Goal: Task Accomplishment & Management: Manage account settings

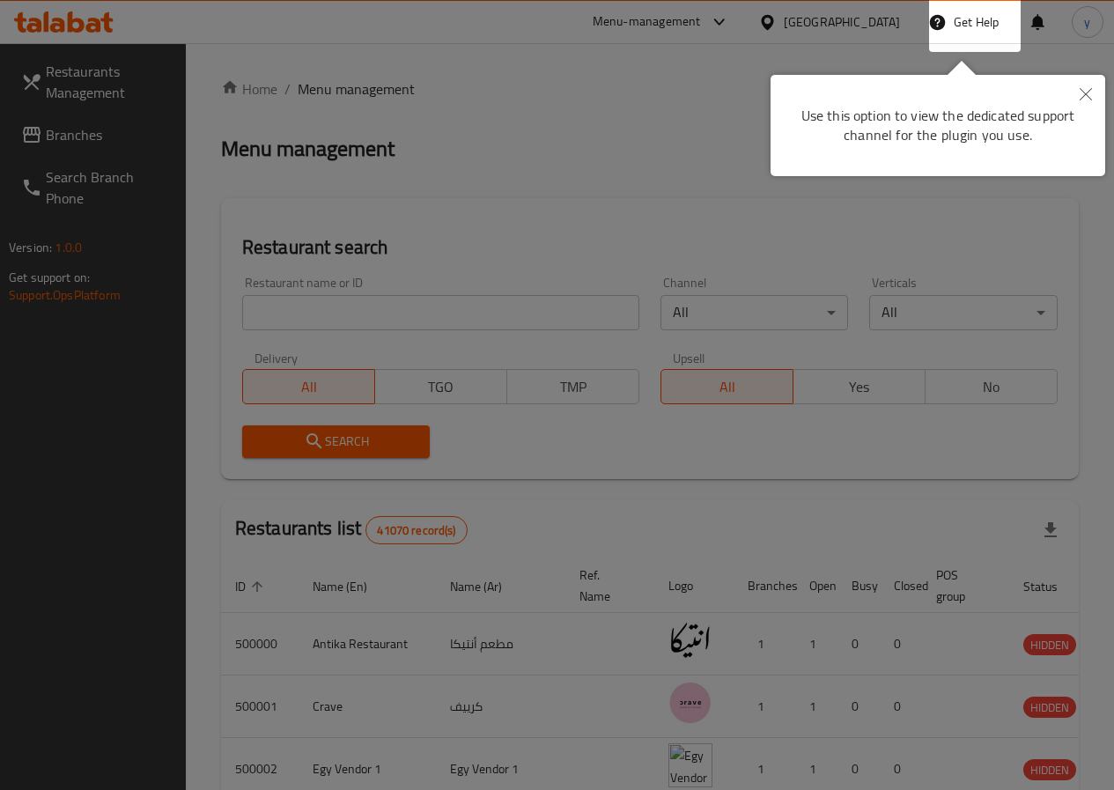
click at [1085, 99] on icon "Close" at bounding box center [1085, 94] width 12 height 12
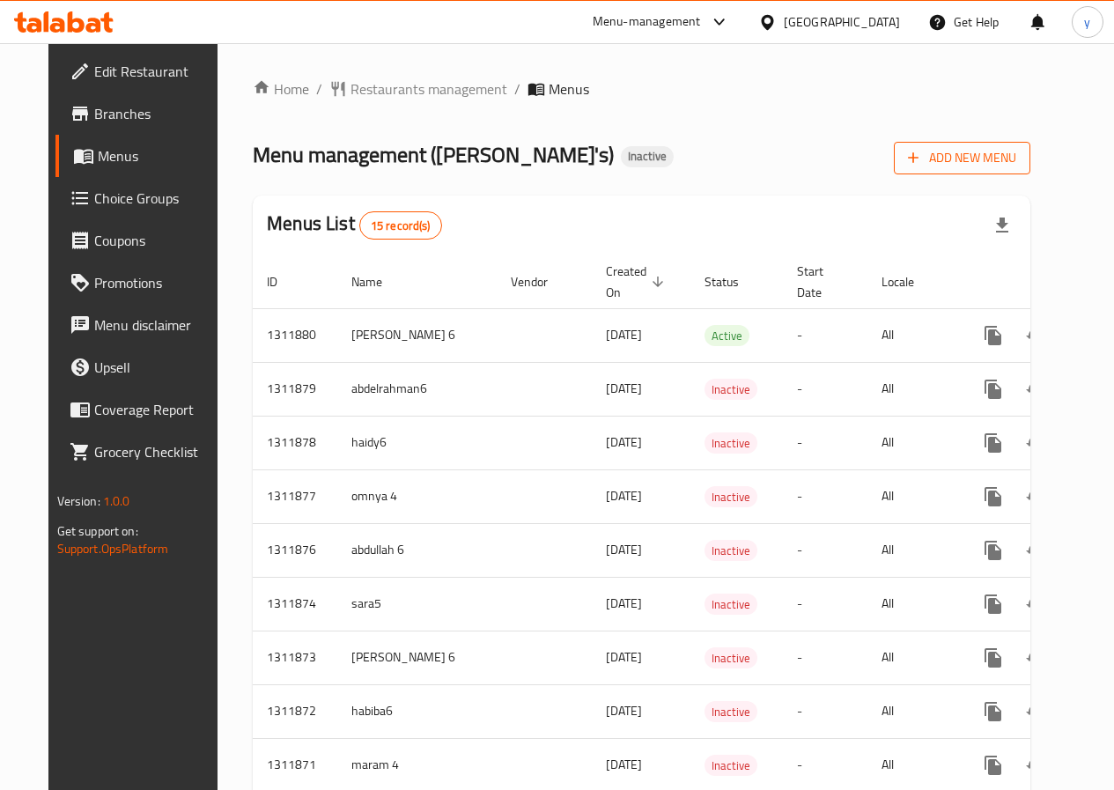
click at [1016, 162] on span "Add New Menu" at bounding box center [962, 158] width 108 height 22
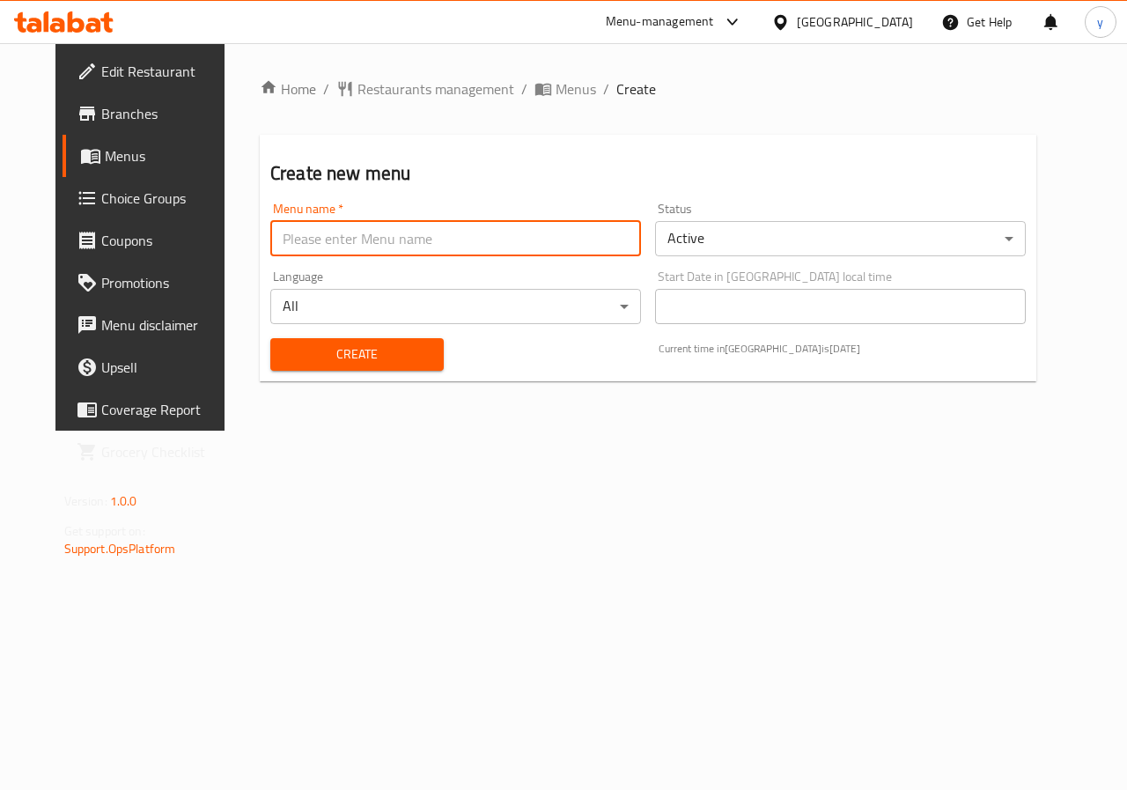
click at [562, 243] on input "text" at bounding box center [455, 238] width 371 height 35
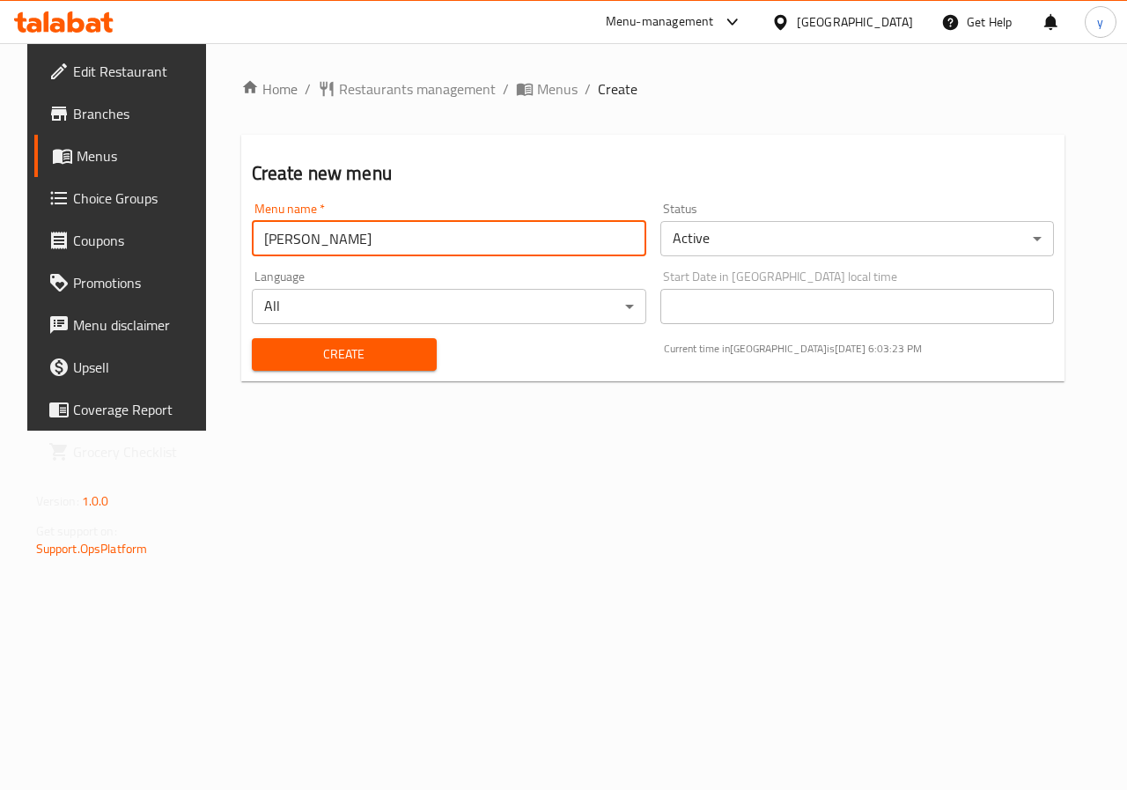
type input "yousef E"
click at [316, 354] on span "Create" at bounding box center [344, 354] width 157 height 22
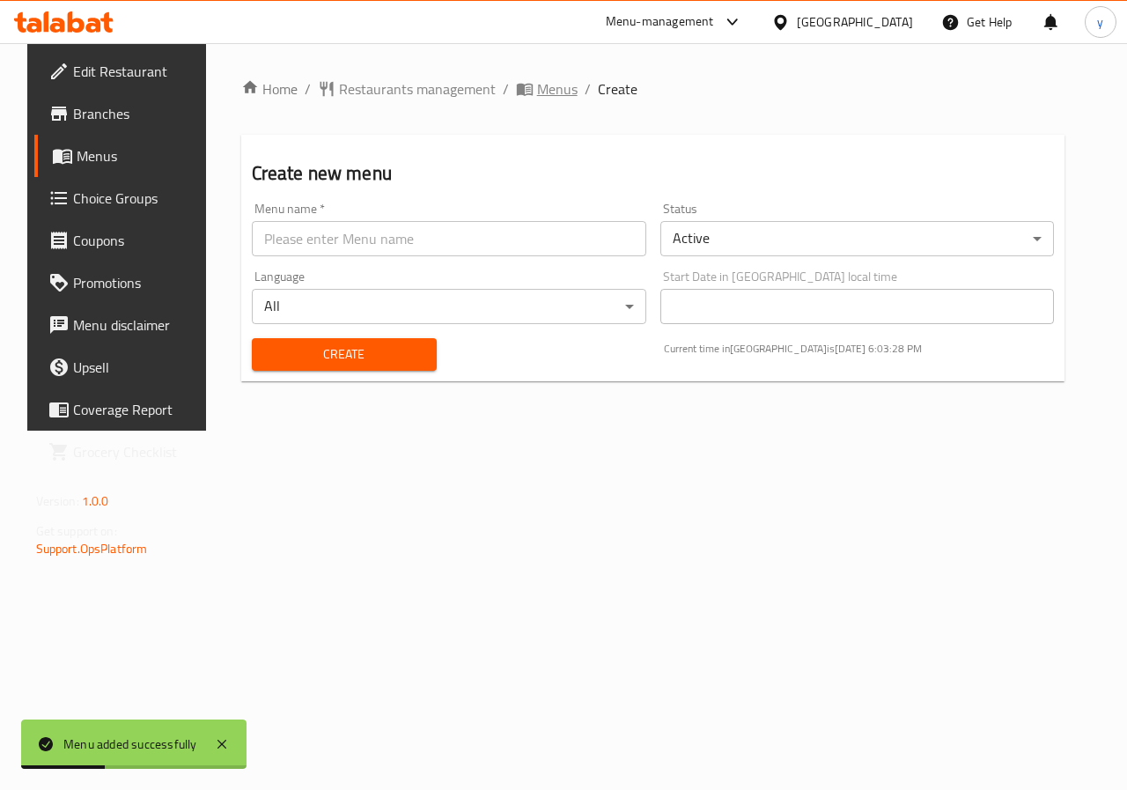
click at [537, 88] on span "Menus" at bounding box center [557, 88] width 41 height 21
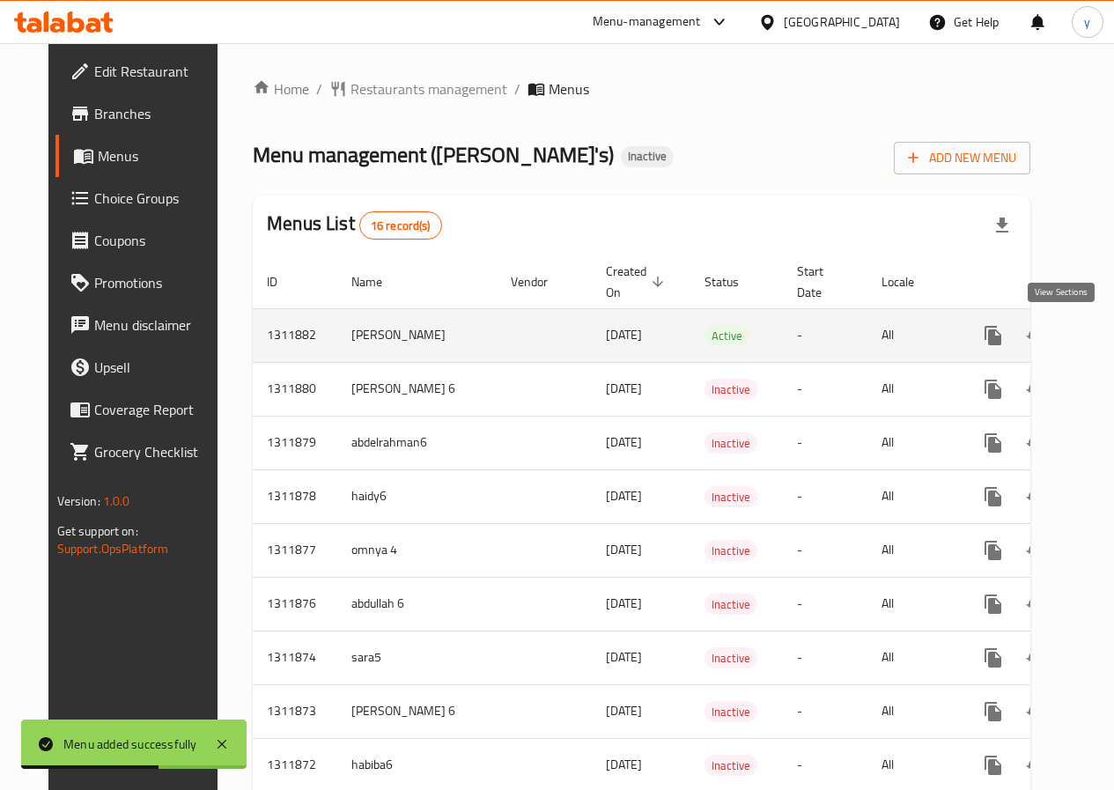
click at [1112, 335] on icon "enhanced table" at bounding box center [1120, 336] width 16 height 16
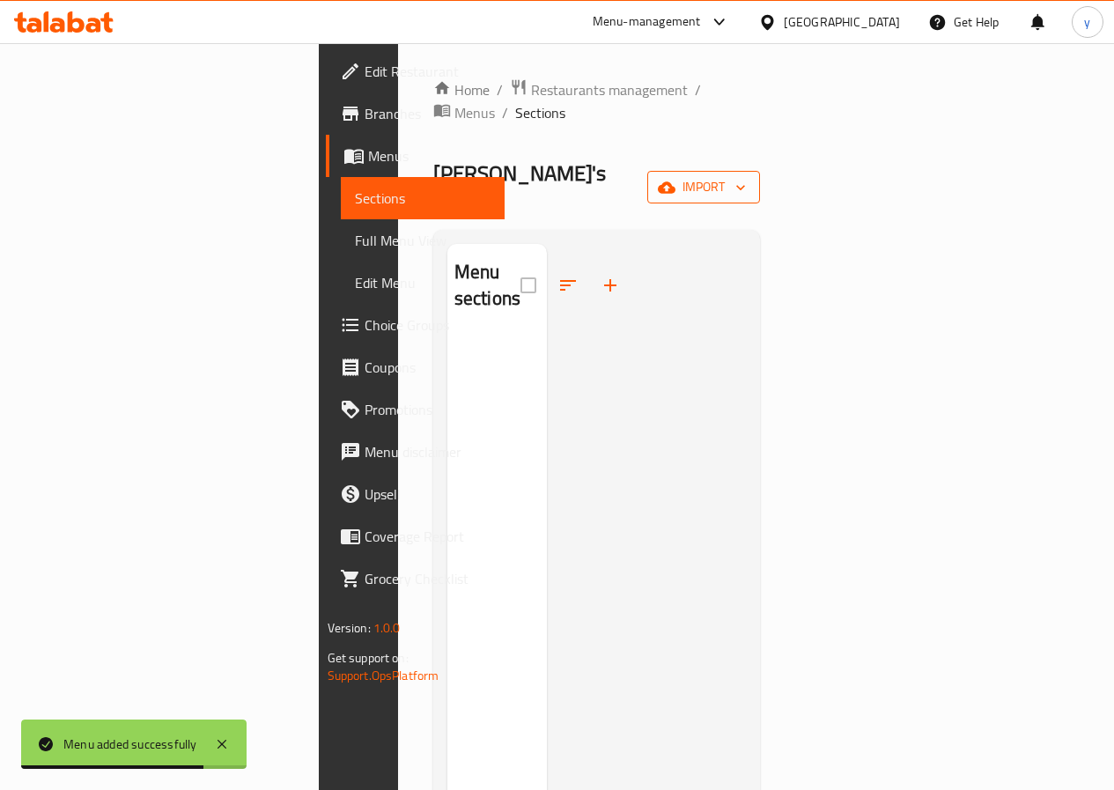
click at [746, 176] on span "import" at bounding box center [703, 187] width 85 height 22
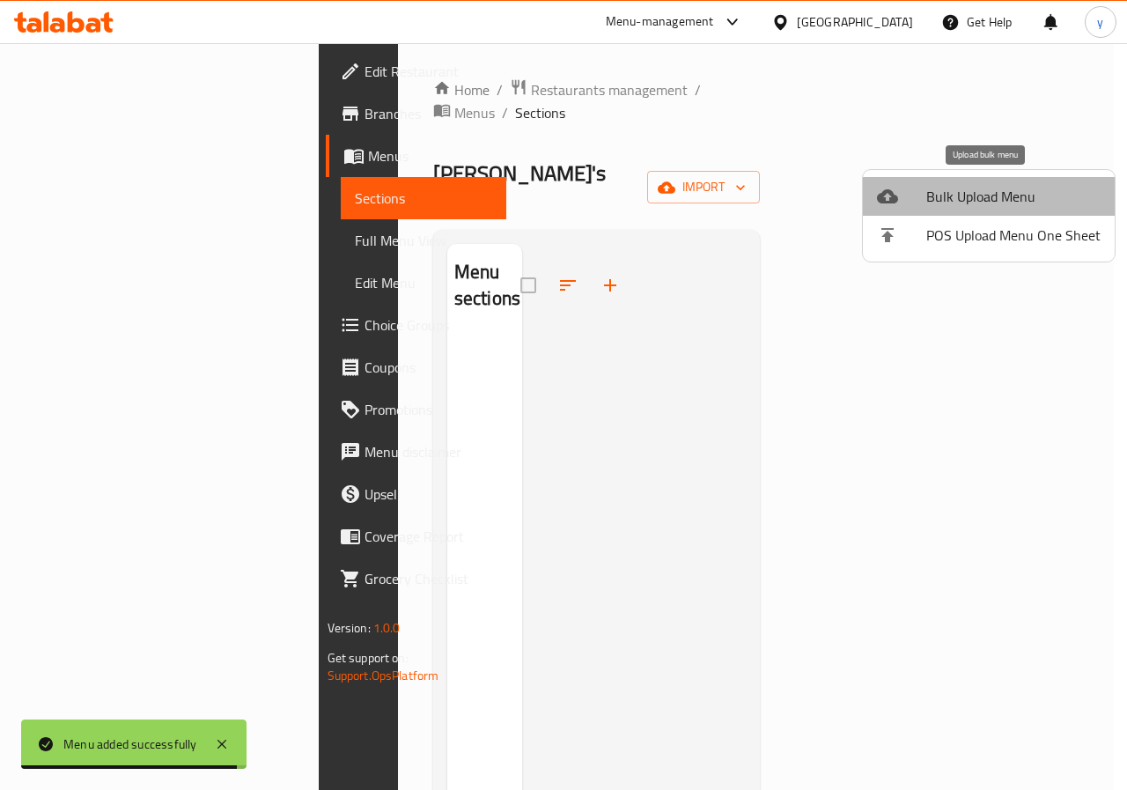
click at [1022, 205] on span "Bulk Upload Menu" at bounding box center [1013, 196] width 174 height 21
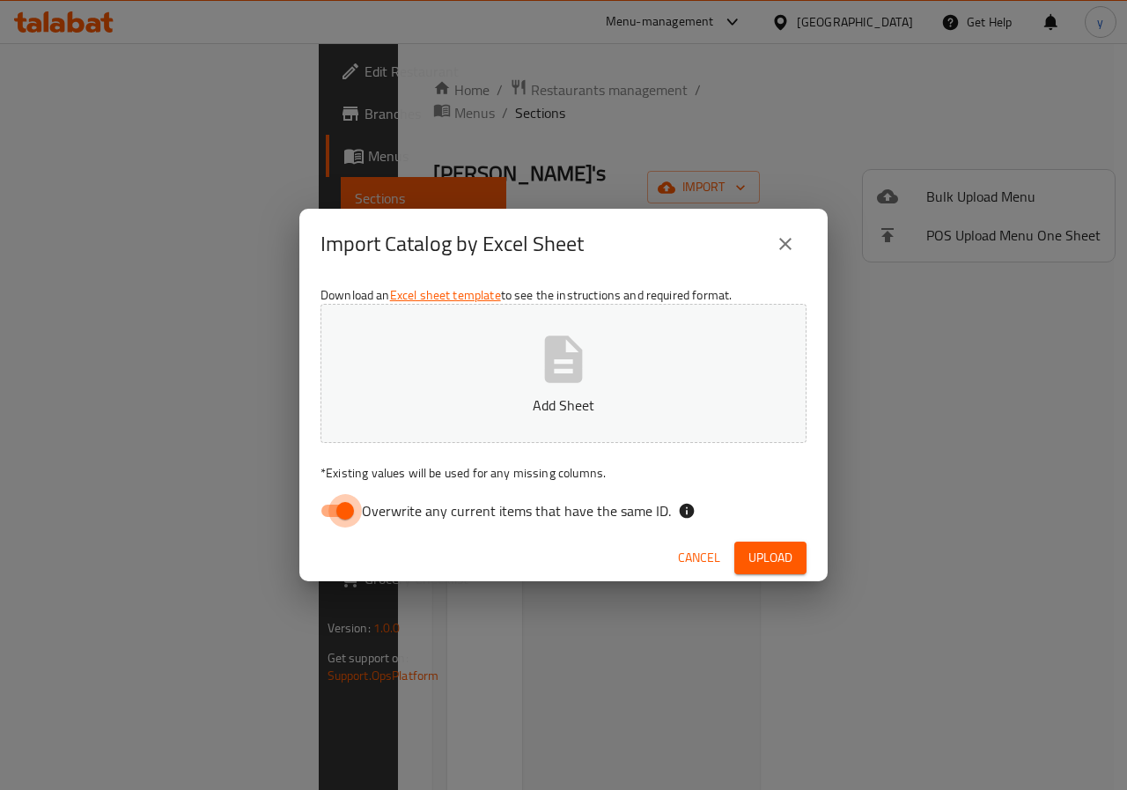
drag, startPoint x: 338, startPoint y: 512, endPoint x: 942, endPoint y: 378, distance: 618.6
click at [341, 511] on input "Overwrite any current items that have the same ID." at bounding box center [345, 510] width 100 height 33
checkbox input "false"
click at [768, 558] on span "Upload" at bounding box center [770, 558] width 44 height 22
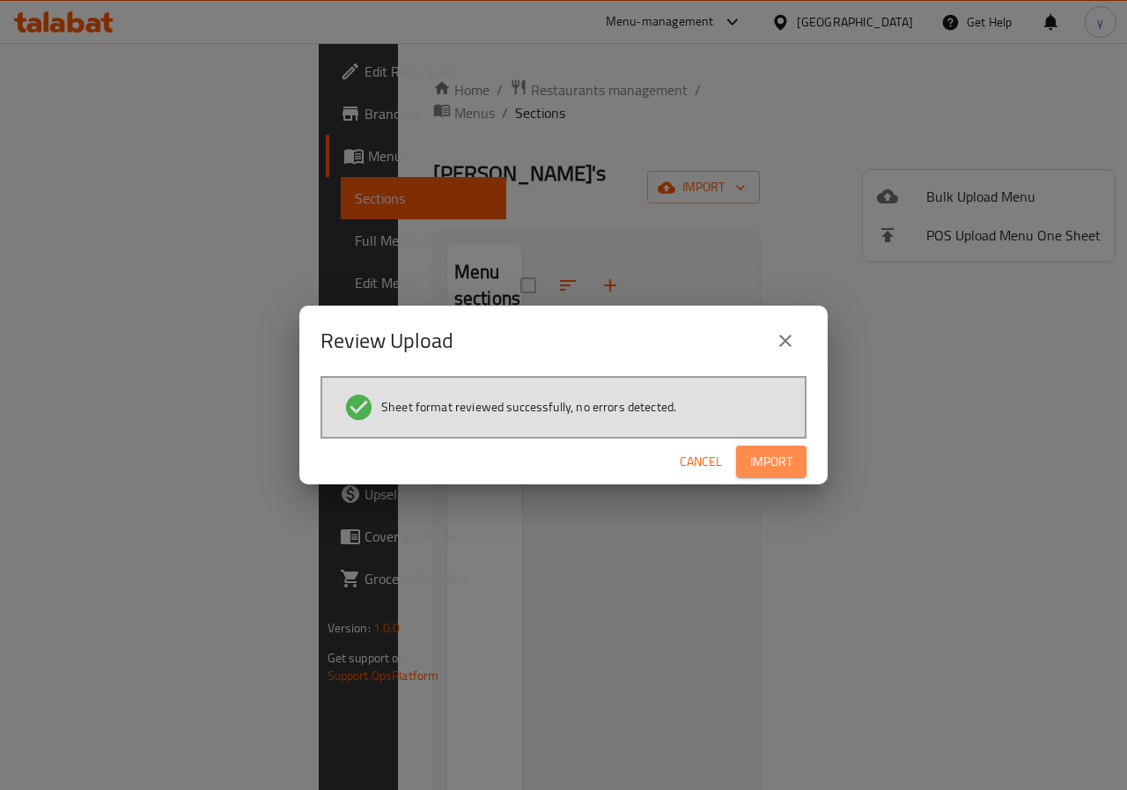
click at [782, 449] on button "Import" at bounding box center [771, 462] width 70 height 33
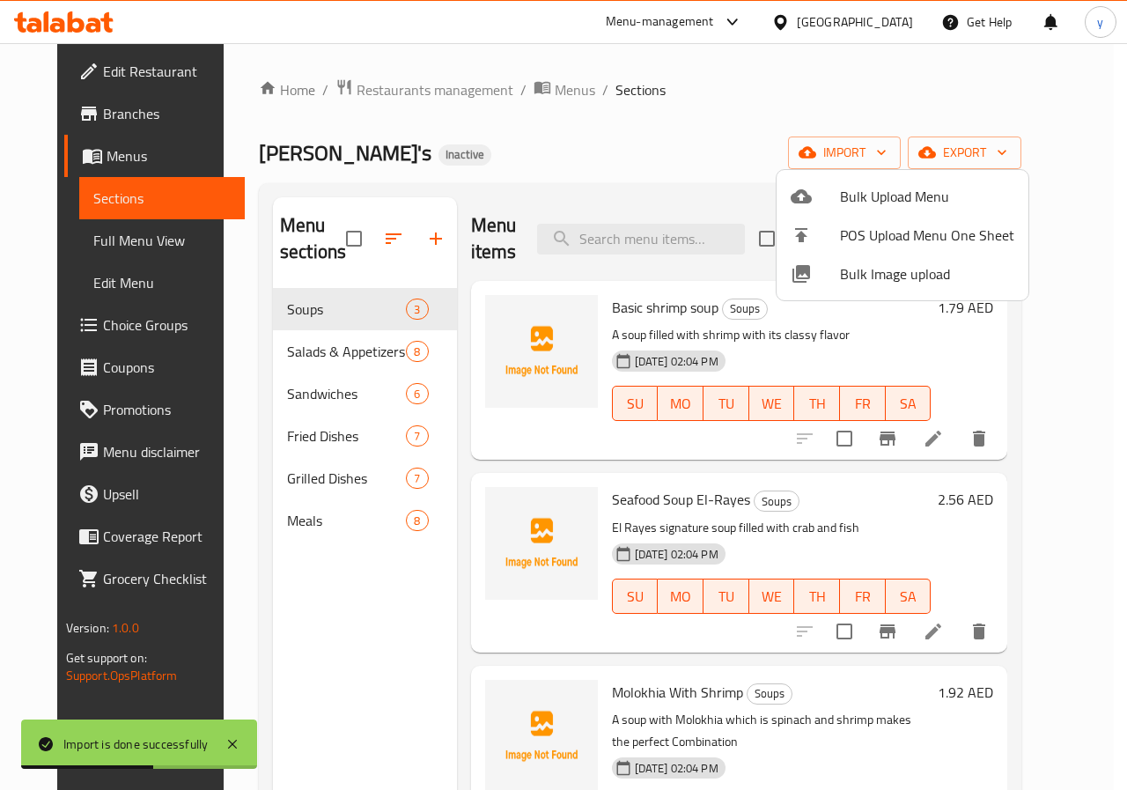
click at [1051, 187] on div at bounding box center [563, 395] width 1127 height 790
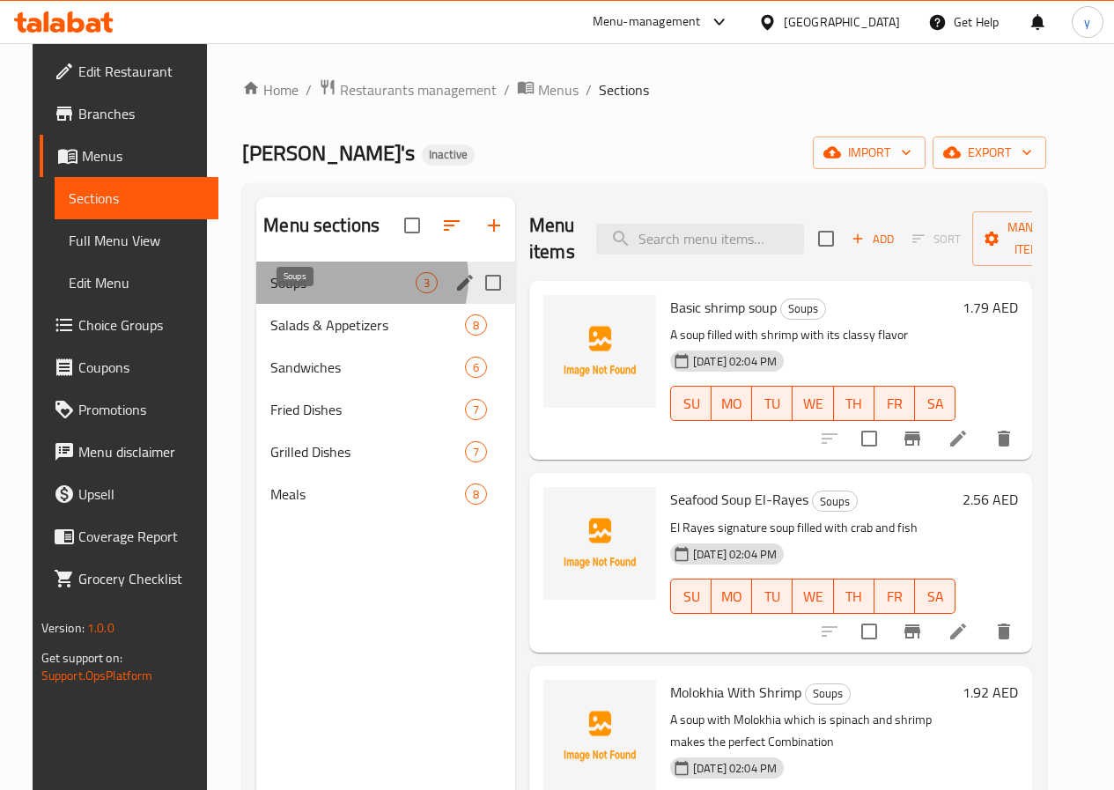
click at [336, 293] on span "Soups" at bounding box center [342, 282] width 145 height 21
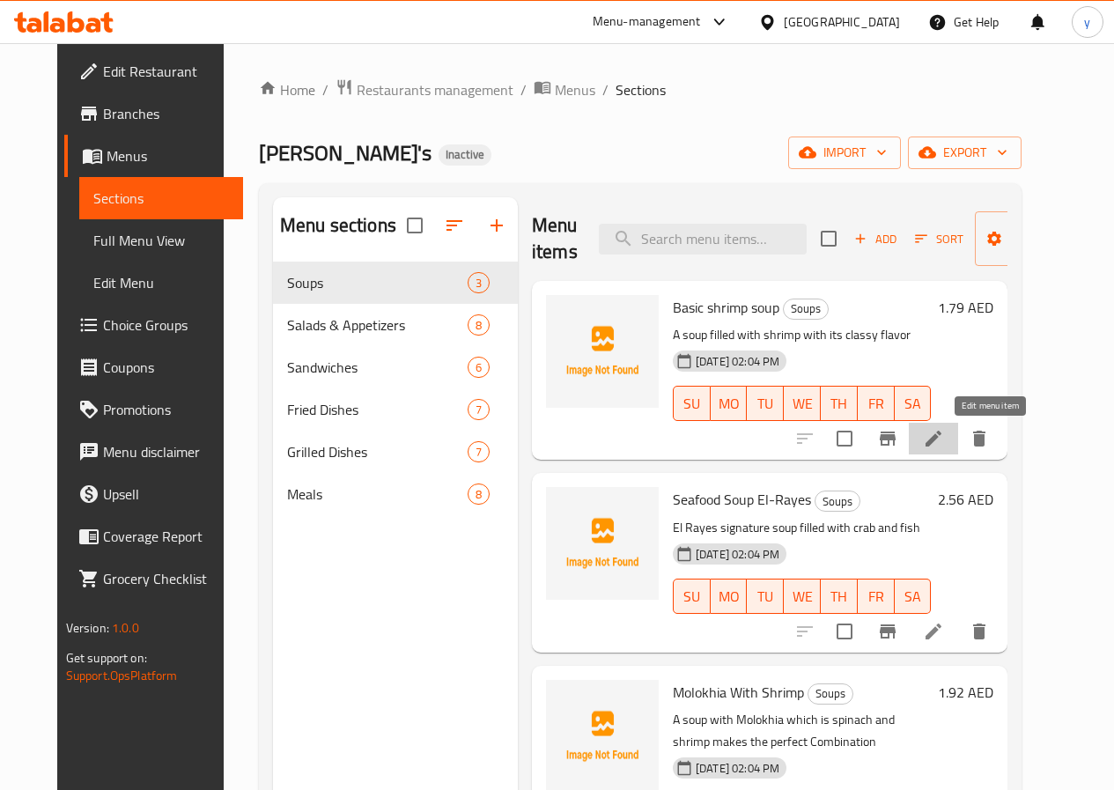
click at [944, 436] on icon at bounding box center [933, 438] width 21 height 21
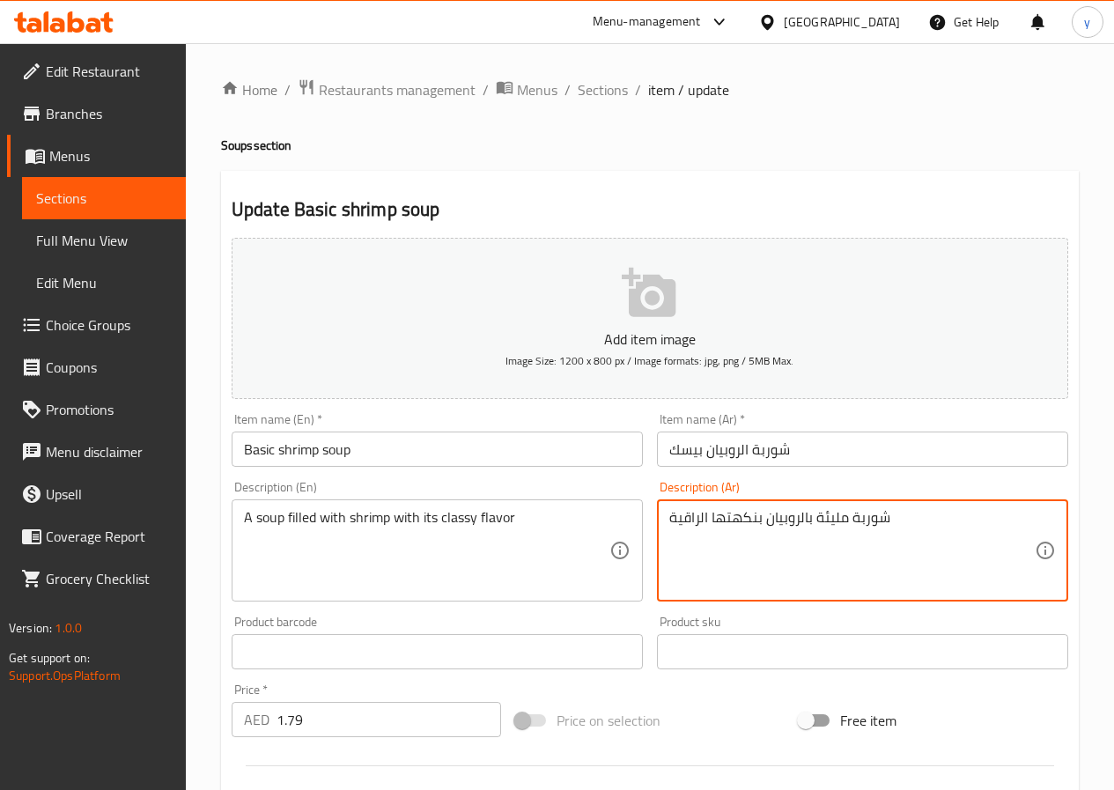
drag, startPoint x: 706, startPoint y: 518, endPoint x: 664, endPoint y: 523, distance: 42.6
click at [692, 514] on textarea "شوربة مليئة بالروبيان بنكهتها الراقية" at bounding box center [851, 551] width 365 height 84
drag, startPoint x: 708, startPoint y: 519, endPoint x: 643, endPoint y: 524, distance: 65.3
click at [643, 524] on div "Add item image Image Size: 1200 x 800 px / Image formats: jpg, png / 5MB Max. I…" at bounding box center [650, 610] width 851 height 759
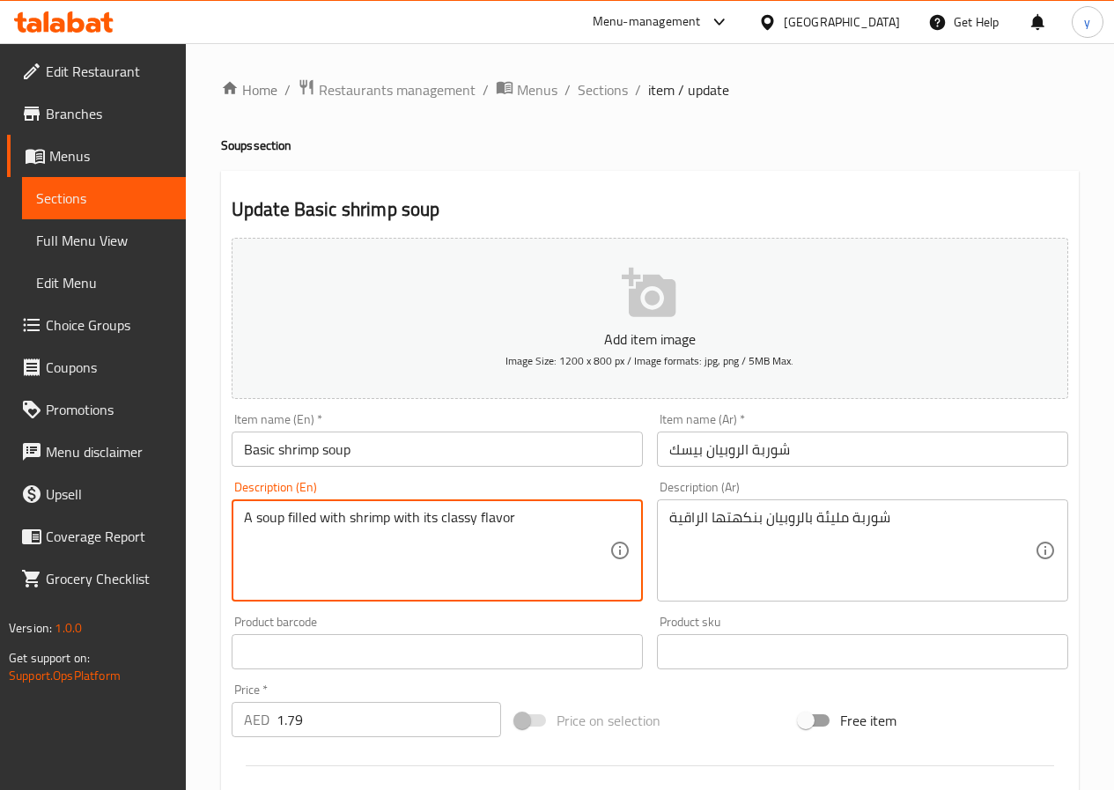
click at [458, 524] on textarea "A soup filled with shrimp with its classy flavor" at bounding box center [426, 551] width 365 height 84
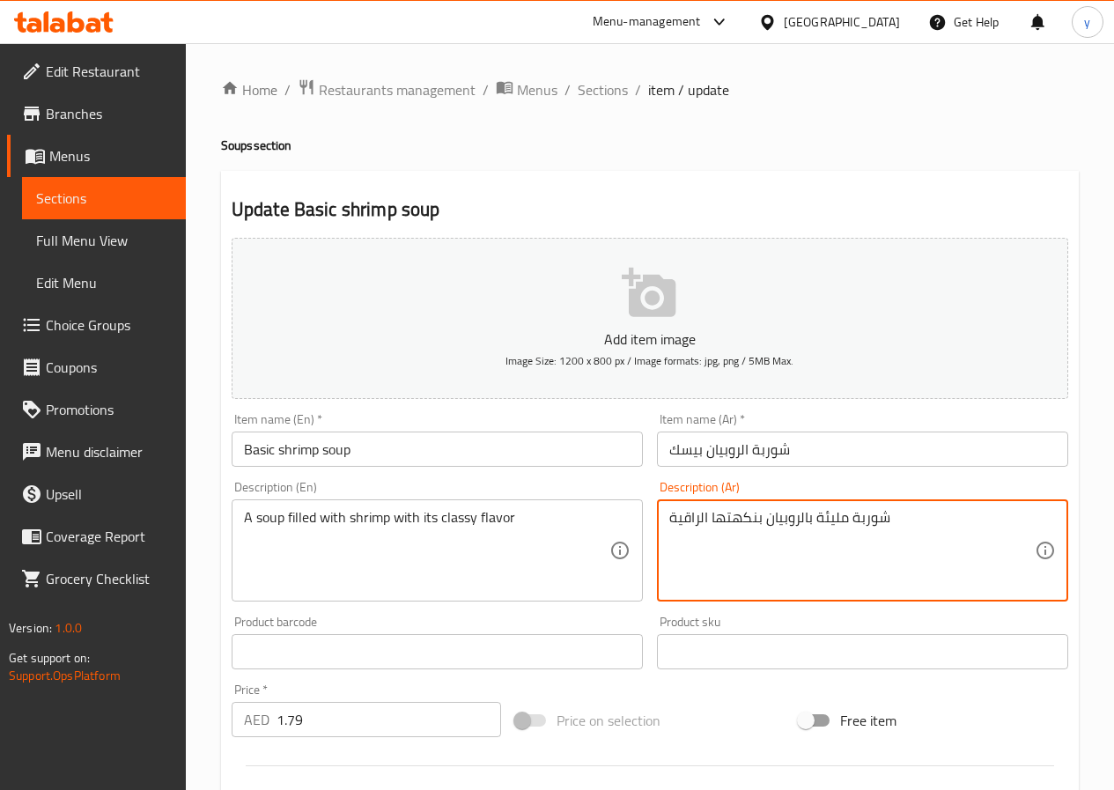
click at [715, 533] on textarea "شوربة مليئة بالروبيان بنكهتها الراقية" at bounding box center [851, 551] width 365 height 84
click at [704, 527] on textarea "شوربة مليئة بالروبيان بنكهتها الراقية" at bounding box center [851, 551] width 365 height 84
click at [709, 519] on textarea "شوربة مليئة بالروبيان بنكهتها الراقية" at bounding box center [851, 551] width 365 height 84
drag, startPoint x: 707, startPoint y: 520, endPoint x: 670, endPoint y: 534, distance: 39.3
click at [670, 534] on textarea "شوربة مليئة بالروبيان بنكهتها الراقية" at bounding box center [851, 551] width 365 height 84
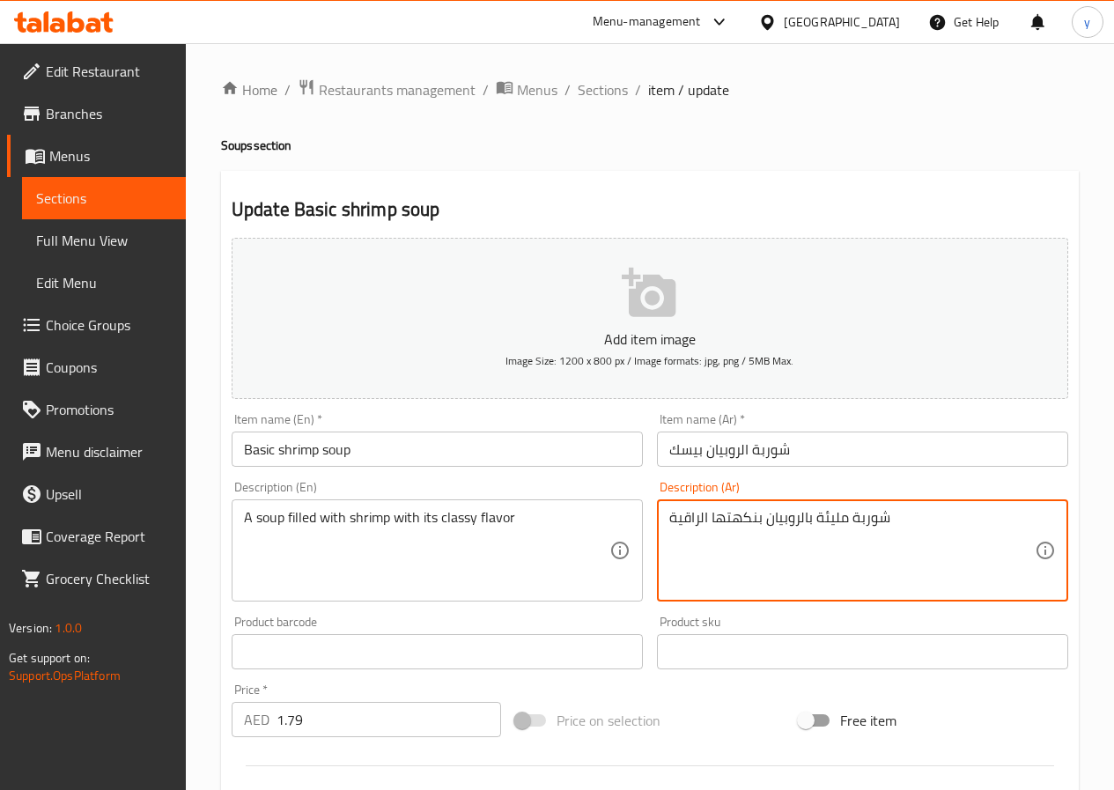
click at [693, 544] on textarea "شوربة مليئة بالروبيان بنكهتها الراقية" at bounding box center [851, 551] width 365 height 84
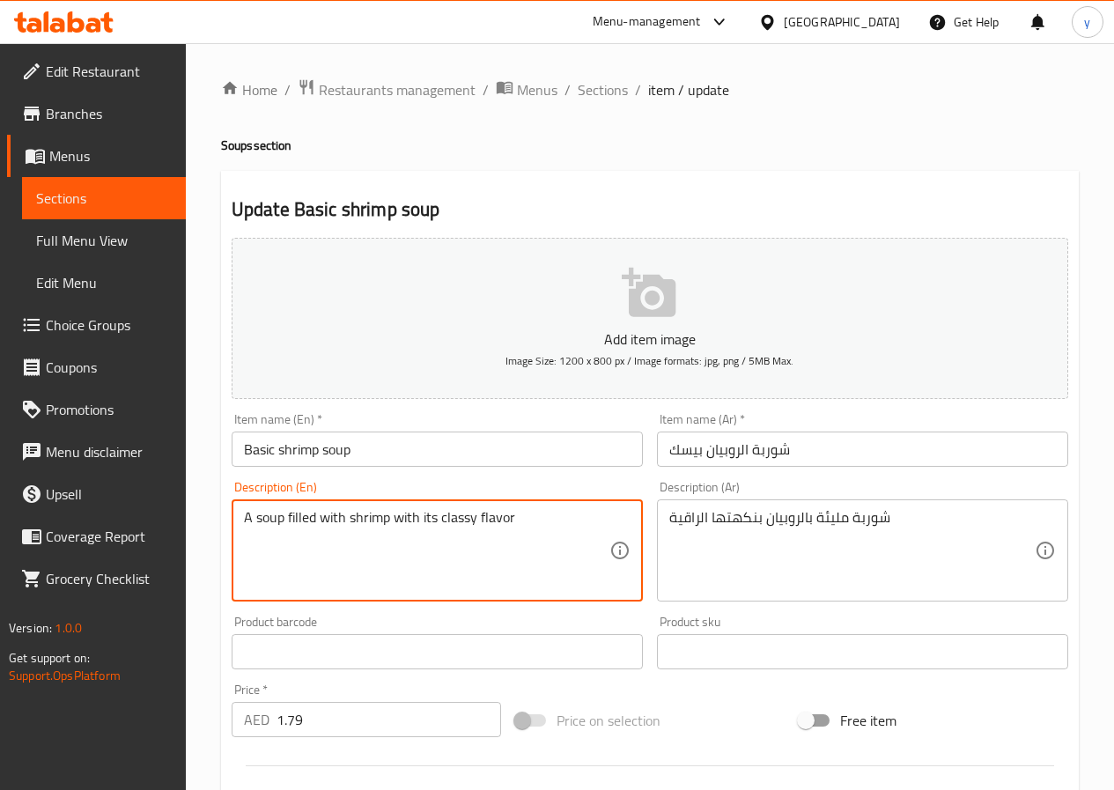
click at [452, 519] on textarea "A soup filled with shrimp with its classy flavor" at bounding box center [426, 551] width 365 height 84
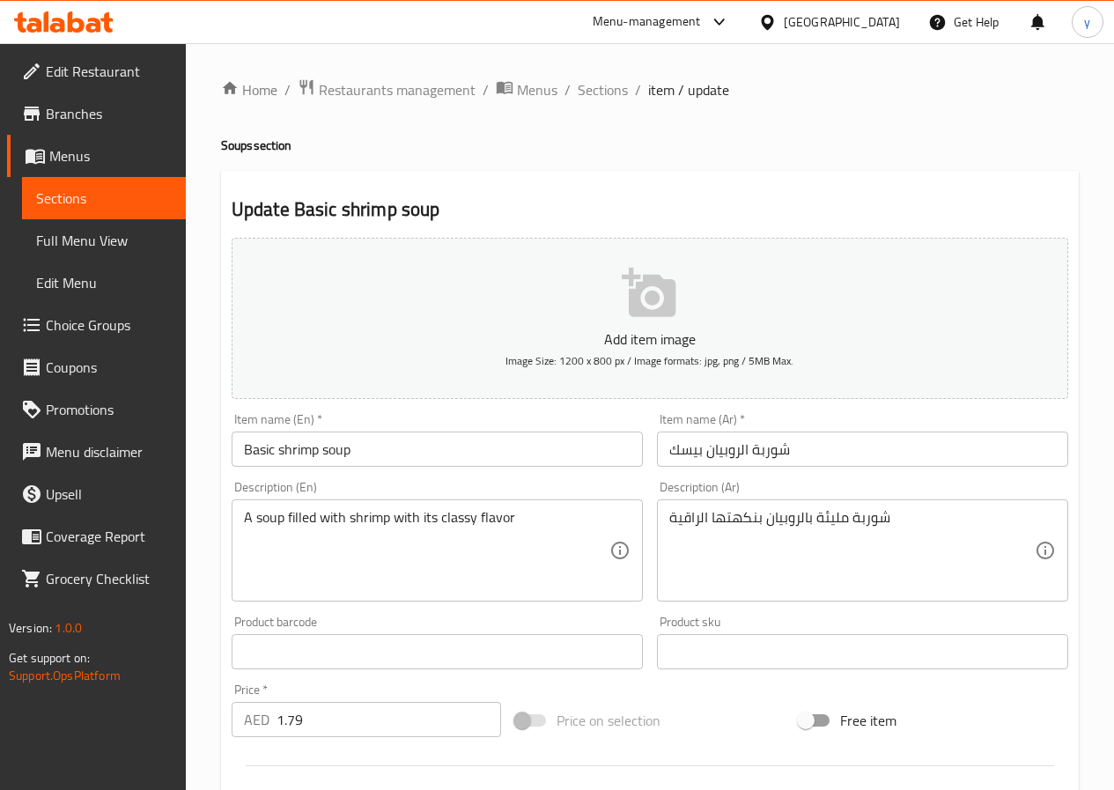
click at [562, 524] on textarea "A soup filled with shrimp with its classy flavor" at bounding box center [426, 551] width 365 height 84
drag, startPoint x: 667, startPoint y: 520, endPoint x: 703, endPoint y: 523, distance: 36.2
click at [703, 523] on div "شوربة مليئة بالروبيان بنكهتها الراقية Description (Ar)" at bounding box center [862, 550] width 411 height 102
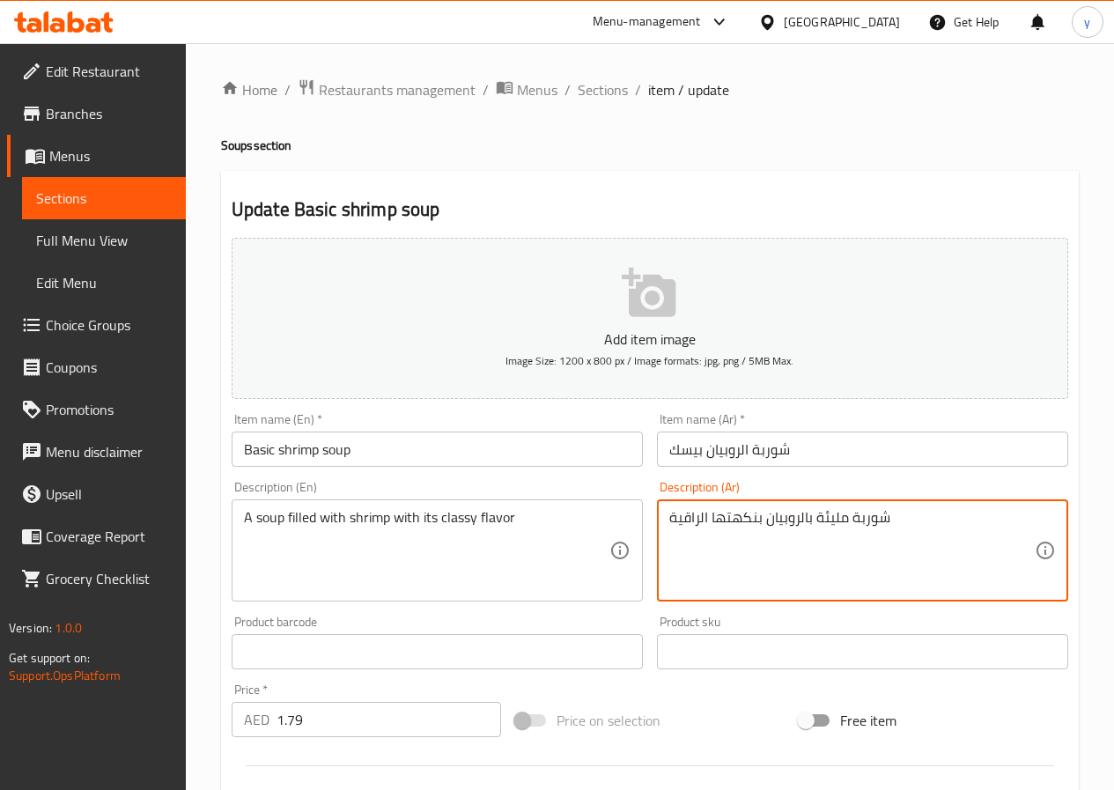
click at [704, 522] on textarea "شوربة مليئة بالروبيان بنكهتها الراقية" at bounding box center [851, 551] width 365 height 84
click at [701, 522] on textarea "شوربة مليئة بالروبيان بنكهتها الراقية" at bounding box center [851, 551] width 365 height 84
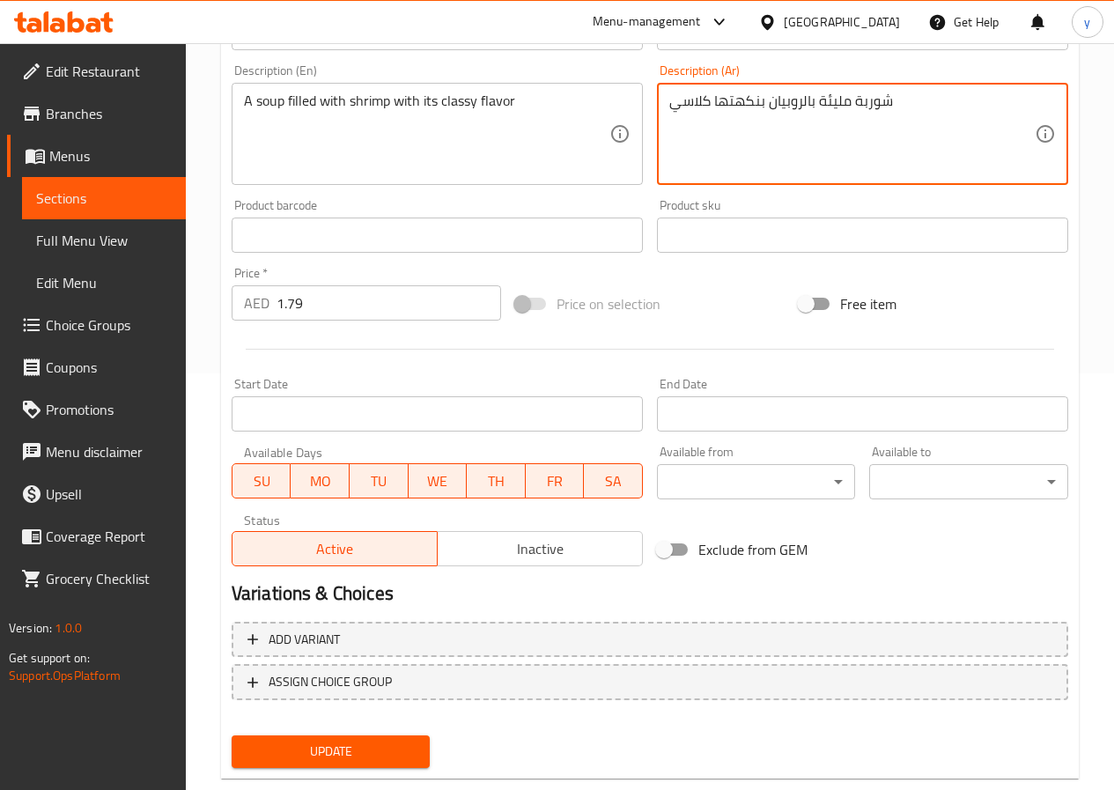
scroll to position [454, 0]
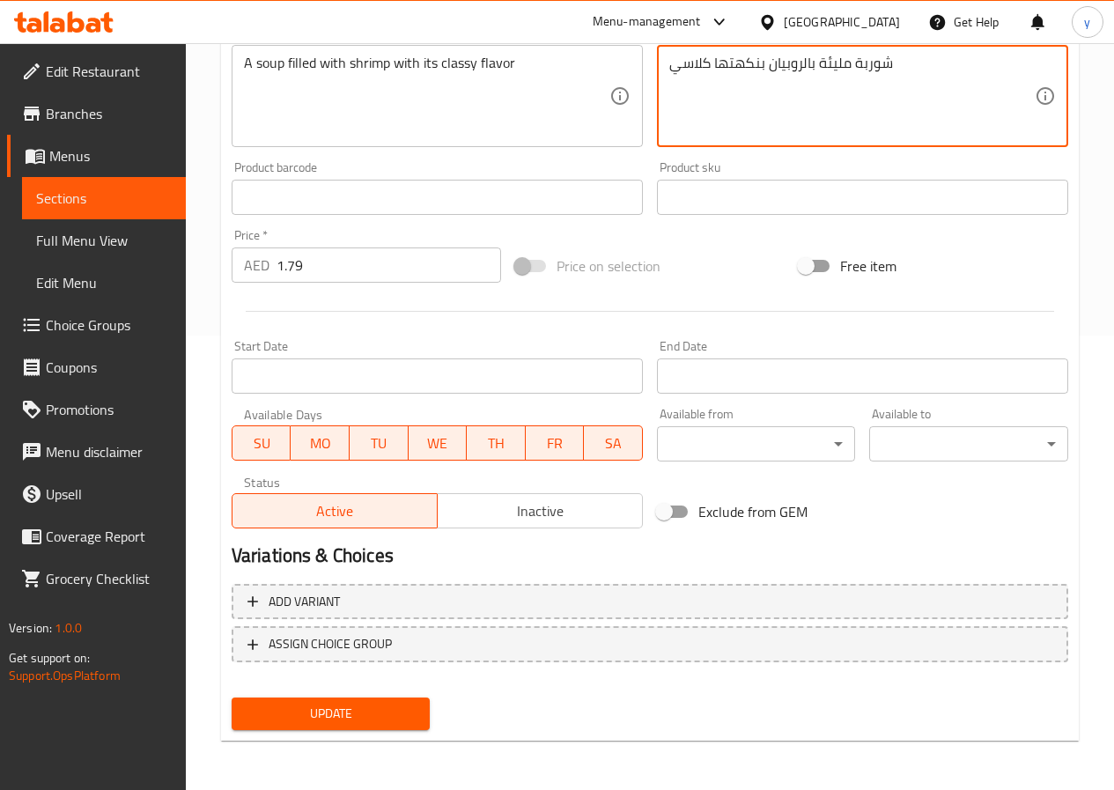
type textarea "شوربة مليئة بالروبيان بنكهتها كلاسي"
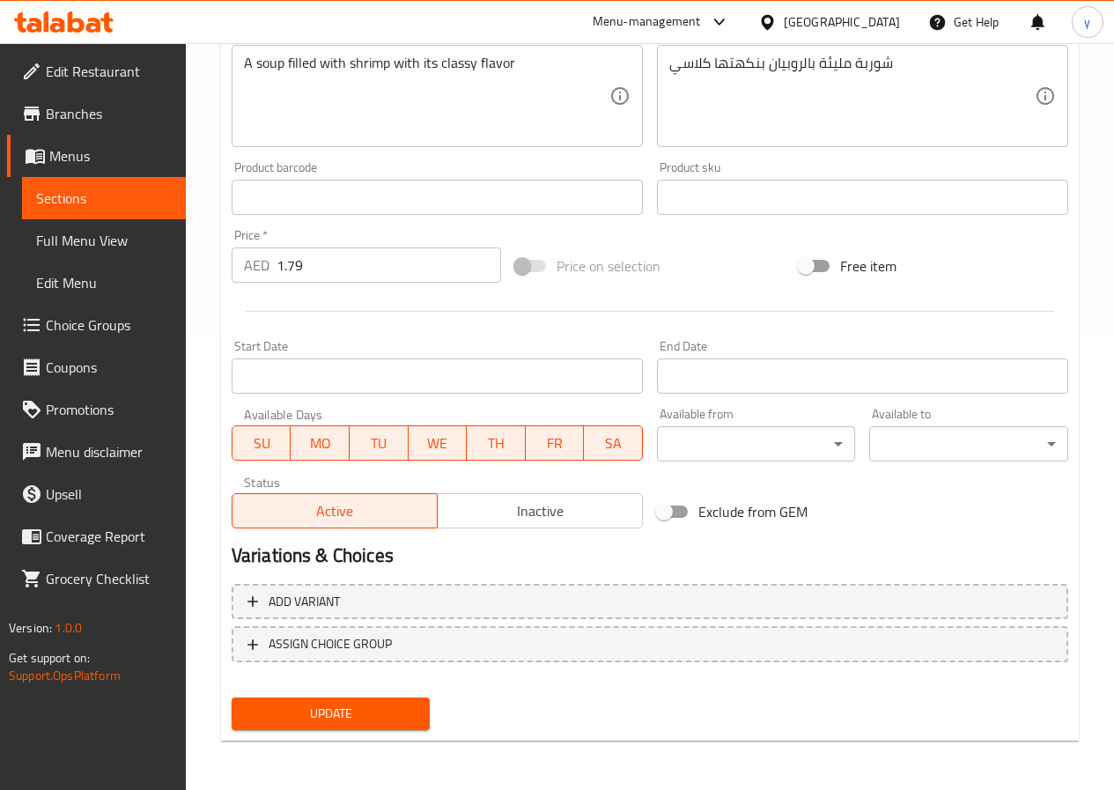
click at [343, 717] on span "Update" at bounding box center [331, 714] width 171 height 22
click at [397, 717] on span "Update" at bounding box center [331, 714] width 171 height 22
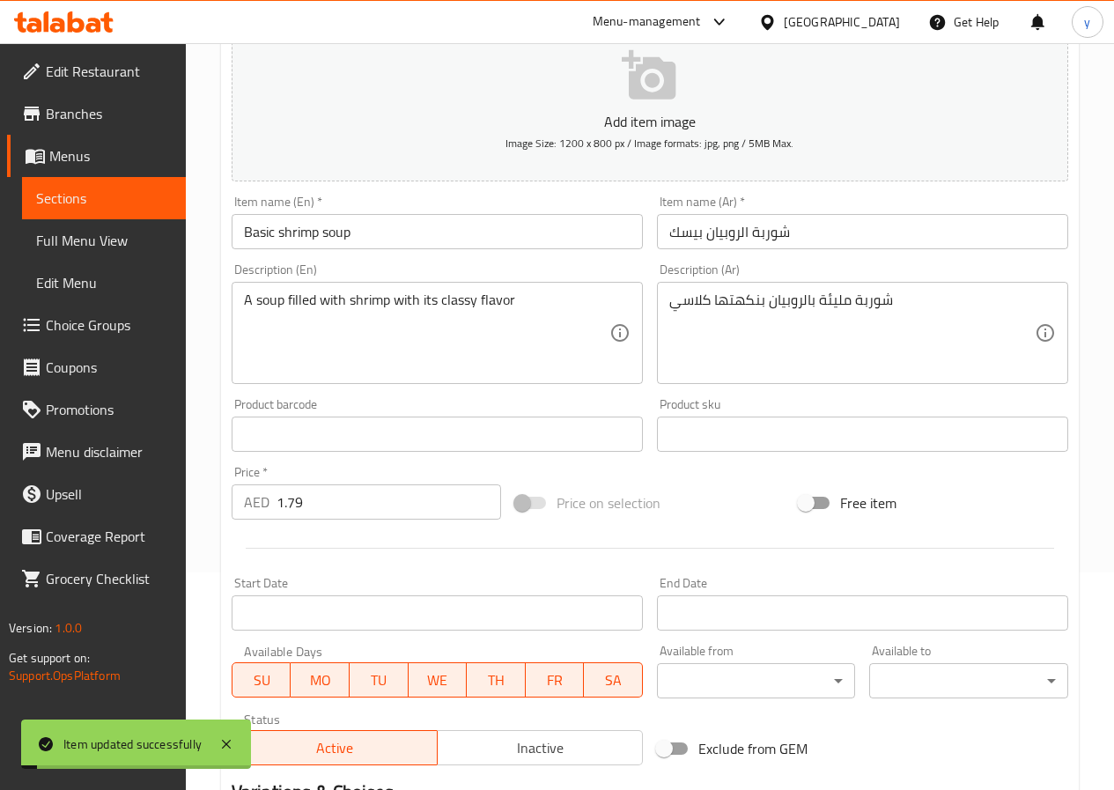
scroll to position [0, 0]
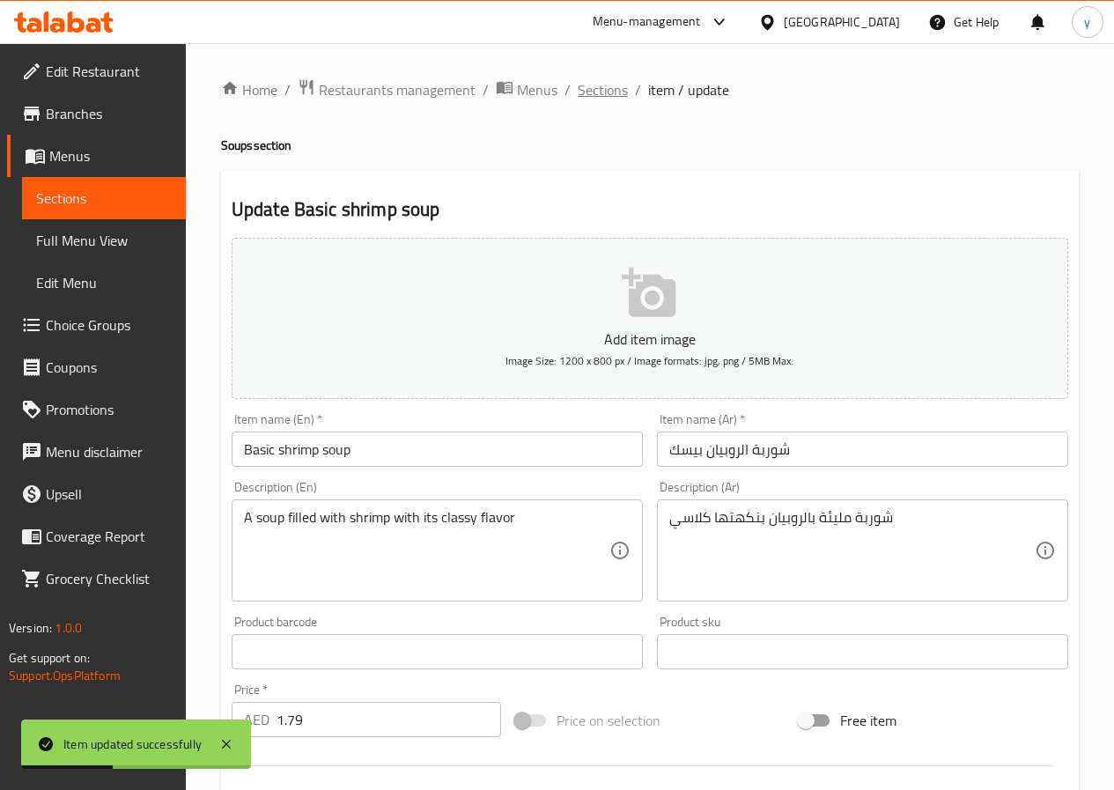
click at [614, 93] on span "Sections" at bounding box center [603, 89] width 50 height 21
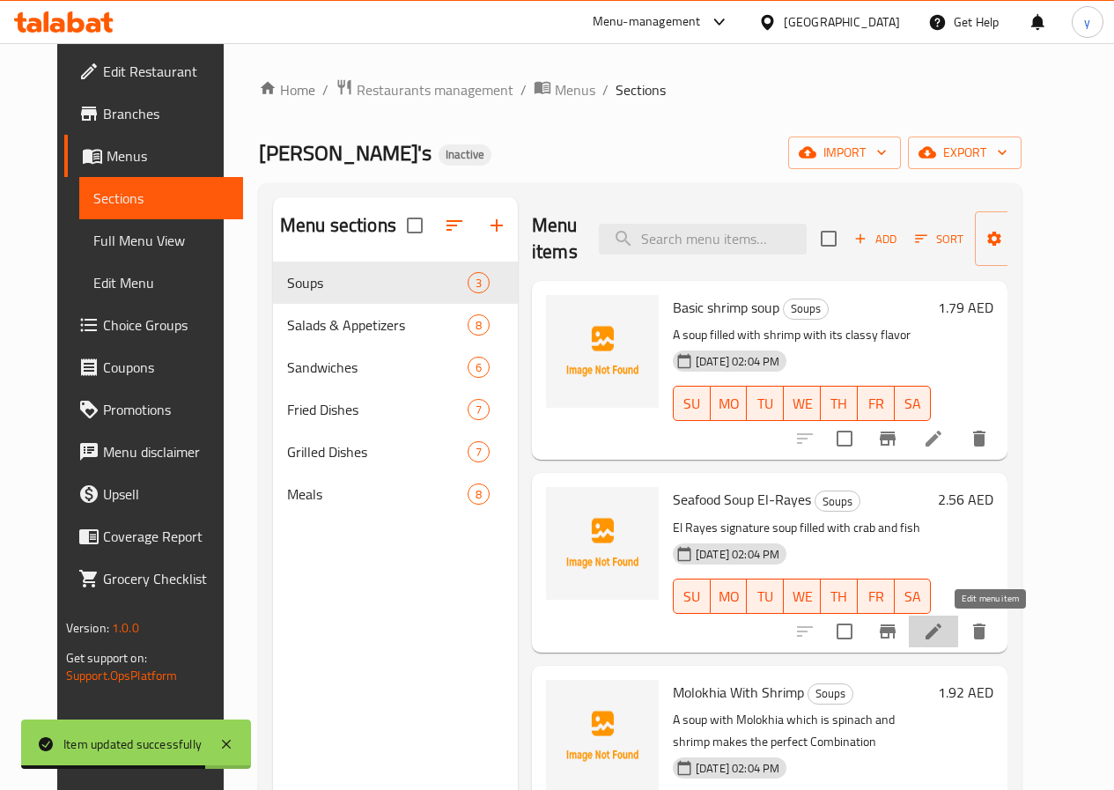
click at [944, 629] on icon at bounding box center [933, 631] width 21 height 21
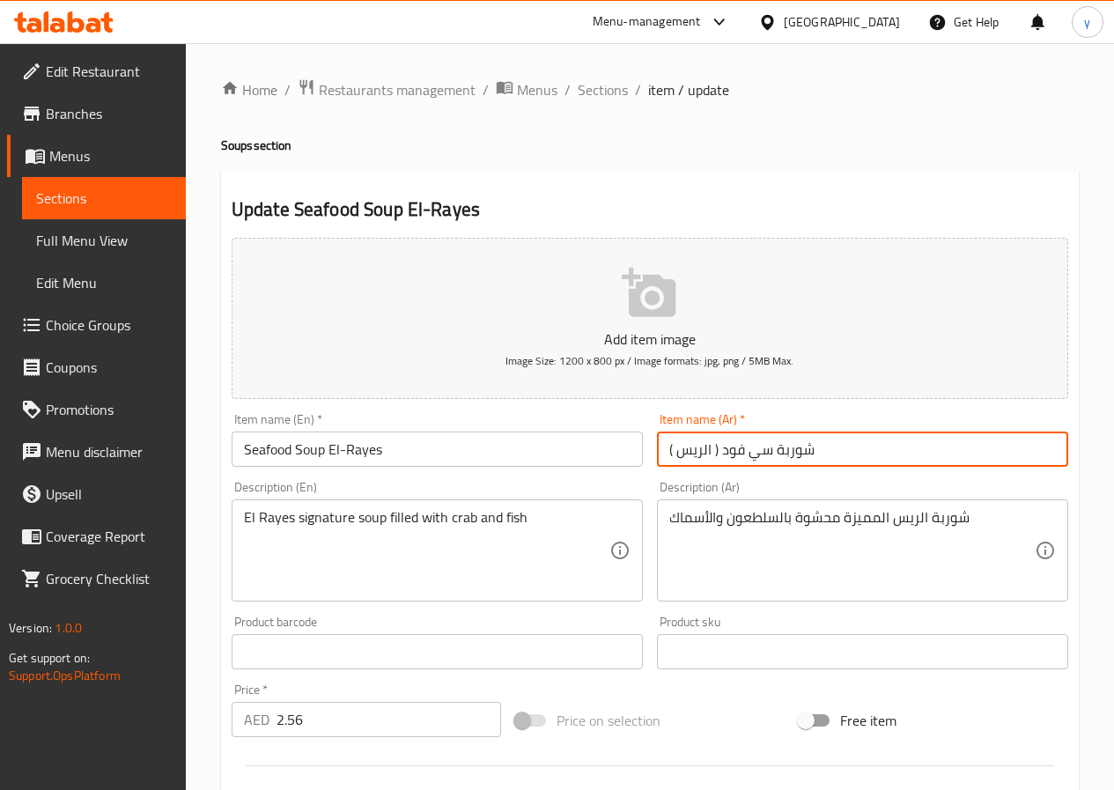
drag, startPoint x: 710, startPoint y: 454, endPoint x: 719, endPoint y: 454, distance: 9.7
click at [719, 454] on input "شوربة سي فود ( الريس )" at bounding box center [862, 448] width 411 height 35
drag, startPoint x: 795, startPoint y: 449, endPoint x: 806, endPoint y: 454, distance: 11.8
click at [806, 454] on input "شوربة سي فودالريس )" at bounding box center [862, 448] width 411 height 35
type input "شوربة سي فودالريس"
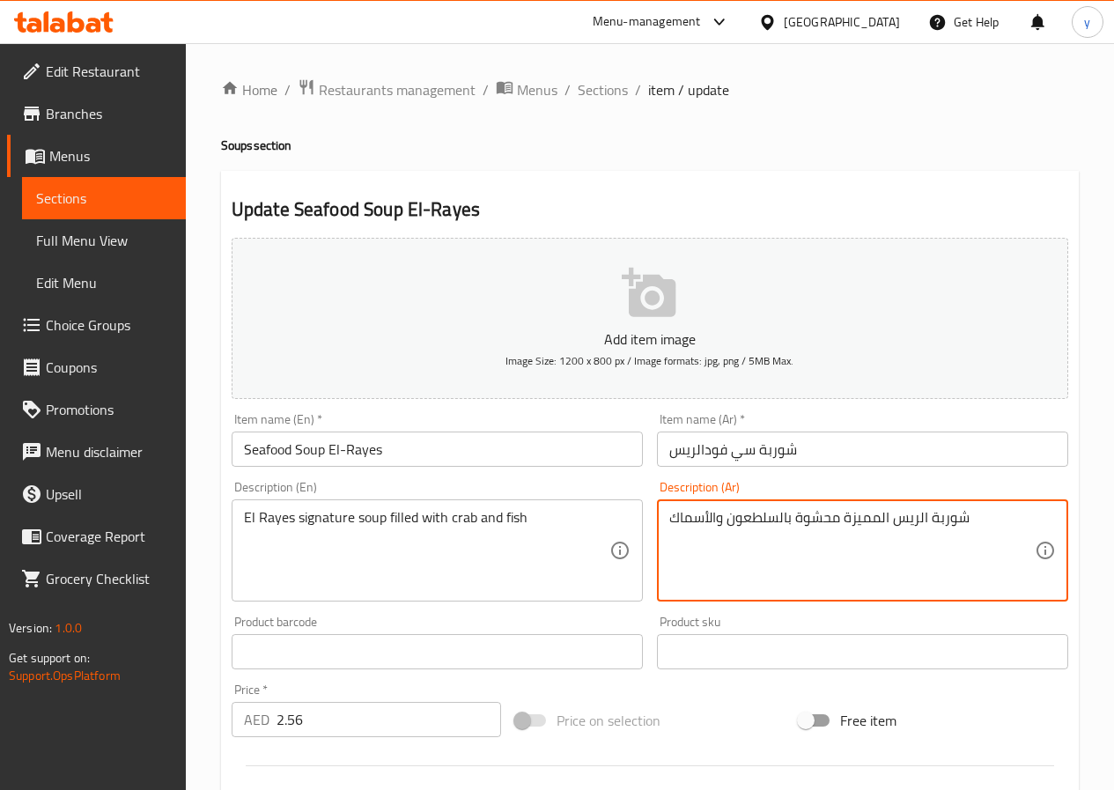
drag, startPoint x: 887, startPoint y: 523, endPoint x: 864, endPoint y: 527, distance: 23.2
click at [883, 522] on textarea "شوربة الريس المميزة محشوة بالسلطعون والأسماك" at bounding box center [851, 551] width 365 height 84
drag, startPoint x: 890, startPoint y: 520, endPoint x: 843, endPoint y: 526, distance: 47.8
click at [843, 526] on textarea "شوربة الريس المميزة محشوة بالسلطعون والأسماك" at bounding box center [851, 551] width 365 height 84
type textarea "شوربة الريس سجنتشر محشوة بالسلطعون والأسماك"
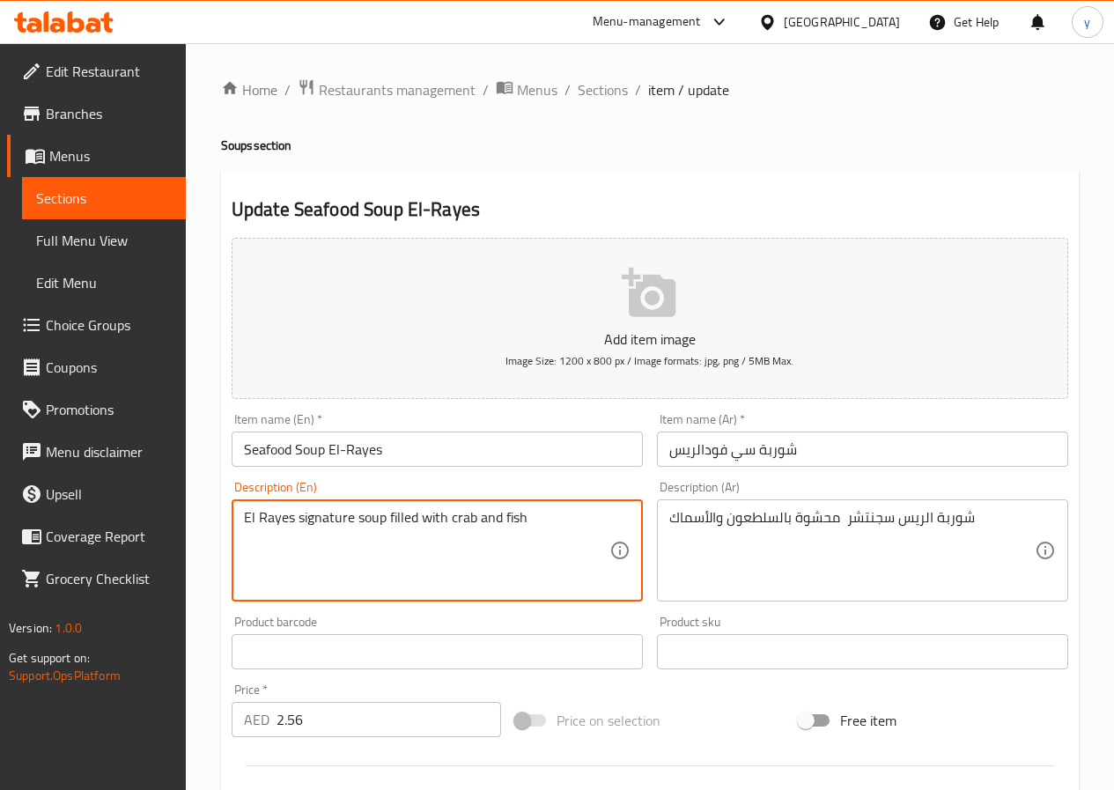
click at [459, 520] on textarea "El Rayes signature soup filled with crab and fish" at bounding box center [426, 551] width 365 height 84
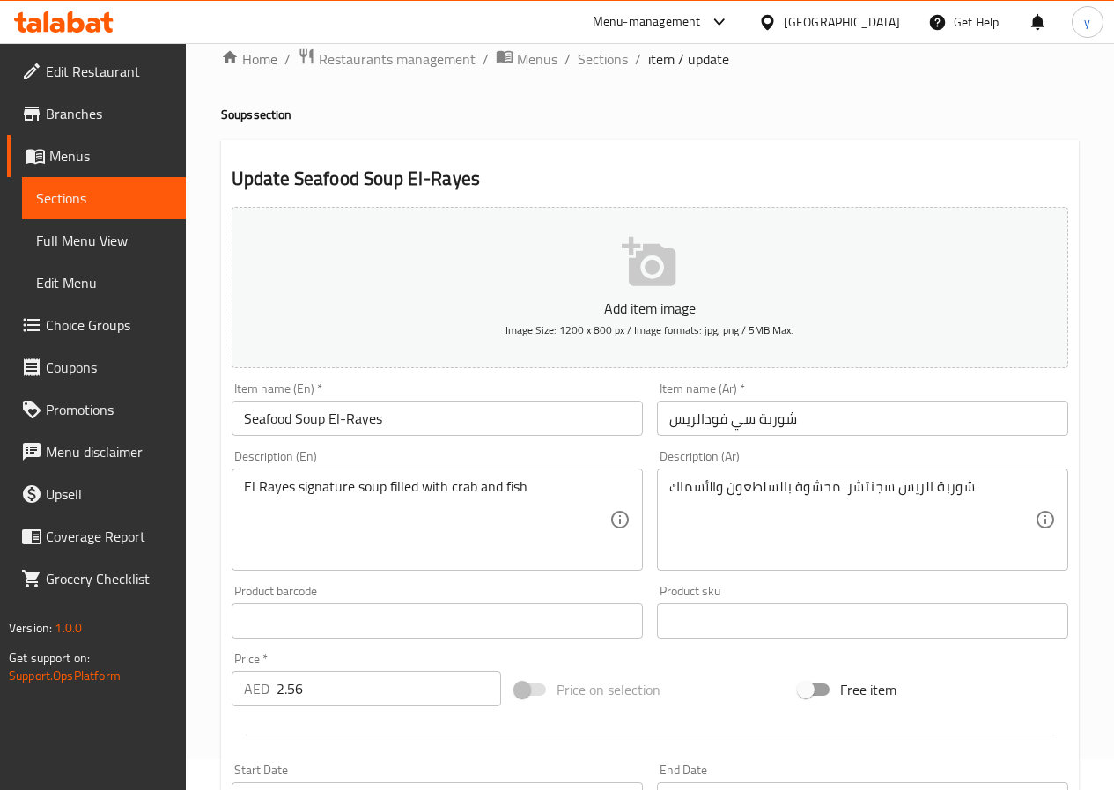
scroll to position [14, 0]
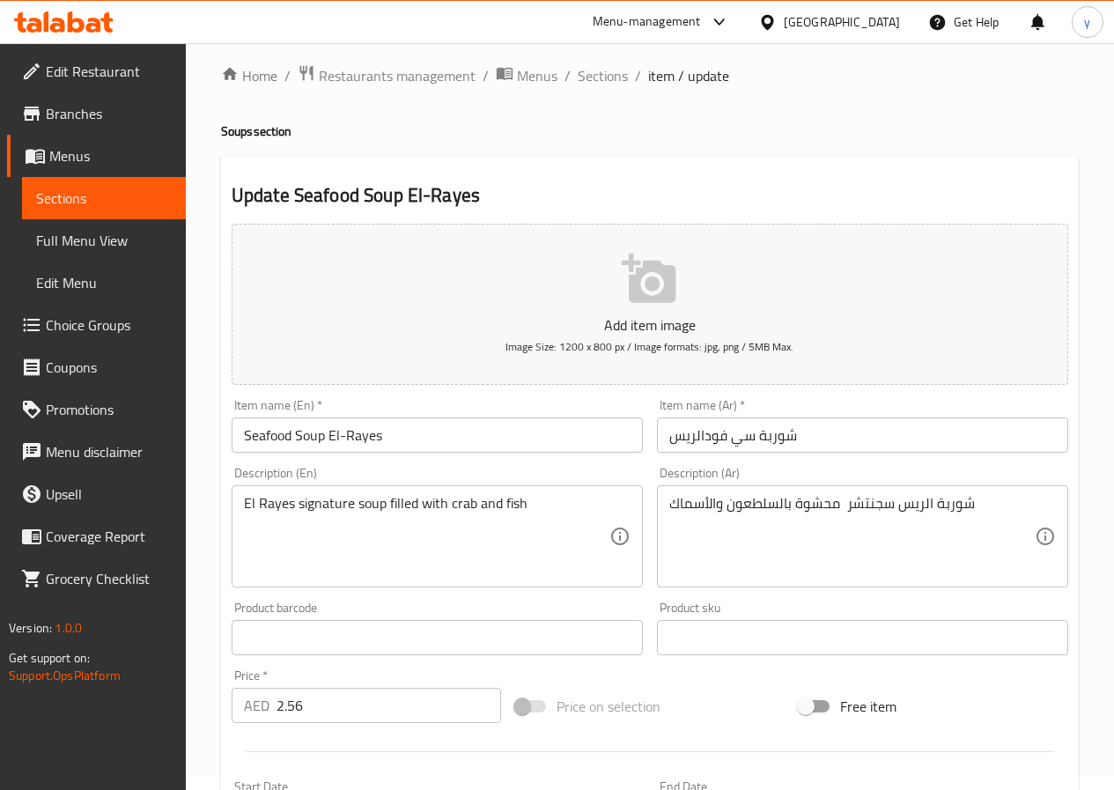
click at [703, 438] on input "شوربة سي فودالريس" at bounding box center [862, 434] width 411 height 35
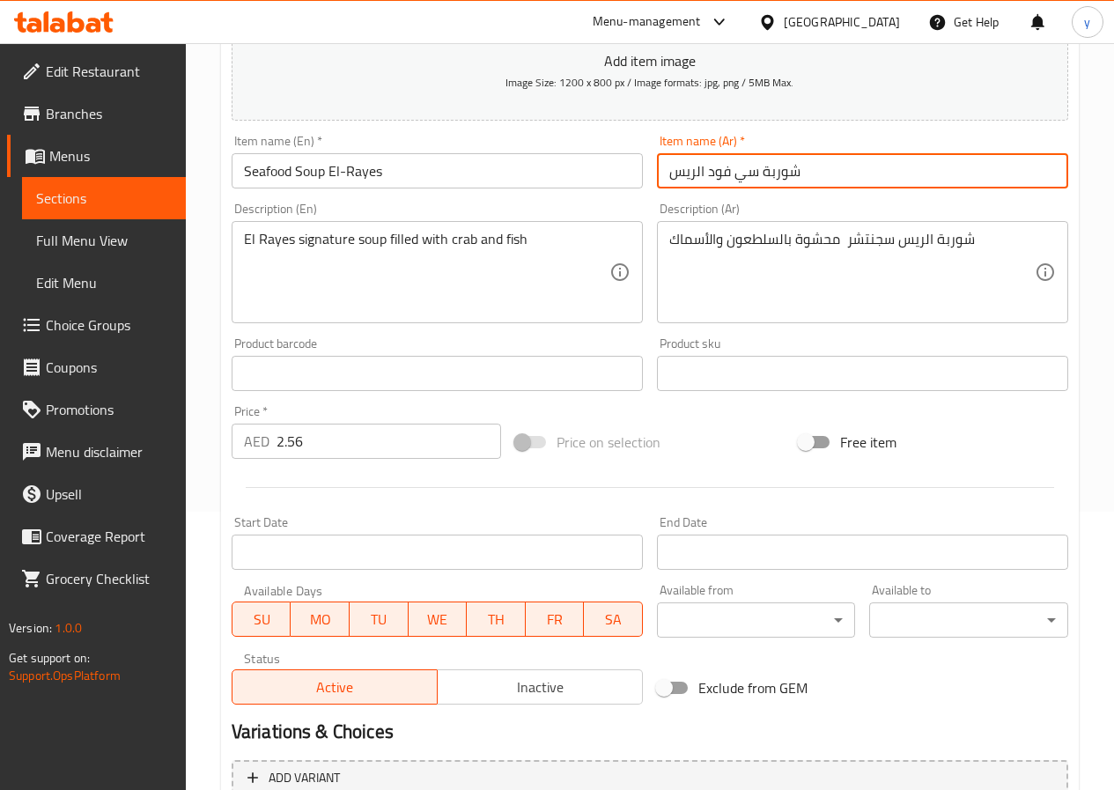
scroll to position [454, 0]
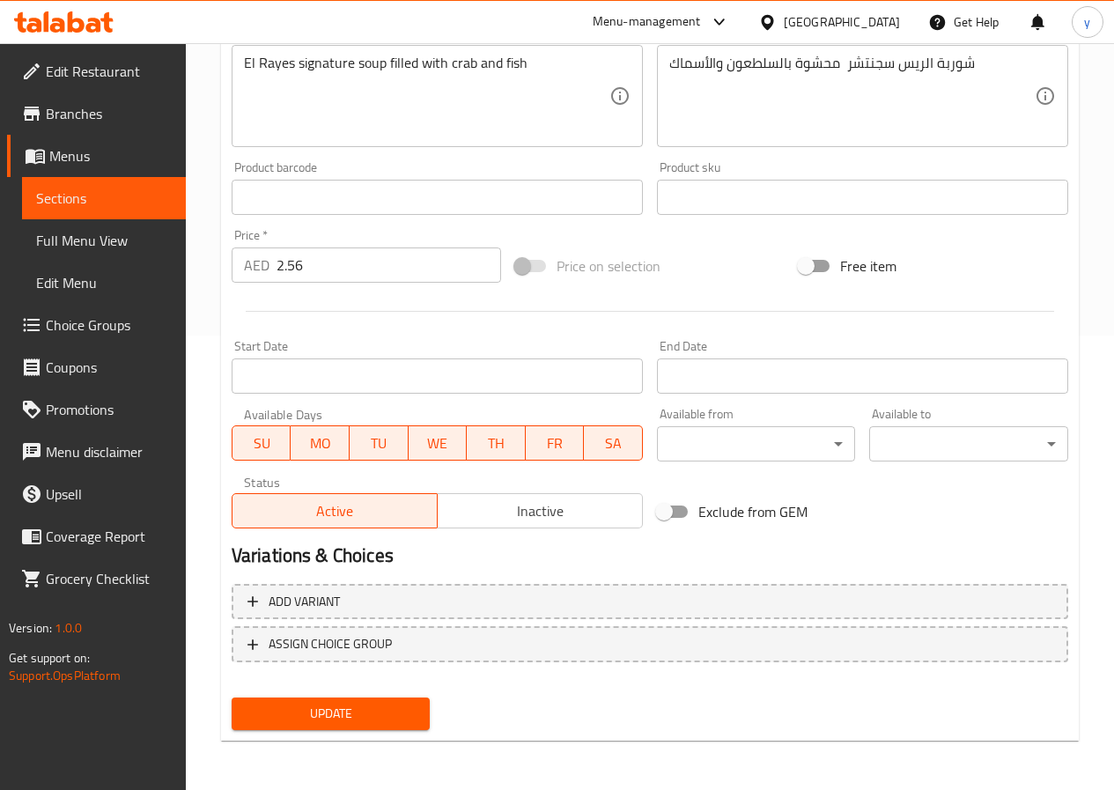
type input "شوربة سي فود الريس"
click at [378, 700] on button "Update" at bounding box center [331, 713] width 199 height 33
click at [365, 720] on span "Update" at bounding box center [331, 714] width 171 height 22
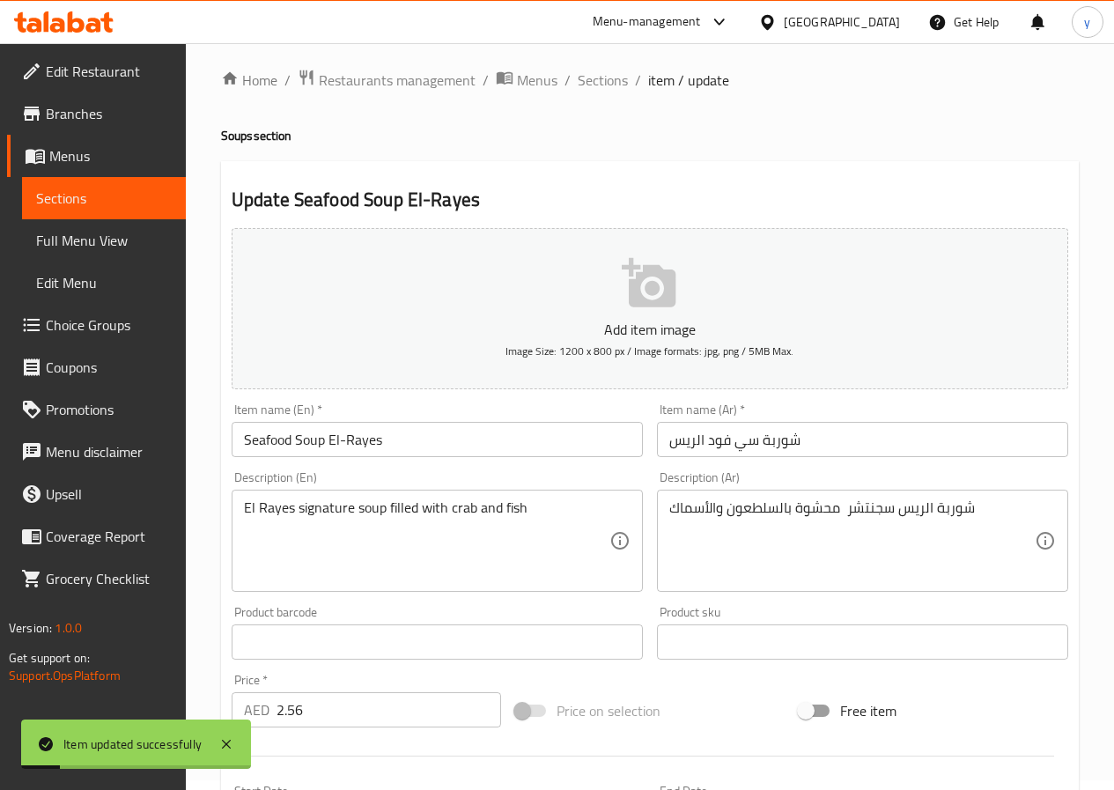
scroll to position [0, 0]
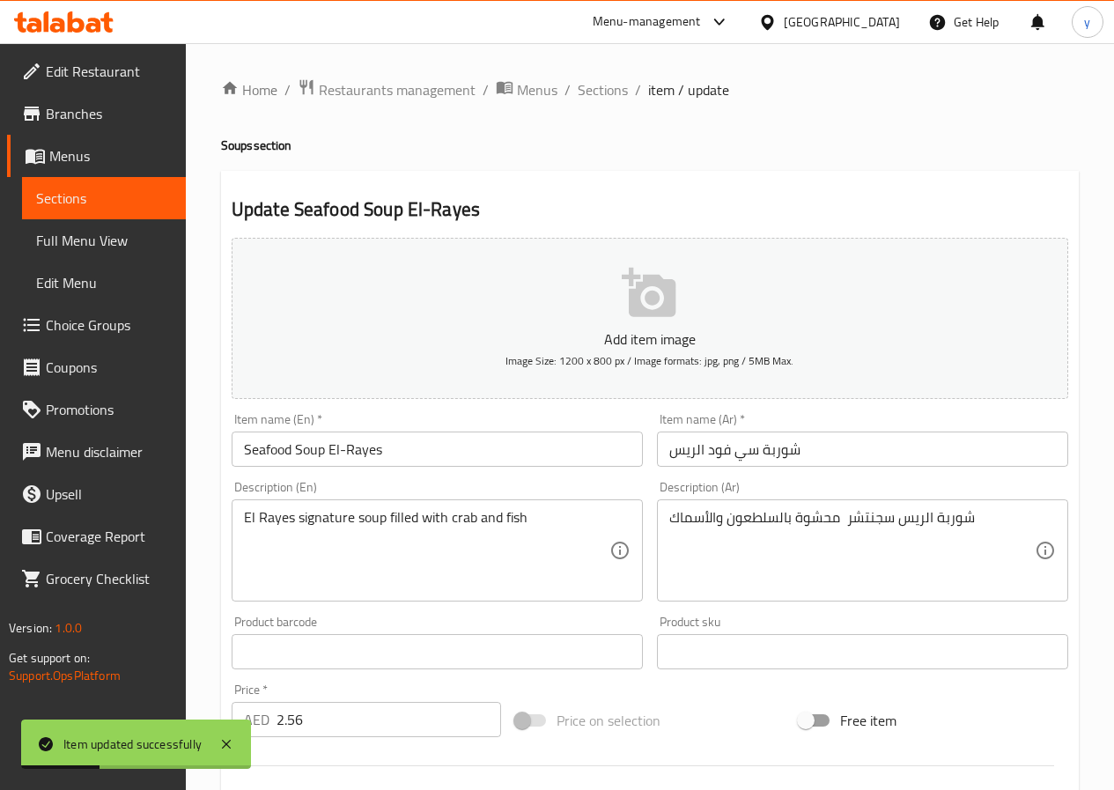
click at [667, 95] on span "item / update" at bounding box center [688, 89] width 81 height 21
click at [620, 91] on span "Sections" at bounding box center [603, 89] width 50 height 21
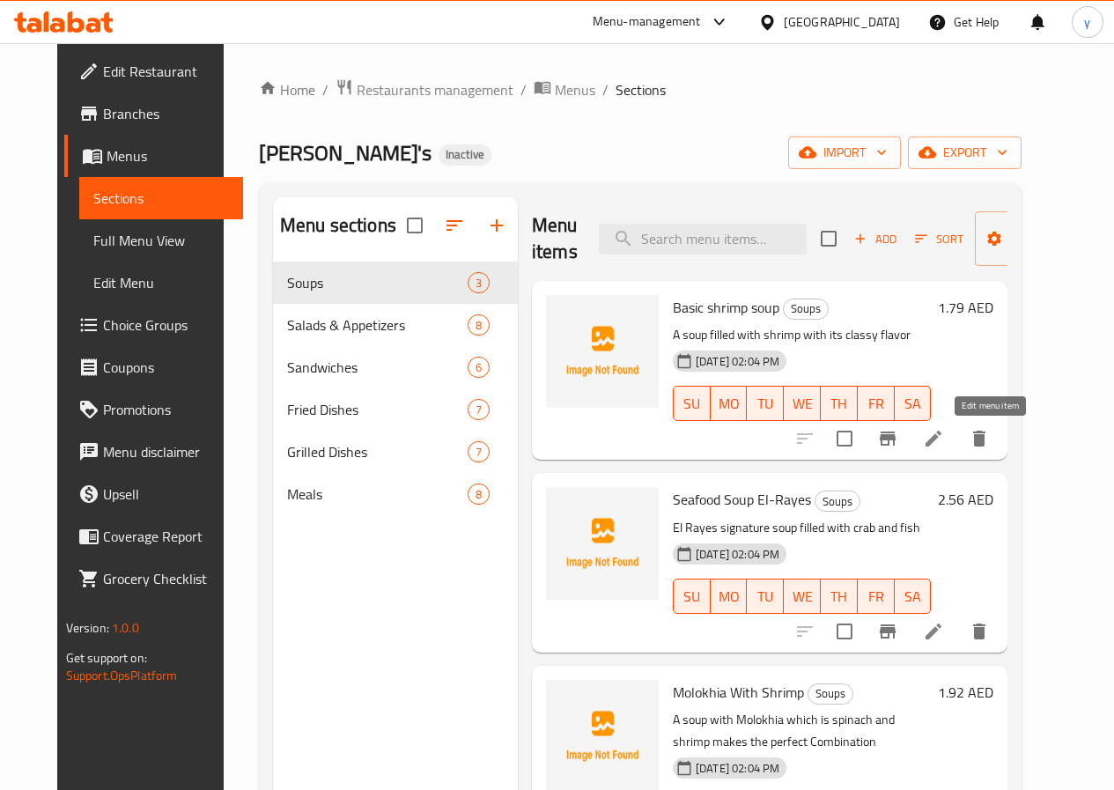
click at [944, 440] on icon at bounding box center [933, 438] width 21 height 21
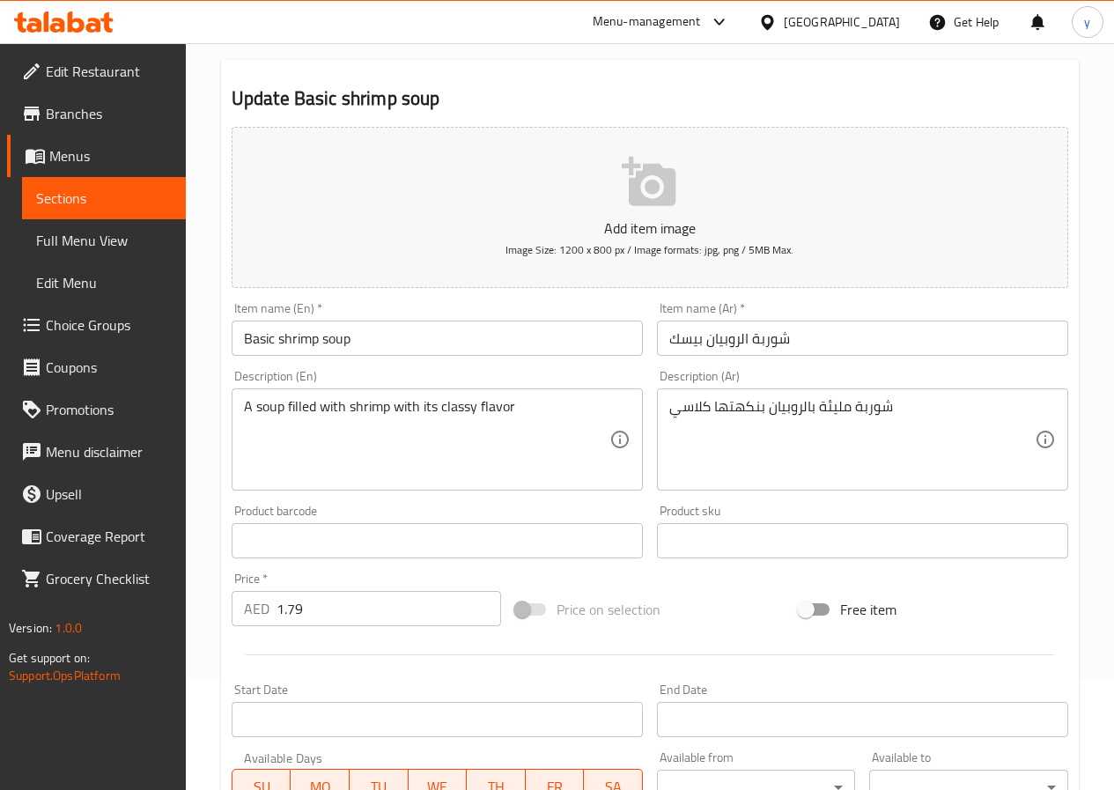
scroll to position [264, 0]
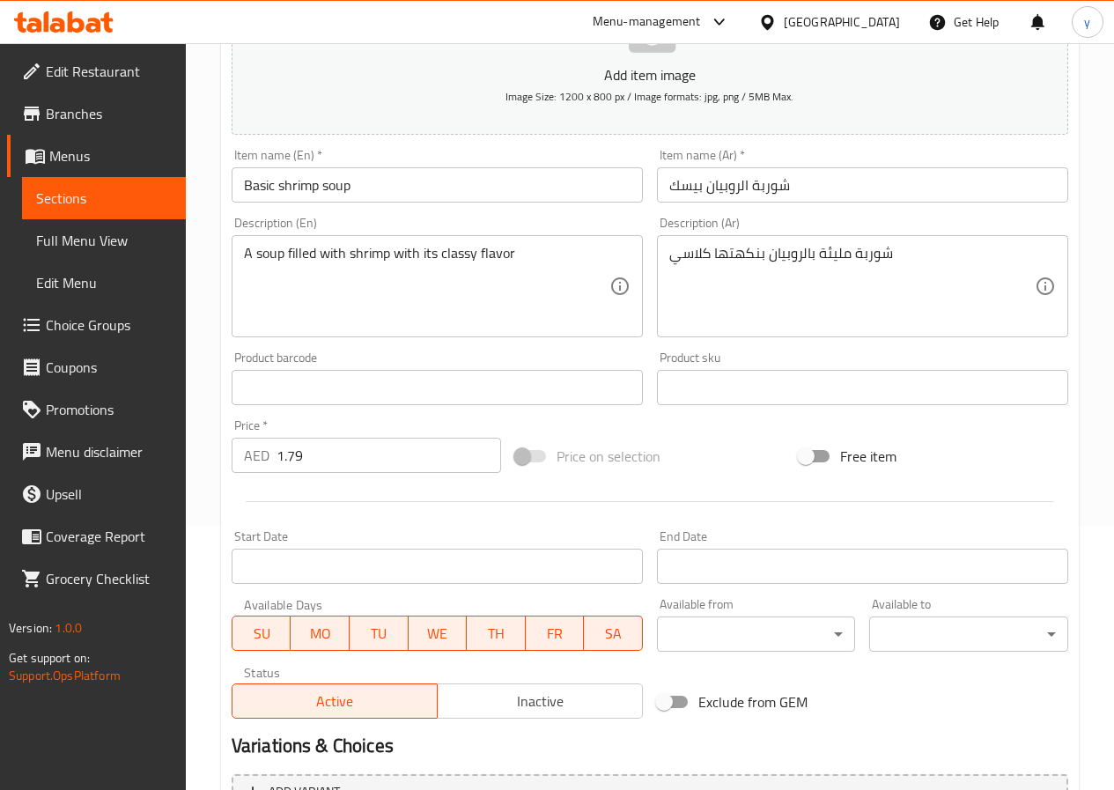
click at [349, 450] on input "1.79" at bounding box center [388, 455] width 225 height 35
type input "1.792"
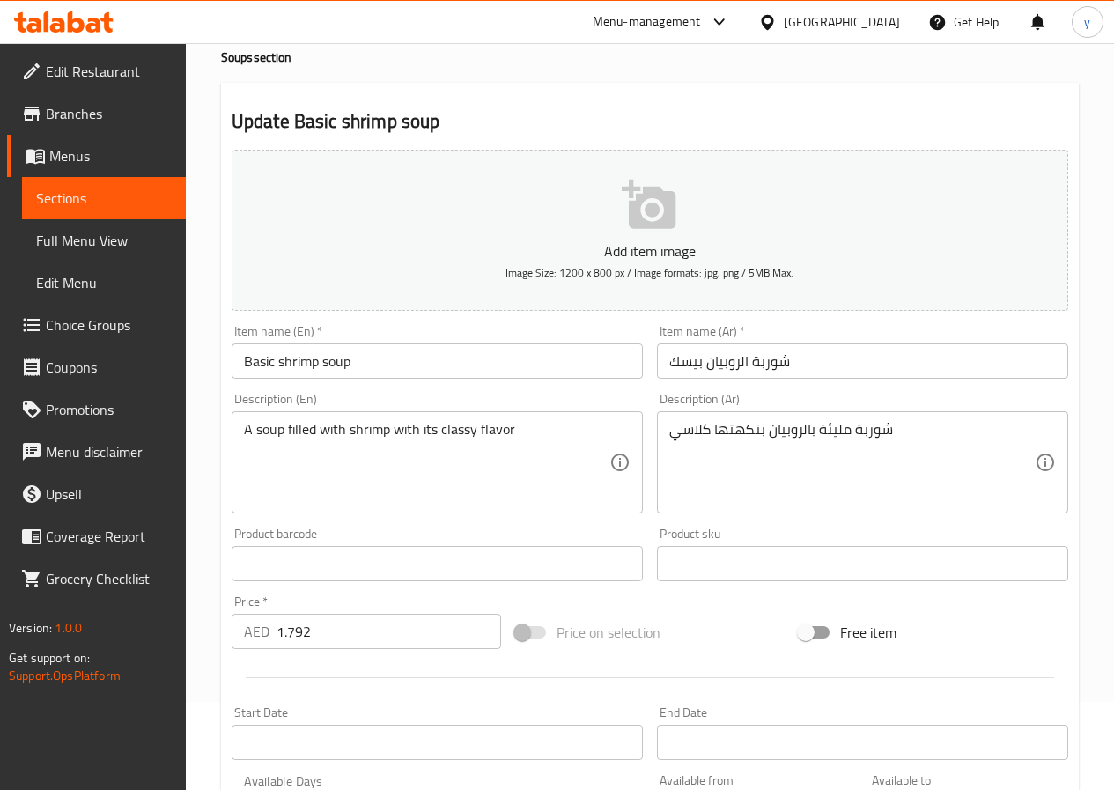
click at [471, 367] on input "Basic shrimp soup" at bounding box center [437, 360] width 411 height 35
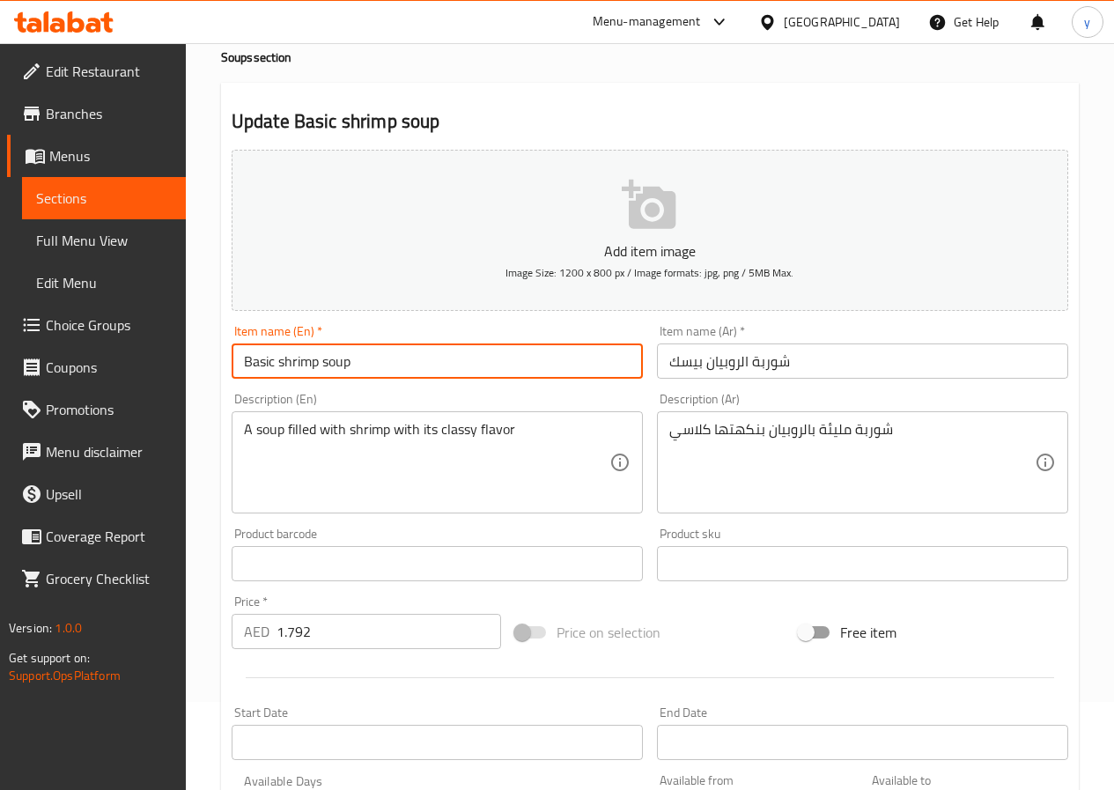
click at [471, 367] on input "Basic shrimp soup" at bounding box center [437, 360] width 411 height 35
click at [426, 365] on input "Basic shrimp soup" at bounding box center [437, 360] width 411 height 35
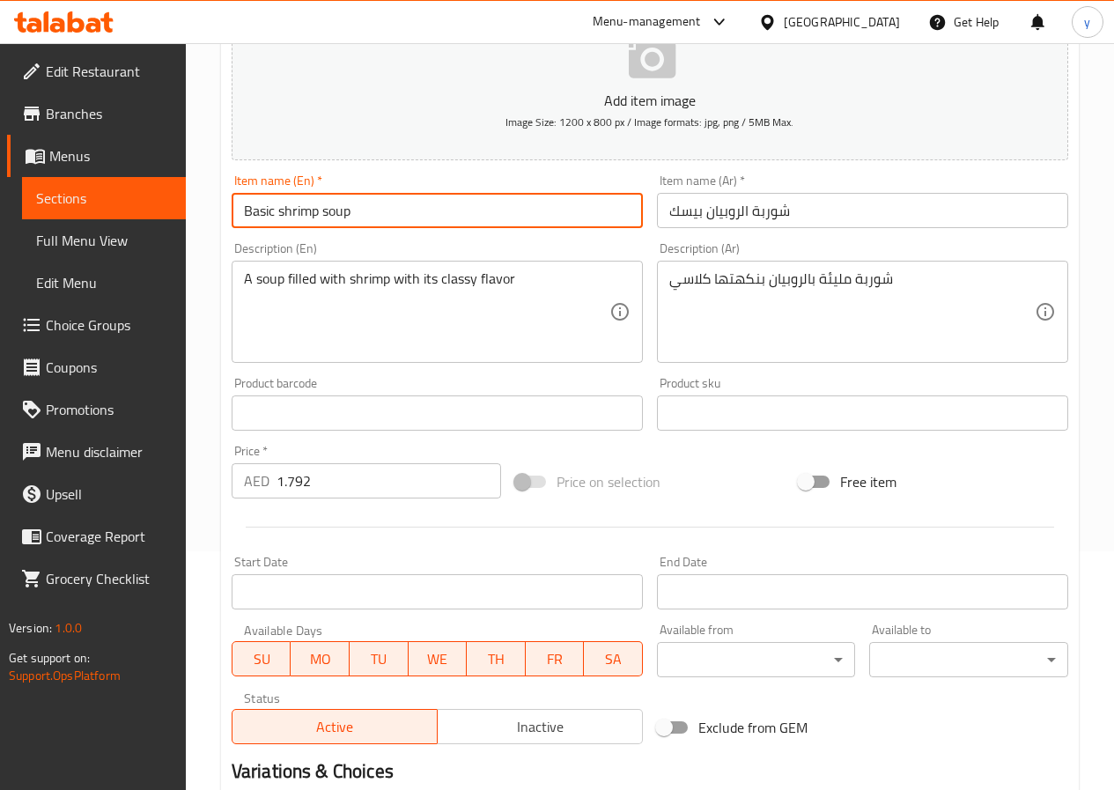
scroll to position [0, 0]
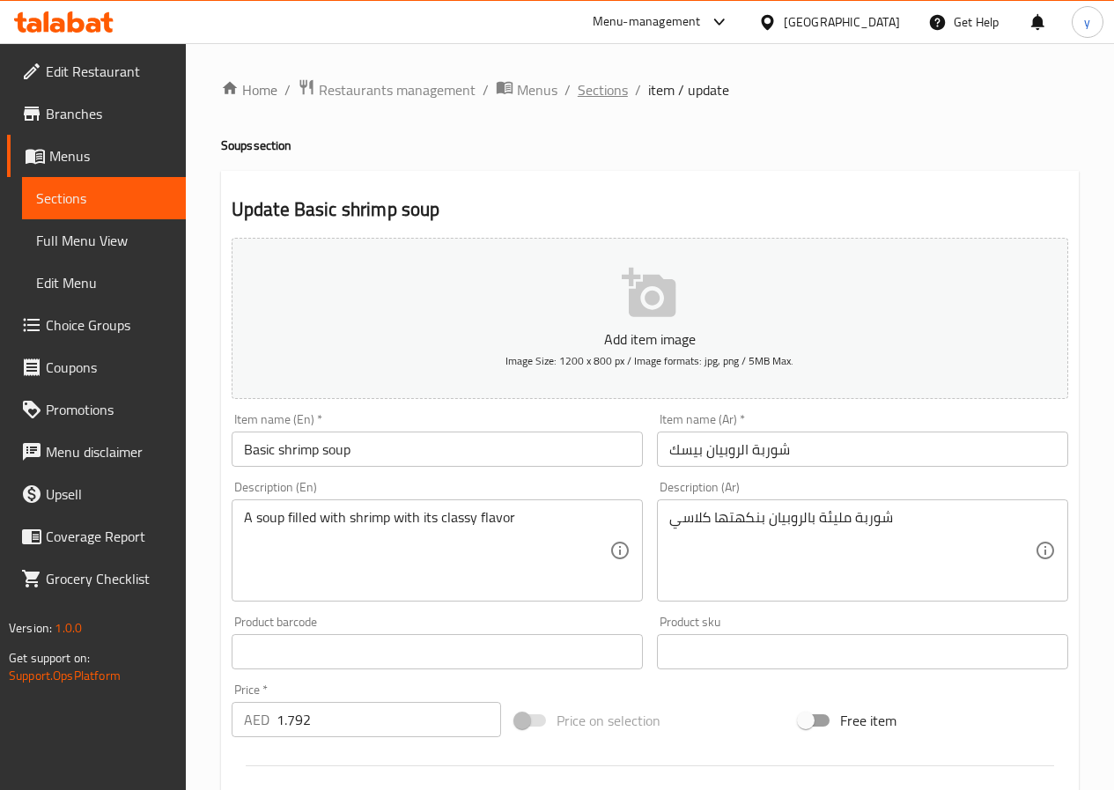
click at [615, 93] on span "Sections" at bounding box center [603, 89] width 50 height 21
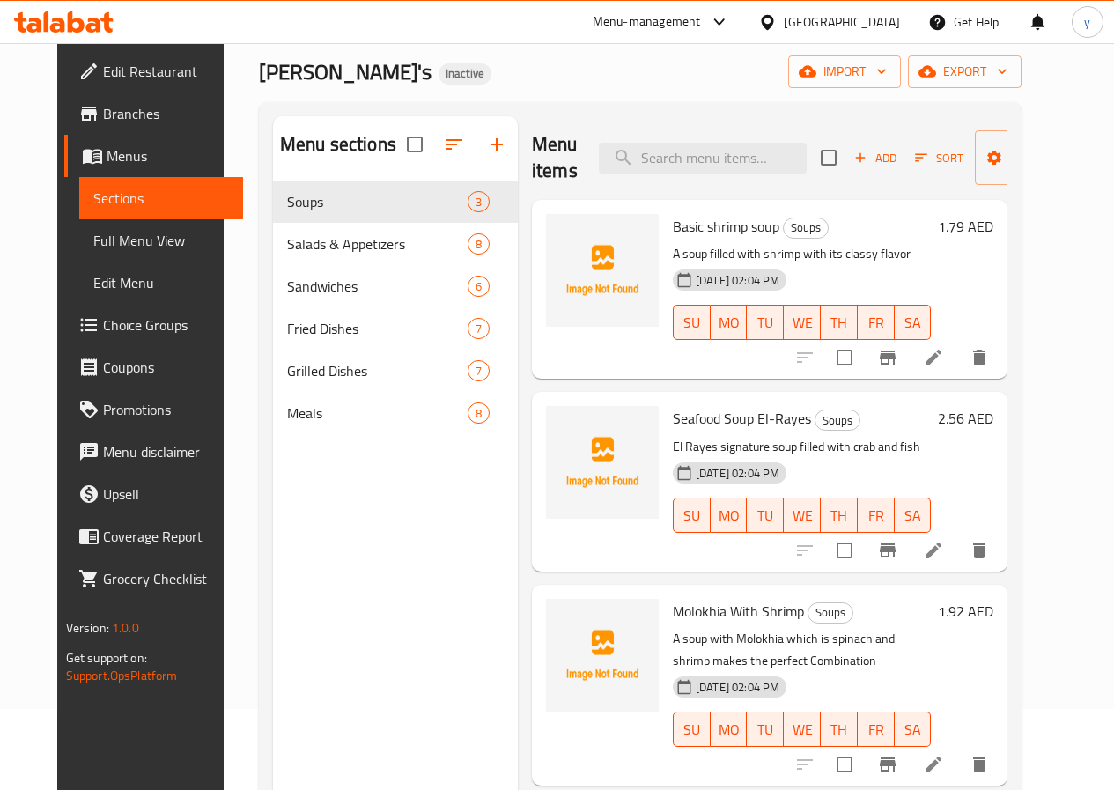
scroll to position [247, 0]
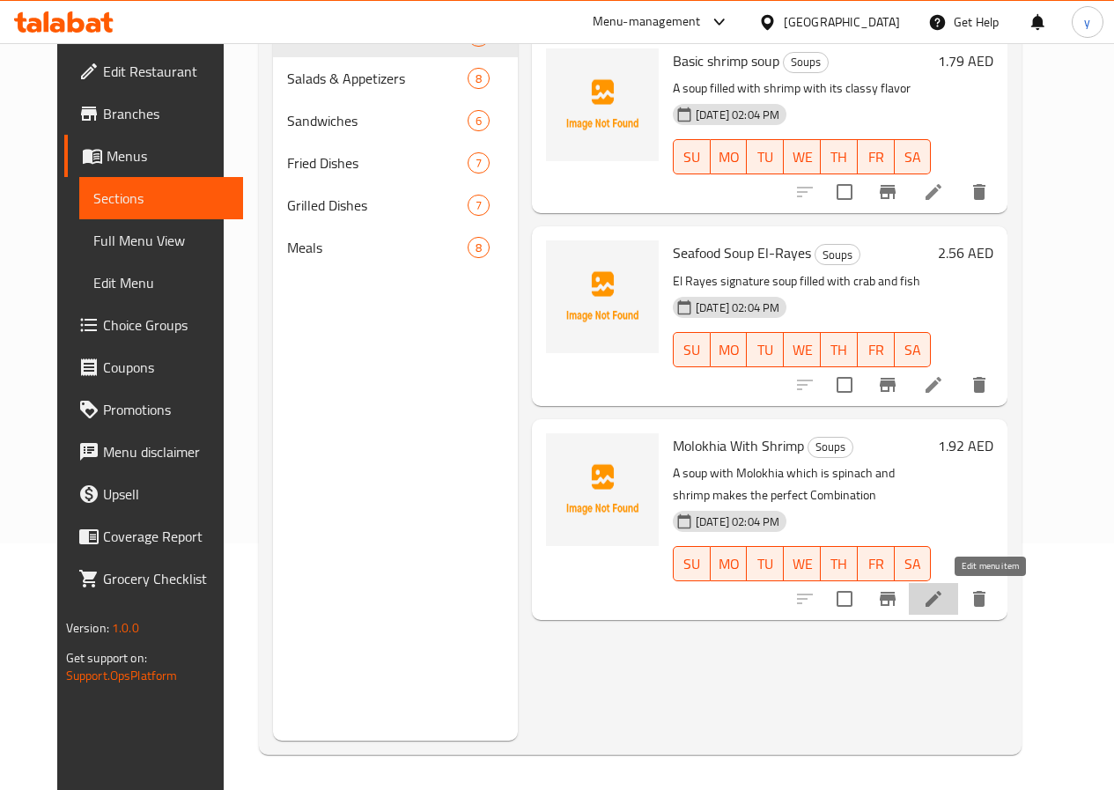
click at [944, 608] on icon at bounding box center [933, 598] width 21 height 21
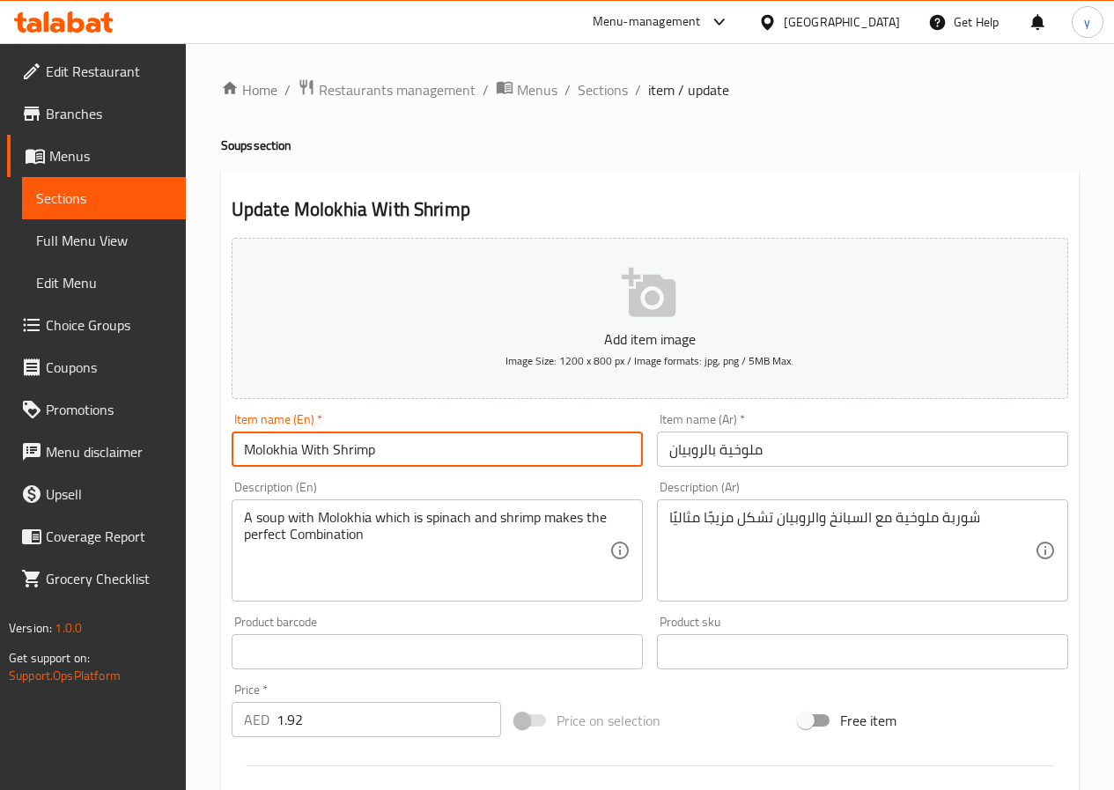
drag, startPoint x: 330, startPoint y: 454, endPoint x: 305, endPoint y: 456, distance: 25.6
click at [305, 456] on input "Molokhia With Shrimp" at bounding box center [437, 448] width 411 height 35
click at [424, 423] on div "Item name (En)   * Molokhia With Shrimp Item name (En) *" at bounding box center [437, 440] width 411 height 54
click at [435, 442] on input "Molokhia With Shrimp" at bounding box center [437, 448] width 411 height 35
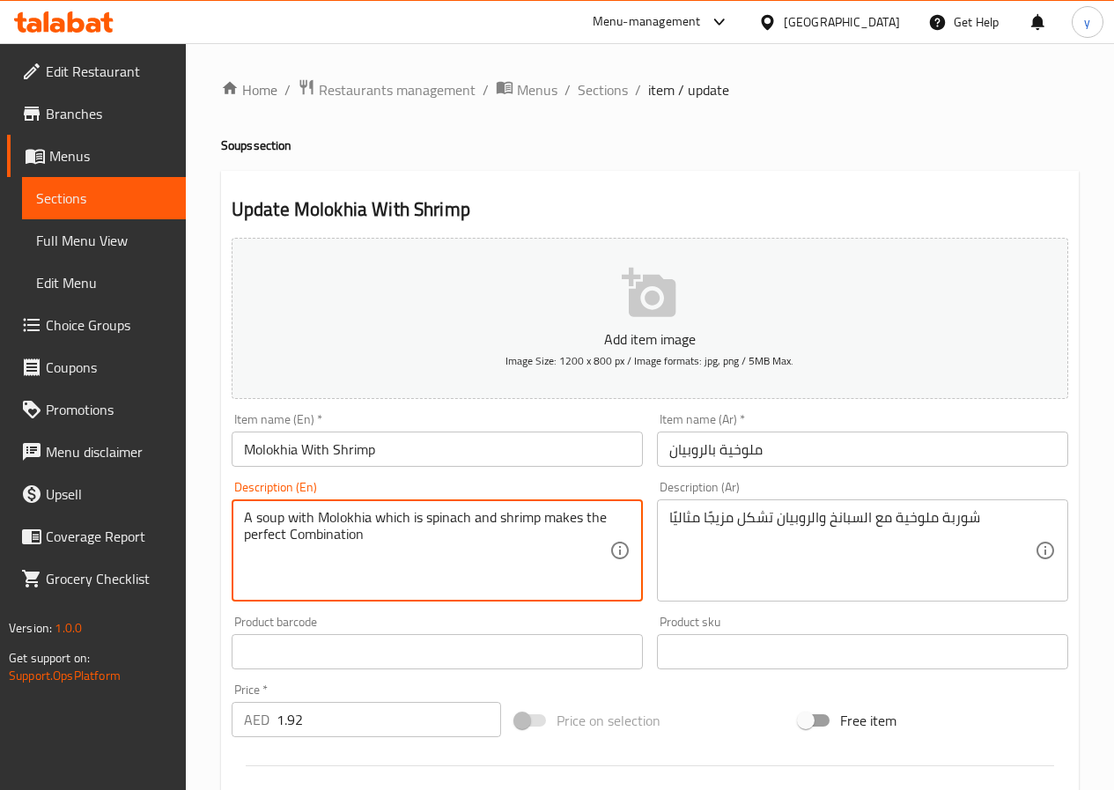
click at [448, 519] on textarea "A soup with Molokhia which is spinach and shrimp makes the perfect Combination" at bounding box center [426, 551] width 365 height 84
click at [424, 541] on textarea "A soup with Molokhia which is spinach and shrimp makes the perfect Combination" at bounding box center [426, 551] width 365 height 84
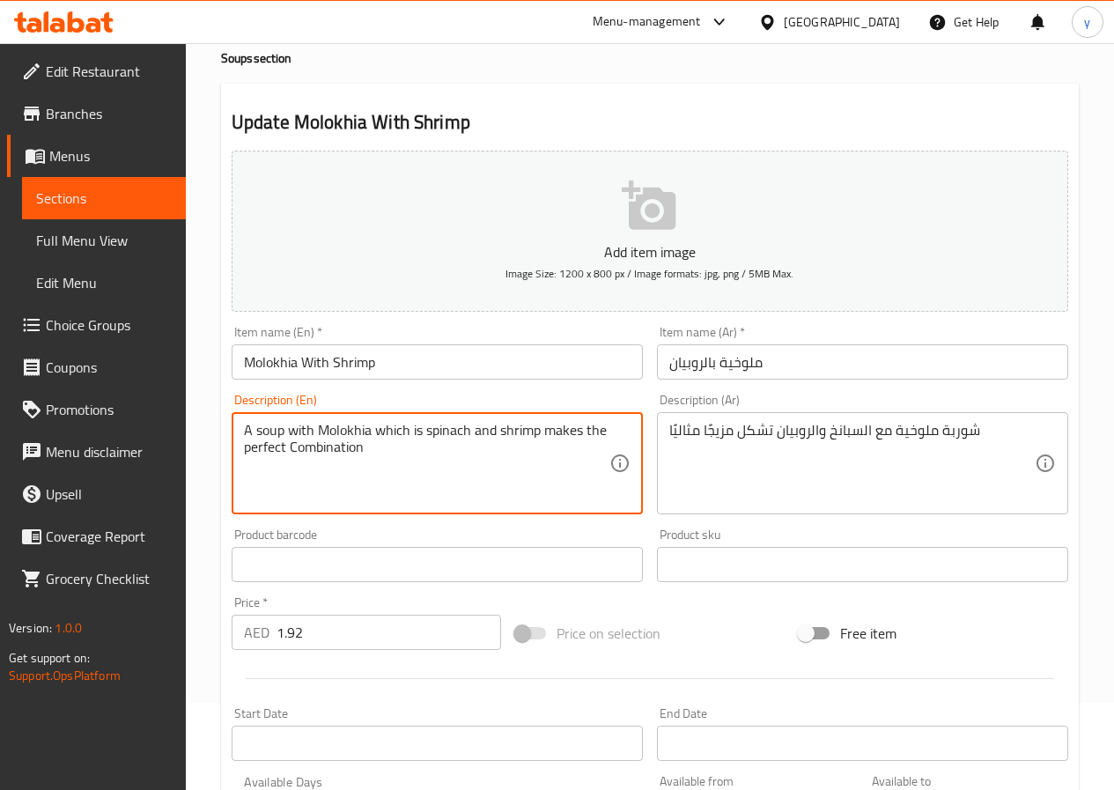
scroll to position [88, 0]
click at [368, 554] on input "text" at bounding box center [437, 563] width 411 height 35
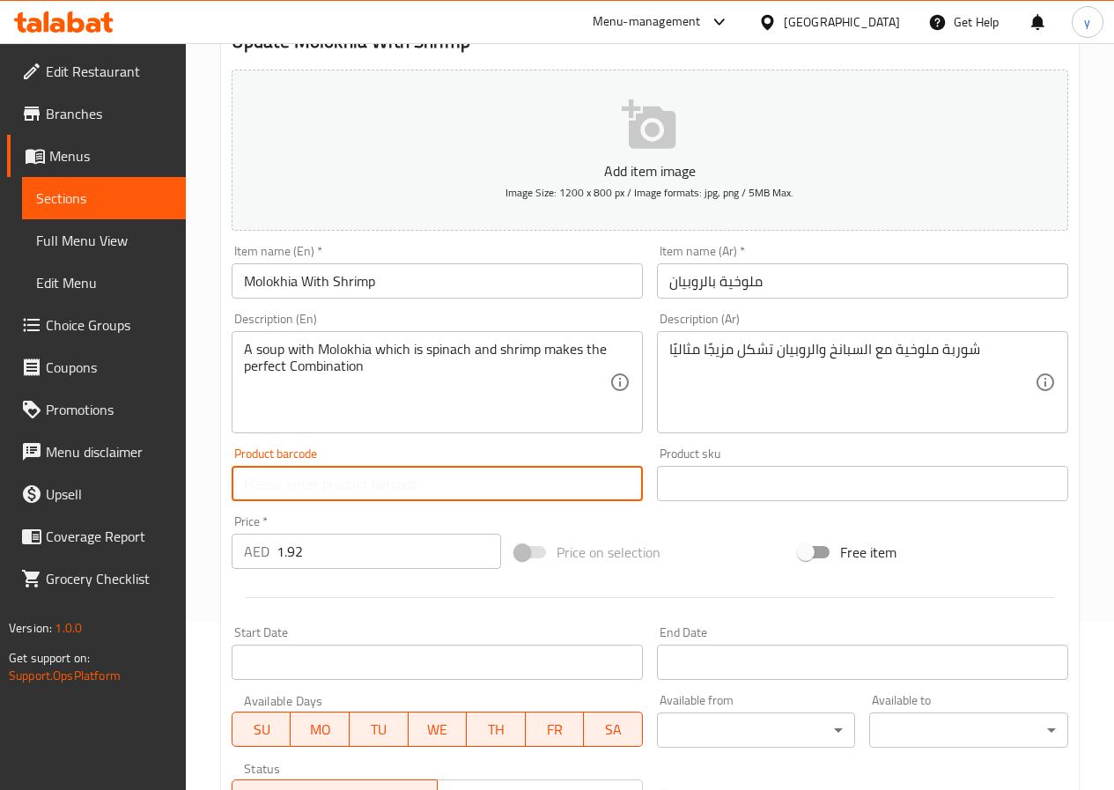
scroll to position [440, 0]
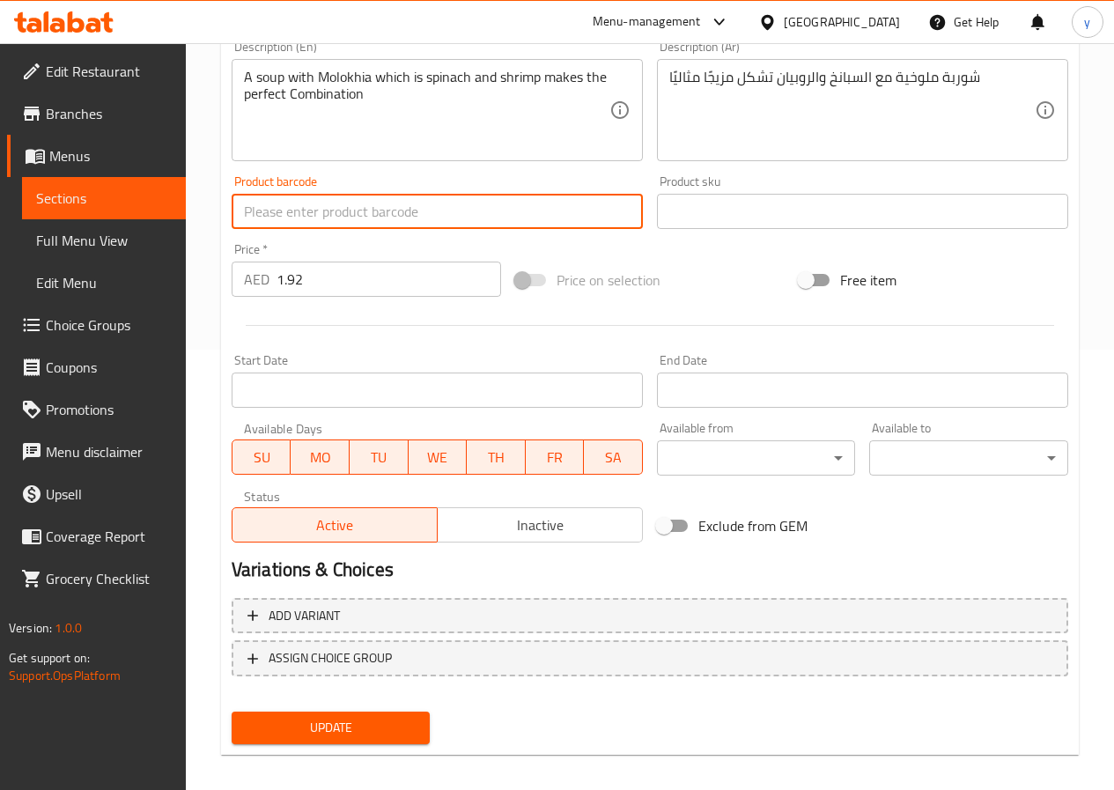
click at [346, 731] on span "Update" at bounding box center [331, 728] width 171 height 22
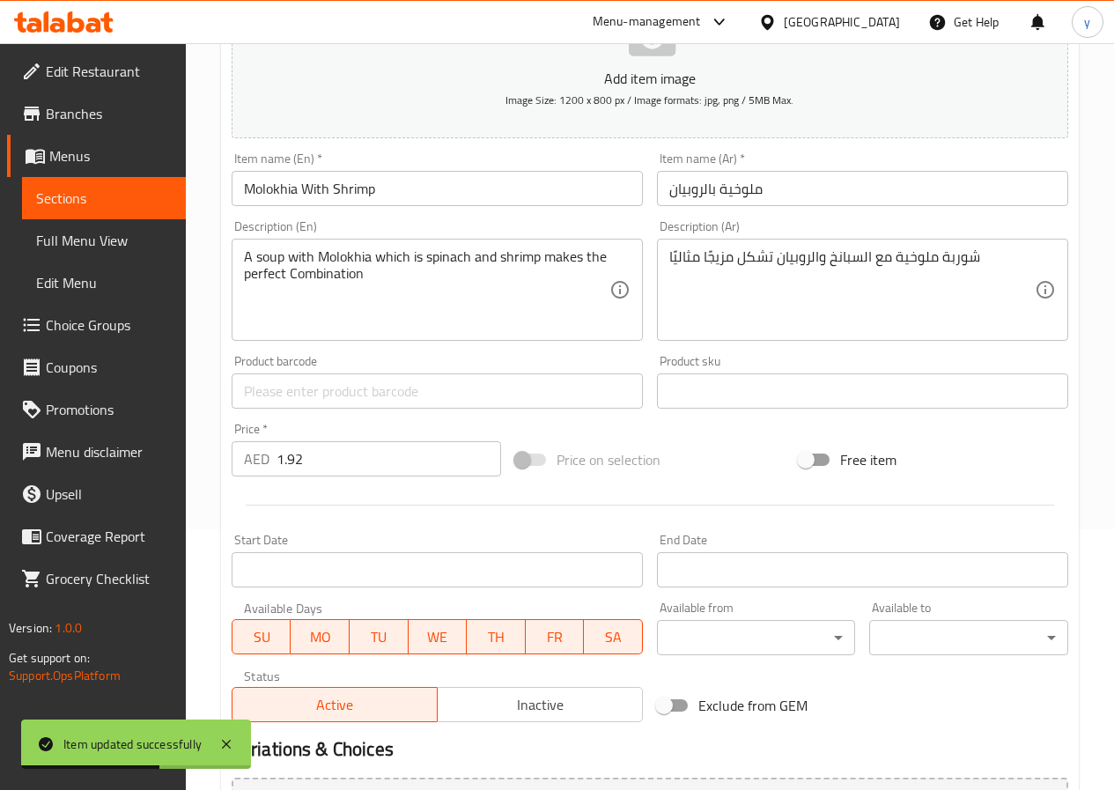
scroll to position [0, 0]
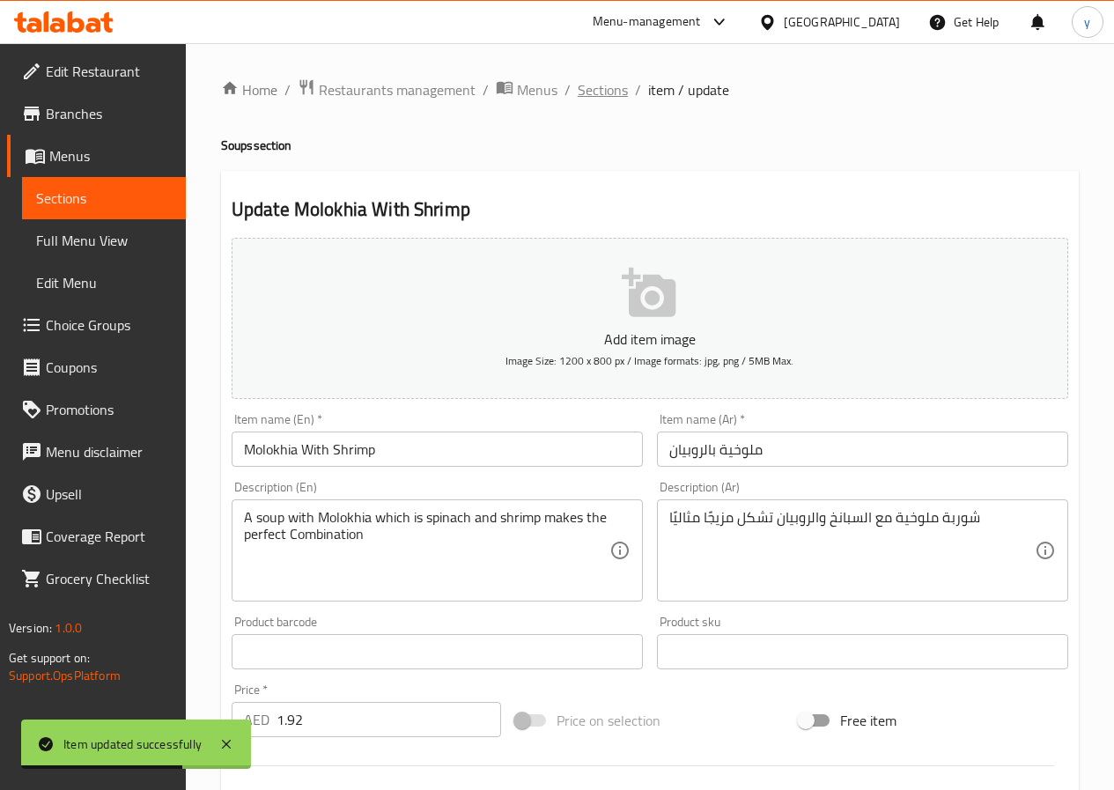
click at [596, 86] on span "Sections" at bounding box center [603, 89] width 50 height 21
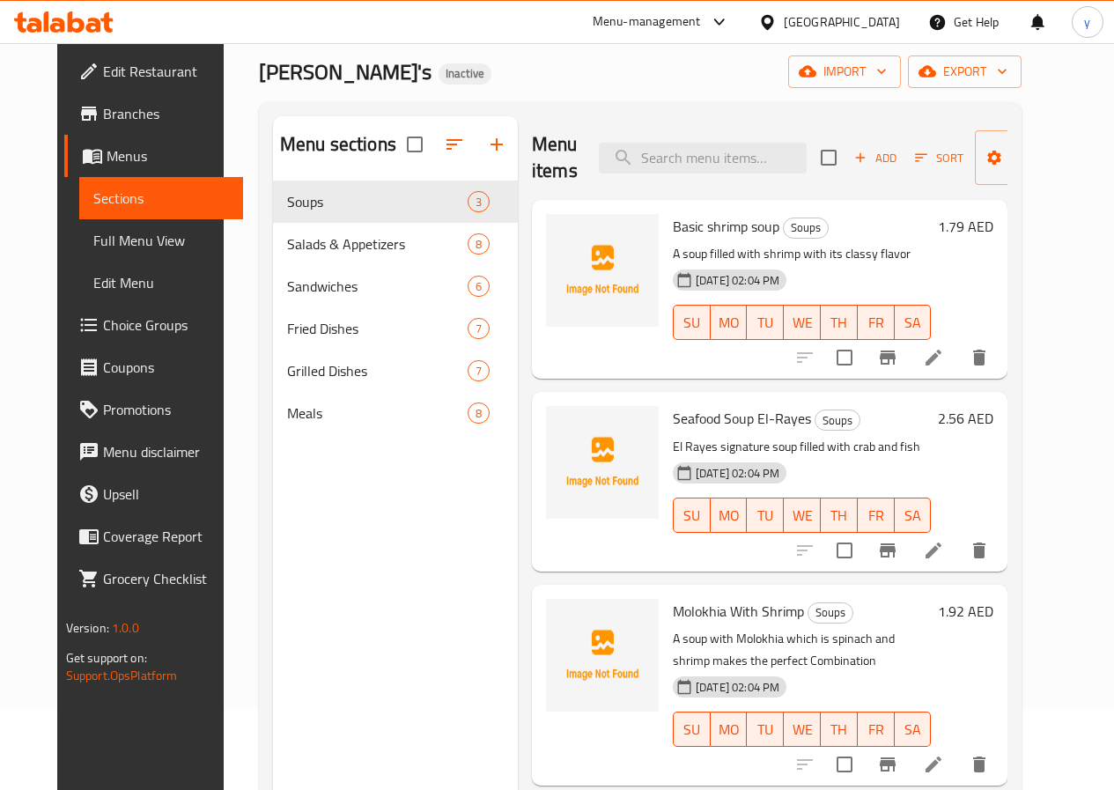
scroll to position [247, 0]
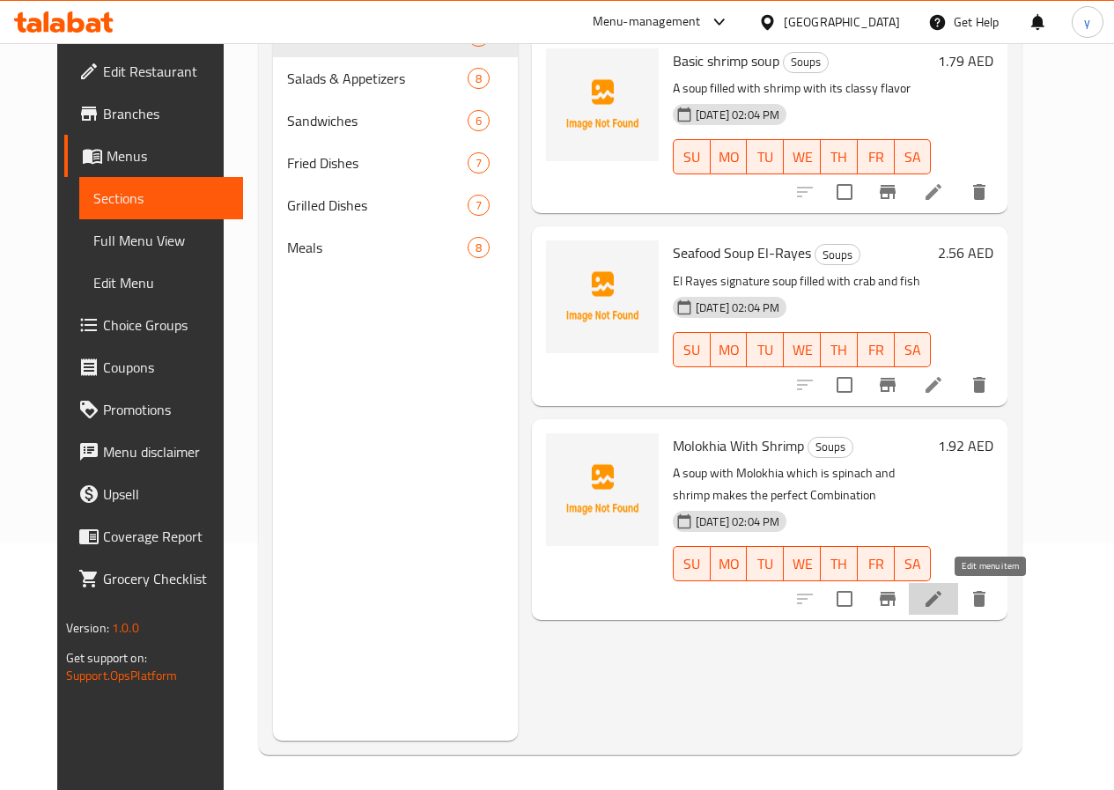
click at [944, 596] on icon at bounding box center [933, 598] width 21 height 21
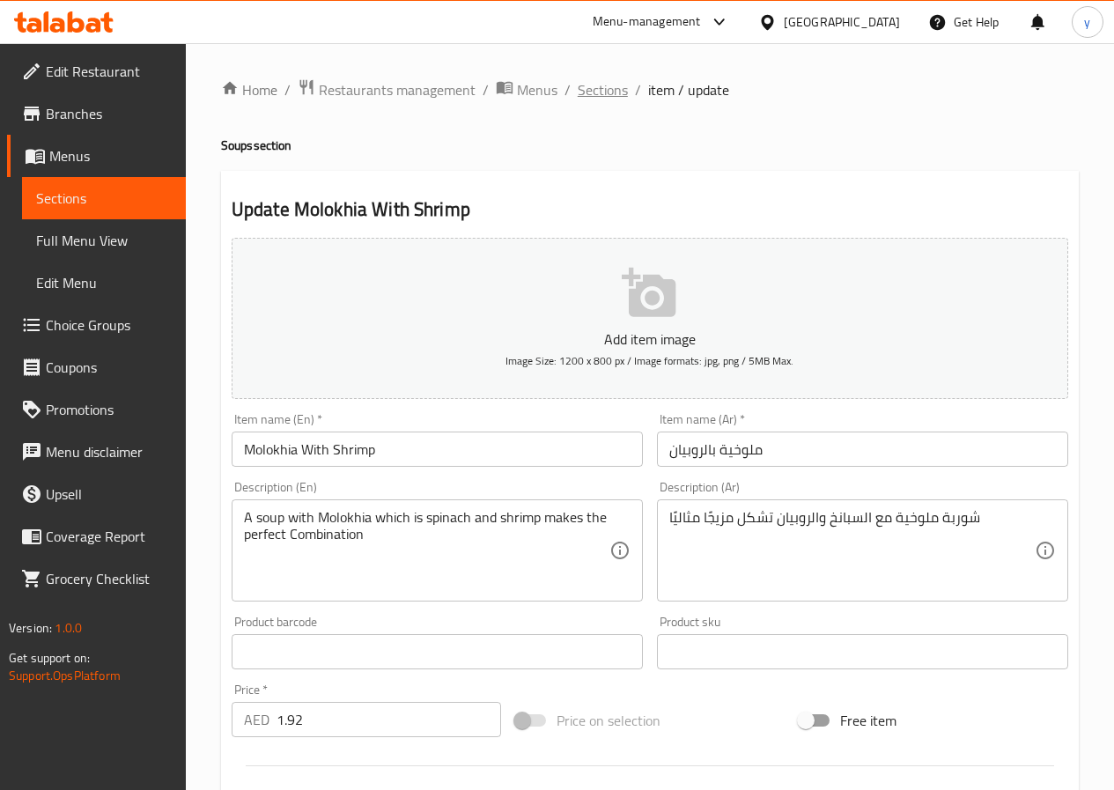
click at [600, 88] on span "Sections" at bounding box center [603, 89] width 50 height 21
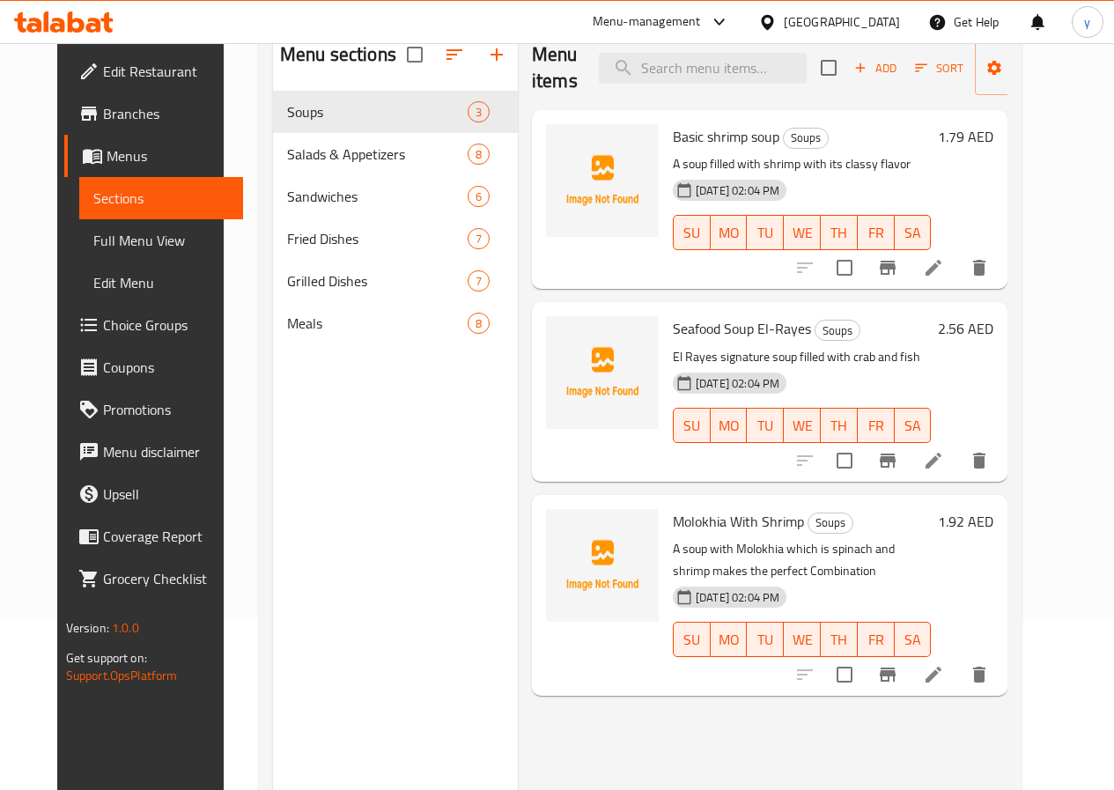
scroll to position [176, 0]
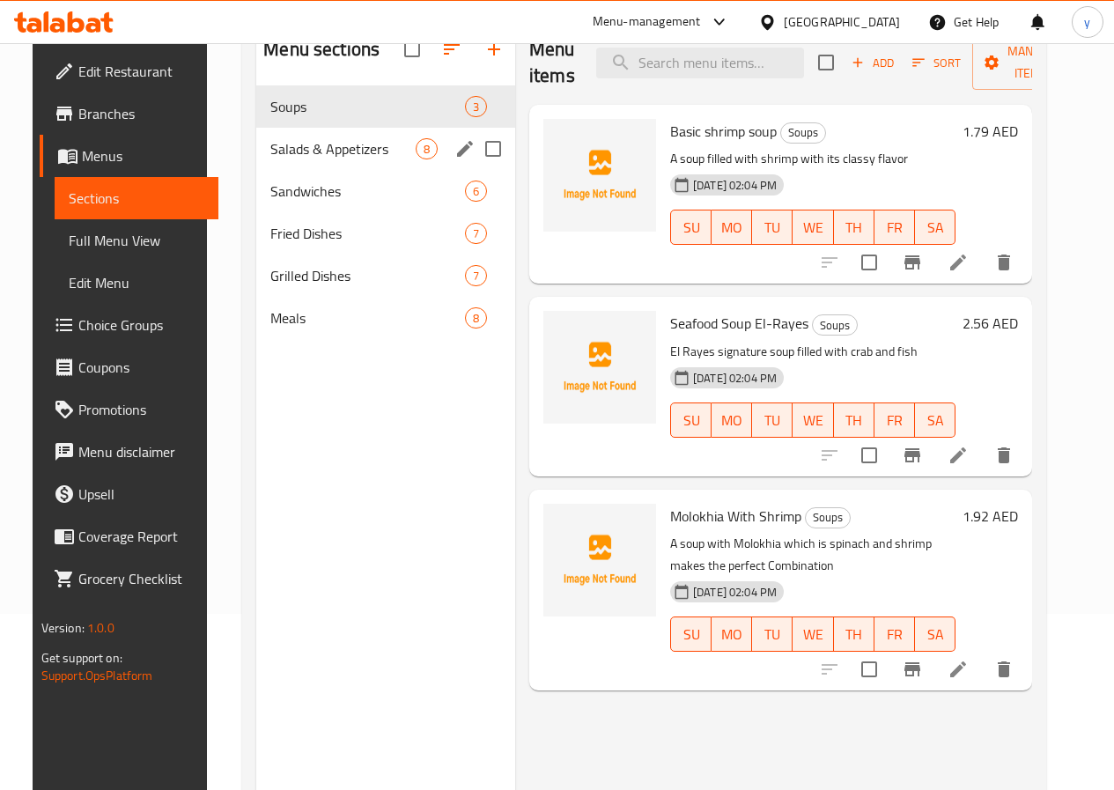
drag, startPoint x: 292, startPoint y: 176, endPoint x: 292, endPoint y: 146, distance: 29.9
click at [293, 155] on div "Salads & Appetizers 8" at bounding box center [385, 149] width 259 height 42
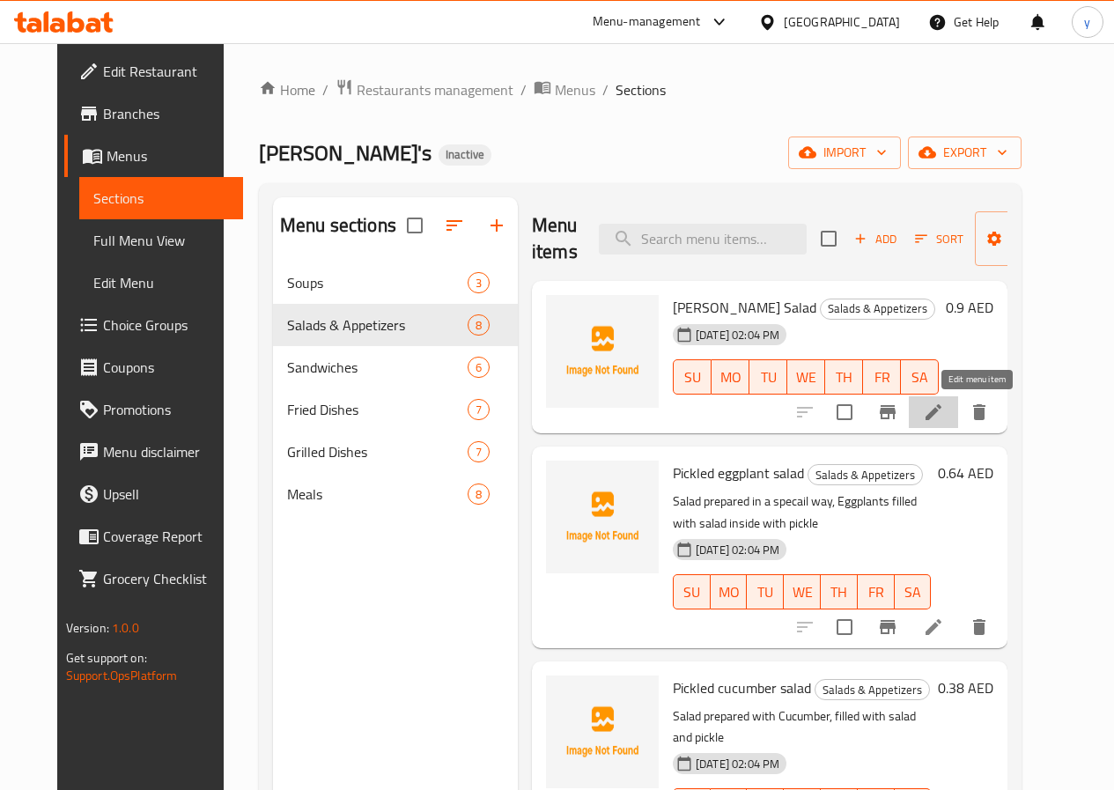
click at [944, 418] on icon at bounding box center [933, 411] width 21 height 21
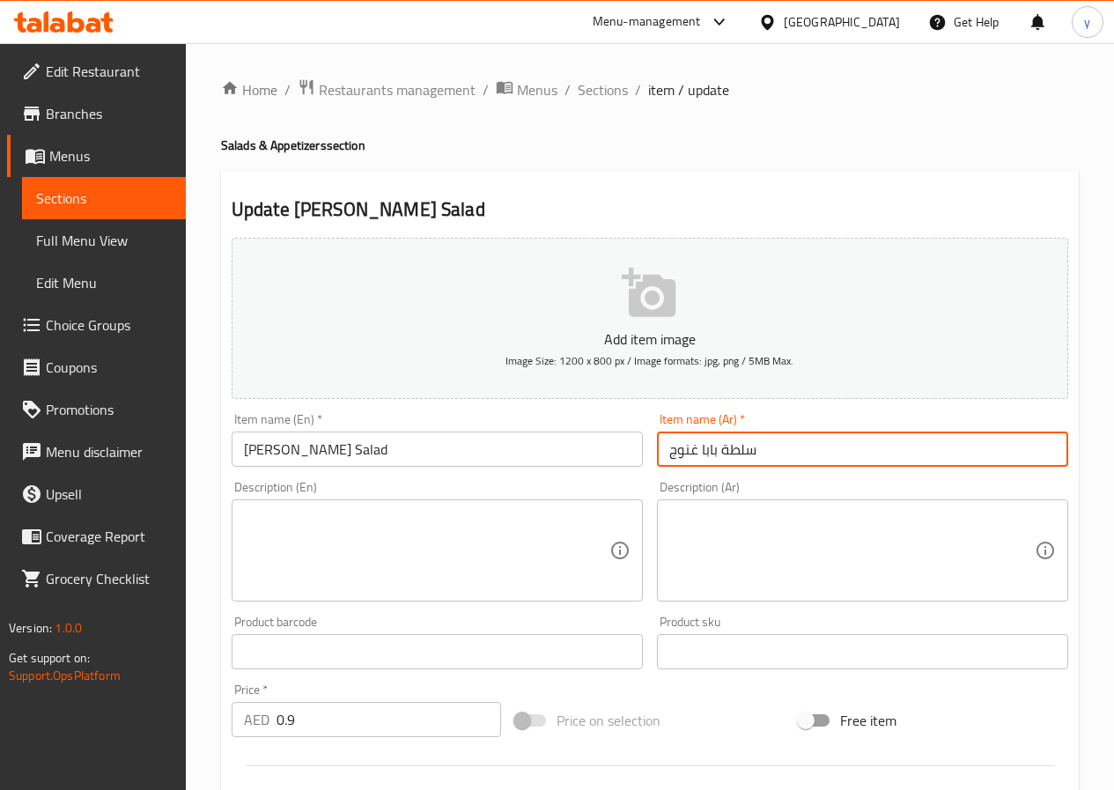
click at [687, 452] on input "سلطة بابا غنوج" at bounding box center [862, 448] width 411 height 35
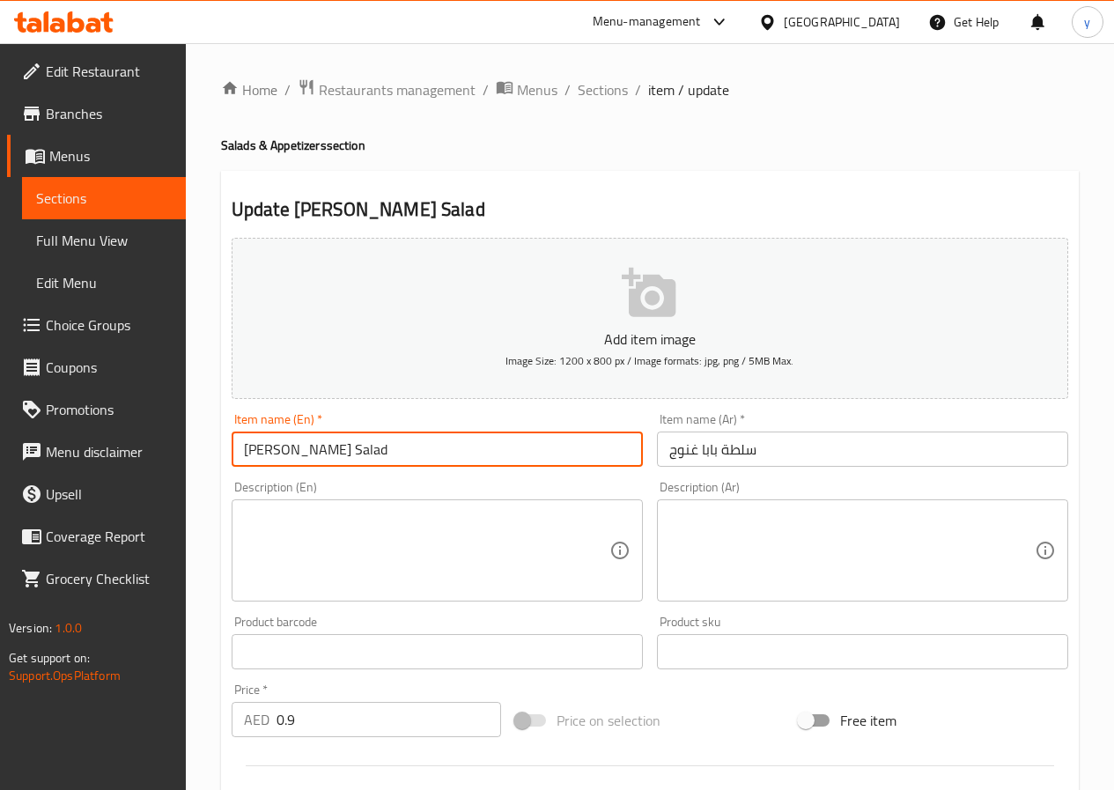
drag, startPoint x: 166, startPoint y: 464, endPoint x: 140, endPoint y: 461, distance: 25.7
click at [142, 461] on div "Edit Restaurant Branches Menus Sections Full Menu View Edit Menu Choice Groups …" at bounding box center [557, 643] width 1114 height 1201
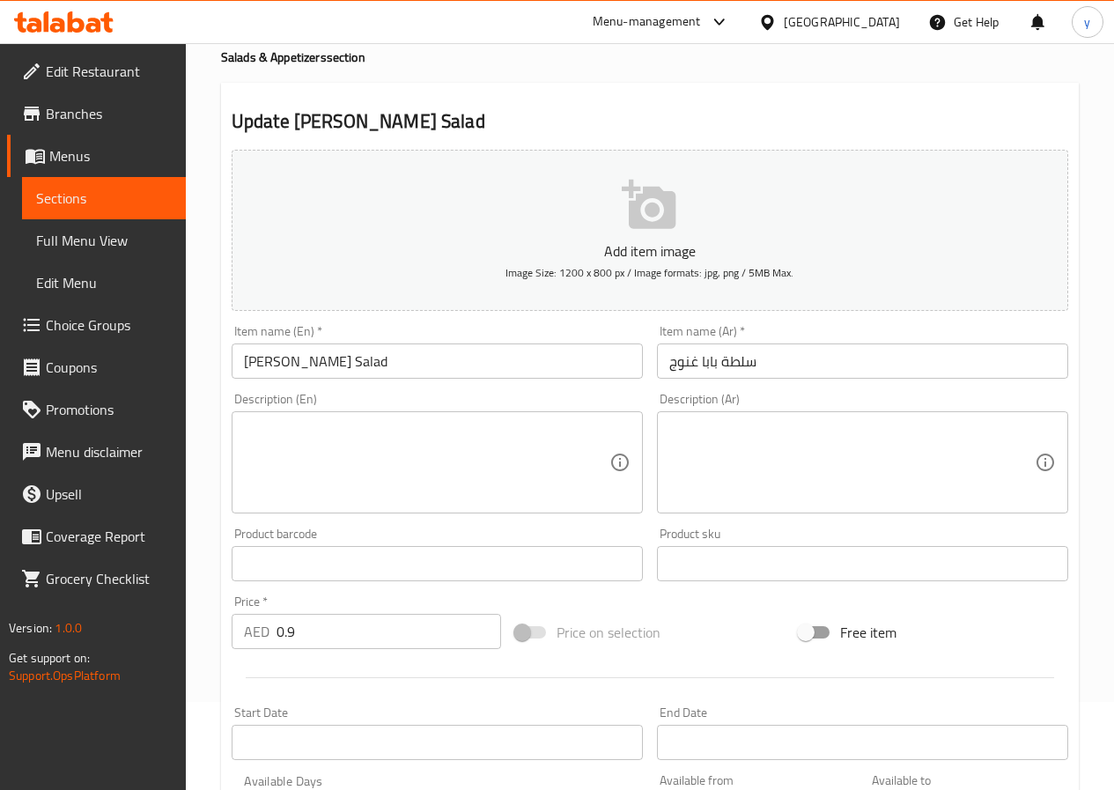
scroll to position [264, 0]
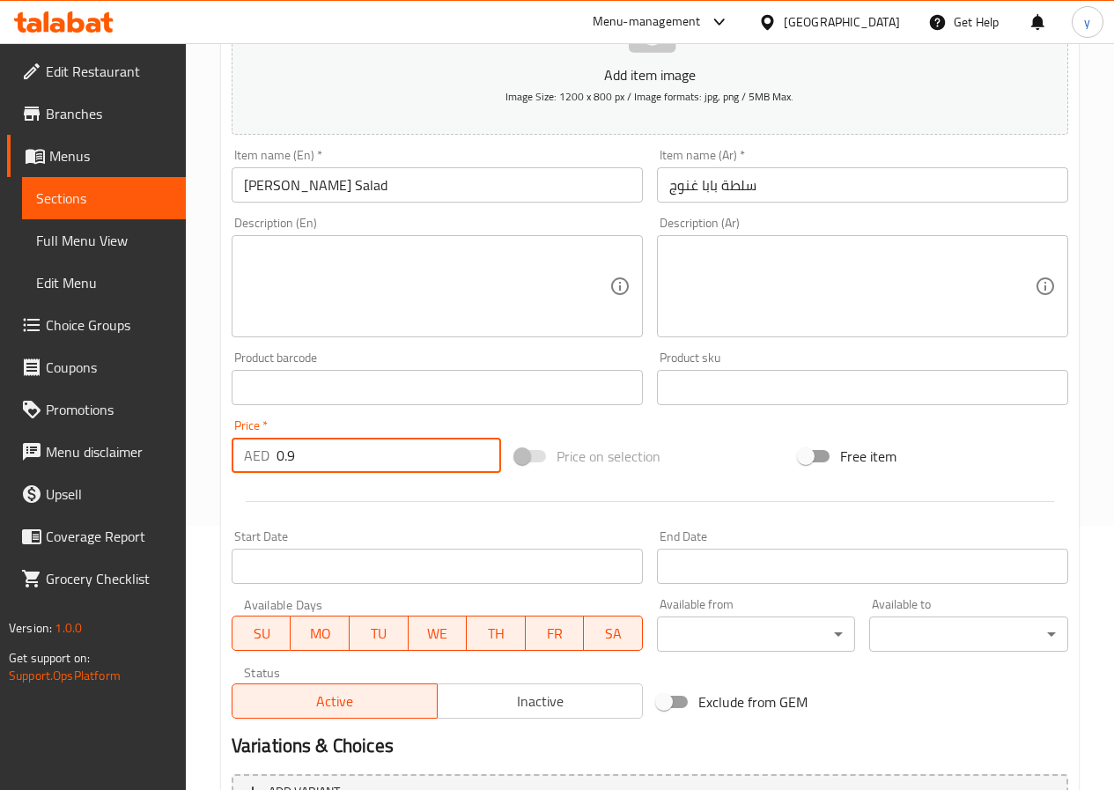
click at [352, 454] on input "0.9" at bounding box center [388, 455] width 225 height 35
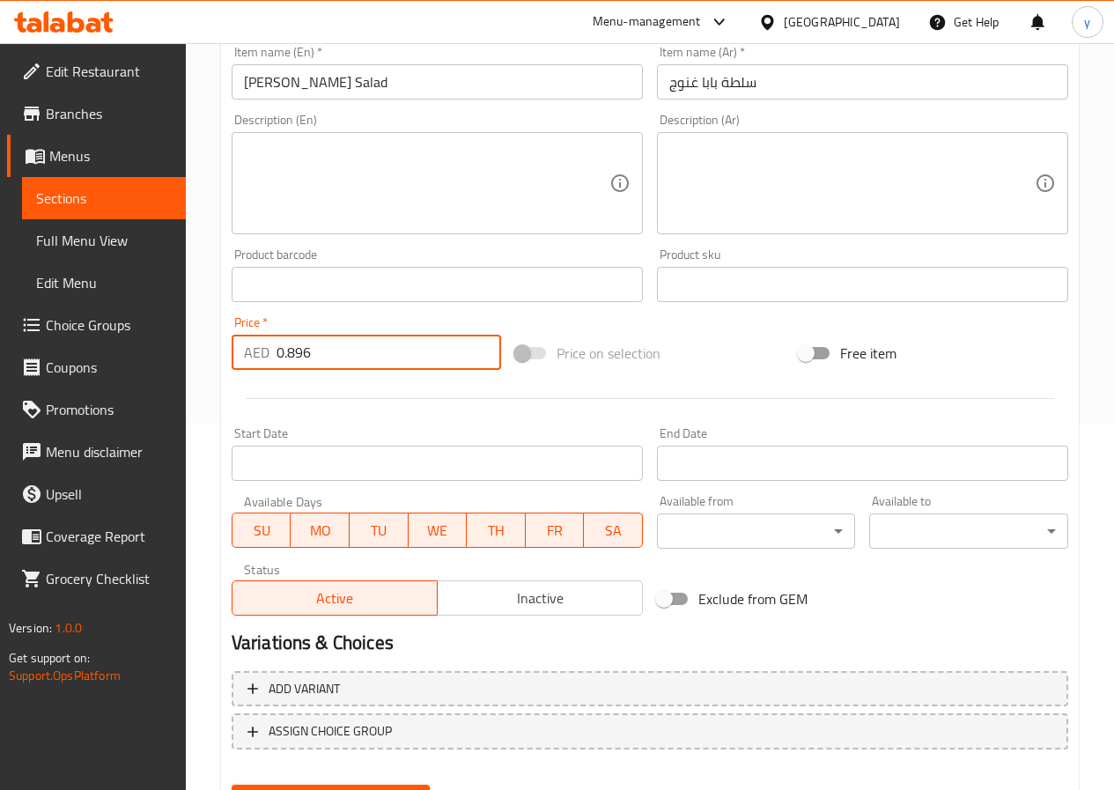
scroll to position [454, 0]
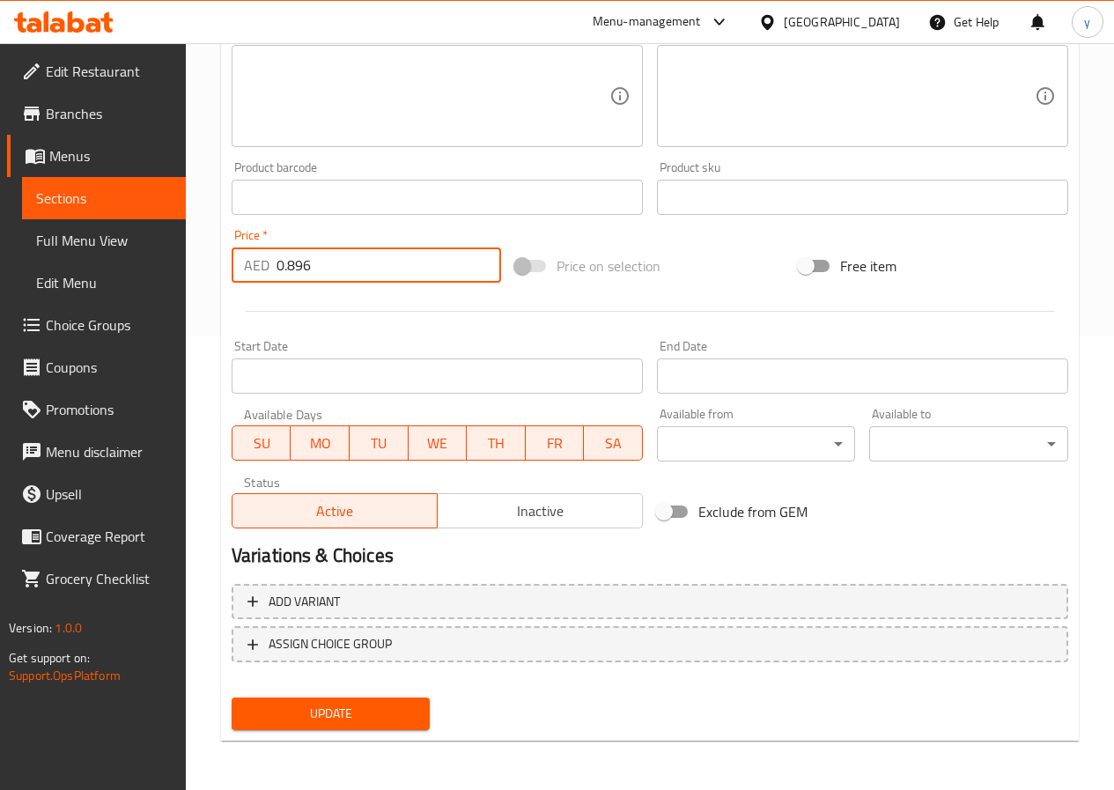
type input "0.896"
click at [372, 706] on span "Update" at bounding box center [331, 714] width 171 height 22
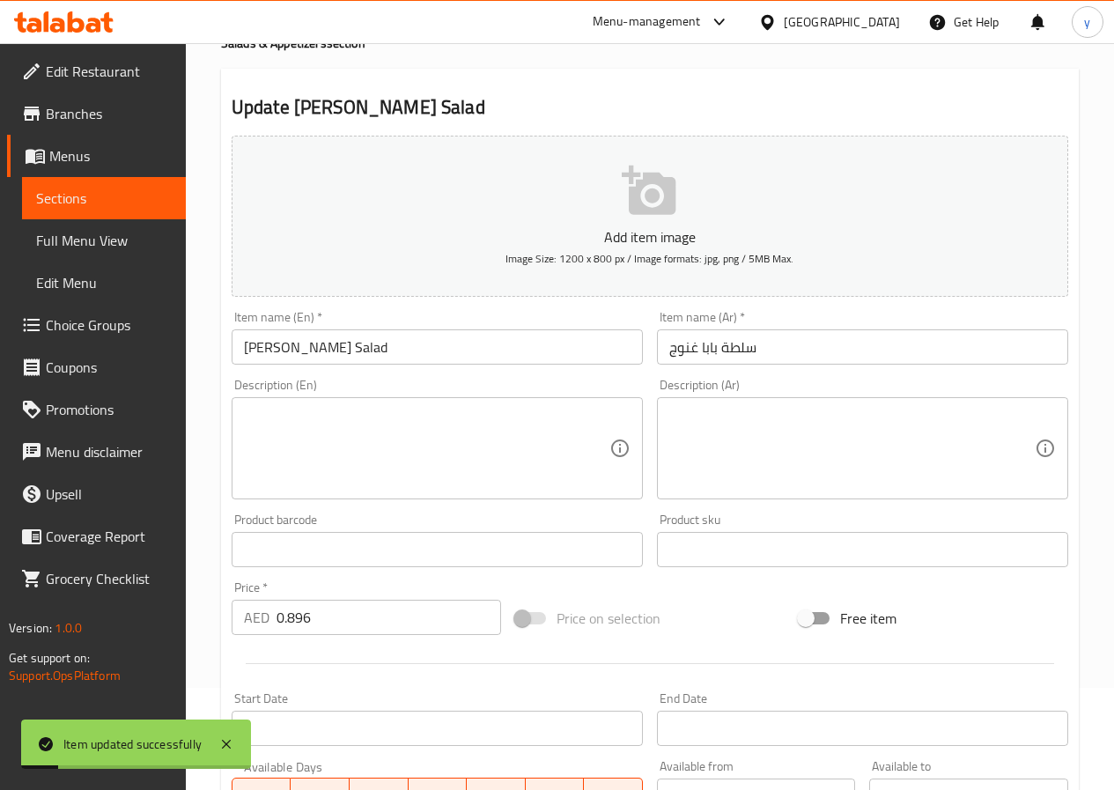
scroll to position [0, 0]
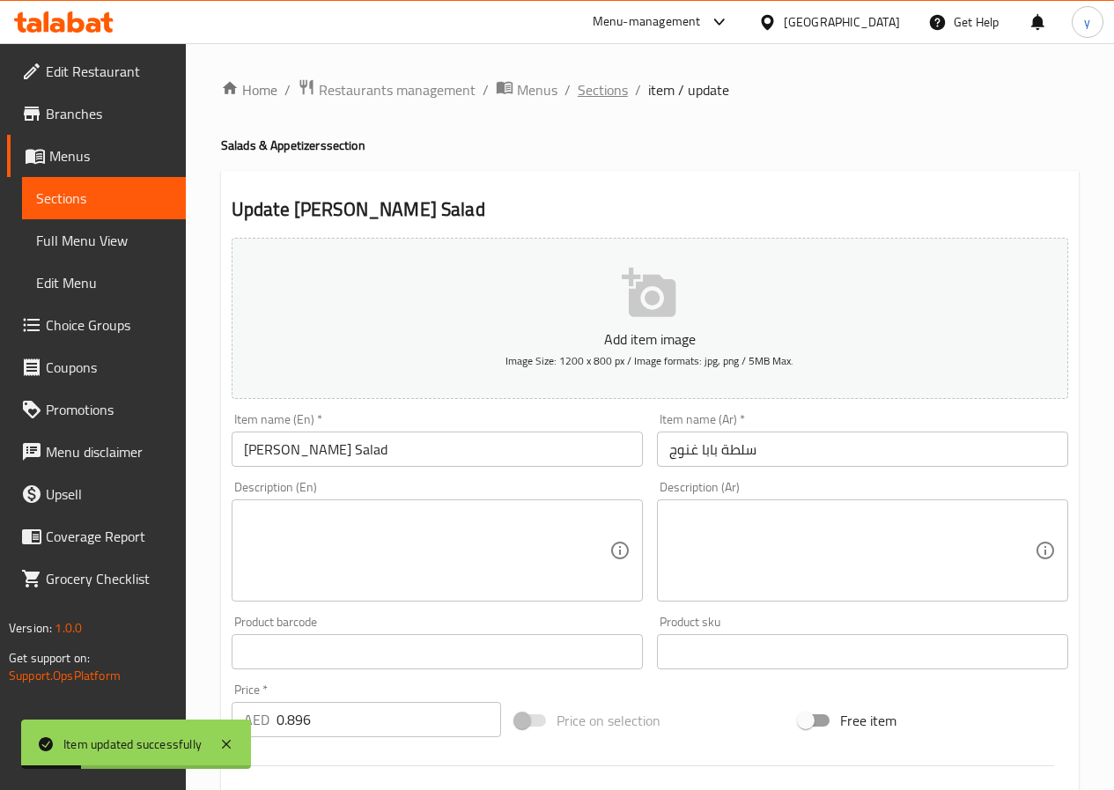
click at [615, 89] on span "Sections" at bounding box center [603, 89] width 50 height 21
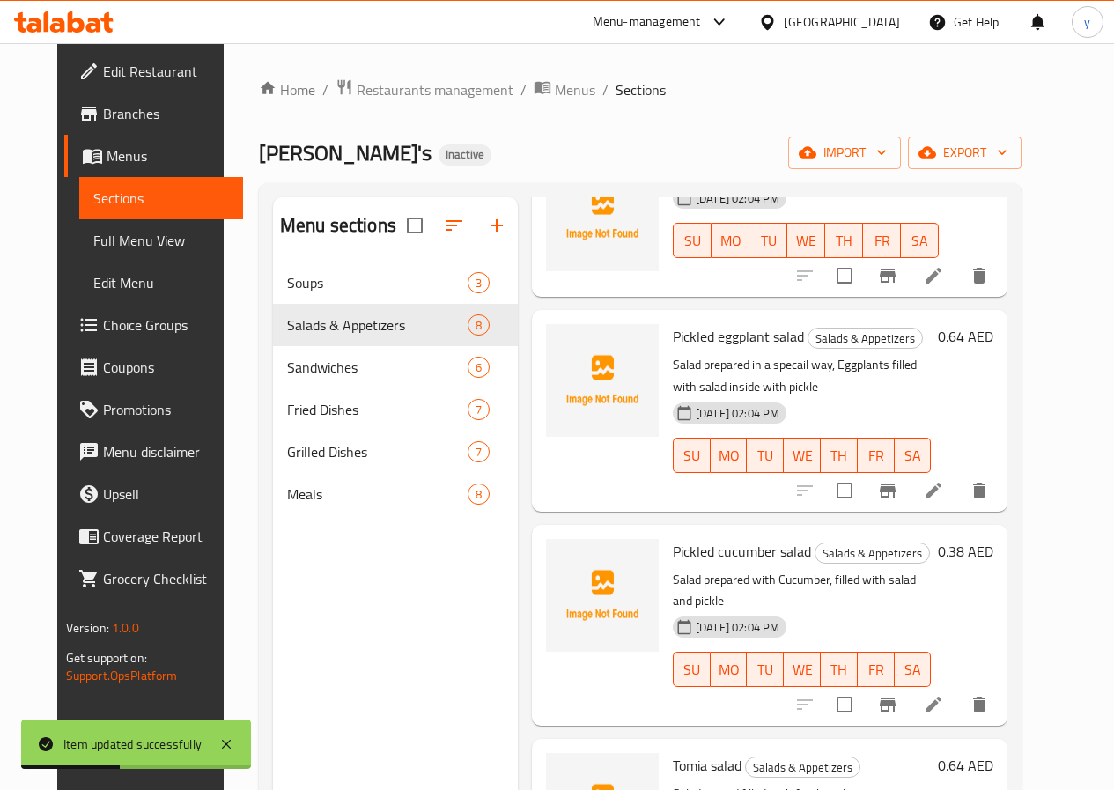
scroll to position [176, 0]
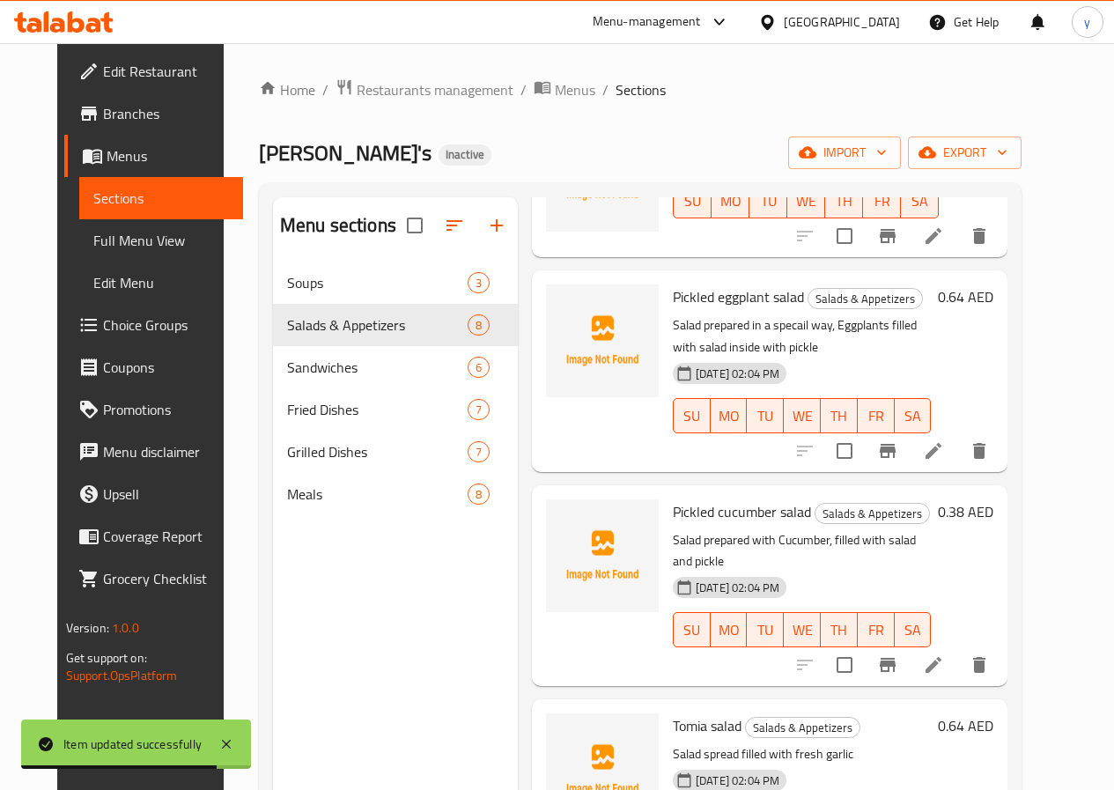
click at [958, 453] on li at bounding box center [933, 451] width 49 height 32
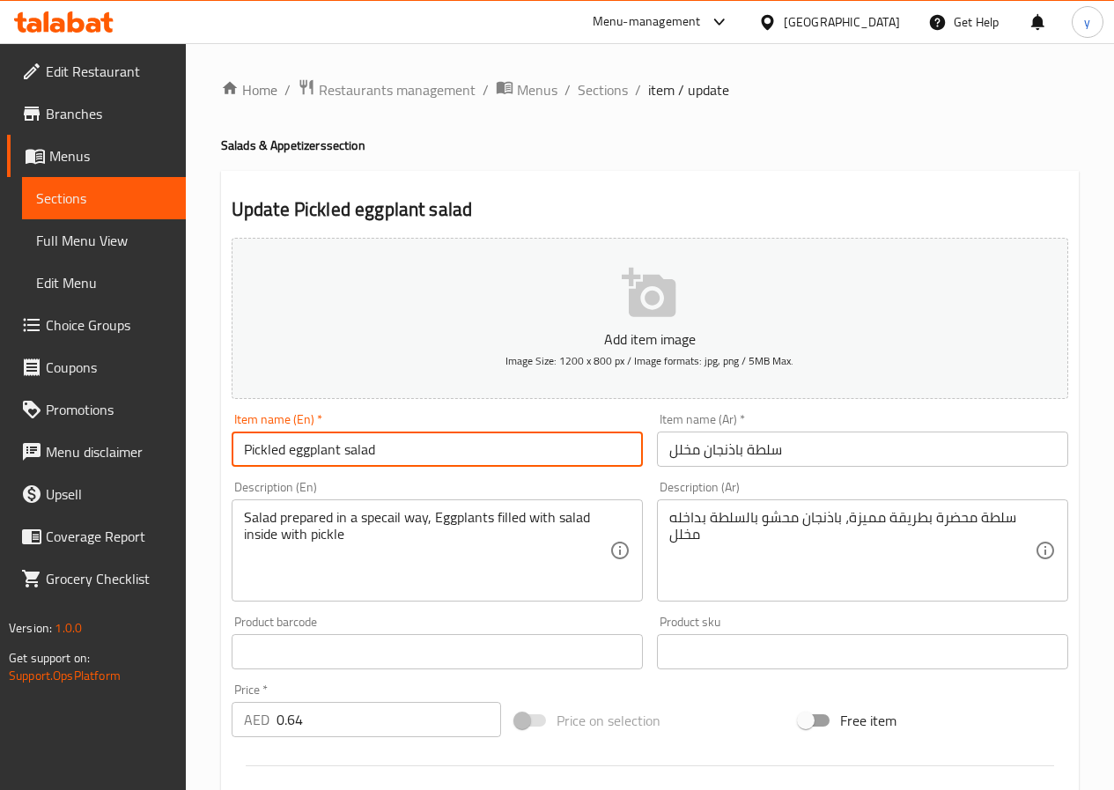
drag, startPoint x: 391, startPoint y: 451, endPoint x: 194, endPoint y: 473, distance: 198.4
click at [194, 473] on div "Home / Restaurants management / Menus / Sections / item / update Salads & Appet…" at bounding box center [650, 643] width 928 height 1201
click at [426, 450] on input "Pickled eggplant salad" at bounding box center [437, 448] width 411 height 35
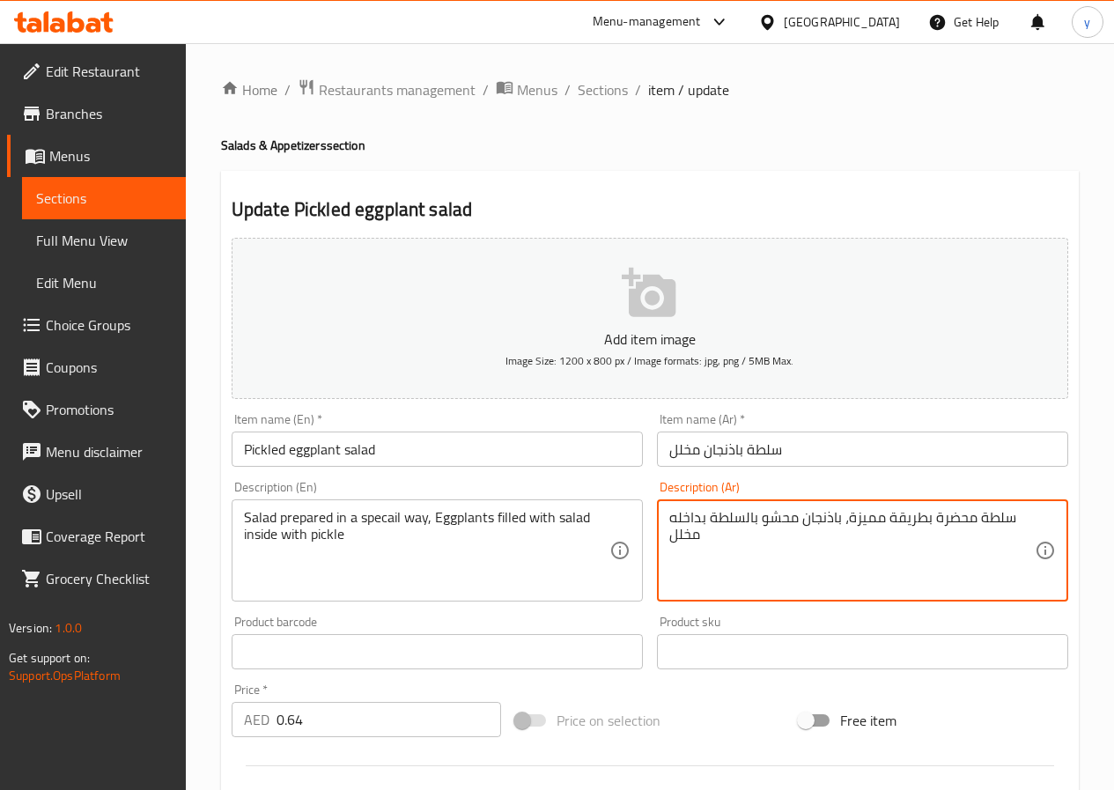
drag, startPoint x: 845, startPoint y: 522, endPoint x: 880, endPoint y: 523, distance: 35.2
click at [880, 523] on textarea "سلطة محضرة بطريقة مميزة، باذنجان محشو بالسلطة بداخله مخلل" at bounding box center [851, 551] width 365 height 84
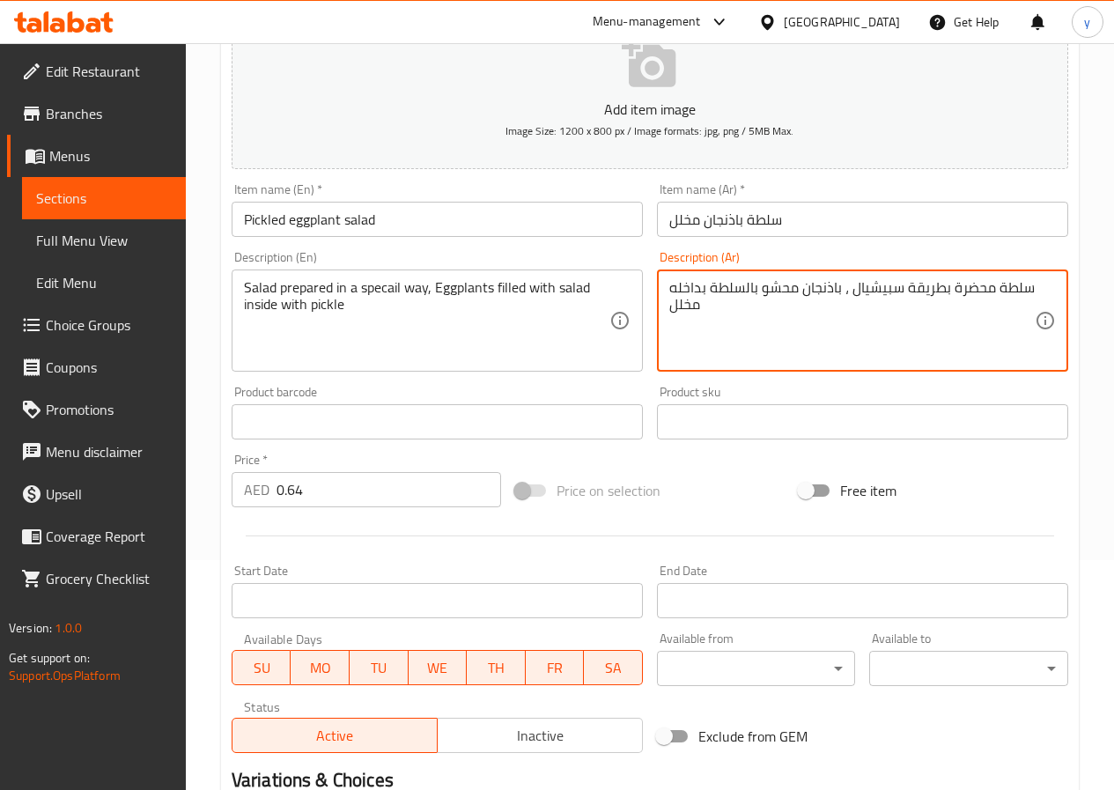
scroll to position [454, 0]
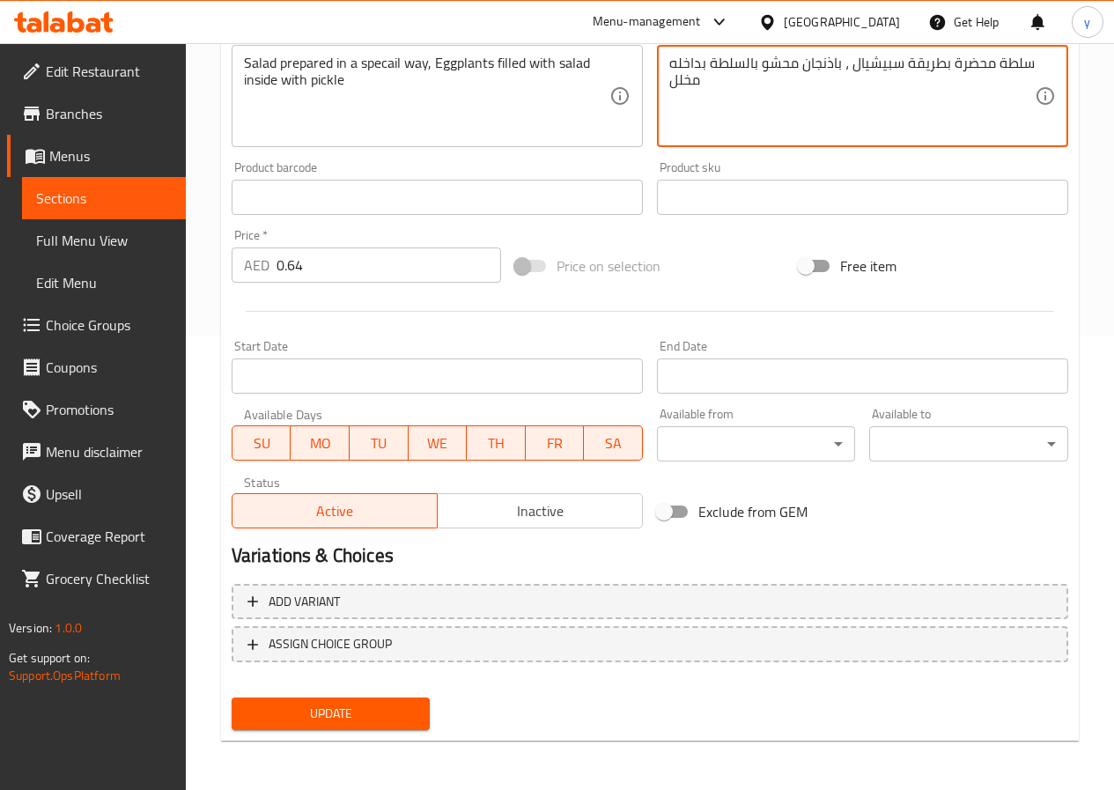
type textarea "سلطة محضرة بطريقة سبيشيال ، باذنجان محشو بالسلطة بداخله مخلل"
click at [393, 719] on span "Update" at bounding box center [331, 714] width 171 height 22
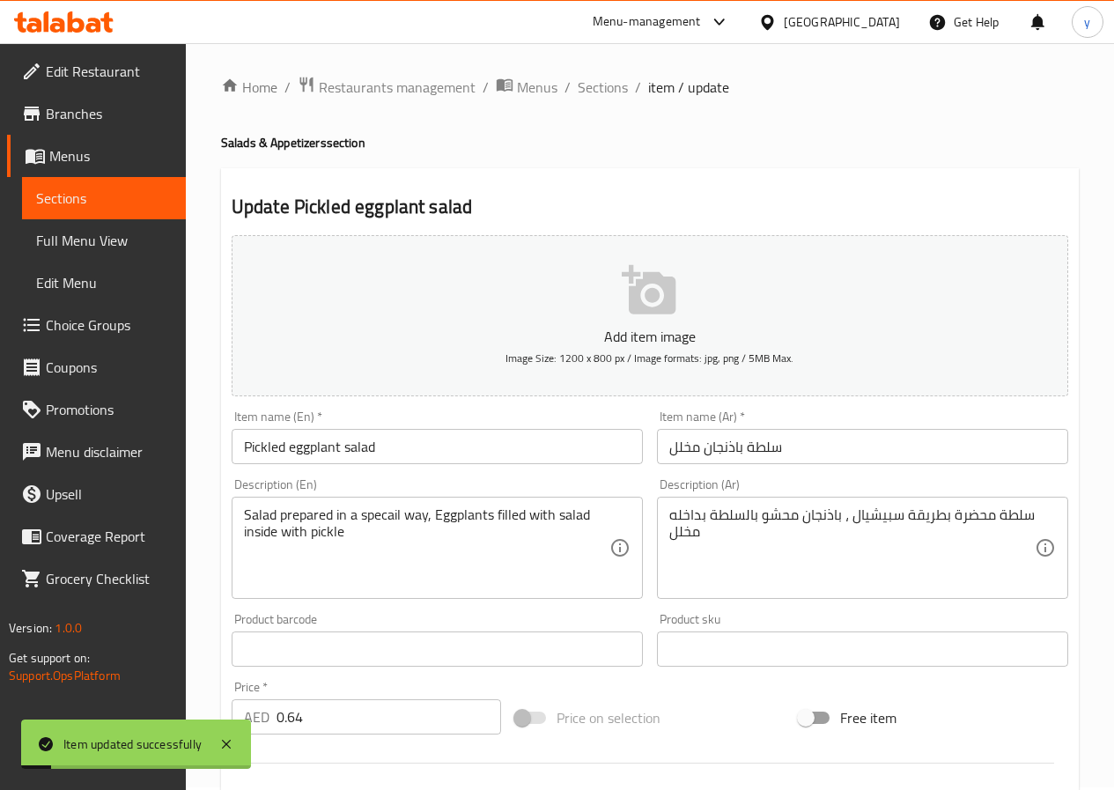
scroll to position [0, 0]
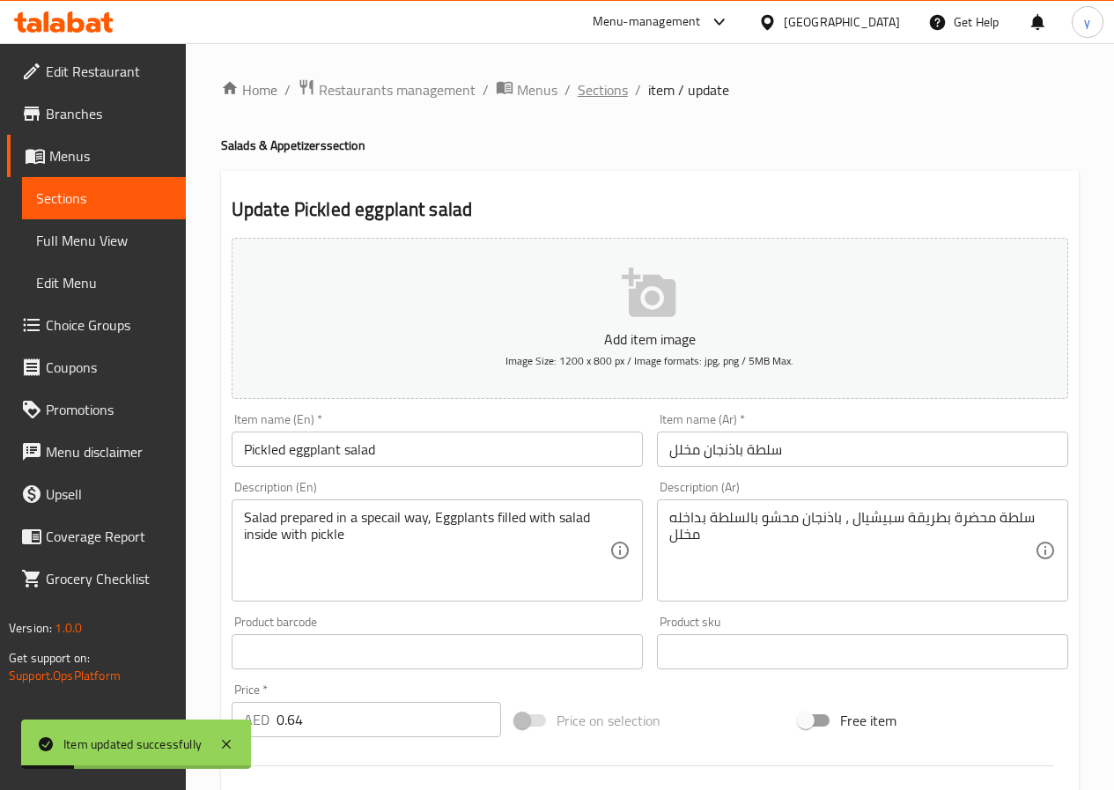
click at [623, 88] on span "Sections" at bounding box center [603, 89] width 50 height 21
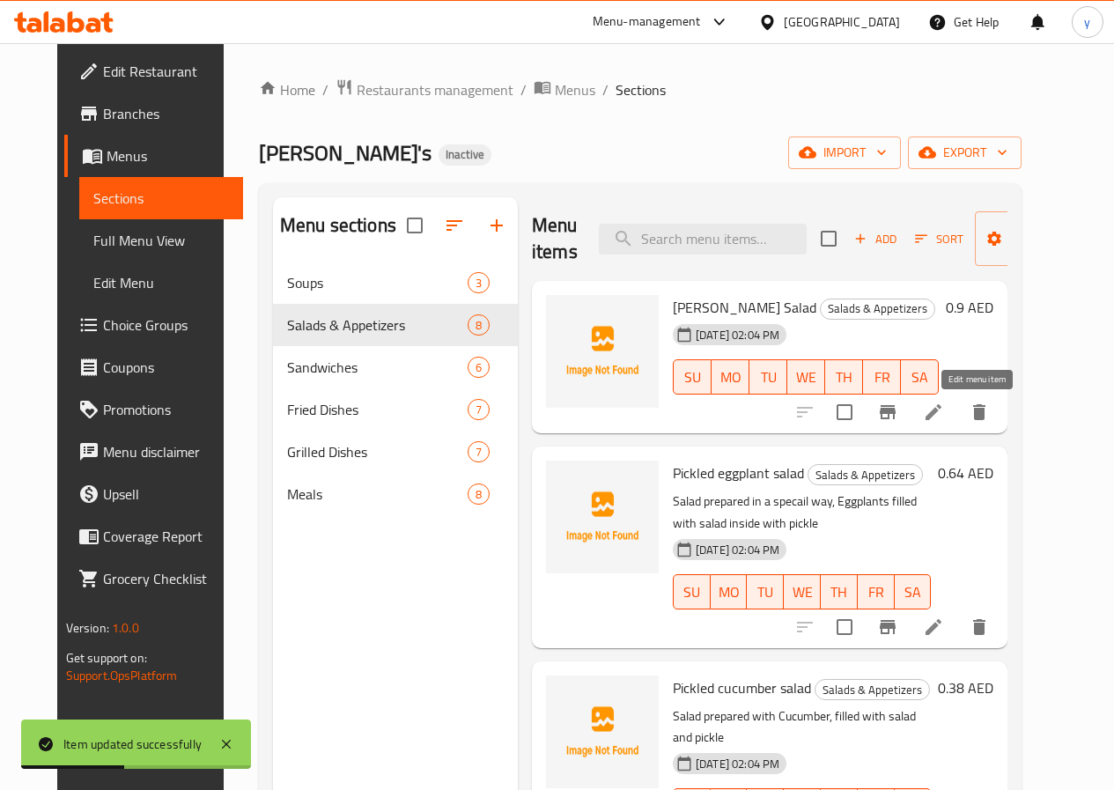
click at [941, 410] on icon at bounding box center [933, 412] width 16 height 16
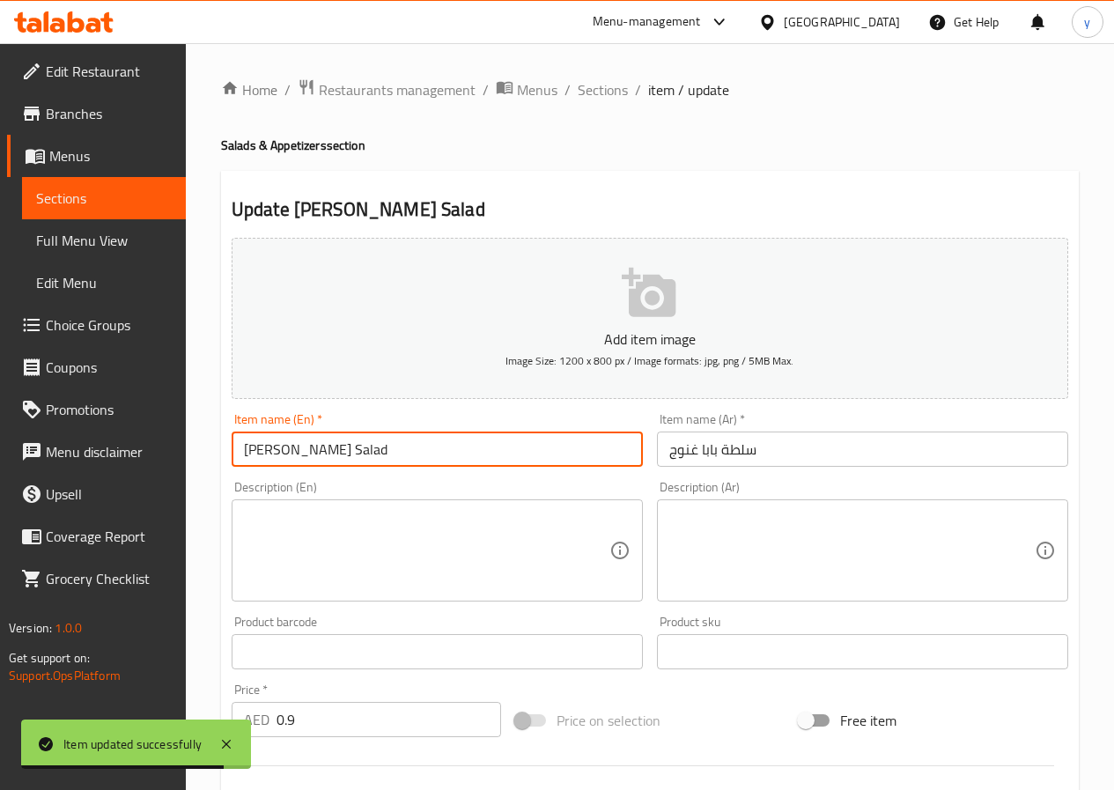
drag, startPoint x: 320, startPoint y: 452, endPoint x: 337, endPoint y: 461, distance: 20.1
click at [337, 461] on input "Baba Ghanoush Salad" at bounding box center [437, 448] width 411 height 35
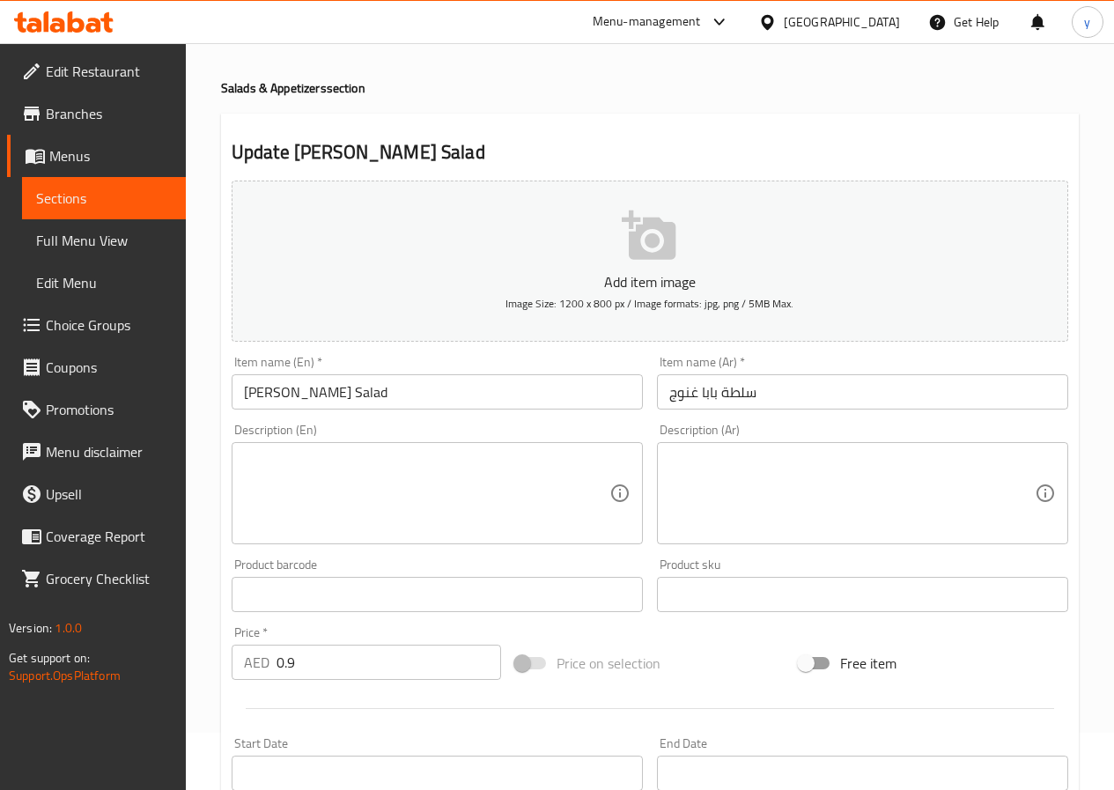
scroll to position [88, 0]
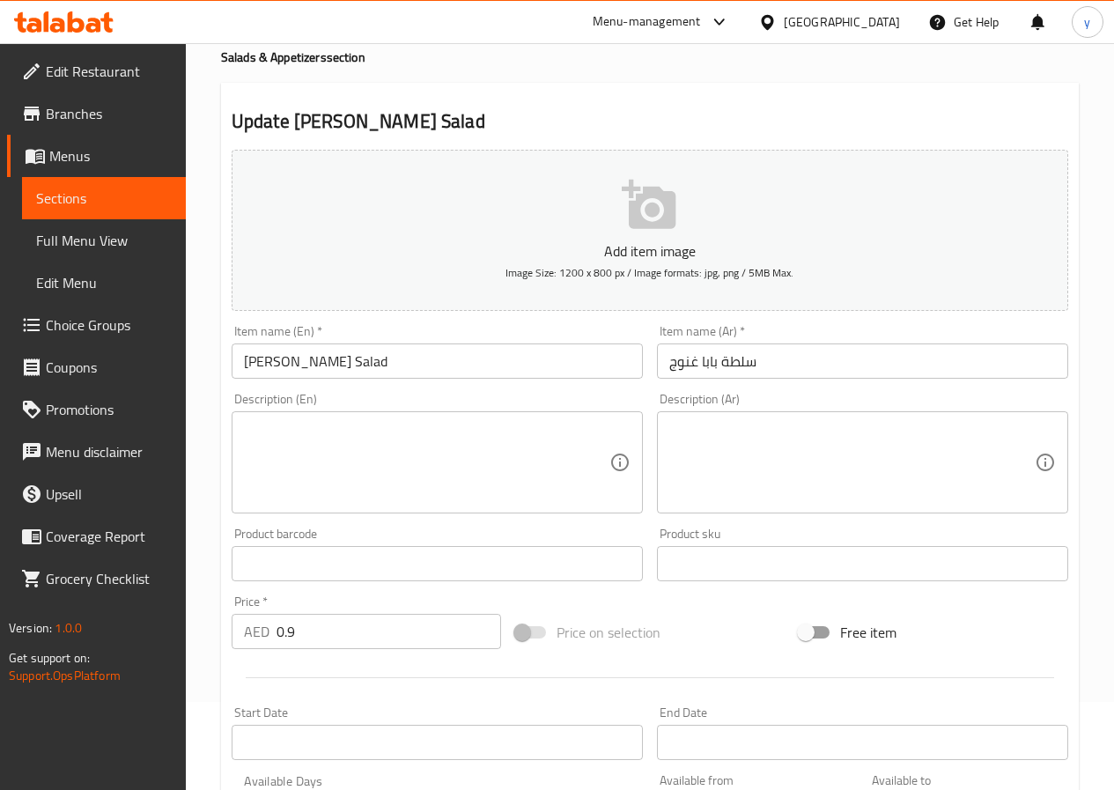
click at [338, 360] on input "Baba Ghanoush Salad" at bounding box center [437, 360] width 411 height 35
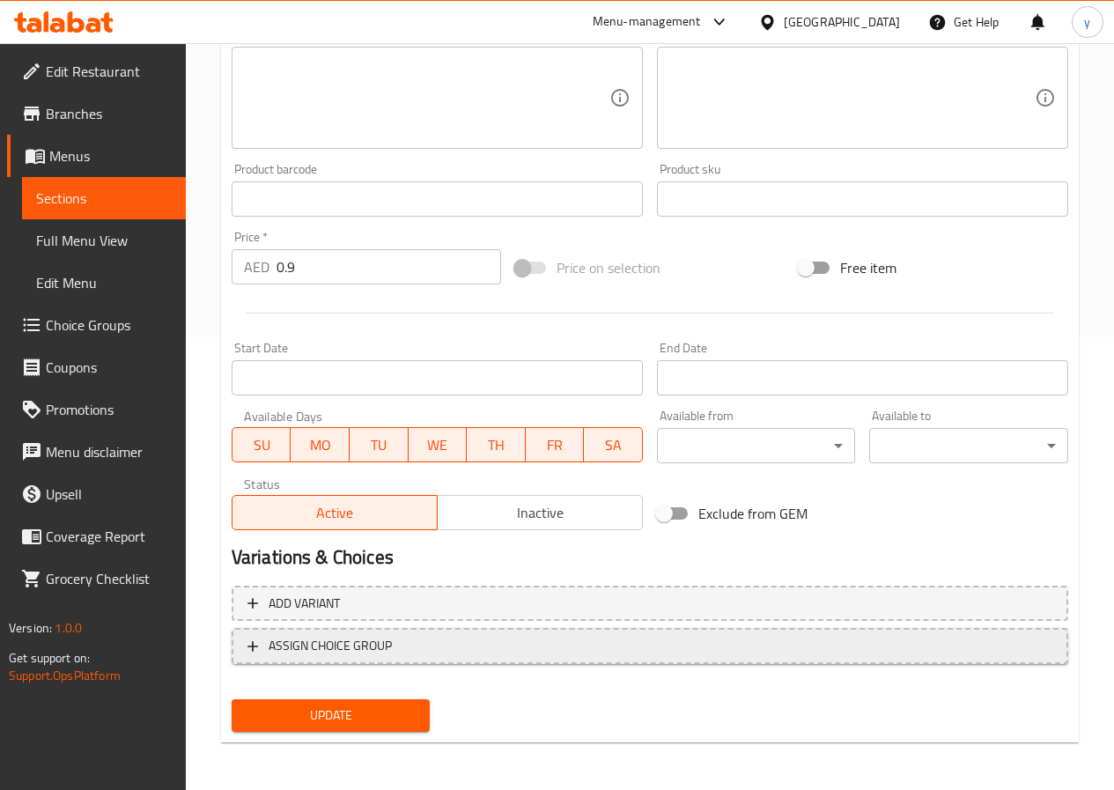
scroll to position [454, 0]
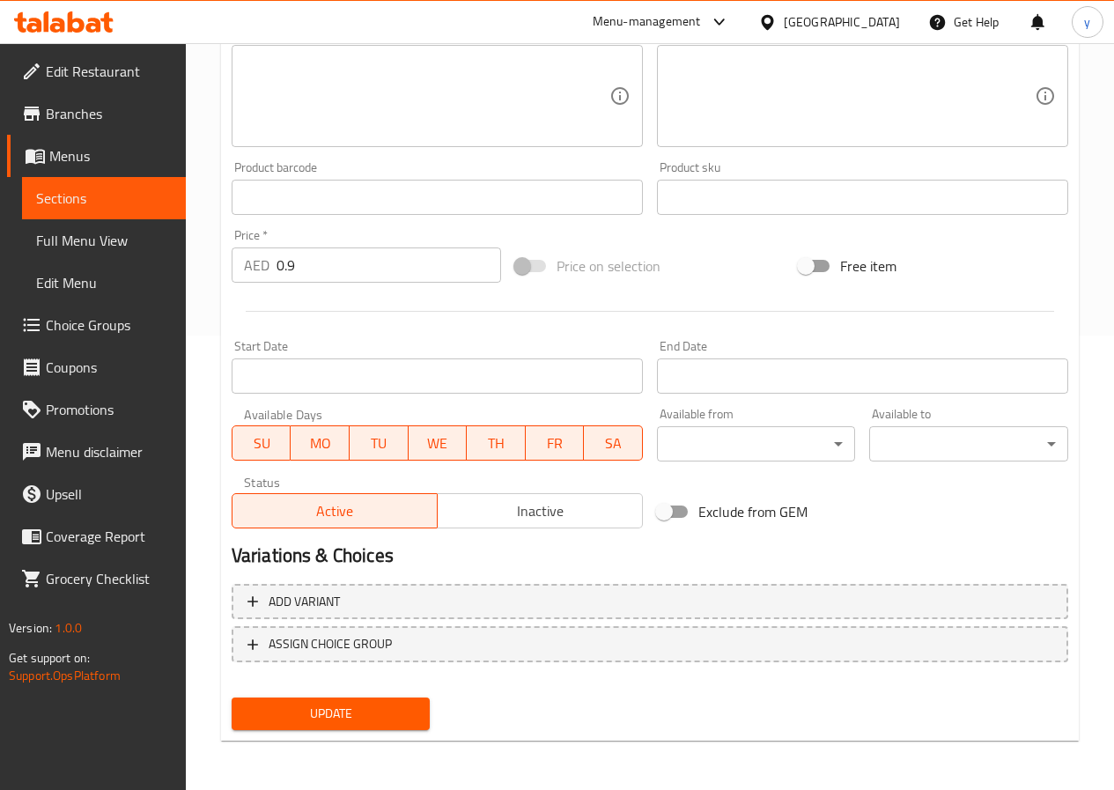
type input "Baba Ghannoug Salad"
click at [360, 709] on span "Update" at bounding box center [331, 714] width 171 height 22
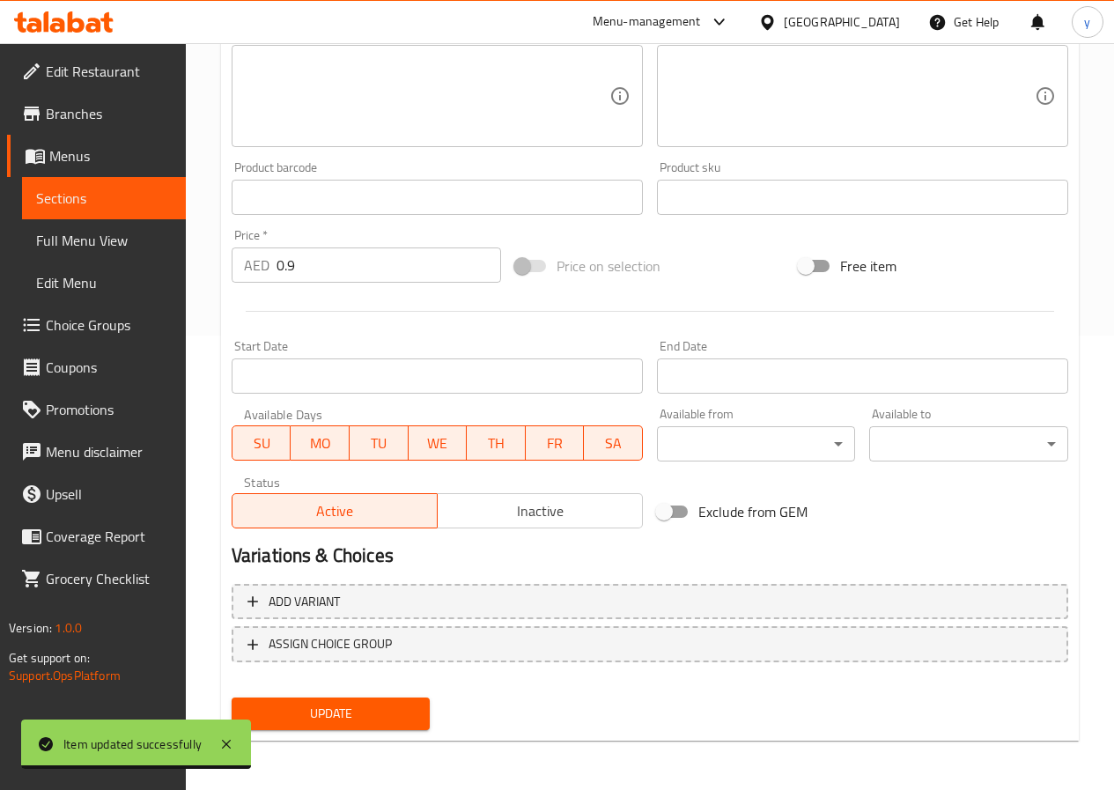
click at [335, 277] on input "0.9" at bounding box center [388, 264] width 225 height 35
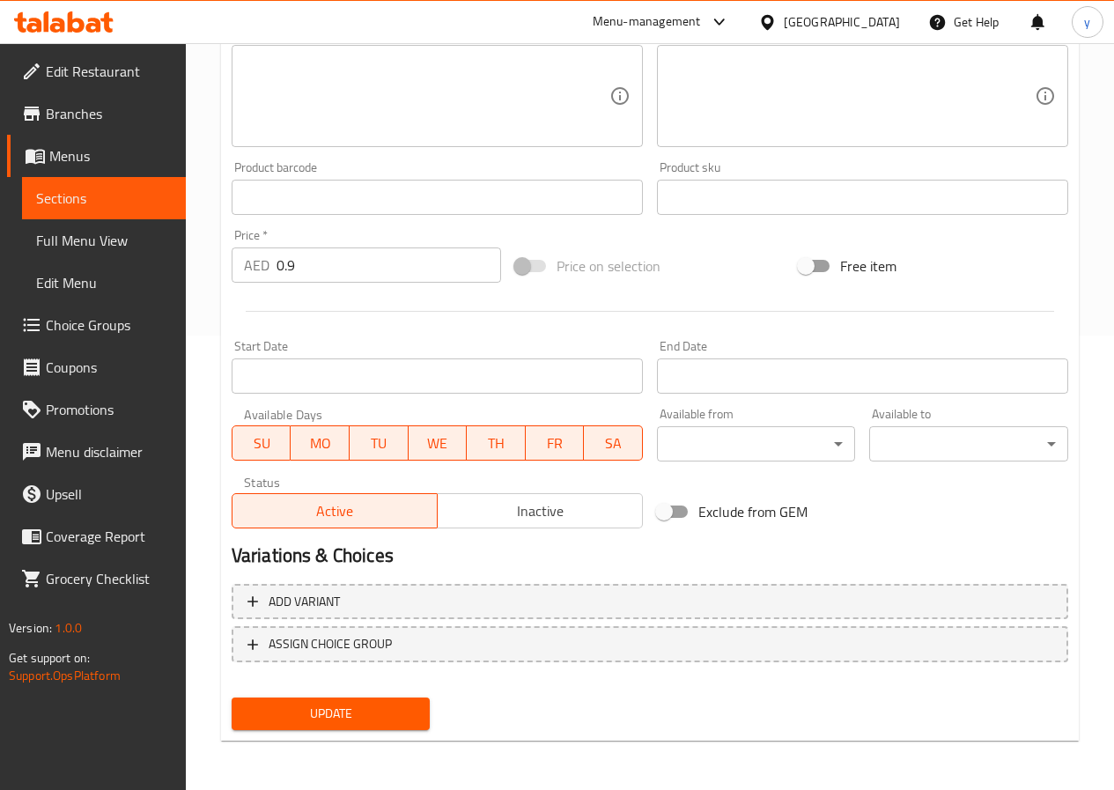
click at [339, 256] on input "0.9" at bounding box center [388, 264] width 225 height 35
click at [335, 281] on input "0.9" at bounding box center [388, 264] width 225 height 35
type input "0.896"
click at [377, 726] on button "Update" at bounding box center [331, 713] width 199 height 33
click at [352, 708] on span "Update" at bounding box center [331, 714] width 171 height 22
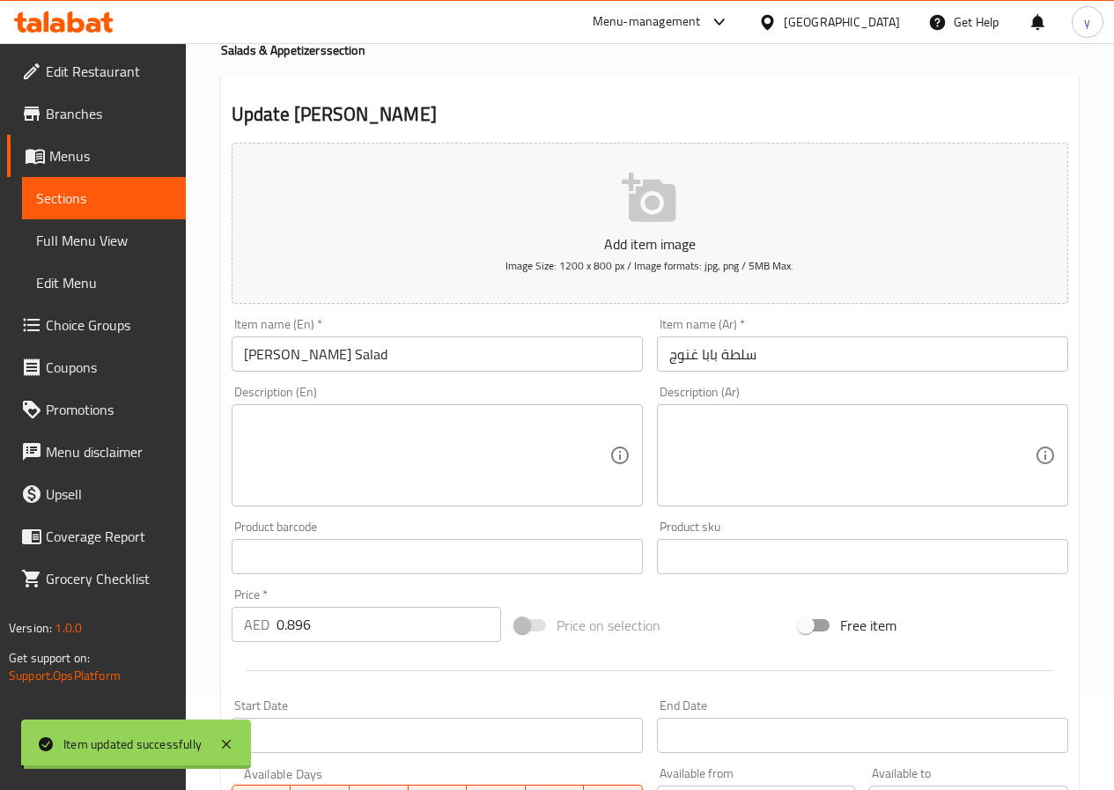
scroll to position [0, 0]
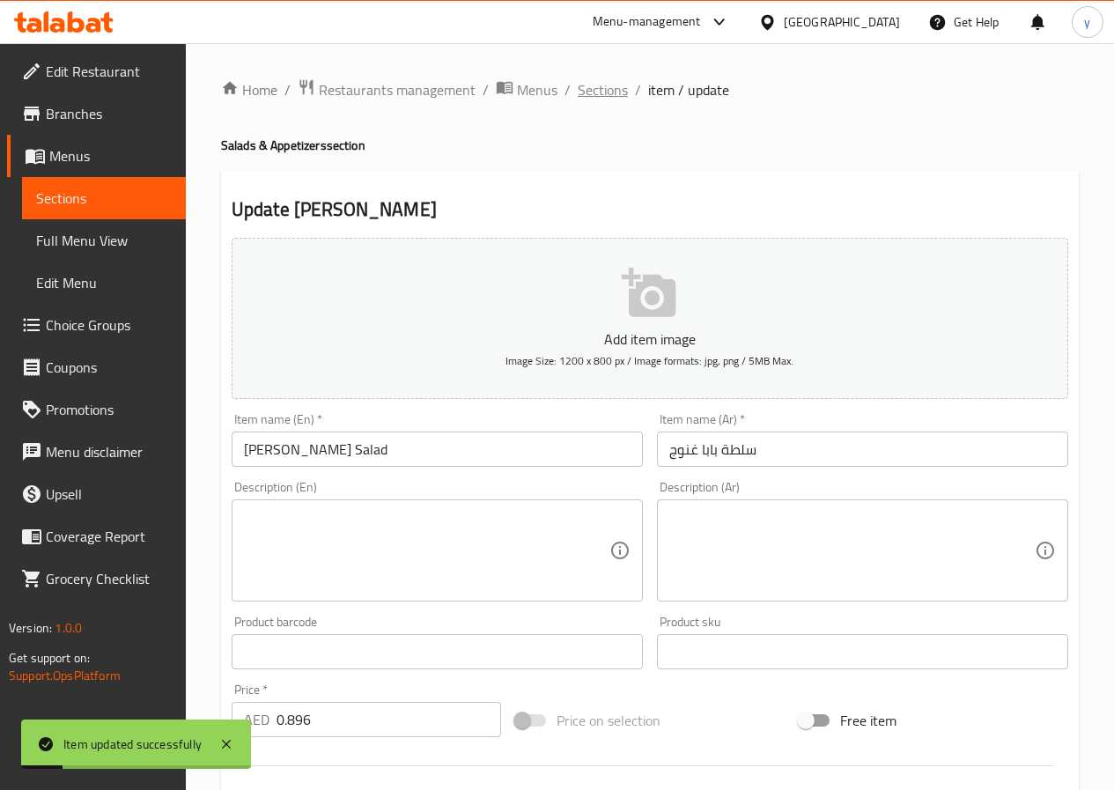
click at [612, 80] on span "Sections" at bounding box center [603, 89] width 50 height 21
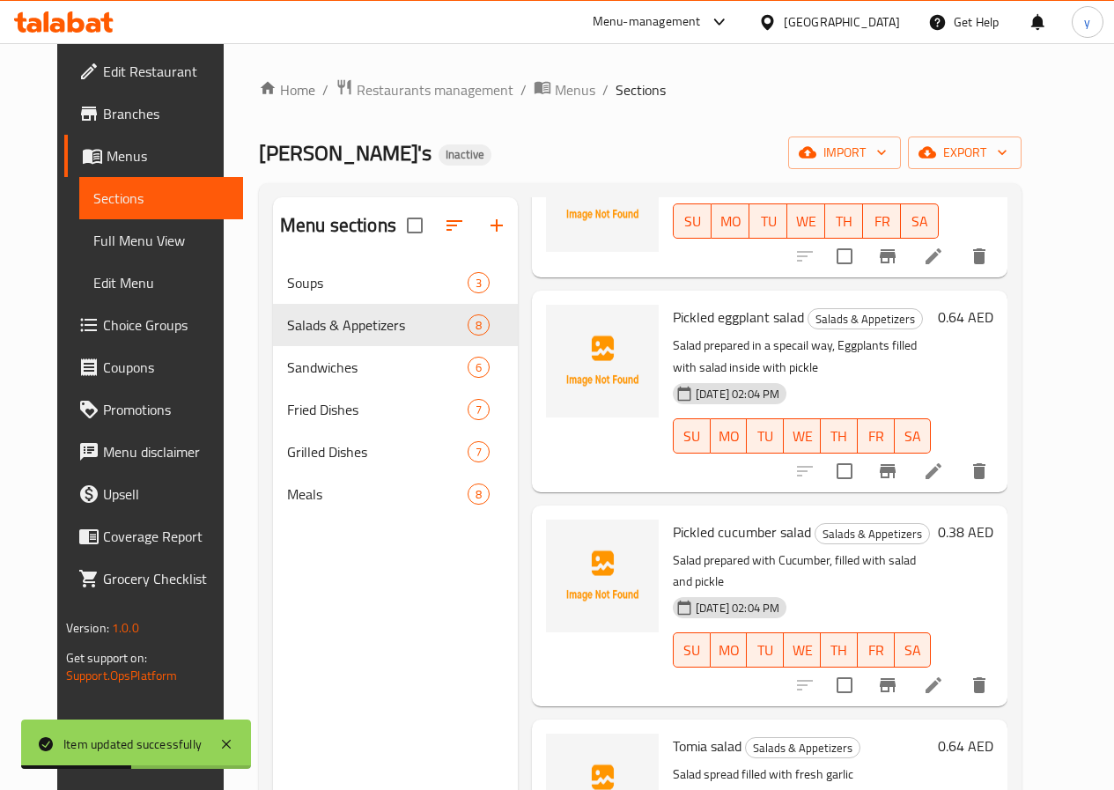
scroll to position [176, 0]
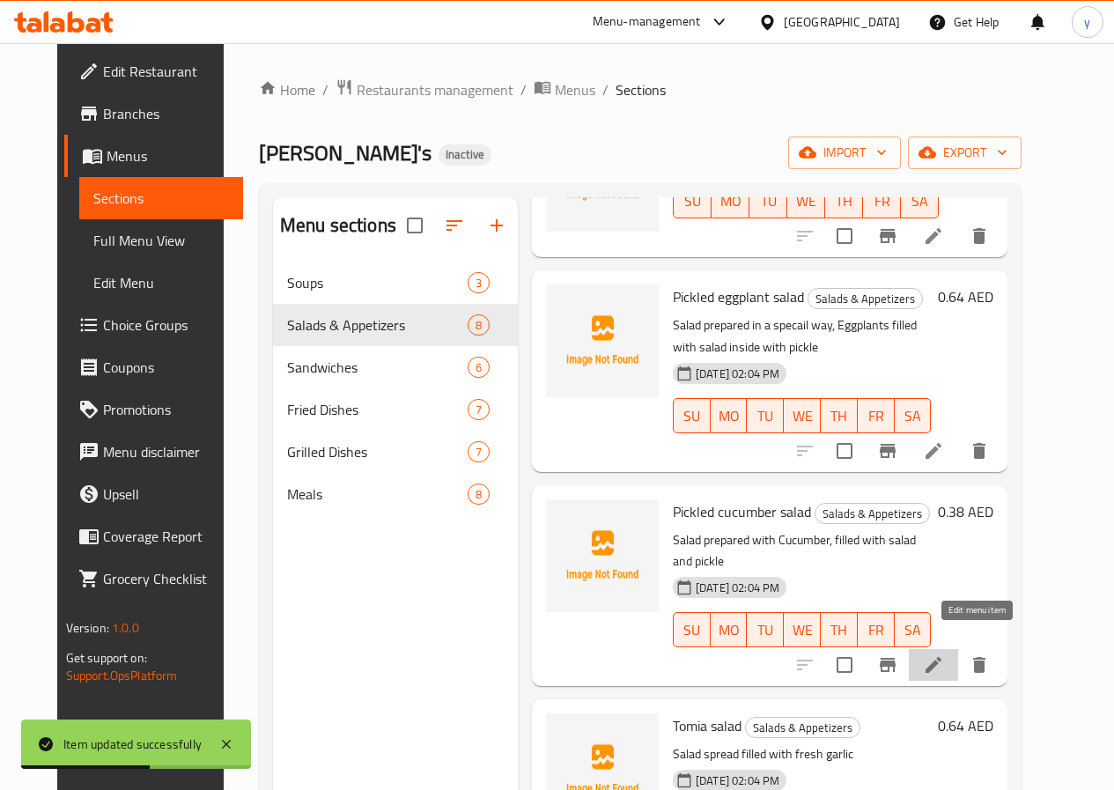
click at [944, 654] on icon at bounding box center [933, 664] width 21 height 21
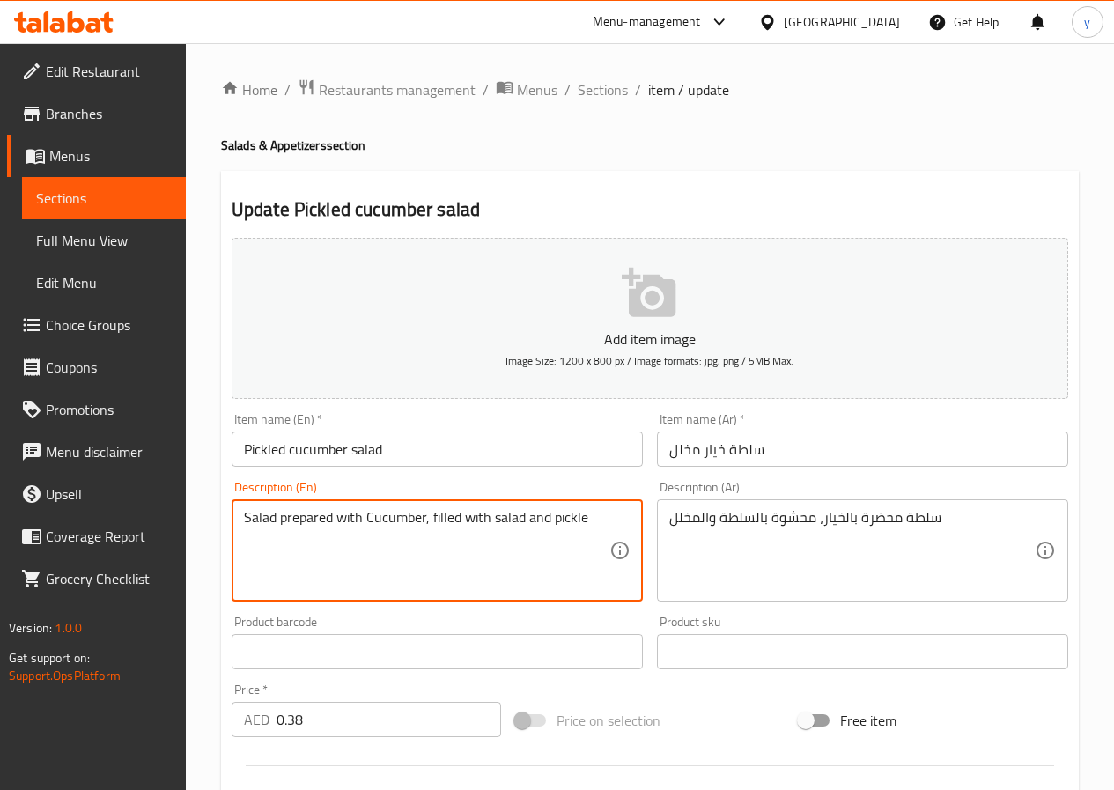
click at [296, 523] on textarea "Salad prepared with Cucumber, filled with salad and pickle" at bounding box center [426, 551] width 365 height 84
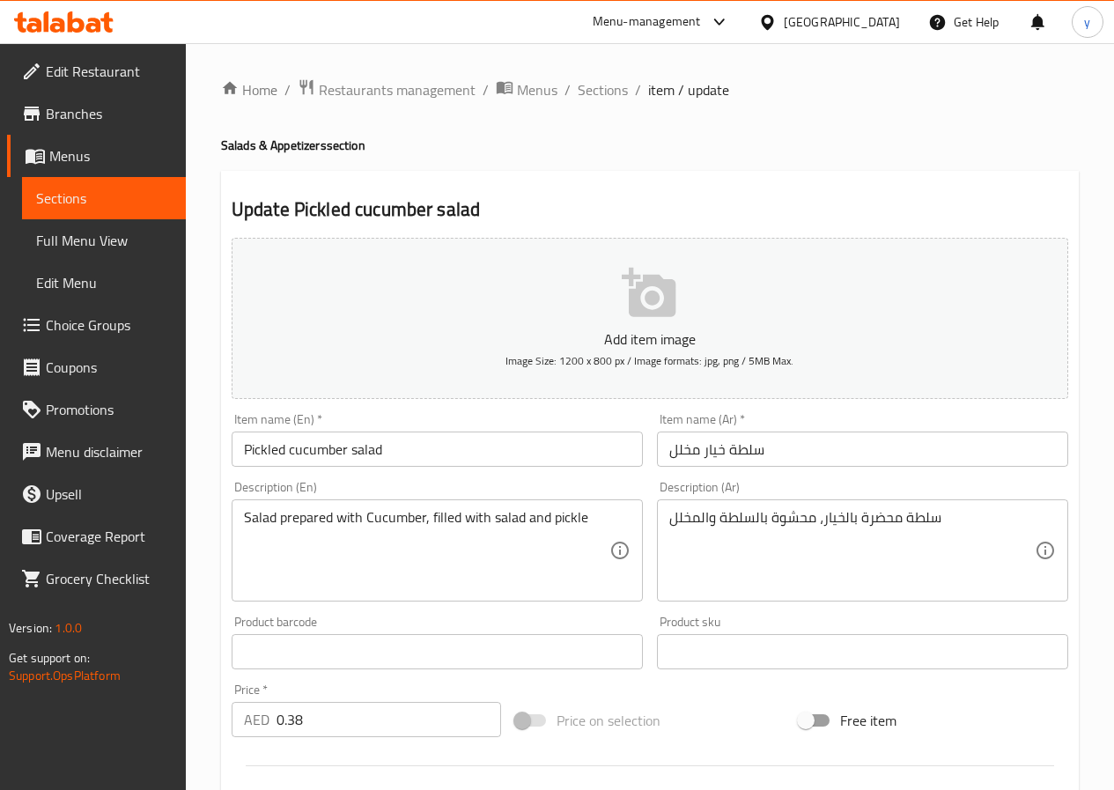
scroll to position [454, 0]
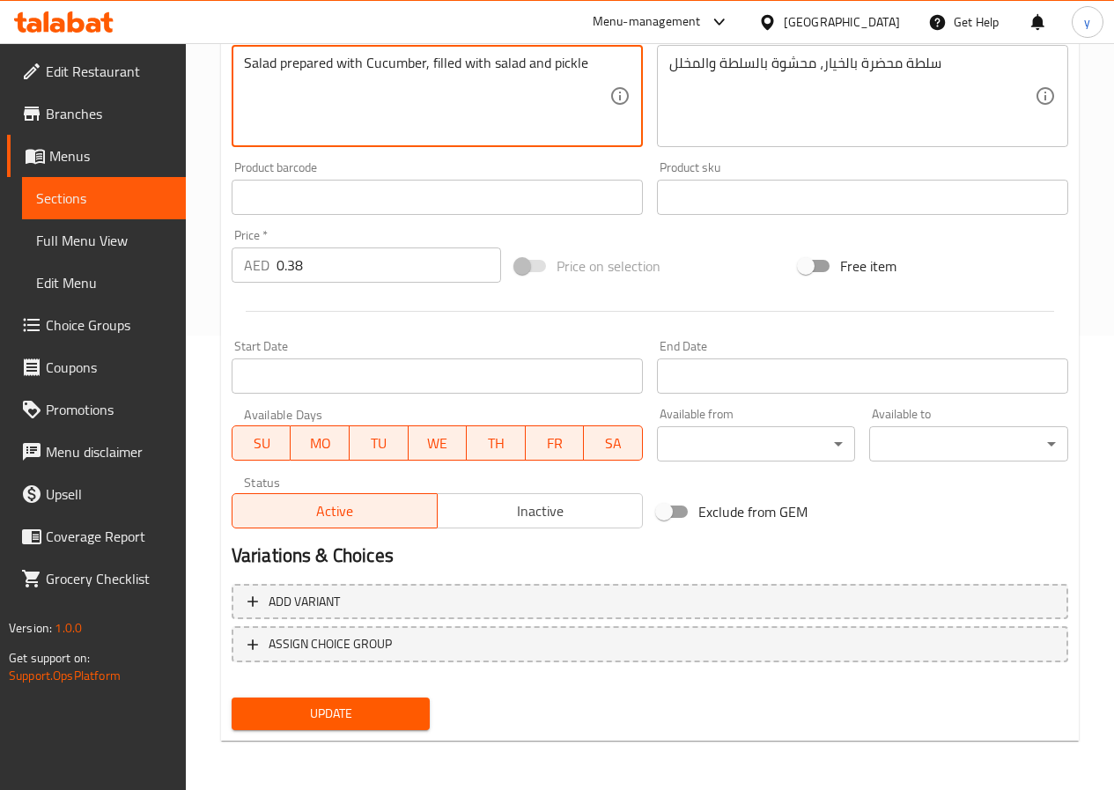
click at [598, 56] on textarea "Salad prepared with Cucumber, filled with salad and pickle" at bounding box center [426, 97] width 365 height 84
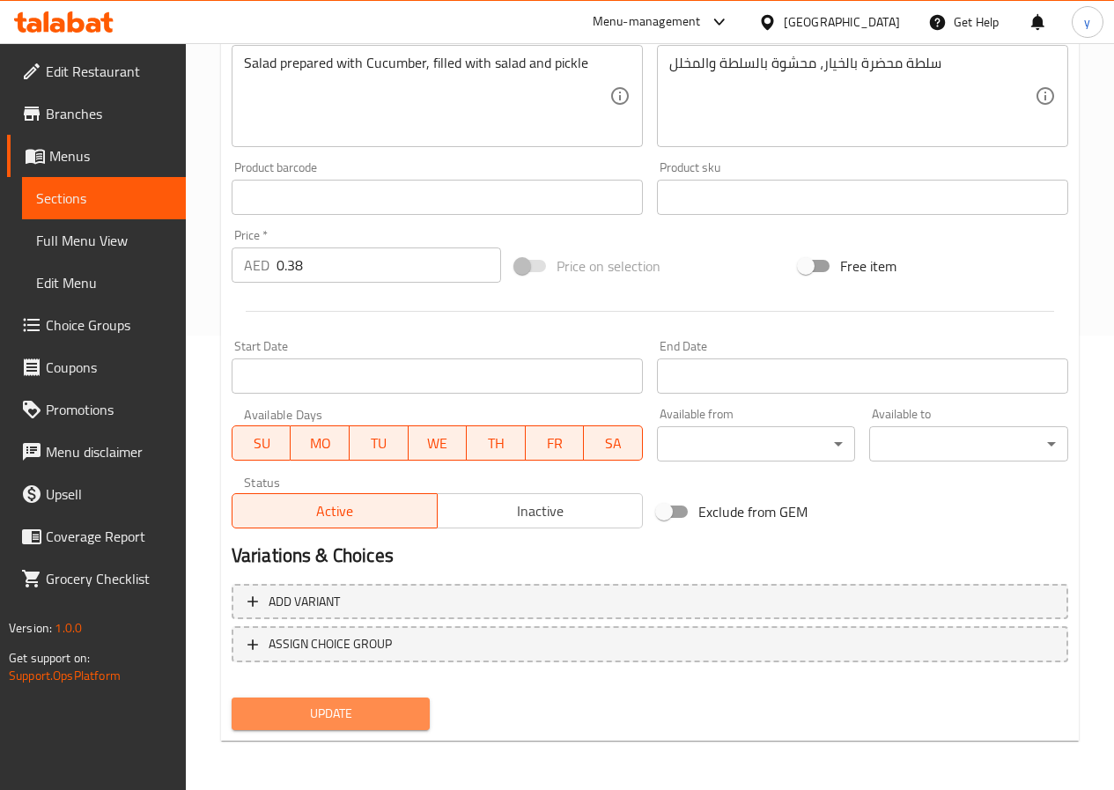
click at [297, 710] on span "Update" at bounding box center [331, 714] width 171 height 22
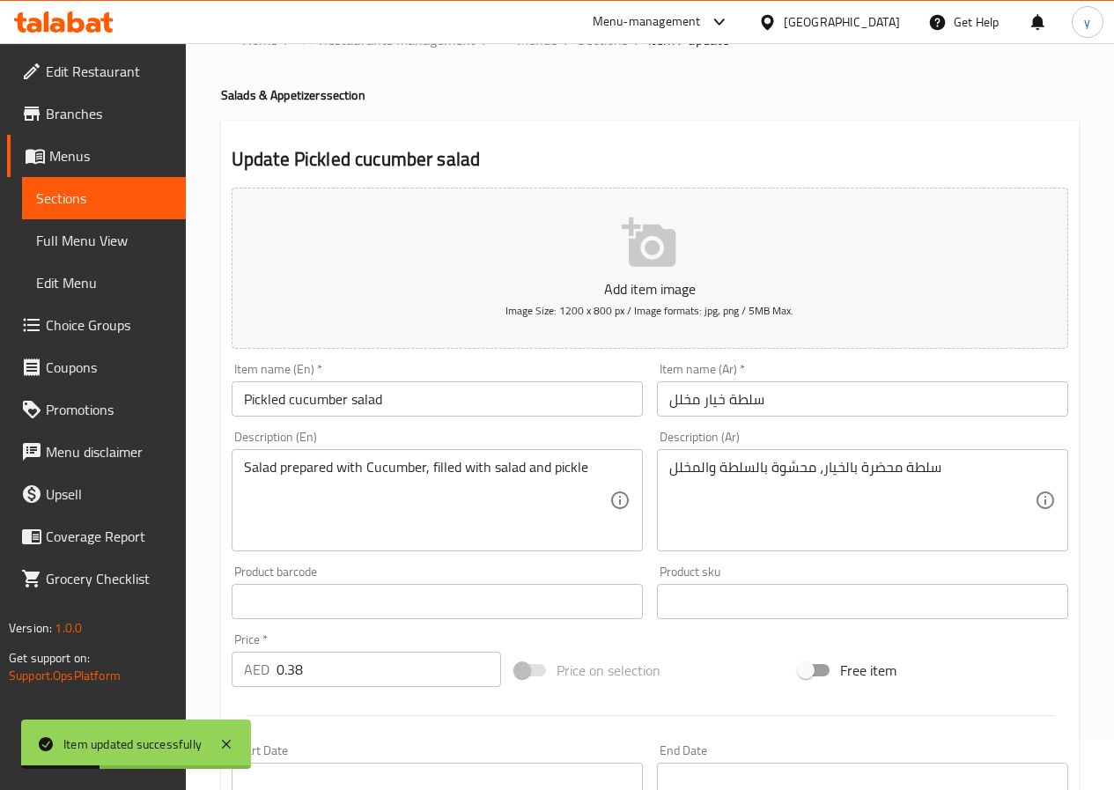
scroll to position [0, 0]
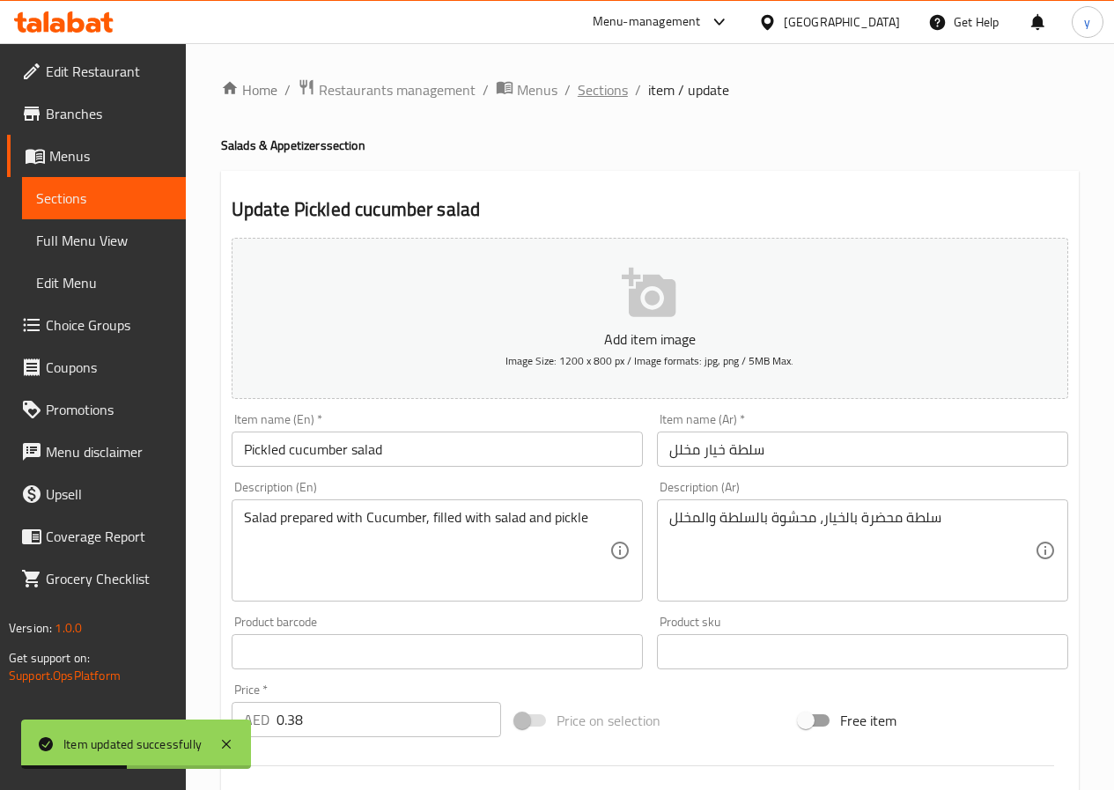
click at [608, 89] on span "Sections" at bounding box center [603, 89] width 50 height 21
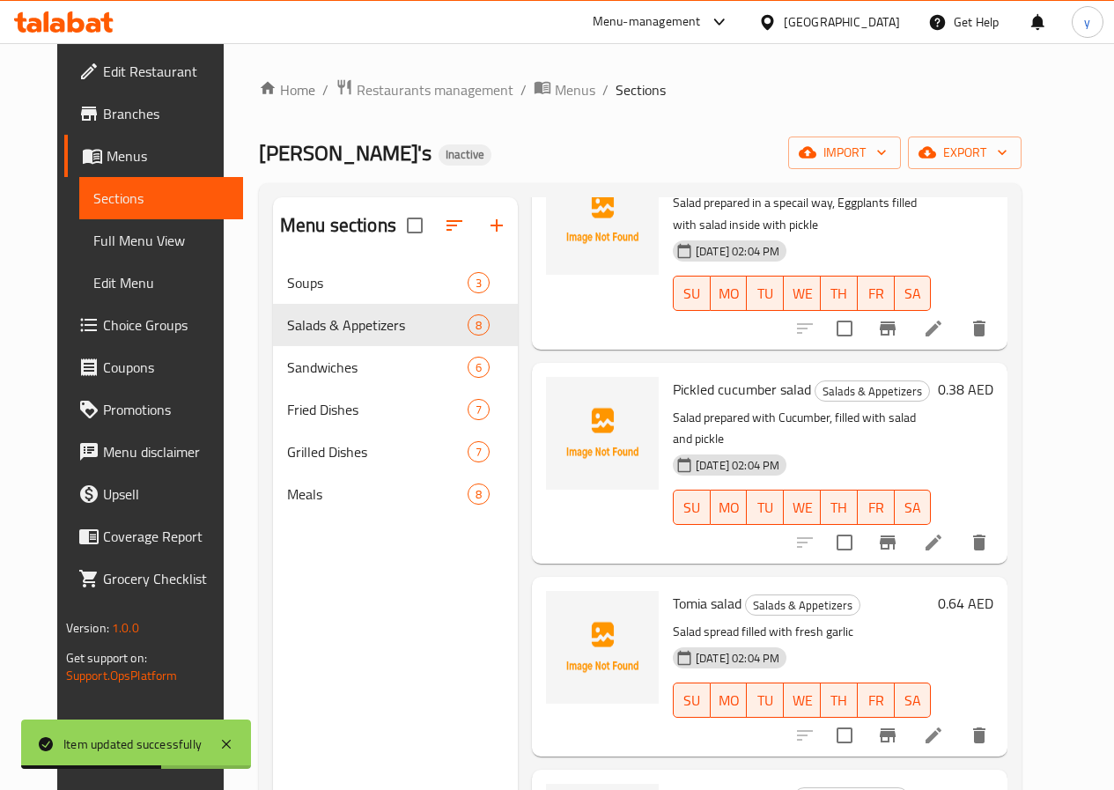
scroll to position [352, 0]
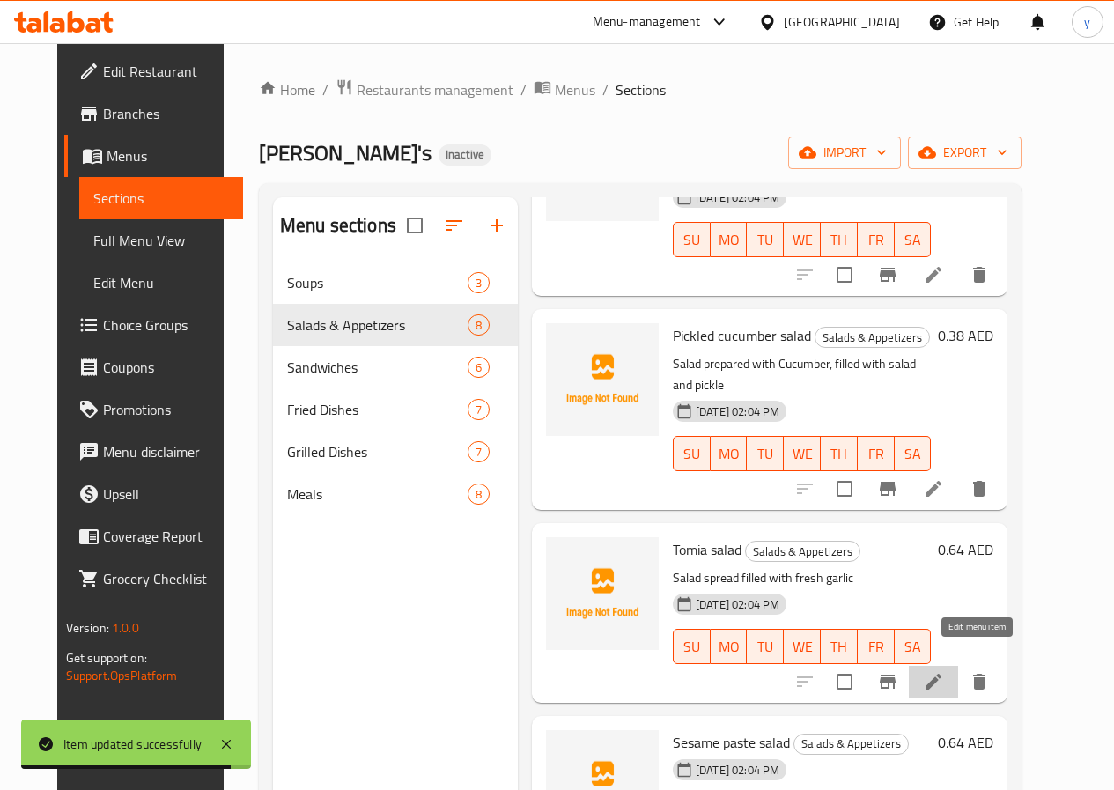
click at [944, 671] on icon at bounding box center [933, 681] width 21 height 21
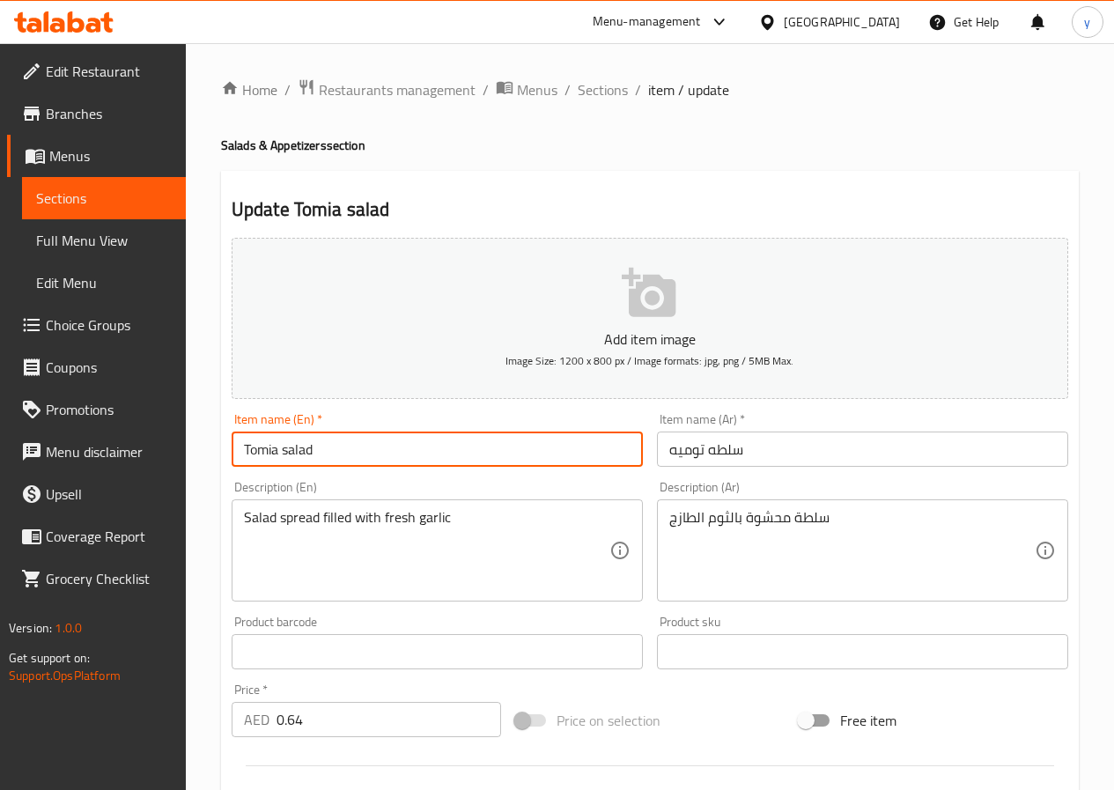
click at [260, 449] on input "Tomia salad" at bounding box center [437, 448] width 411 height 35
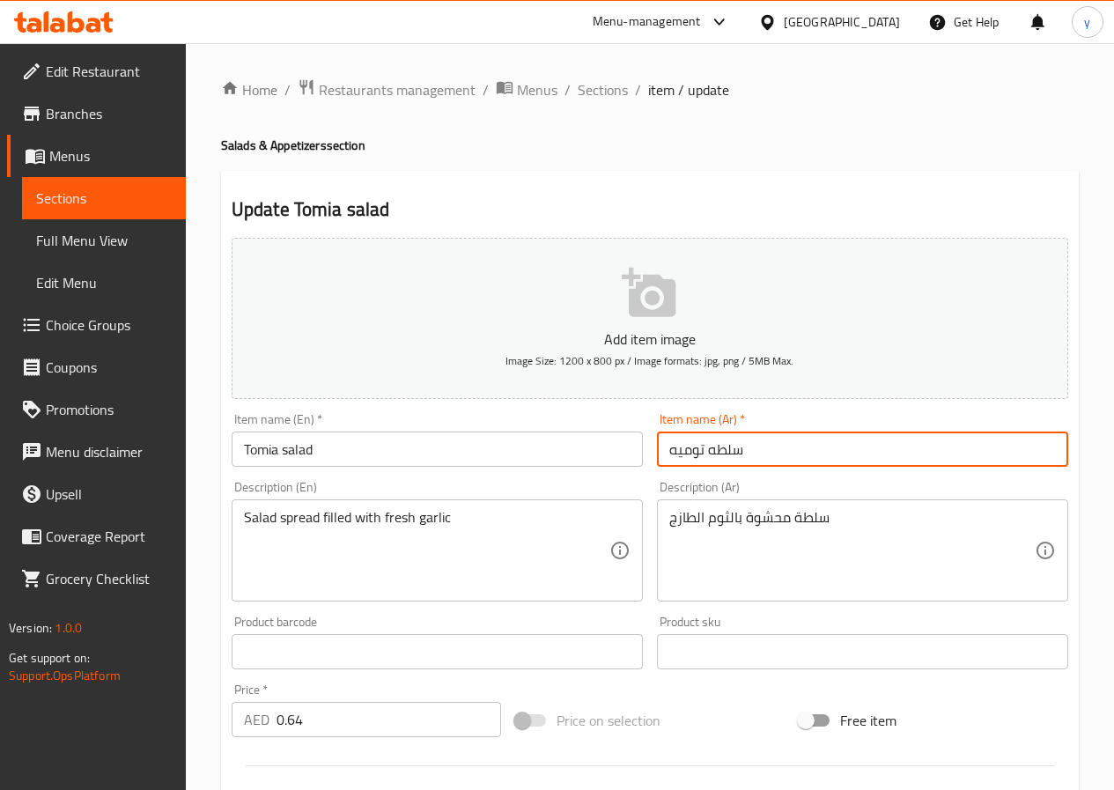
click at [715, 457] on input "سلطه توميه" at bounding box center [862, 448] width 411 height 35
type input "سلطة توميه"
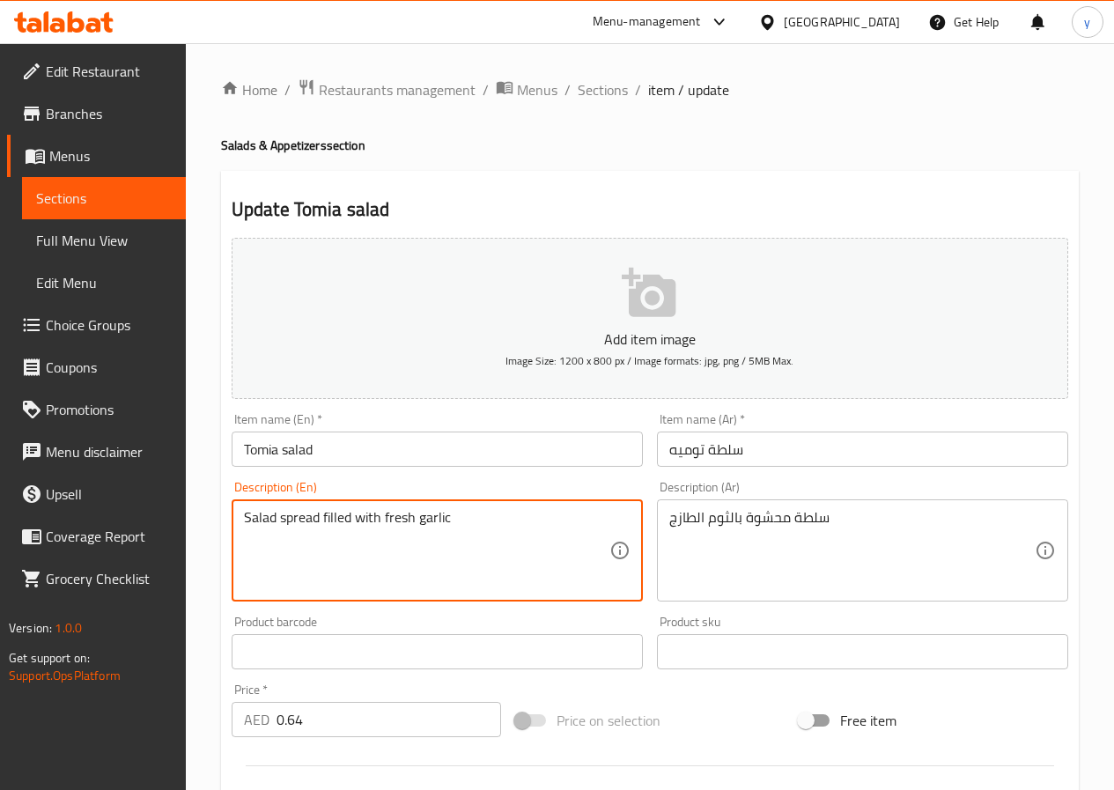
click at [294, 519] on textarea "Salad spread filled with fresh garlic" at bounding box center [426, 551] width 365 height 84
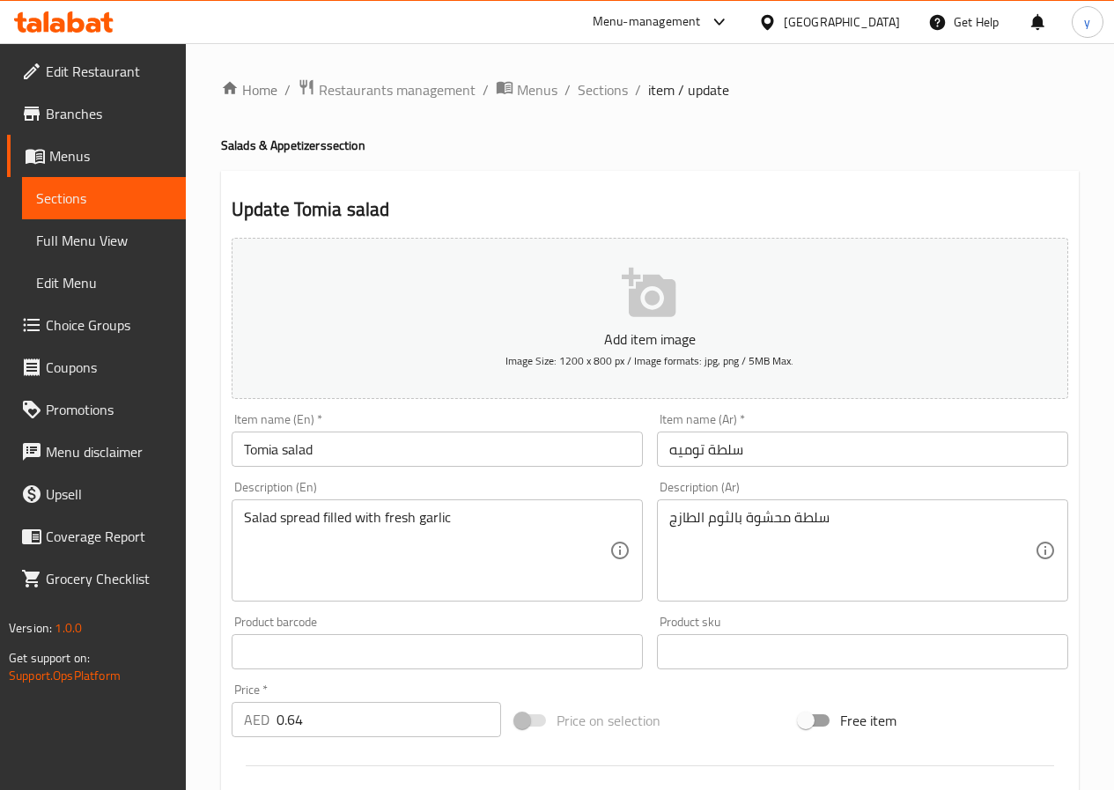
click at [541, 513] on textarea "Salad spread filled with fresh garlic" at bounding box center [426, 551] width 365 height 84
click at [426, 727] on input "0.64" at bounding box center [388, 719] width 225 height 35
type input "0.640"
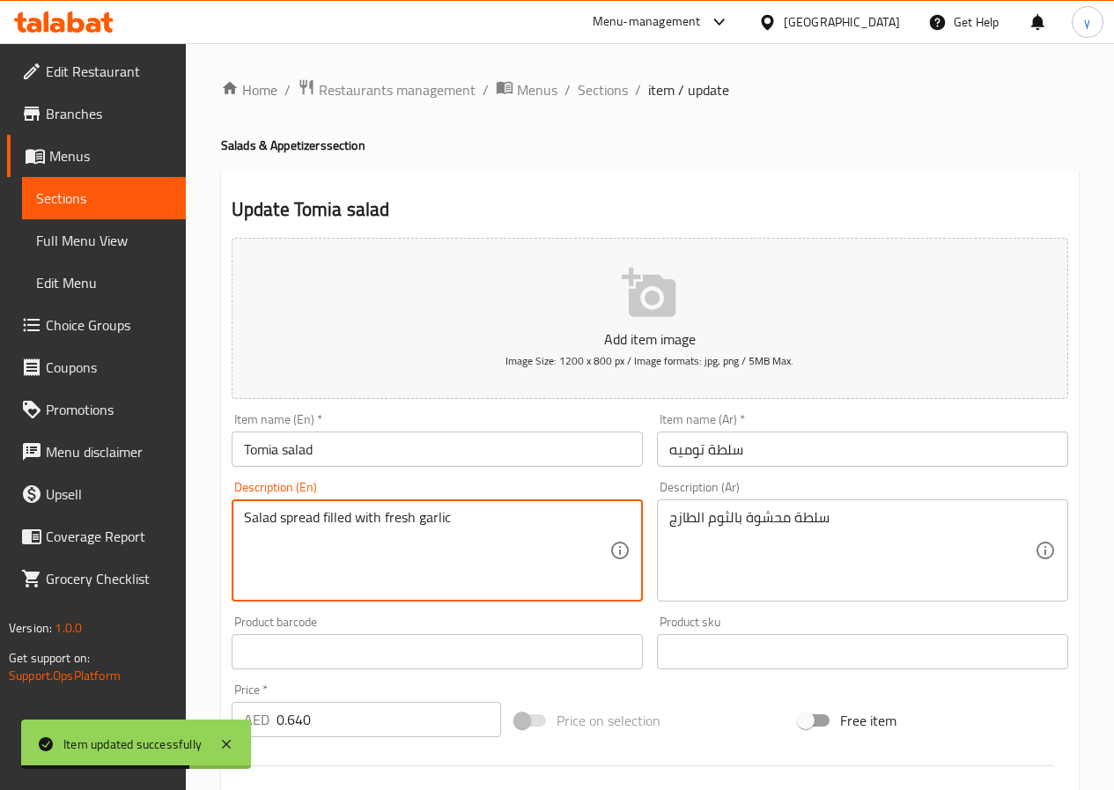
click at [306, 512] on textarea "Salad spread filled with fresh garlic" at bounding box center [426, 551] width 365 height 84
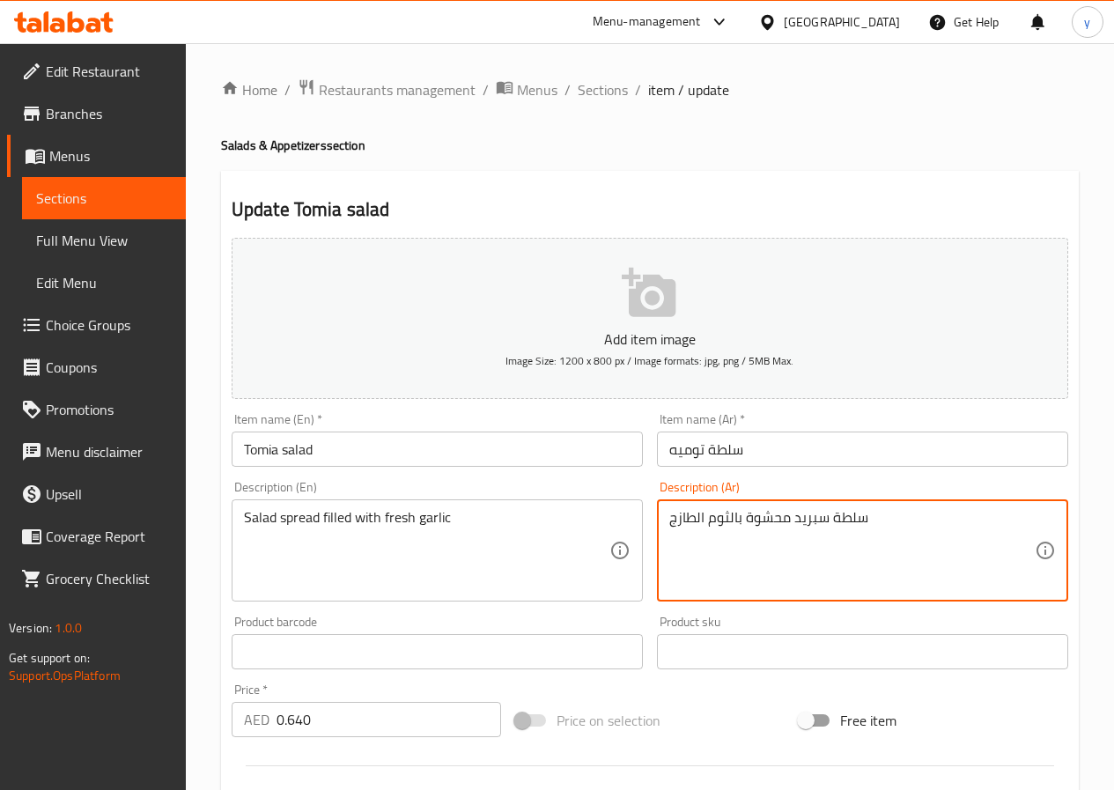
type textarea "سلطة سبريد محشوة بالثوم الطازج"
click at [336, 445] on input "Tomia salad" at bounding box center [437, 448] width 411 height 35
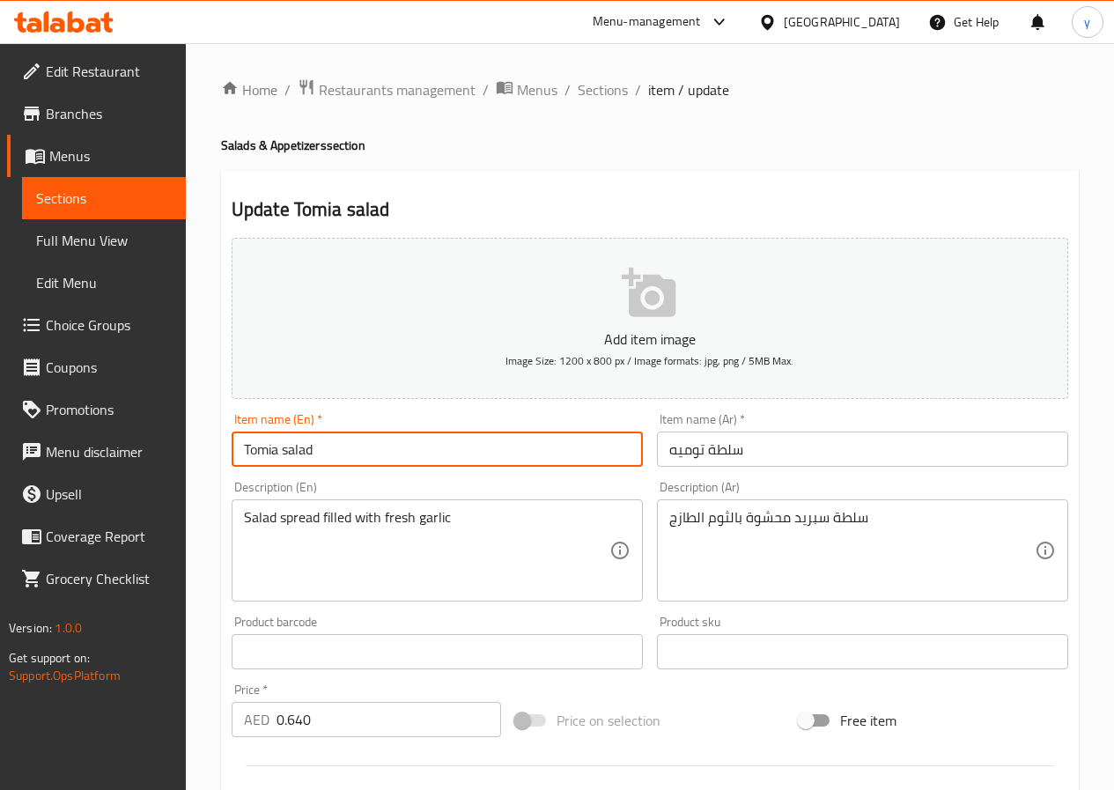
click at [336, 445] on input "Tomia salad" at bounding box center [437, 448] width 411 height 35
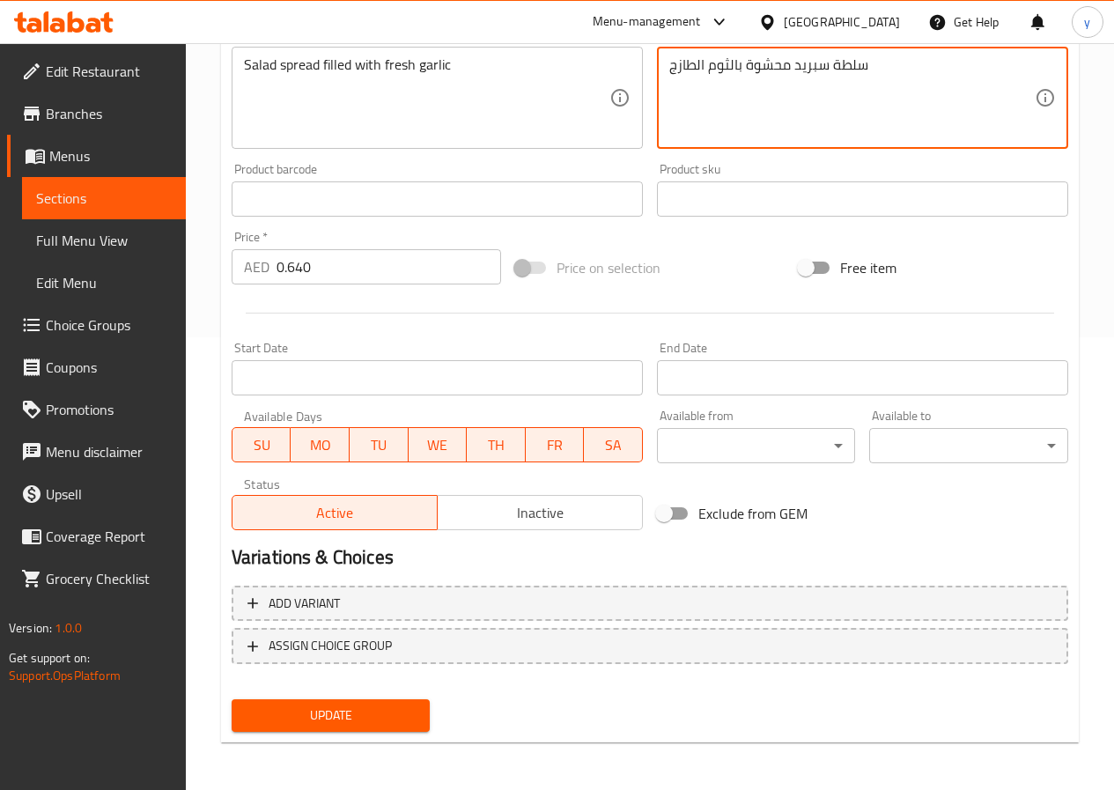
scroll to position [454, 0]
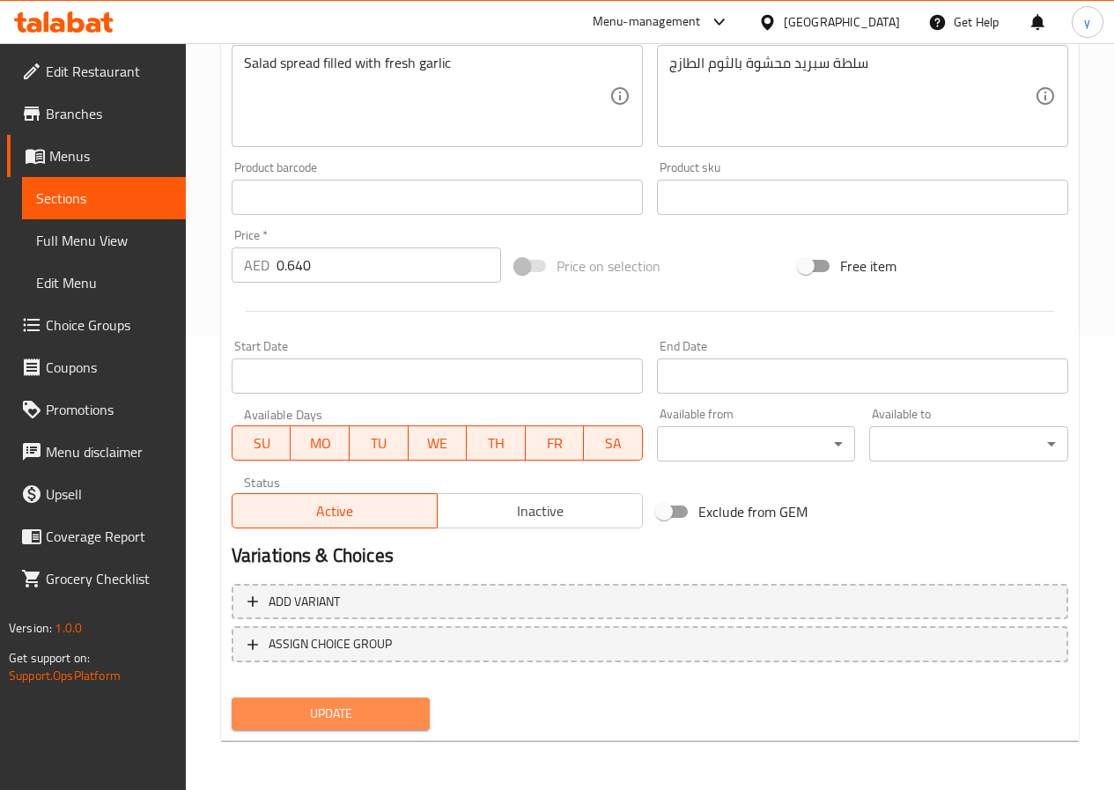
drag, startPoint x: 353, startPoint y: 714, endPoint x: 342, endPoint y: 719, distance: 11.8
click at [353, 711] on span "Update" at bounding box center [331, 714] width 171 height 22
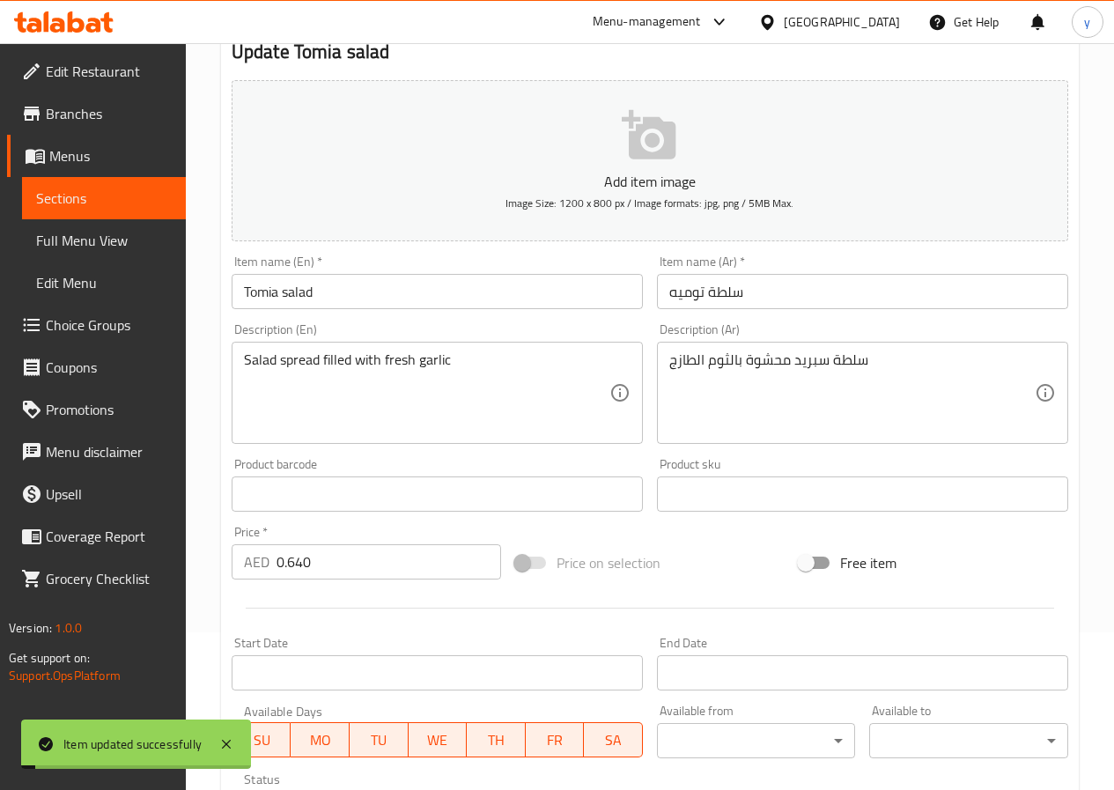
scroll to position [0, 0]
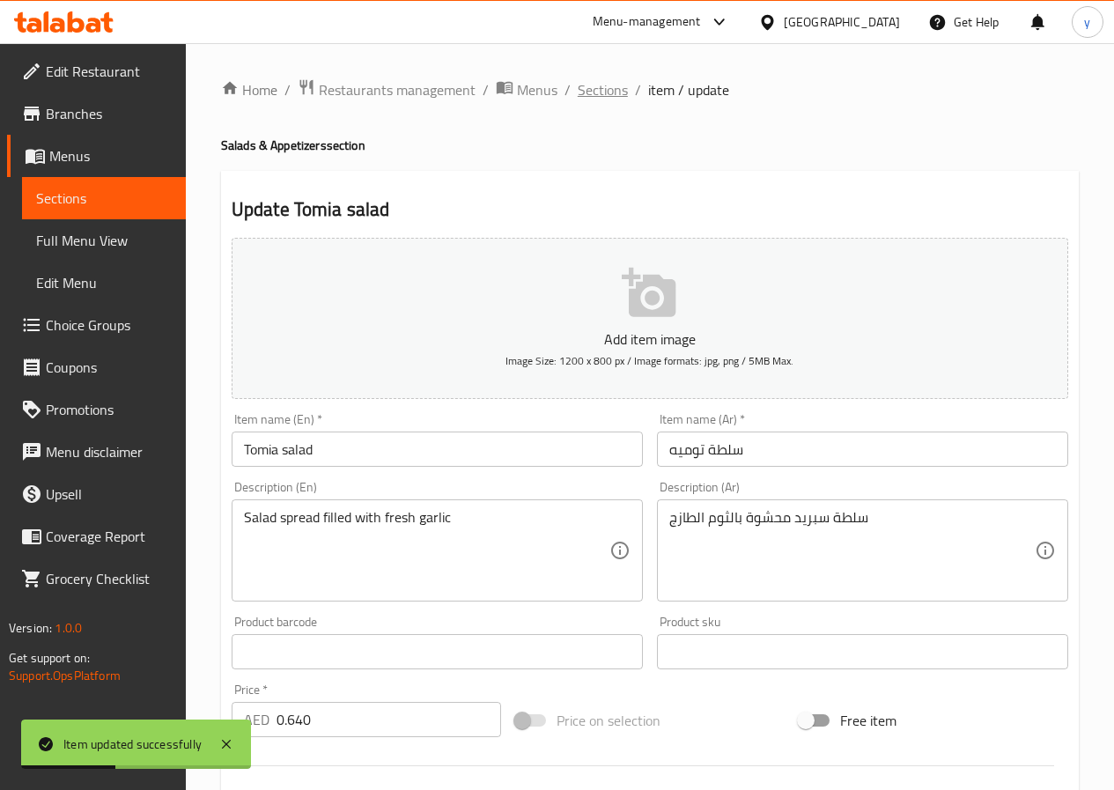
click at [614, 96] on span "Sections" at bounding box center [603, 89] width 50 height 21
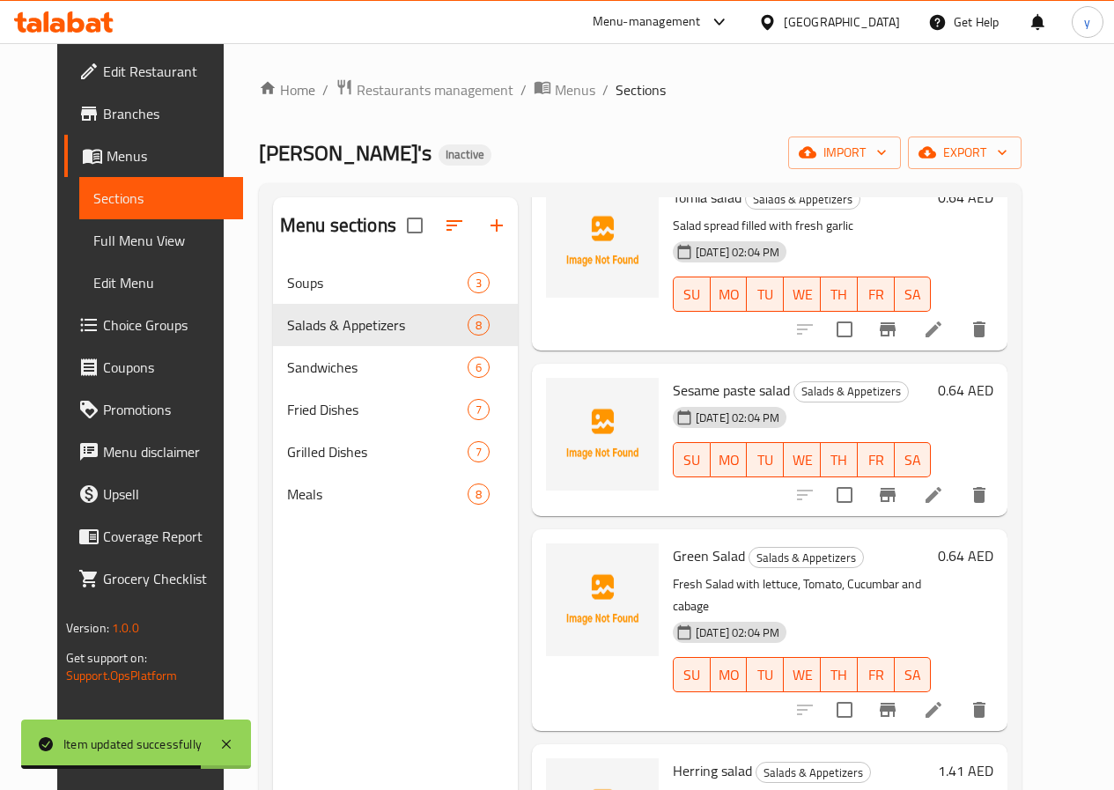
scroll to position [789, 0]
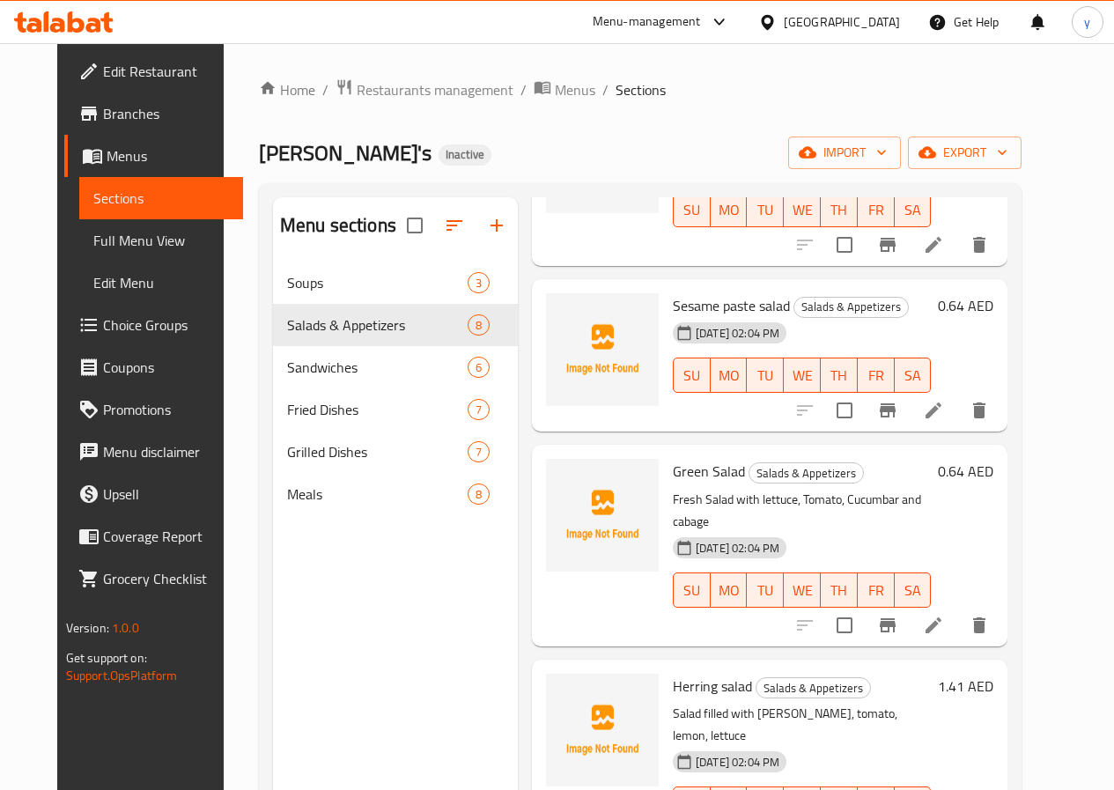
click at [958, 394] on li at bounding box center [933, 410] width 49 height 32
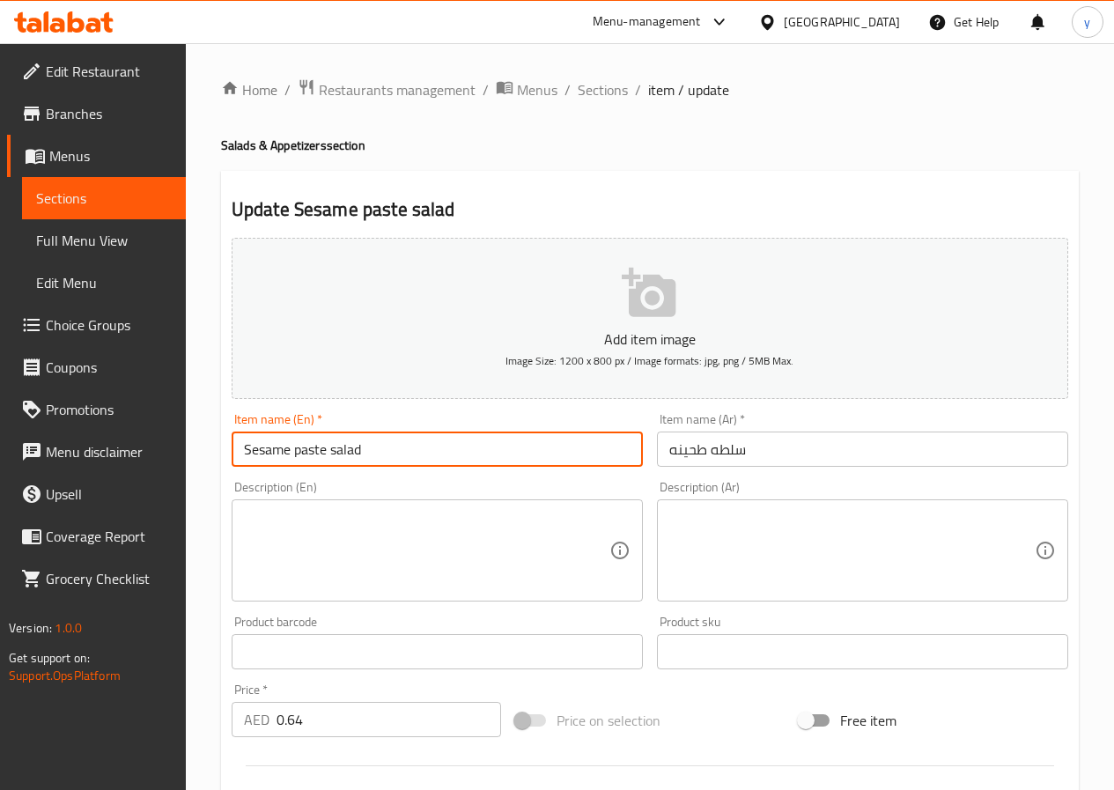
drag, startPoint x: 291, startPoint y: 454, endPoint x: 203, endPoint y: 463, distance: 88.5
click at [203, 463] on div "Home / Restaurants management / Menus / Sections / item / update Salads & Appet…" at bounding box center [650, 643] width 928 height 1201
drag, startPoint x: 328, startPoint y: 460, endPoint x: 210, endPoint y: 464, distance: 117.2
click at [210, 464] on div "Home / Restaurants management / Menus / Sections / item / update Salads & Appet…" at bounding box center [650, 643] width 928 height 1201
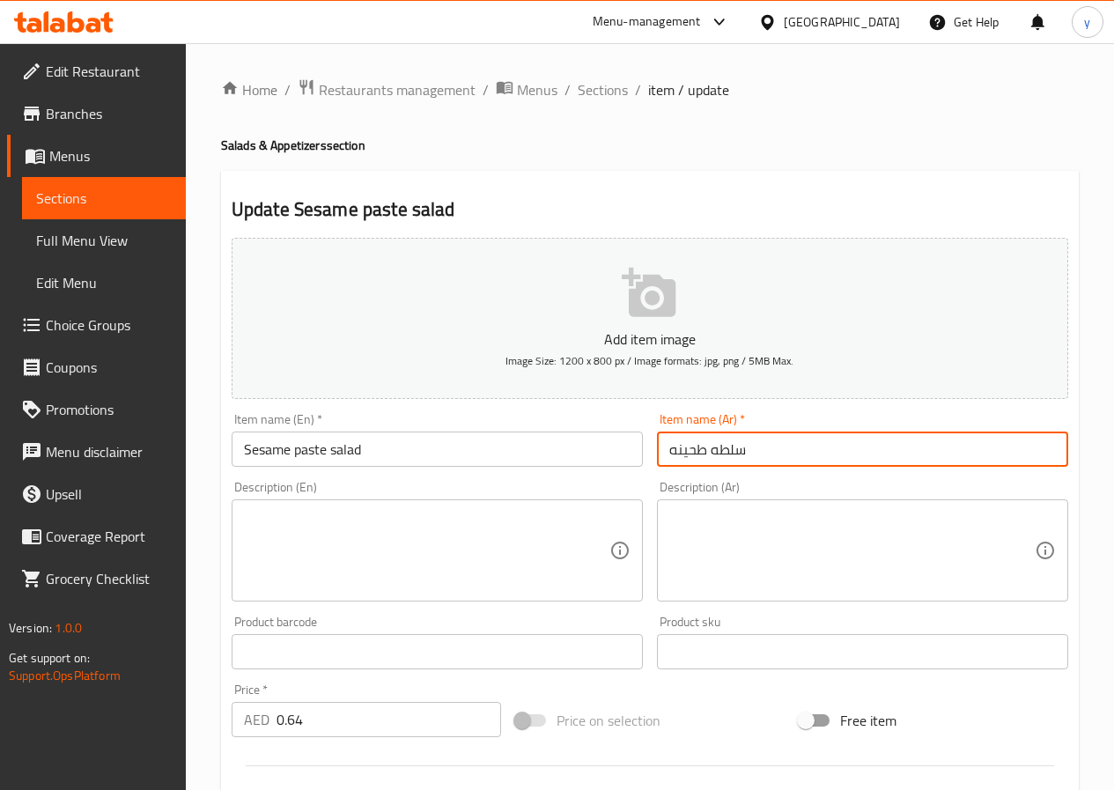
click at [718, 448] on input "سلطه طحينه" at bounding box center [862, 448] width 411 height 35
click at [792, 465] on input "سلطة طحينه" at bounding box center [862, 448] width 411 height 35
click at [478, 460] on input "Sesame paste salad" at bounding box center [437, 448] width 411 height 35
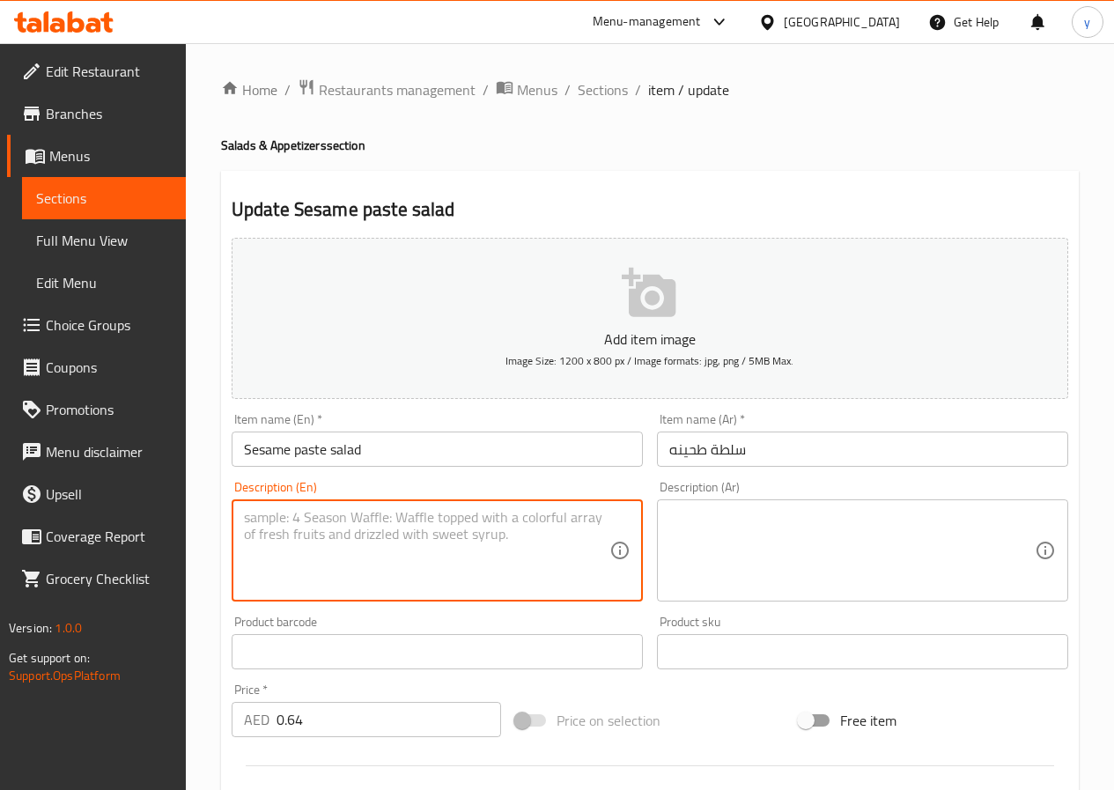
click at [436, 542] on textarea at bounding box center [426, 551] width 365 height 84
click at [744, 549] on textarea at bounding box center [851, 551] width 365 height 84
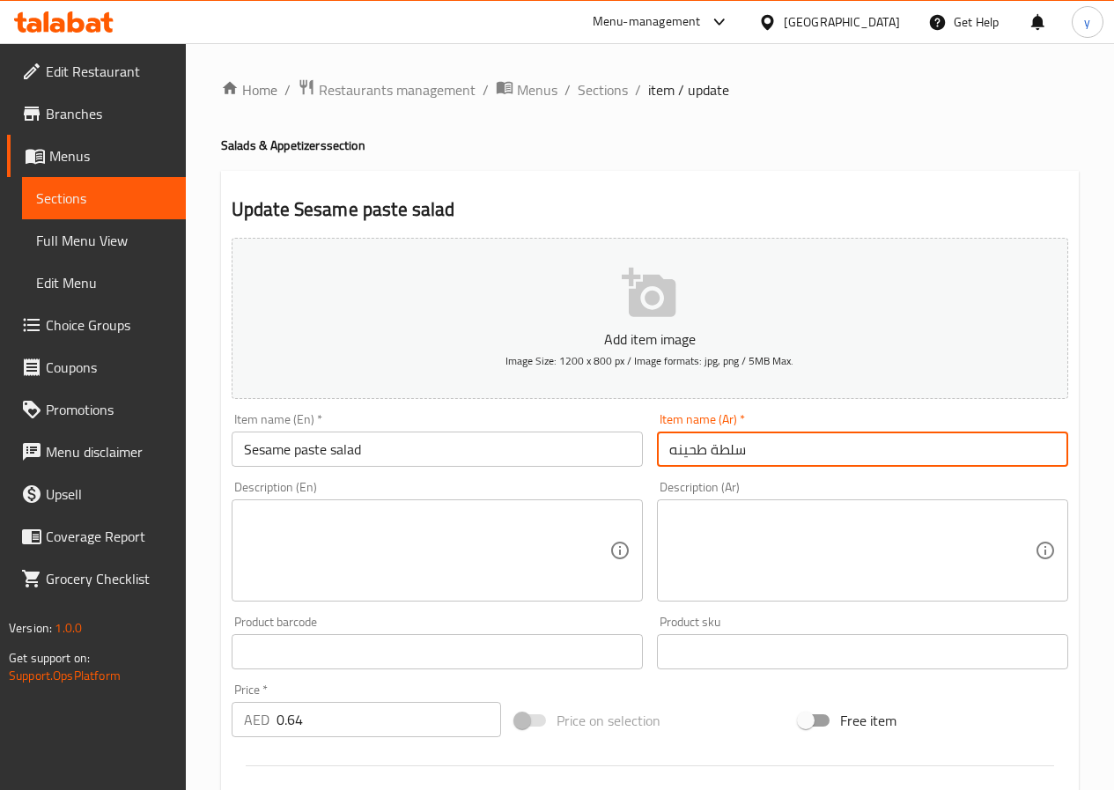
click at [795, 449] on input "سلطة طحينه" at bounding box center [862, 448] width 411 height 35
click at [675, 451] on input "سلطة طحينه" at bounding box center [862, 448] width 411 height 35
type input "سلطة طحينة"
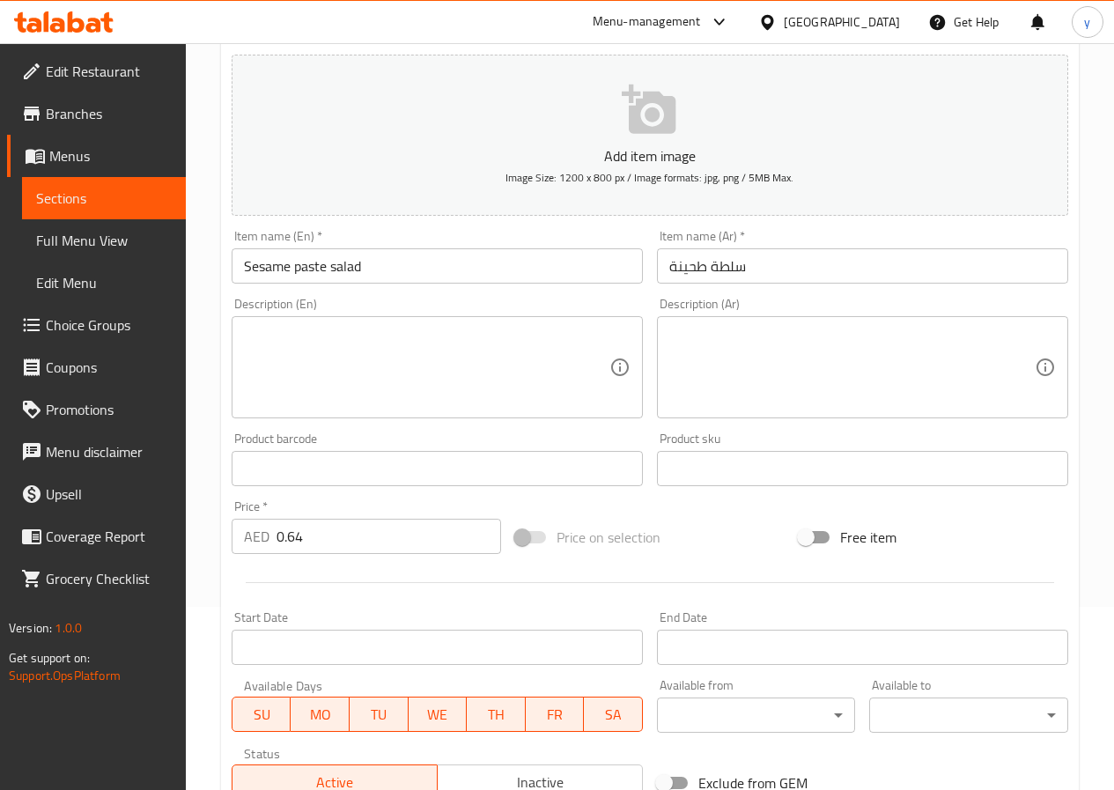
scroll to position [454, 0]
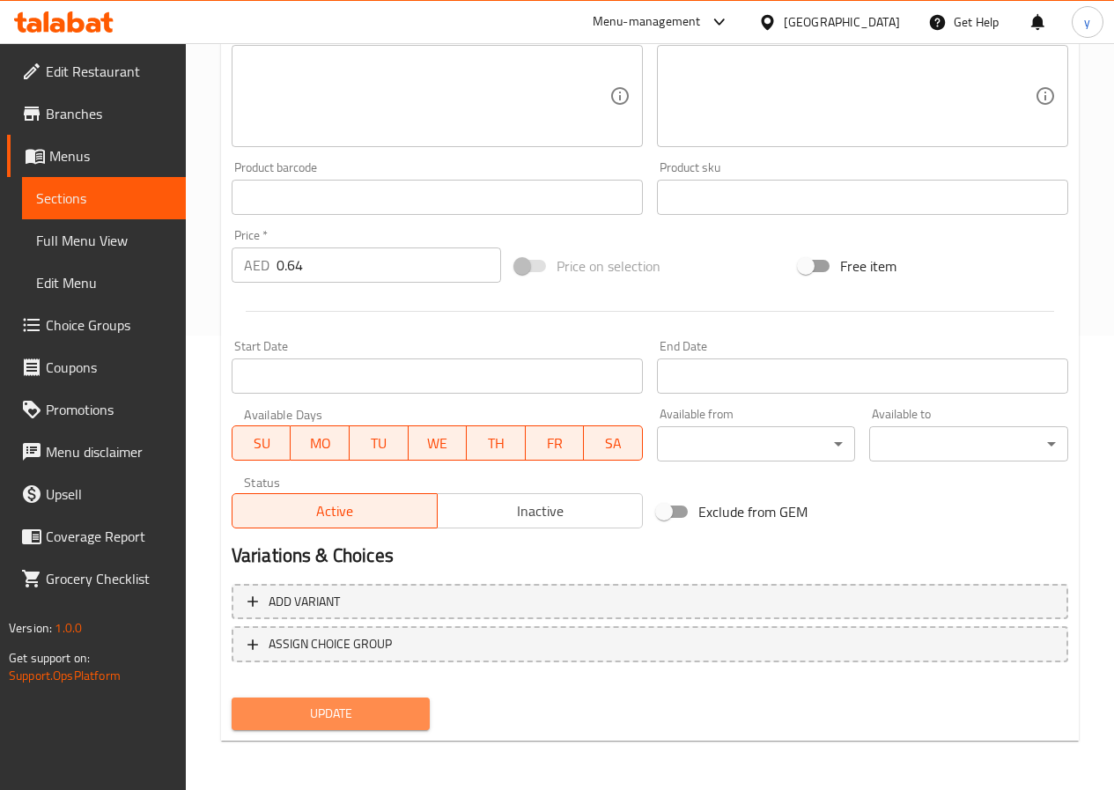
click at [368, 707] on span "Update" at bounding box center [331, 714] width 171 height 22
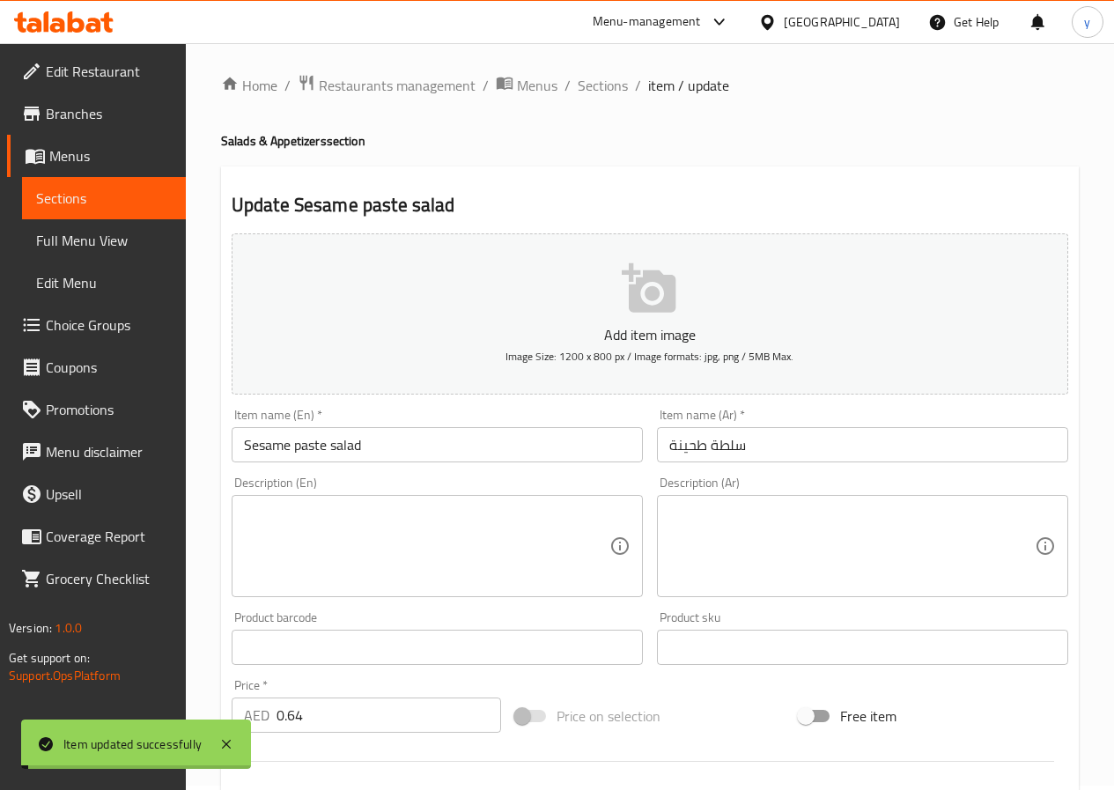
scroll to position [0, 0]
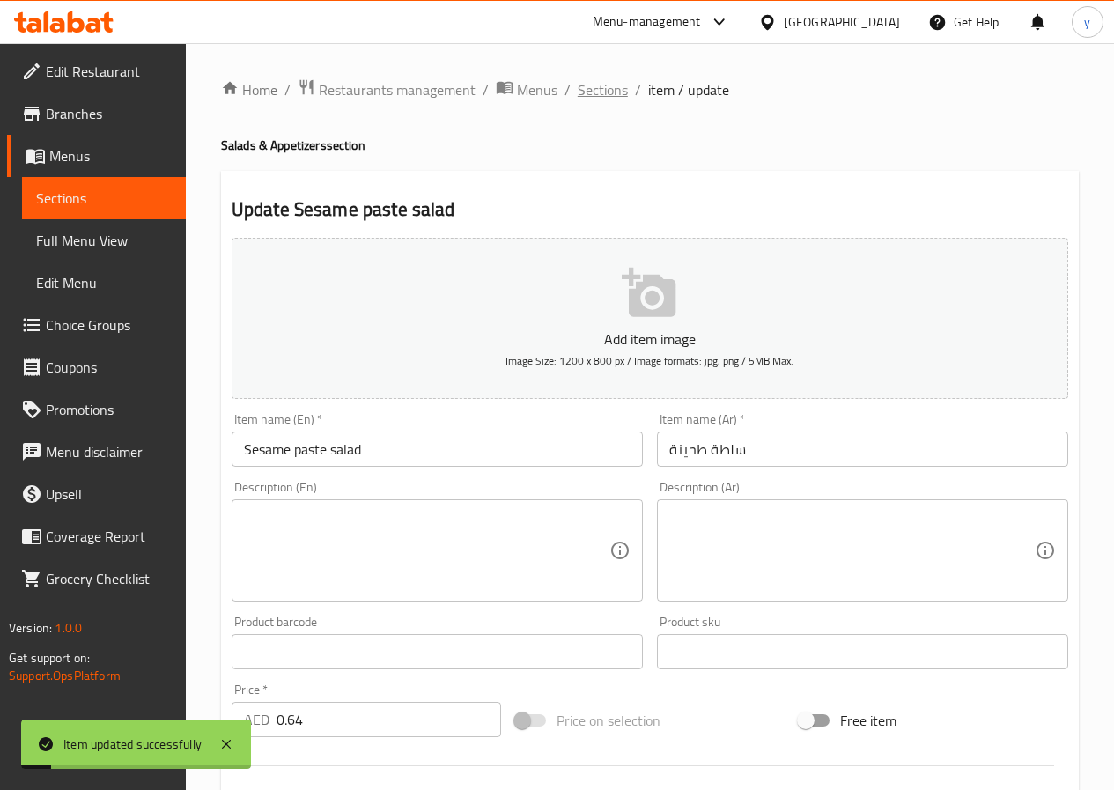
click at [610, 88] on span "Sections" at bounding box center [603, 89] width 50 height 21
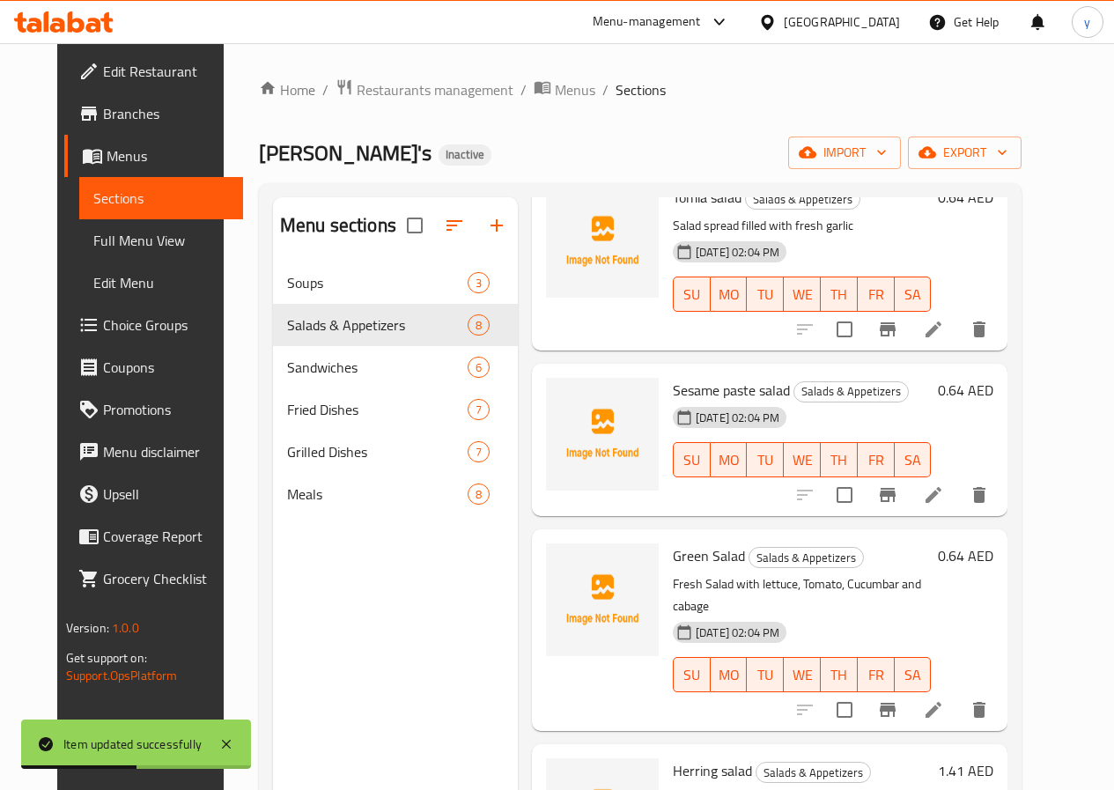
scroll to position [789, 0]
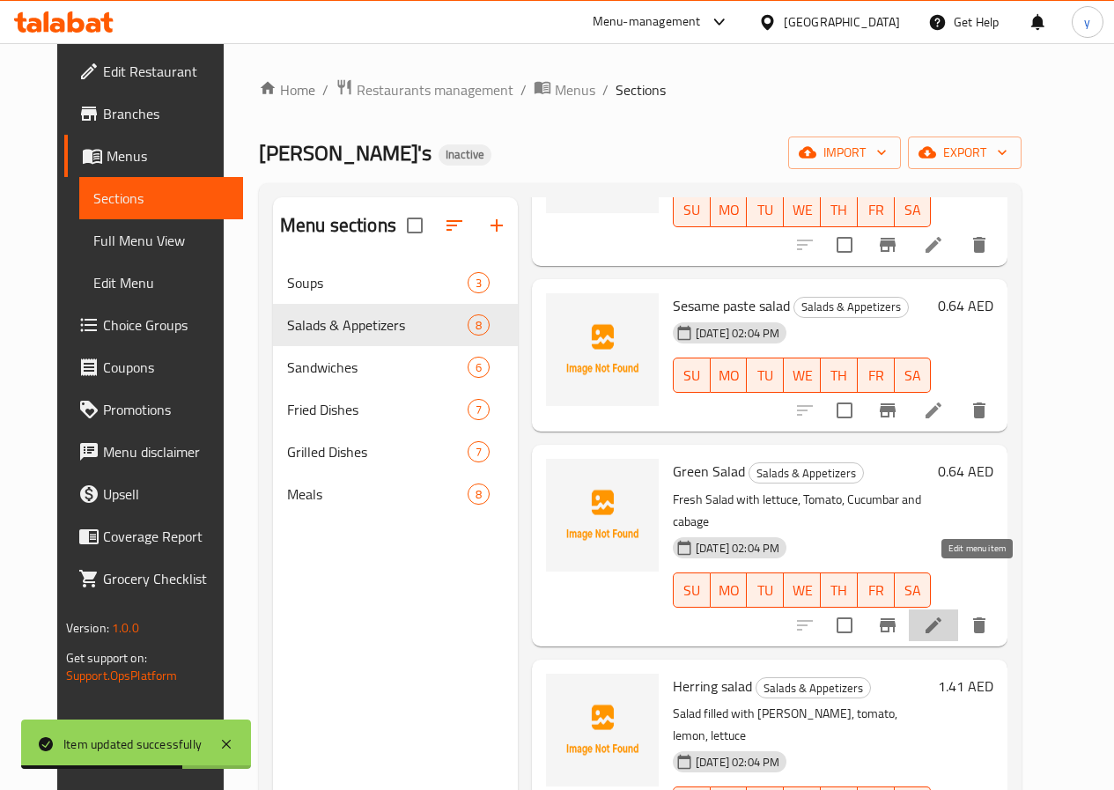
click at [944, 615] on icon at bounding box center [933, 625] width 21 height 21
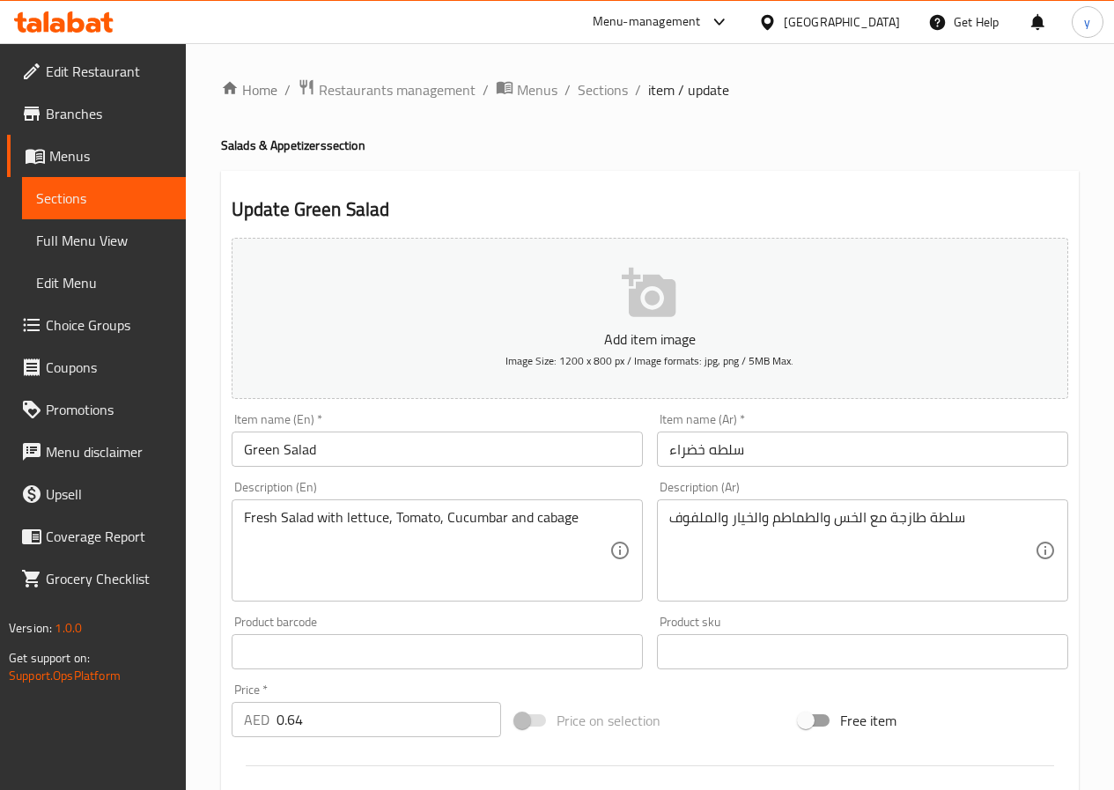
click at [376, 449] on input "Green Salad" at bounding box center [437, 448] width 411 height 35
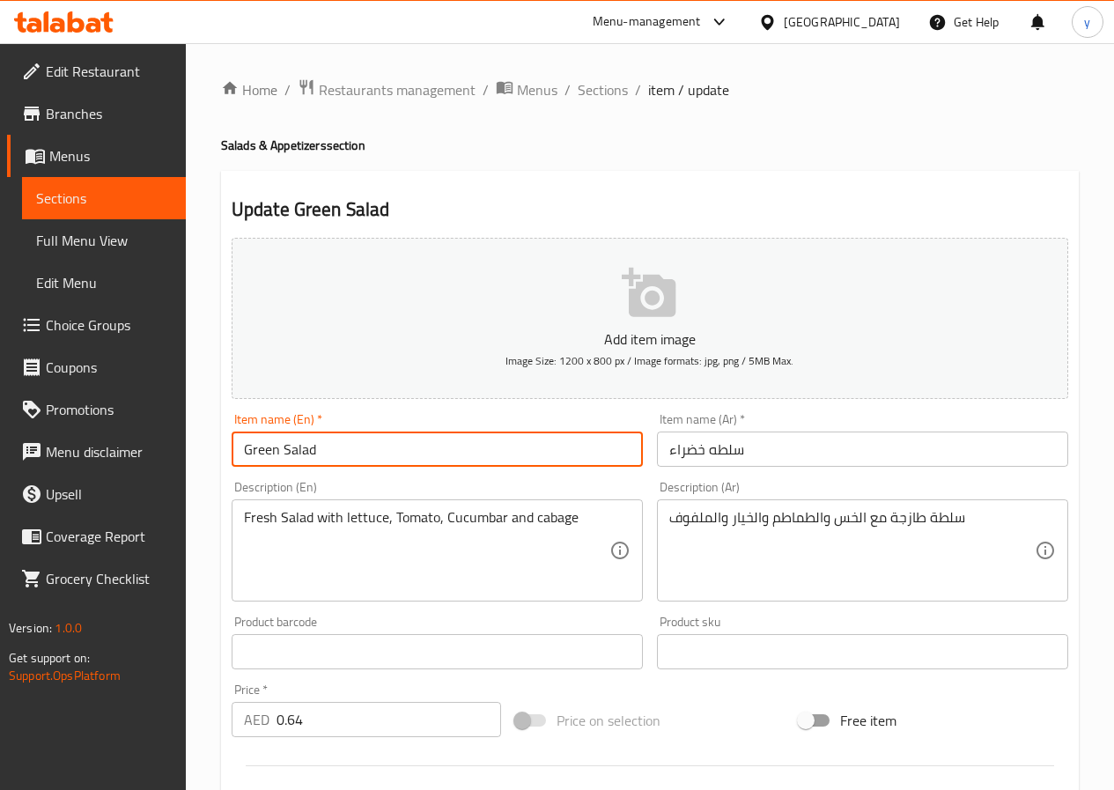
click at [376, 449] on input "Green Salad" at bounding box center [437, 448] width 411 height 35
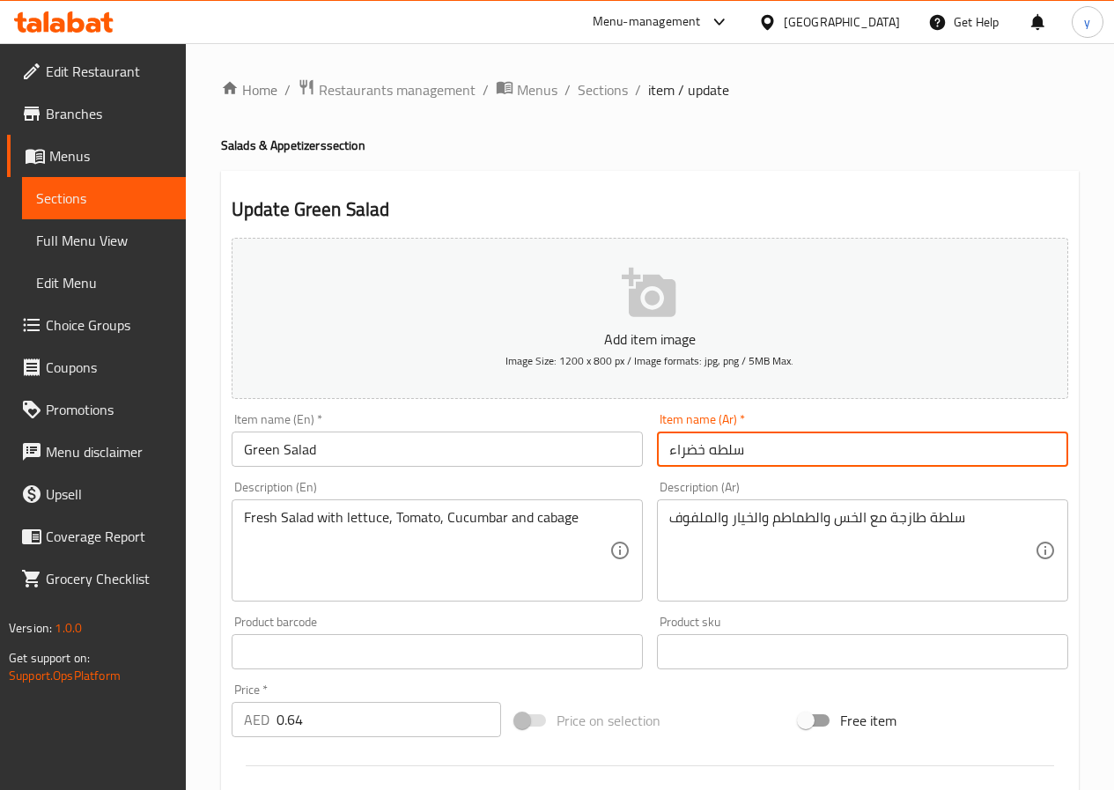
click at [714, 449] on input "سلطه خضراء" at bounding box center [862, 448] width 411 height 35
click at [892, 460] on input "سلطة خضراء" at bounding box center [862, 448] width 411 height 35
type input "سلطة خضراء"
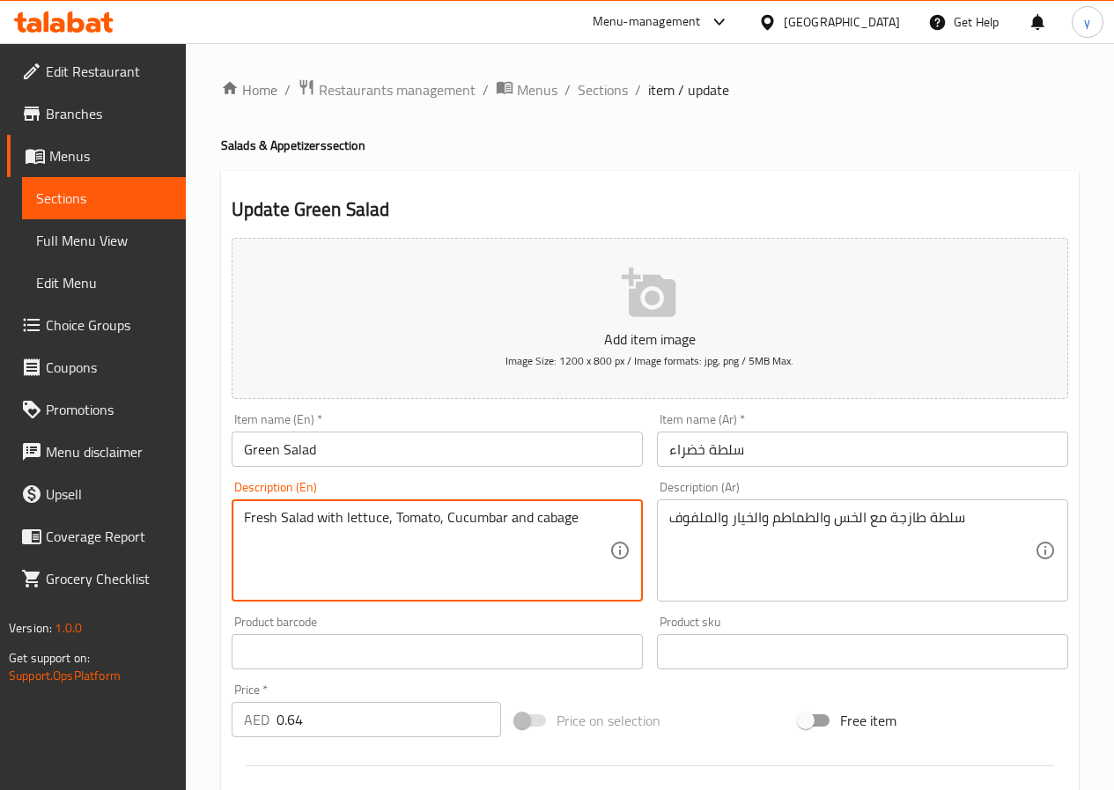
click at [559, 519] on textarea "Fresh Salad with lettuce, Tomato, Cucumbar and cabage" at bounding box center [426, 551] width 365 height 84
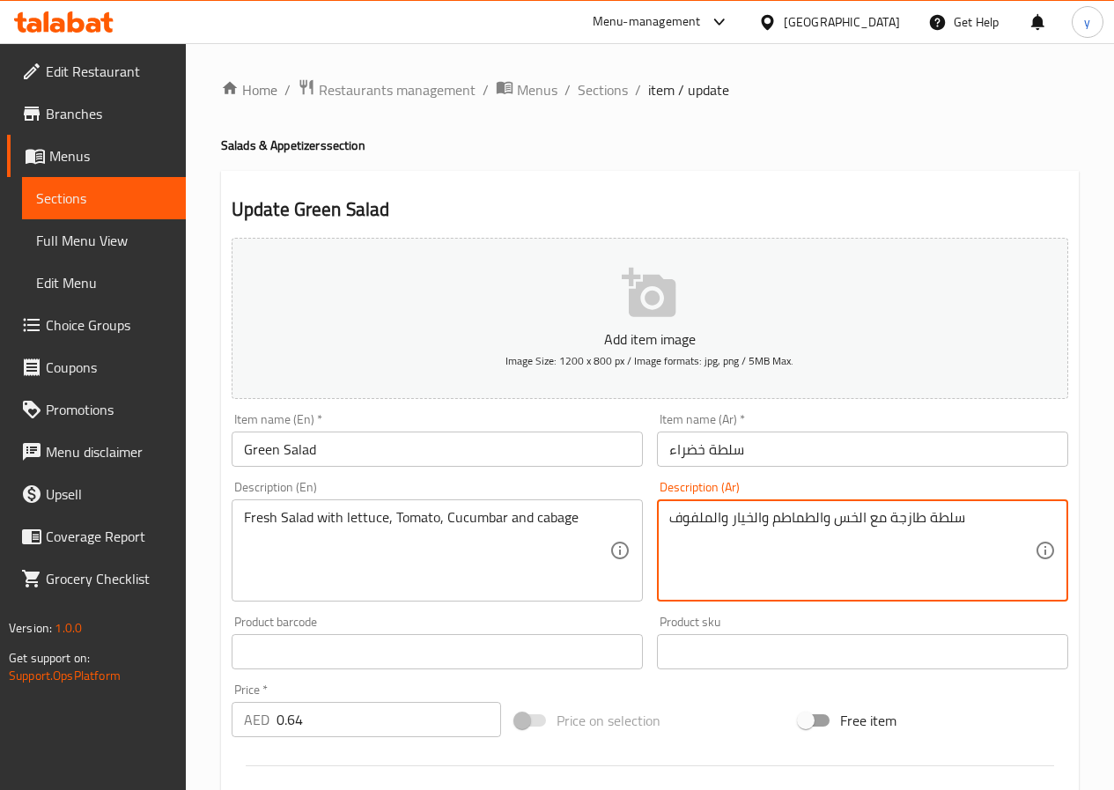
click at [707, 521] on textarea "سلطة طازجة مع الخس والطماطم والخيار والملفوف" at bounding box center [851, 551] width 365 height 84
click at [824, 564] on textarea "سلطة طازجة مع الخس والطماطم والخيار والملفوف" at bounding box center [851, 551] width 365 height 84
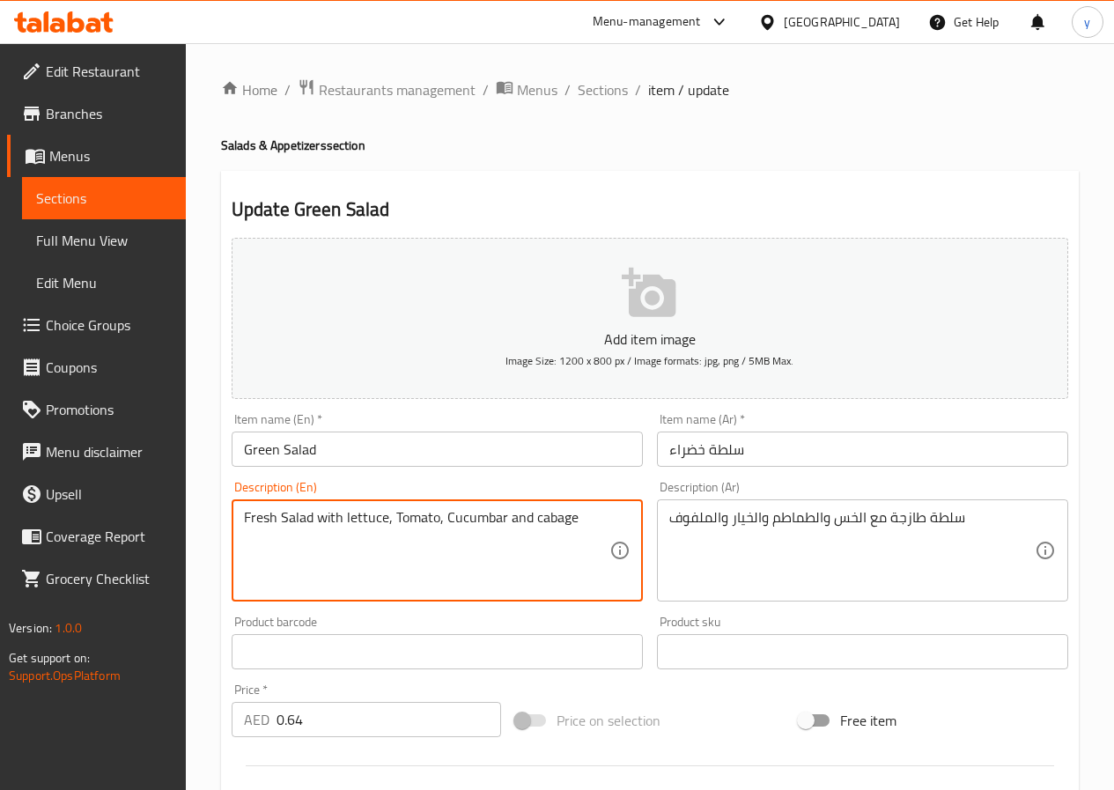
drag, startPoint x: 475, startPoint y: 519, endPoint x: 460, endPoint y: 575, distance: 57.7
click at [460, 575] on textarea "Fresh Salad with lettuce, Tomato, Cucumbar and cabage" at bounding box center [426, 551] width 365 height 84
type textarea "Fresh Salad with lettuce, Tomato, Cucumber and cabbage"
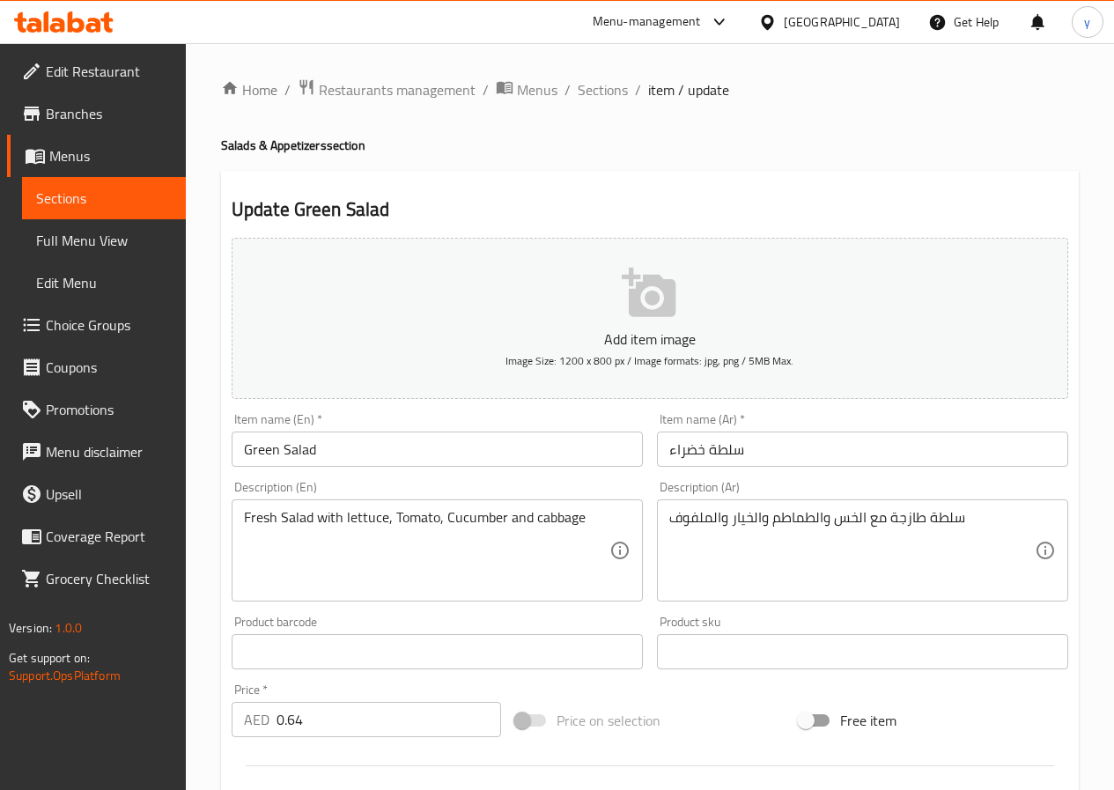
drag, startPoint x: 596, startPoint y: 501, endPoint x: 541, endPoint y: 527, distance: 60.6
click at [541, 530] on div "Fresh Salad with lettuce, Tomato, Cucumber and cabbage Description (En)" at bounding box center [437, 550] width 411 height 102
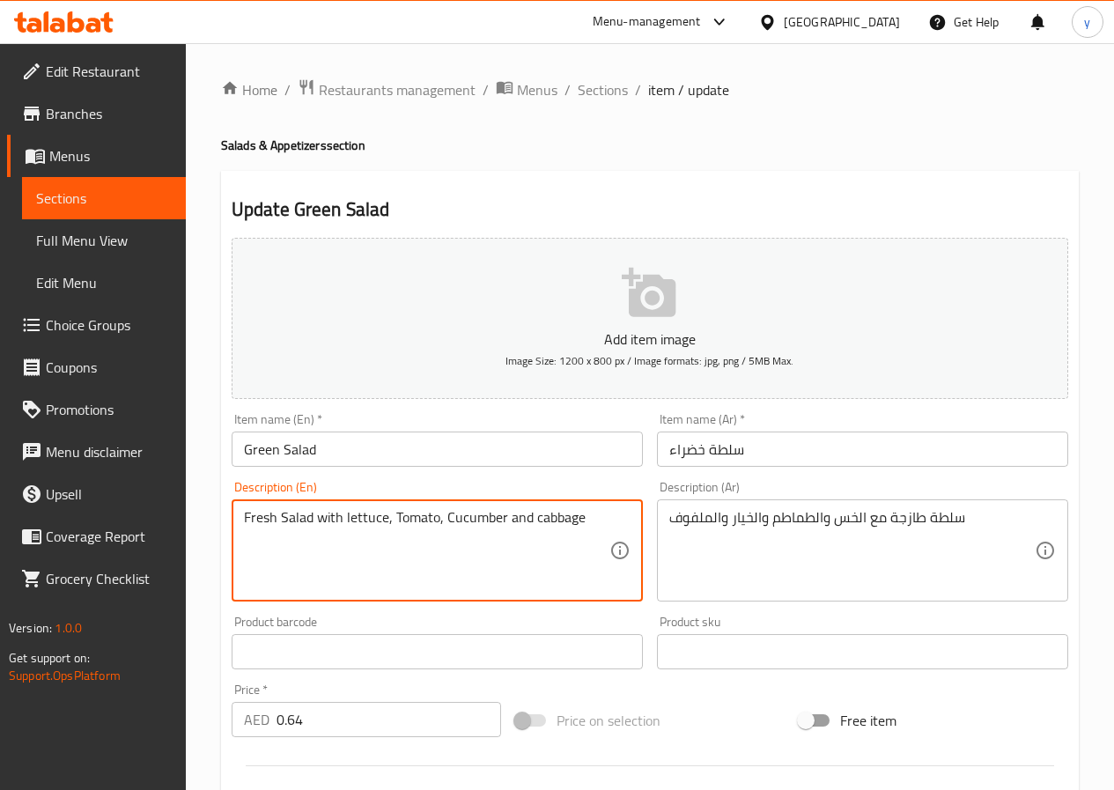
click at [551, 513] on textarea "Fresh Salad with lettuce, Tomato, Cucumber and cabbage" at bounding box center [426, 551] width 365 height 84
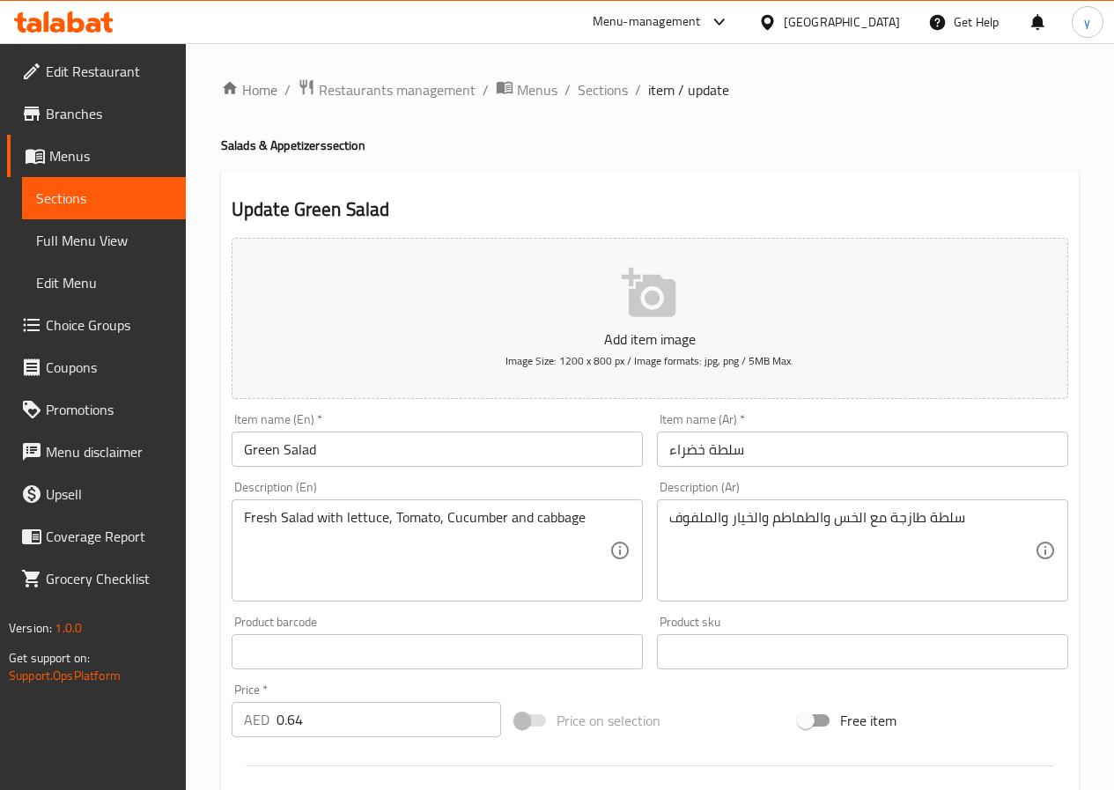
click at [570, 565] on textarea "Fresh Salad with lettuce, Tomato, Cucumber and cabbage" at bounding box center [426, 551] width 365 height 84
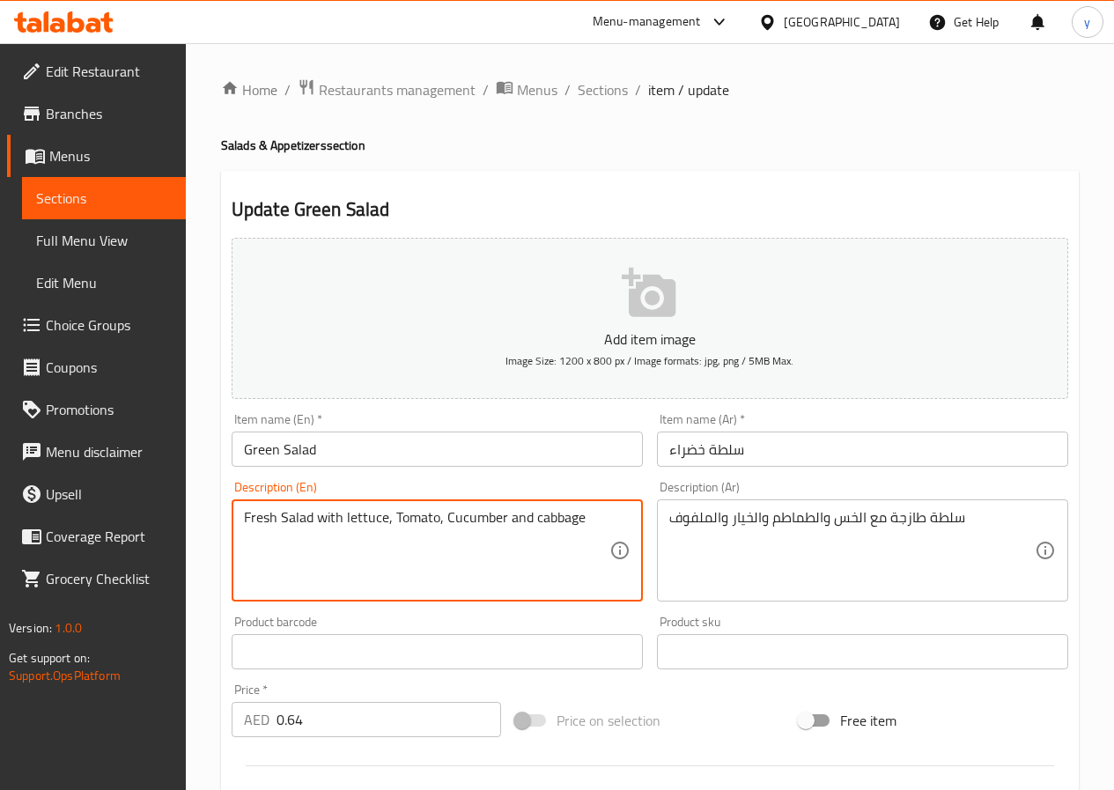
click at [589, 519] on textarea "Fresh Salad with lettuce, Tomato, Cucumber and cabbage" at bounding box center [426, 551] width 365 height 84
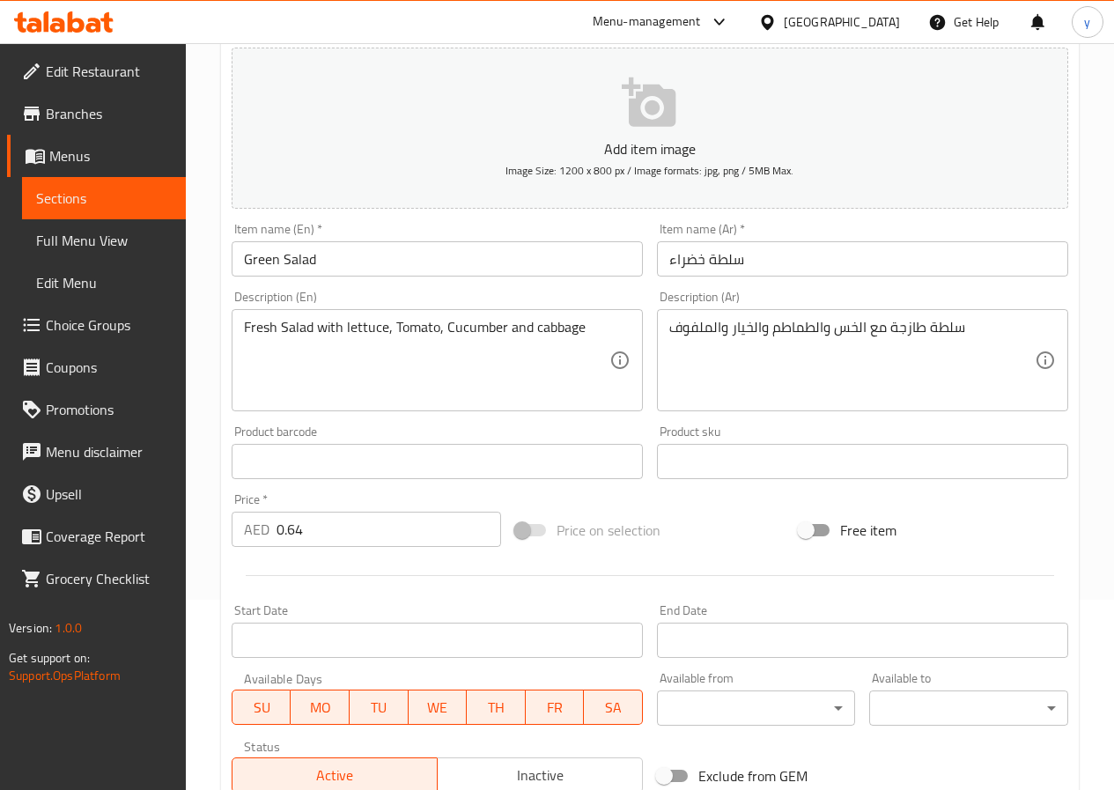
scroll to position [454, 0]
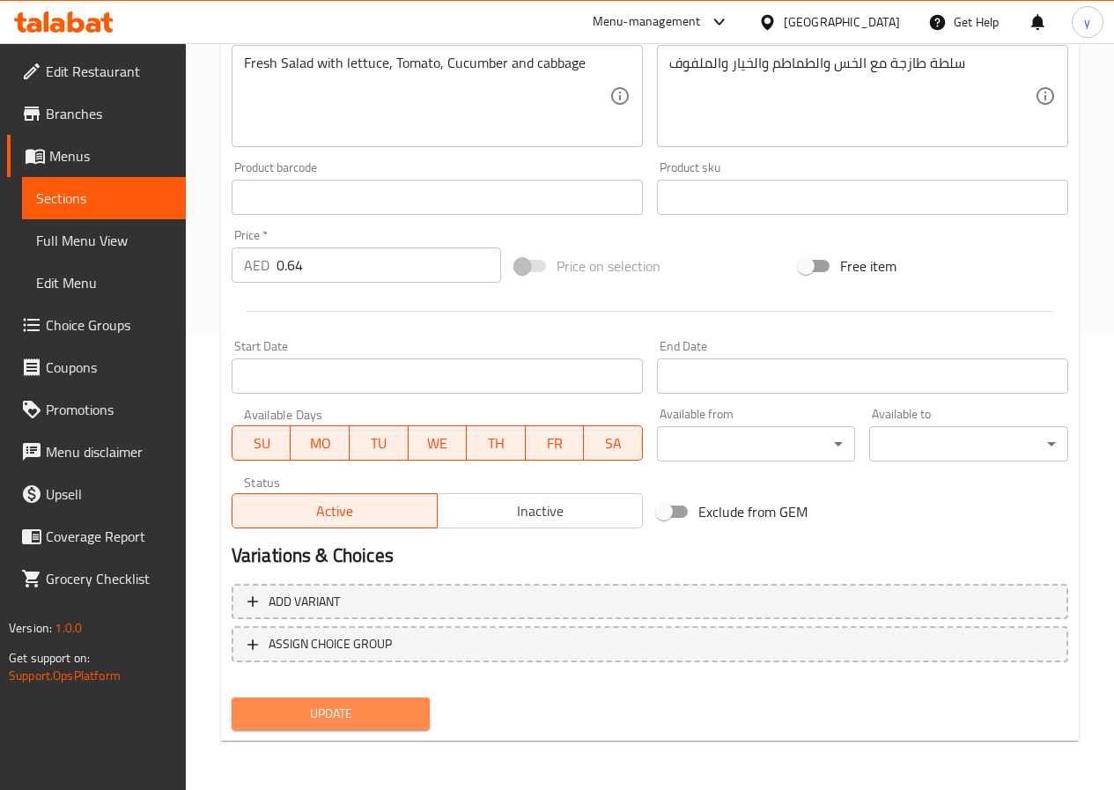
click at [370, 720] on span "Update" at bounding box center [331, 714] width 171 height 22
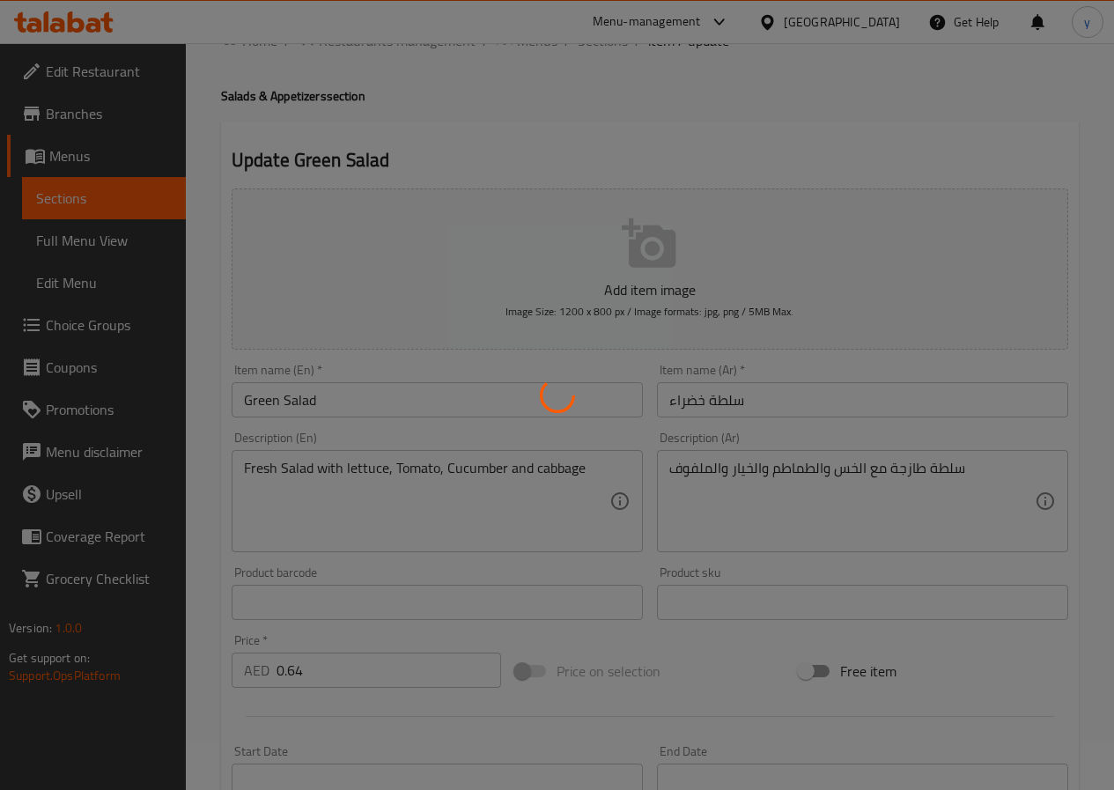
scroll to position [0, 0]
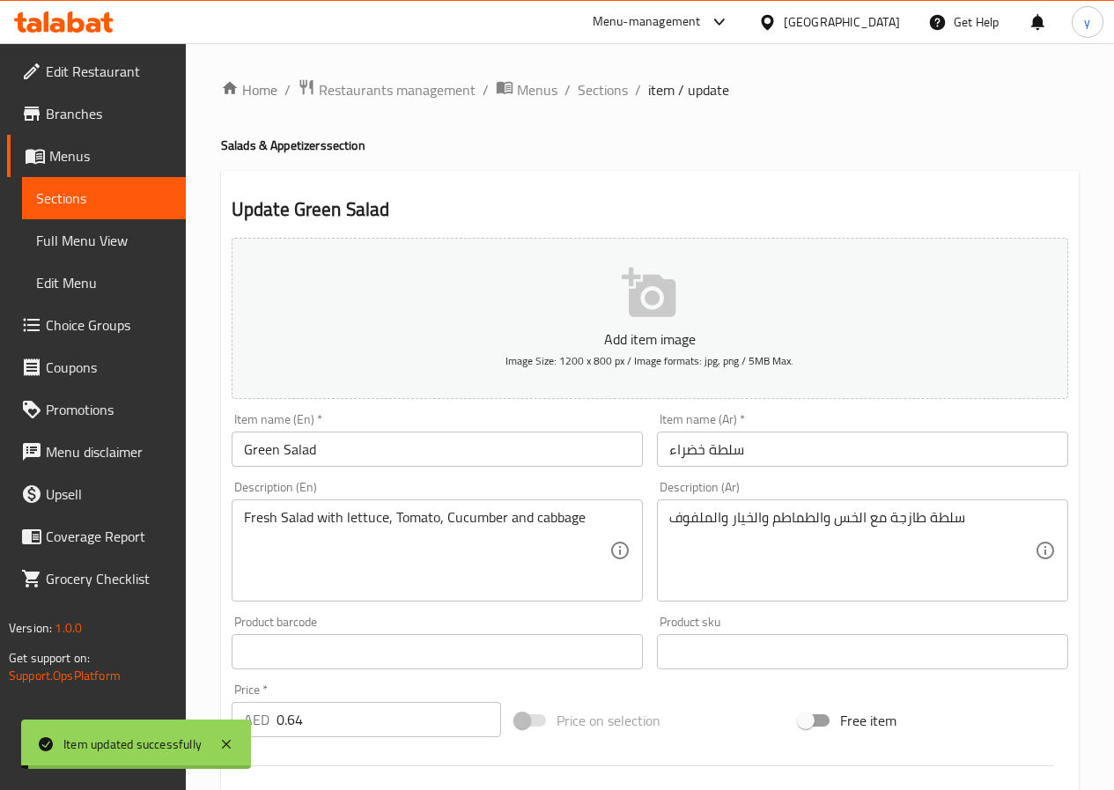
click at [607, 86] on span "Sections" at bounding box center [603, 89] width 50 height 21
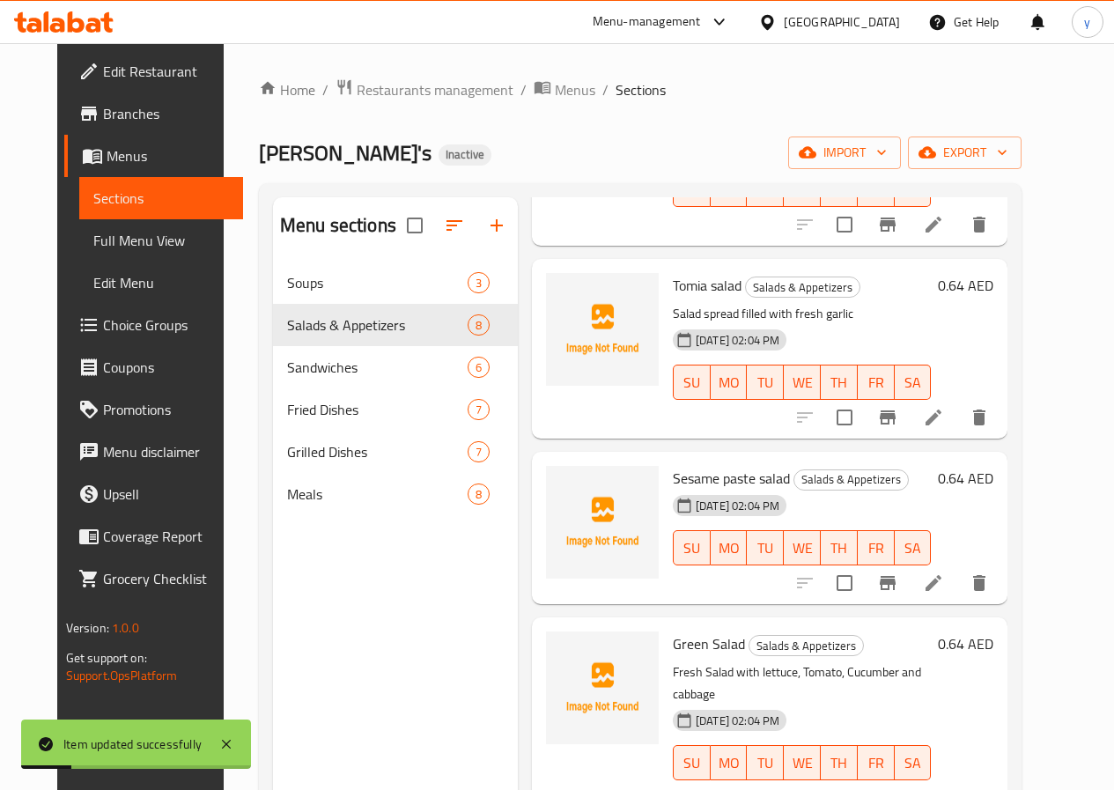
scroll to position [789, 0]
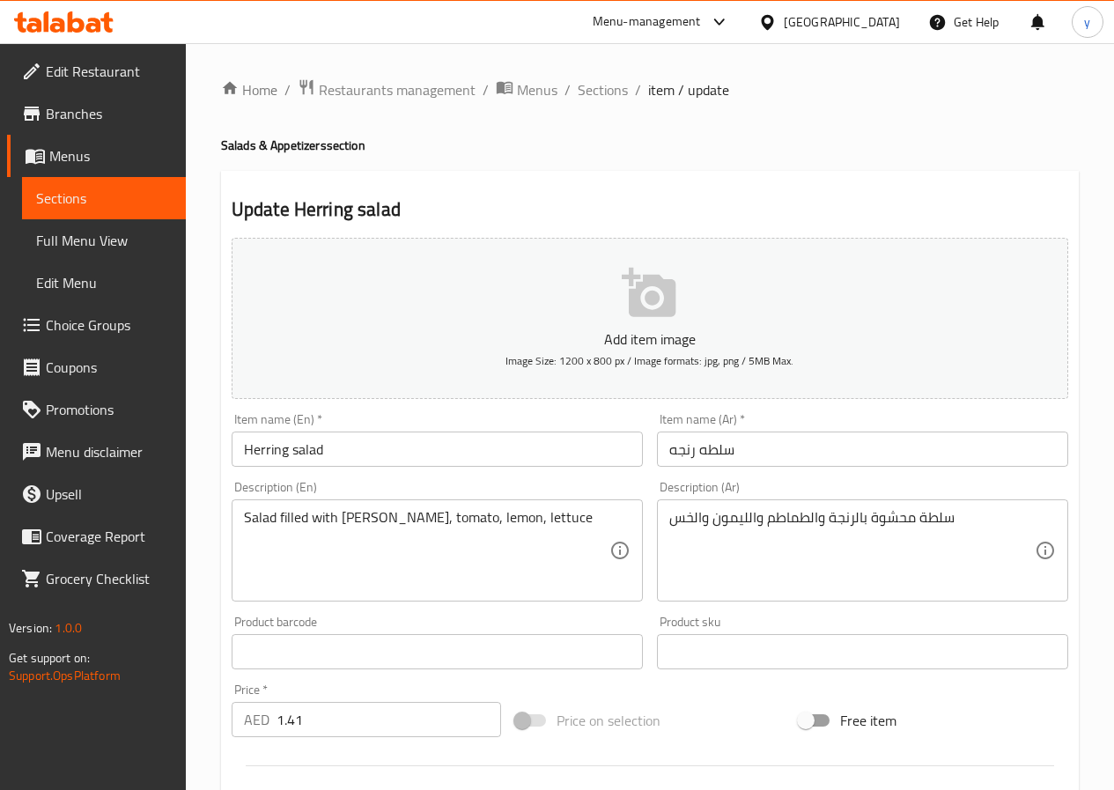
click at [256, 453] on input "Herring salad" at bounding box center [437, 448] width 411 height 35
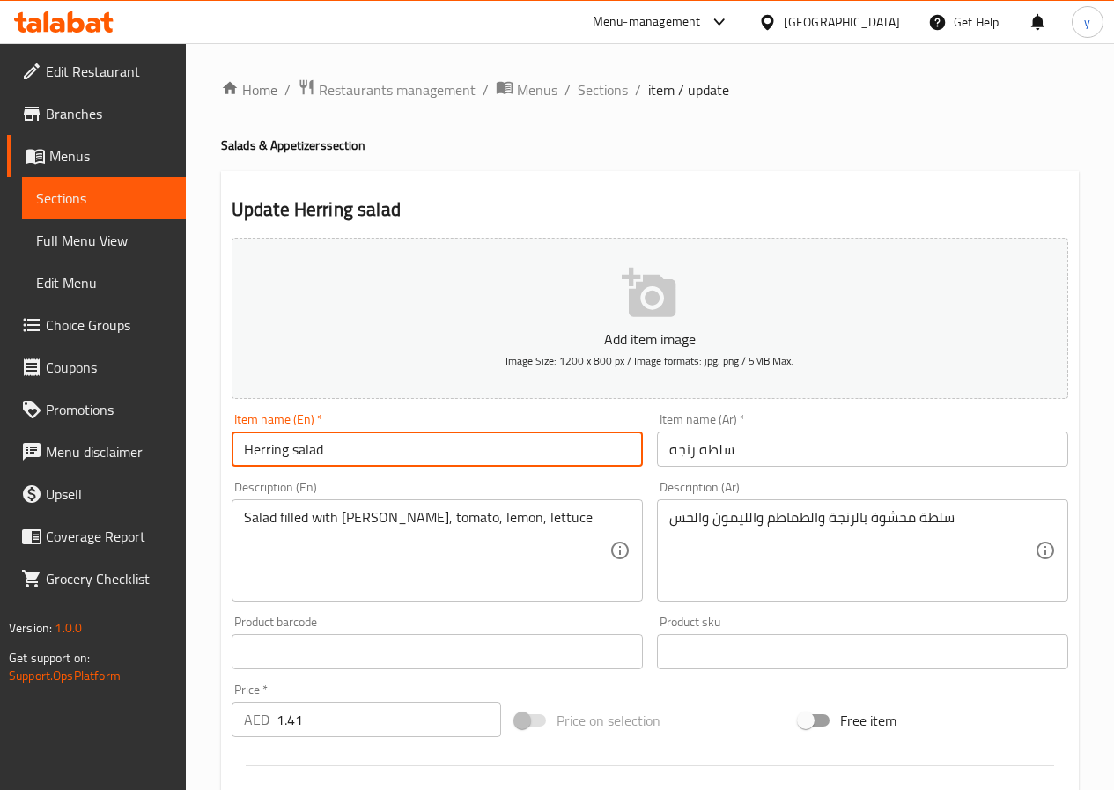
click at [256, 453] on input "Herring salad" at bounding box center [437, 448] width 411 height 35
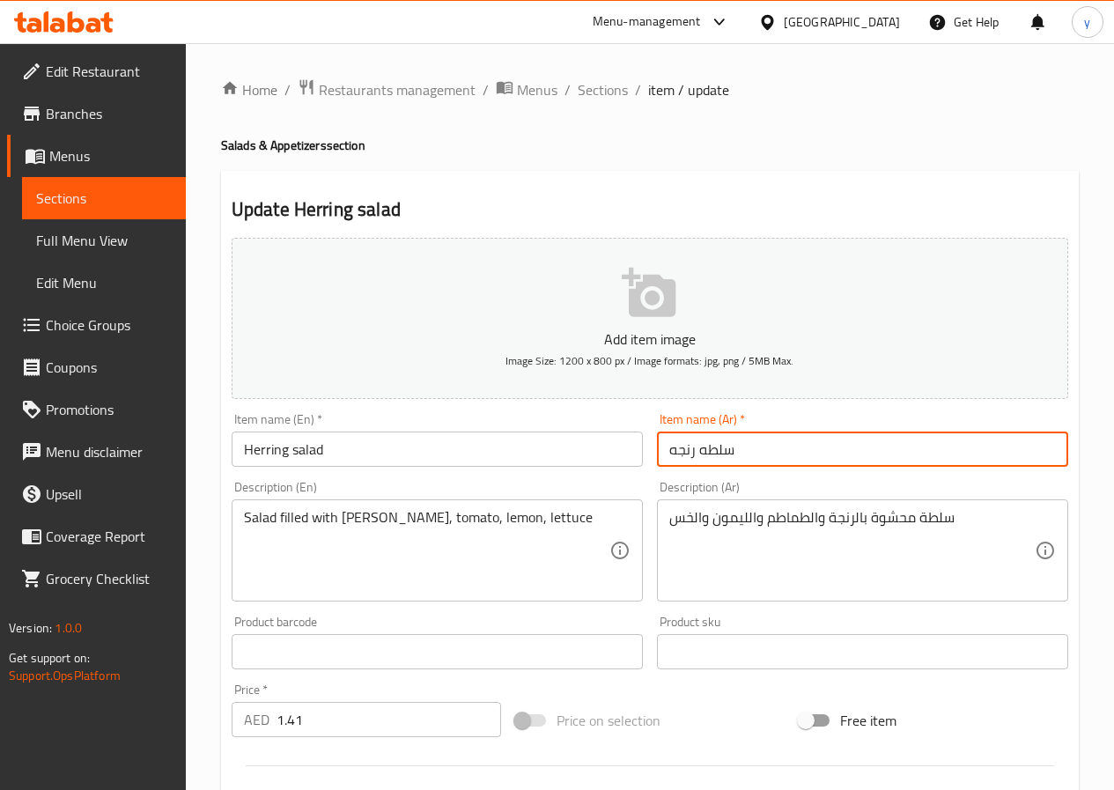
click at [674, 451] on input "سلطه رنجه" at bounding box center [862, 448] width 411 height 35
click at [703, 453] on input "سلطه رنجة" at bounding box center [862, 448] width 411 height 35
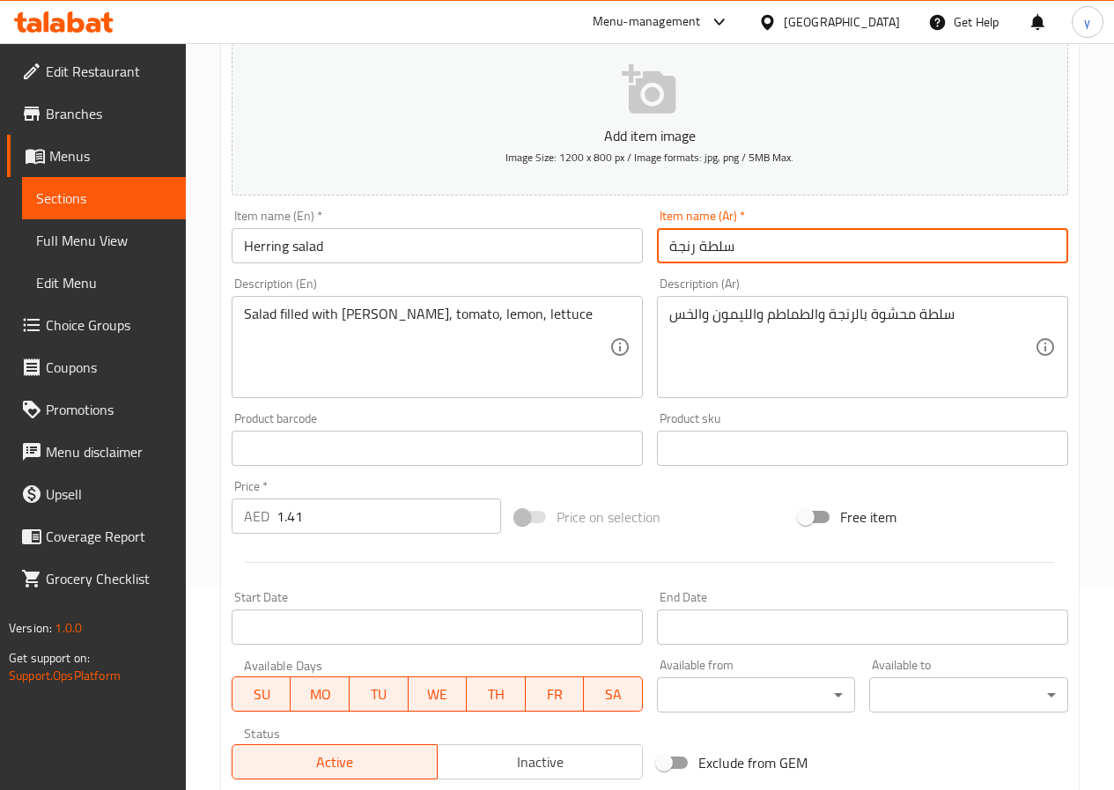
scroll to position [264, 0]
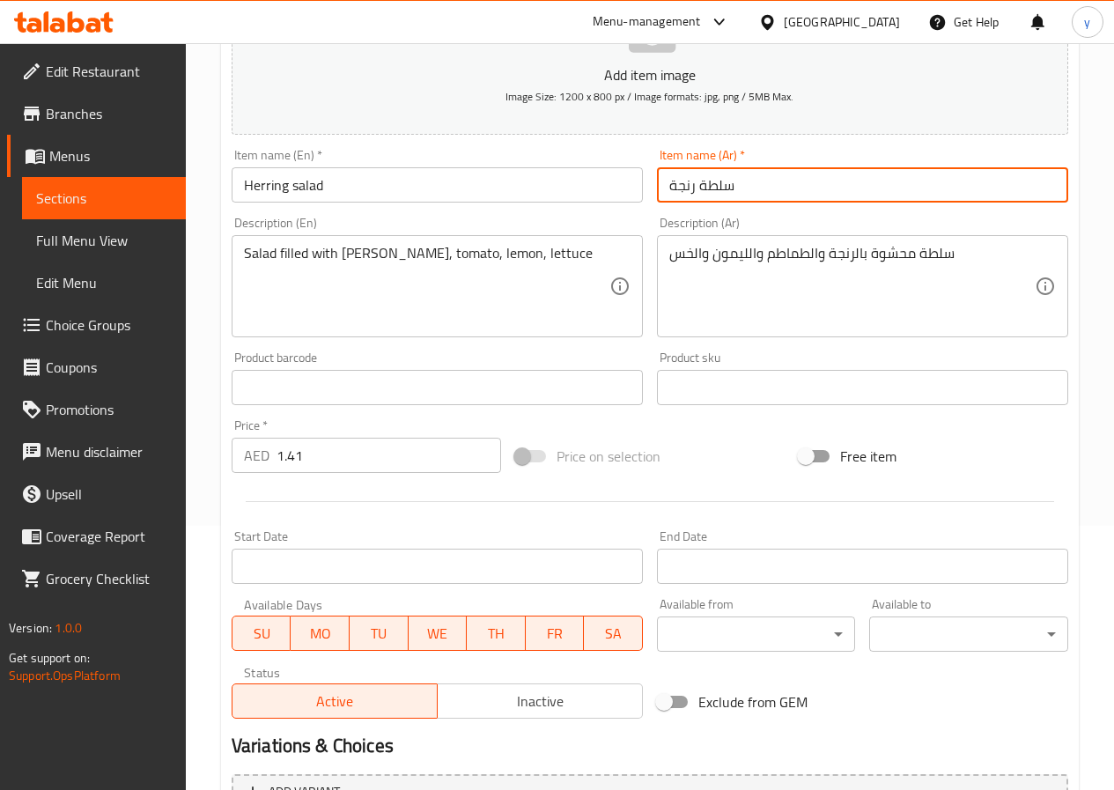
type input "سلطة رنجة"
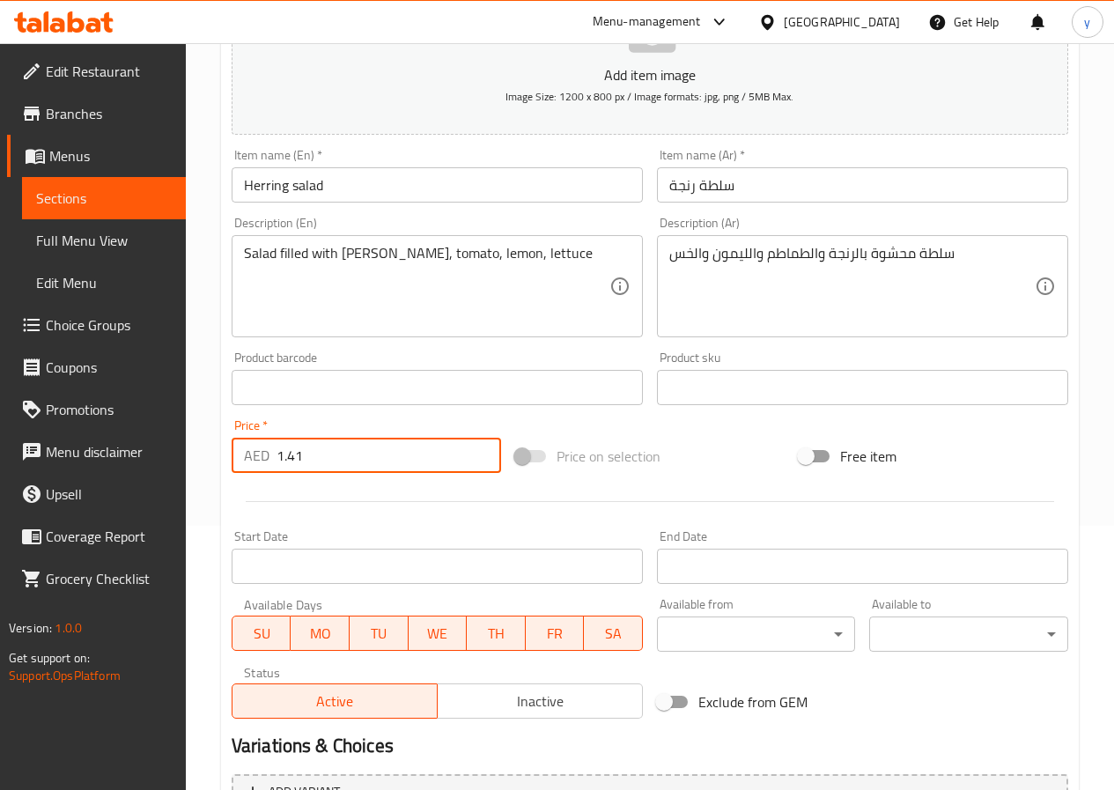
click at [331, 441] on input "1.41" at bounding box center [388, 455] width 225 height 35
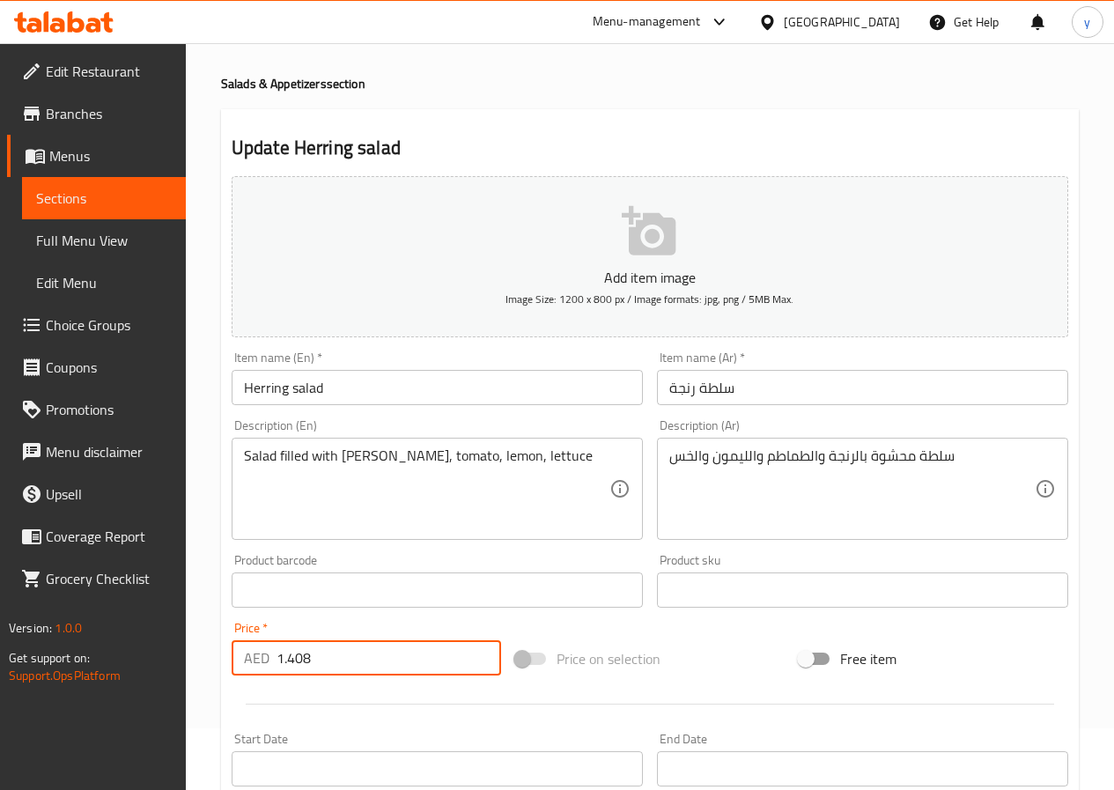
scroll to position [454, 0]
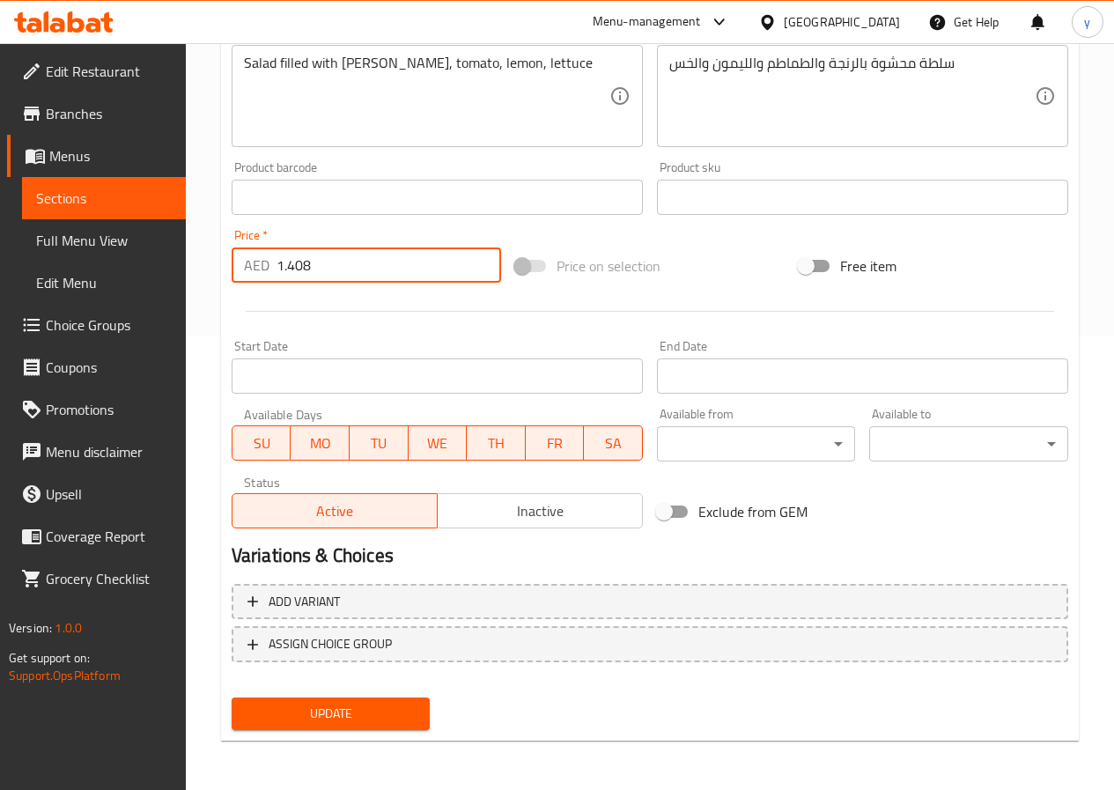
type input "1.408"
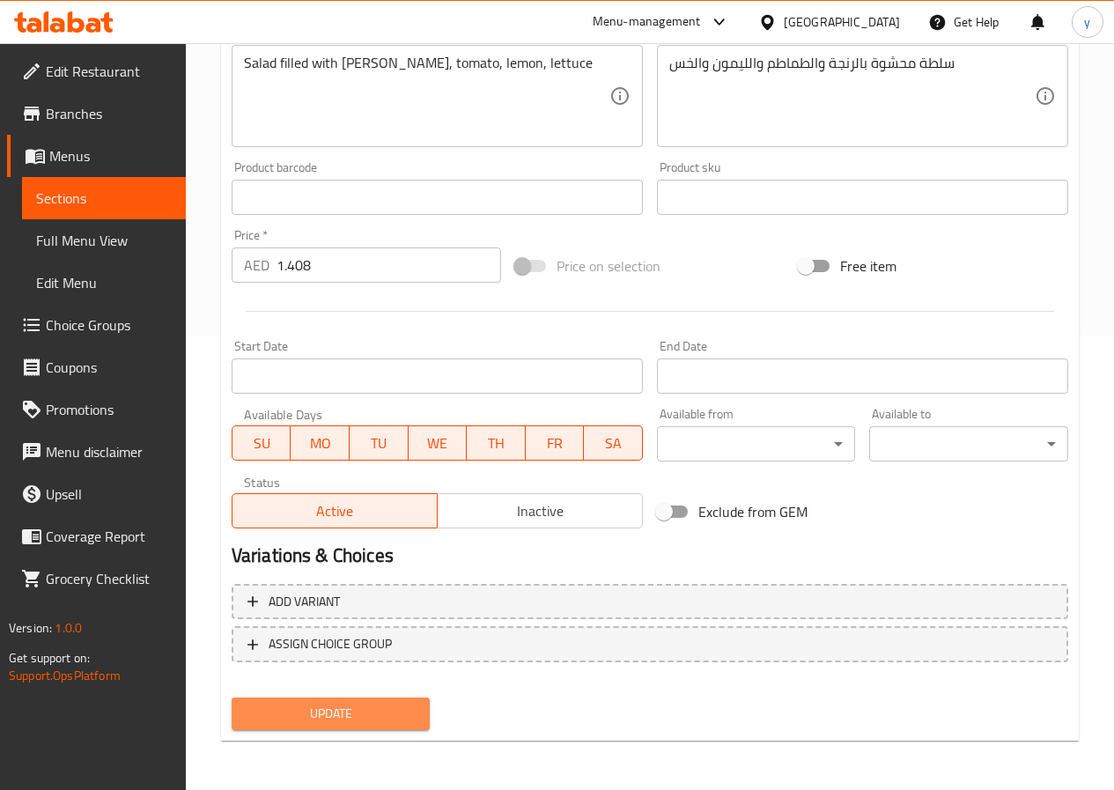
click at [360, 715] on span "Update" at bounding box center [331, 714] width 171 height 22
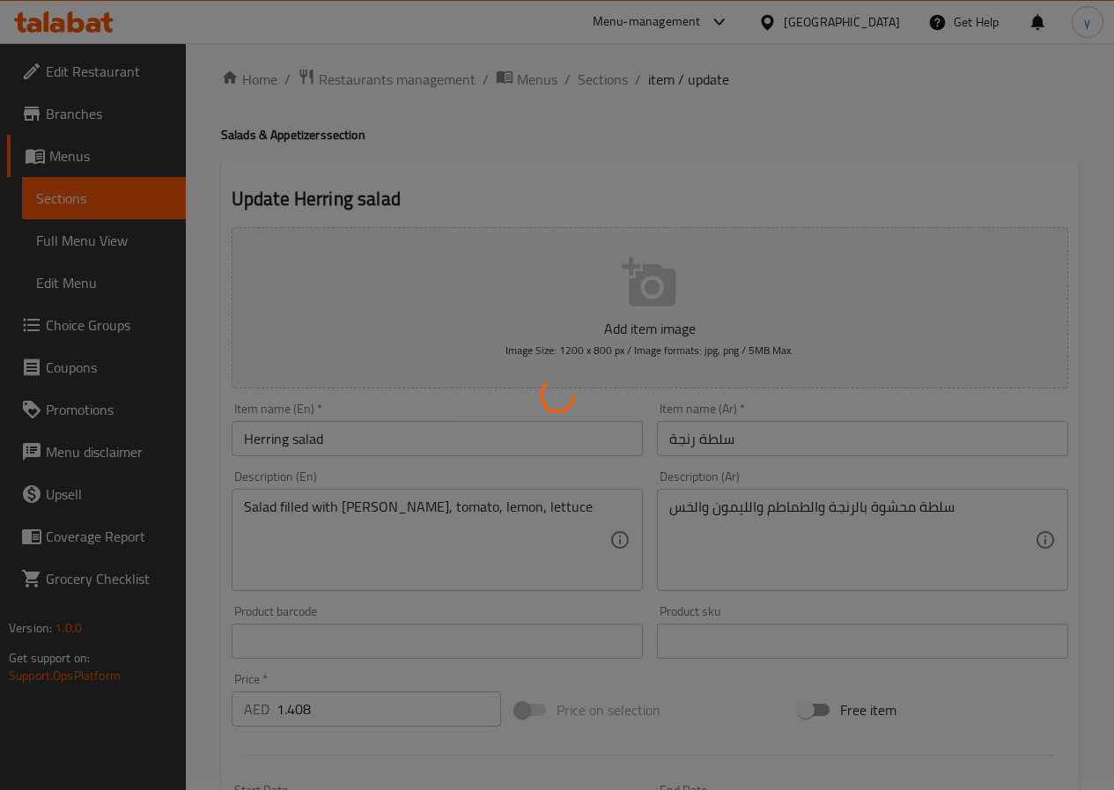
scroll to position [0, 0]
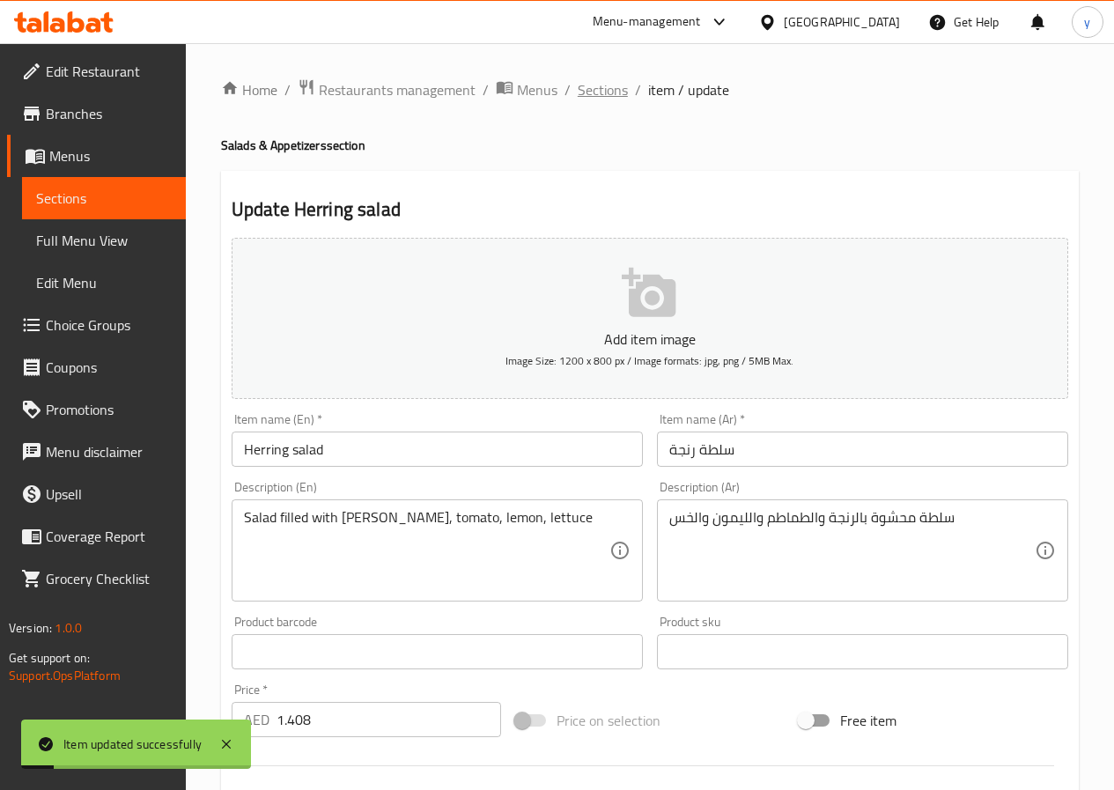
click at [605, 98] on span "Sections" at bounding box center [603, 89] width 50 height 21
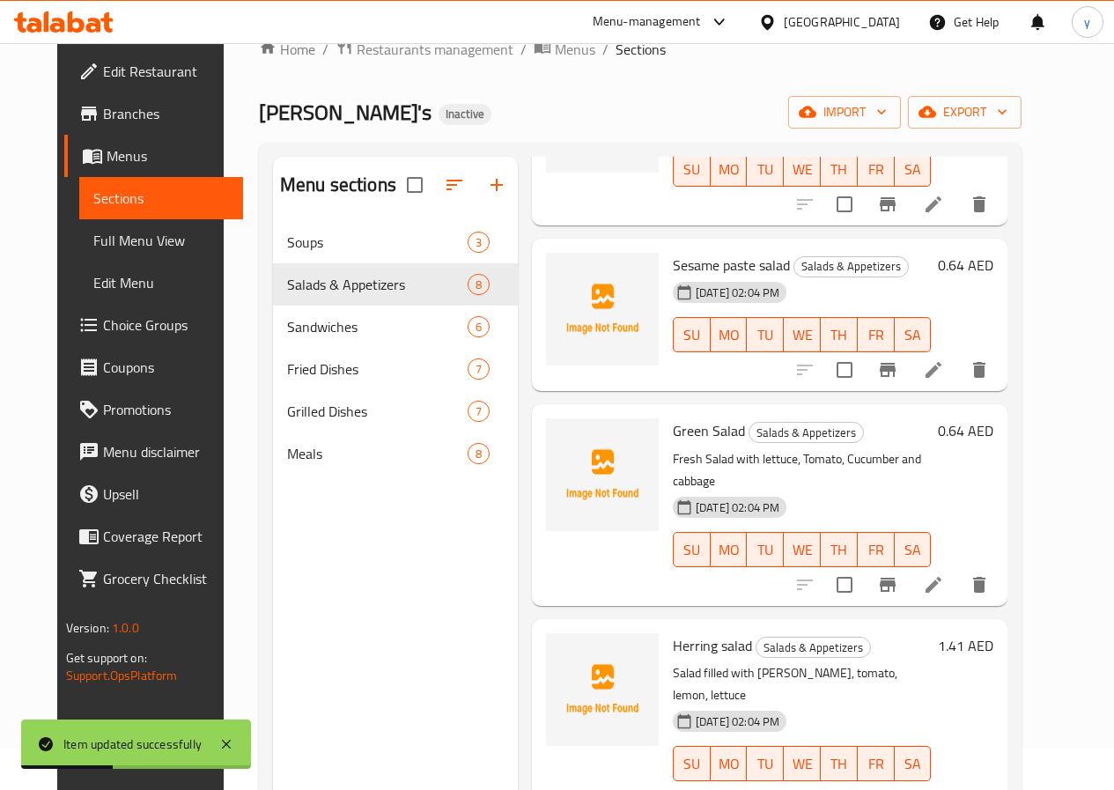
scroll to position [247, 0]
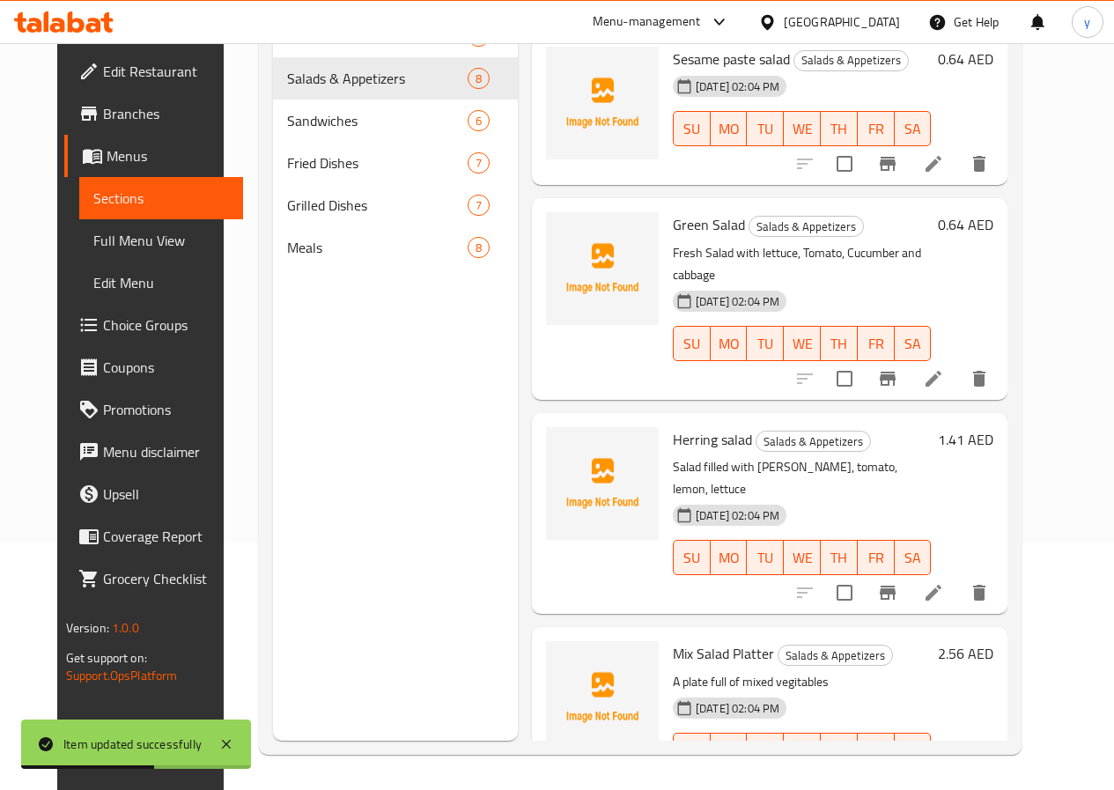
click at [944, 775] on icon at bounding box center [933, 785] width 21 height 21
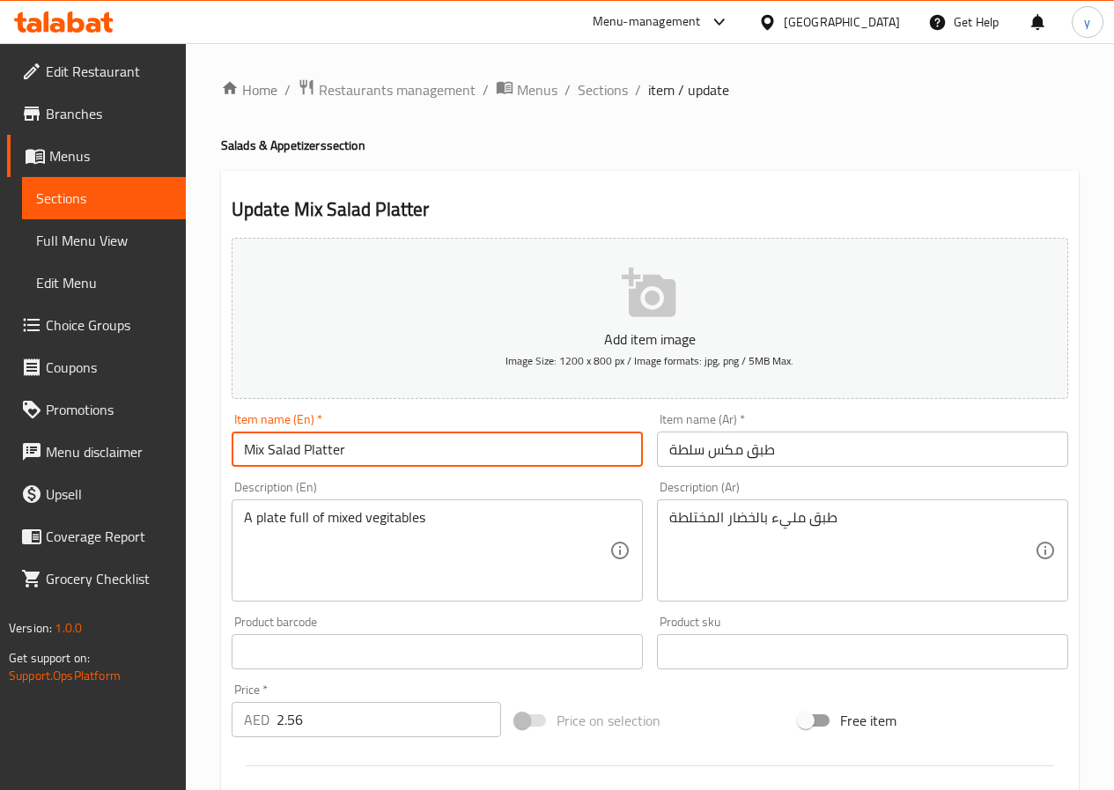
drag, startPoint x: 355, startPoint y: 452, endPoint x: 192, endPoint y: 478, distance: 165.0
click at [192, 478] on div "Home / Restaurants management / Menus / Sections / item / update Salads & Appet…" at bounding box center [650, 643] width 928 height 1201
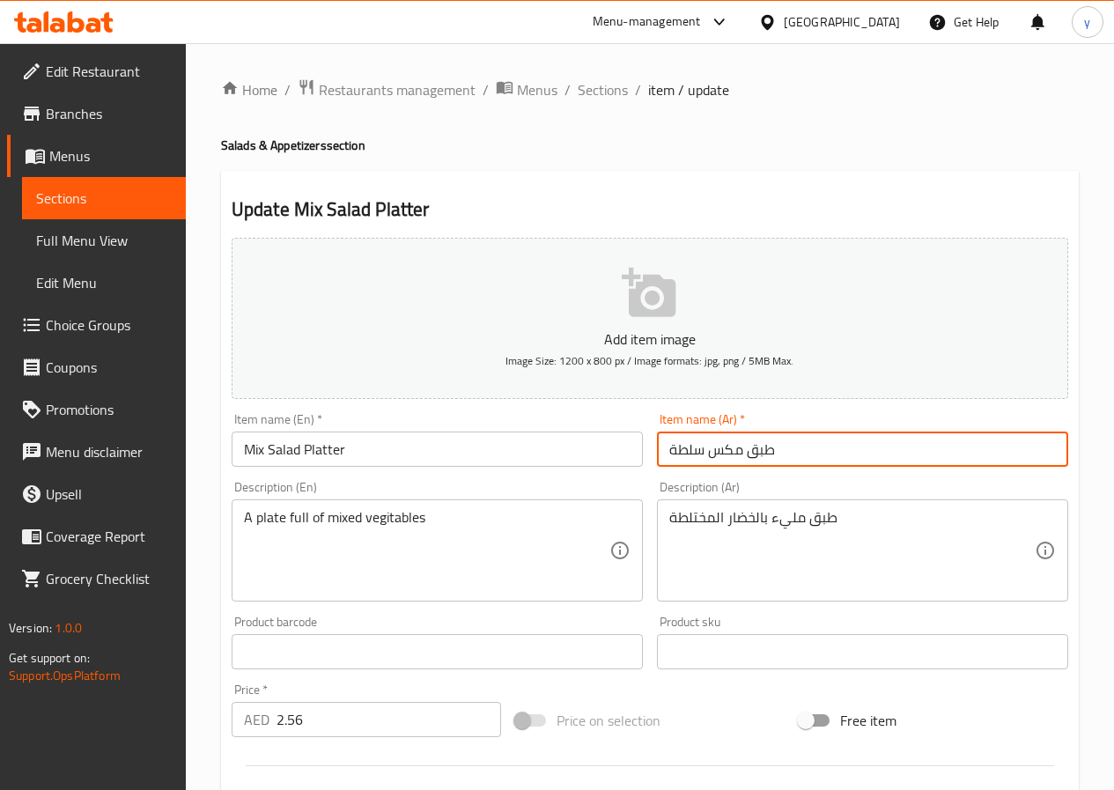
drag, startPoint x: 706, startPoint y: 450, endPoint x: 740, endPoint y: 453, distance: 33.6
click at [740, 453] on input "طبق مكس سلطة" at bounding box center [862, 448] width 411 height 35
type input "طبق مشكل سلطة"
click at [329, 453] on input "Mix Salad Platter" at bounding box center [437, 448] width 411 height 35
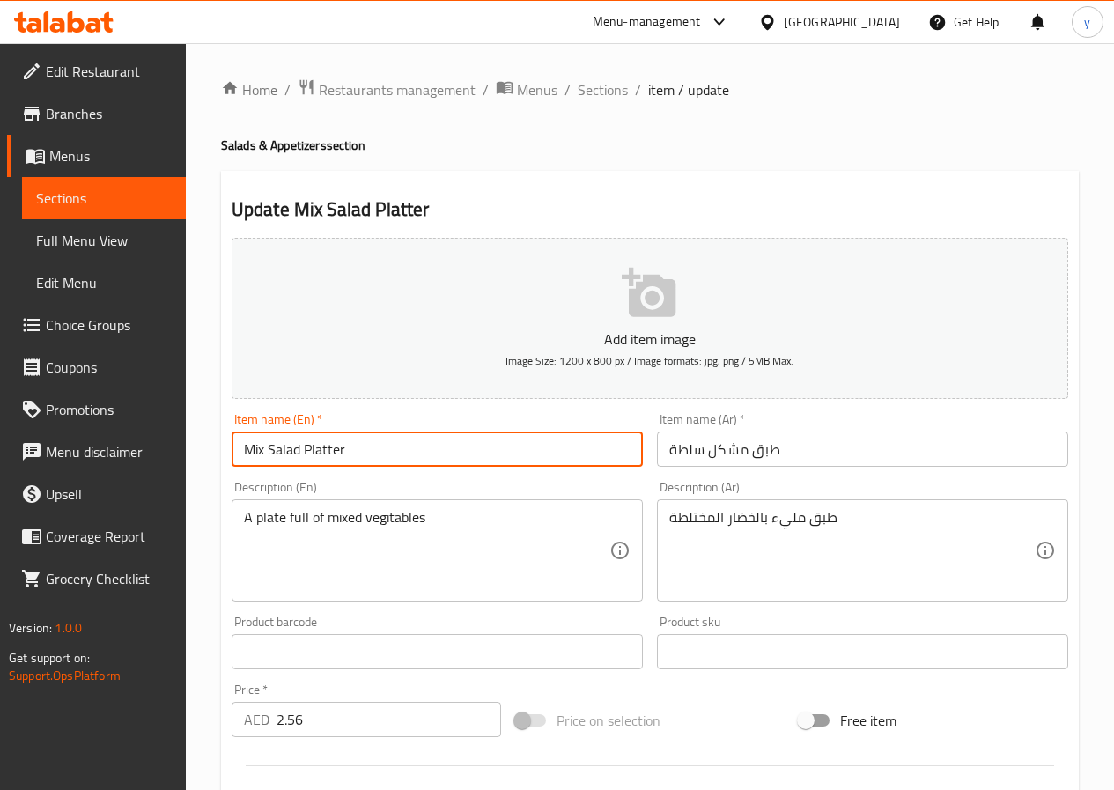
click at [329, 453] on input "Mix Salad Platter" at bounding box center [437, 448] width 411 height 35
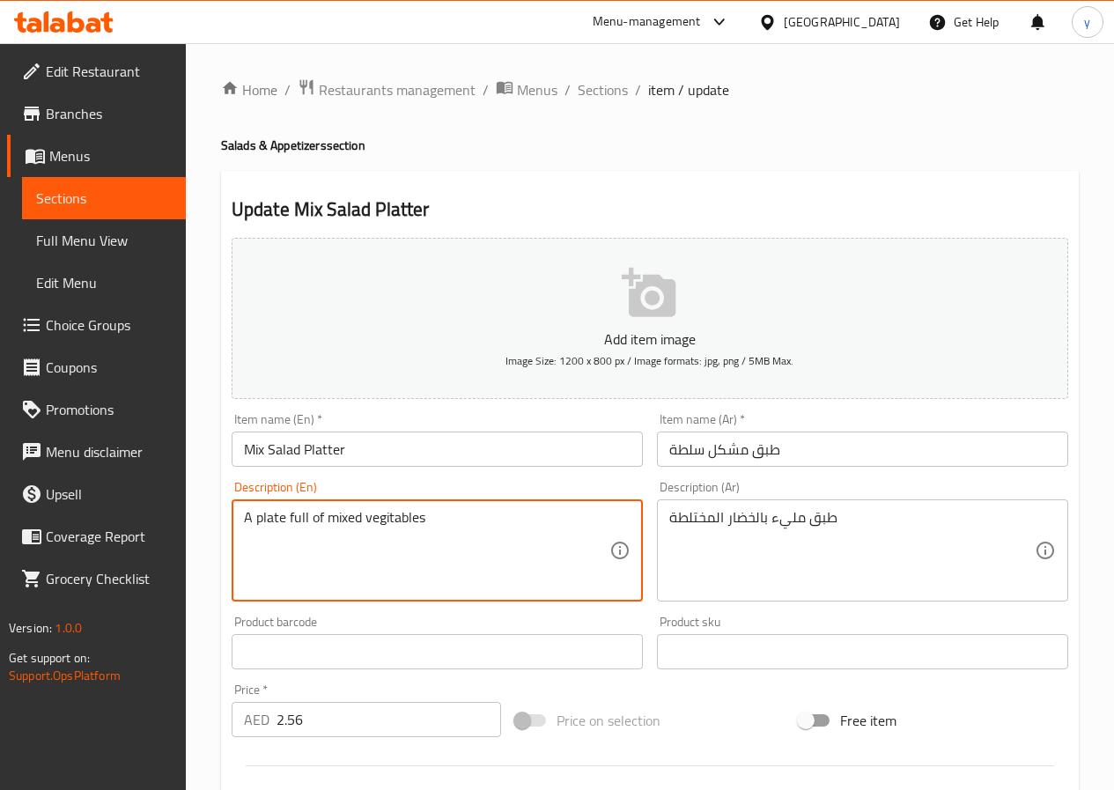
click at [336, 522] on textarea "A plate full of mixed vegitables" at bounding box center [426, 551] width 365 height 84
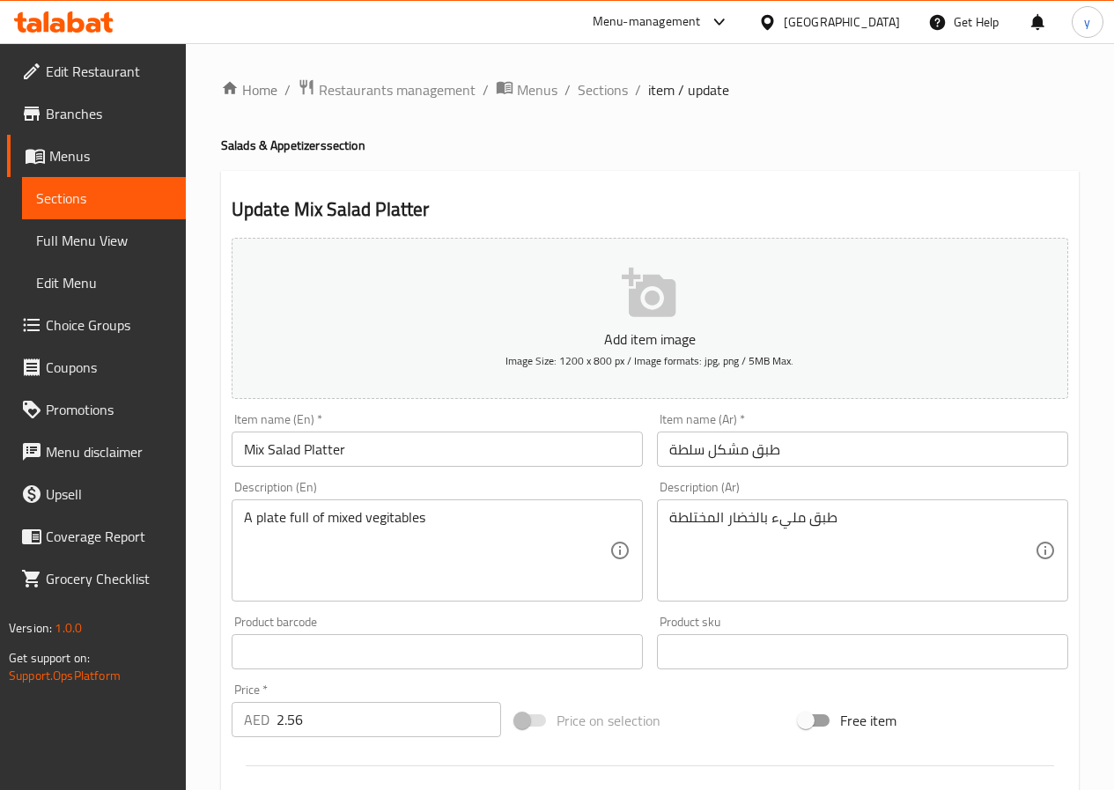
drag, startPoint x: 667, startPoint y: 515, endPoint x: 699, endPoint y: 529, distance: 35.5
click at [699, 529] on div "طبق مليء بالخضار المختلطة Description (Ar)" at bounding box center [862, 550] width 411 height 102
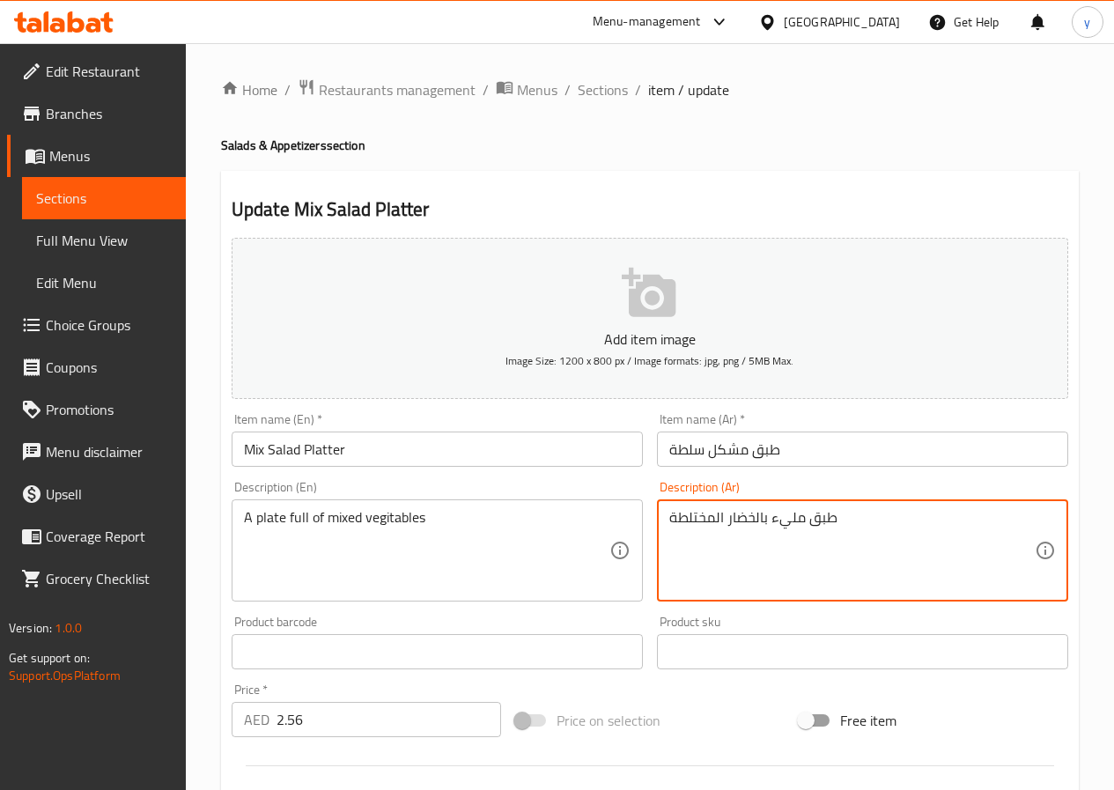
click at [703, 514] on textarea "طبق مليء بالخضار المختلطة" at bounding box center [851, 551] width 365 height 84
click at [711, 519] on textarea "طبق مليء بالخضار المختلطة" at bounding box center [851, 551] width 365 height 84
drag, startPoint x: 668, startPoint y: 522, endPoint x: 707, endPoint y: 533, distance: 40.2
click at [707, 533] on textarea "طبق مليء بالخضار المختلطة" at bounding box center [851, 551] width 365 height 84
type textarea "طبق مليء بالخضار المشكل"
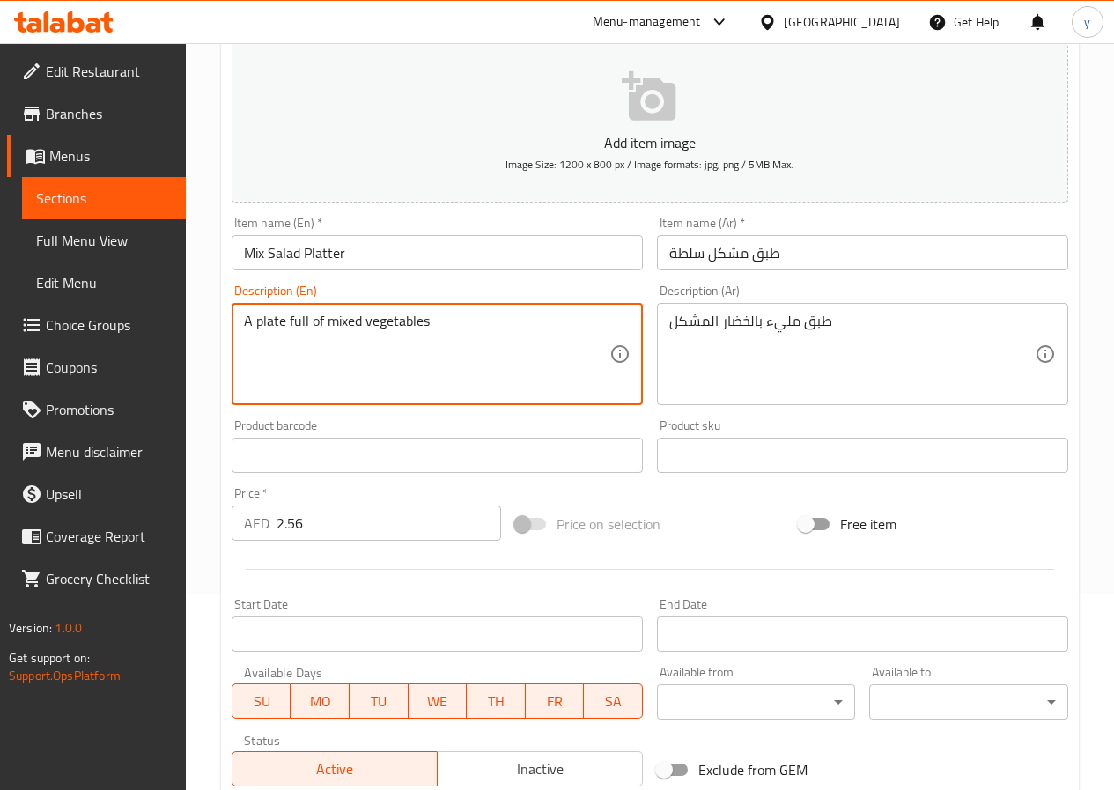
scroll to position [454, 0]
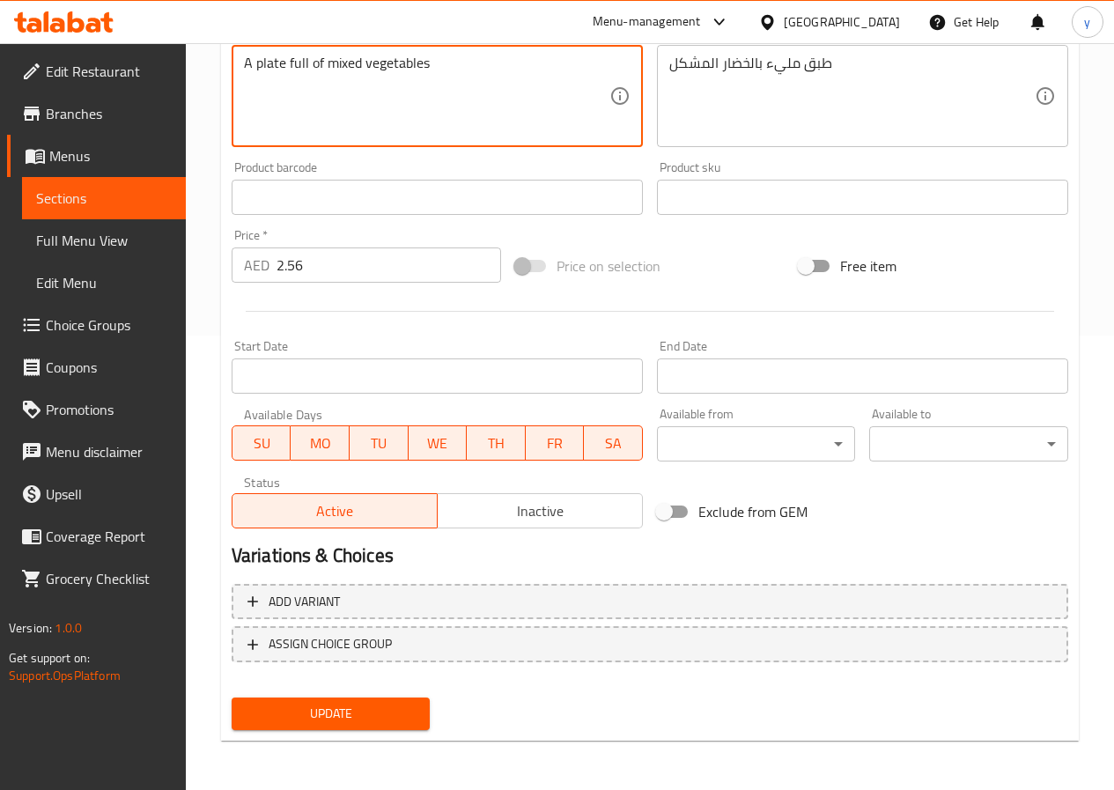
type textarea "A plate full of mixed vegetables"
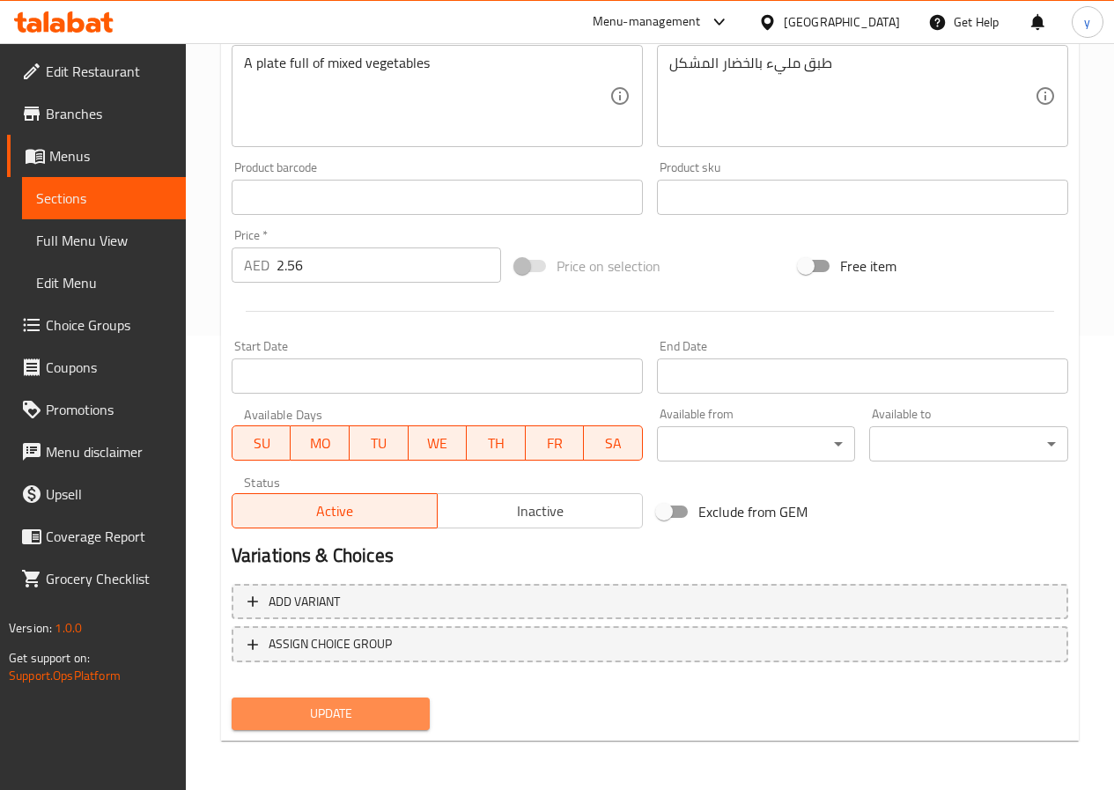
click at [365, 723] on span "Update" at bounding box center [331, 714] width 171 height 22
click at [313, 696] on div "Update" at bounding box center [331, 713] width 213 height 47
click at [321, 709] on span "Update" at bounding box center [331, 714] width 171 height 22
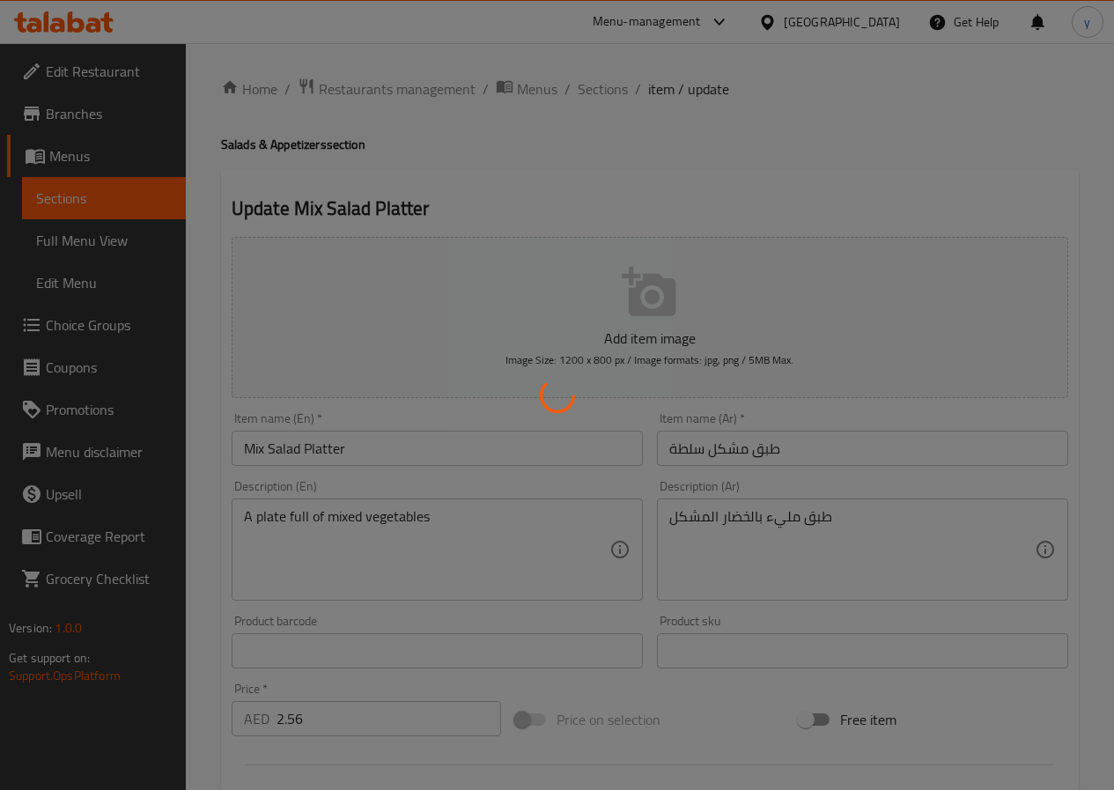
scroll to position [0, 0]
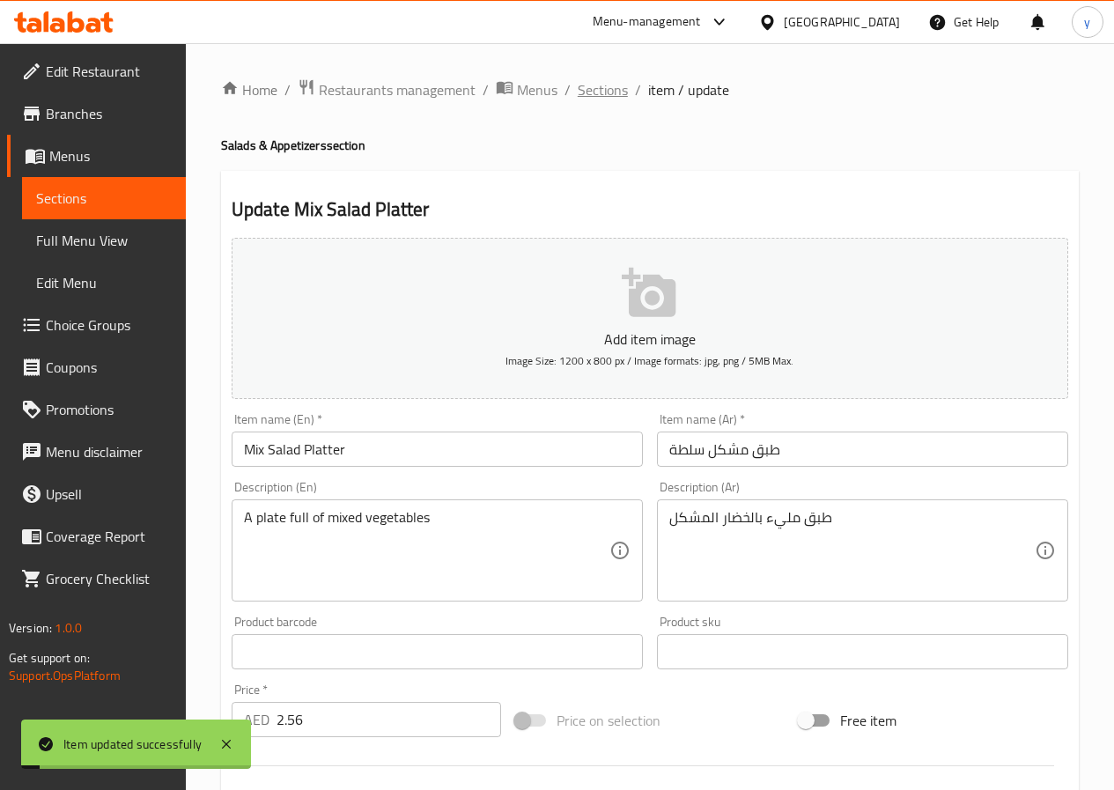
click at [604, 89] on span "Sections" at bounding box center [603, 89] width 50 height 21
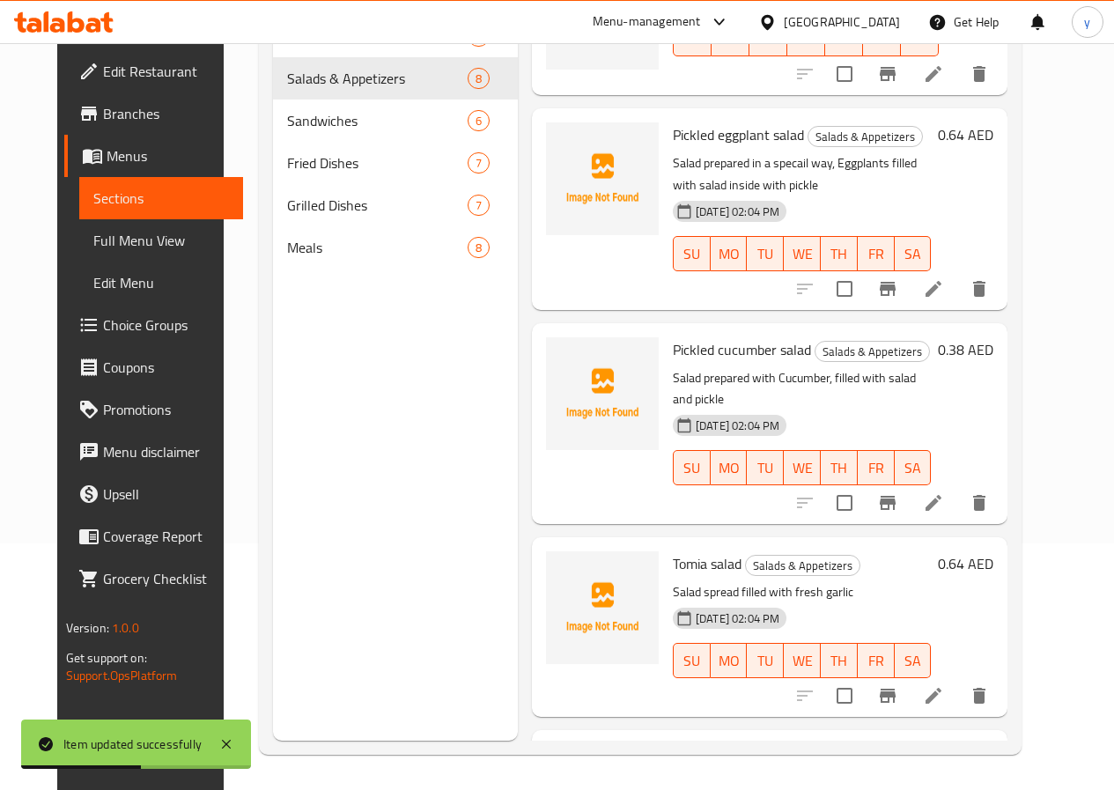
scroll to position [85, 0]
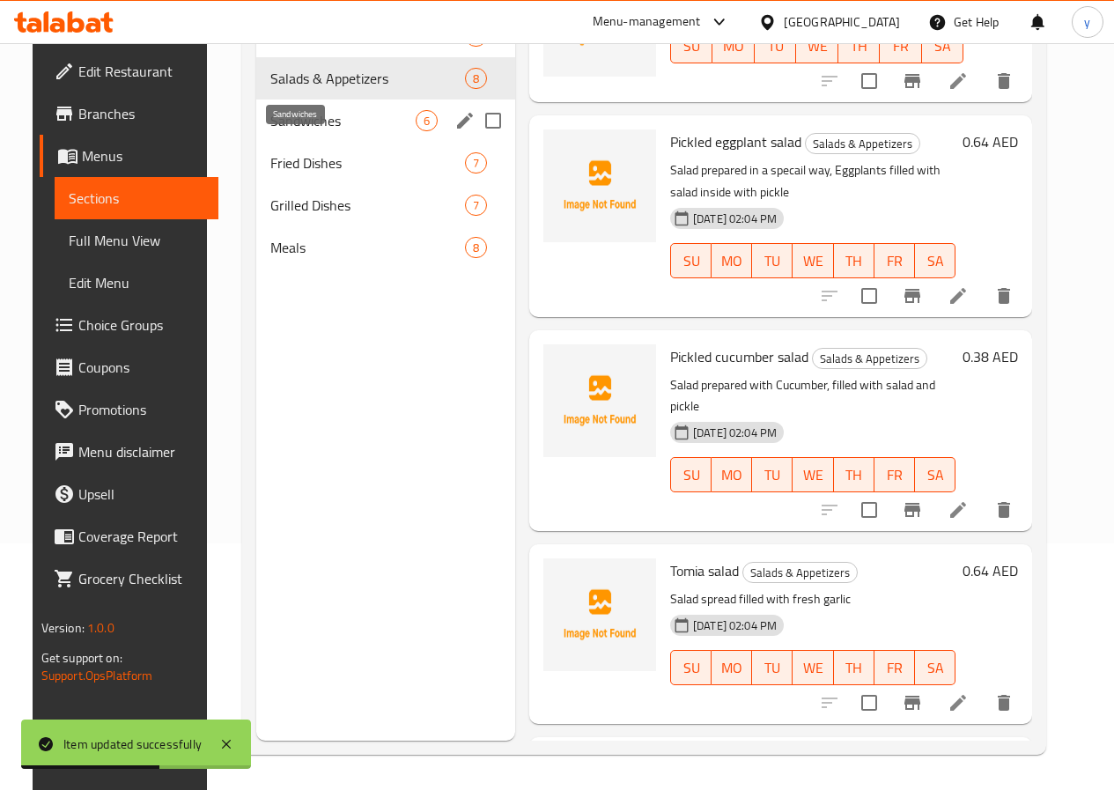
click at [291, 131] on span "Sandwiches" at bounding box center [342, 120] width 145 height 21
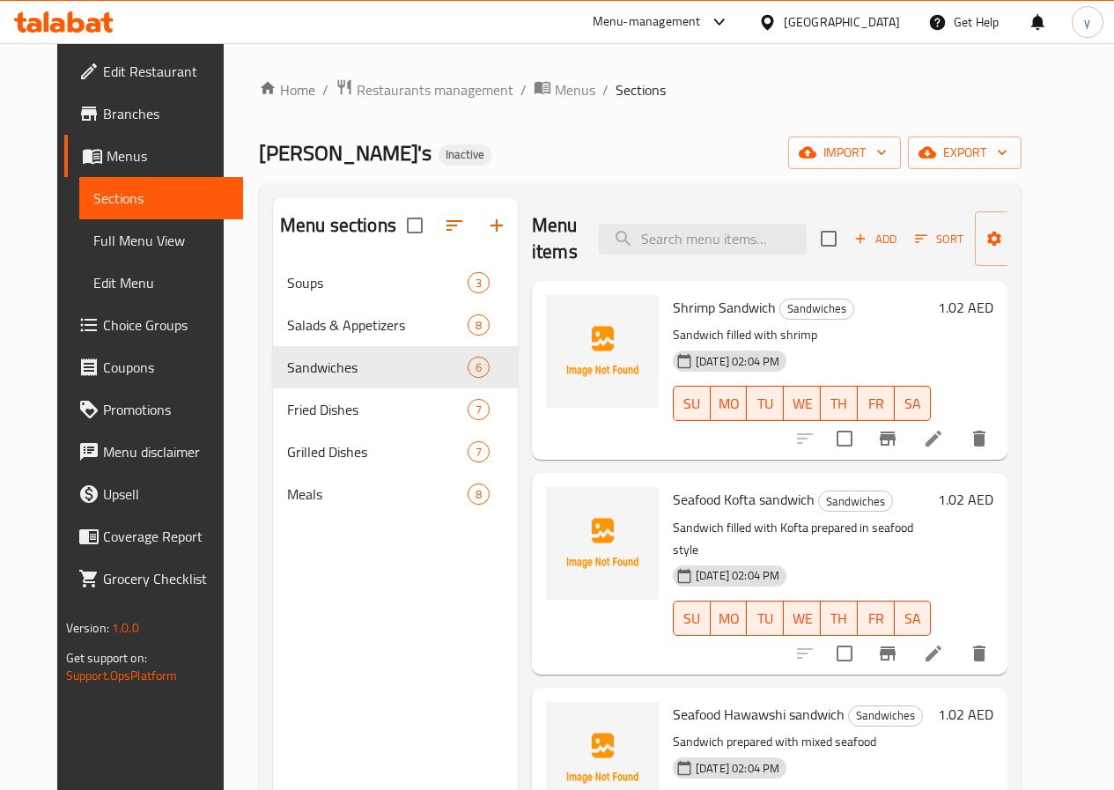
click at [941, 442] on icon at bounding box center [933, 439] width 16 height 16
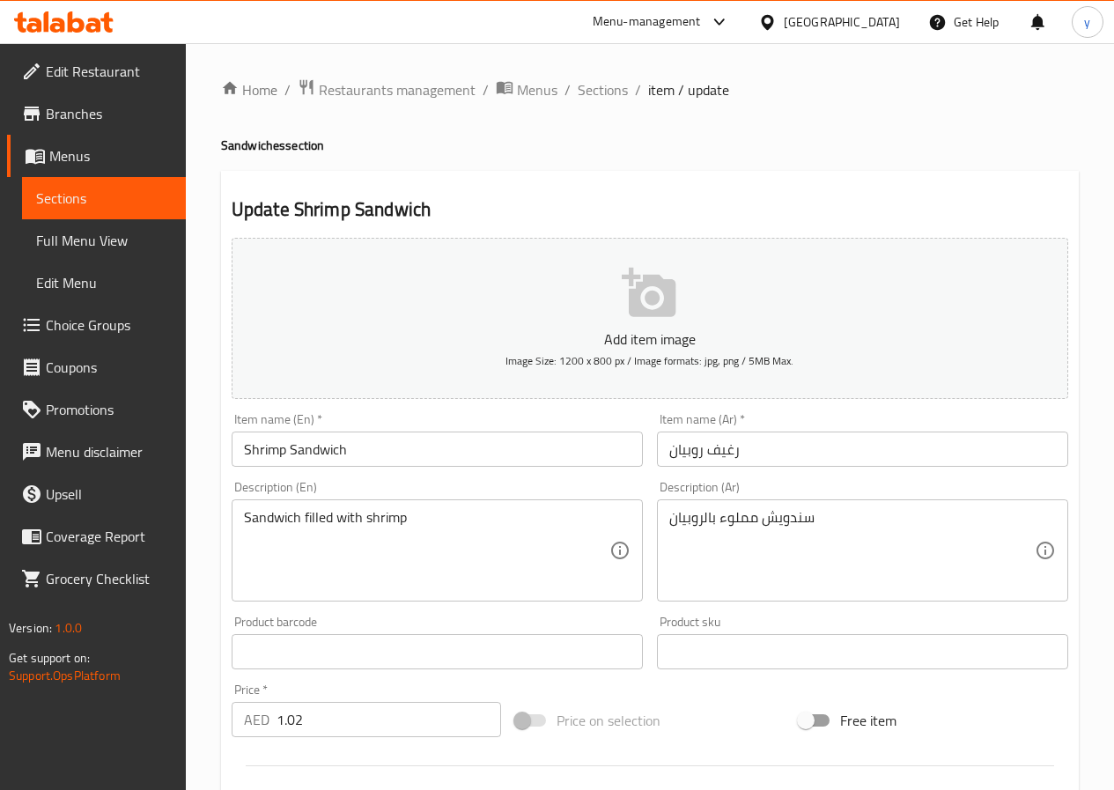
click at [269, 453] on input "Shrimp Sandwich" at bounding box center [437, 448] width 411 height 35
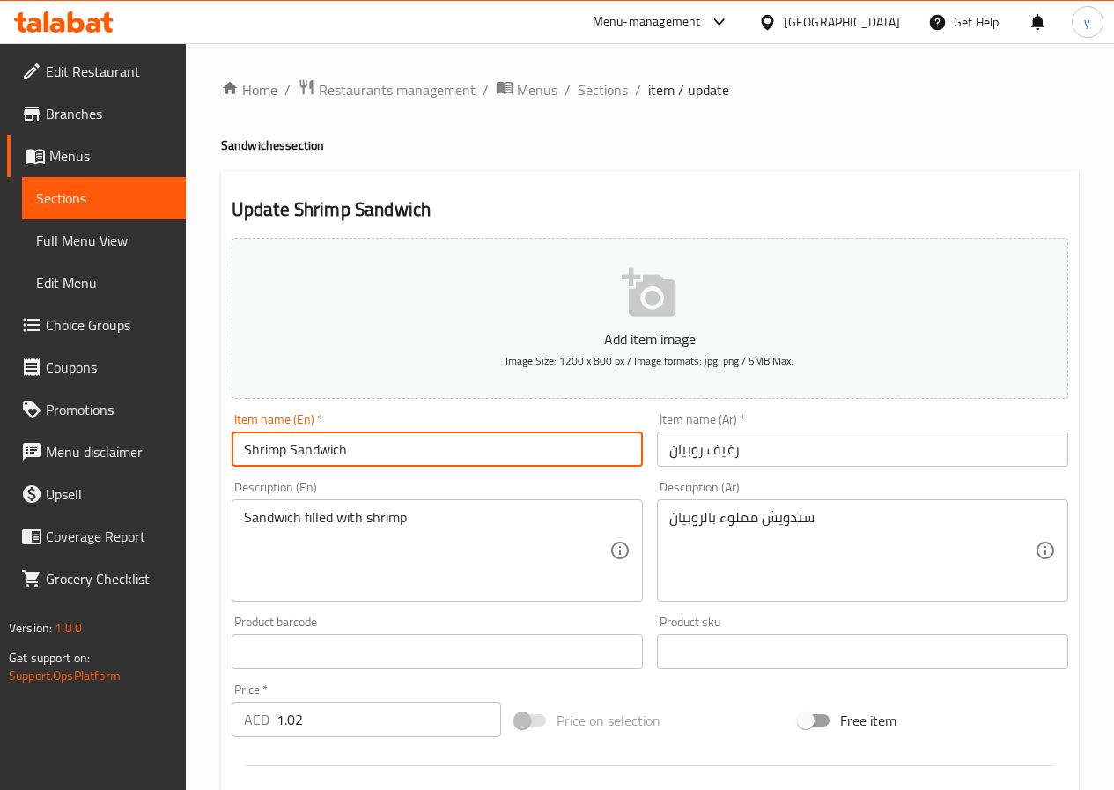
click at [269, 453] on input "Shrimp Sandwich" at bounding box center [437, 448] width 411 height 35
click at [337, 449] on input "Shrimp Sandwich" at bounding box center [437, 448] width 411 height 35
type input "Shrimp Sandwich"
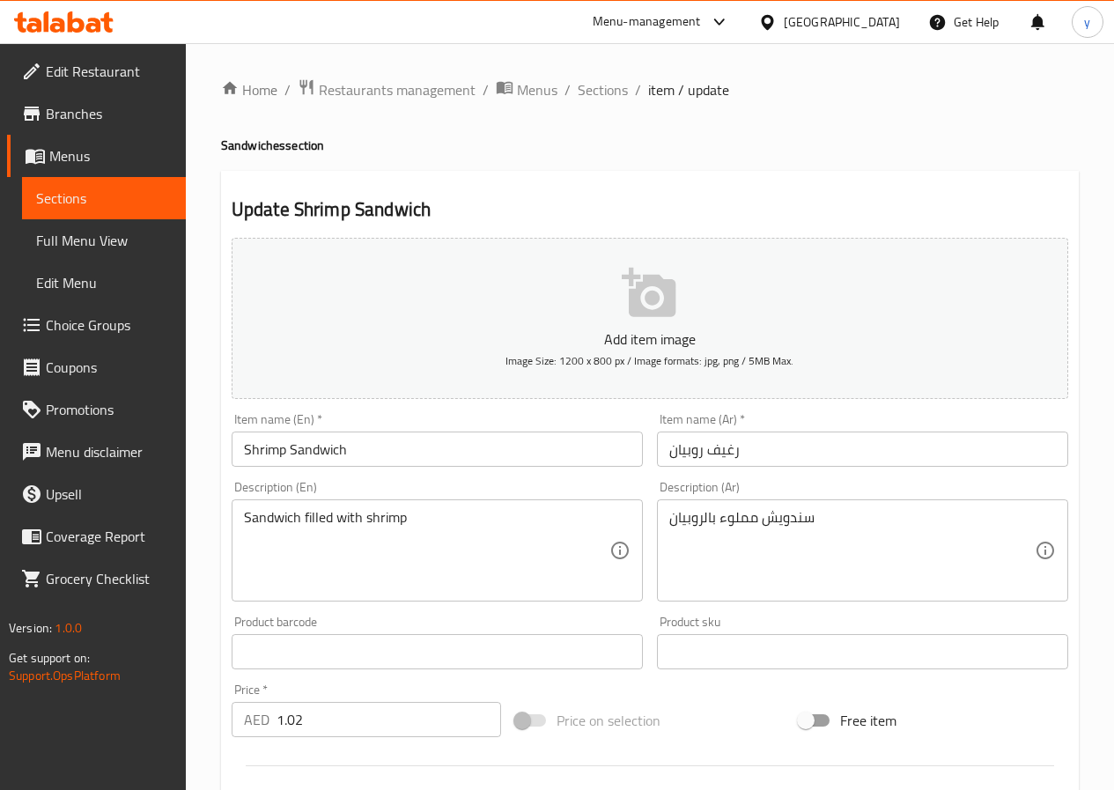
click at [782, 450] on input "رغيف روبيان" at bounding box center [862, 448] width 411 height 35
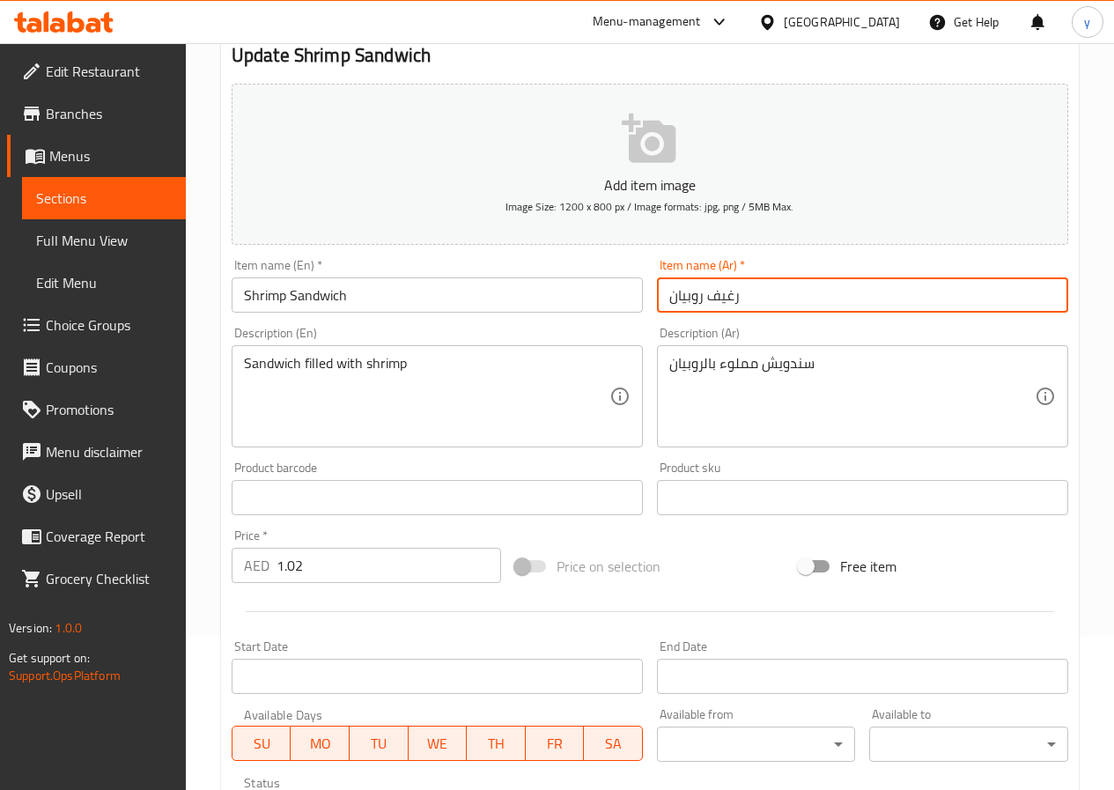
scroll to position [454, 0]
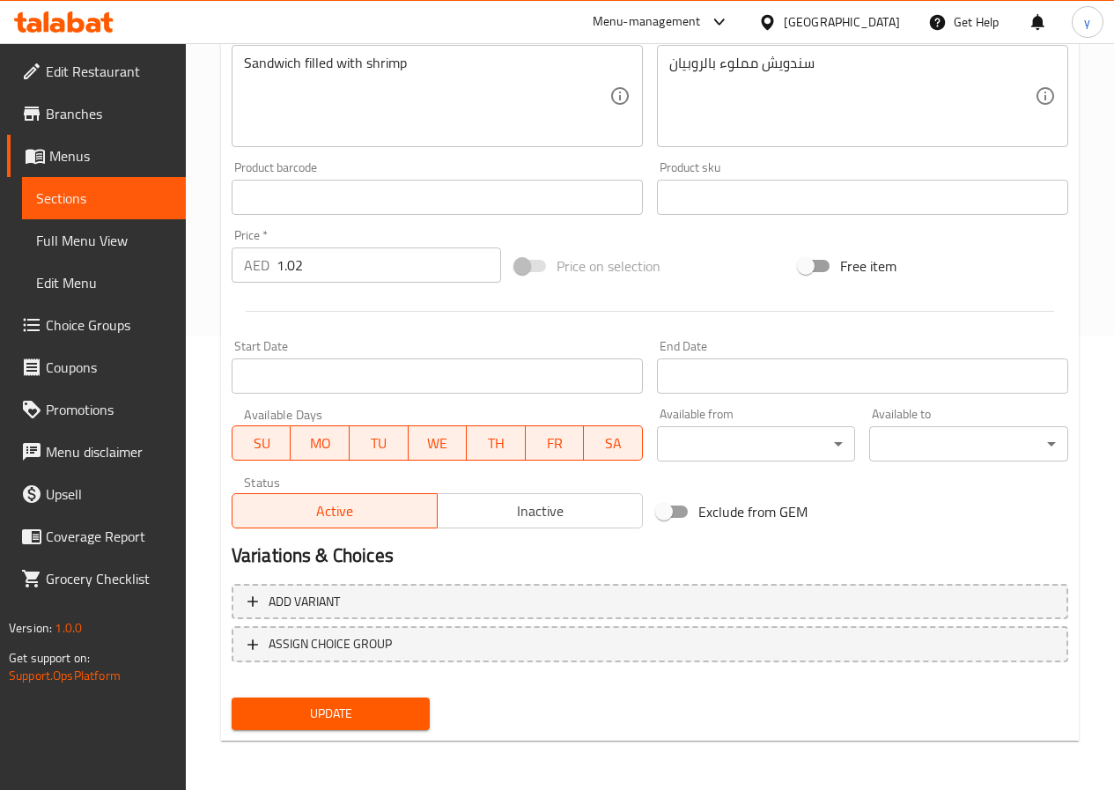
click at [355, 713] on span "Update" at bounding box center [331, 714] width 171 height 22
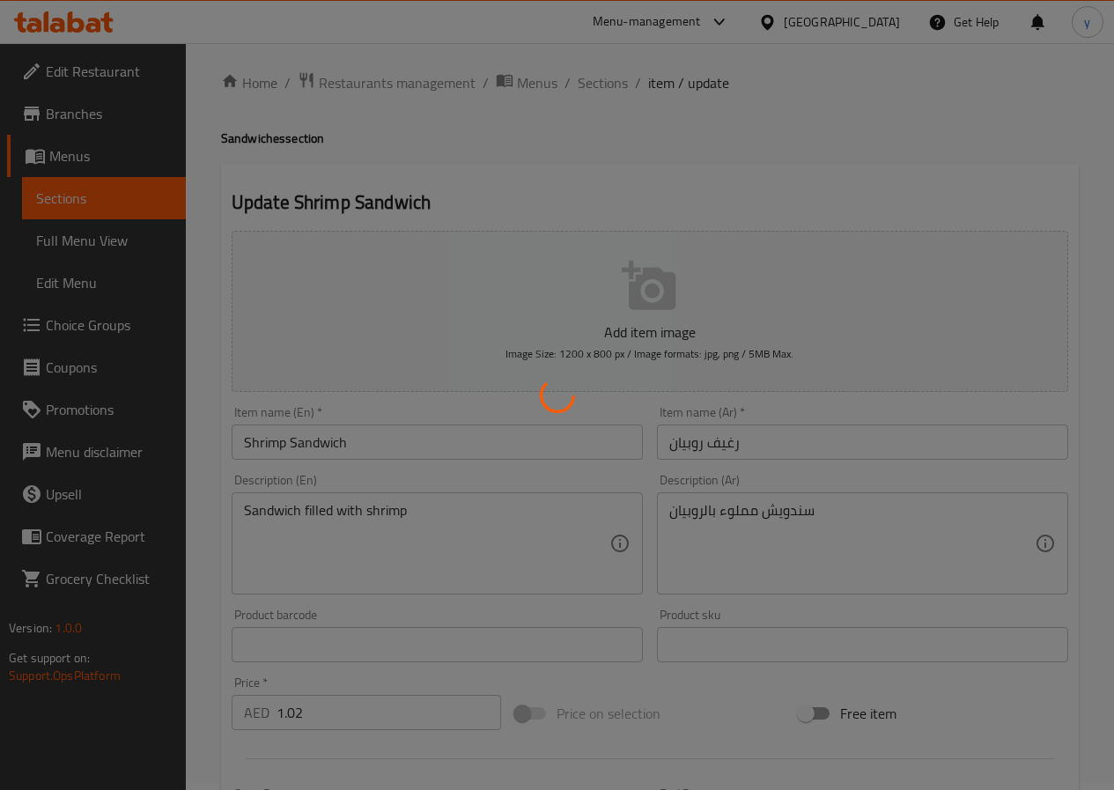
scroll to position [0, 0]
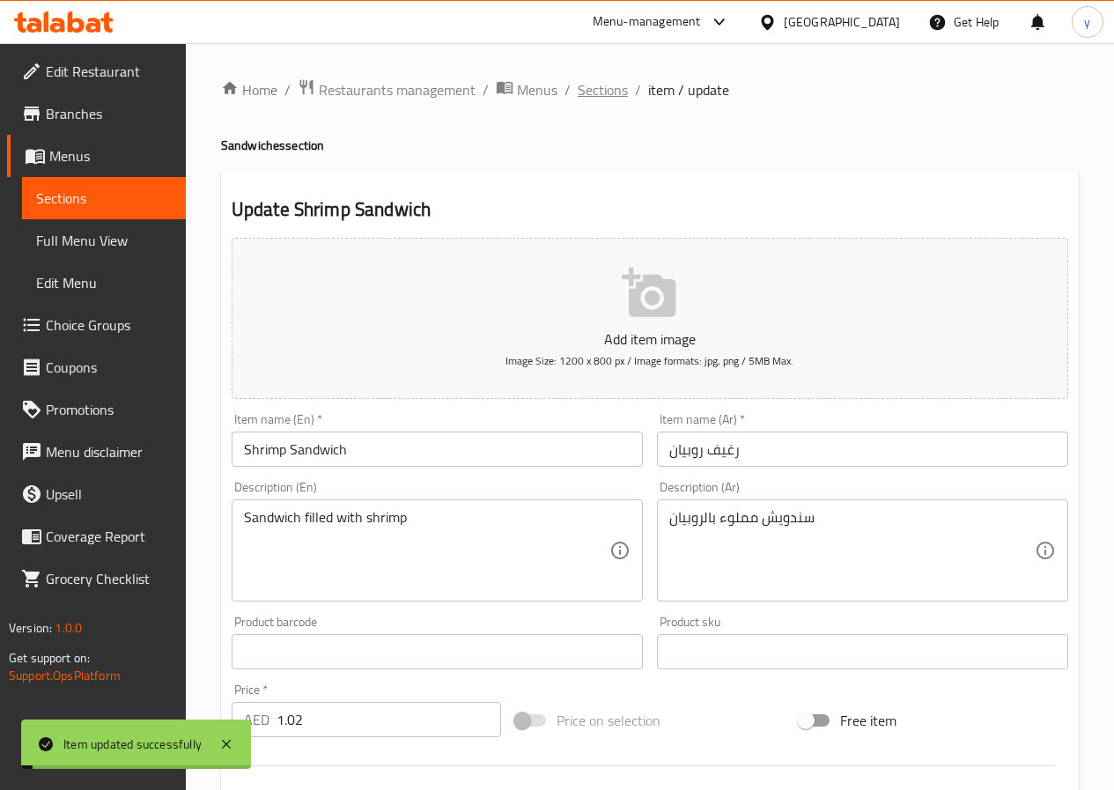
click at [595, 94] on span "Sections" at bounding box center [603, 89] width 50 height 21
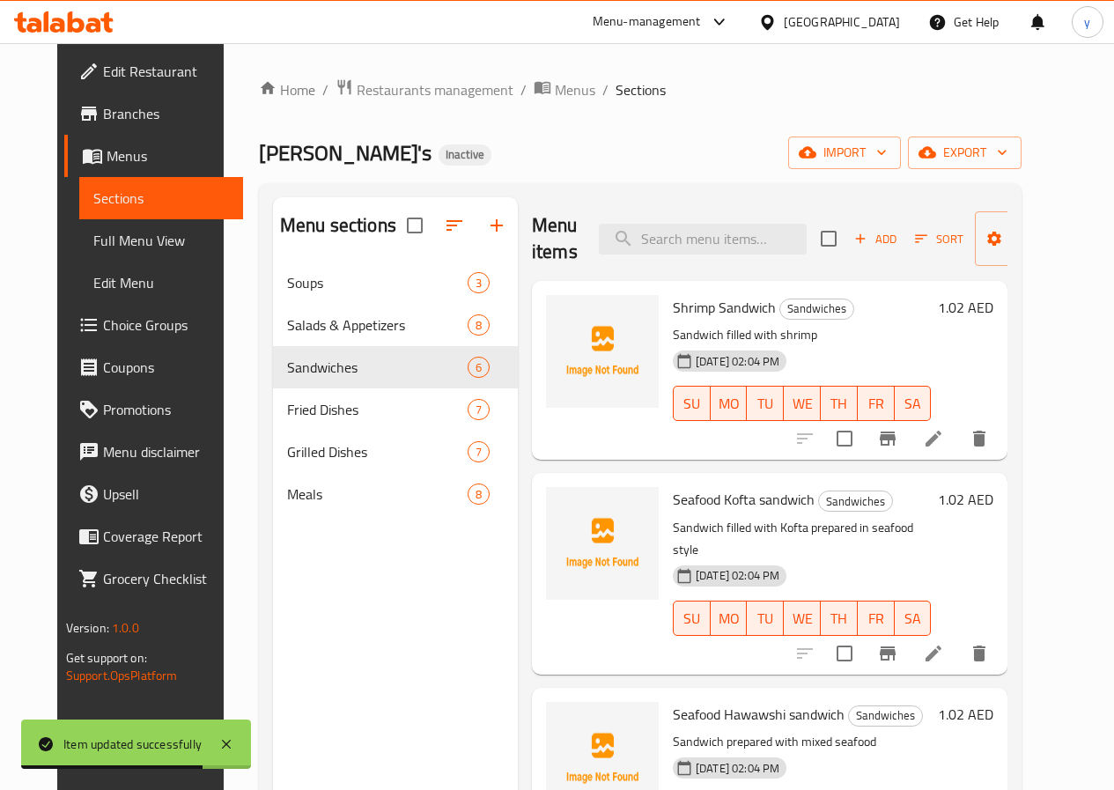
click at [958, 637] on li at bounding box center [933, 653] width 49 height 32
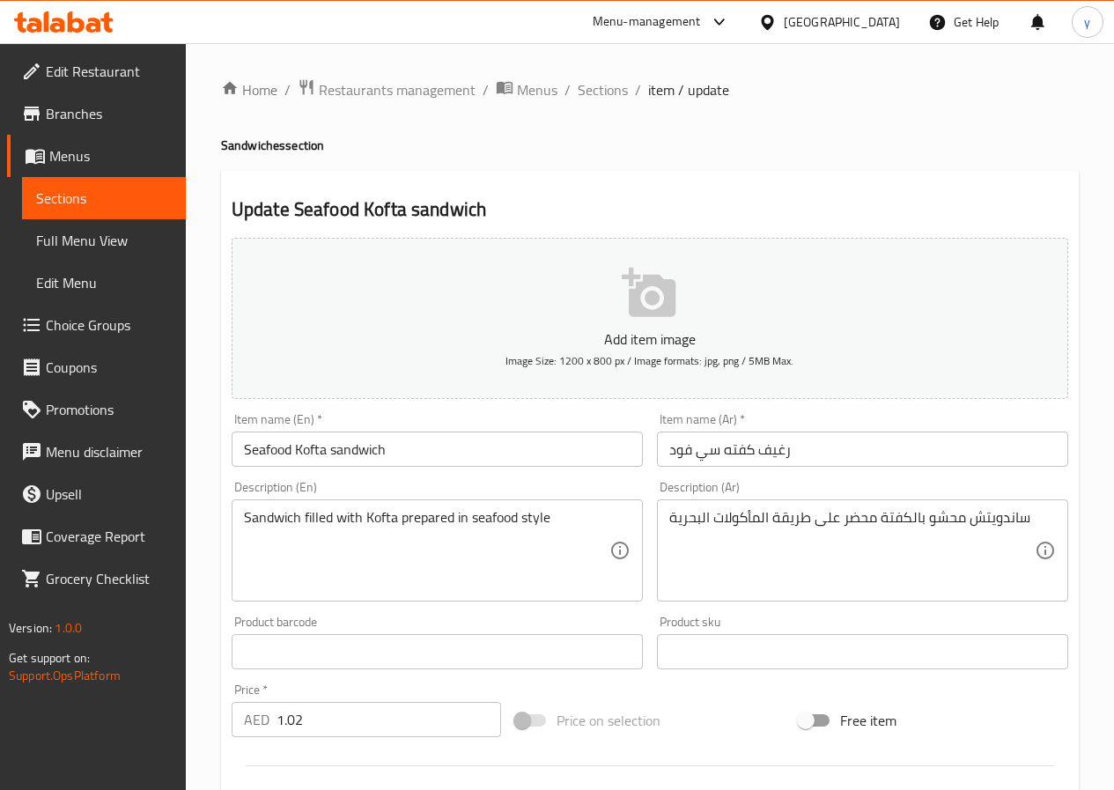
click at [363, 447] on input "Seafood Kofta sandwich" at bounding box center [437, 448] width 411 height 35
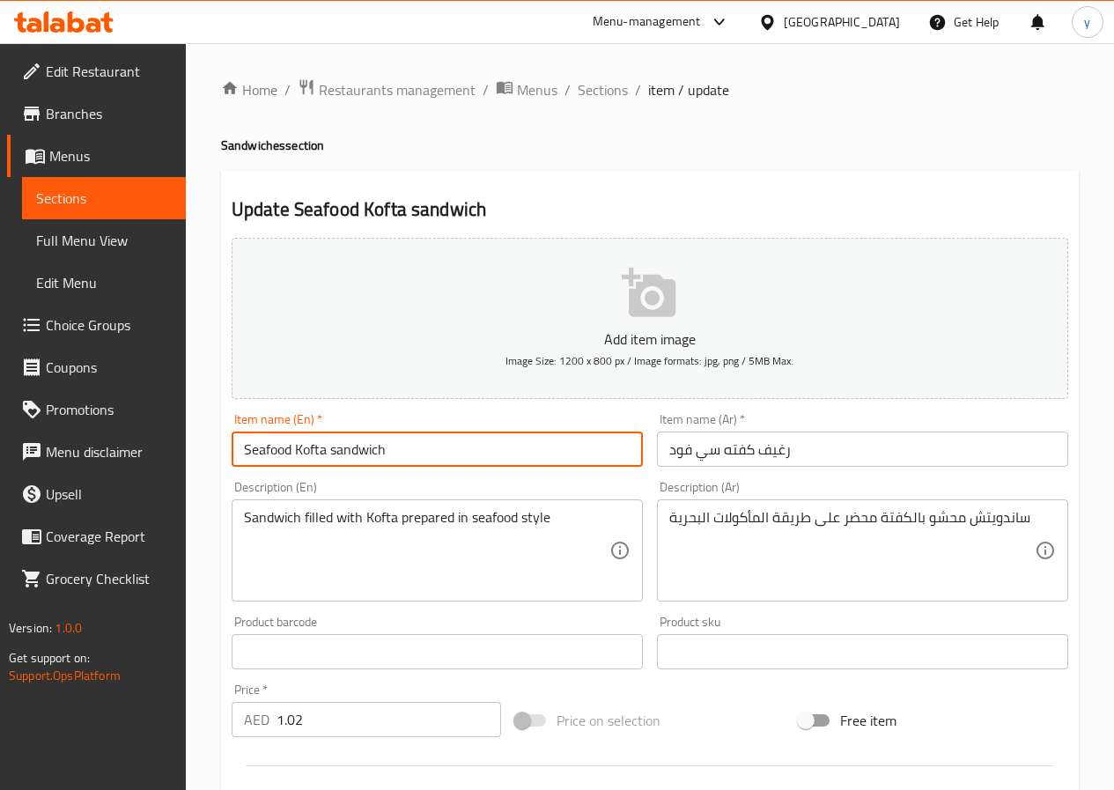
click at [363, 447] on input "Seafood Kofta sandwich" at bounding box center [437, 448] width 411 height 35
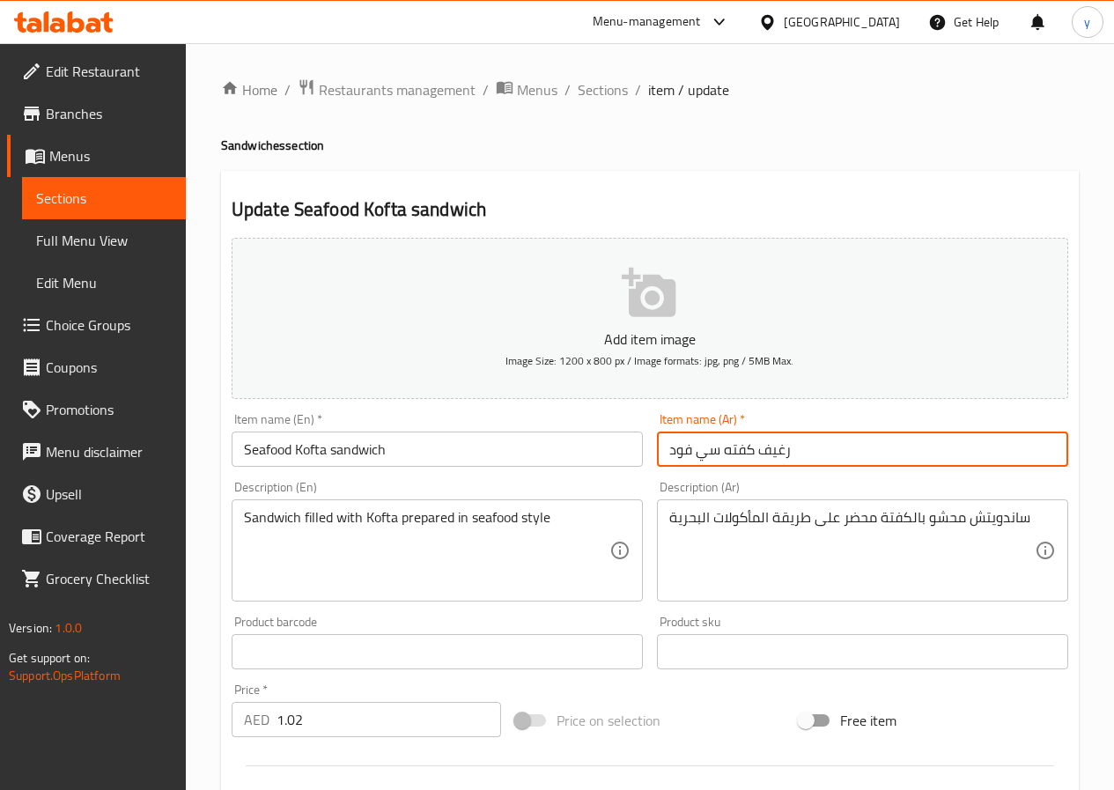
drag, startPoint x: 758, startPoint y: 455, endPoint x: 786, endPoint y: 454, distance: 28.2
click at [786, 454] on input "رغيف كفته سي فود" at bounding box center [862, 448] width 411 height 35
type input "سندويتش كفته سي فود"
click at [667, 521] on div "ساندويتش محشو بالكفتة محضر على طريقة المأكولات البحرية Description (Ar)" at bounding box center [862, 550] width 411 height 102
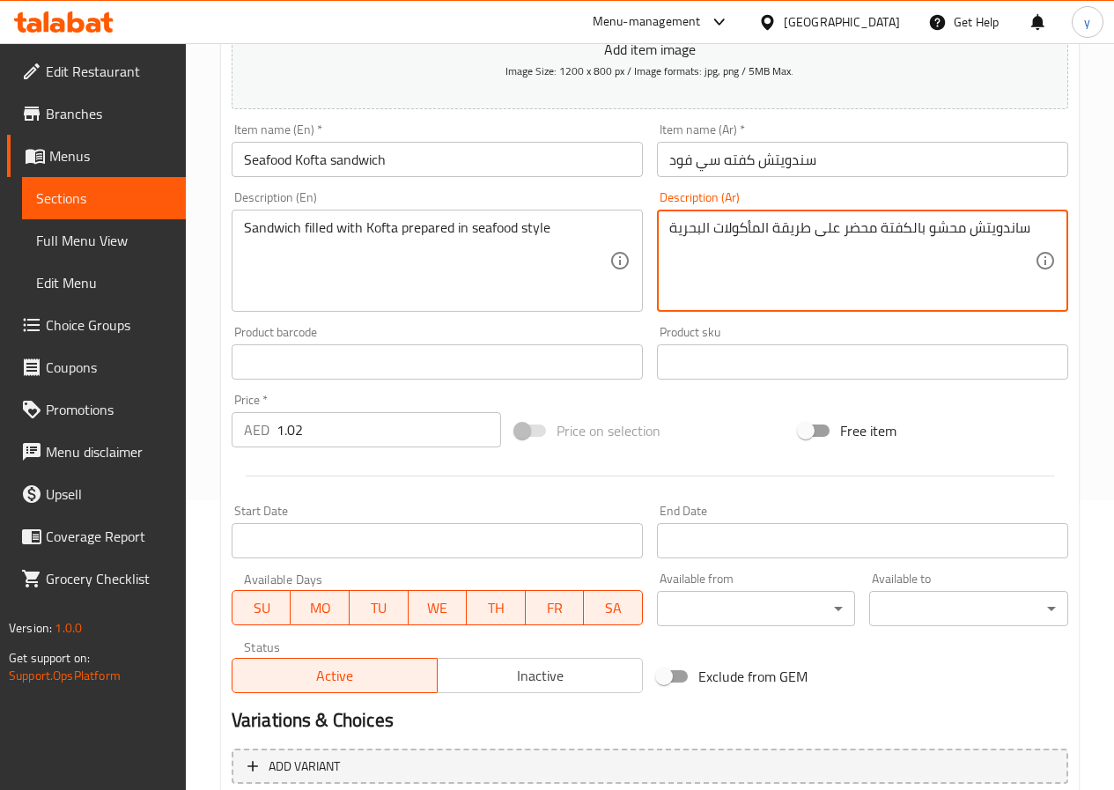
scroll to position [454, 0]
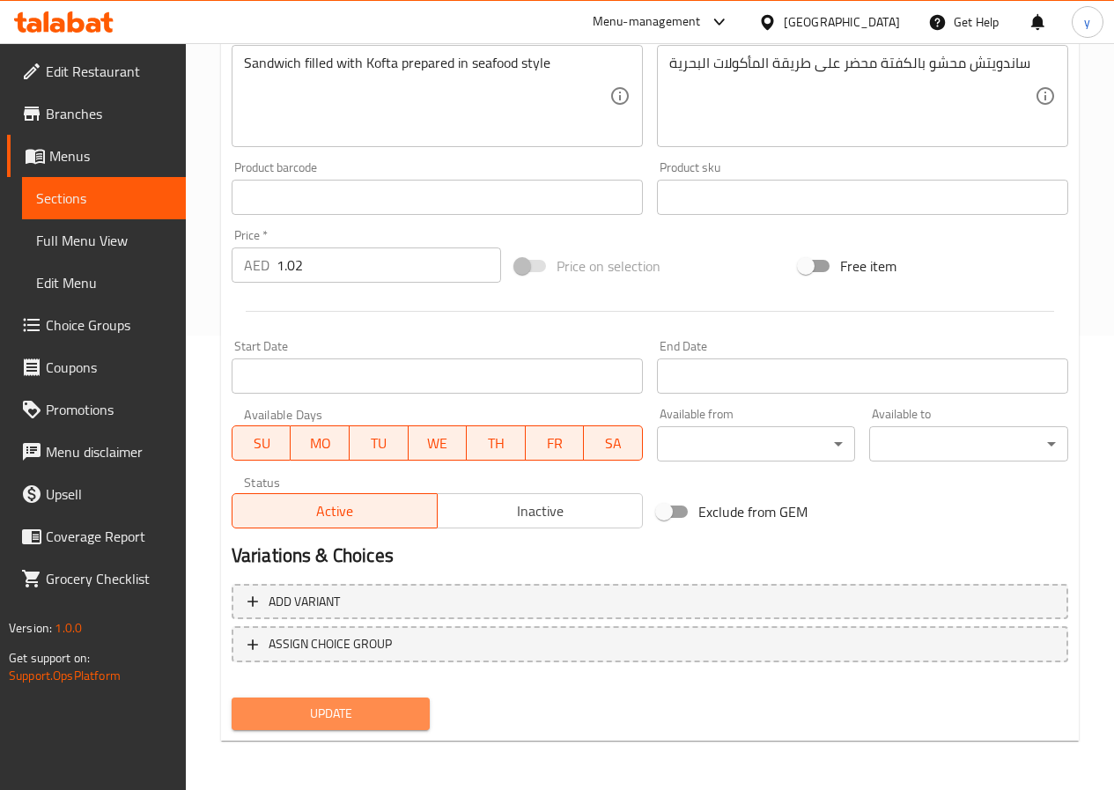
click at [398, 709] on span "Update" at bounding box center [331, 714] width 171 height 22
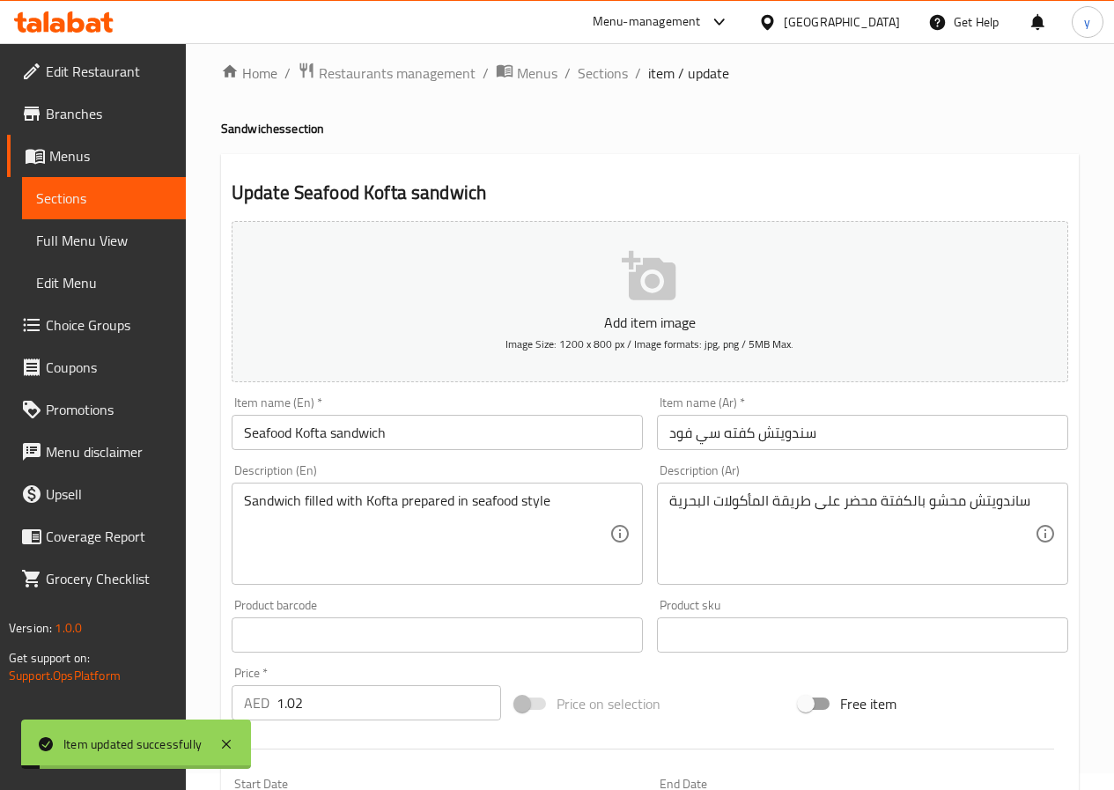
scroll to position [0, 0]
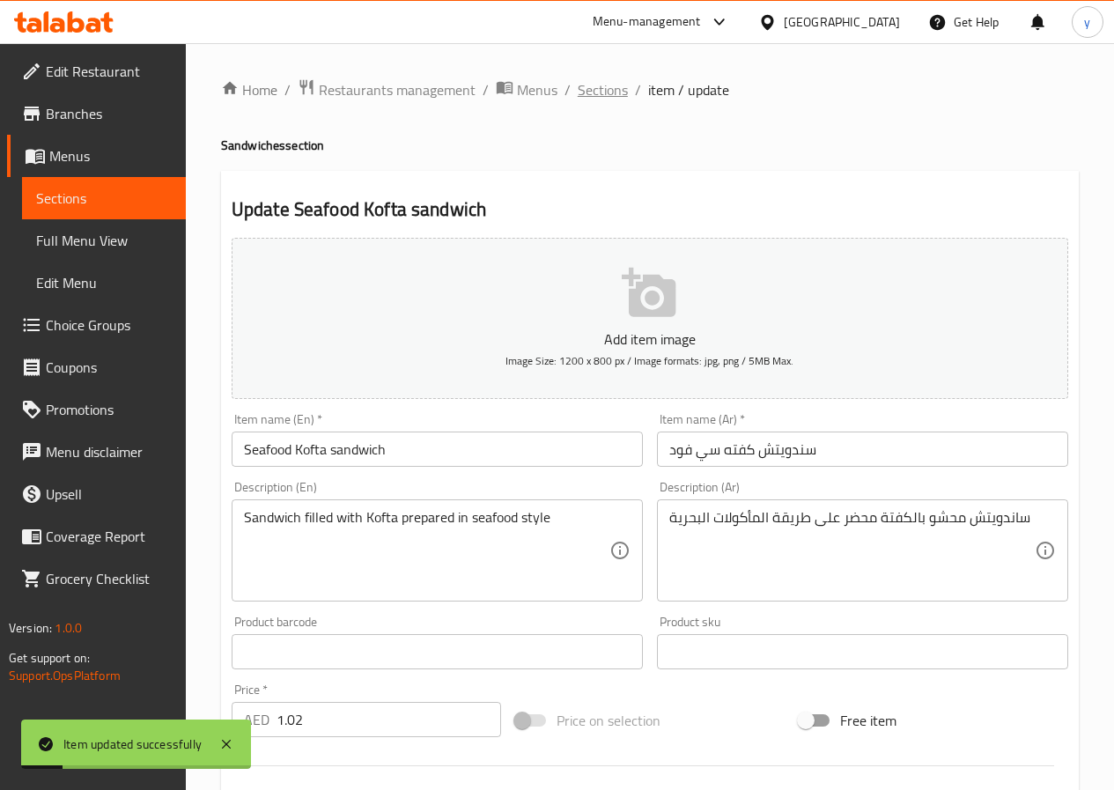
click at [598, 87] on span "Sections" at bounding box center [603, 89] width 50 height 21
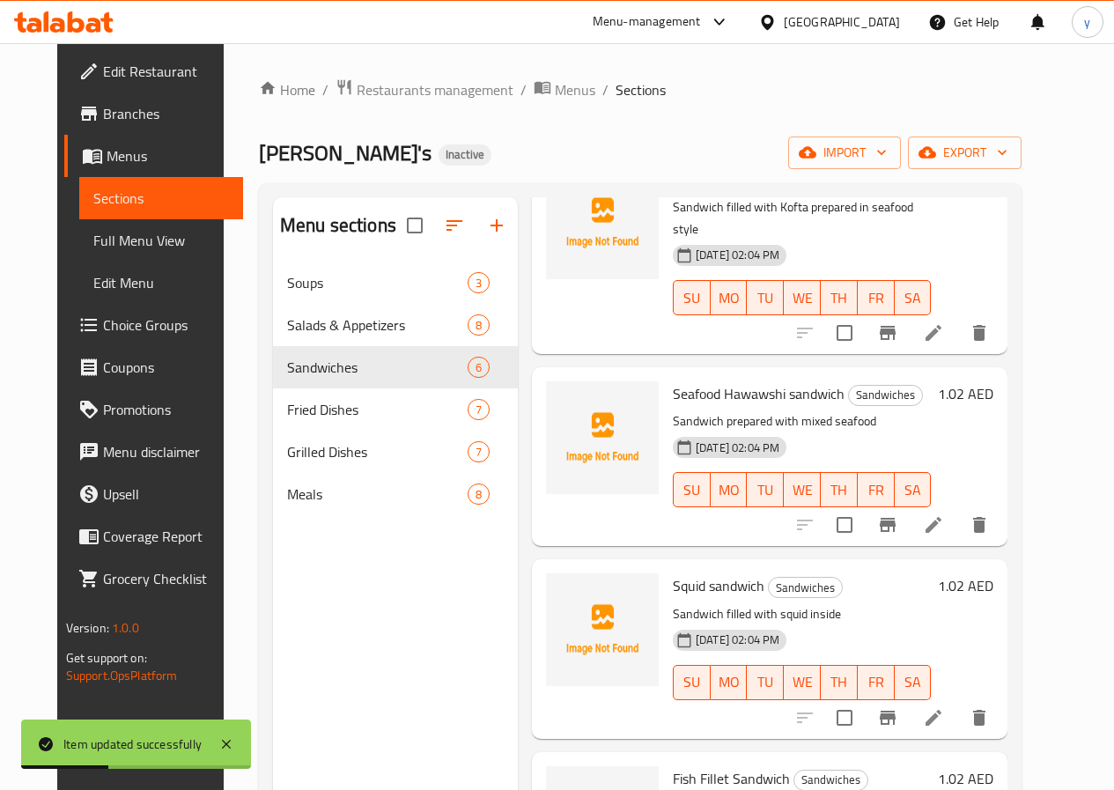
scroll to position [352, 0]
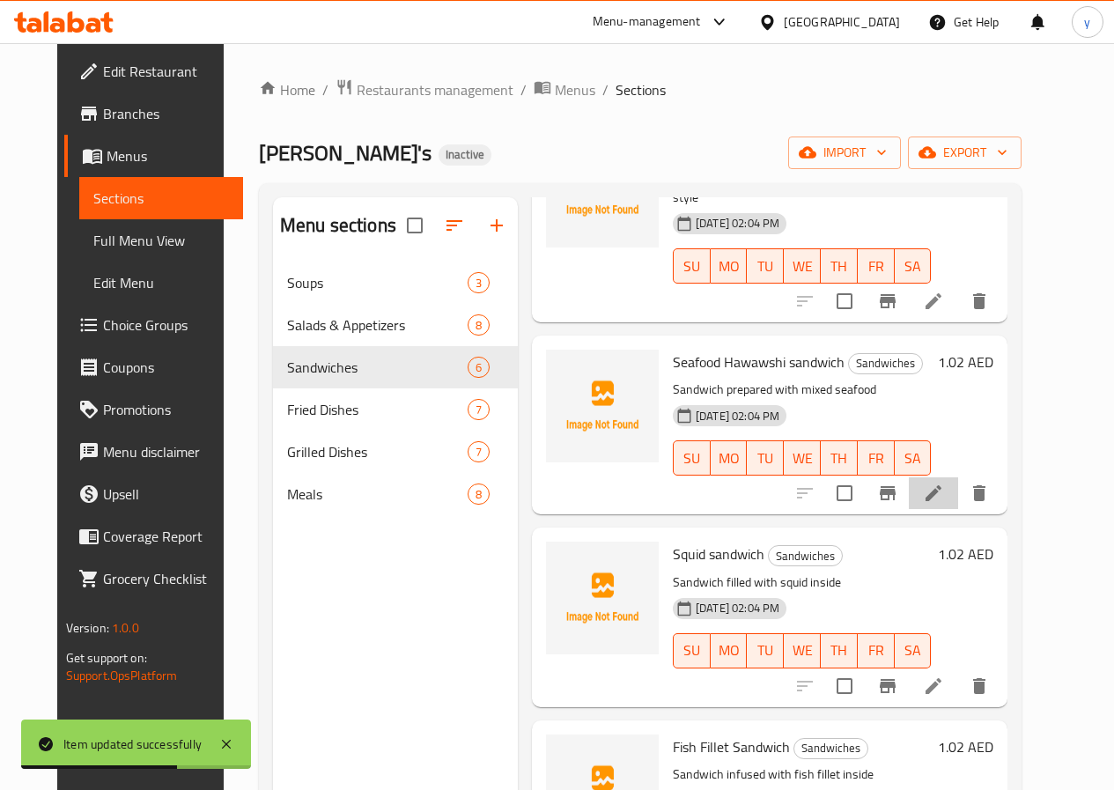
click at [958, 477] on li at bounding box center [933, 493] width 49 height 32
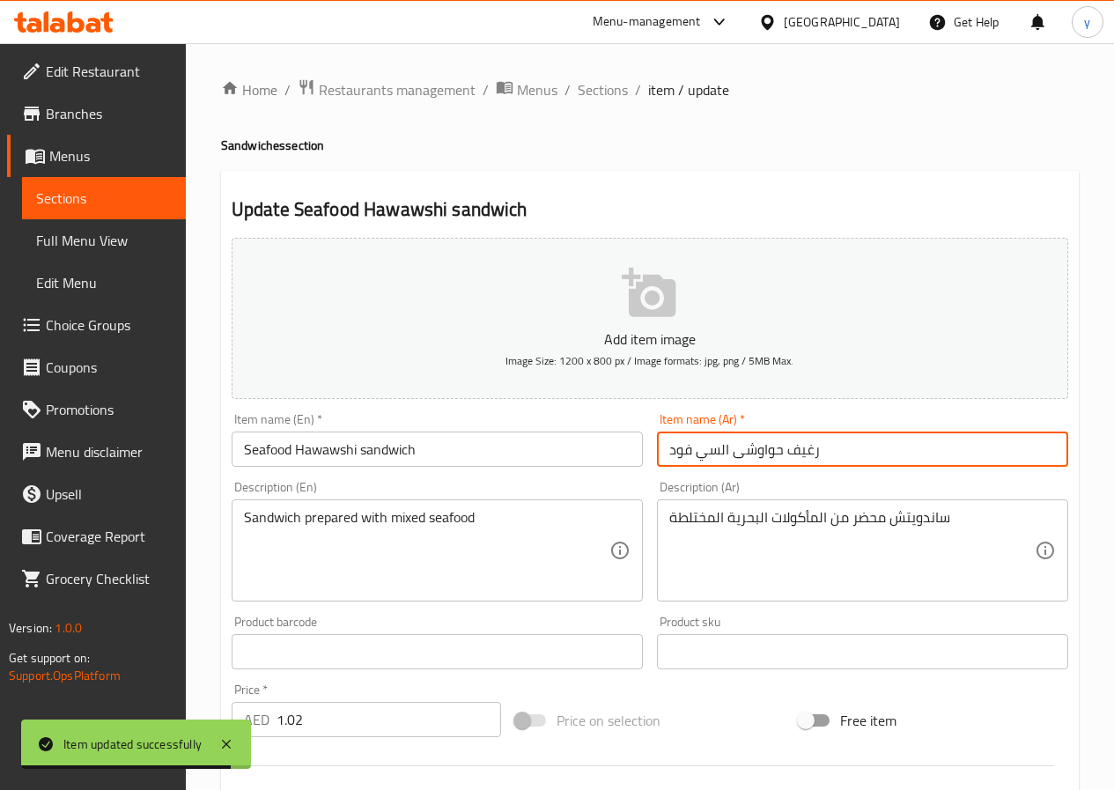
drag, startPoint x: 782, startPoint y: 454, endPoint x: 827, endPoint y: 462, distance: 45.6
click at [827, 462] on input "رغيف حواوشى السي فود" at bounding box center [862, 448] width 411 height 35
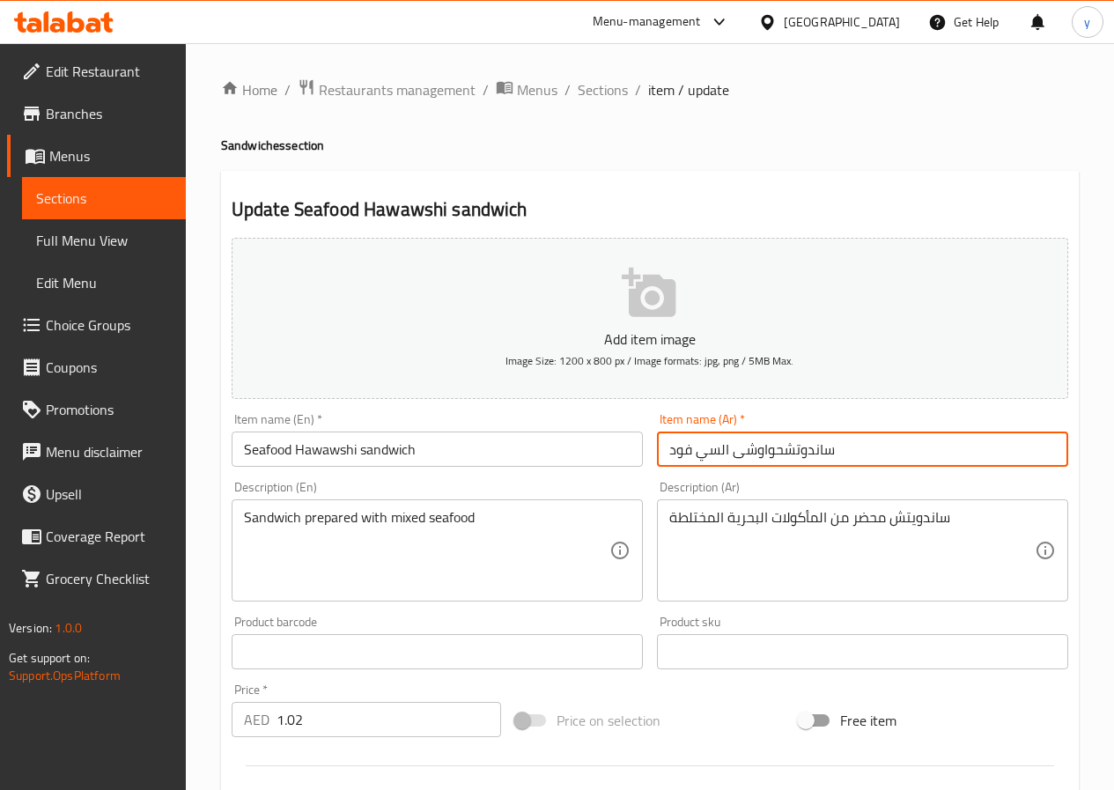
type input "ساندوتش حواوشى السي فود"
click at [603, 87] on span "Sections" at bounding box center [603, 89] width 50 height 21
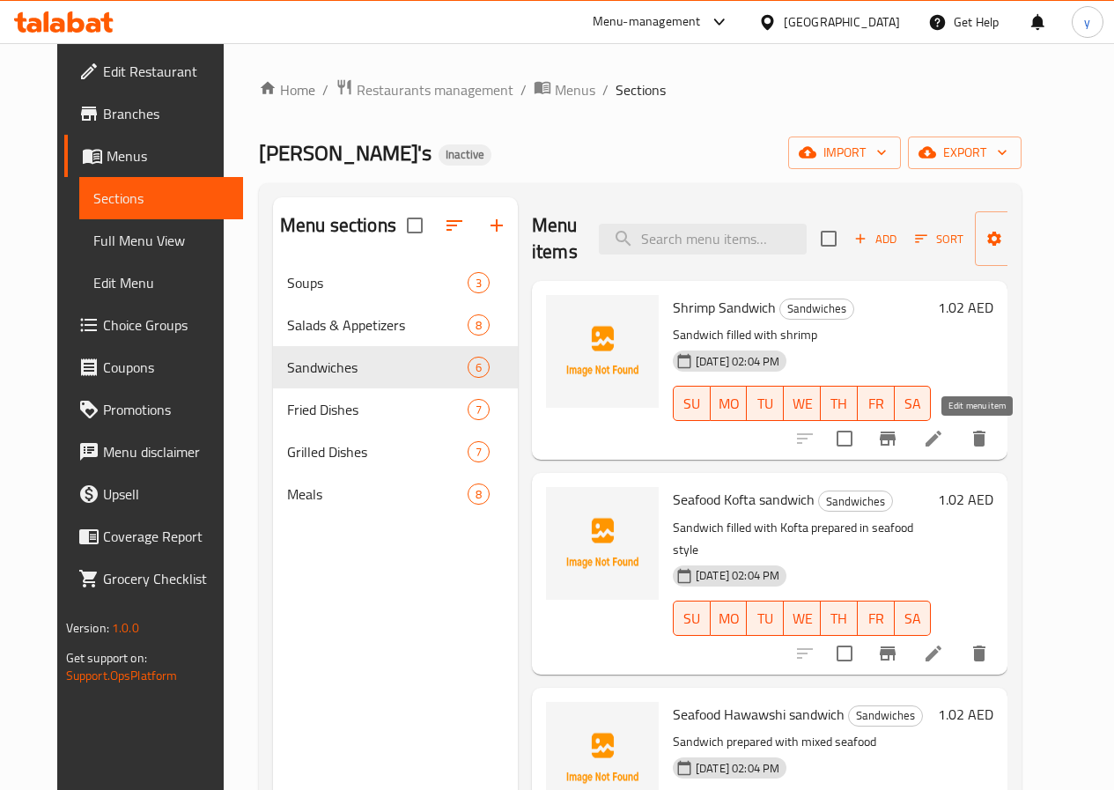
click at [941, 440] on icon at bounding box center [933, 439] width 16 height 16
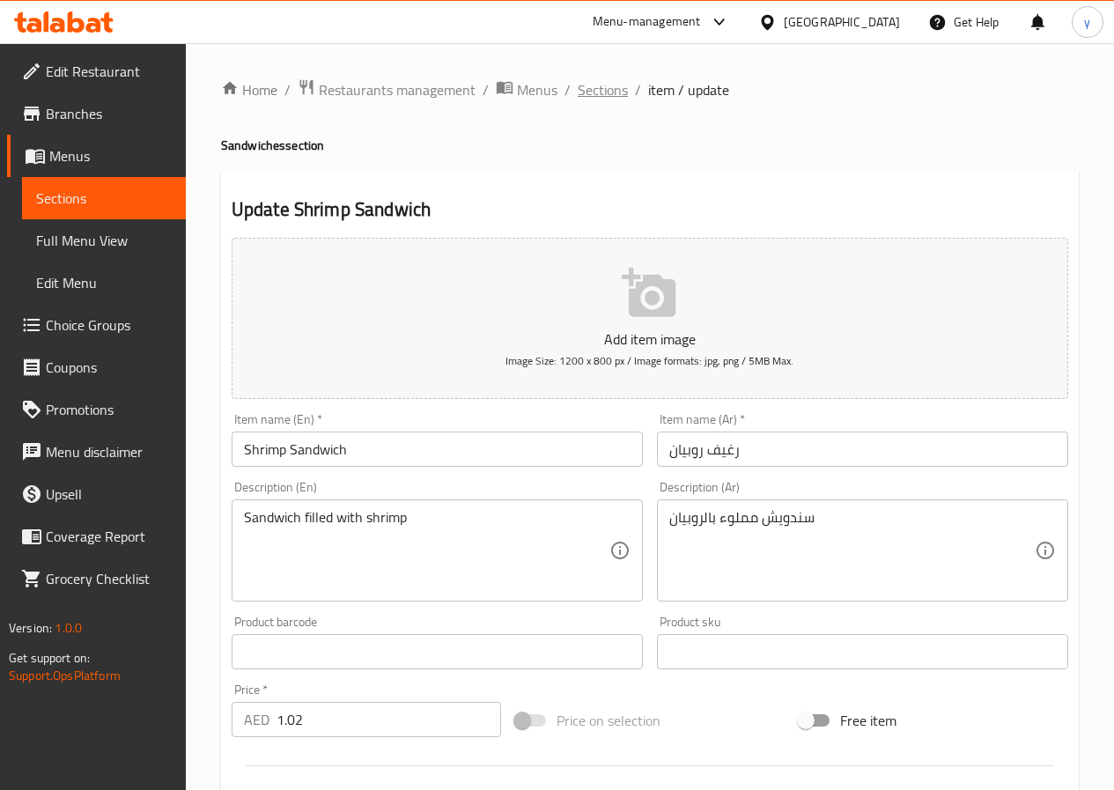
click at [618, 86] on span "Sections" at bounding box center [603, 89] width 50 height 21
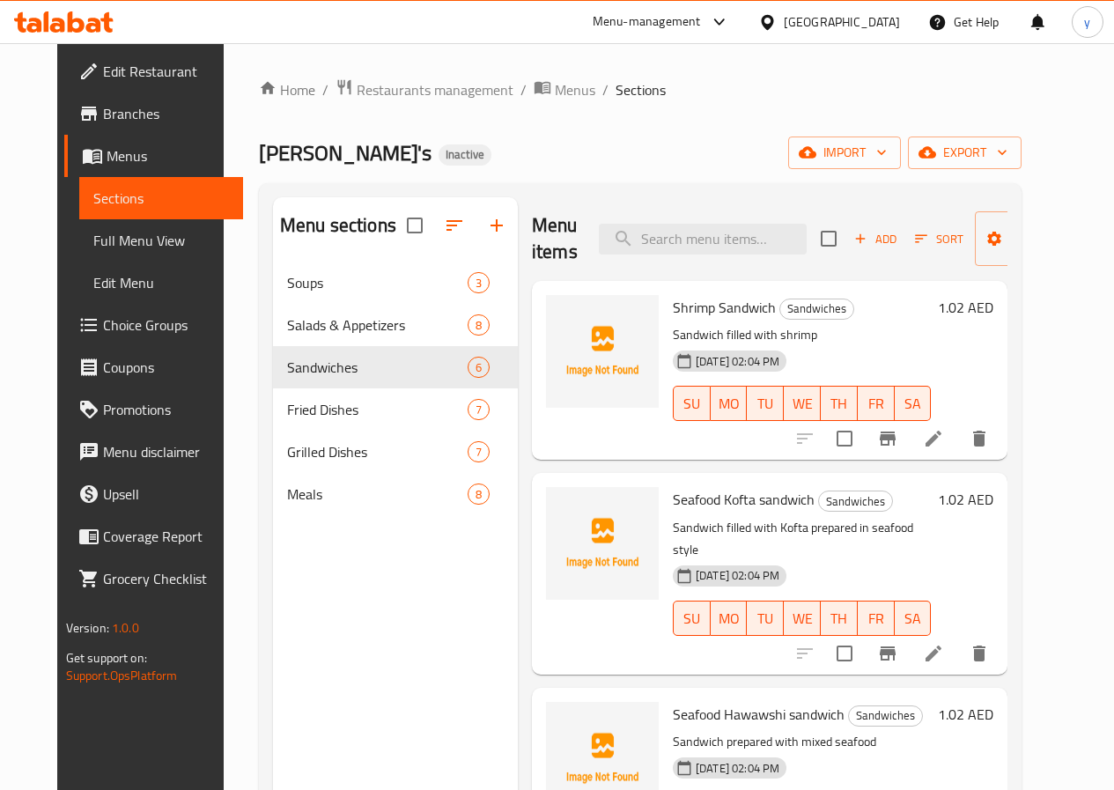
click at [941, 645] on icon at bounding box center [933, 653] width 16 height 16
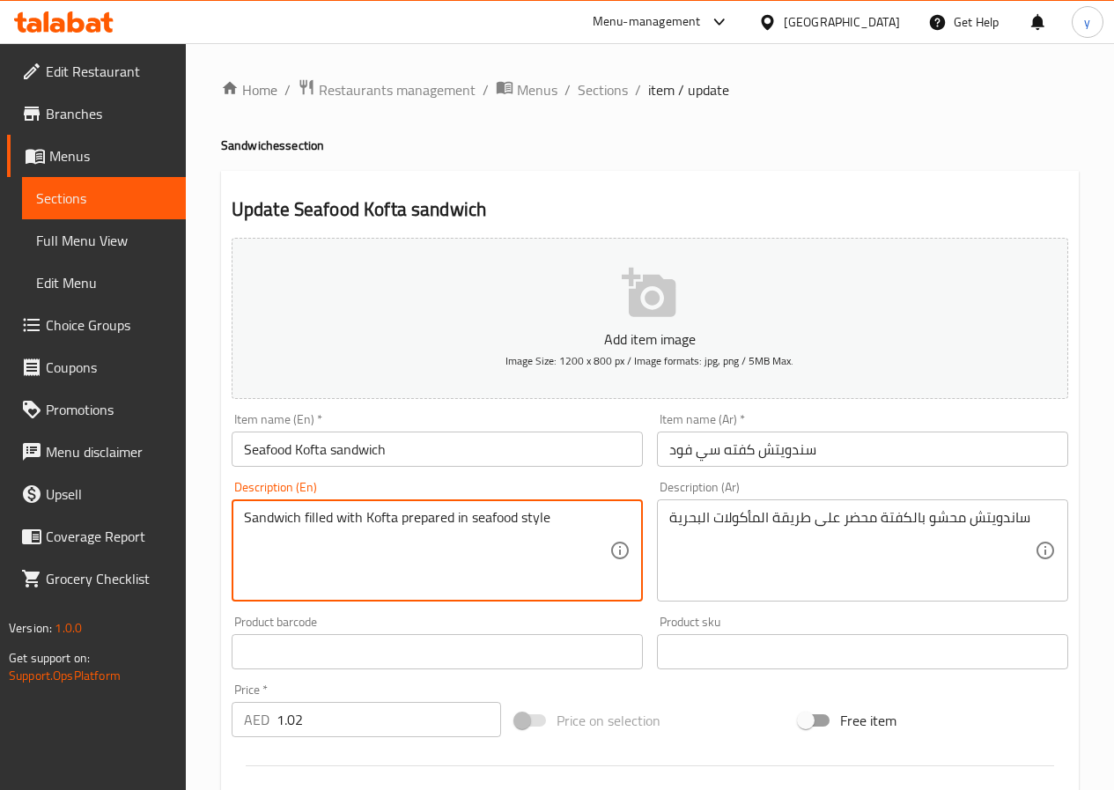
click at [498, 515] on textarea "Sandwich filled with Kofta prepared in seafood style" at bounding box center [426, 551] width 365 height 84
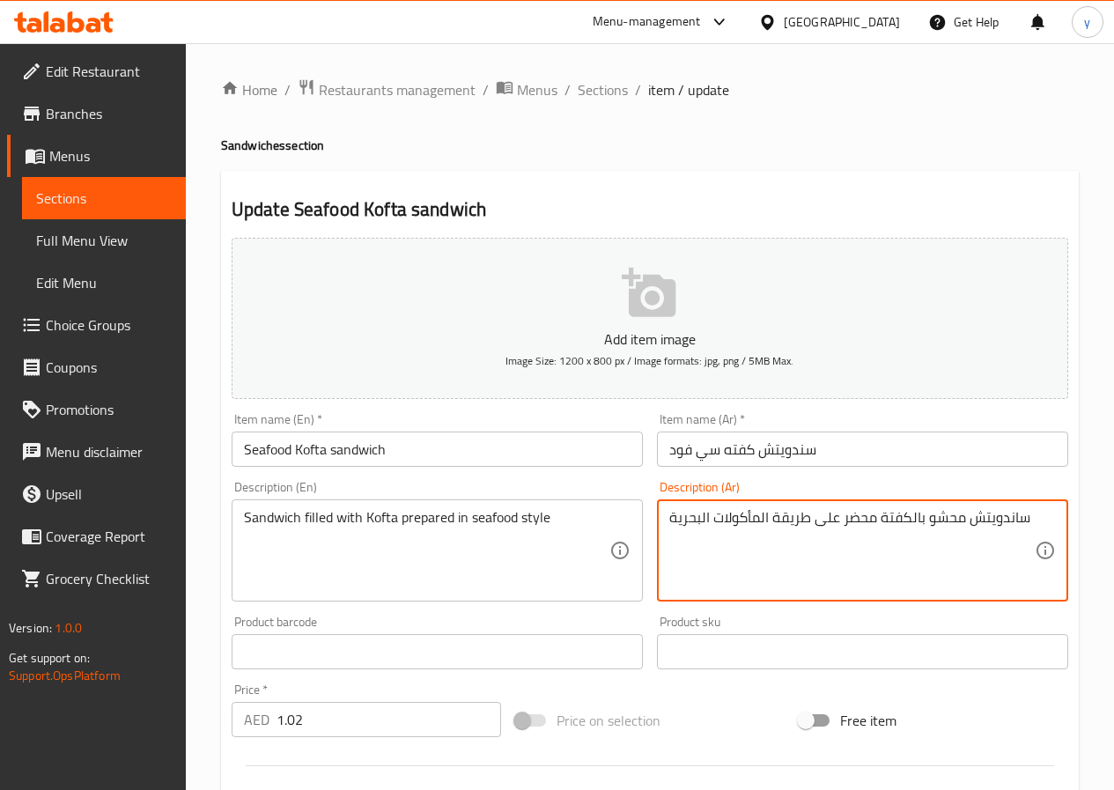
drag, startPoint x: 762, startPoint y: 520, endPoint x: 653, endPoint y: 532, distance: 108.9
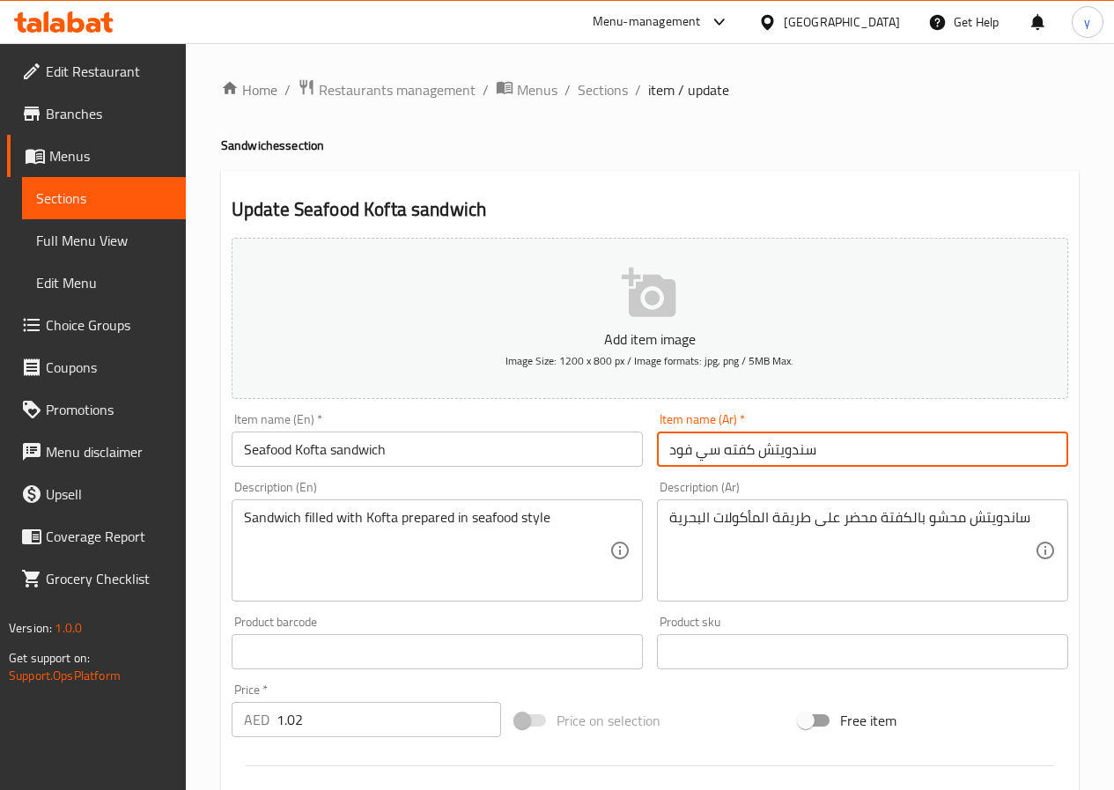
click at [699, 457] on input "سندويتش كفته سي فود" at bounding box center [862, 448] width 411 height 35
click at [731, 448] on input "سندويتش كفته سي فود" at bounding box center [862, 448] width 411 height 35
drag, startPoint x: 720, startPoint y: 451, endPoint x: 652, endPoint y: 466, distance: 70.3
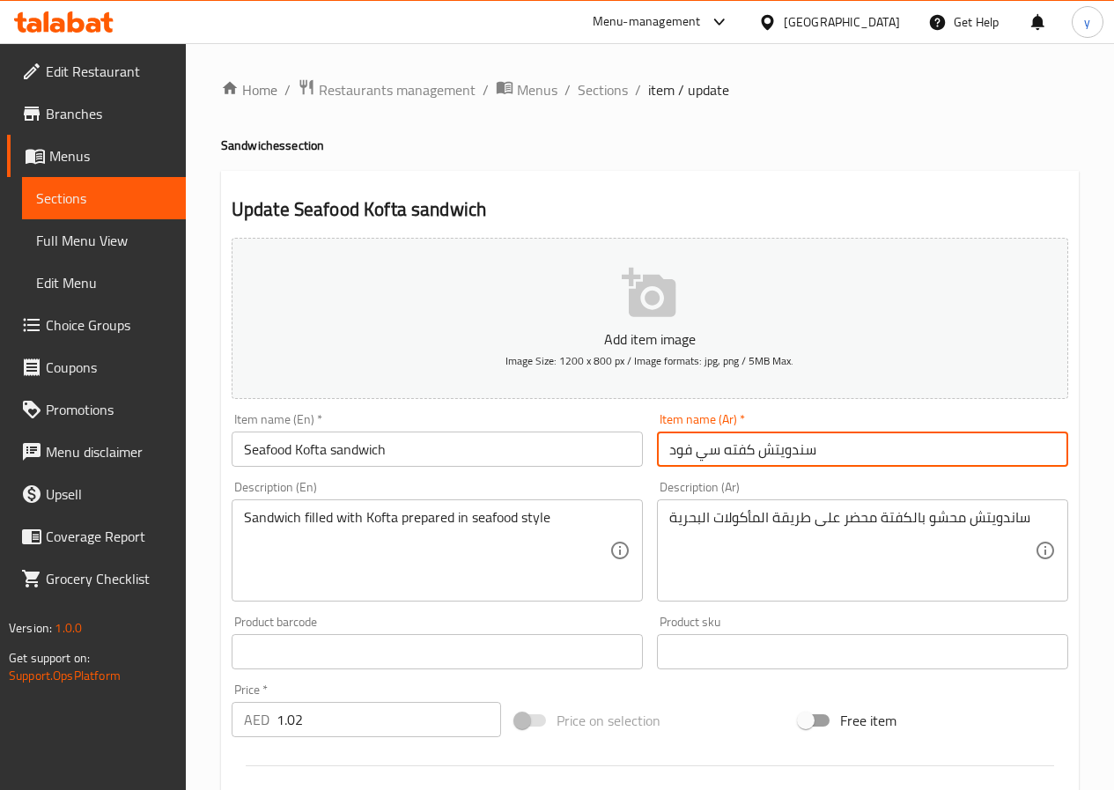
click at [652, 466] on div "Item name (Ar)   * سندويتش كفته سي فود Item name (Ar) *" at bounding box center [862, 440] width 425 height 68
paste input "مأكولات البحرية"
click at [757, 452] on input "سندويتش كفته مأكولات البحرية" at bounding box center [862, 448] width 411 height 35
drag, startPoint x: 755, startPoint y: 452, endPoint x: 610, endPoint y: 469, distance: 146.3
click at [618, 469] on div "Add item image Image Size: 1200 x 800 px / Image formats: jpg, png / 5MB Max. I…" at bounding box center [650, 610] width 851 height 759
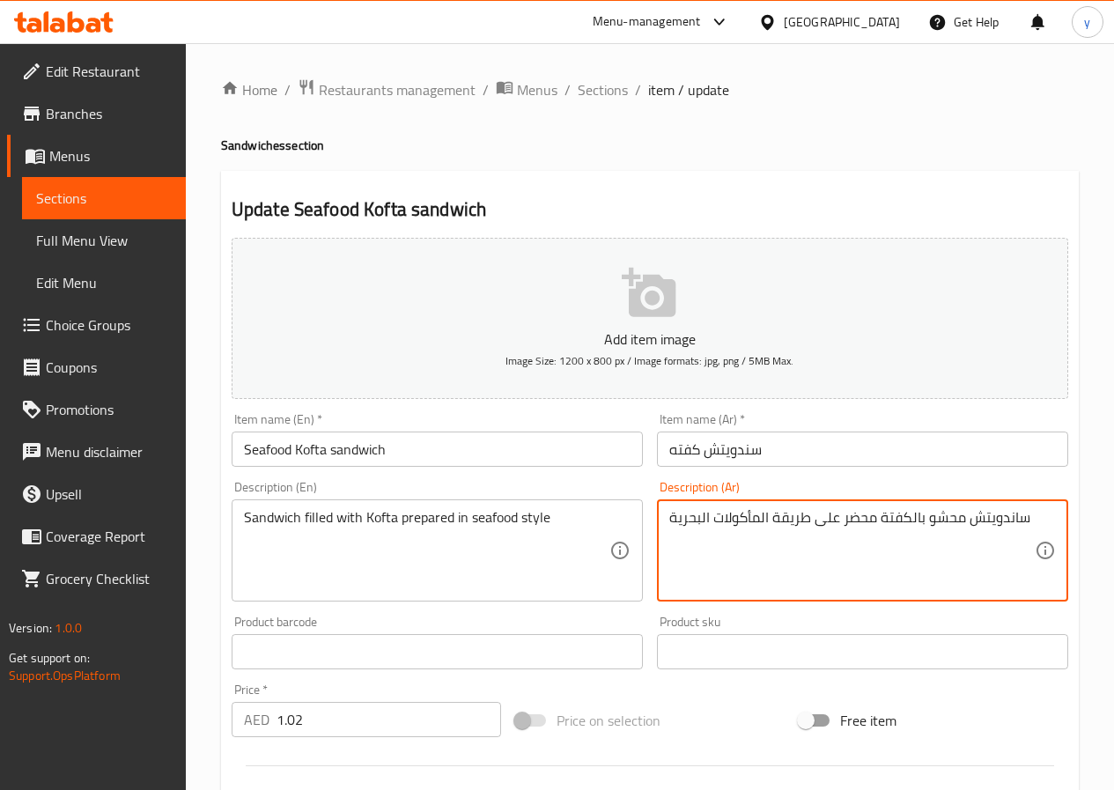
drag, startPoint x: 758, startPoint y: 525, endPoint x: 650, endPoint y: 546, distance: 110.3
drag, startPoint x: 766, startPoint y: 522, endPoint x: 735, endPoint y: 533, distance: 32.6
click at [735, 533] on textarea "ساندويتش محشو بالكفتة محضر على طريقة المأكولات البحرية" at bounding box center [851, 551] width 365 height 84
drag, startPoint x: 769, startPoint y: 524, endPoint x: 645, endPoint y: 554, distance: 126.8
click at [645, 554] on div "Add item image Image Size: 1200 x 800 px / Image formats: jpg, png / 5MB Max. I…" at bounding box center [650, 610] width 851 height 759
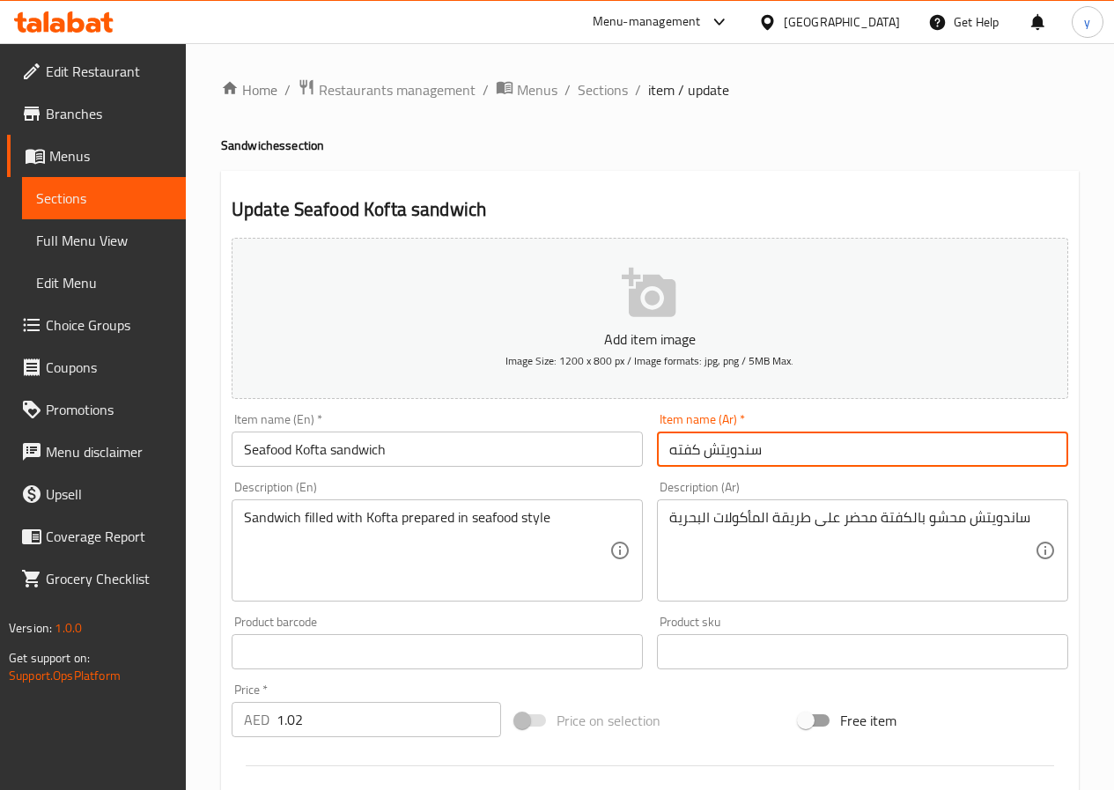
click at [666, 449] on input "سندويتش كفته" at bounding box center [862, 448] width 411 height 35
paste input "المأكولات البحرية"
click at [903, 441] on input "سندويتش كفته" at bounding box center [862, 448] width 411 height 35
paste input "المأكولات البحرية"
click at [961, 457] on input "سندويتش كفته المأكولات البحرية" at bounding box center [862, 448] width 411 height 35
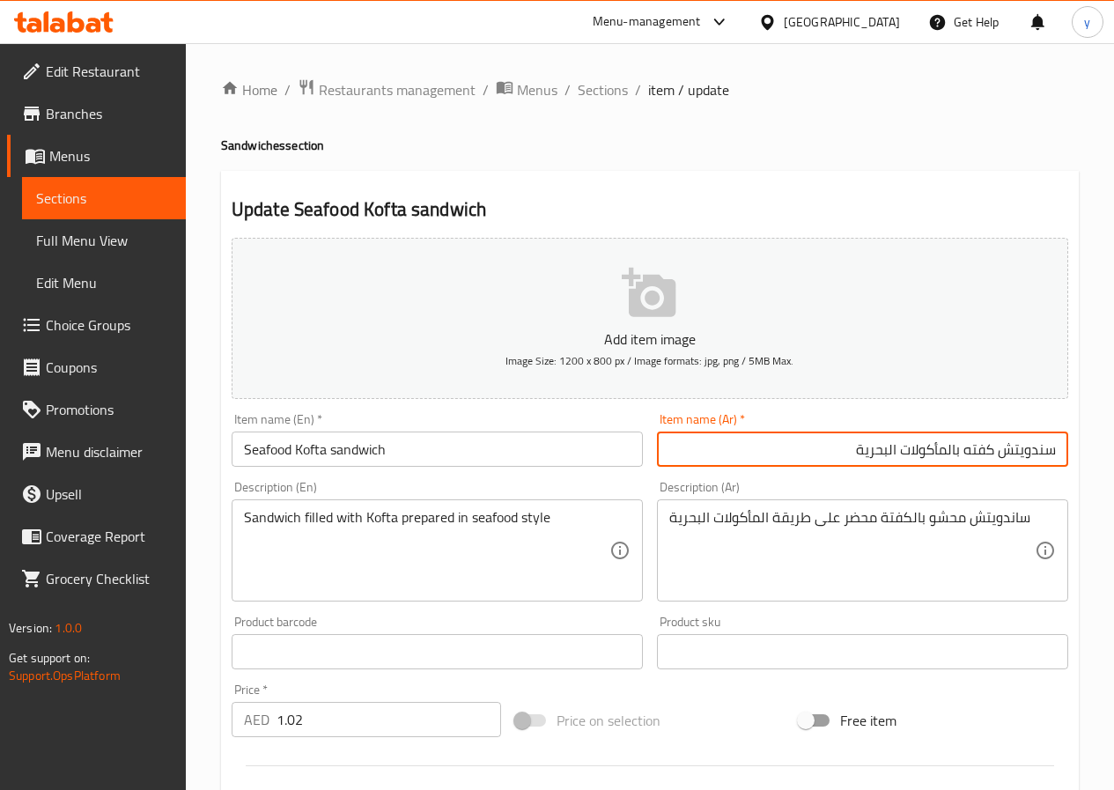
scroll to position [454, 0]
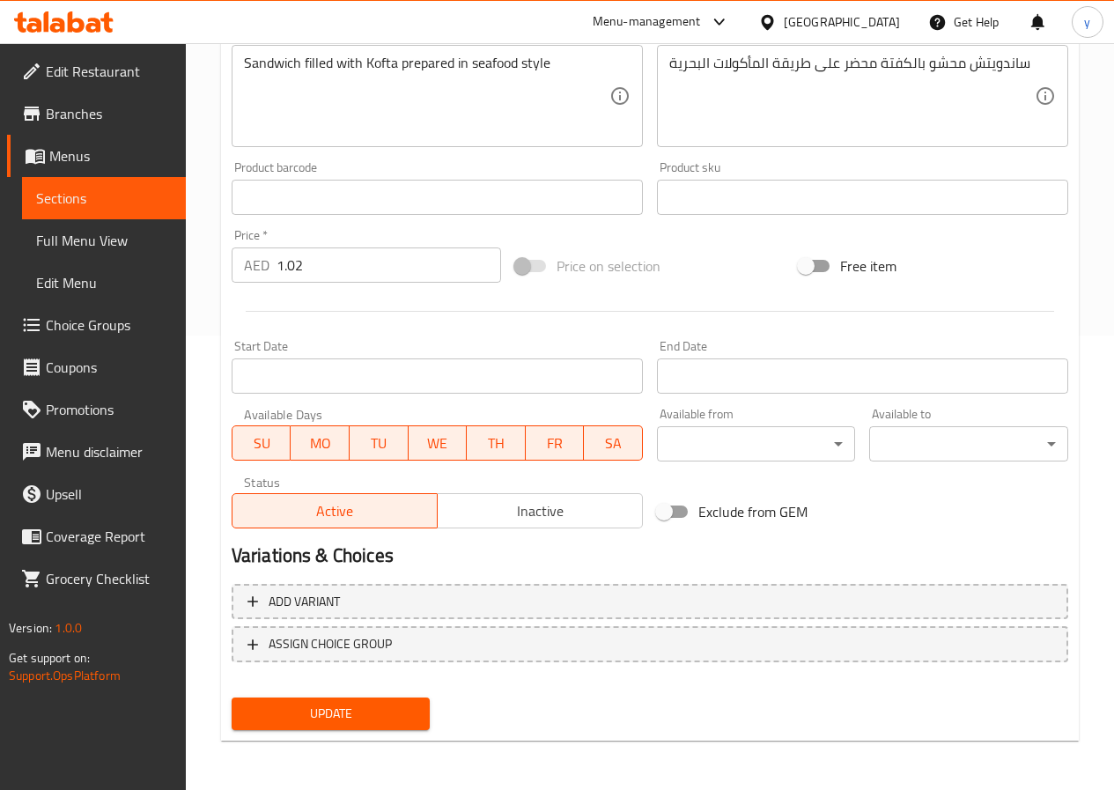
type input "سندويتش كفته بالمأكولات البحرية"
drag, startPoint x: 385, startPoint y: 711, endPoint x: 405, endPoint y: 711, distance: 20.3
click at [387, 711] on span "Update" at bounding box center [331, 714] width 171 height 22
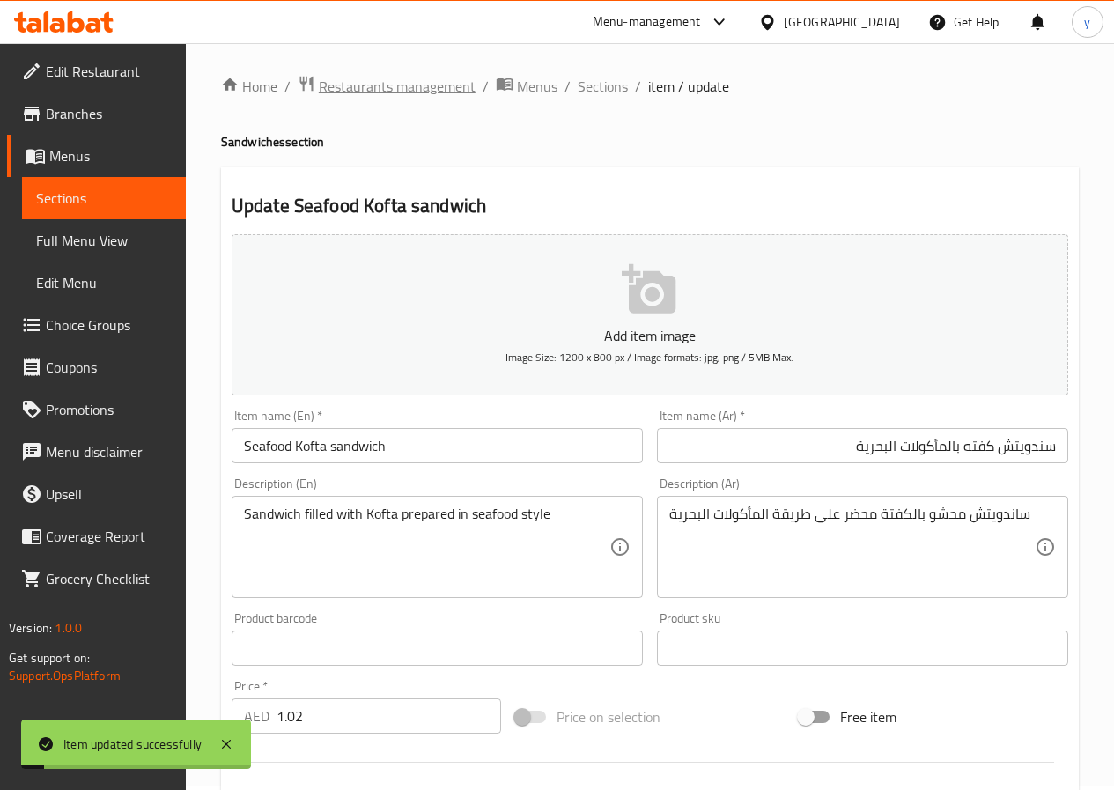
scroll to position [0, 0]
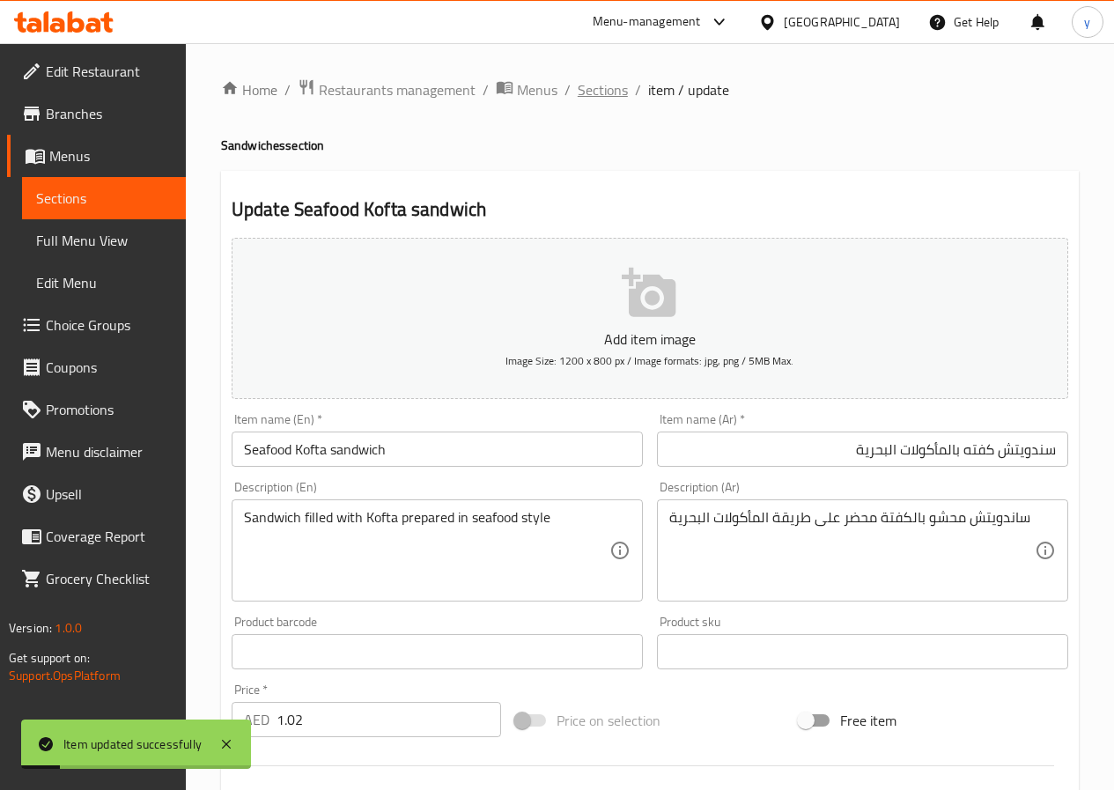
click at [587, 85] on span "Sections" at bounding box center [603, 89] width 50 height 21
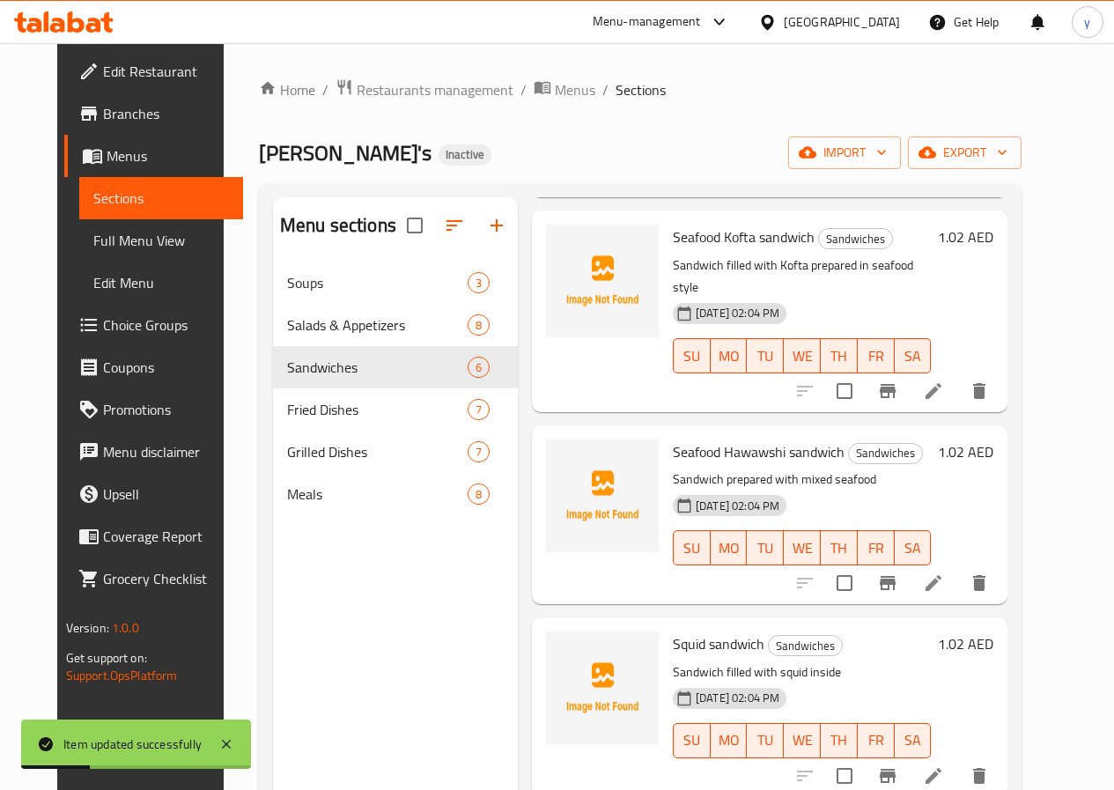
scroll to position [264, 0]
click at [944, 571] on icon at bounding box center [933, 581] width 21 height 21
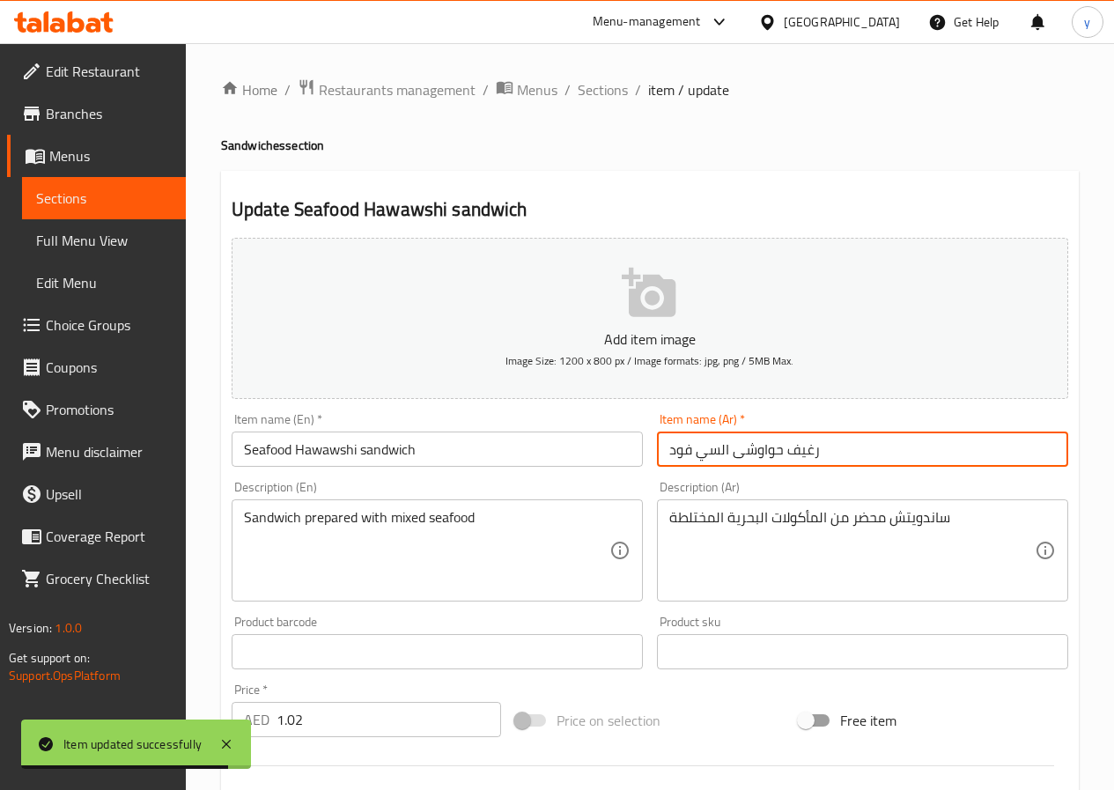
drag, startPoint x: 729, startPoint y: 455, endPoint x: 640, endPoint y: 468, distance: 89.8
click at [640, 468] on div "Add item image Image Size: 1200 x 800 px / Image formats: jpg, png / 5MB Max. I…" at bounding box center [650, 610] width 851 height 759
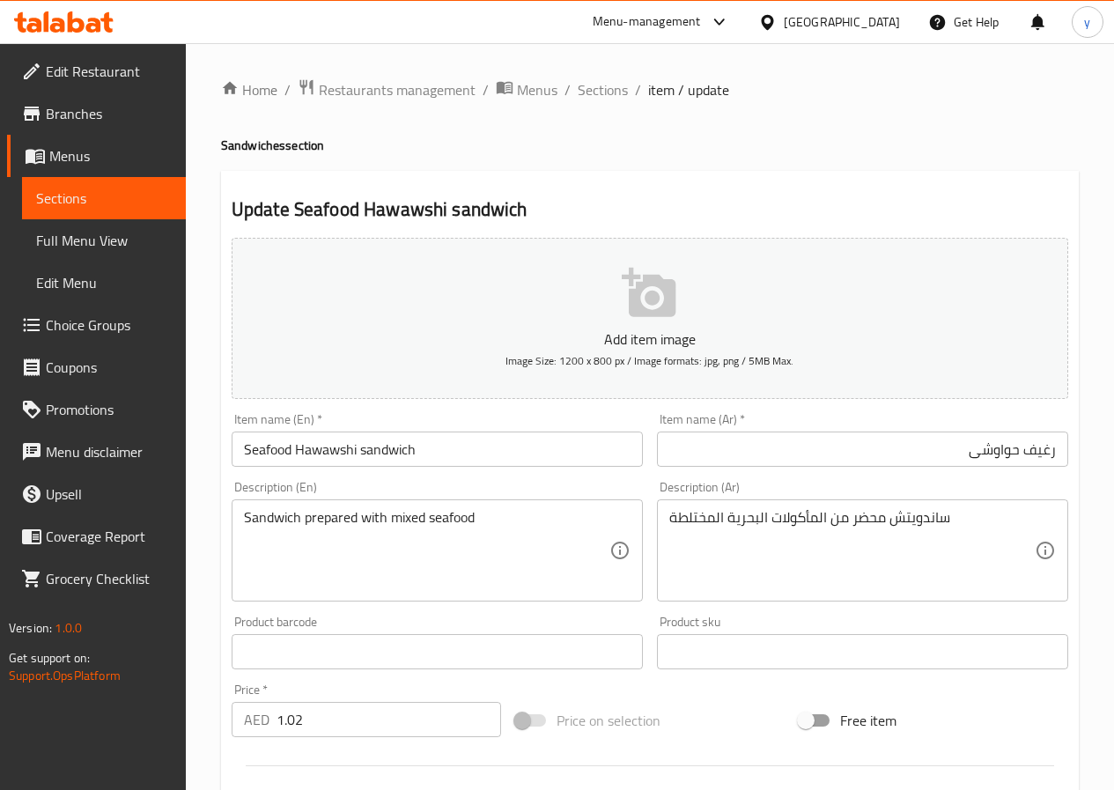
click at [888, 460] on input "رغيف حواوشى" at bounding box center [862, 448] width 411 height 35
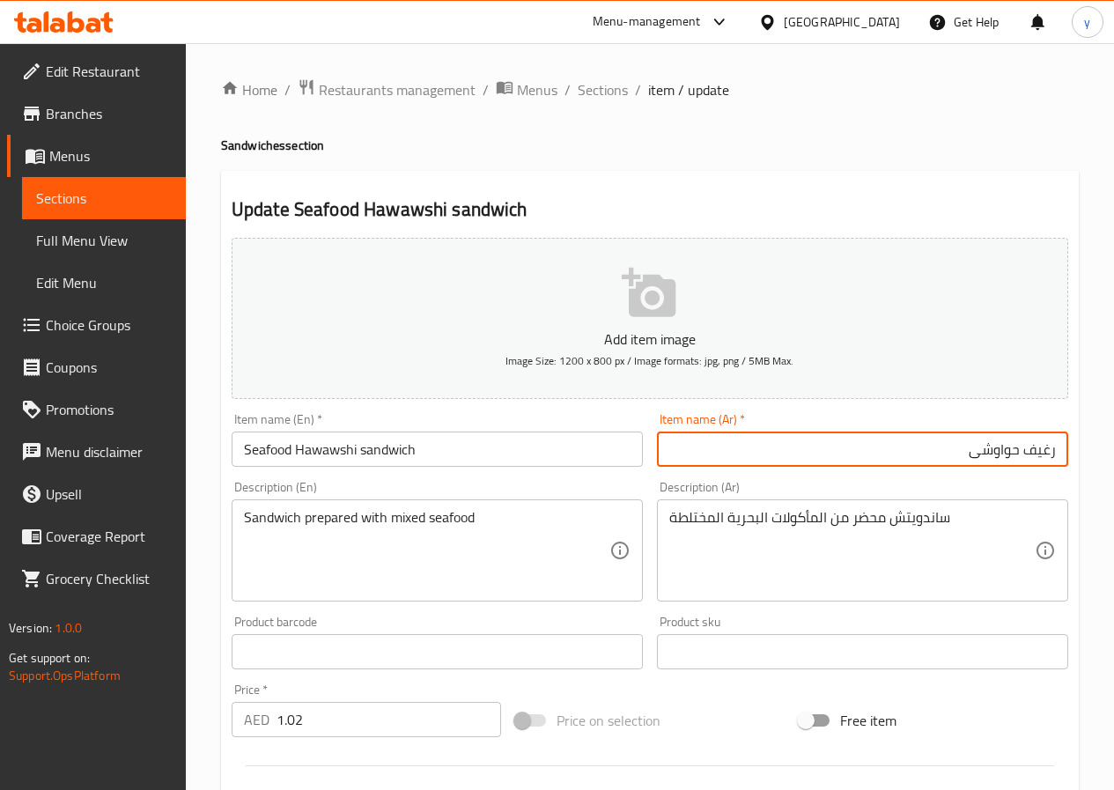
paste input "سلطة مأكولات بحرية"
drag, startPoint x: 931, startPoint y: 453, endPoint x: 962, endPoint y: 456, distance: 31.9
click at [962, 456] on input "رغيف حواوشى سلطة مأكولات بحرية" at bounding box center [862, 448] width 411 height 35
type input "رغيف حواوشى بالمأكولات بحرية"
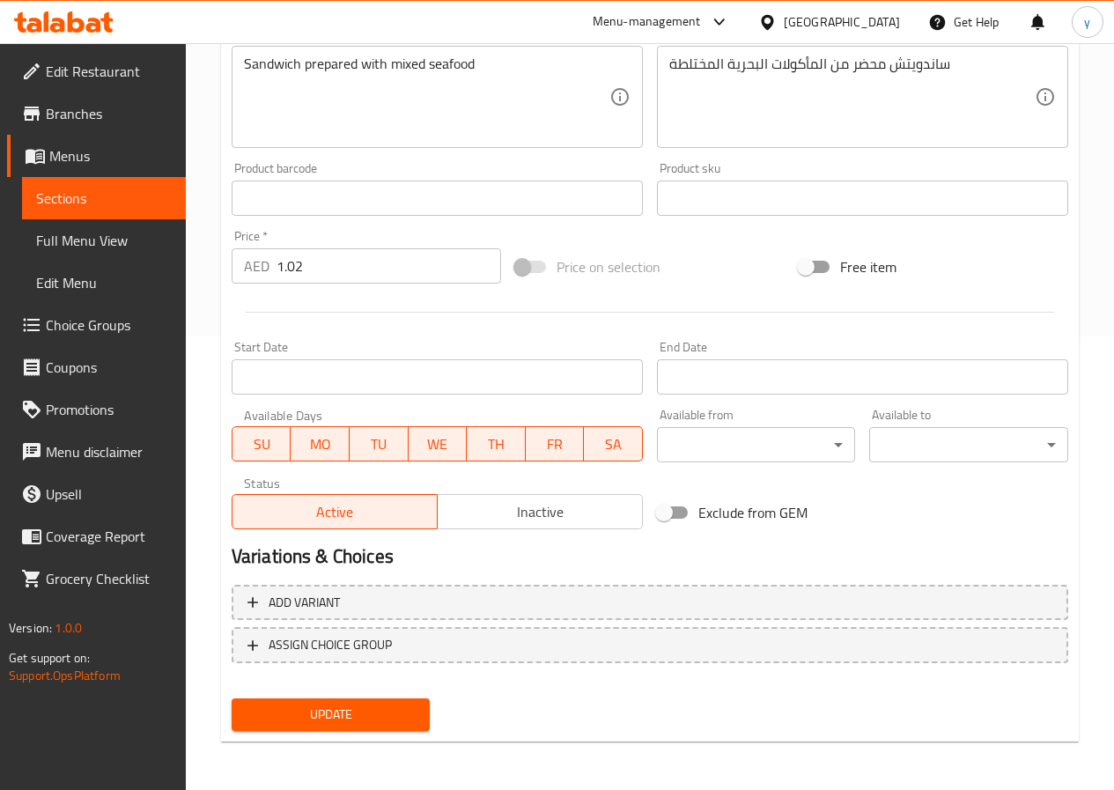
scroll to position [454, 0]
click at [305, 728] on button "Update" at bounding box center [331, 713] width 199 height 33
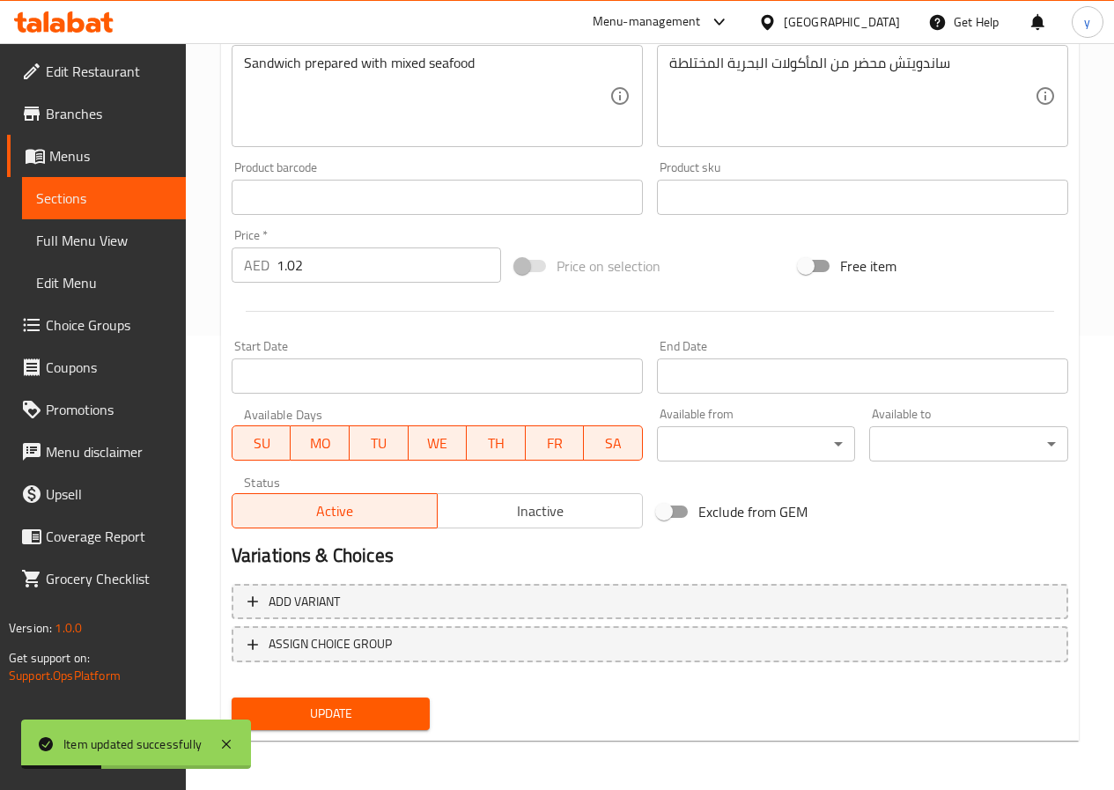
scroll to position [0, 0]
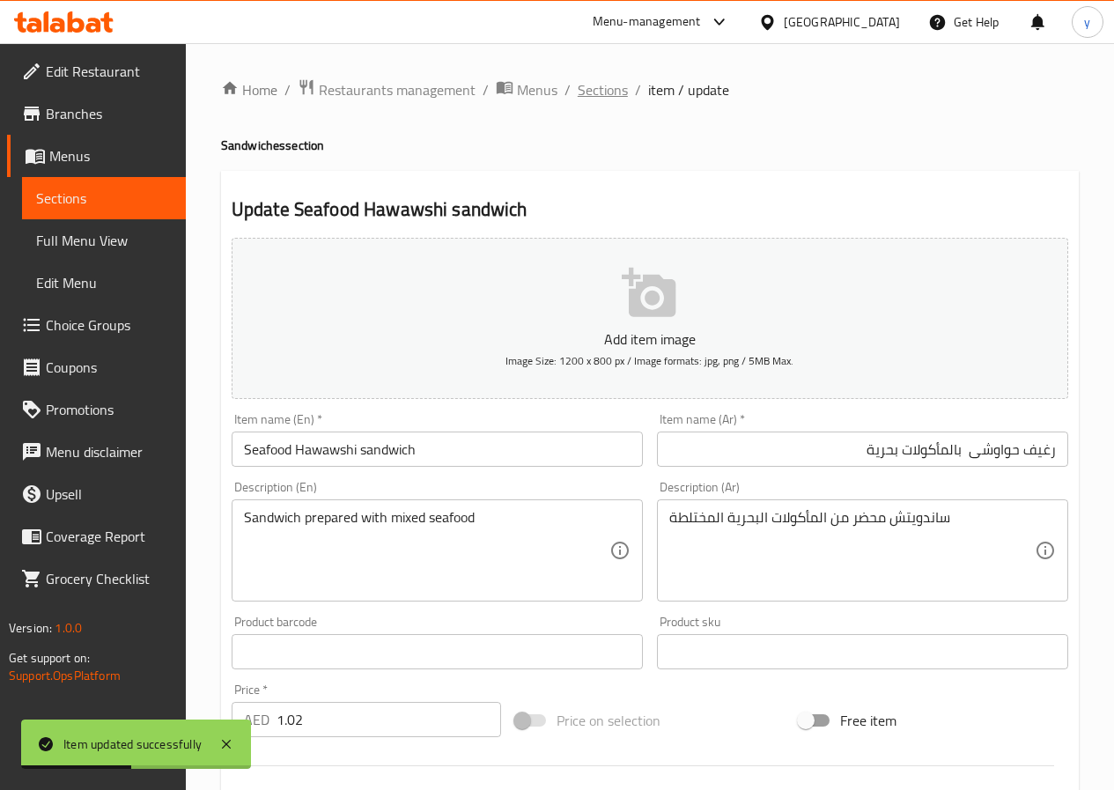
click at [616, 92] on span "Sections" at bounding box center [603, 89] width 50 height 21
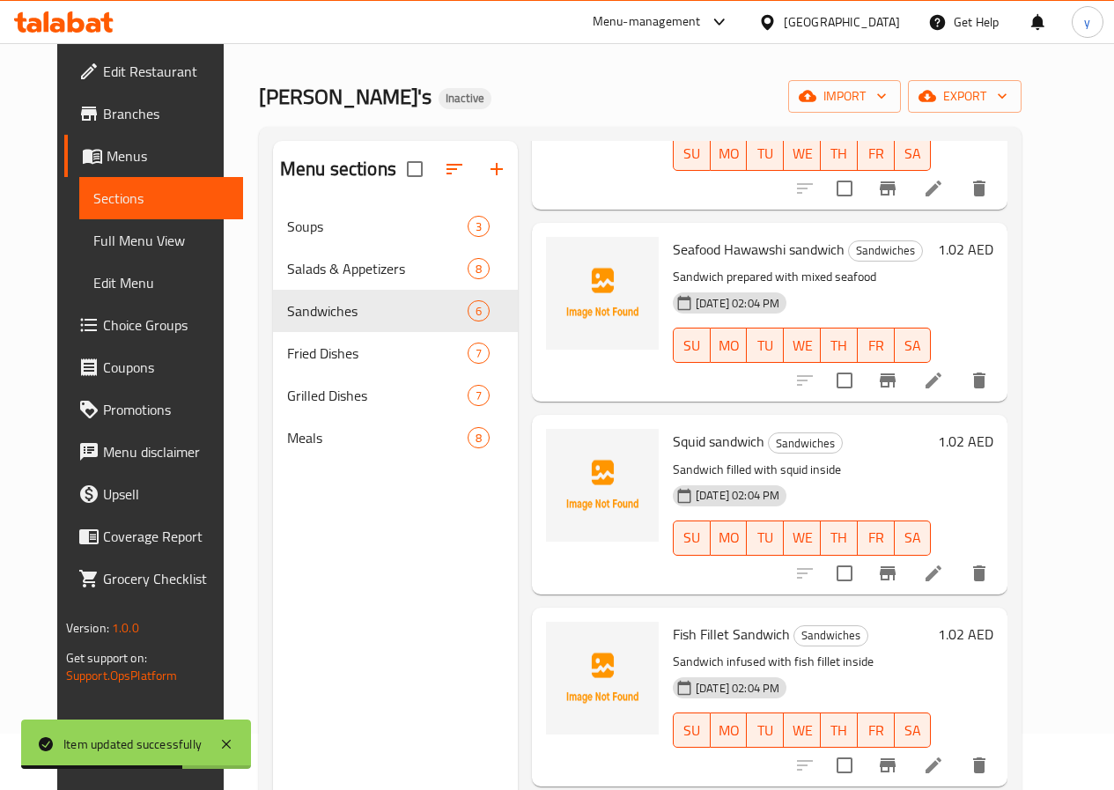
scroll to position [88, 0]
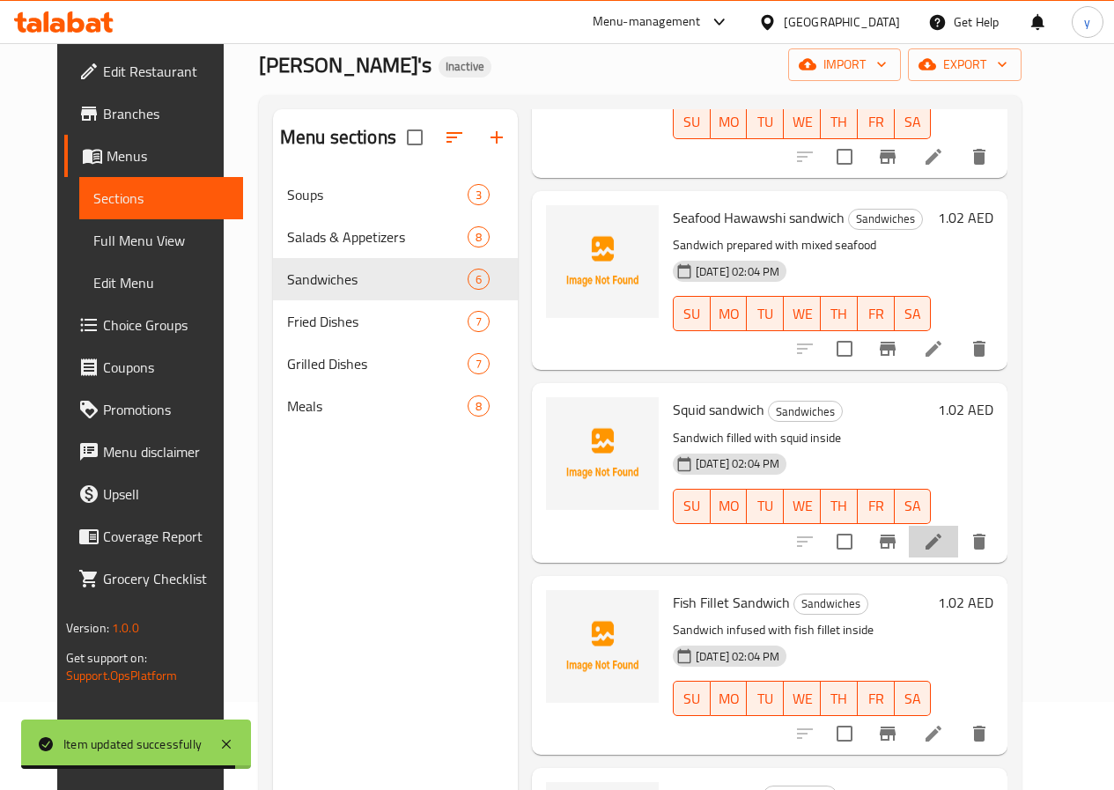
click at [958, 526] on li at bounding box center [933, 542] width 49 height 32
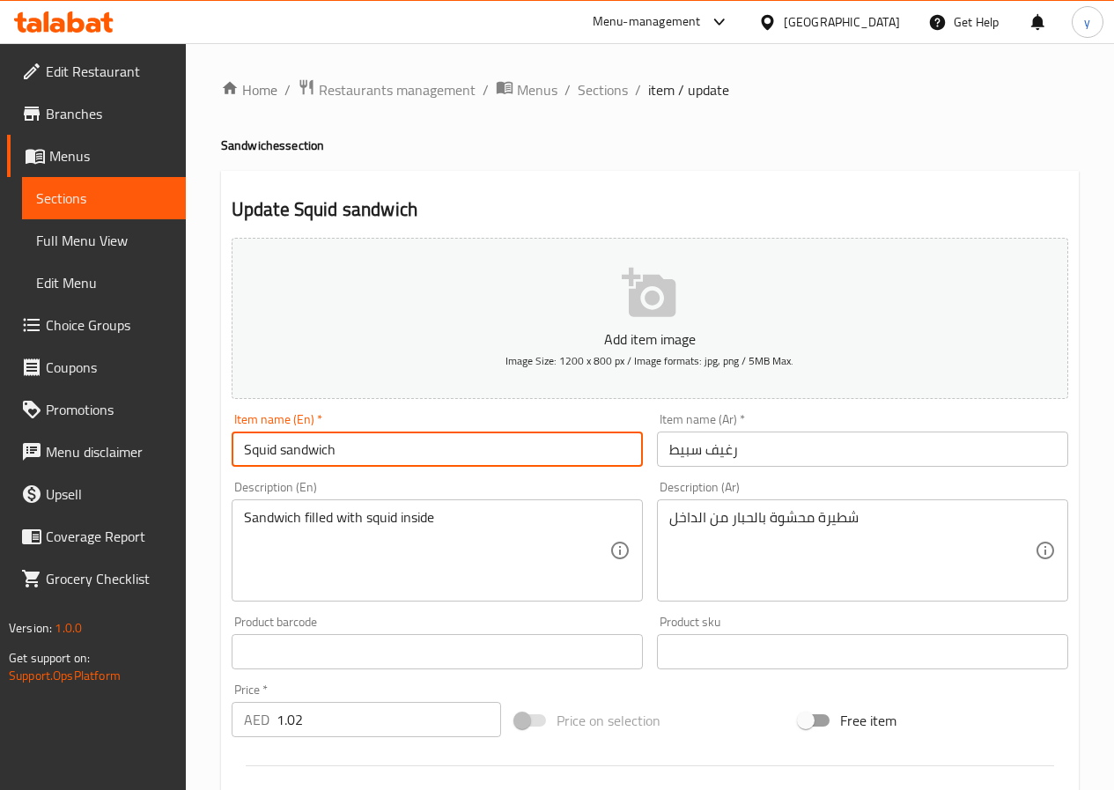
click at [251, 446] on input "Squid sandwich" at bounding box center [437, 448] width 411 height 35
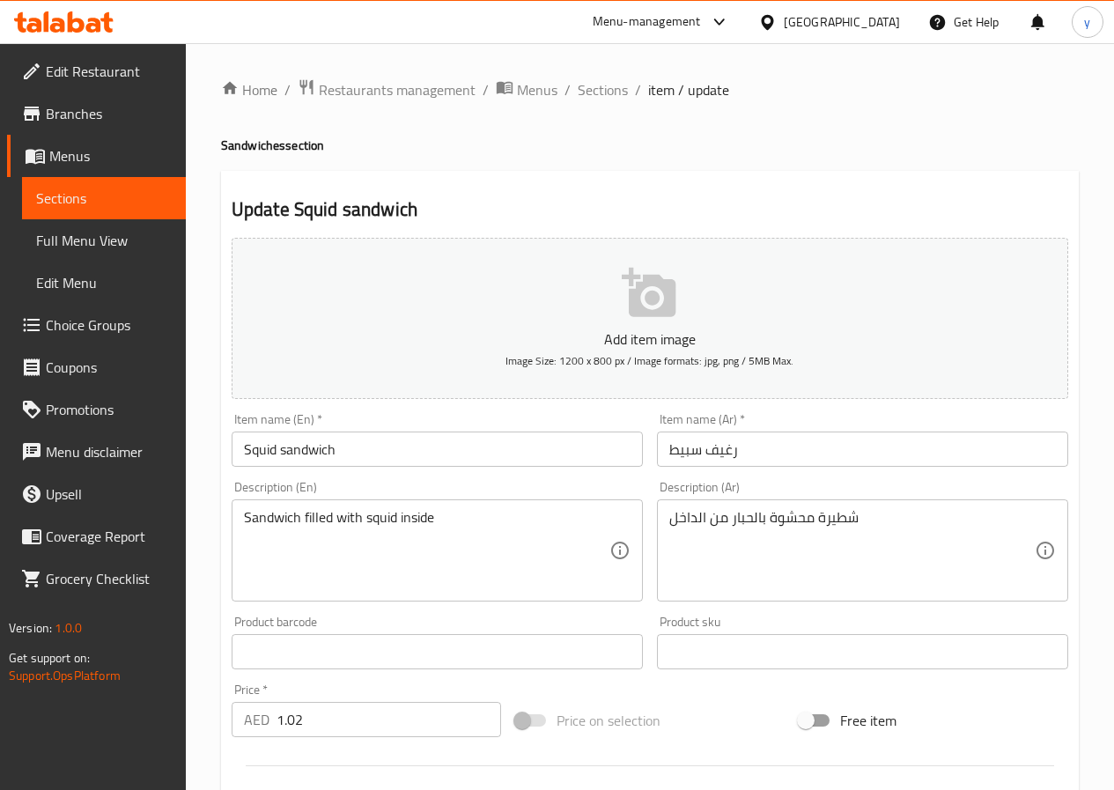
click at [682, 451] on input "رغيف سبيط" at bounding box center [862, 448] width 411 height 35
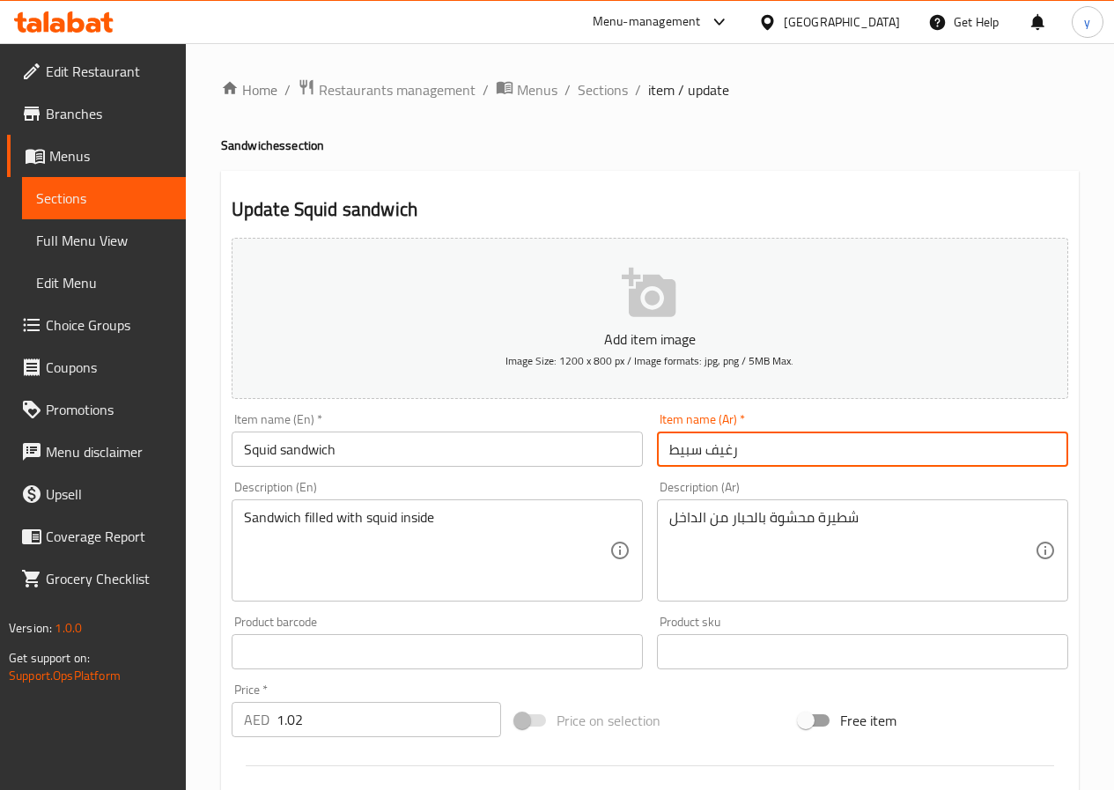
click at [682, 451] on input "رغيف سبيط" at bounding box center [862, 448] width 411 height 35
drag, startPoint x: 696, startPoint y: 453, endPoint x: 726, endPoint y: 455, distance: 30.9
click at [726, 455] on input "رغيف حبار" at bounding box center [862, 448] width 411 height 35
click at [298, 439] on input "Squid sandwich" at bounding box center [437, 448] width 411 height 35
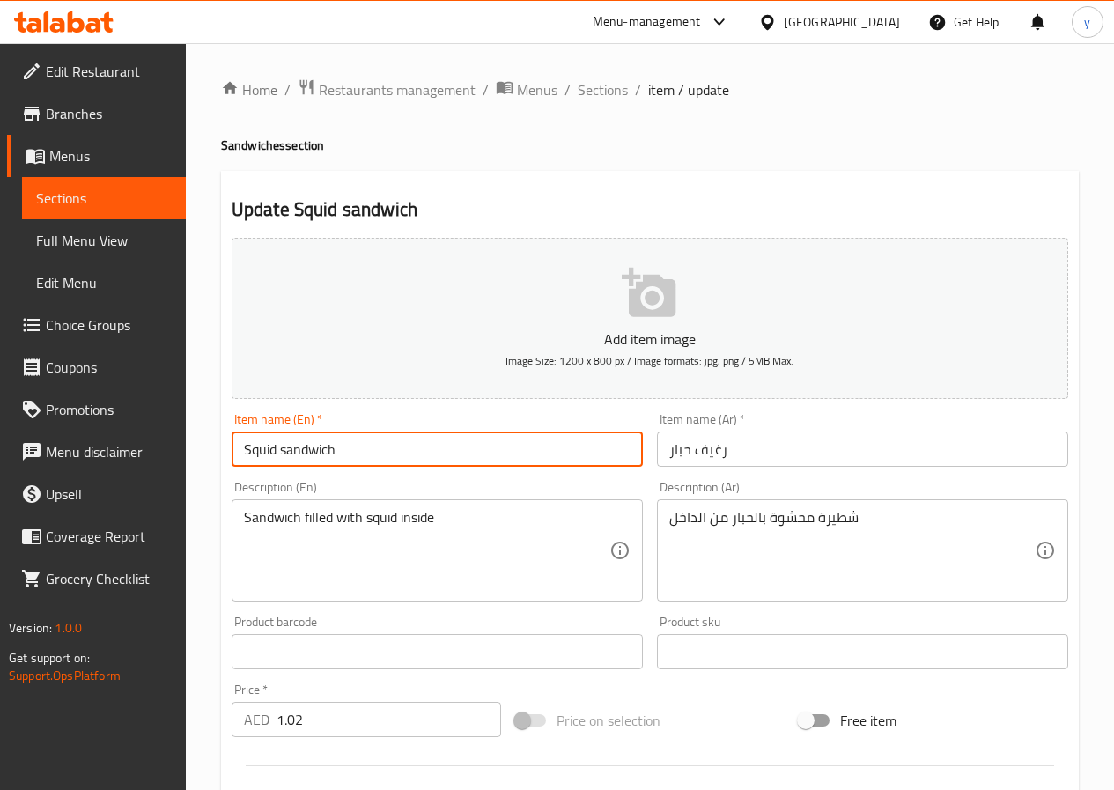
click at [298, 439] on input "Squid sandwich" at bounding box center [437, 448] width 411 height 35
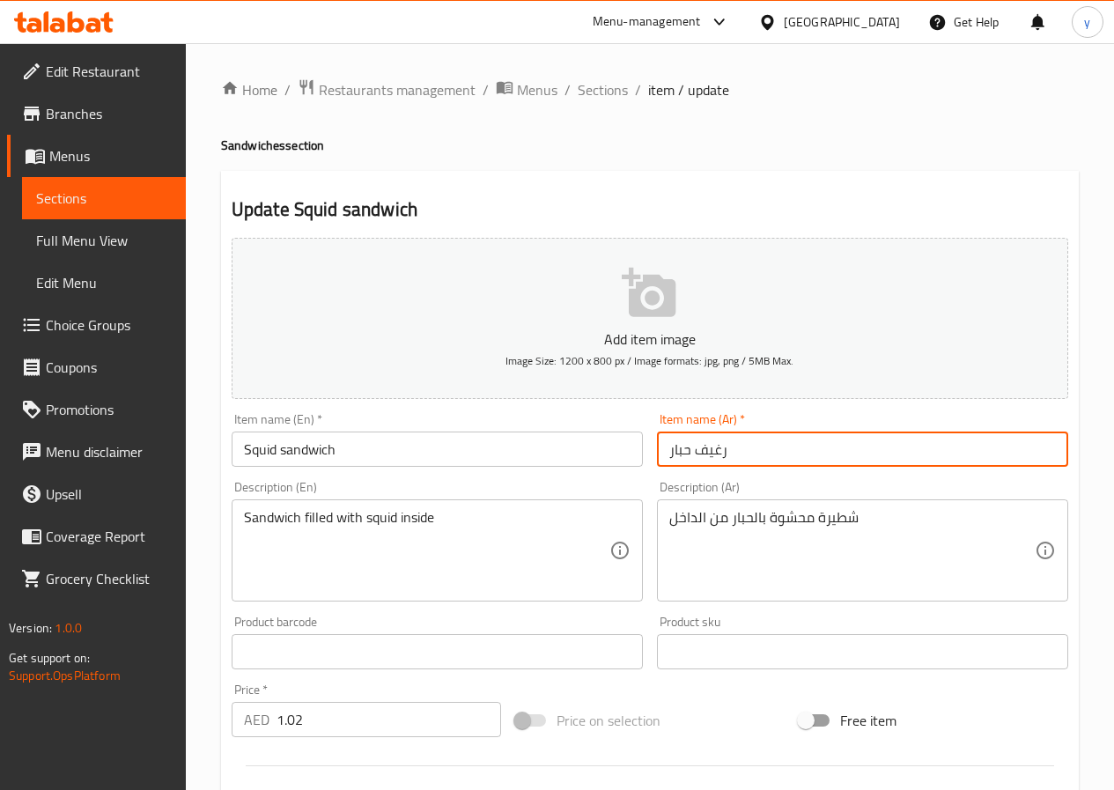
click at [713, 438] on input "رغيف حبار" at bounding box center [862, 448] width 411 height 35
click at [718, 440] on input "رغيف حبار" at bounding box center [862, 448] width 411 height 35
drag, startPoint x: 729, startPoint y: 447, endPoint x: 698, endPoint y: 462, distance: 34.3
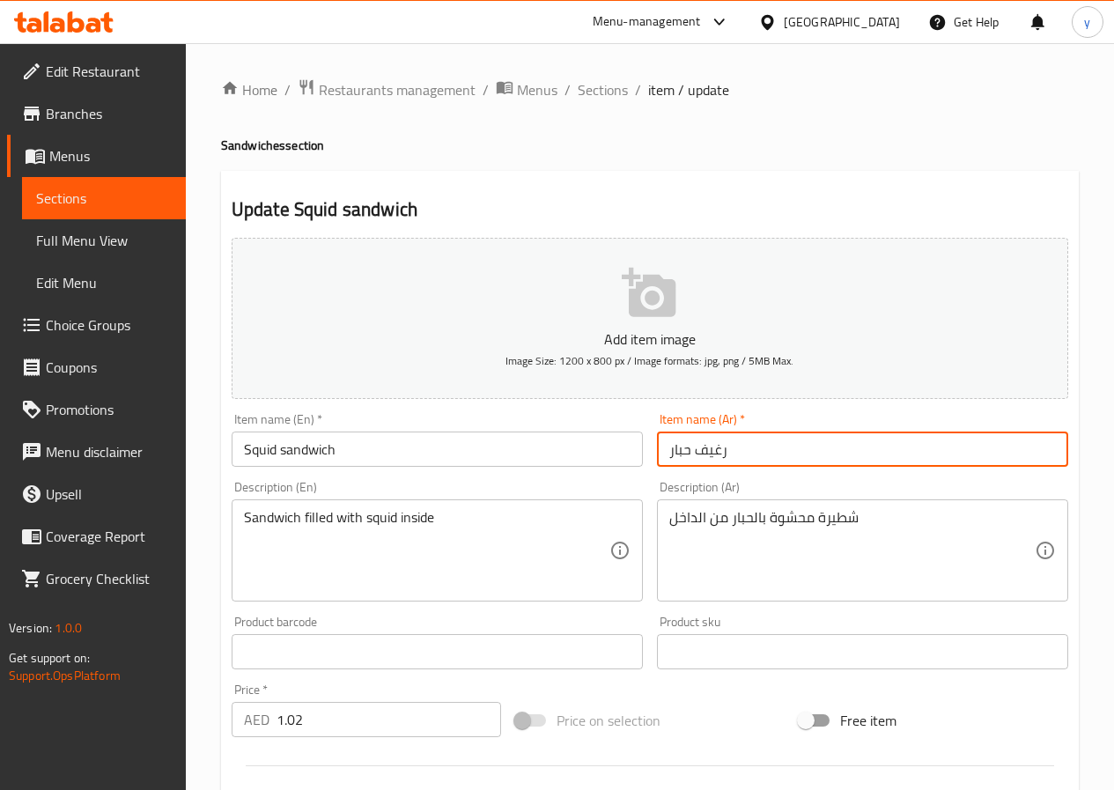
click at [698, 462] on input "رغيف حبار" at bounding box center [862, 448] width 411 height 35
paste input "ندويتش"
type input "سندويتش حبار"
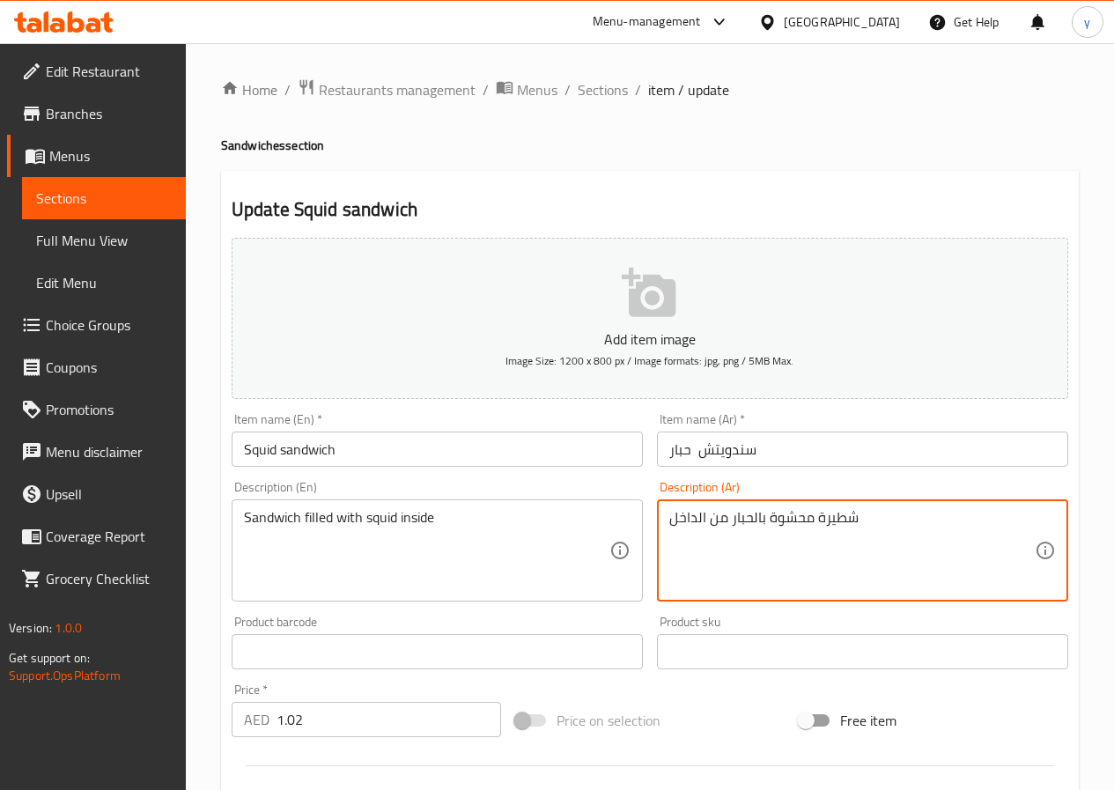
click at [840, 519] on textarea "شطيرة محشوة بالحبار من الداخل" at bounding box center [851, 551] width 365 height 84
paste textarea "ندويتش"
click at [928, 533] on textarea "سندويتش محشوة بالحبار من الداخل" at bounding box center [851, 551] width 365 height 84
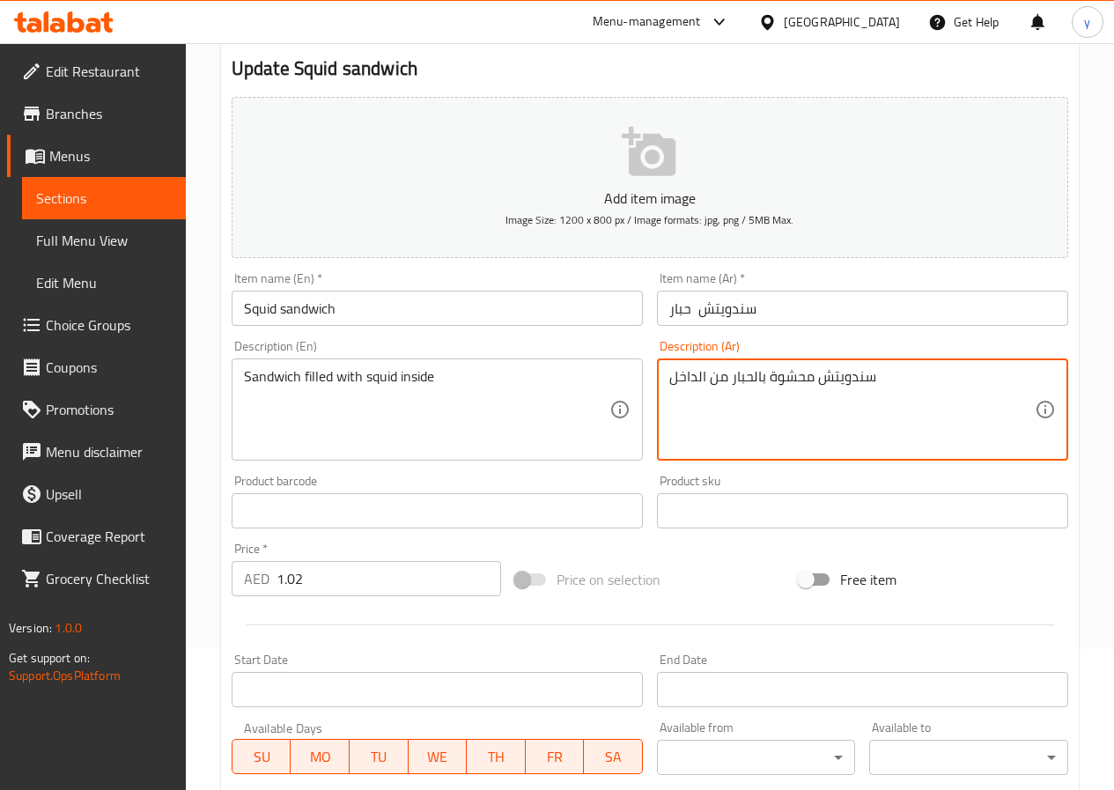
scroll to position [176, 0]
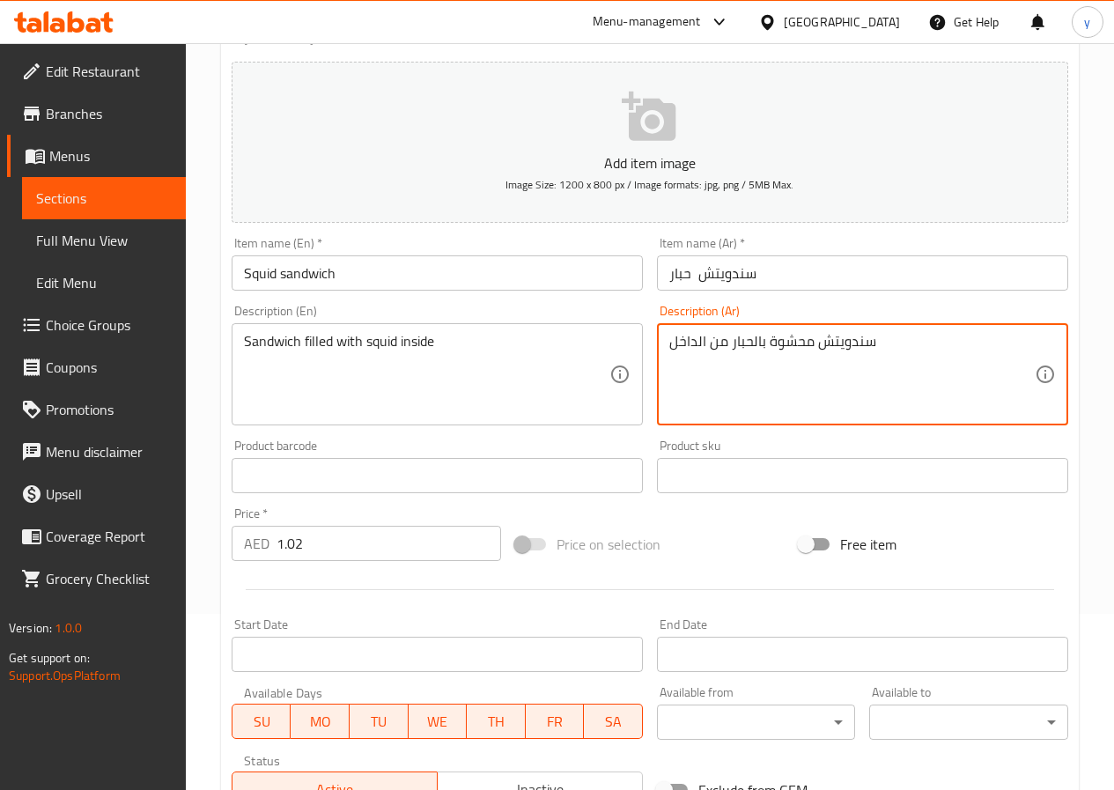
type textarea "سندويتش محشوة بالحبار من الداخل"
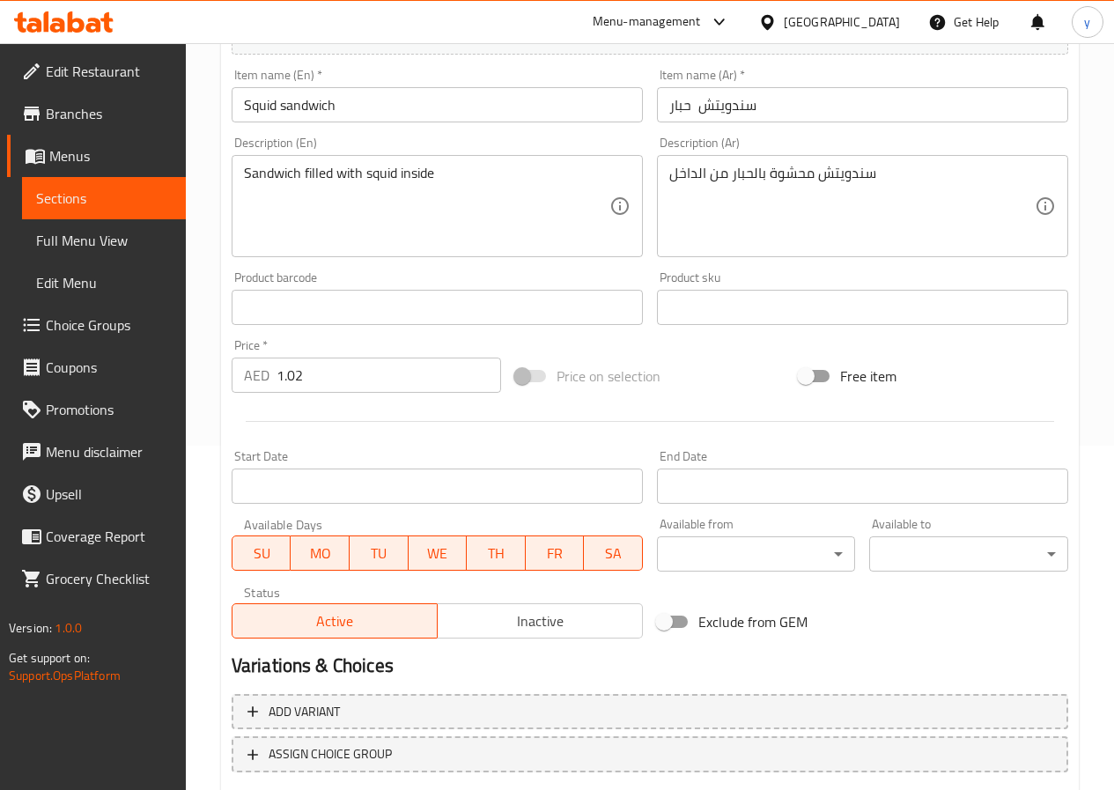
scroll to position [454, 0]
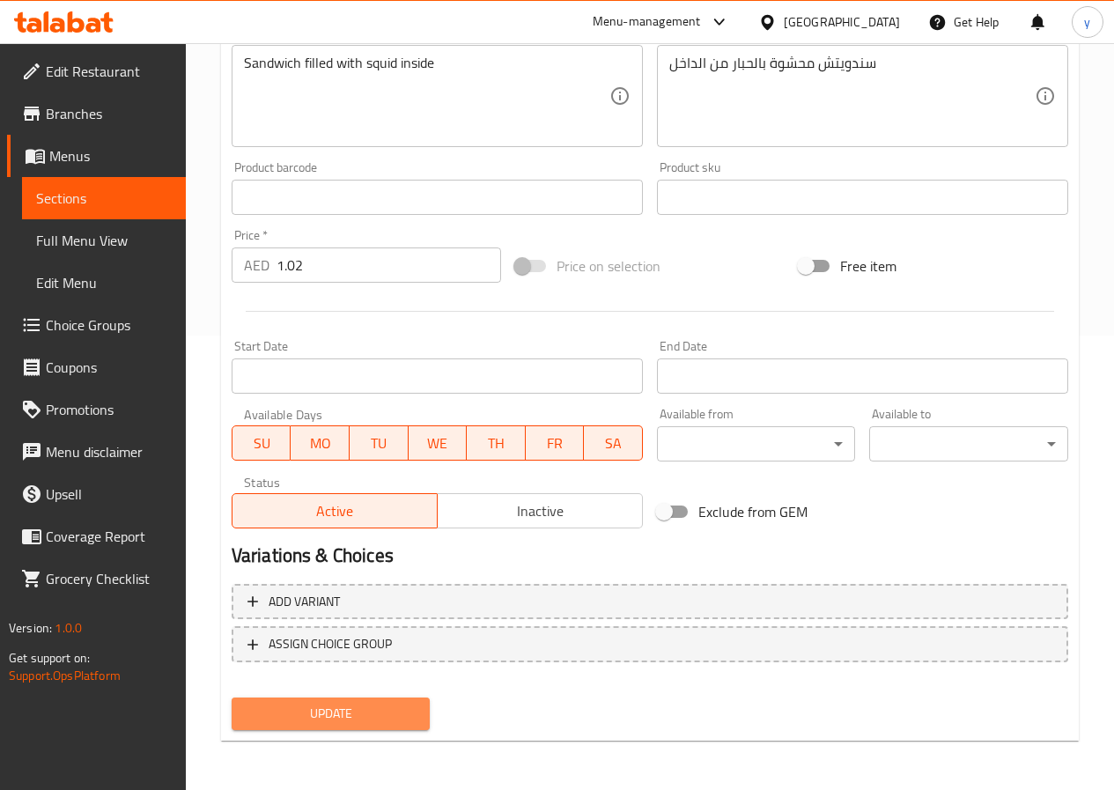
click at [383, 721] on span "Update" at bounding box center [331, 714] width 171 height 22
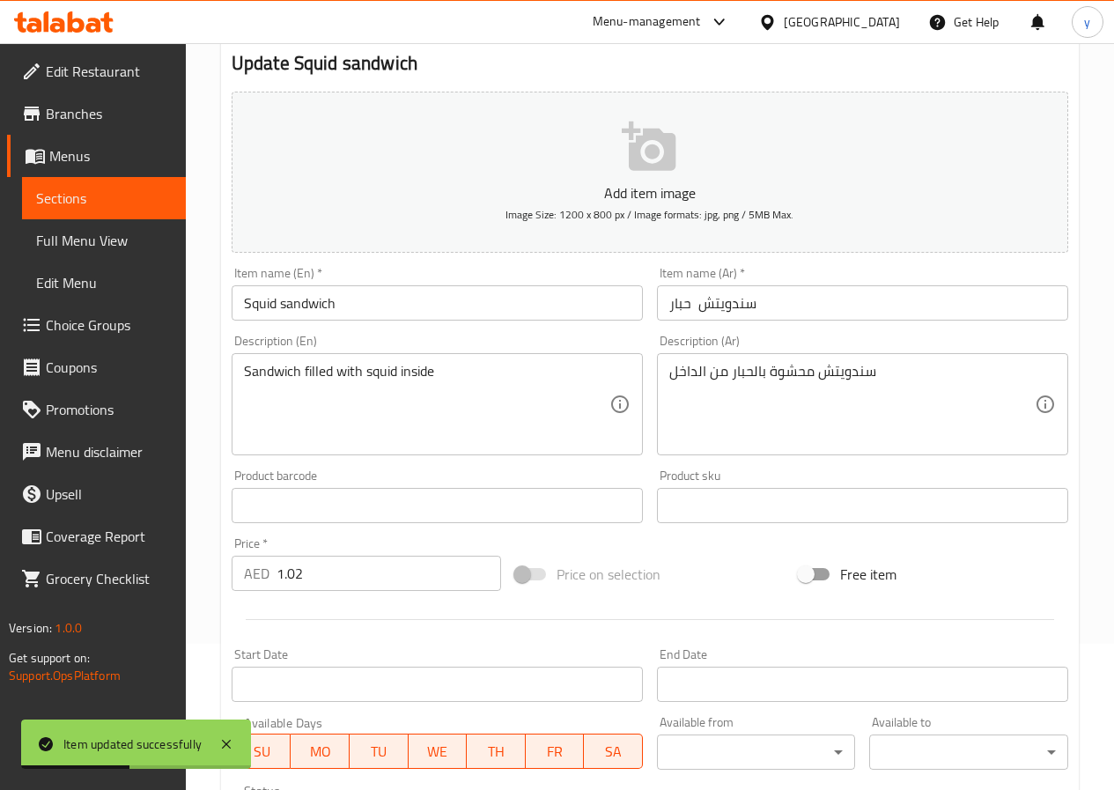
scroll to position [0, 0]
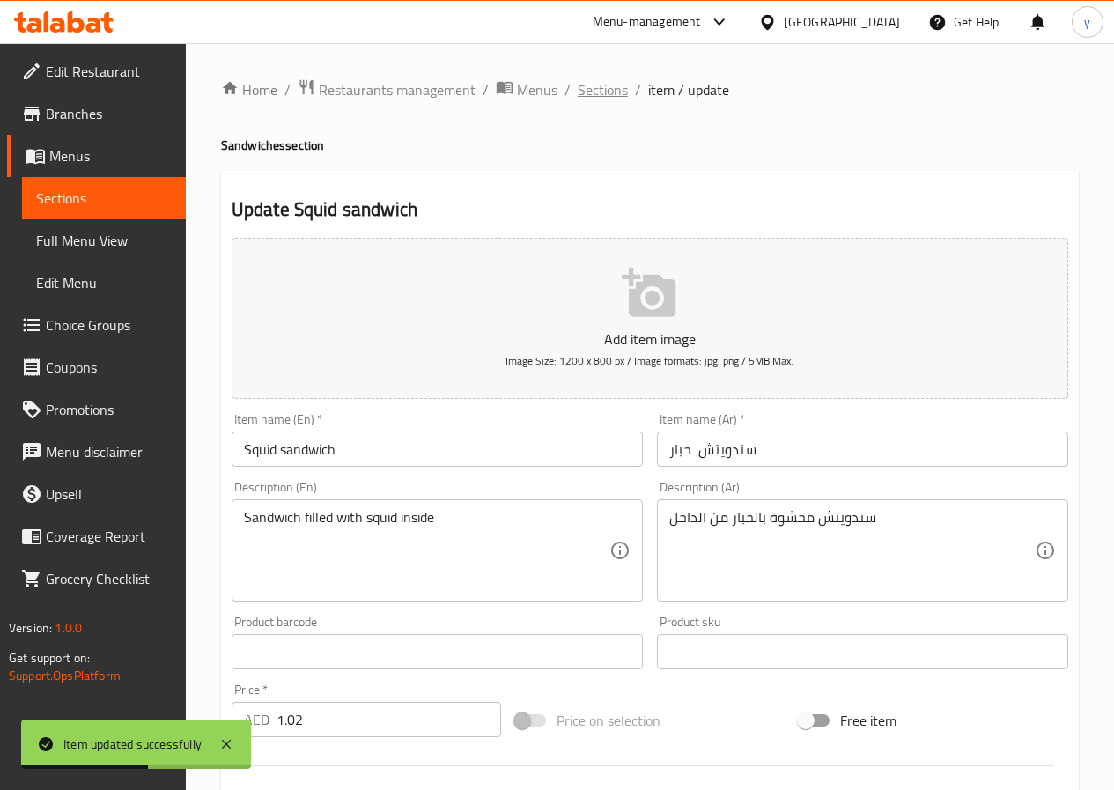
click at [611, 93] on span "Sections" at bounding box center [603, 89] width 50 height 21
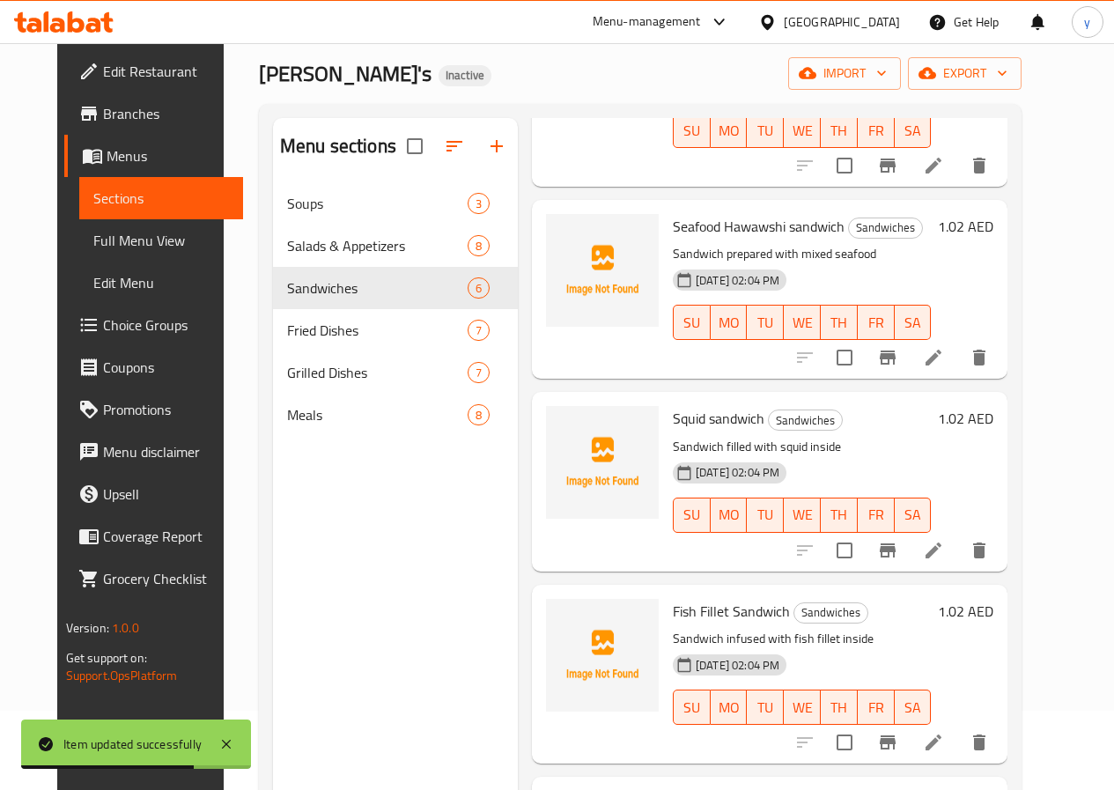
scroll to position [247, 0]
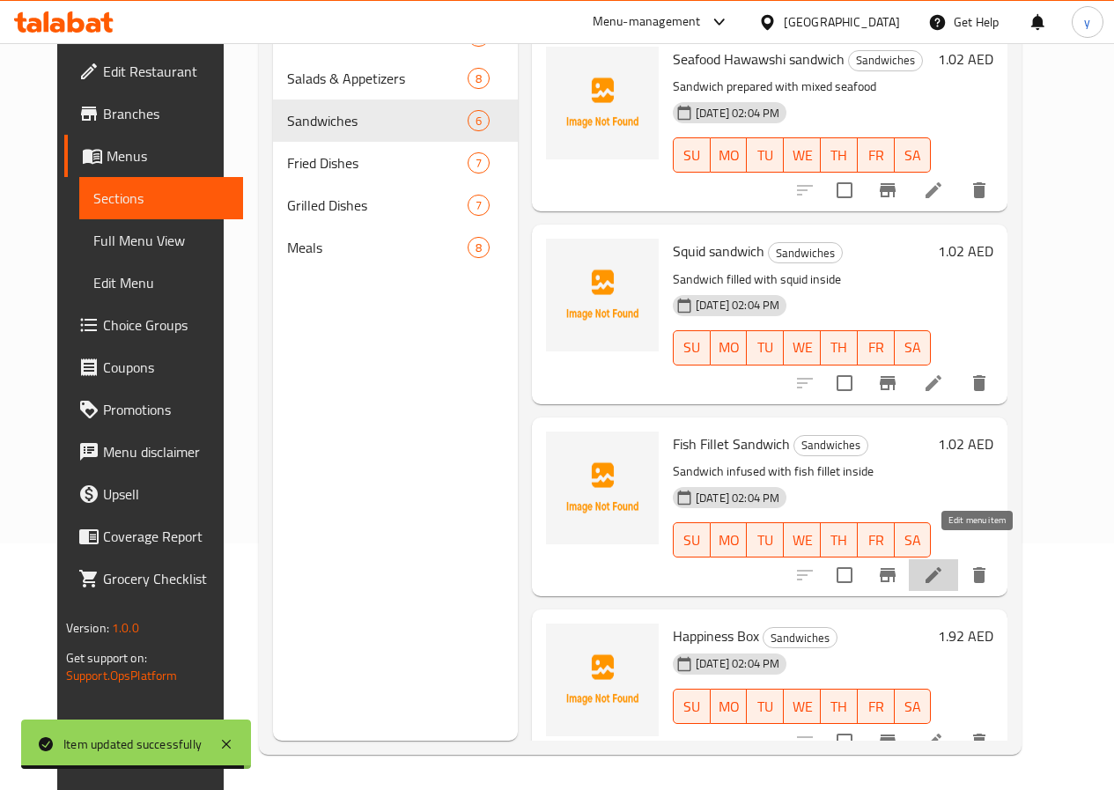
click at [944, 564] on icon at bounding box center [933, 574] width 21 height 21
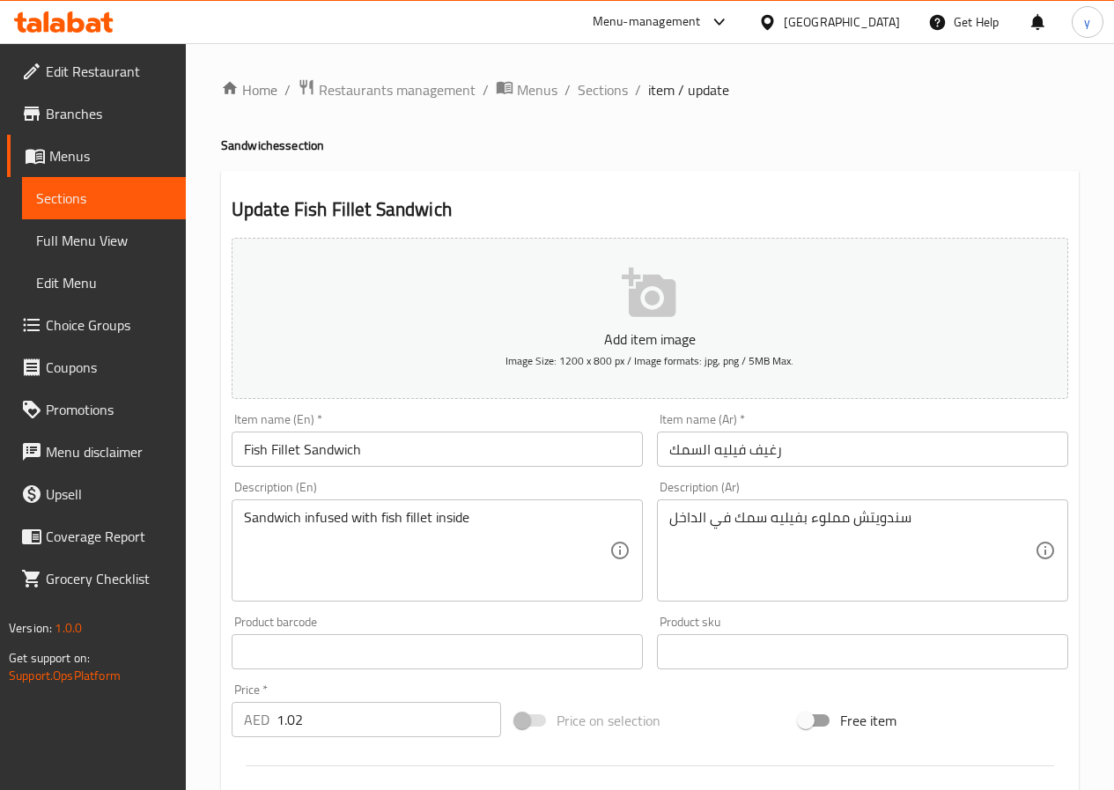
click at [338, 451] on input "Fish Fillet Sandwich" at bounding box center [437, 448] width 411 height 35
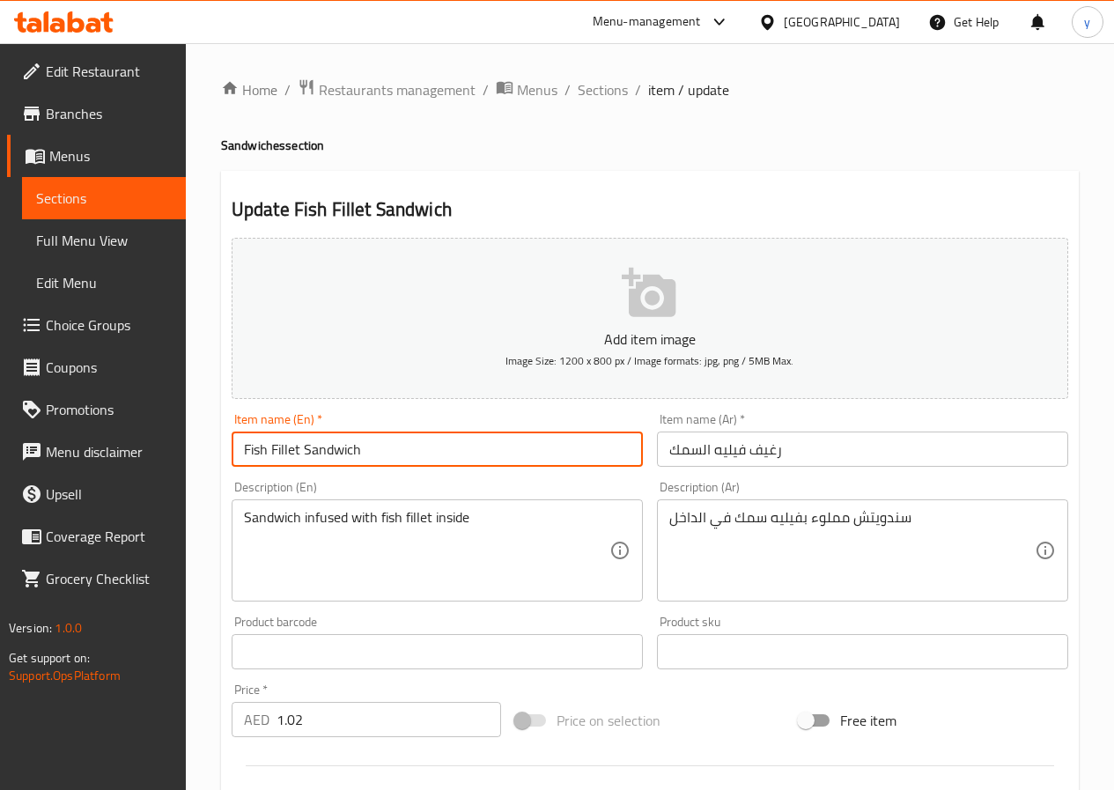
click at [338, 451] on input "Fish Fillet Sandwich" at bounding box center [437, 448] width 411 height 35
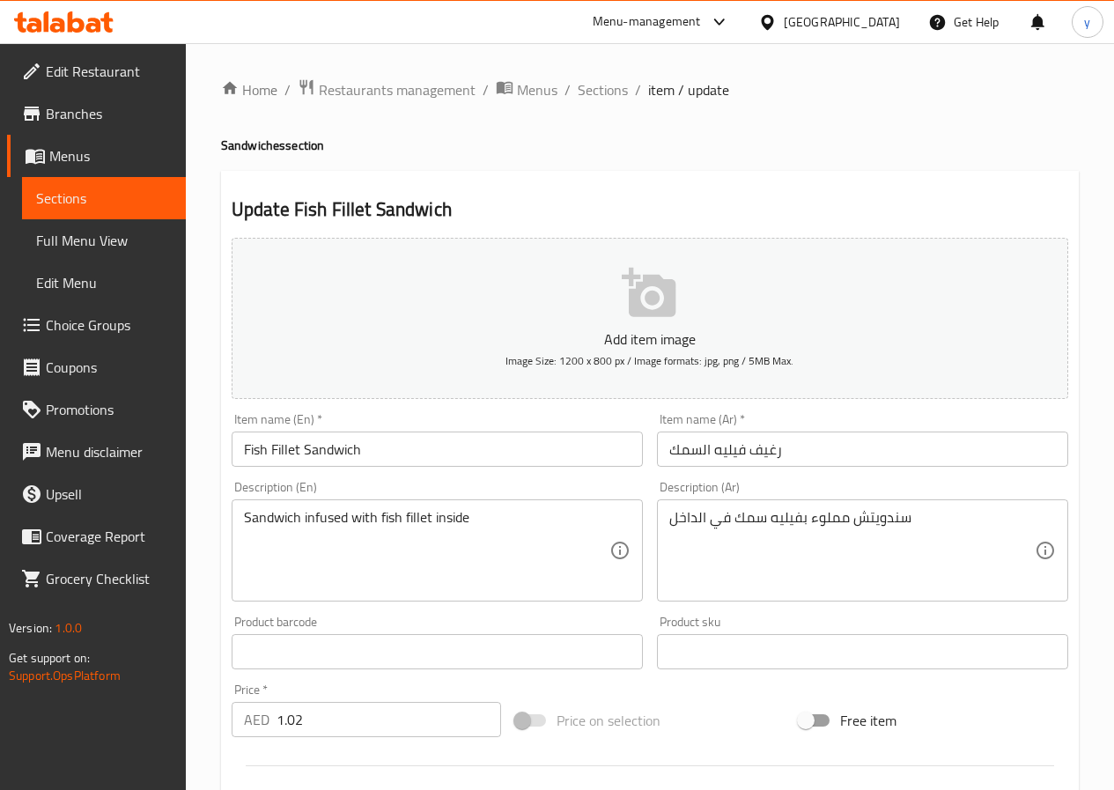
click at [774, 458] on input "رغيف فيليه السمك" at bounding box center [862, 448] width 411 height 35
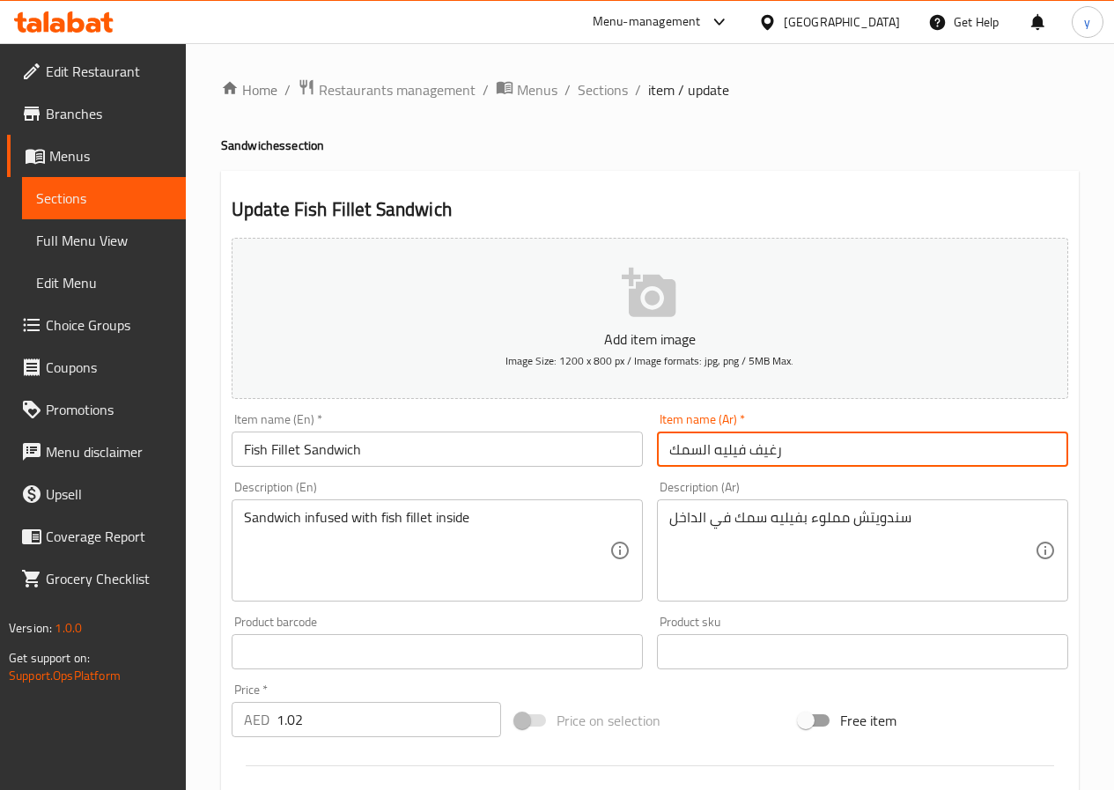
click at [774, 458] on input "رغيف فيليه السمك" at bounding box center [862, 448] width 411 height 35
paste input "ندويتش"
drag, startPoint x: 700, startPoint y: 453, endPoint x: 662, endPoint y: 467, distance: 40.1
click at [662, 467] on input "سندويتش فيليه السمك" at bounding box center [862, 448] width 411 height 35
drag, startPoint x: 708, startPoint y: 457, endPoint x: 676, endPoint y: 468, distance: 33.4
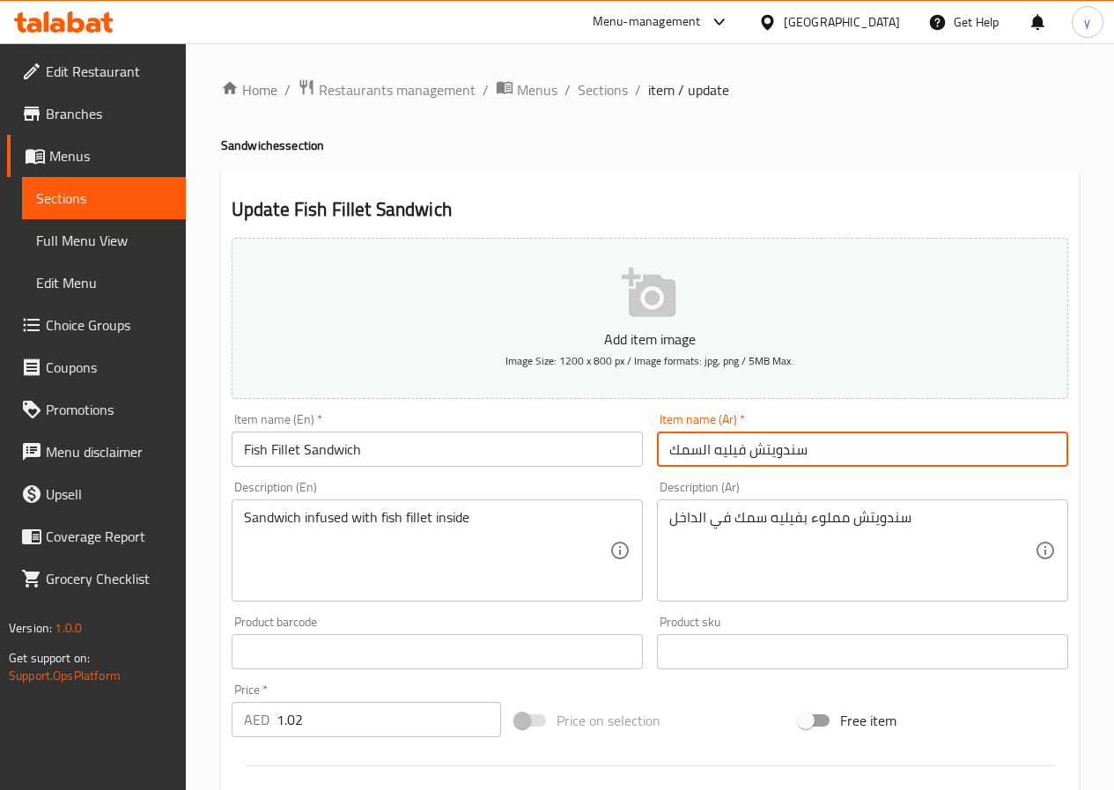
click at [676, 468] on div "Item name (Ar)   * سندويتش فيليه السمك Item name (Ar) *" at bounding box center [862, 440] width 425 height 68
drag, startPoint x: 711, startPoint y: 457, endPoint x: 647, endPoint y: 476, distance: 66.3
click at [647, 476] on div "Add item image Image Size: 1200 x 800 px / Image formats: jpg, png / 5MB Max. I…" at bounding box center [650, 610] width 851 height 759
paste input "سمك"
type input "سندويتش سمك فيليه"
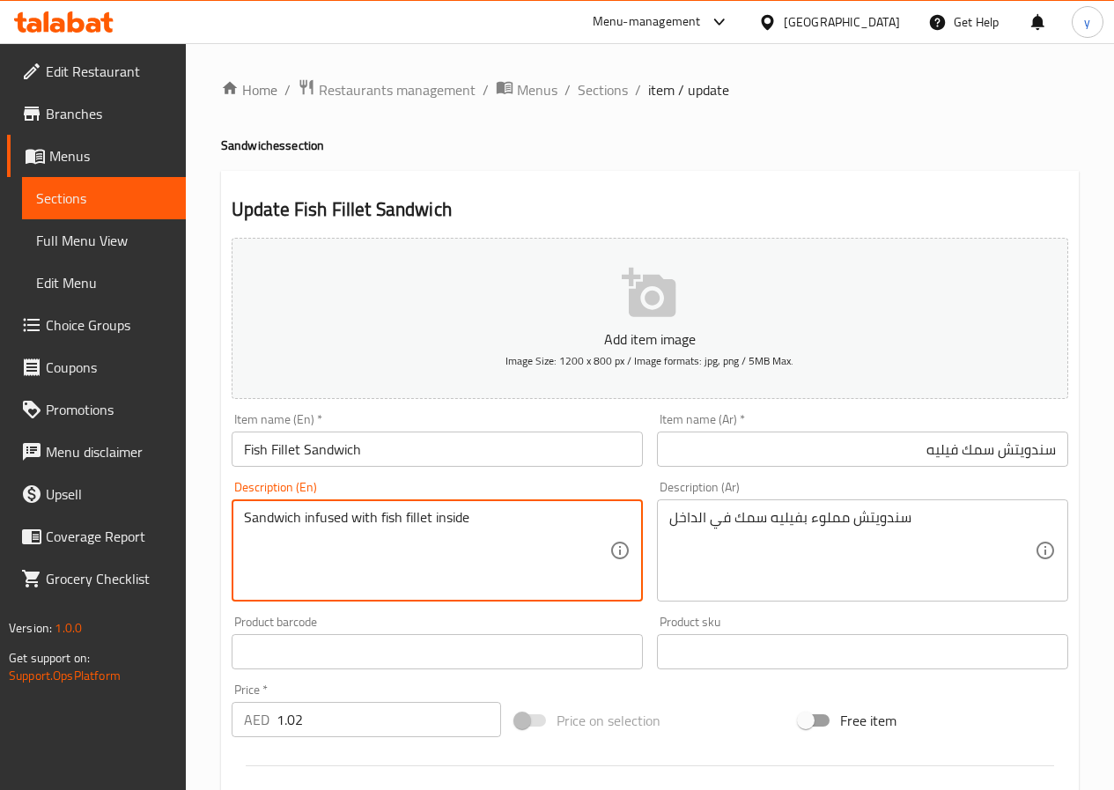
click at [328, 527] on textarea "Sandwich infused with fish fillet inside" at bounding box center [426, 551] width 365 height 84
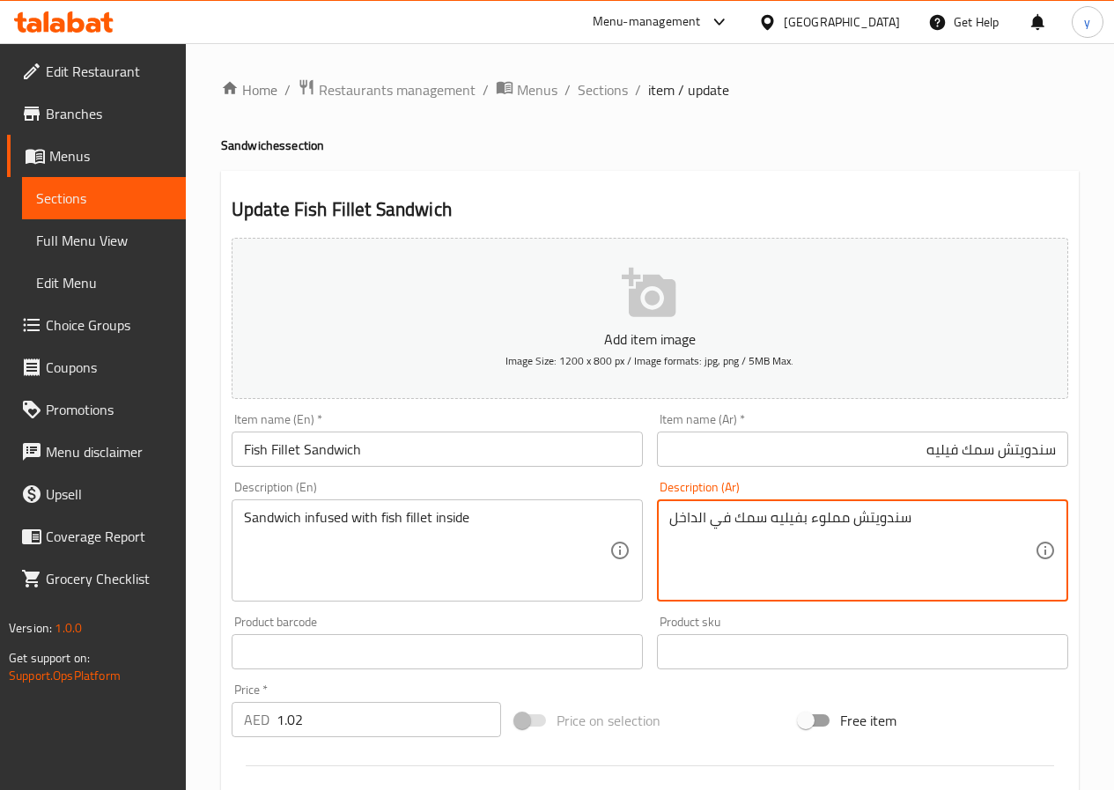
click at [828, 528] on textarea "سندويتش مملوء بفيليه سمك في الداخل" at bounding box center [851, 551] width 365 height 84
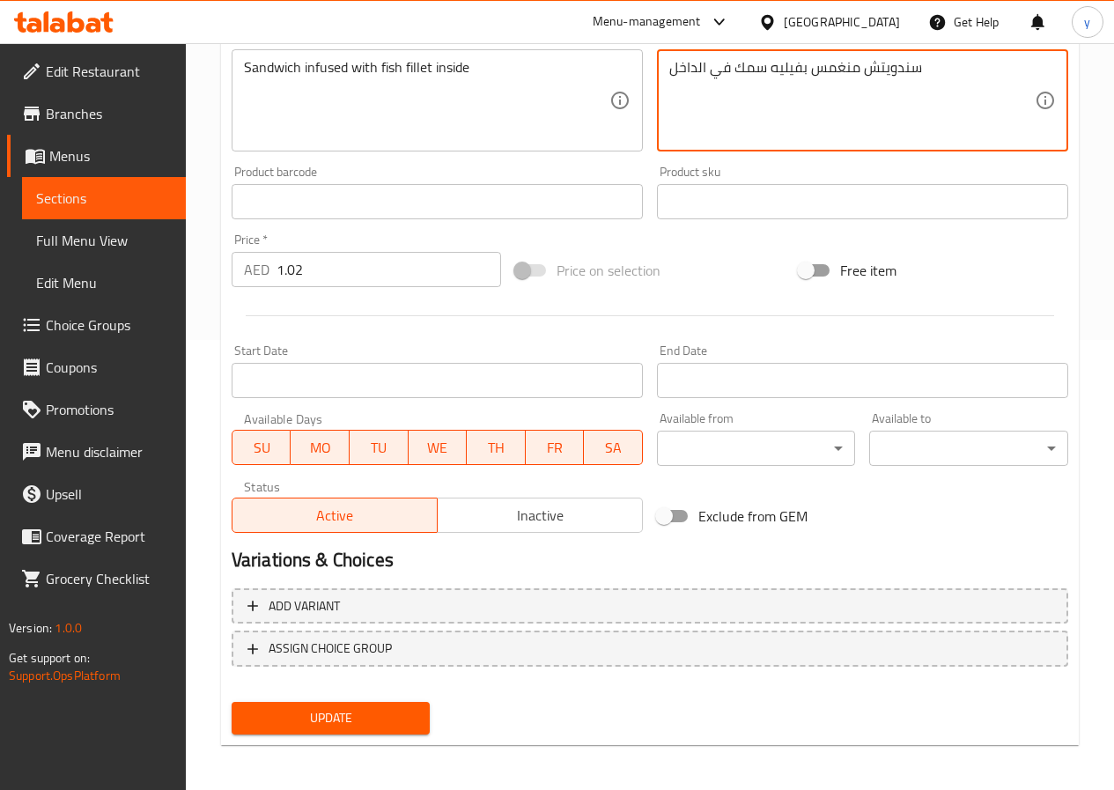
scroll to position [454, 0]
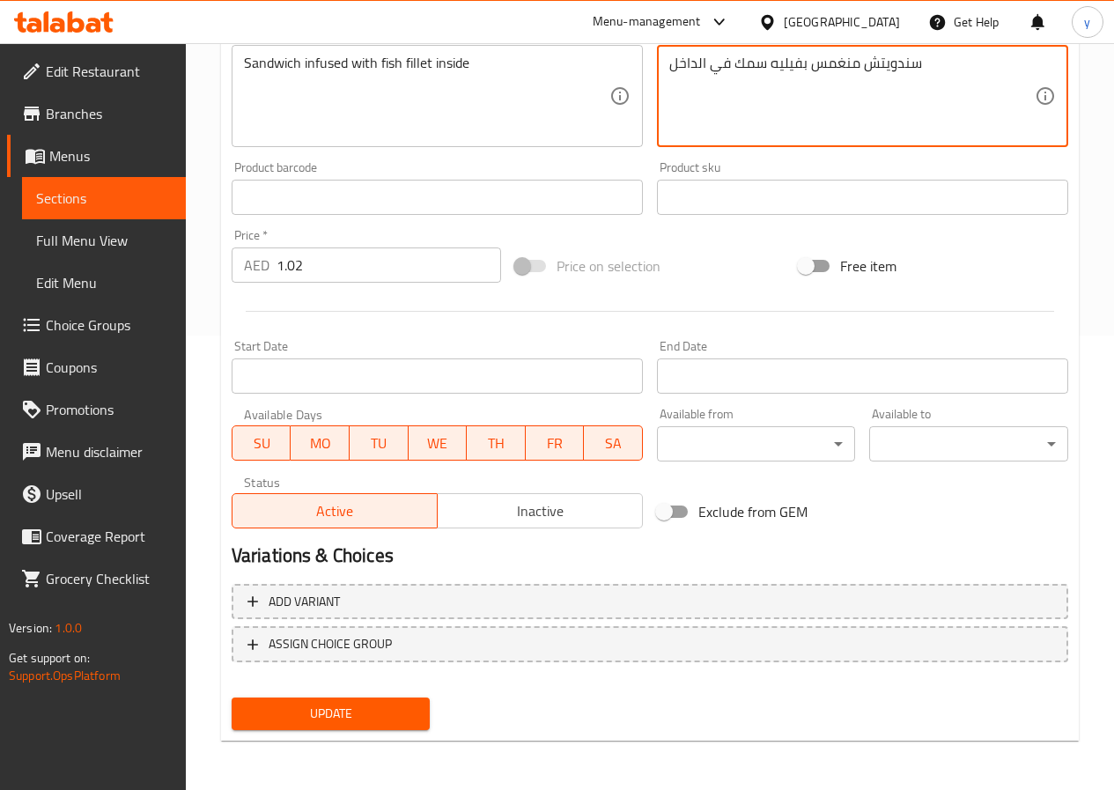
type textarea "سندويتش منغمس بفيليه سمك في الداخل"
click at [360, 711] on span "Update" at bounding box center [331, 714] width 171 height 22
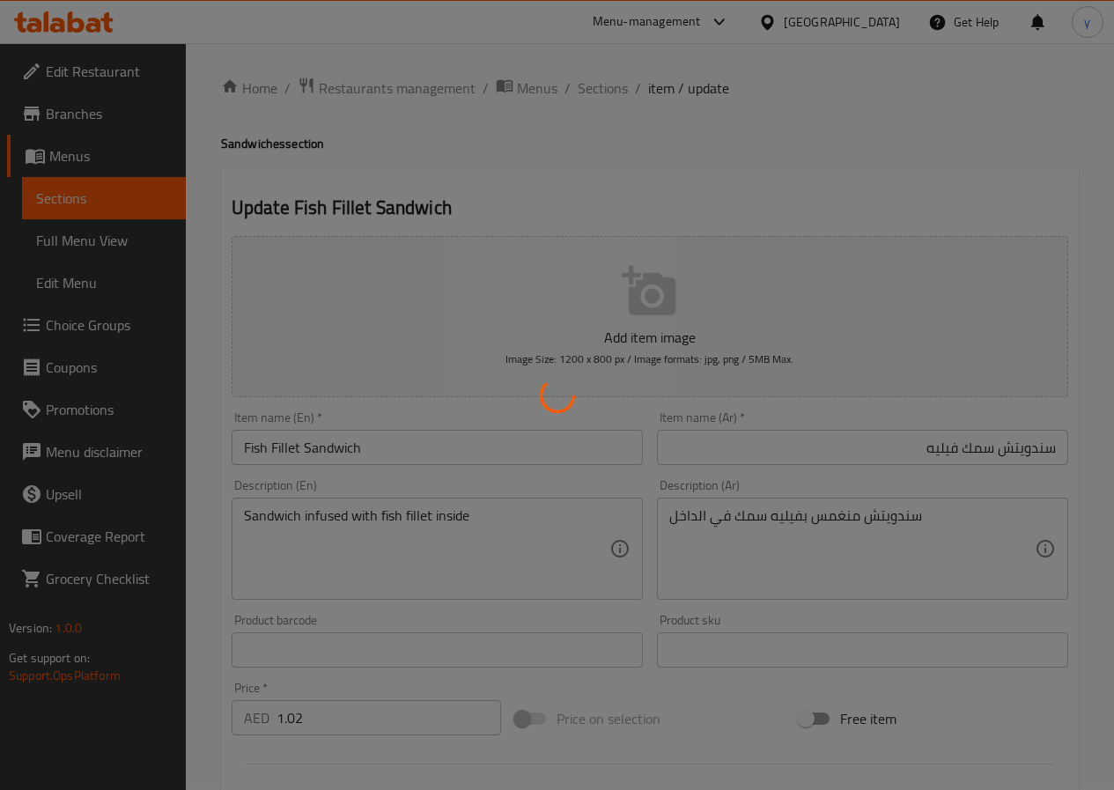
scroll to position [0, 0]
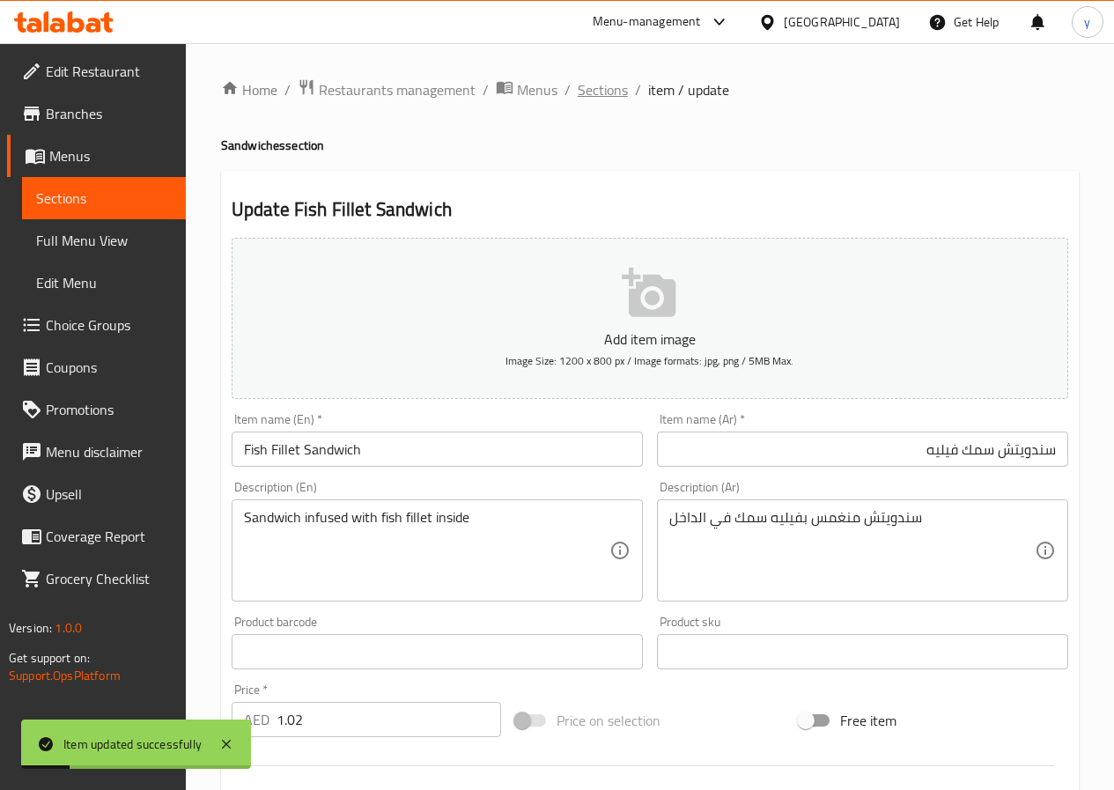
click at [596, 87] on span "Sections" at bounding box center [603, 89] width 50 height 21
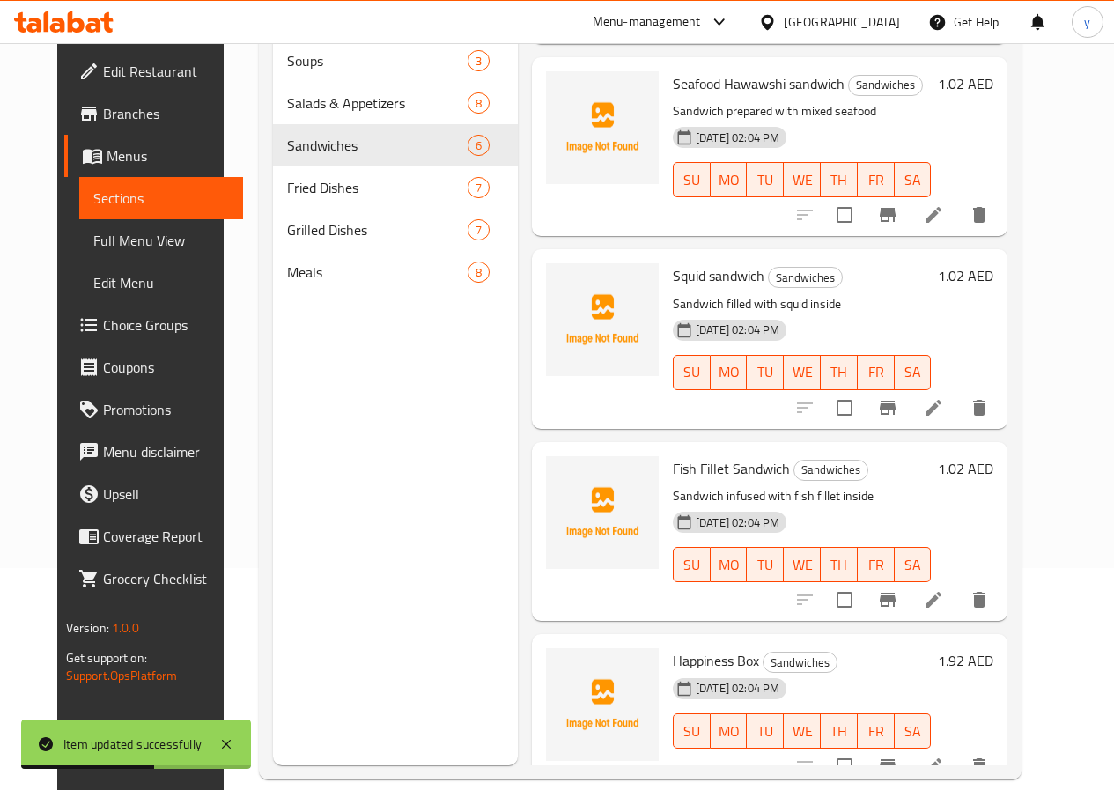
scroll to position [247, 0]
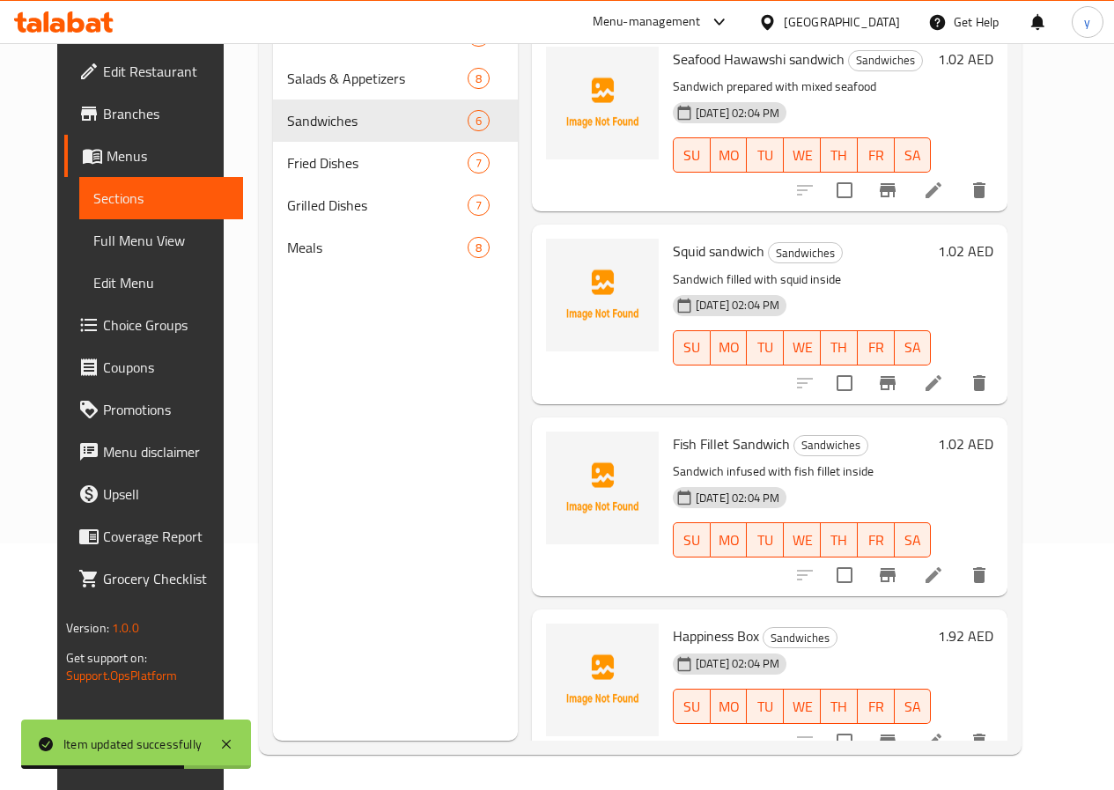
click at [958, 725] on li at bounding box center [933, 741] width 49 height 32
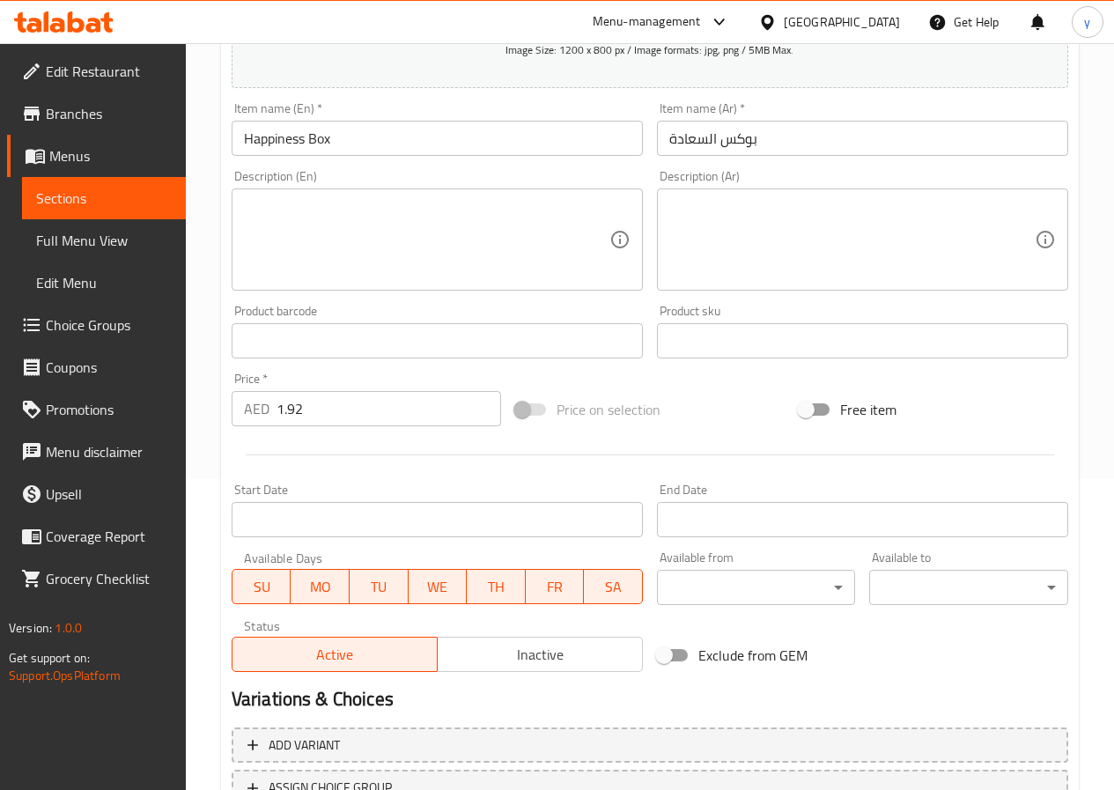
scroll to position [454, 0]
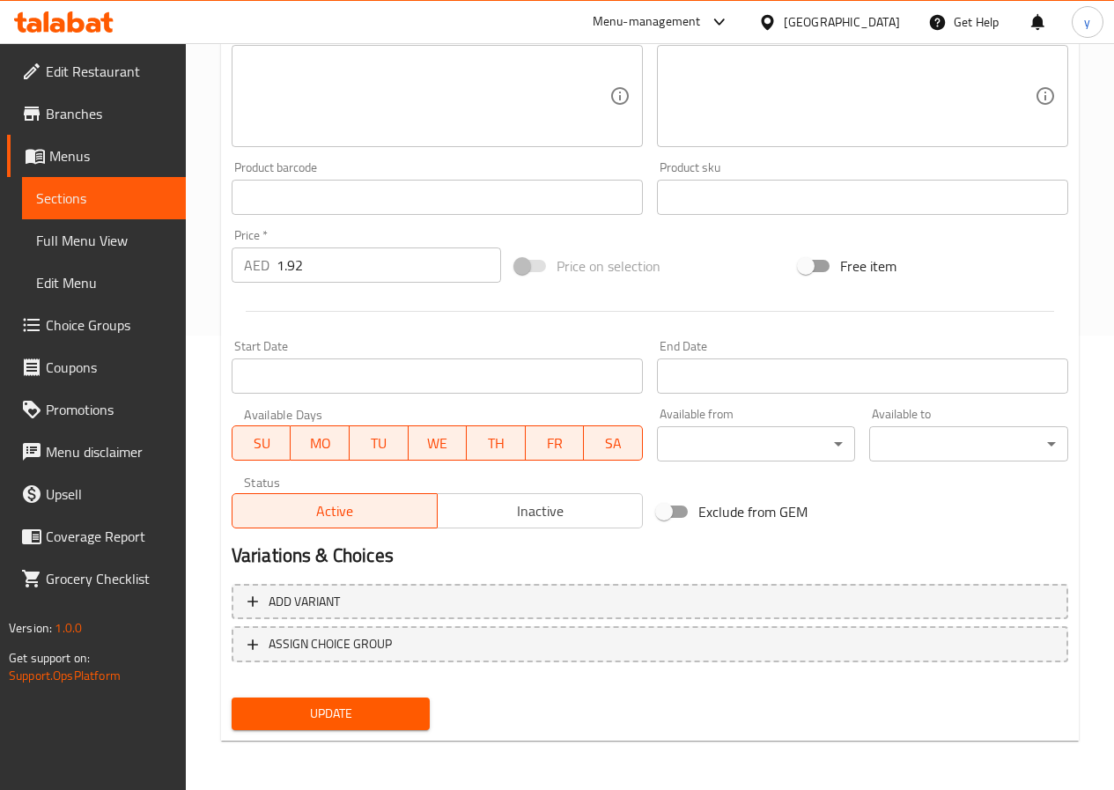
click at [315, 704] on span "Update" at bounding box center [331, 714] width 171 height 22
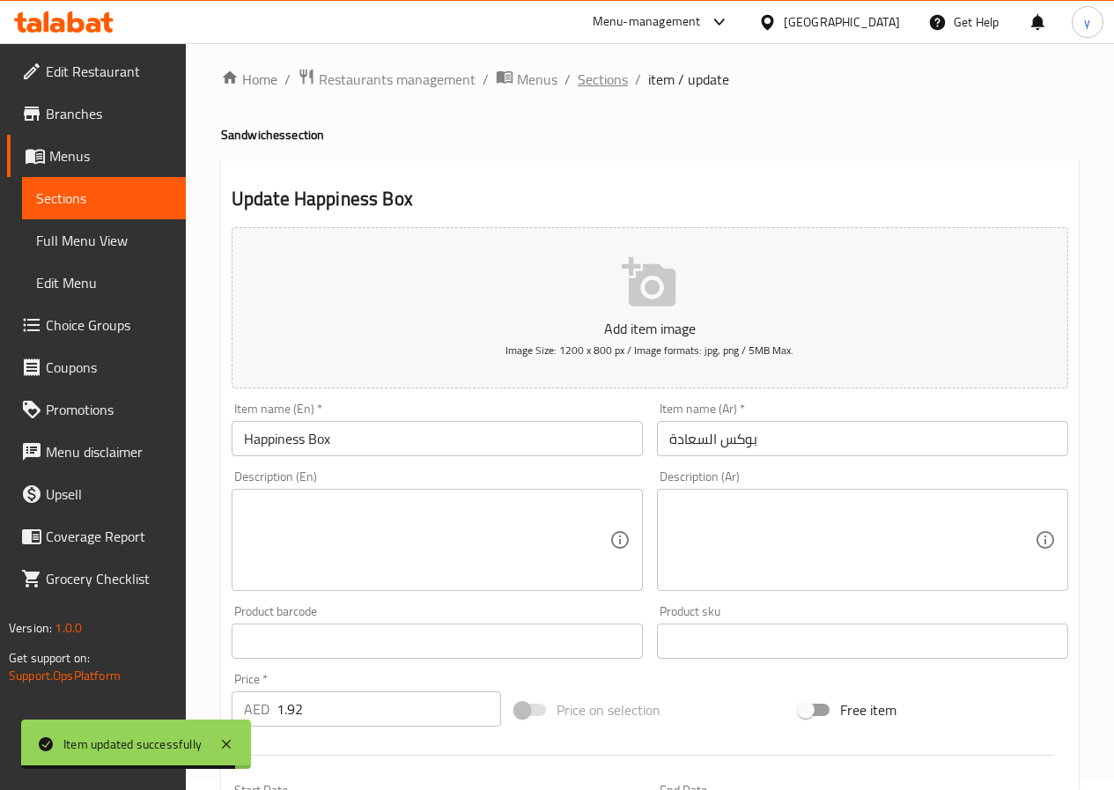
scroll to position [0, 0]
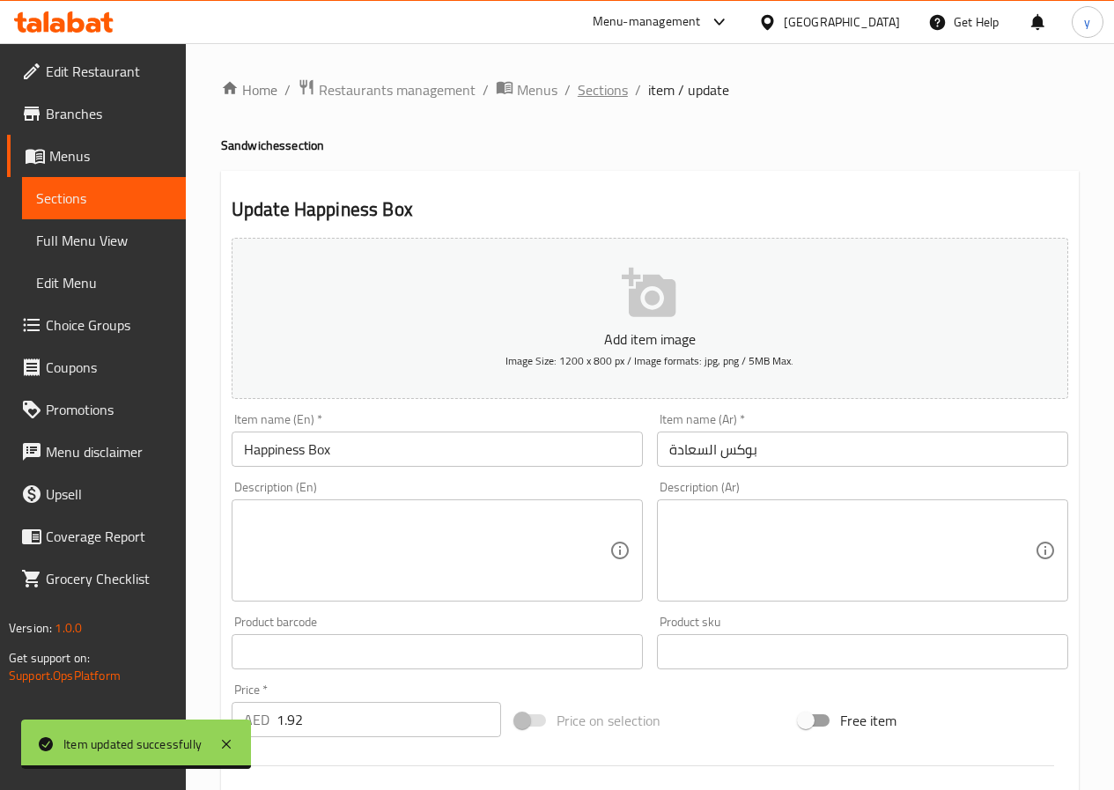
click at [621, 93] on span "Sections" at bounding box center [603, 89] width 50 height 21
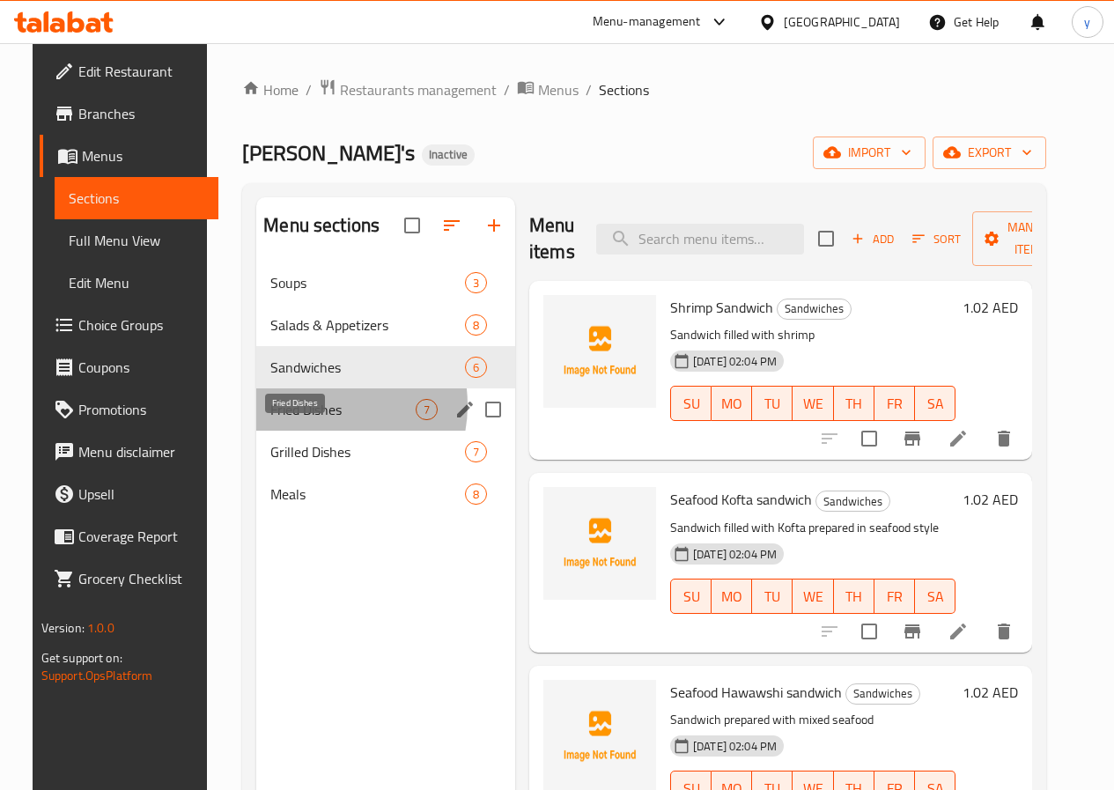
click at [302, 420] on span "Fried Dishes" at bounding box center [342, 409] width 145 height 21
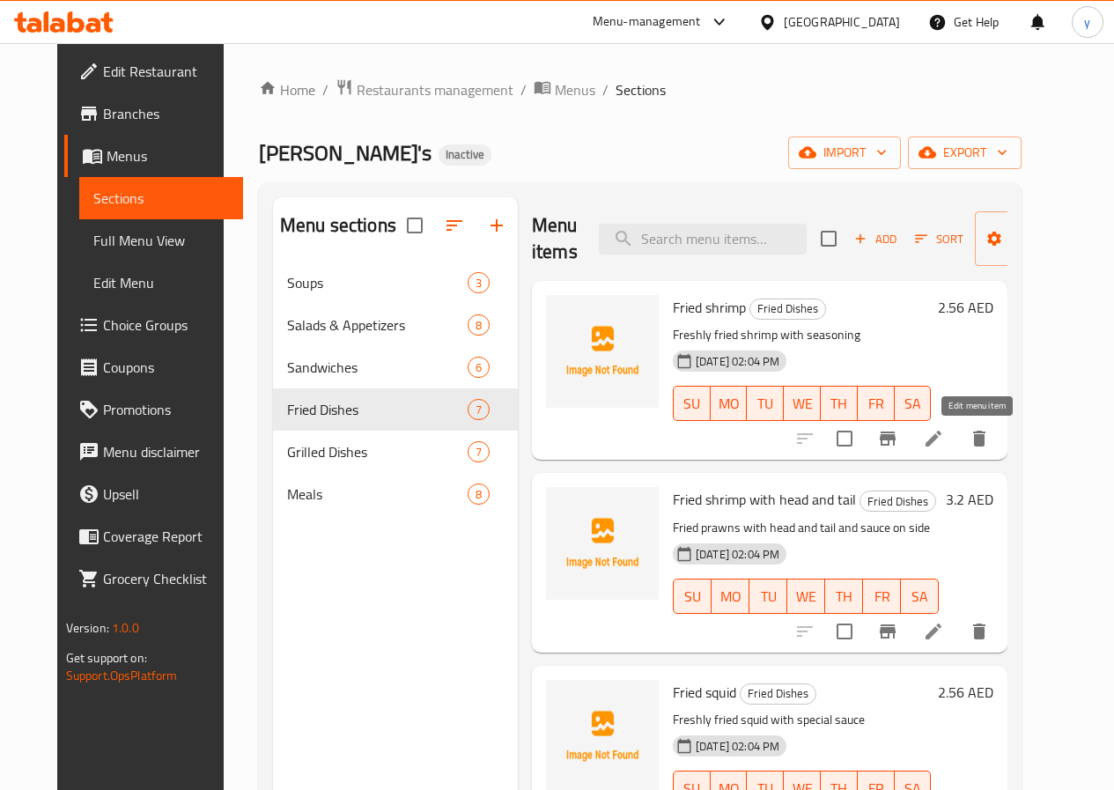
click at [944, 431] on icon at bounding box center [933, 438] width 21 height 21
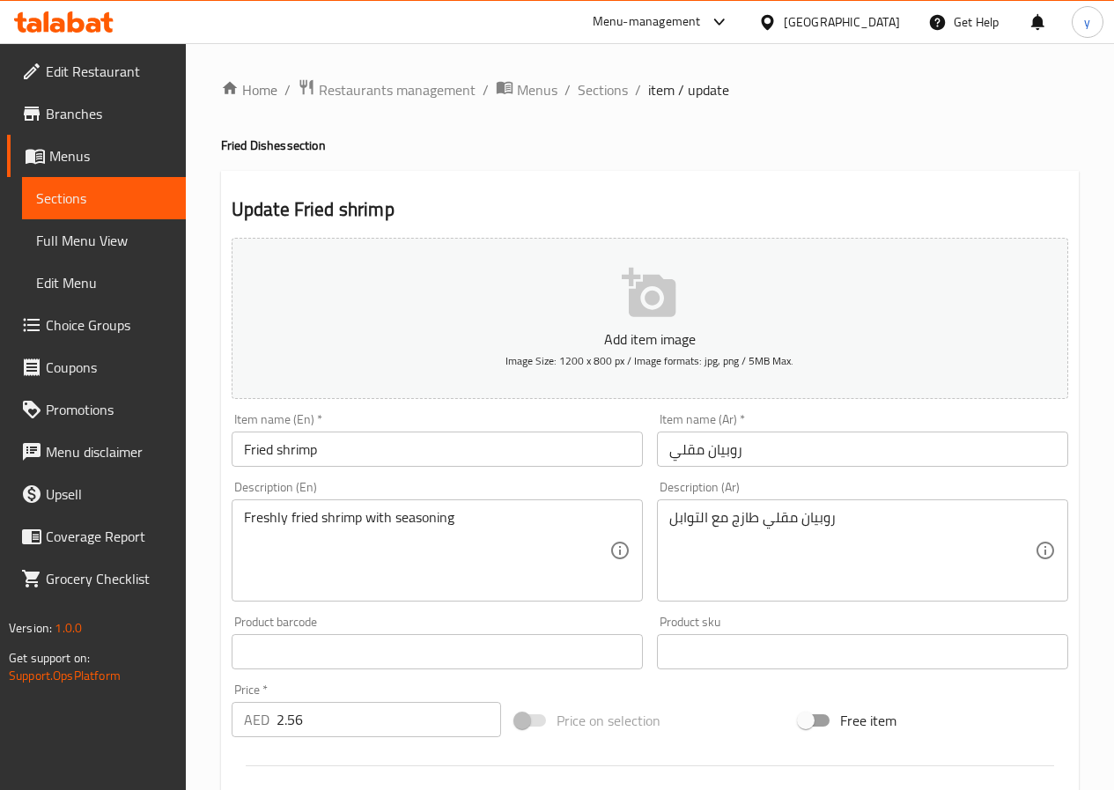
click at [303, 452] on input "Fried shrimp" at bounding box center [437, 448] width 411 height 35
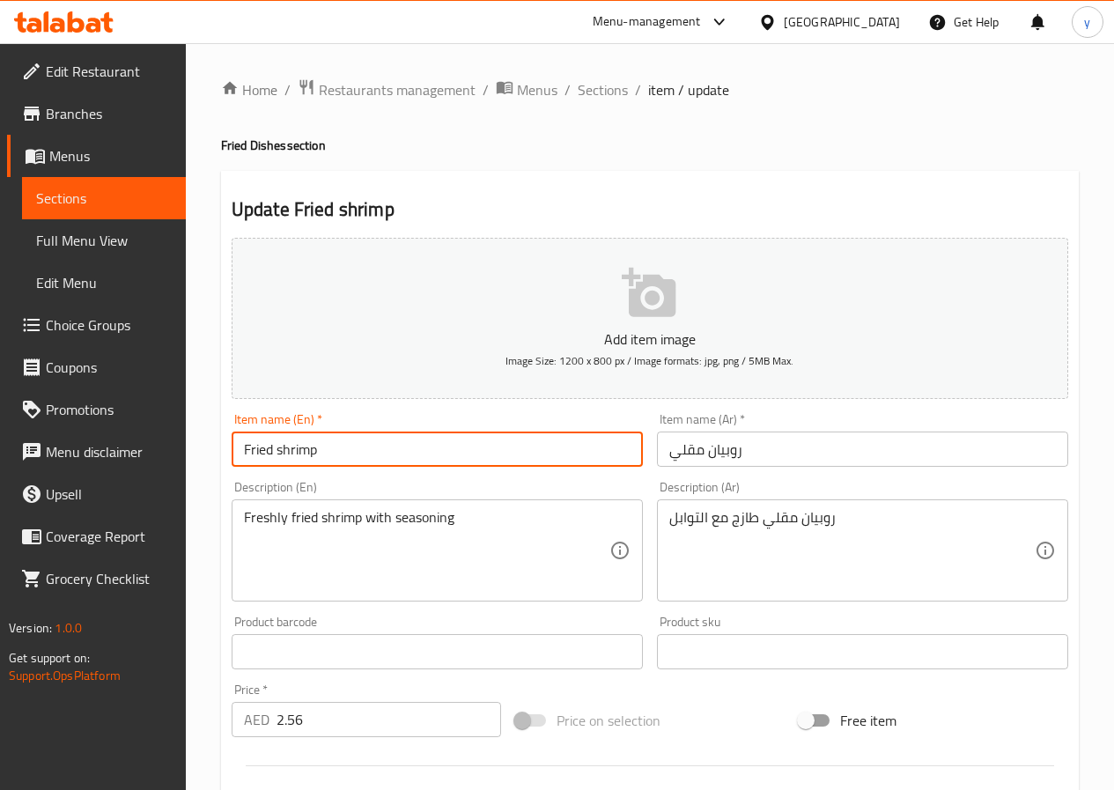
click at [303, 452] on input "Fried shrimp" at bounding box center [437, 448] width 411 height 35
click at [269, 457] on input "Fried shrimp" at bounding box center [437, 448] width 411 height 35
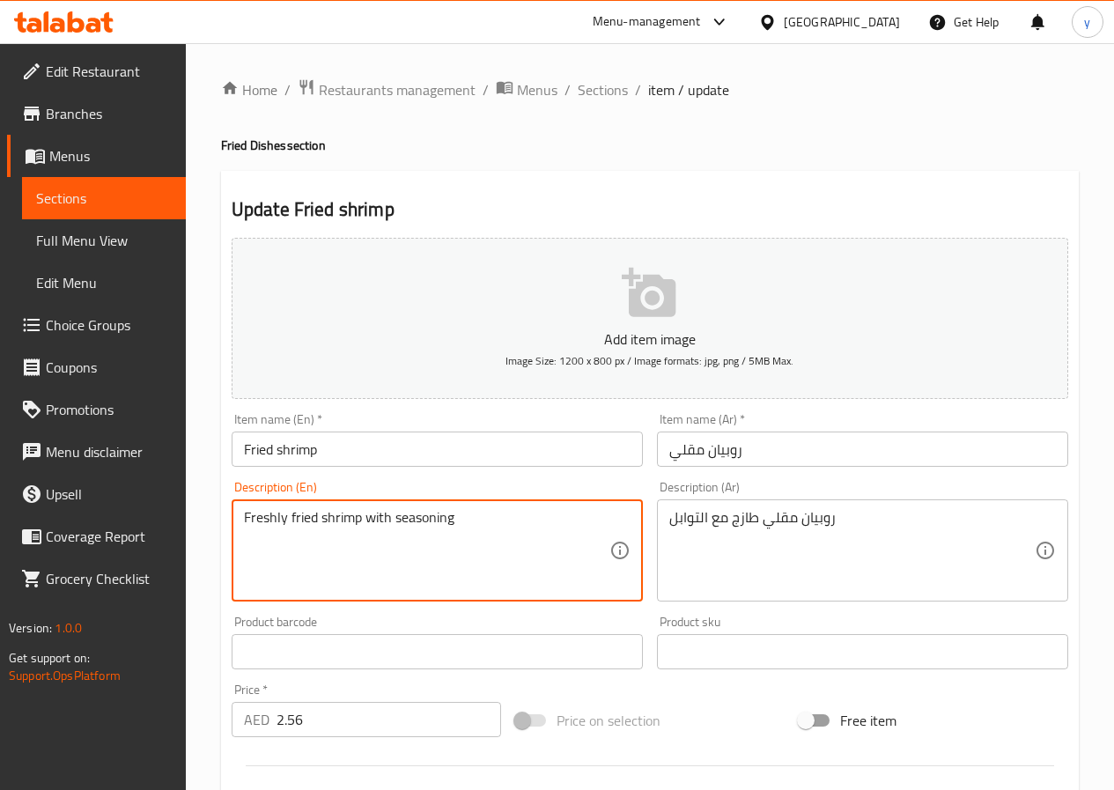
click at [446, 522] on textarea "Freshly fried shrimp with seasoning" at bounding box center [426, 551] width 365 height 84
click at [519, 534] on textarea "Freshly fried shrimp with seasoning" at bounding box center [426, 551] width 365 height 84
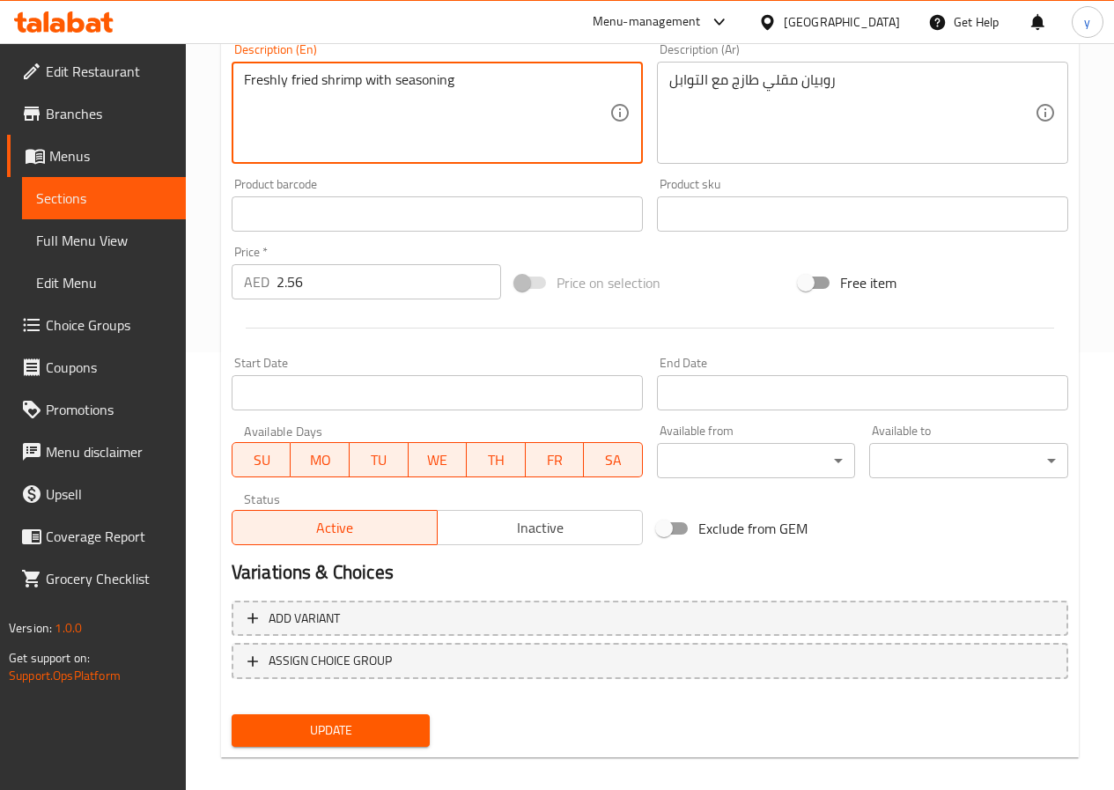
scroll to position [454, 0]
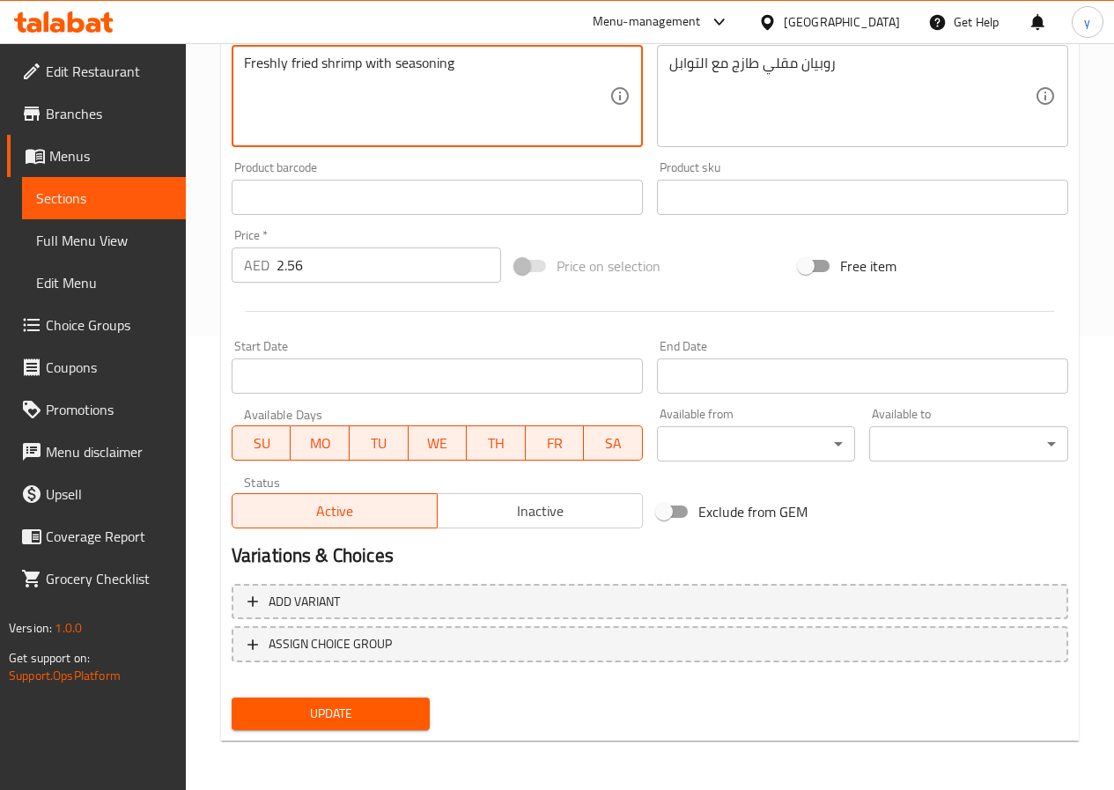
click at [331, 728] on button "Update" at bounding box center [331, 713] width 199 height 33
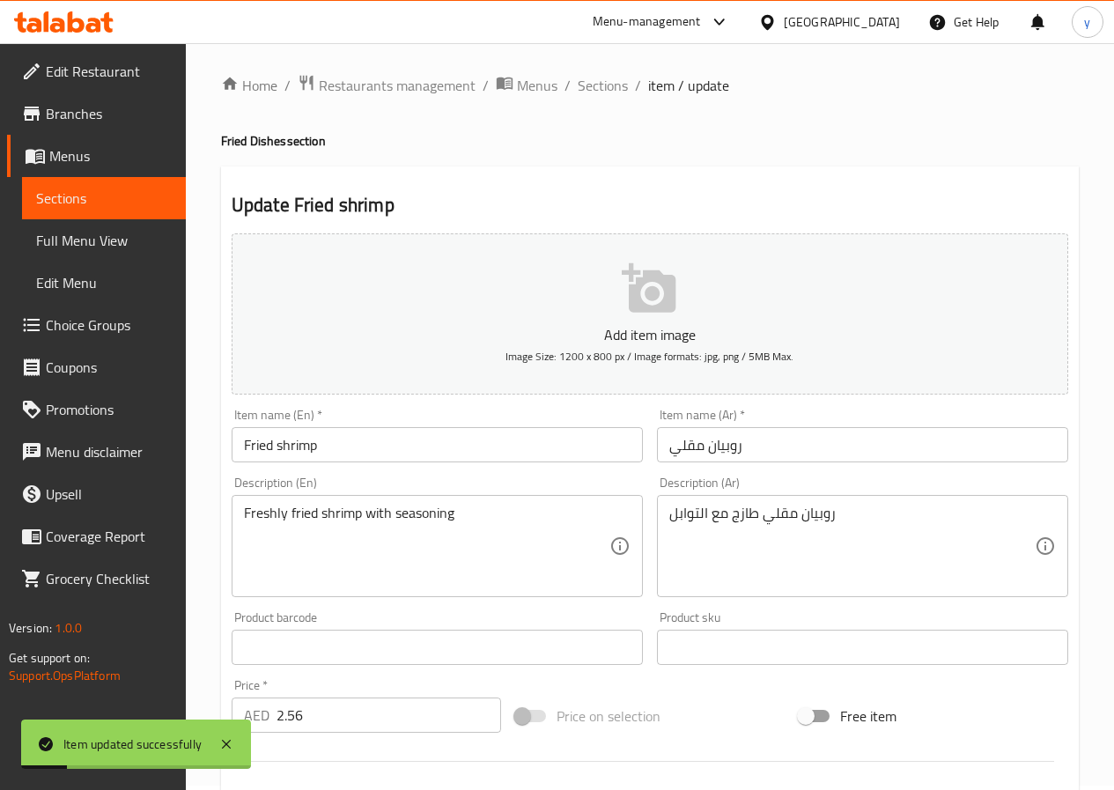
scroll to position [0, 0]
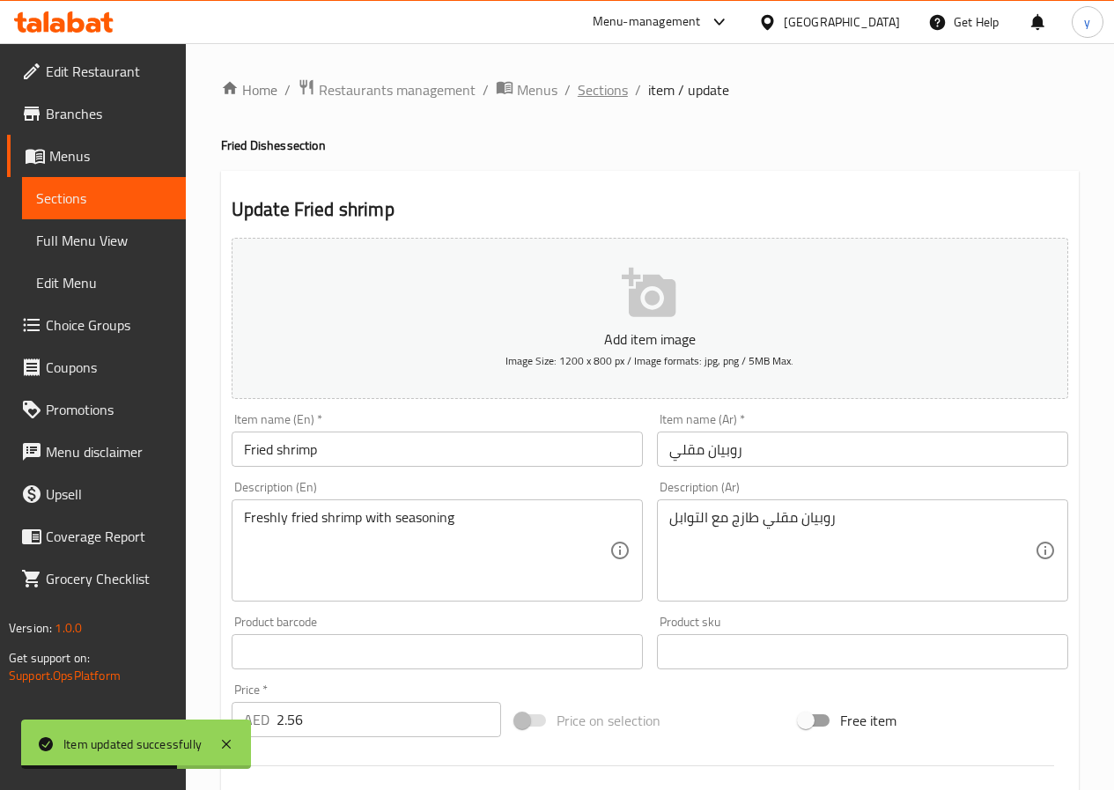
click at [617, 84] on span "Sections" at bounding box center [603, 89] width 50 height 21
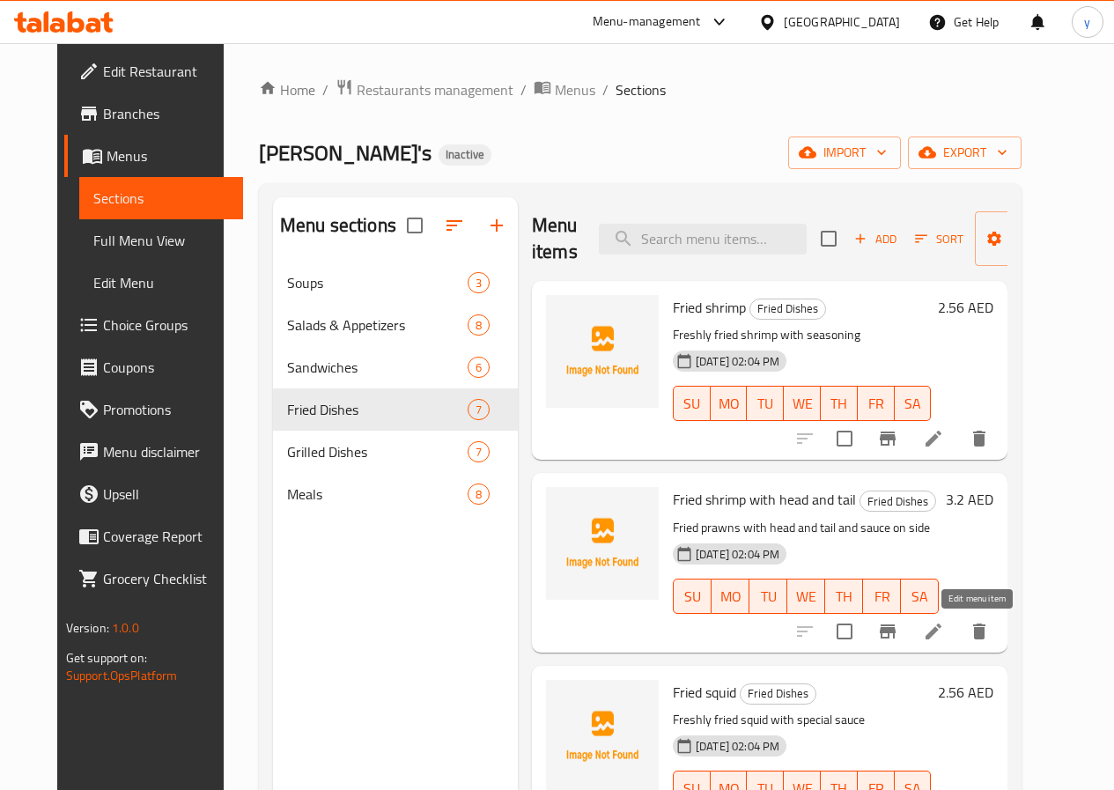
click at [944, 640] on icon at bounding box center [933, 631] width 21 height 21
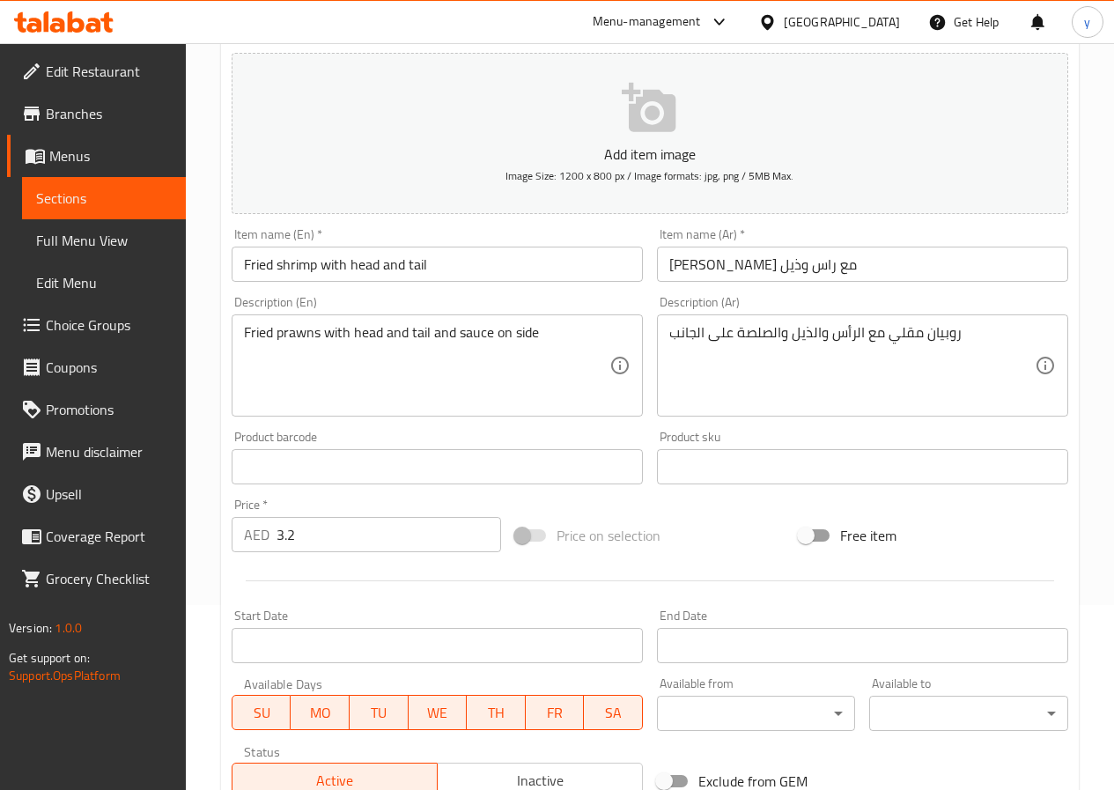
scroll to position [352, 0]
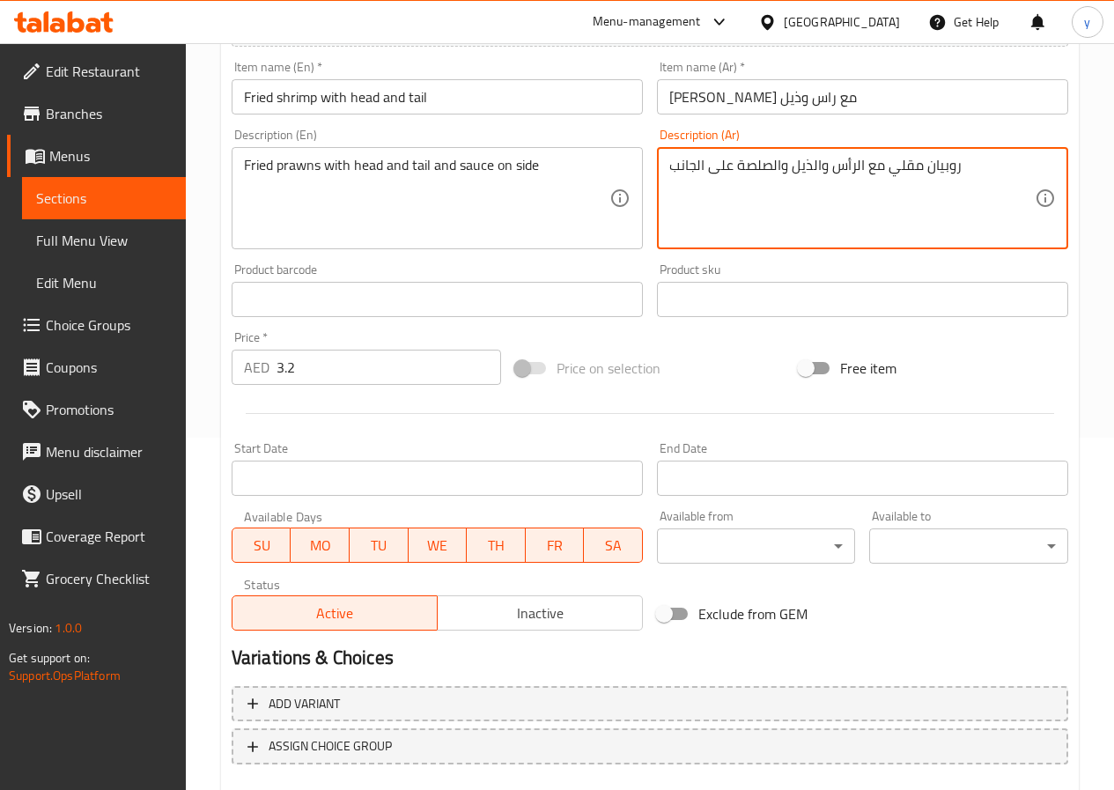
click at [753, 166] on textarea "روبيان مقلي مع الرأس والذيل والصلصة على الجانب" at bounding box center [851, 199] width 365 height 84
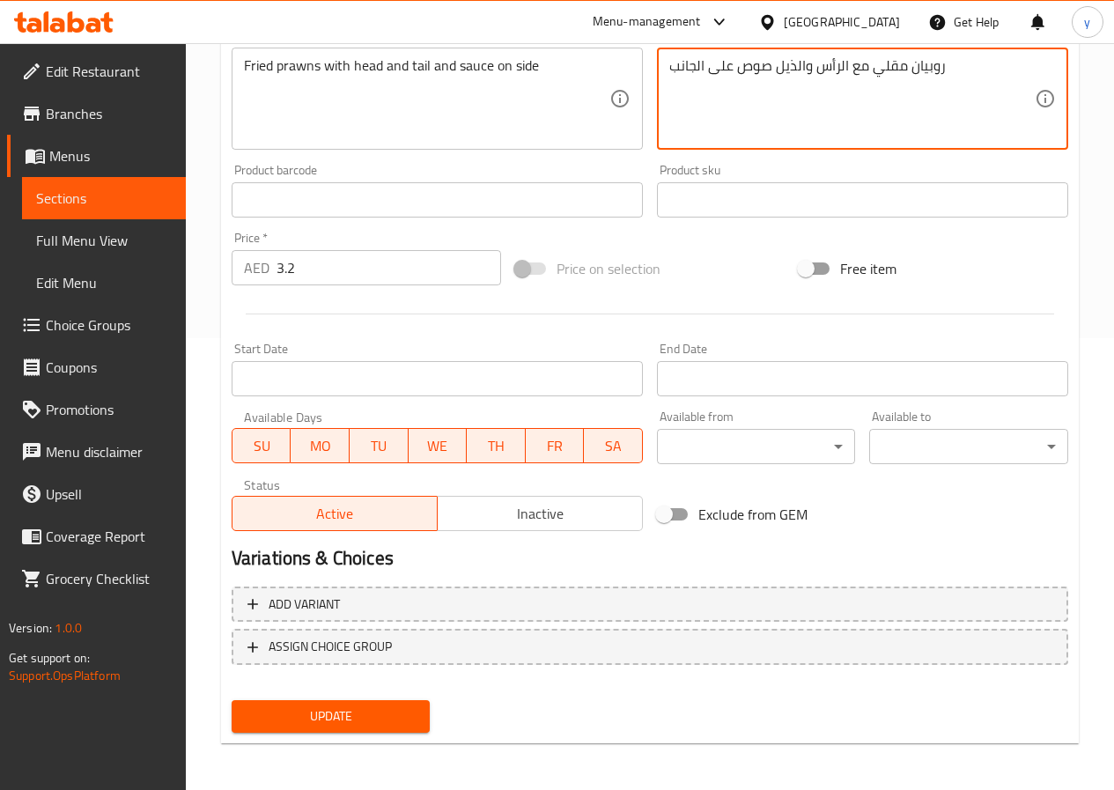
scroll to position [454, 0]
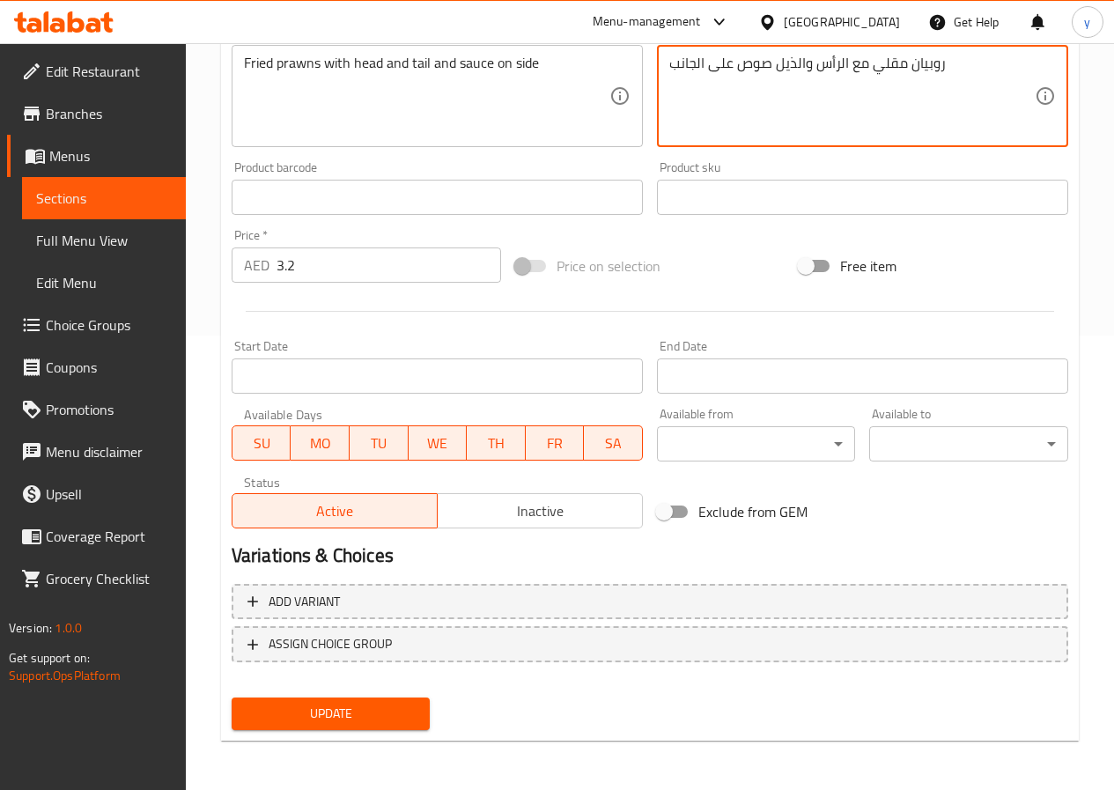
type textarea "روبيان مقلي مع الرأس والذيل صوص على الجانب"
click at [397, 721] on span "Update" at bounding box center [331, 714] width 171 height 22
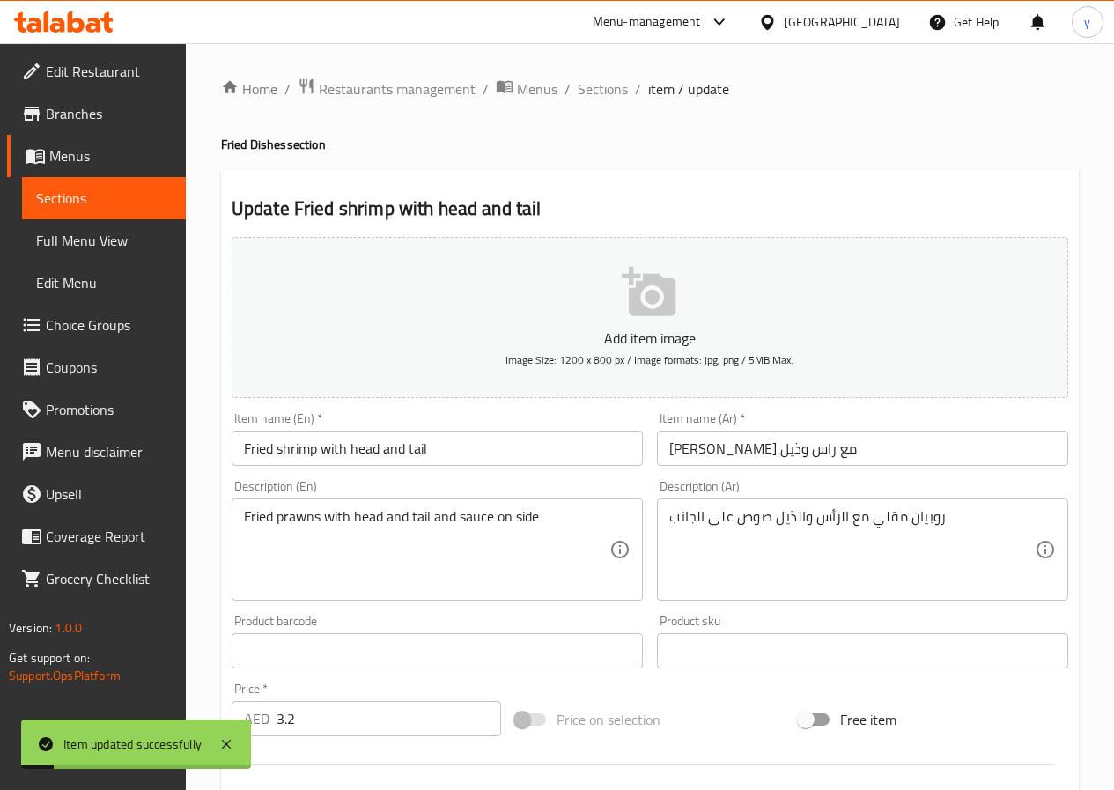
scroll to position [0, 0]
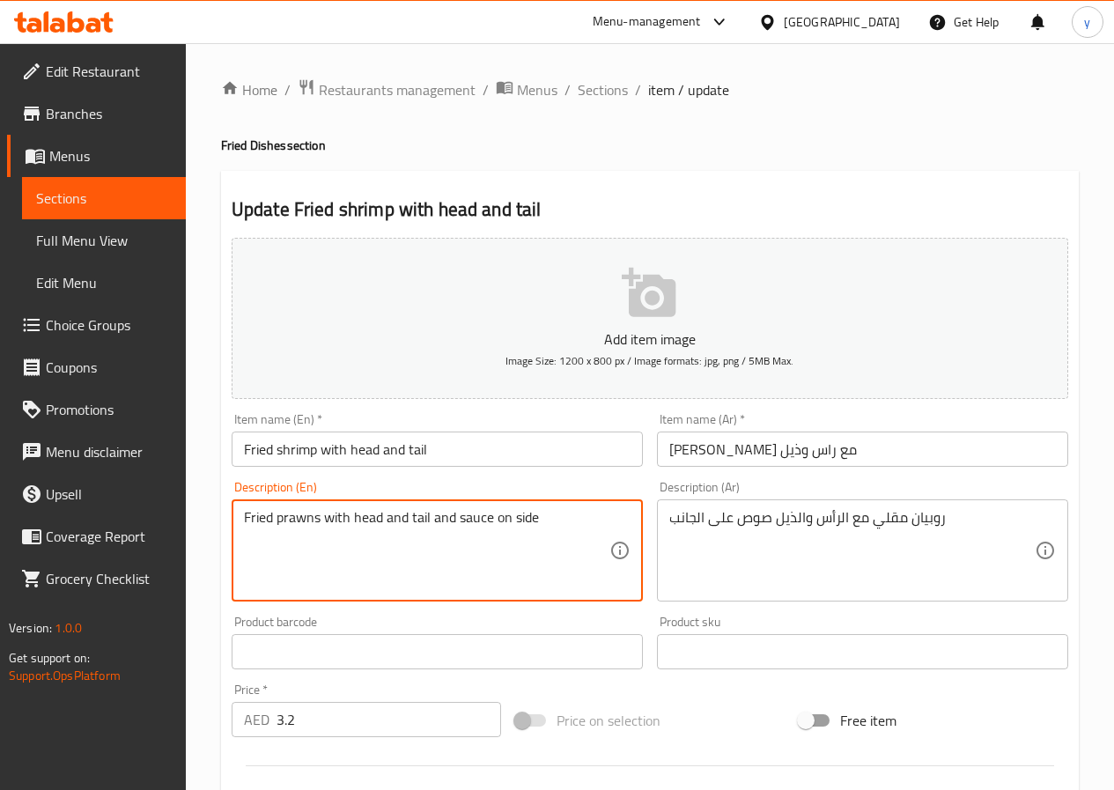
click at [295, 513] on textarea "Fried prawns with head and tail and sauce on side" at bounding box center [426, 551] width 365 height 84
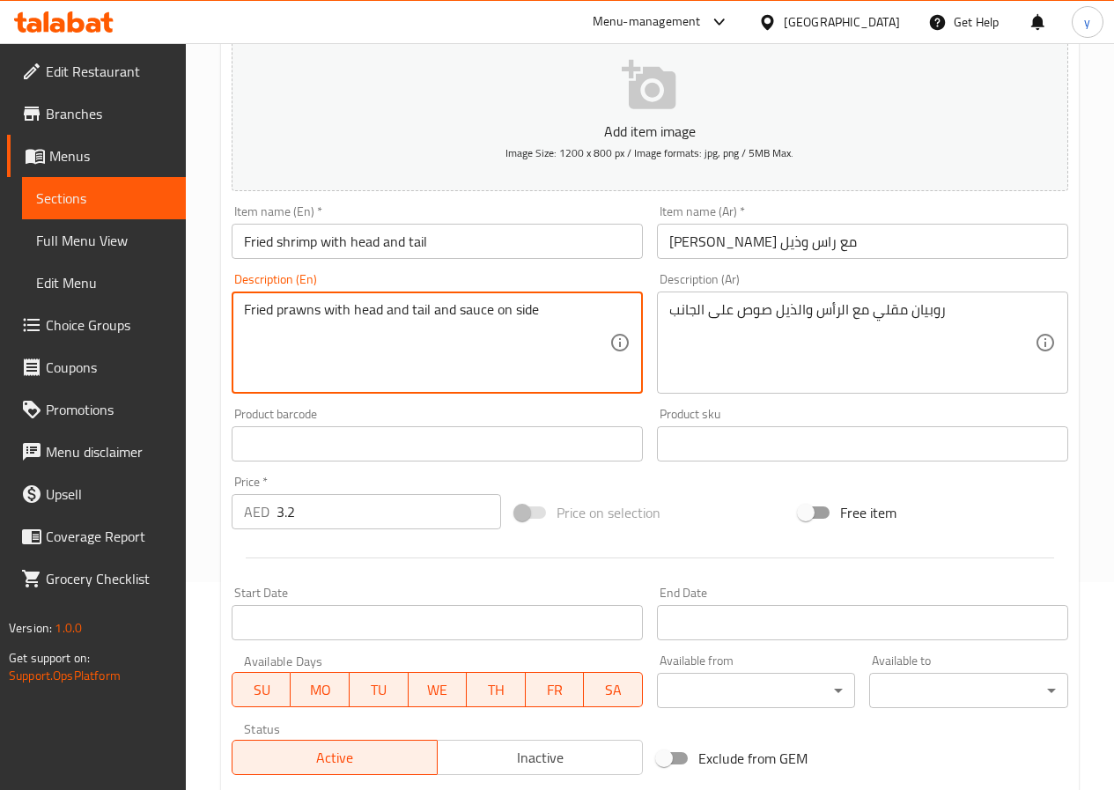
scroll to position [454, 0]
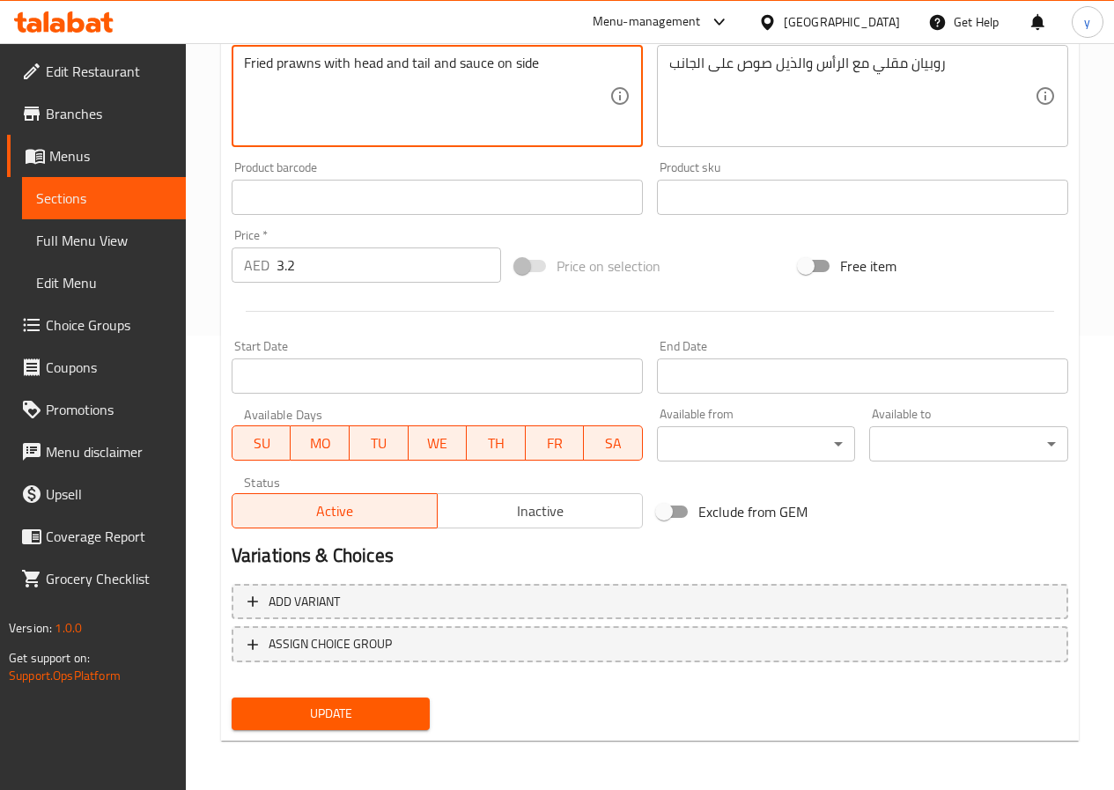
click at [355, 718] on span "Update" at bounding box center [331, 714] width 171 height 22
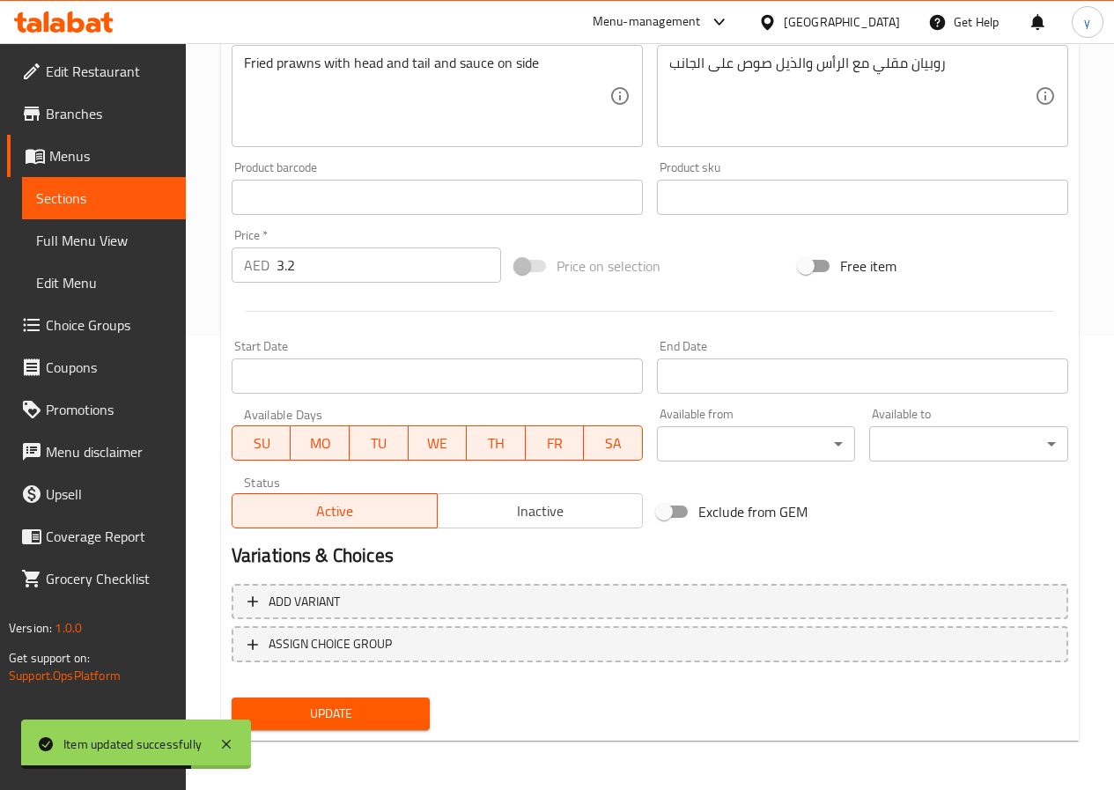
scroll to position [0, 0]
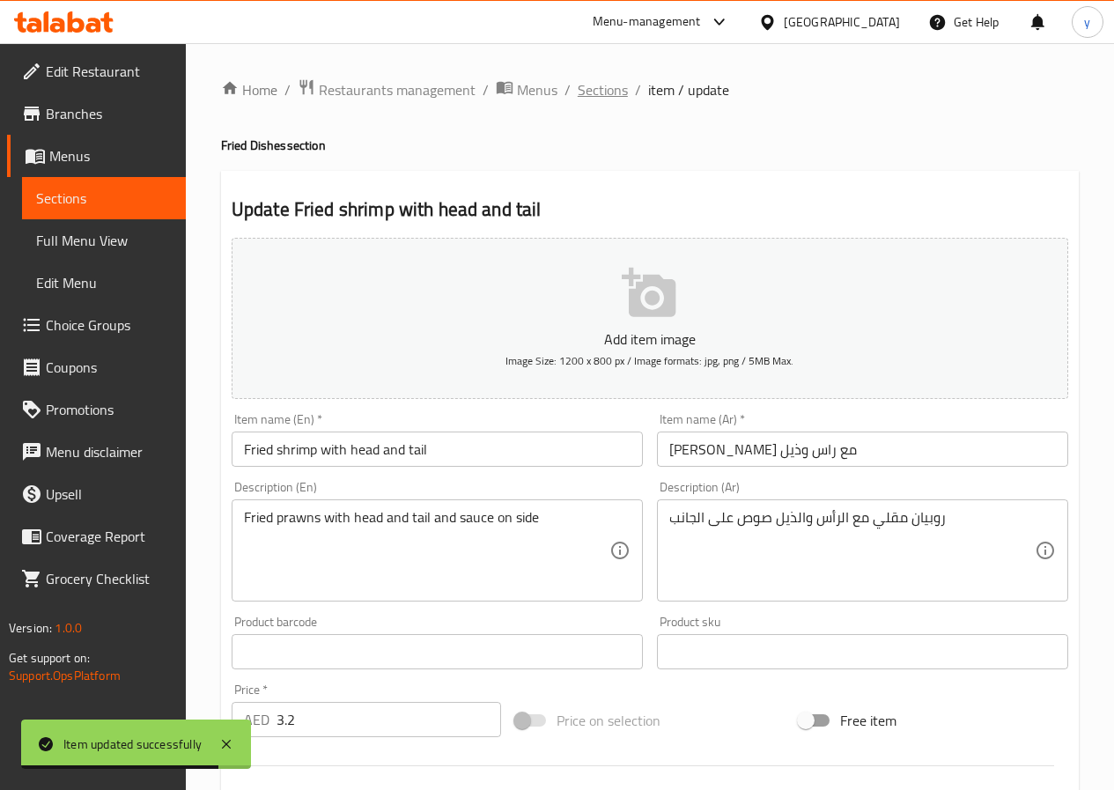
click at [600, 93] on span "Sections" at bounding box center [603, 89] width 50 height 21
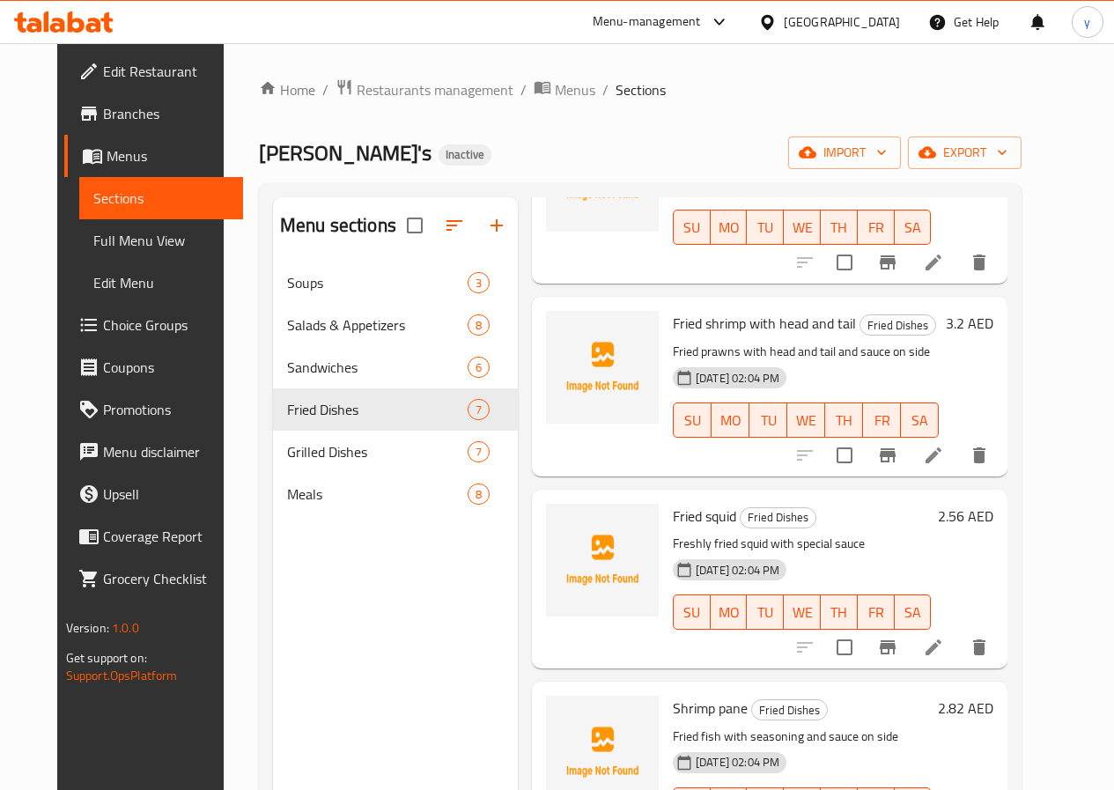
scroll to position [264, 0]
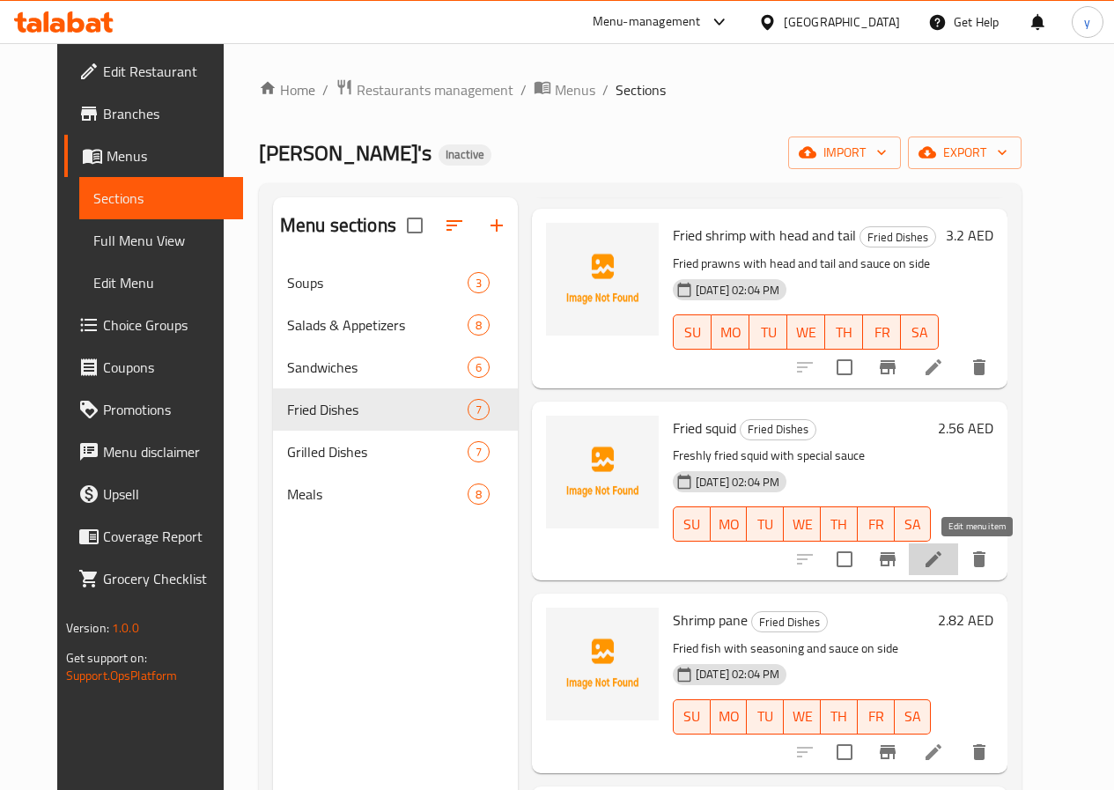
click at [944, 553] on icon at bounding box center [933, 559] width 21 height 21
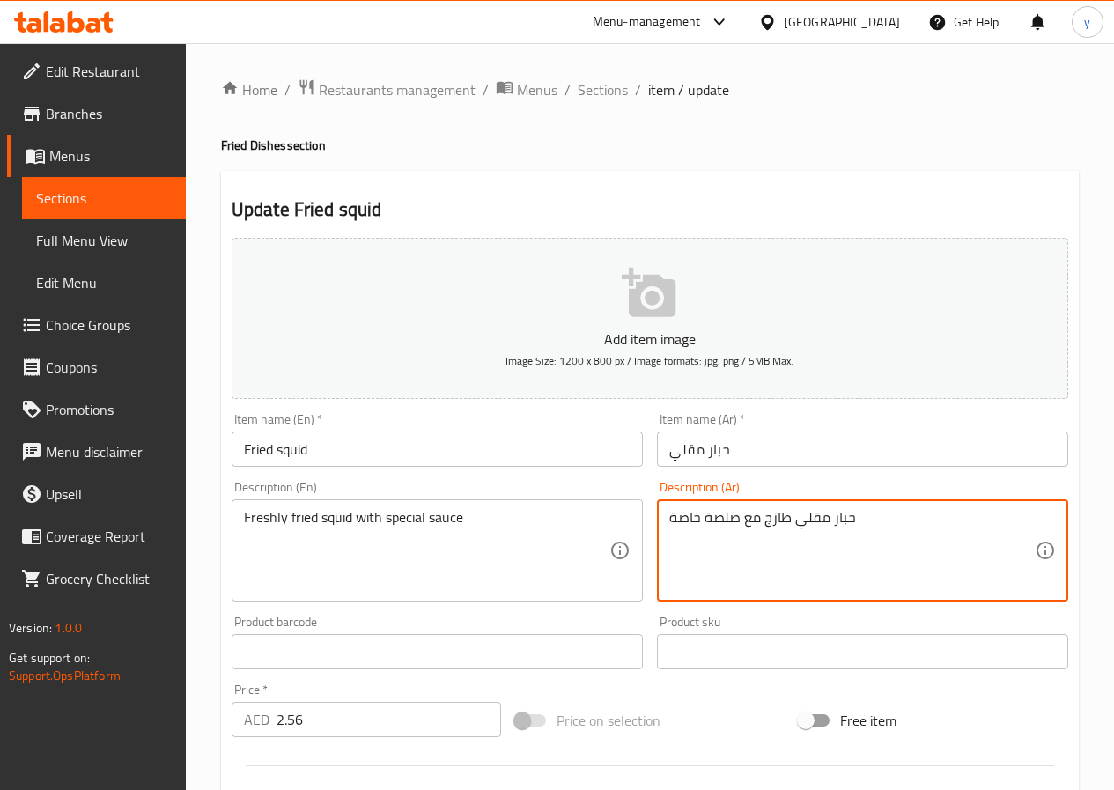
click at [687, 524] on textarea "حبار مقلي طازج مع صلصة خاصة" at bounding box center [851, 551] width 365 height 84
click at [742, 522] on textarea "حبار مقلي طازج مع صلصة سبيشيال" at bounding box center [851, 551] width 365 height 84
type textarea "حبار مقلي طازج مع صوص سبيشيال"
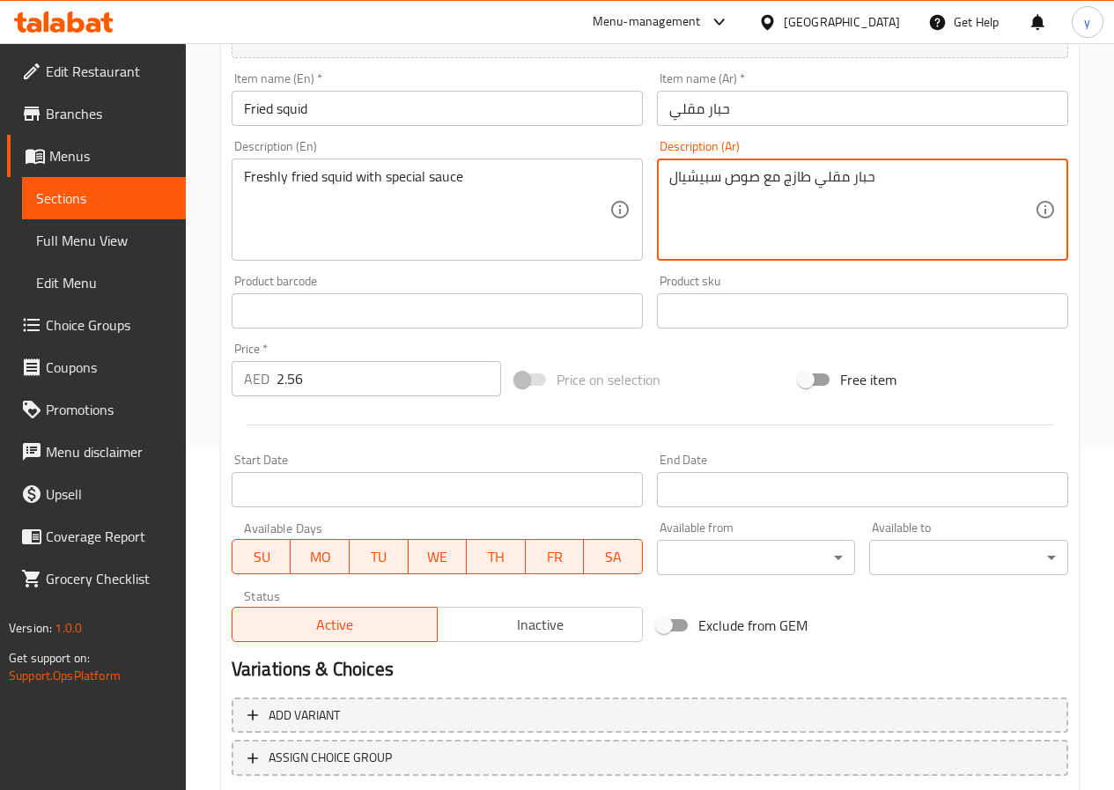
scroll to position [454, 0]
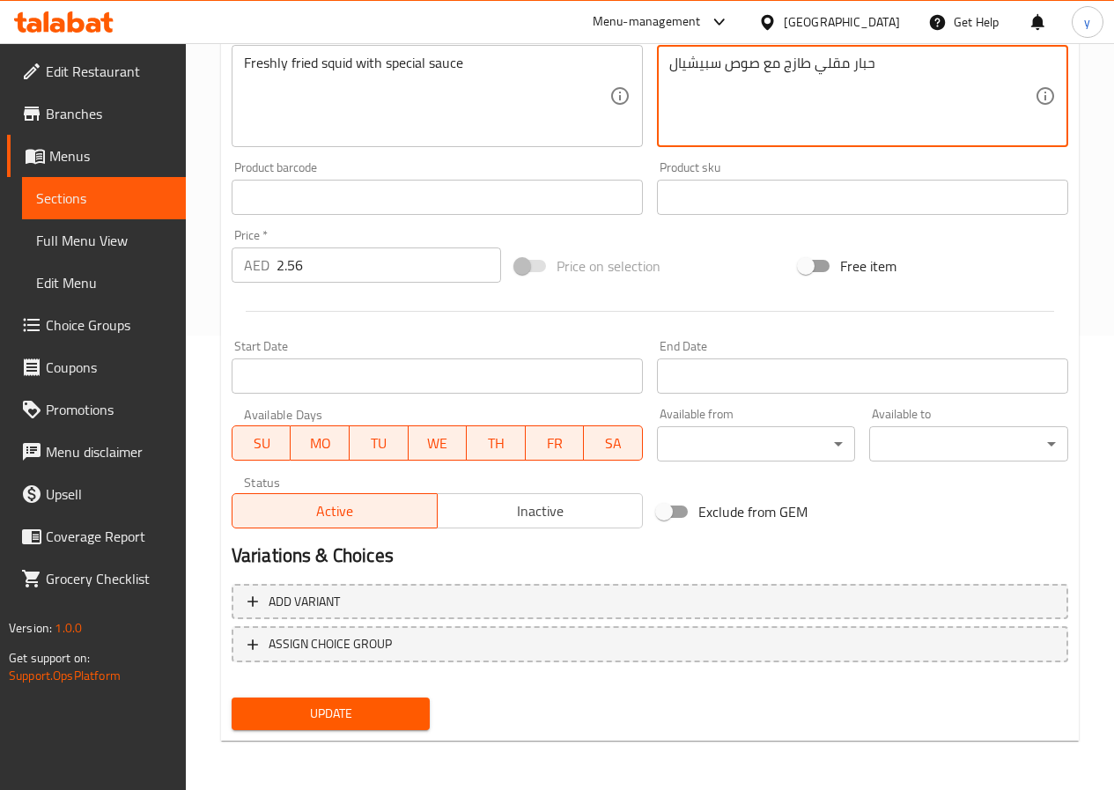
click at [352, 724] on span "Update" at bounding box center [331, 714] width 171 height 22
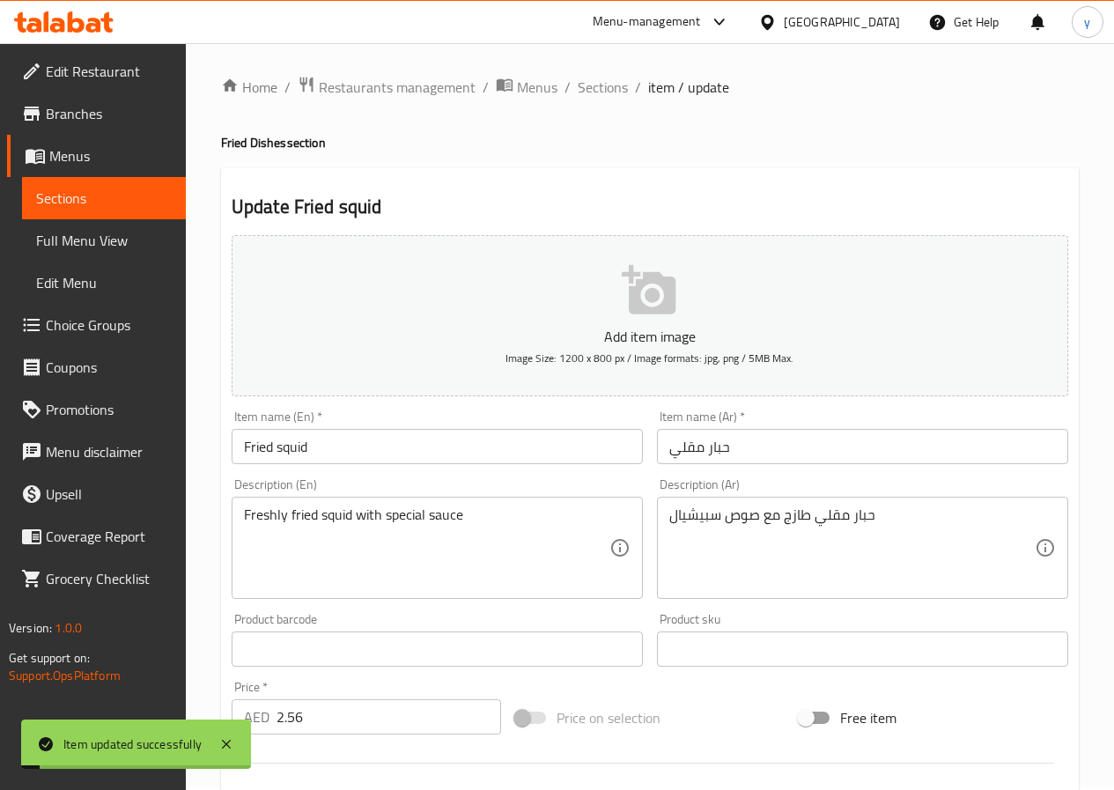
scroll to position [0, 0]
click at [600, 98] on span "Sections" at bounding box center [603, 89] width 50 height 21
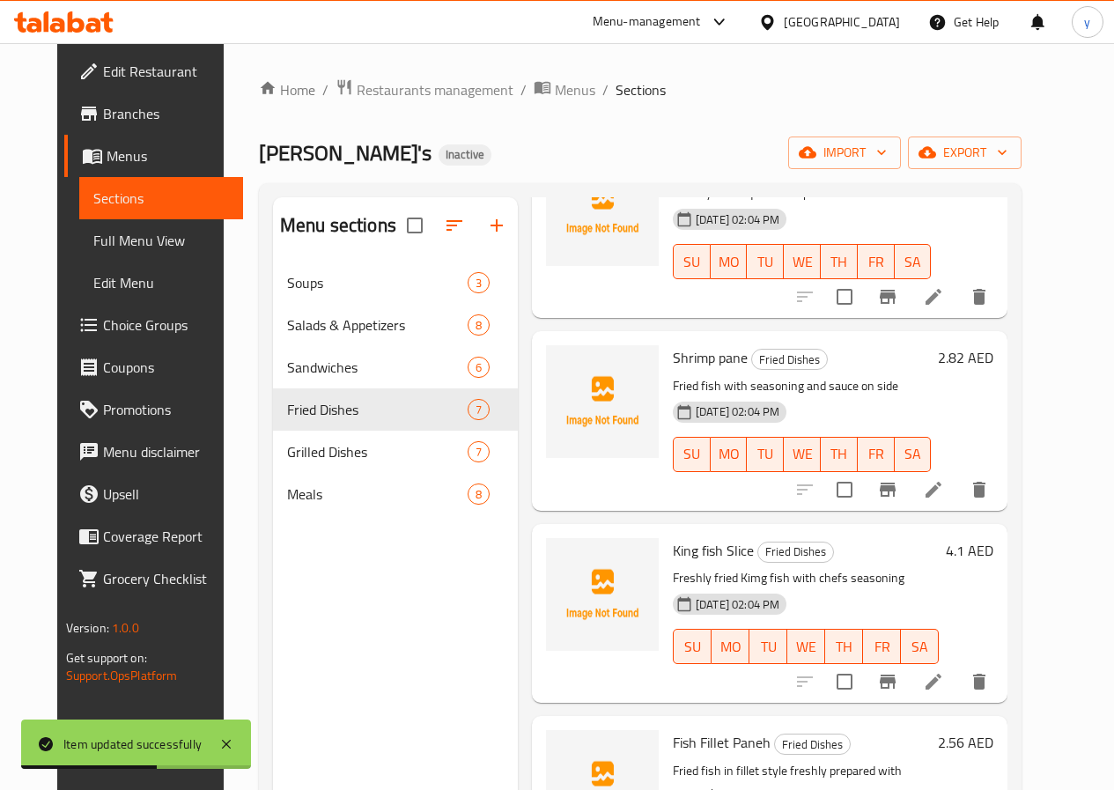
scroll to position [440, 0]
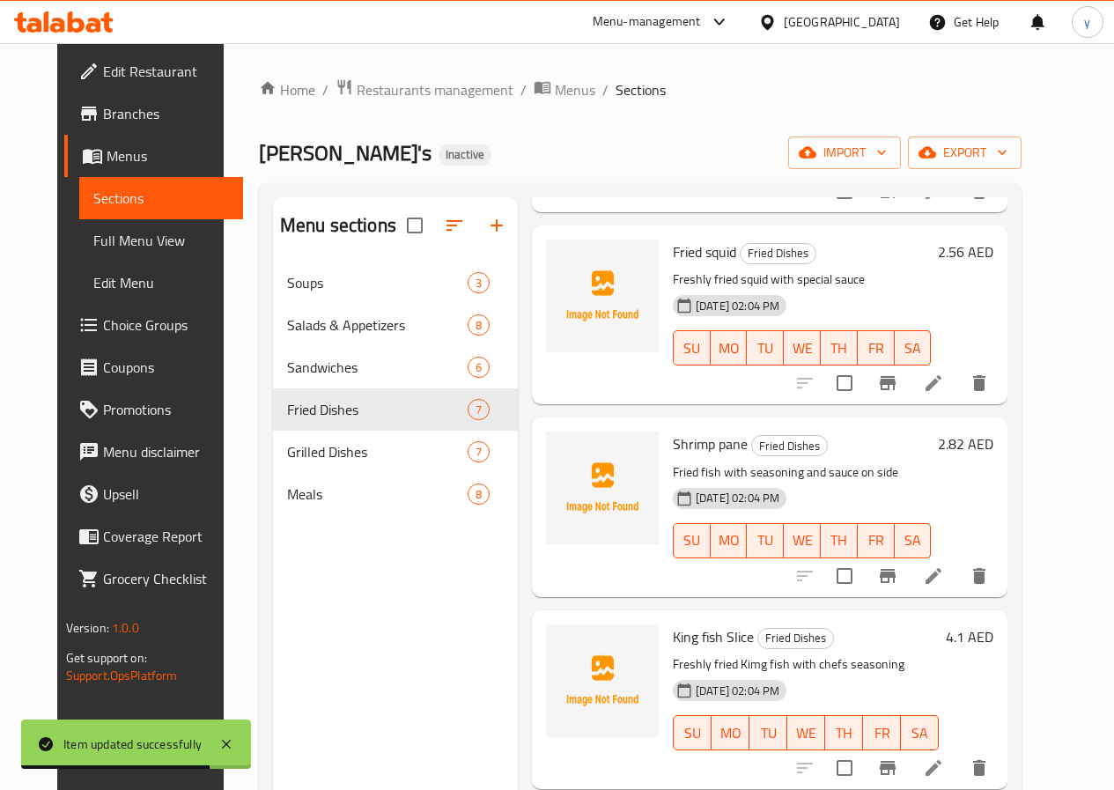
click at [944, 584] on icon at bounding box center [933, 575] width 21 height 21
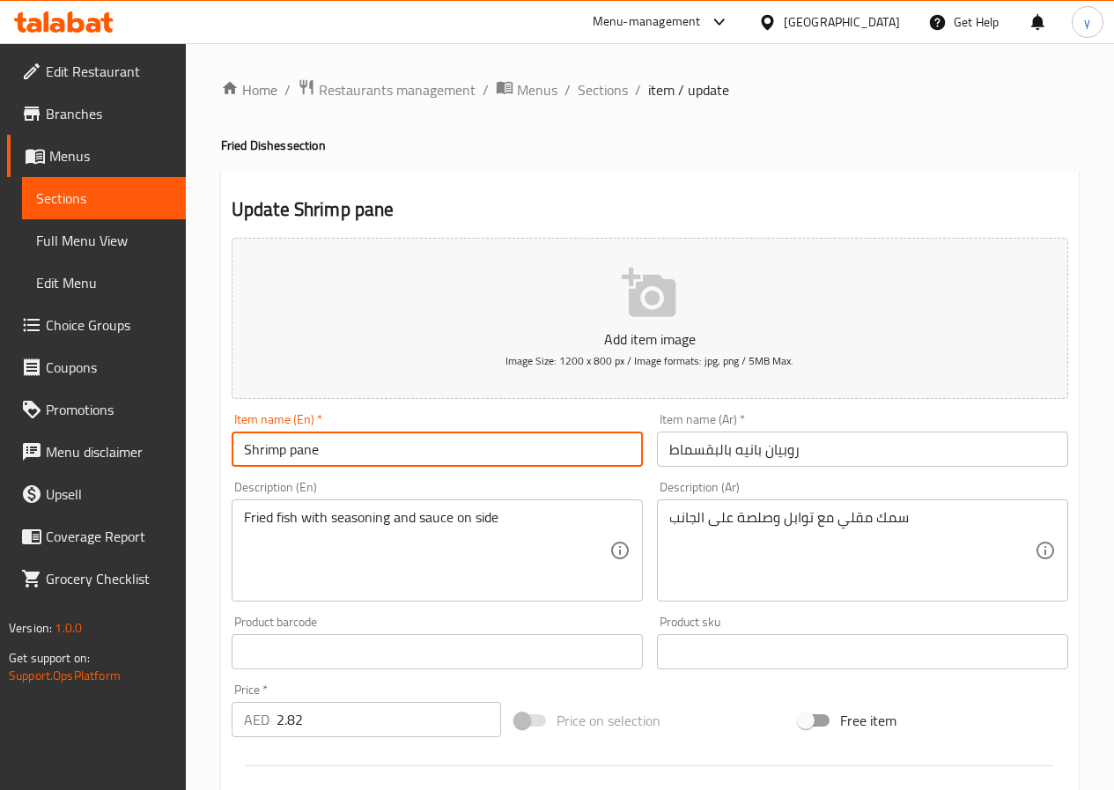
drag, startPoint x: 322, startPoint y: 454, endPoint x: 82, endPoint y: 460, distance: 240.4
click at [83, 460] on div "Edit Restaurant Branches Menus Sections Full Menu View Edit Menu Choice Groups …" at bounding box center [557, 643] width 1114 height 1201
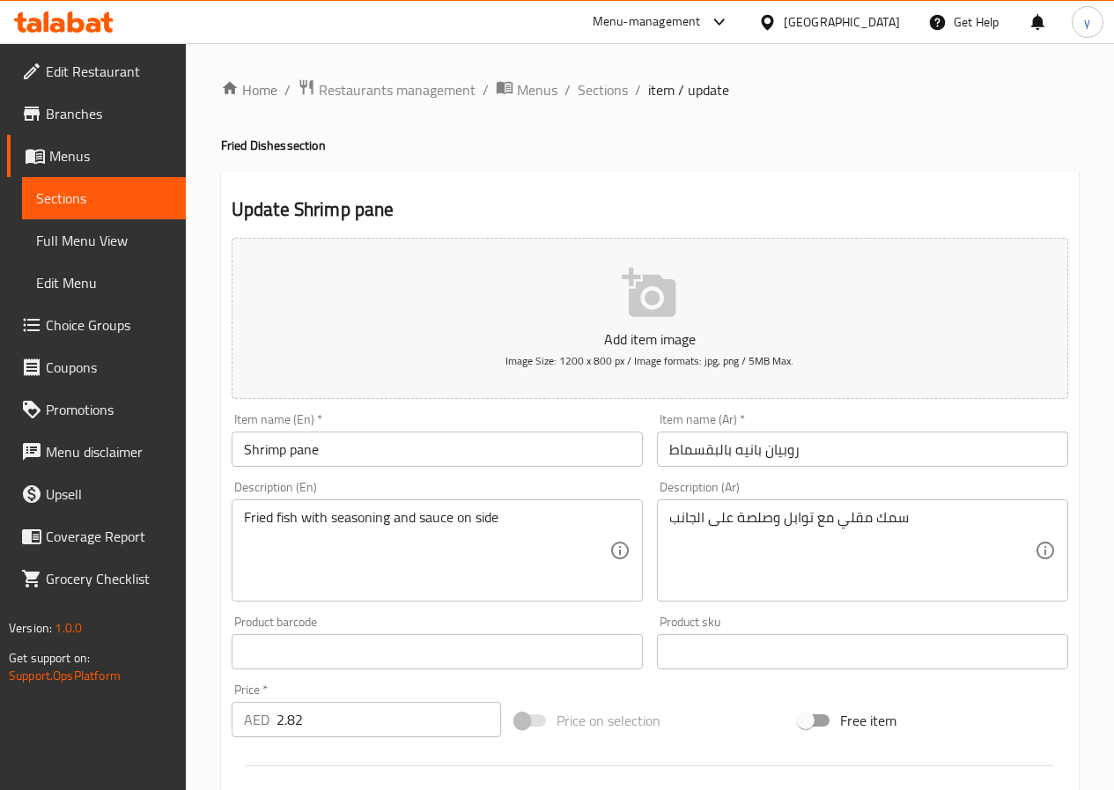
click at [446, 456] on input "Shrimp pane" at bounding box center [437, 448] width 411 height 35
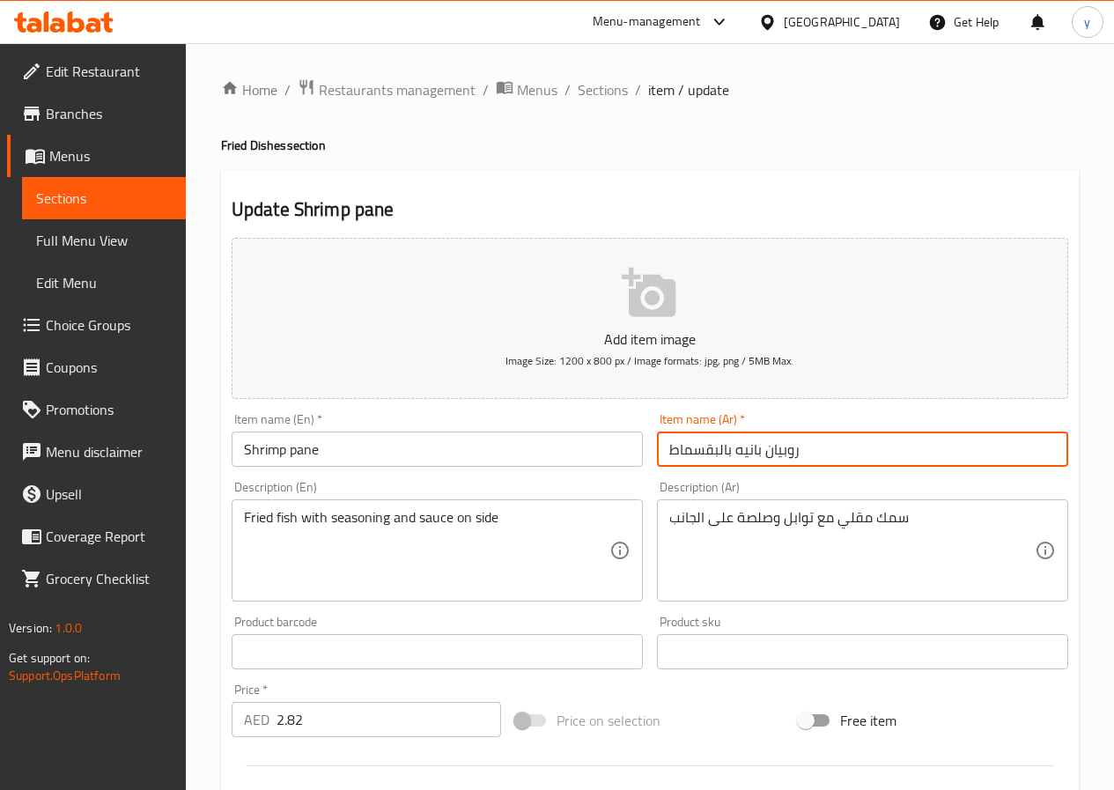
drag, startPoint x: 732, startPoint y: 454, endPoint x: 410, endPoint y: 482, distance: 322.6
click at [418, 478] on div "Add item image Image Size: 1200 x 800 px / Image formats: jpg, png / 5MB Max. I…" at bounding box center [650, 610] width 851 height 759
type input "روبيان بانيه"
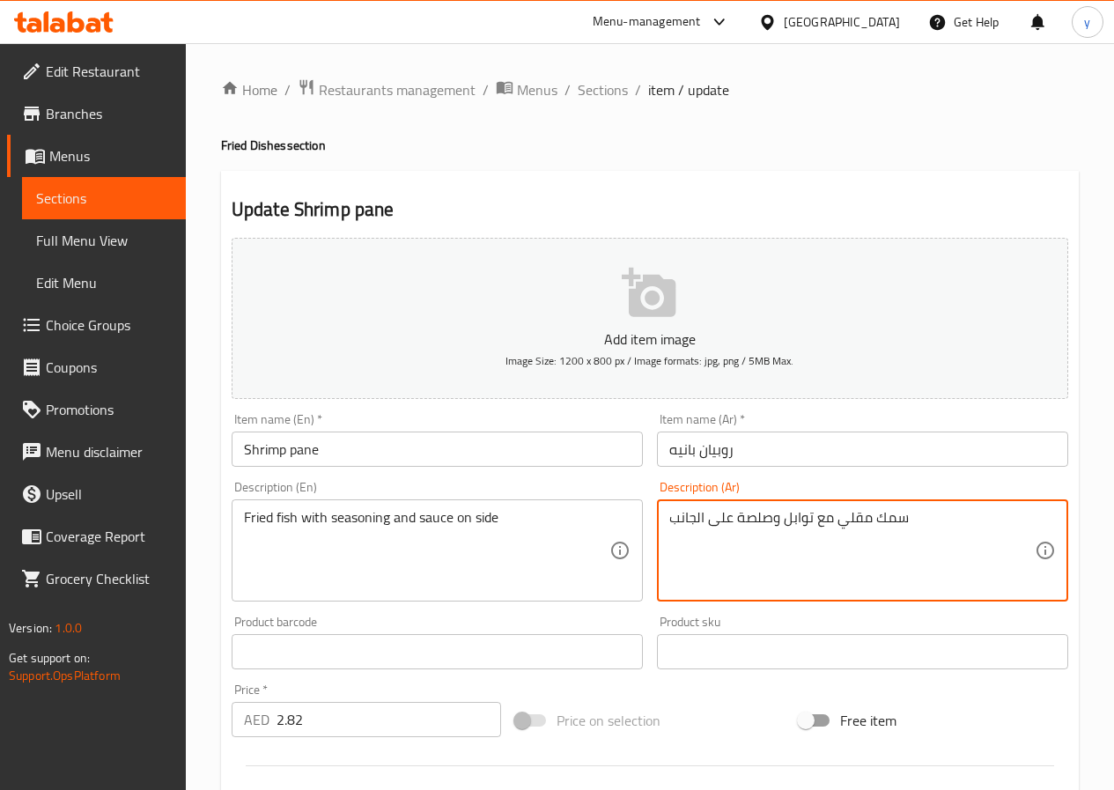
click at [767, 526] on textarea "سمك مقلي مع توابل وصلصة على الجانب" at bounding box center [851, 551] width 365 height 84
type textarea "سمك مقلي مع توابل صوص على الجانب"
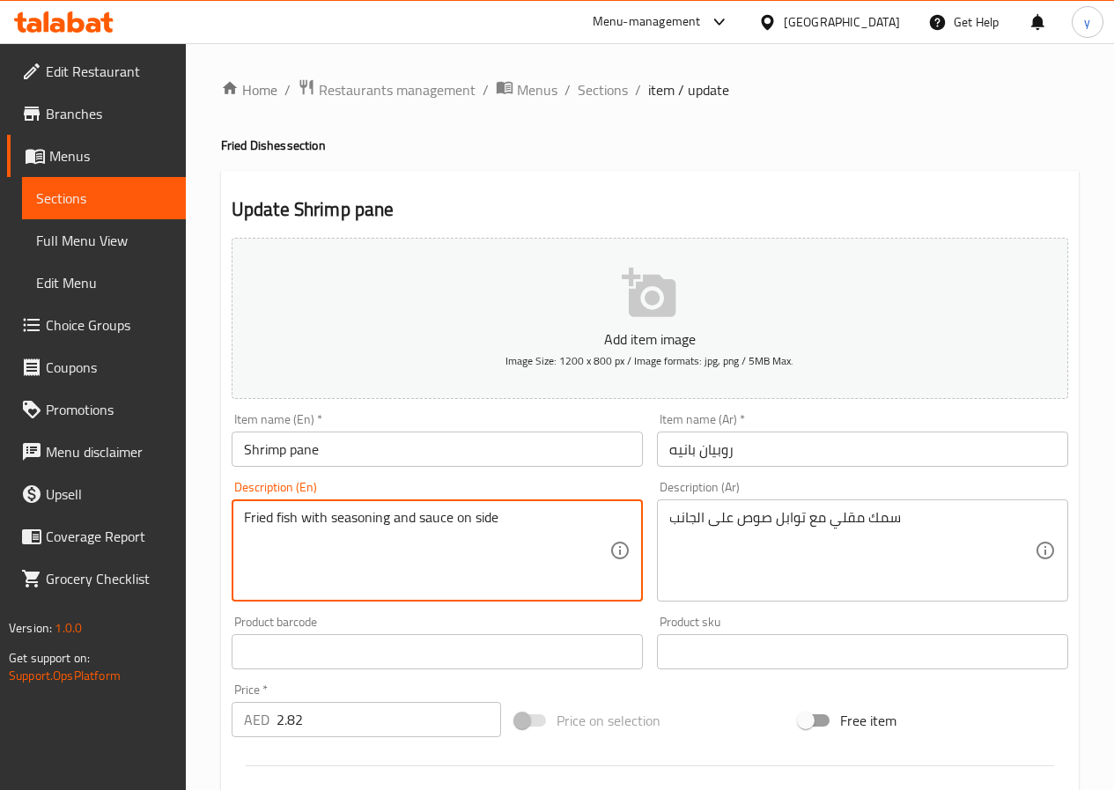
click at [361, 518] on textarea "Fried fish with seasoning and sauce on side" at bounding box center [426, 551] width 365 height 84
click at [255, 520] on textarea "Fried fish with seasoning and sauce on side" at bounding box center [426, 551] width 365 height 84
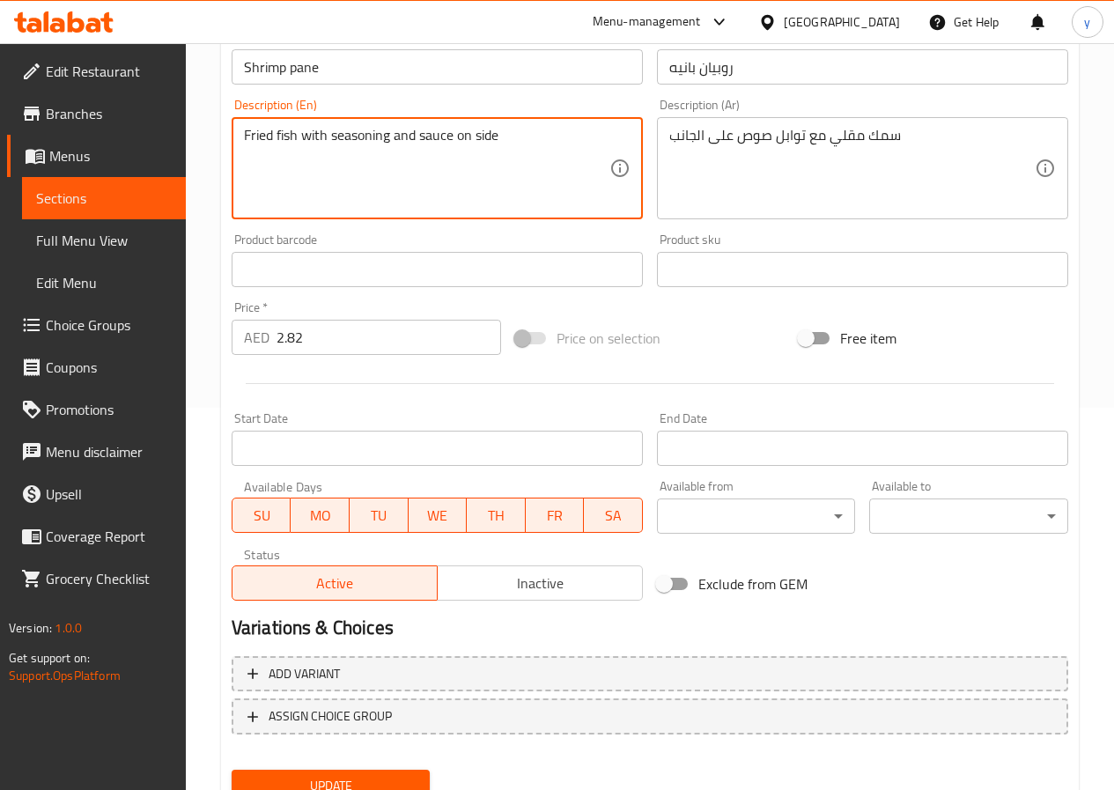
scroll to position [454, 0]
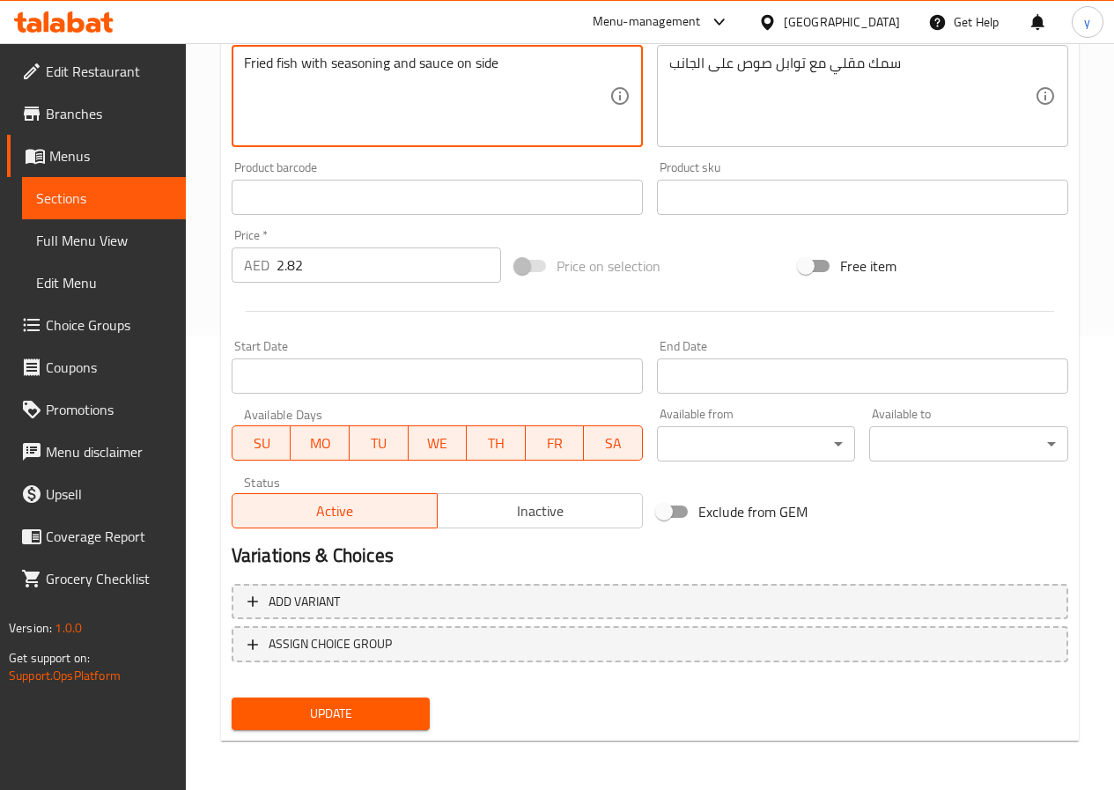
click at [337, 708] on span "Update" at bounding box center [331, 714] width 171 height 22
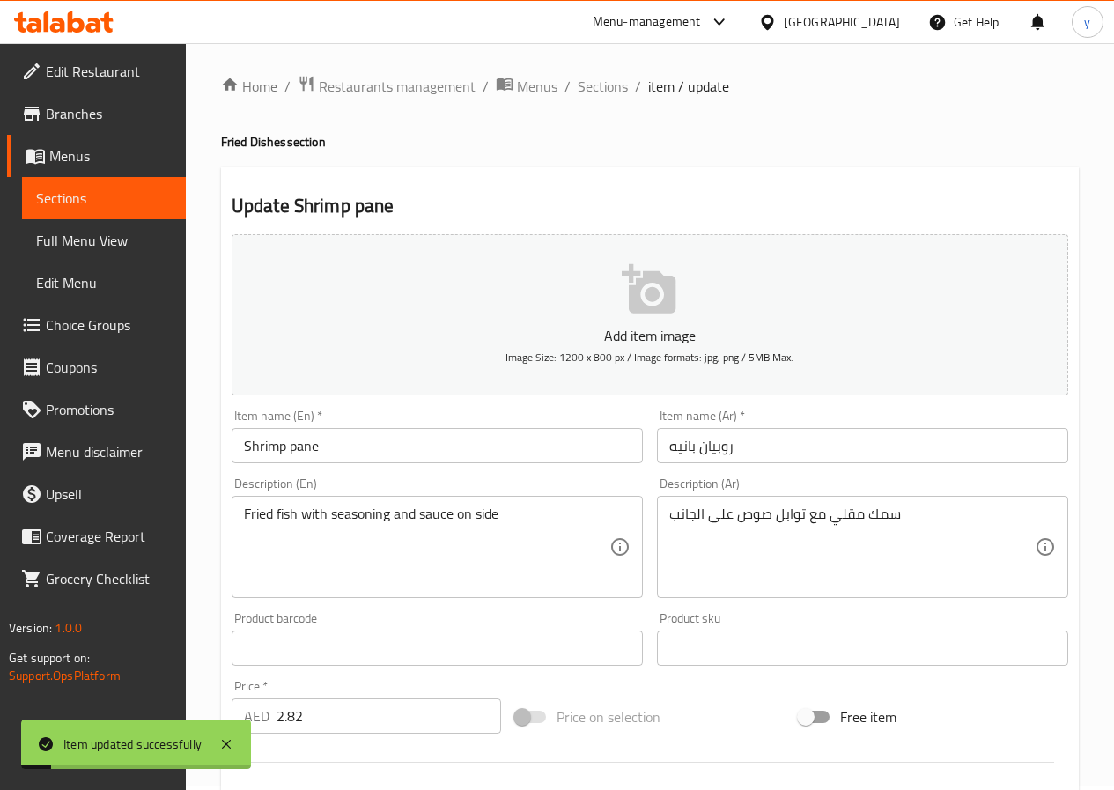
scroll to position [0, 0]
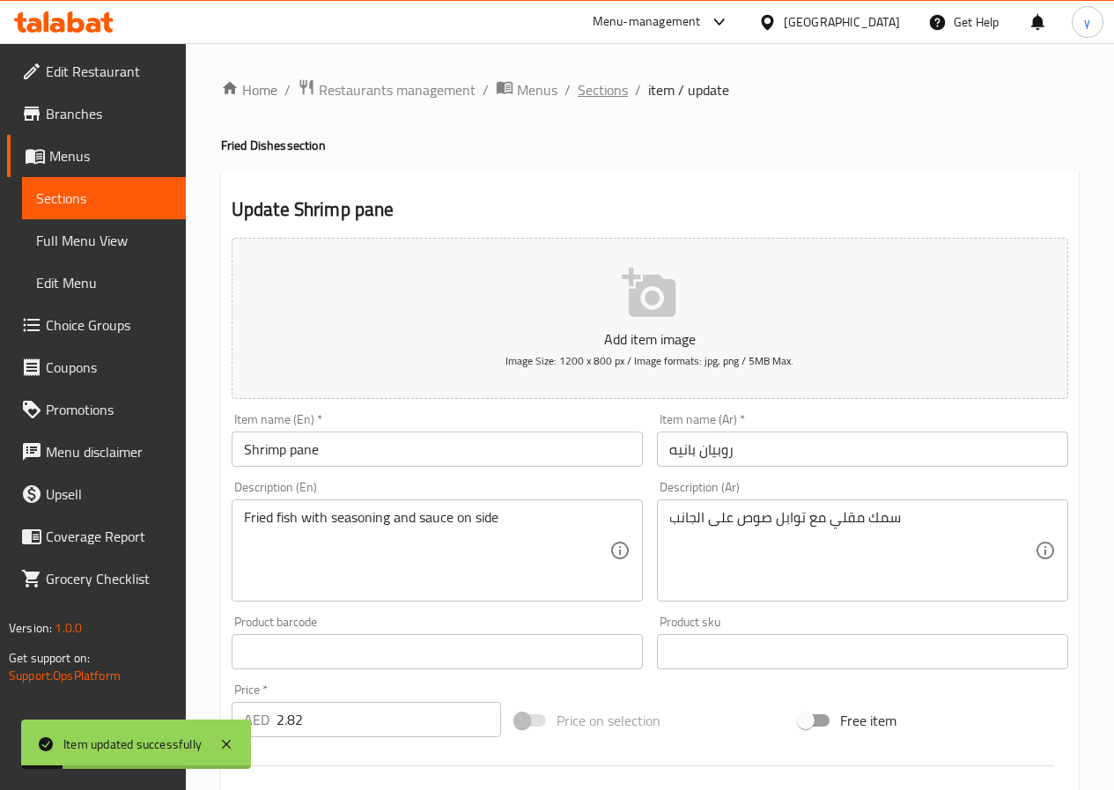
click at [605, 88] on span "Sections" at bounding box center [603, 89] width 50 height 21
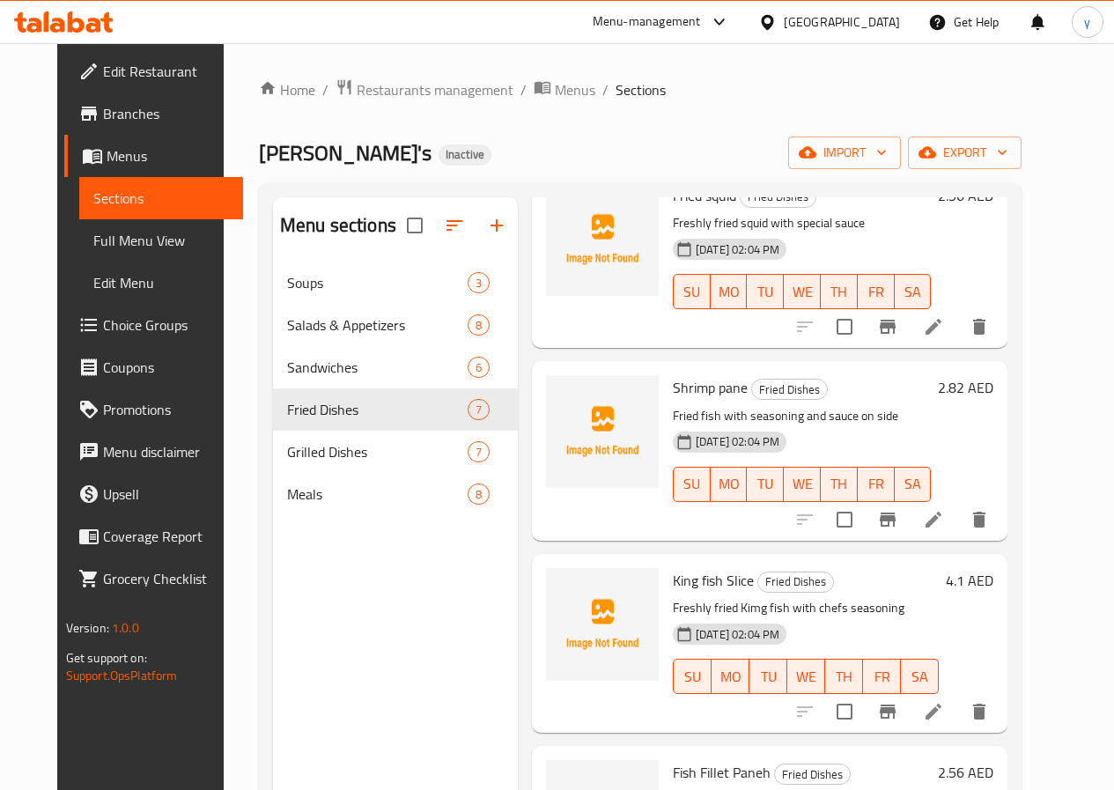
scroll to position [528, 0]
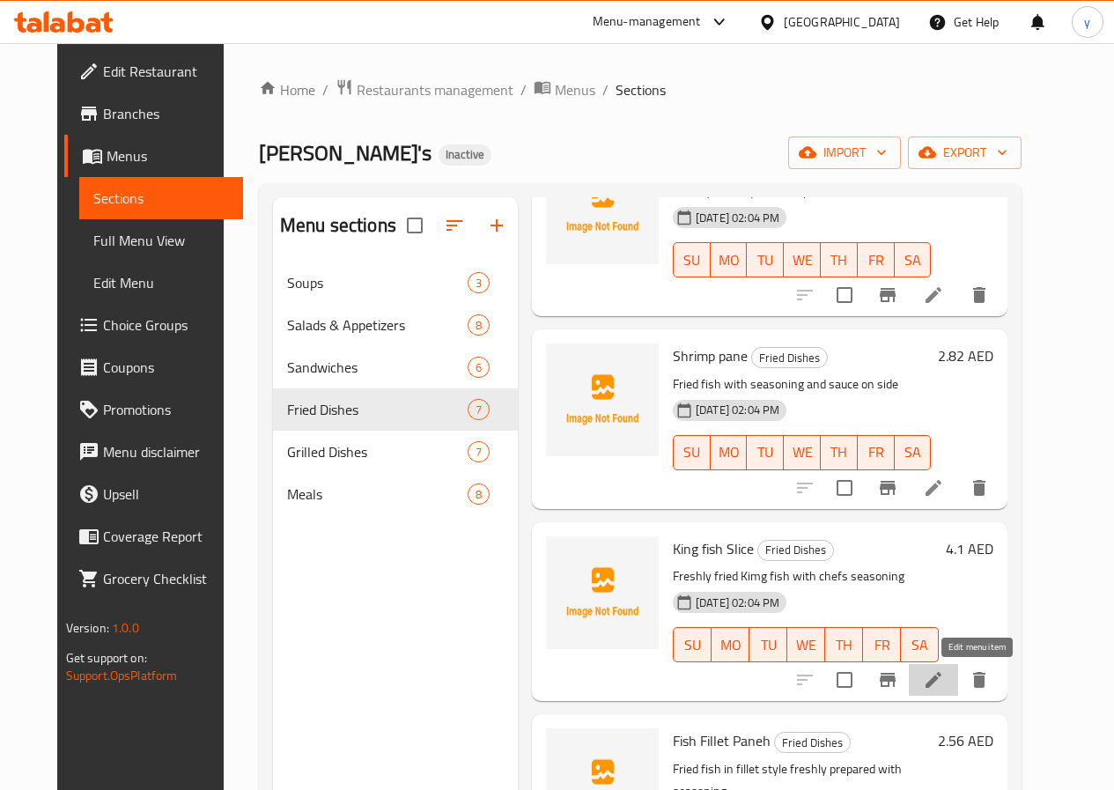
click at [941, 679] on icon at bounding box center [933, 680] width 16 height 16
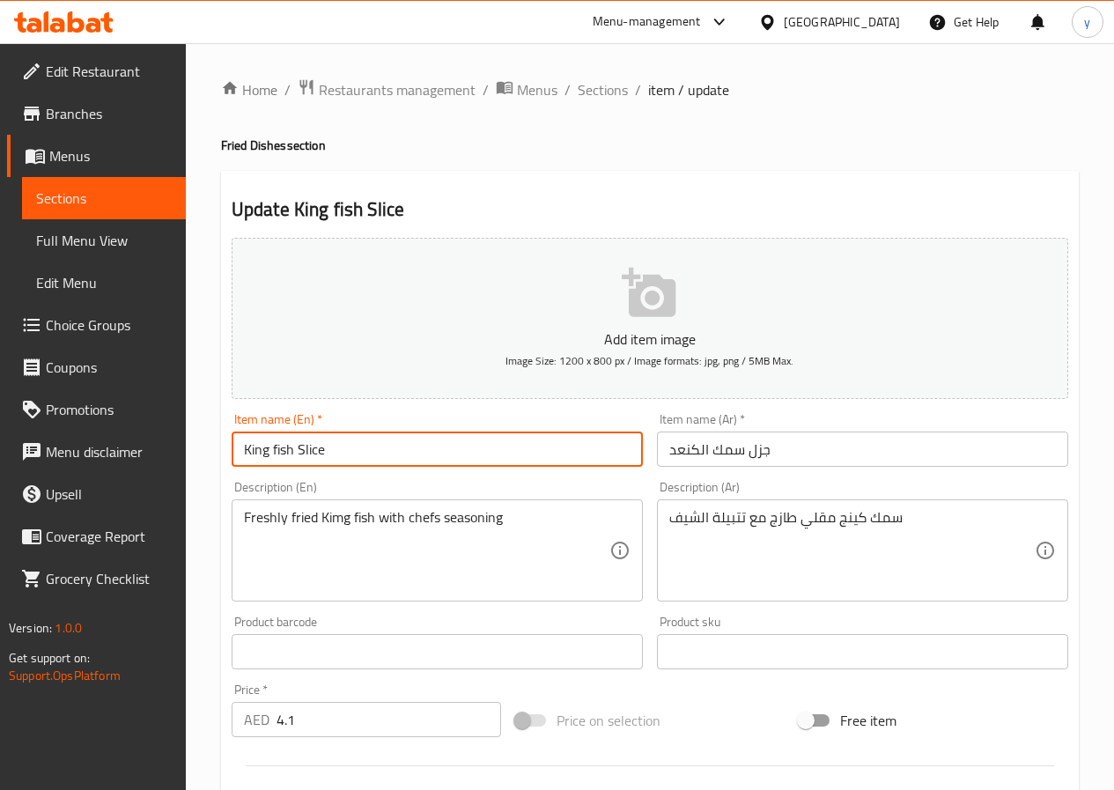
drag, startPoint x: 345, startPoint y: 446, endPoint x: -26, endPoint y: 470, distance: 371.4
click at [0, 470] on html "​ Menu-management United Arab Emirates Get Help y Edit Restaurant Branches Menu…" at bounding box center [557, 395] width 1114 height 790
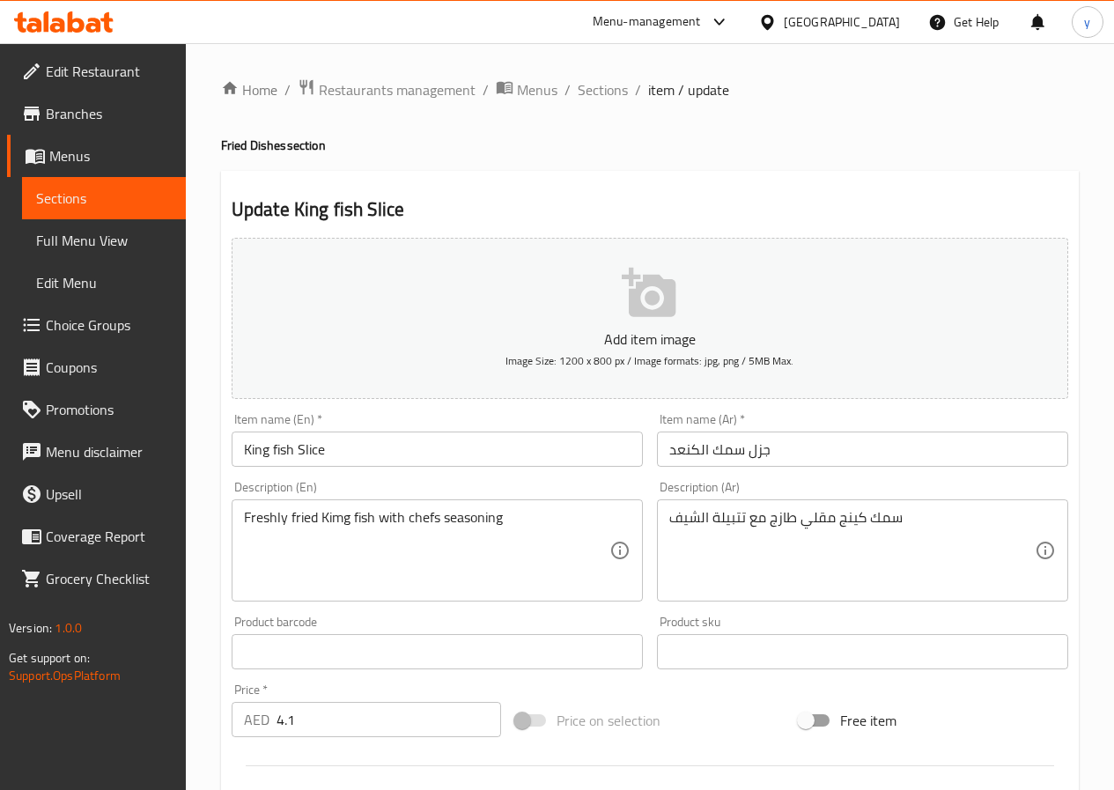
click at [342, 458] on input "King fish Slice" at bounding box center [437, 448] width 411 height 35
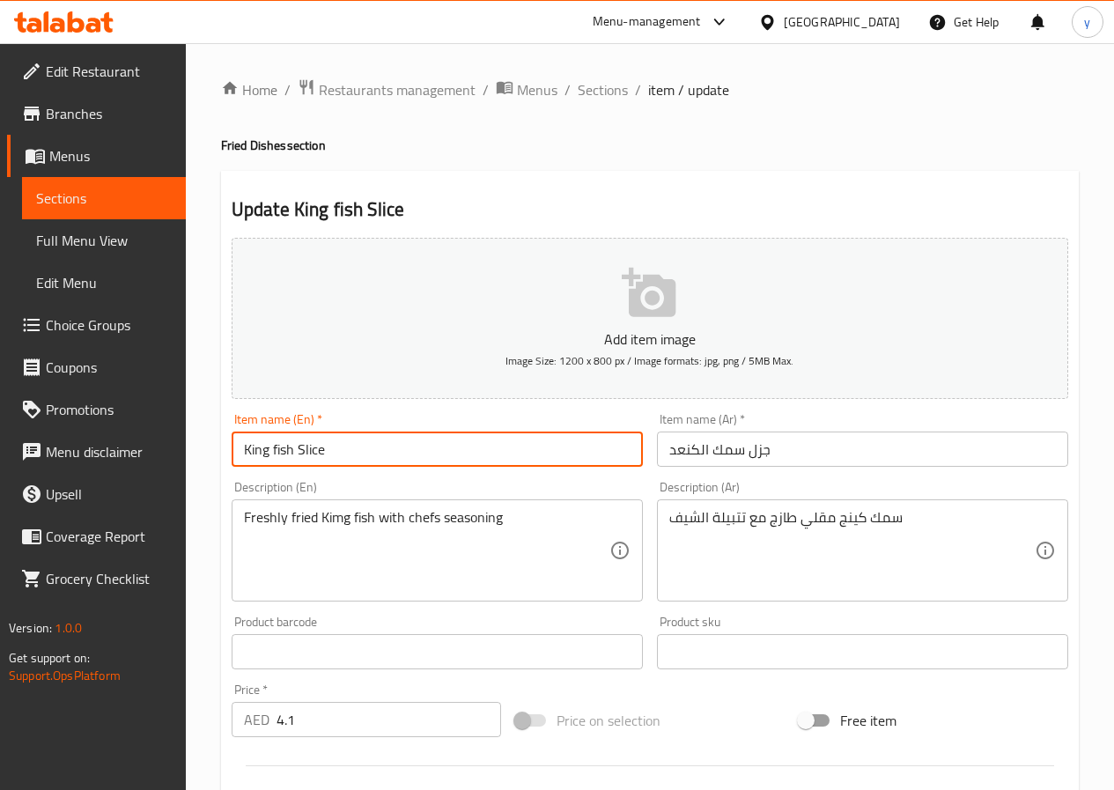
drag, startPoint x: 296, startPoint y: 448, endPoint x: 323, endPoint y: 458, distance: 29.0
click at [323, 458] on input "King fish Slice" at bounding box center [437, 448] width 411 height 35
click at [325, 458] on input "King fish Slice" at bounding box center [437, 448] width 411 height 35
drag, startPoint x: 297, startPoint y: 449, endPoint x: 323, endPoint y: 455, distance: 27.1
click at [323, 455] on input "King fish Slice" at bounding box center [437, 448] width 411 height 35
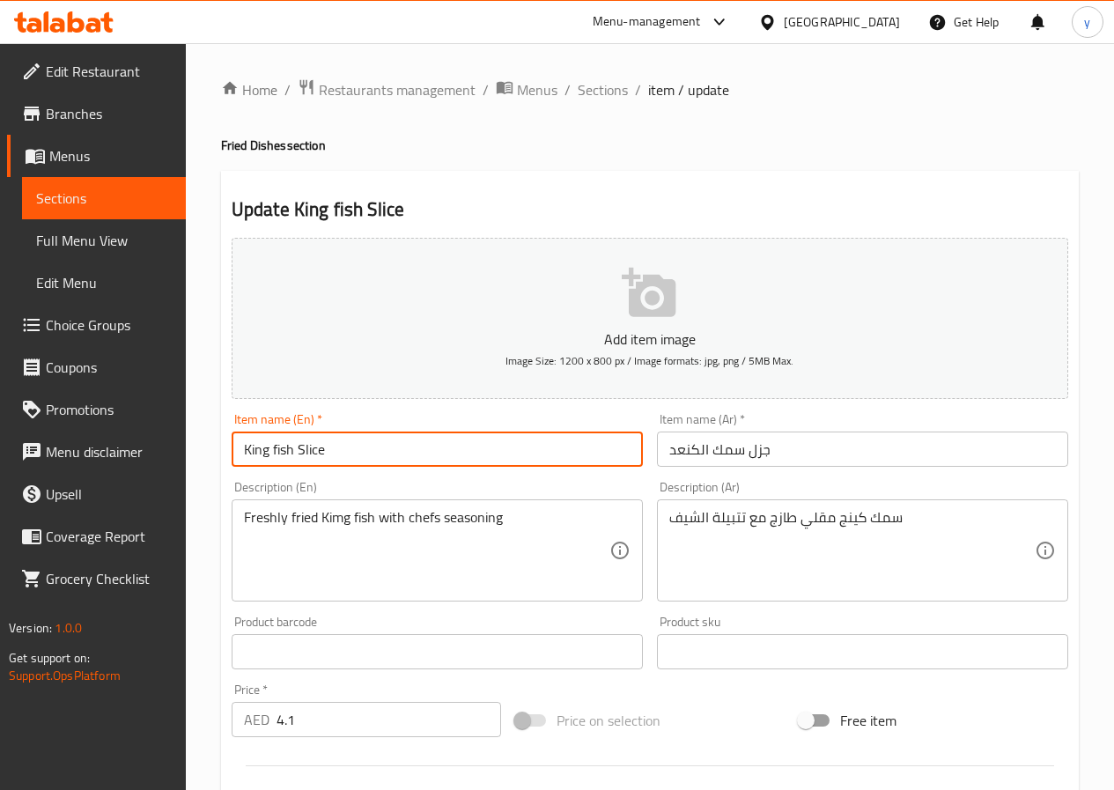
drag, startPoint x: 294, startPoint y: 459, endPoint x: 185, endPoint y: 478, distance: 110.9
click at [190, 480] on div "Home / Restaurants management / Menus / Sections / item / update Fried Dishes s…" at bounding box center [650, 643] width 928 height 1201
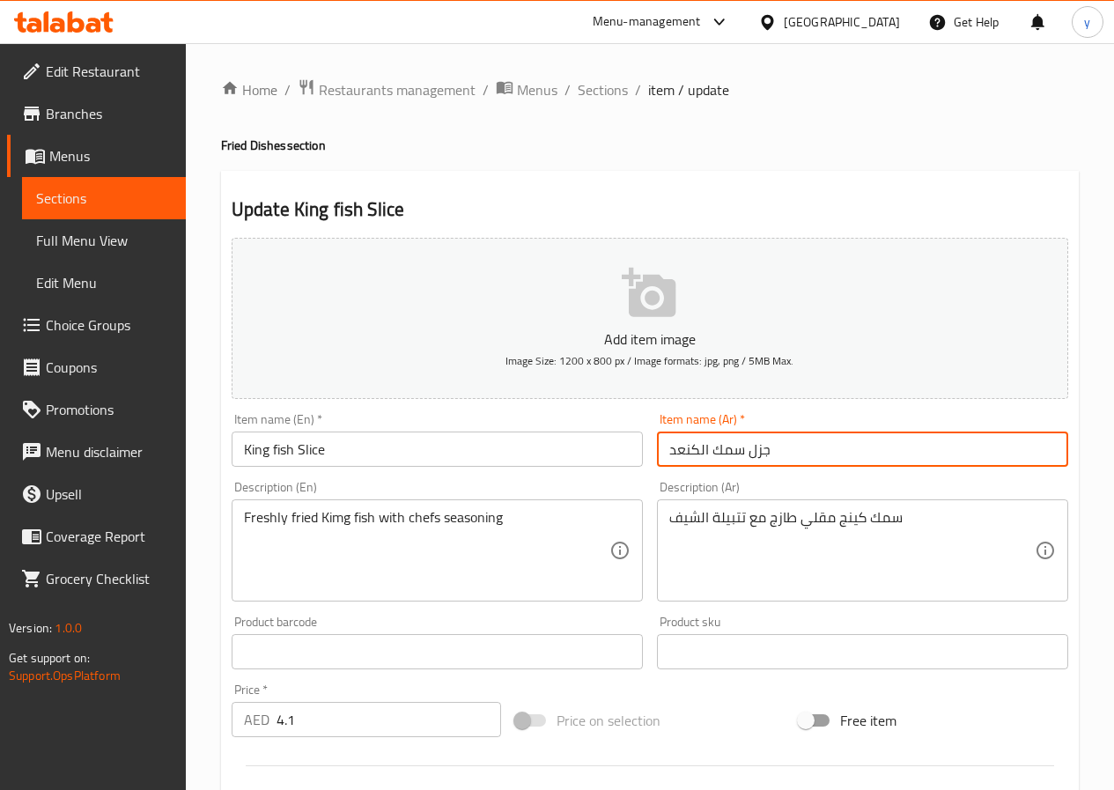
drag, startPoint x: 748, startPoint y: 453, endPoint x: 771, endPoint y: 453, distance: 23.8
click at [771, 453] on input "جزل سمك الكنعد" at bounding box center [862, 448] width 411 height 35
drag, startPoint x: 1016, startPoint y: 461, endPoint x: 1059, endPoint y: 448, distance: 45.1
click at [1059, 448] on input "مقطع سمك الكنعد" at bounding box center [862, 448] width 411 height 35
click at [969, 445] on input "سمك الكنعد" at bounding box center [862, 448] width 411 height 35
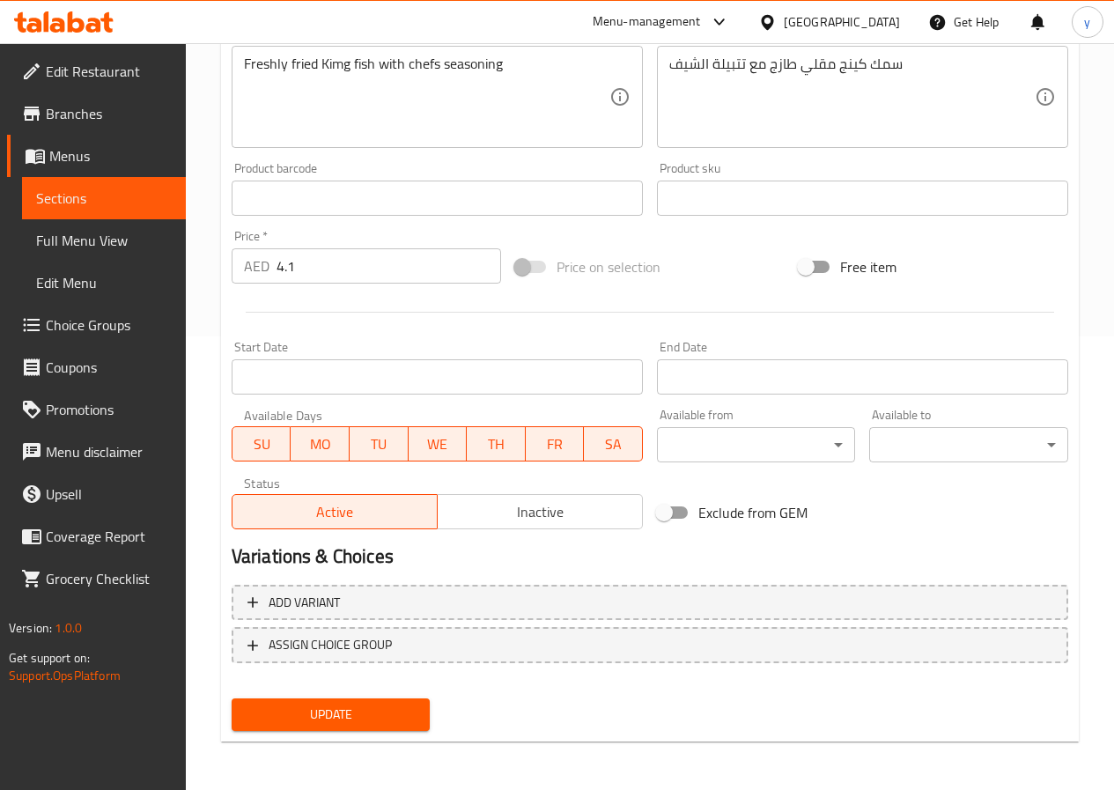
scroll to position [454, 0]
click at [322, 725] on button "Update" at bounding box center [331, 713] width 199 height 33
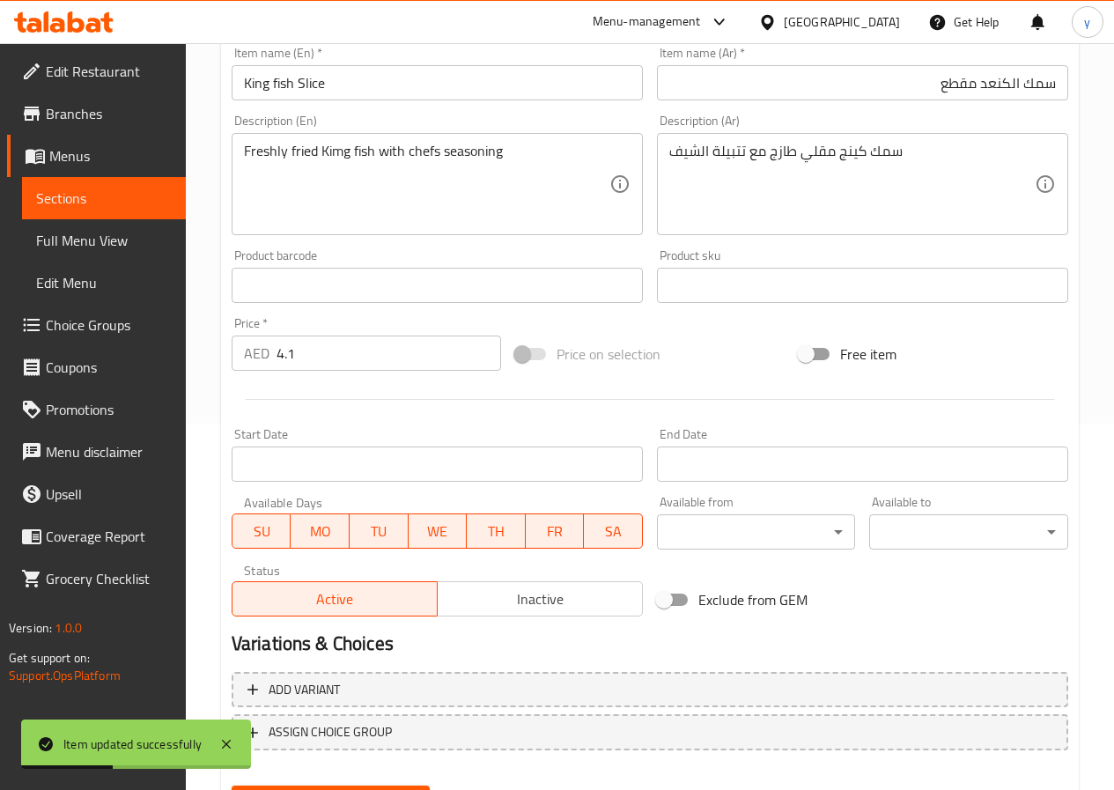
scroll to position [278, 0]
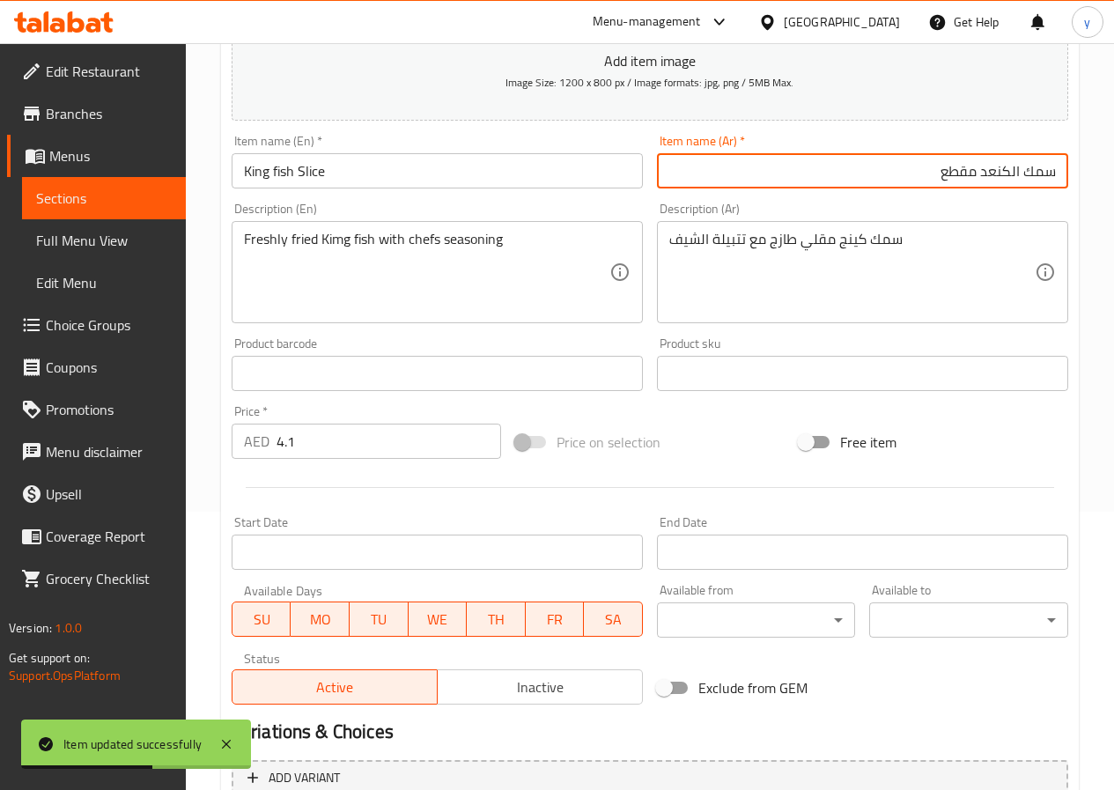
click at [898, 167] on input "سمك الكنعد مقطع" at bounding box center [862, 170] width 411 height 35
drag, startPoint x: 976, startPoint y: 175, endPoint x: 934, endPoint y: 180, distance: 42.5
click at [934, 180] on input "سمك الكنعد مقطع" at bounding box center [862, 170] width 411 height 35
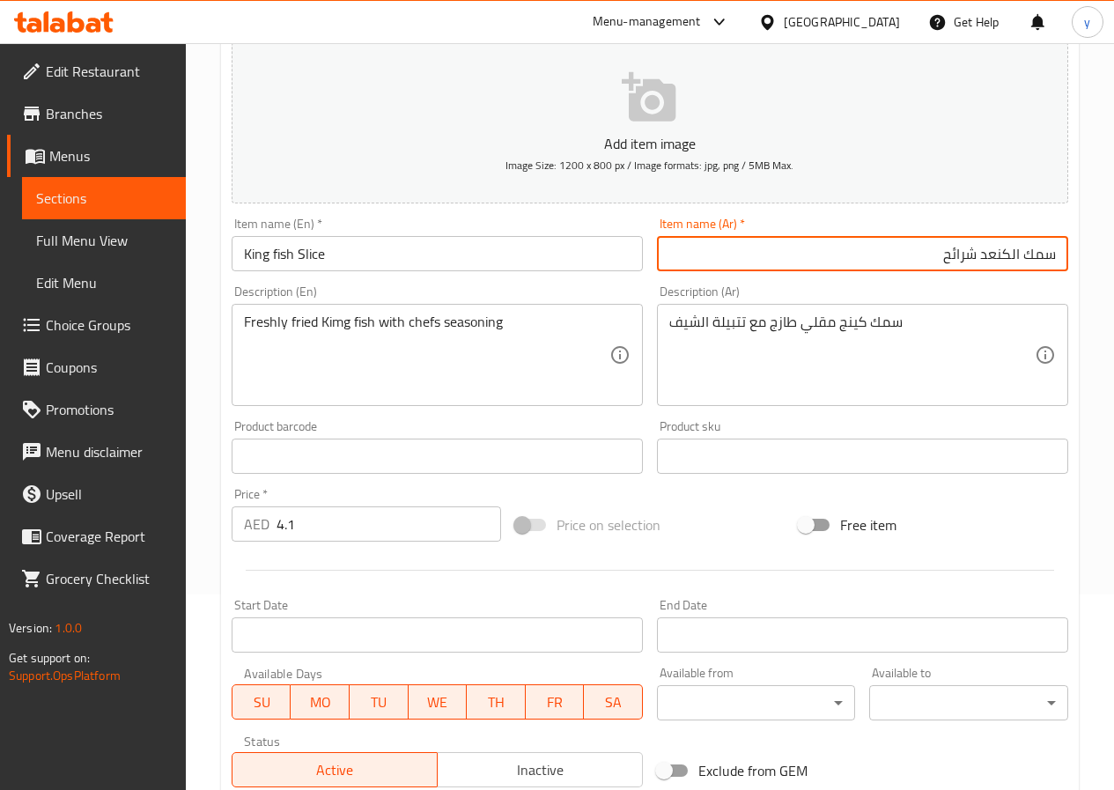
scroll to position [190, 0]
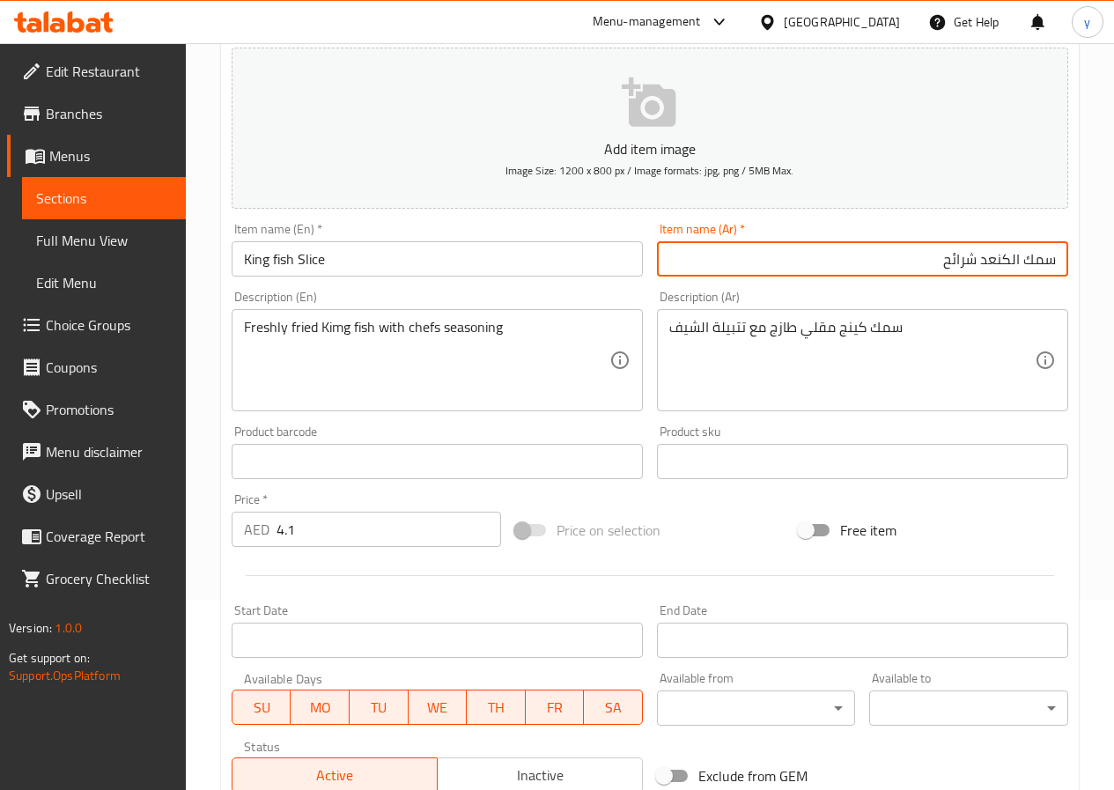
click at [962, 259] on input "سمك الكنعد شرائح" at bounding box center [862, 258] width 411 height 35
type input "سمك الكنعد شرائح"
click at [883, 264] on input "سمك الكنعد شرائح" at bounding box center [862, 258] width 411 height 35
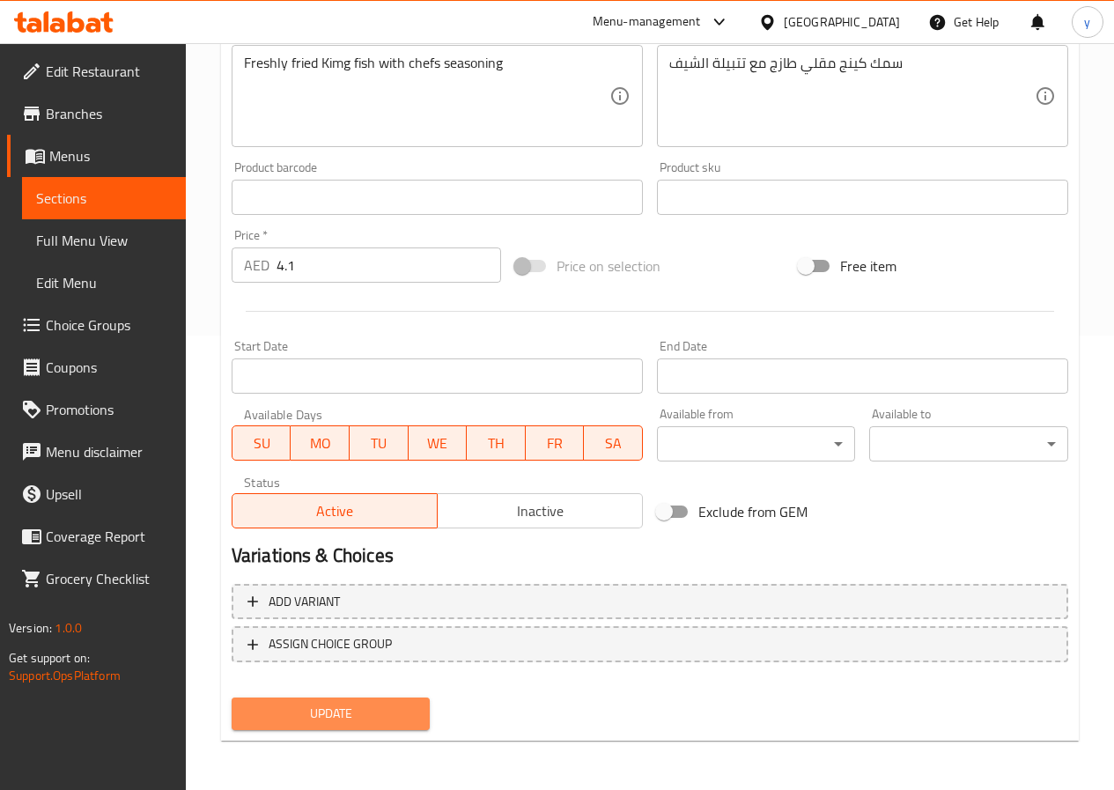
click at [329, 716] on span "Update" at bounding box center [331, 714] width 171 height 22
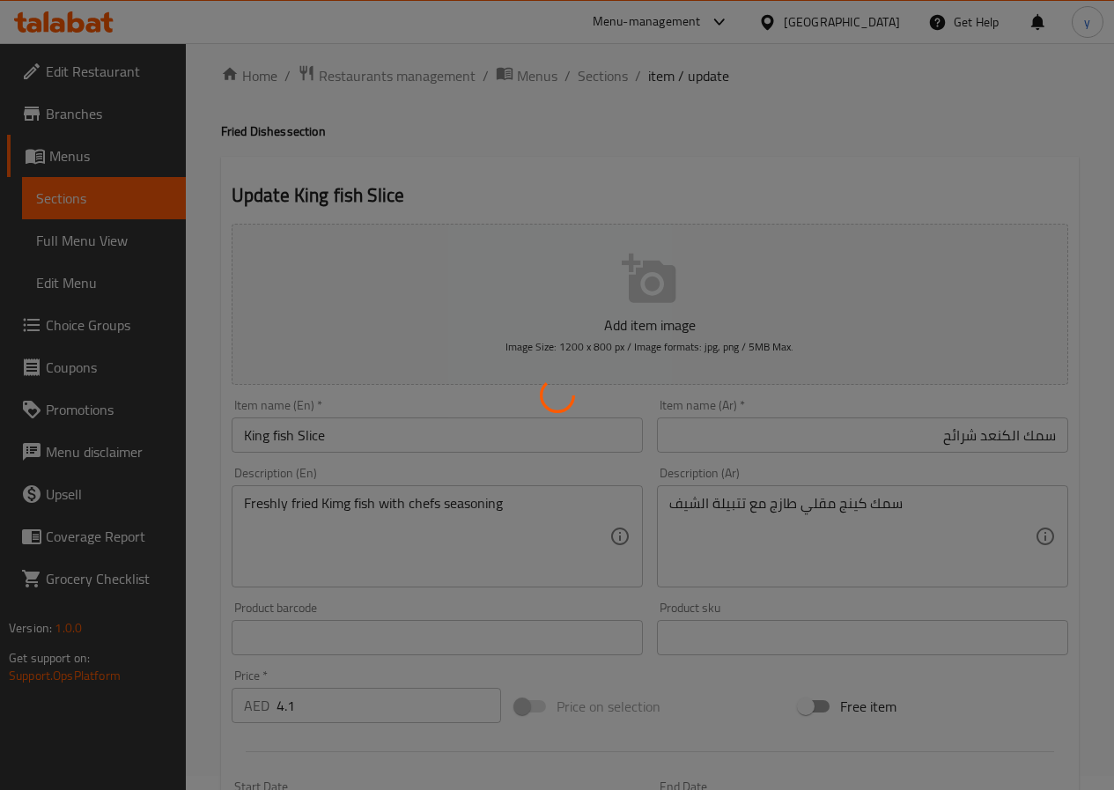
scroll to position [0, 0]
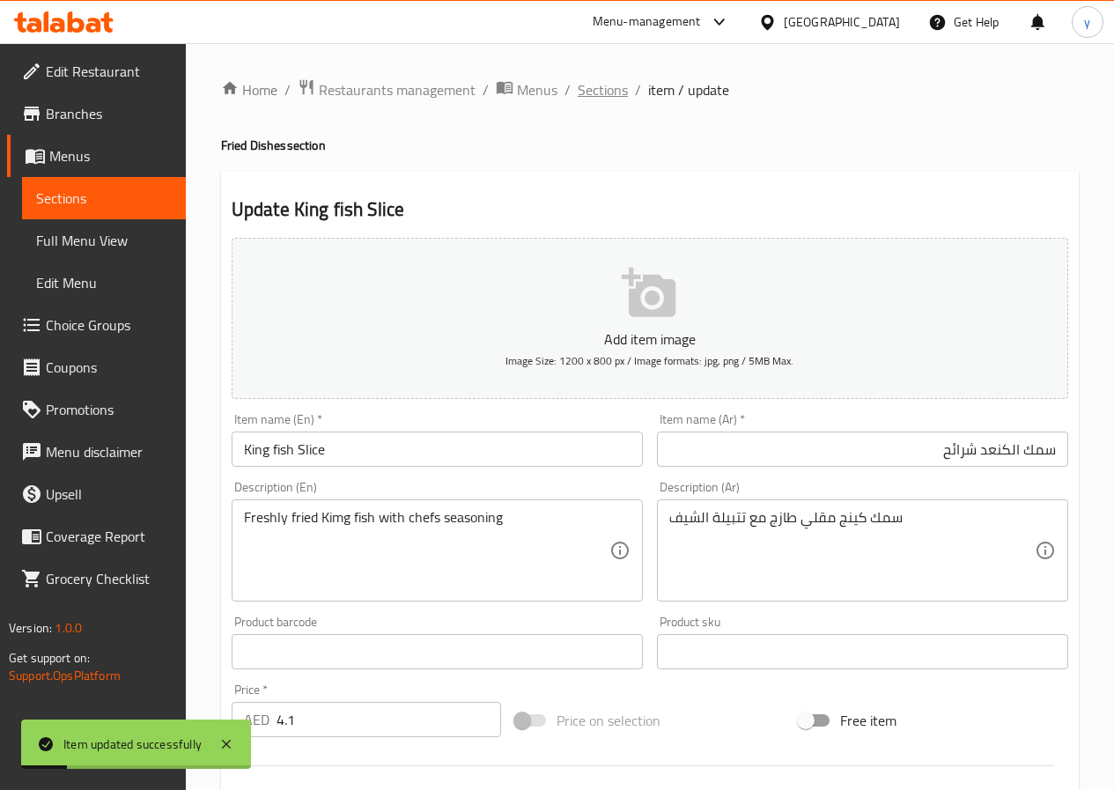
click at [604, 83] on span "Sections" at bounding box center [603, 89] width 50 height 21
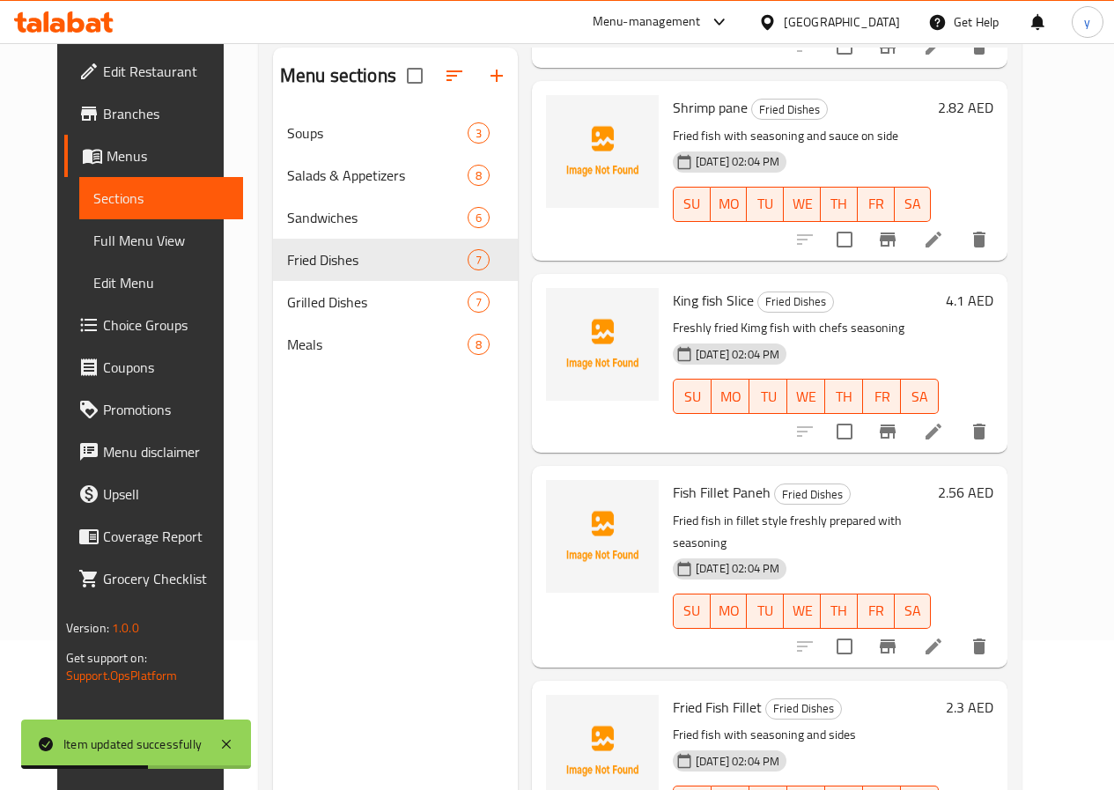
scroll to position [247, 0]
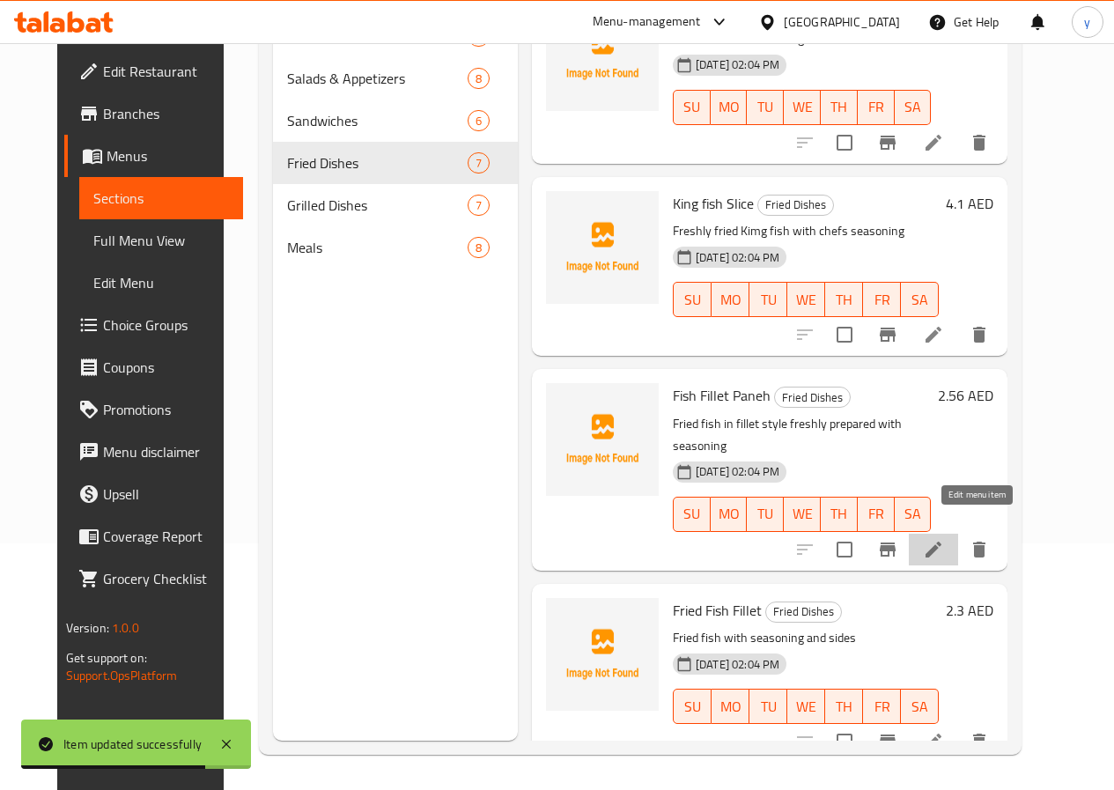
click at [944, 539] on icon at bounding box center [933, 549] width 21 height 21
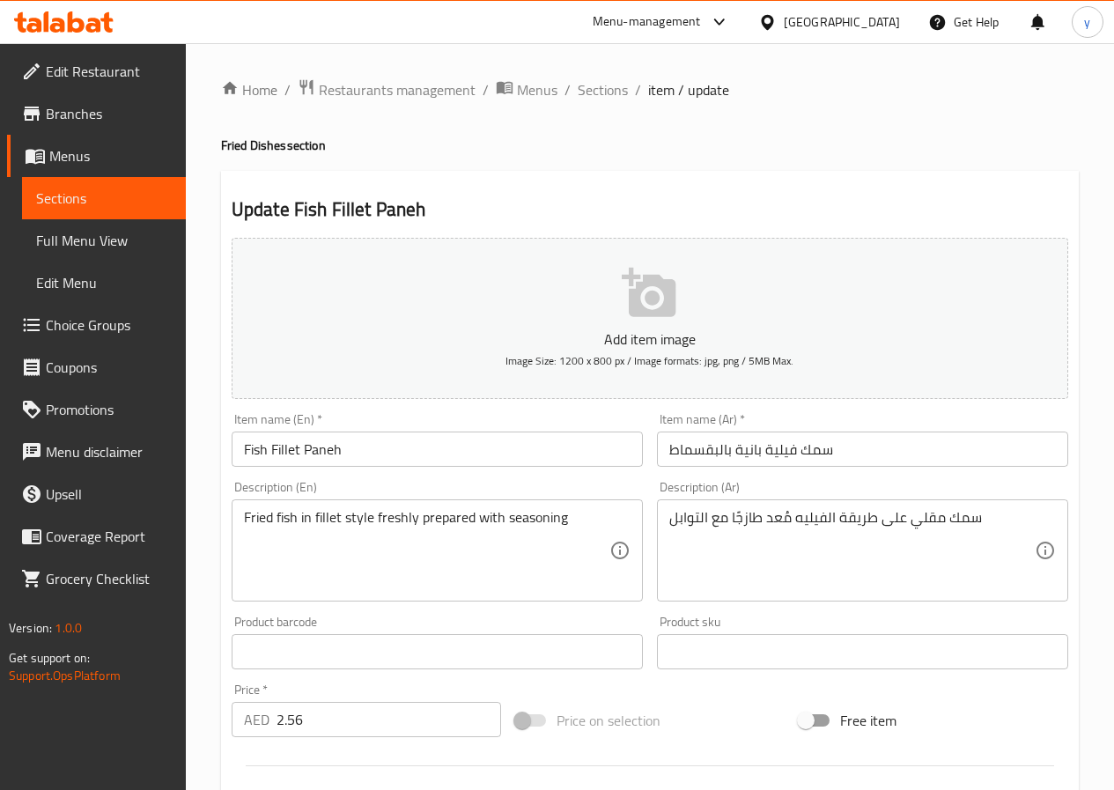
click at [691, 454] on input "سمك فيلية بانية بالبقسماط" at bounding box center [862, 448] width 411 height 35
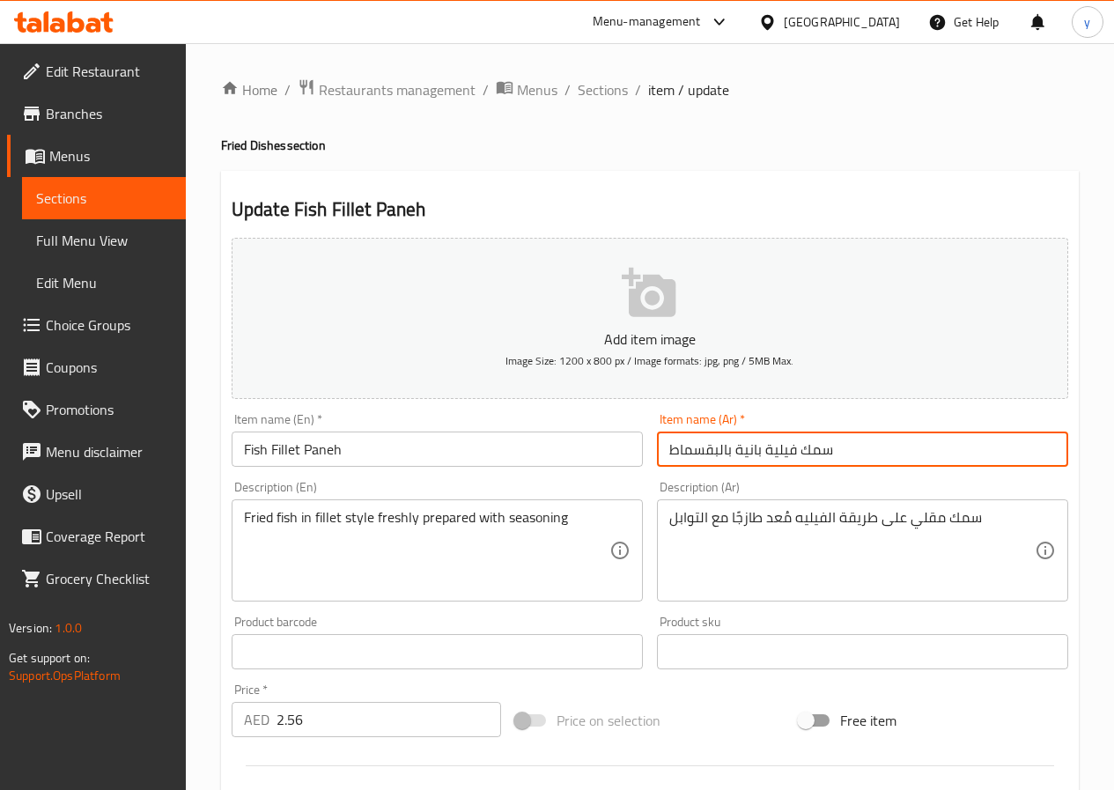
click at [691, 454] on input "سمك فيلية بانية بالبقسماط" at bounding box center [862, 448] width 411 height 35
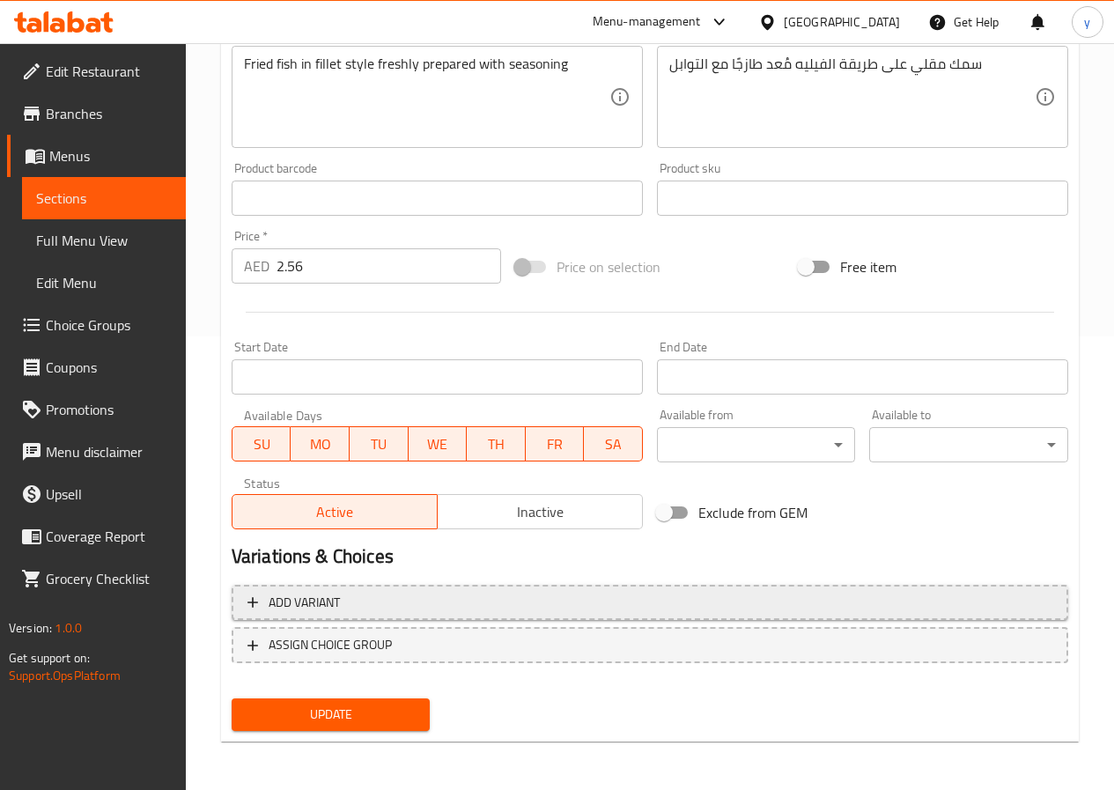
scroll to position [454, 0]
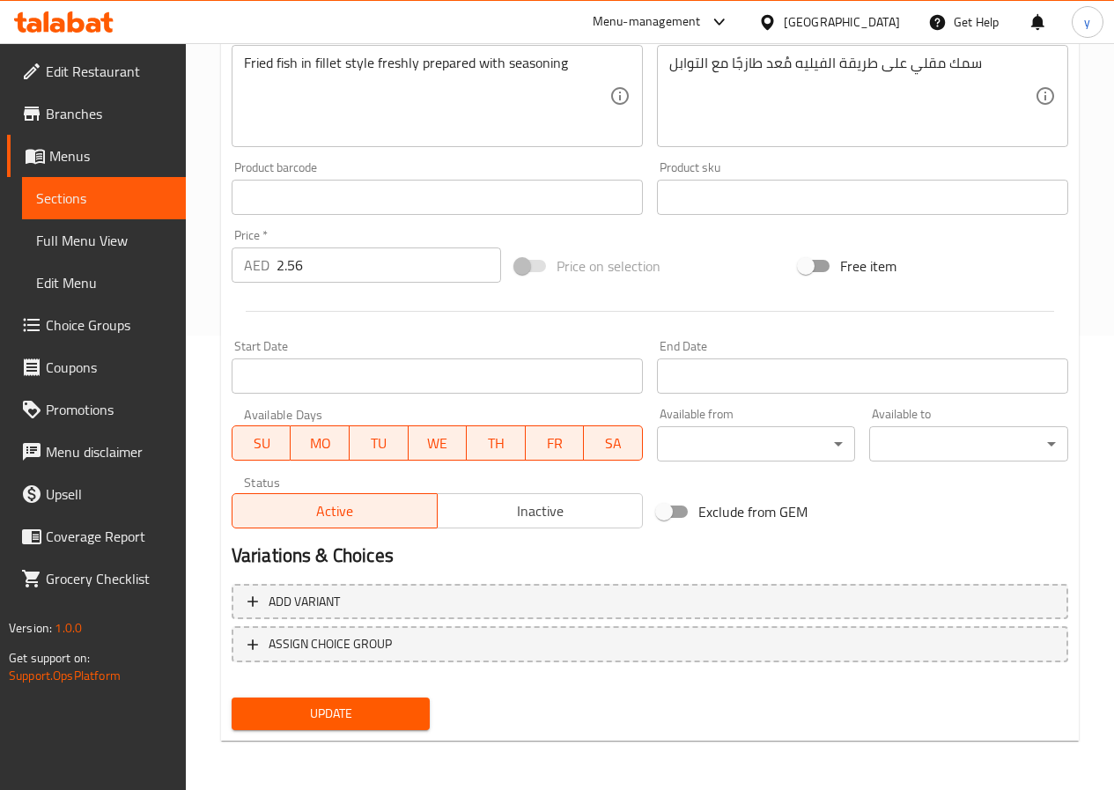
type input "سمك فيلية بانية"
click at [356, 726] on button "Update" at bounding box center [331, 713] width 199 height 33
click at [397, 724] on span "Update" at bounding box center [331, 714] width 171 height 22
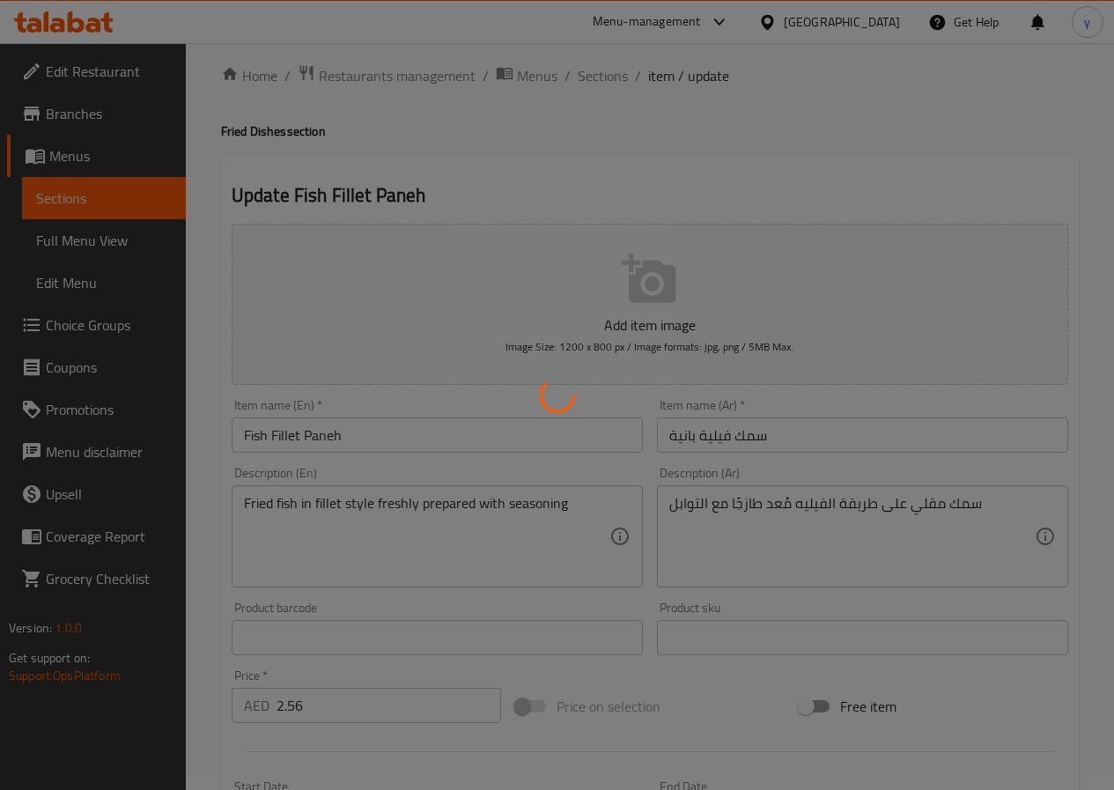
scroll to position [0, 0]
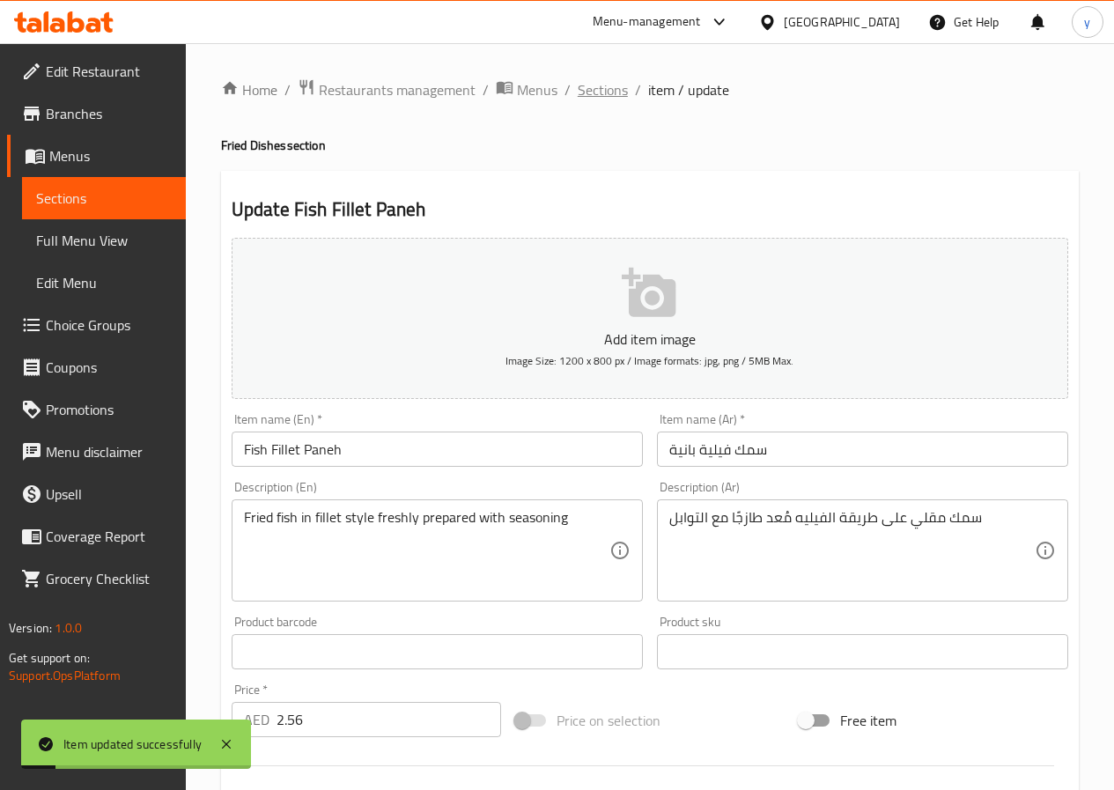
click at [613, 93] on span "Sections" at bounding box center [603, 89] width 50 height 21
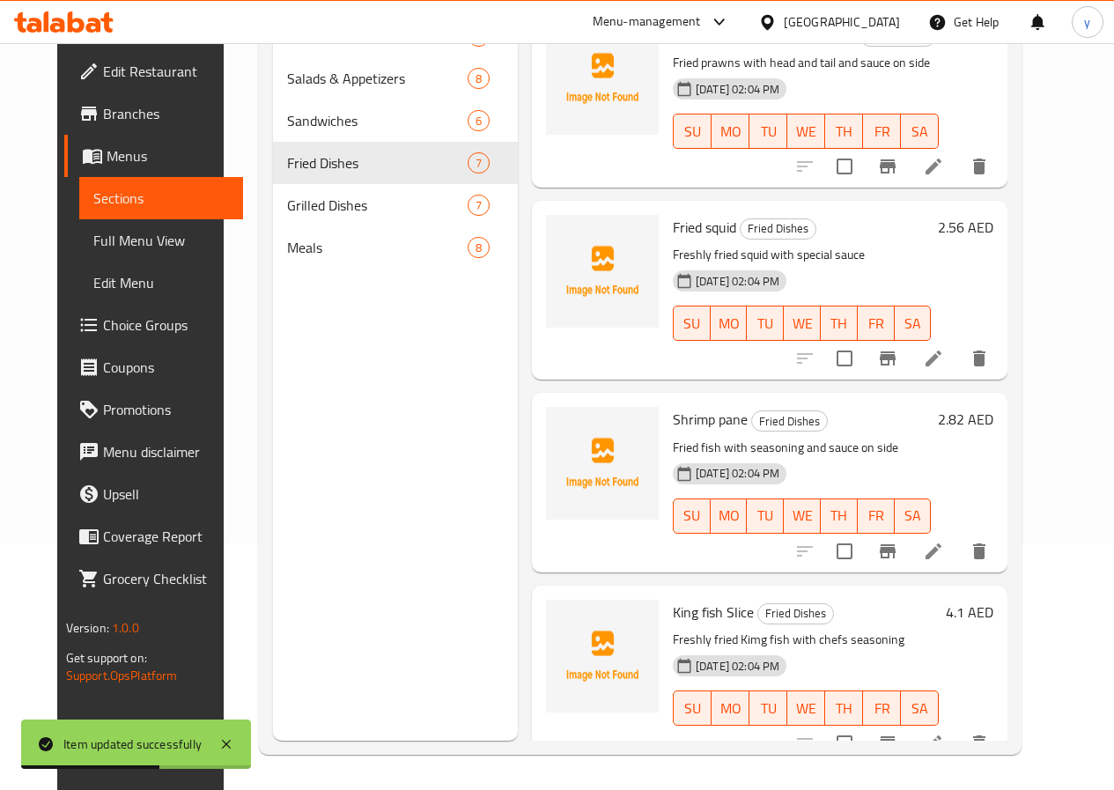
scroll to position [187, 0]
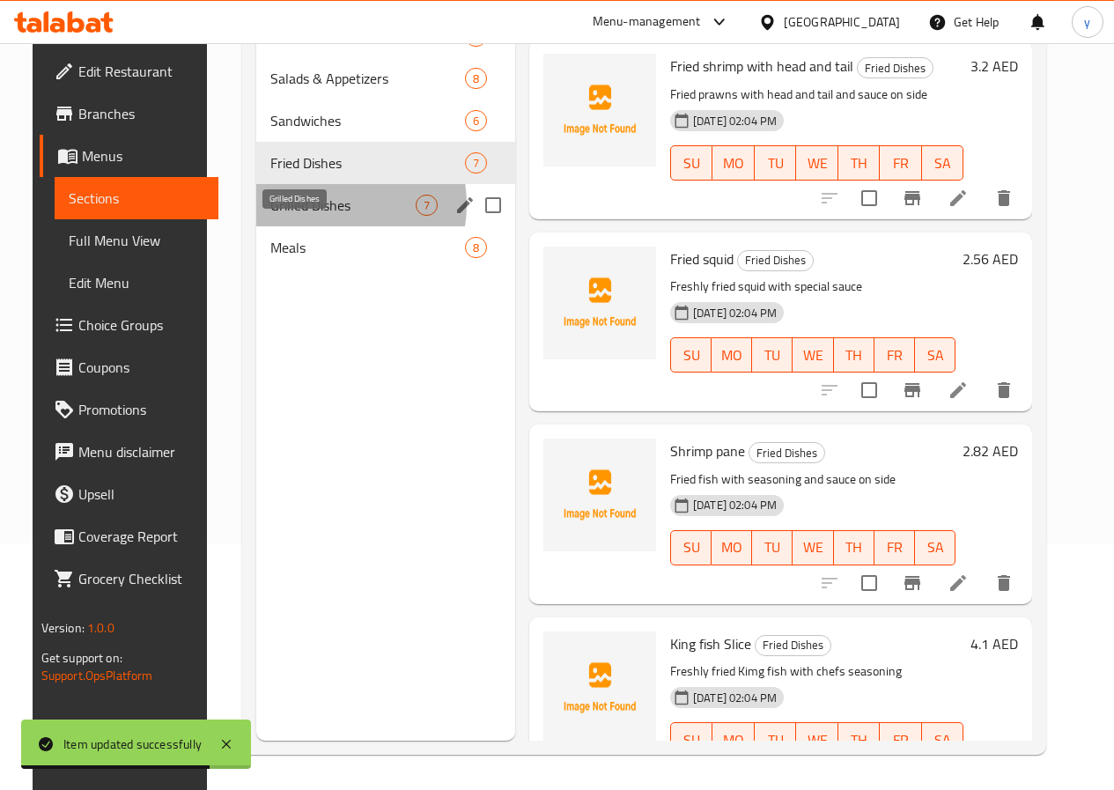
click at [306, 216] on span "Grilled Dishes" at bounding box center [342, 205] width 145 height 21
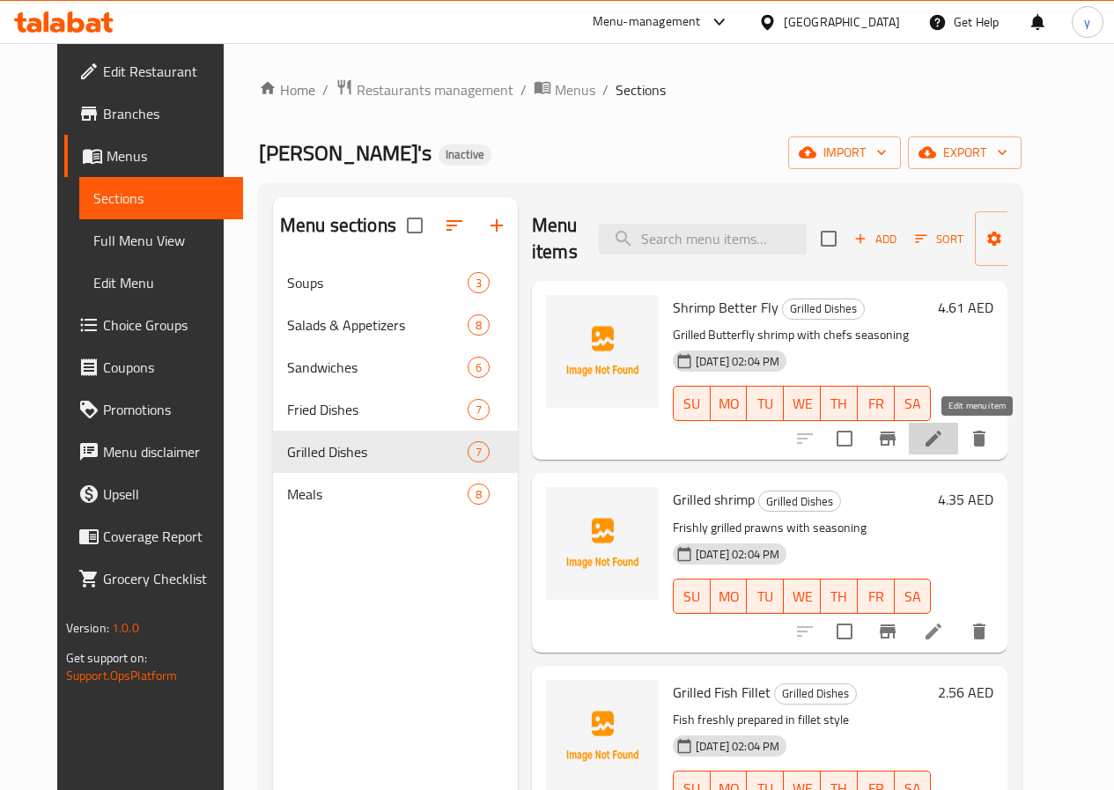
click at [944, 443] on icon at bounding box center [933, 438] width 21 height 21
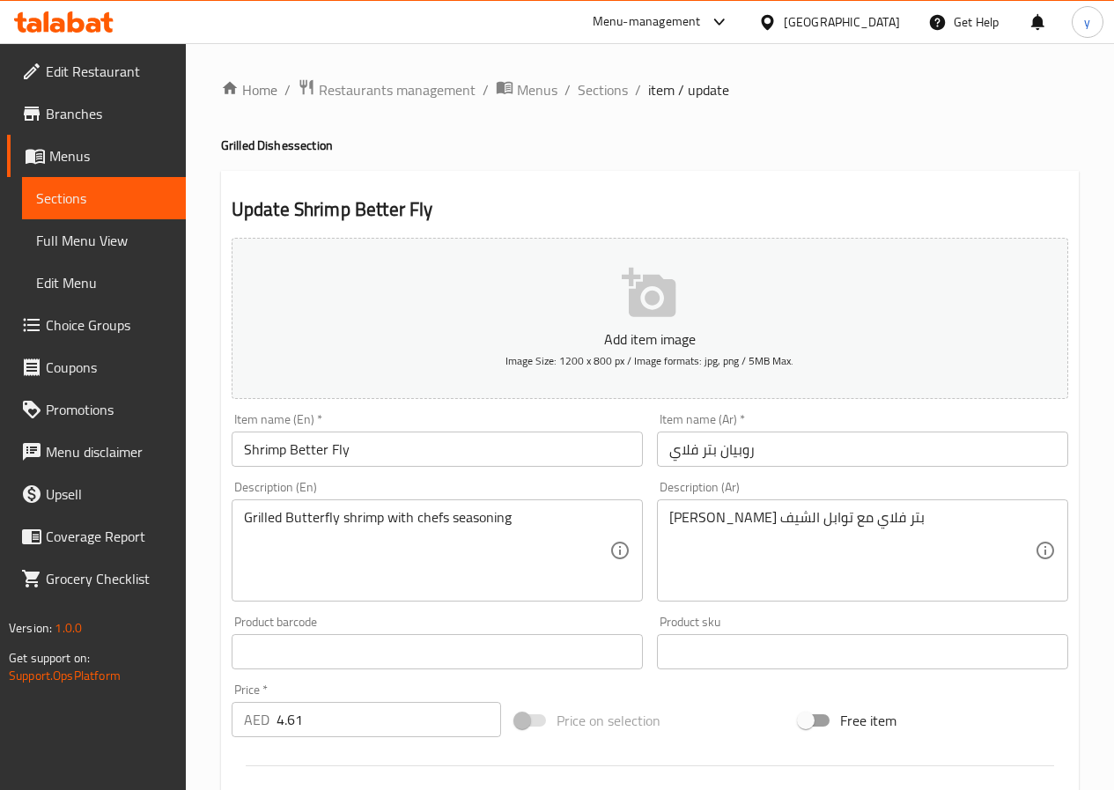
click at [345, 451] on input "Shrimp Better Fly" at bounding box center [437, 448] width 411 height 35
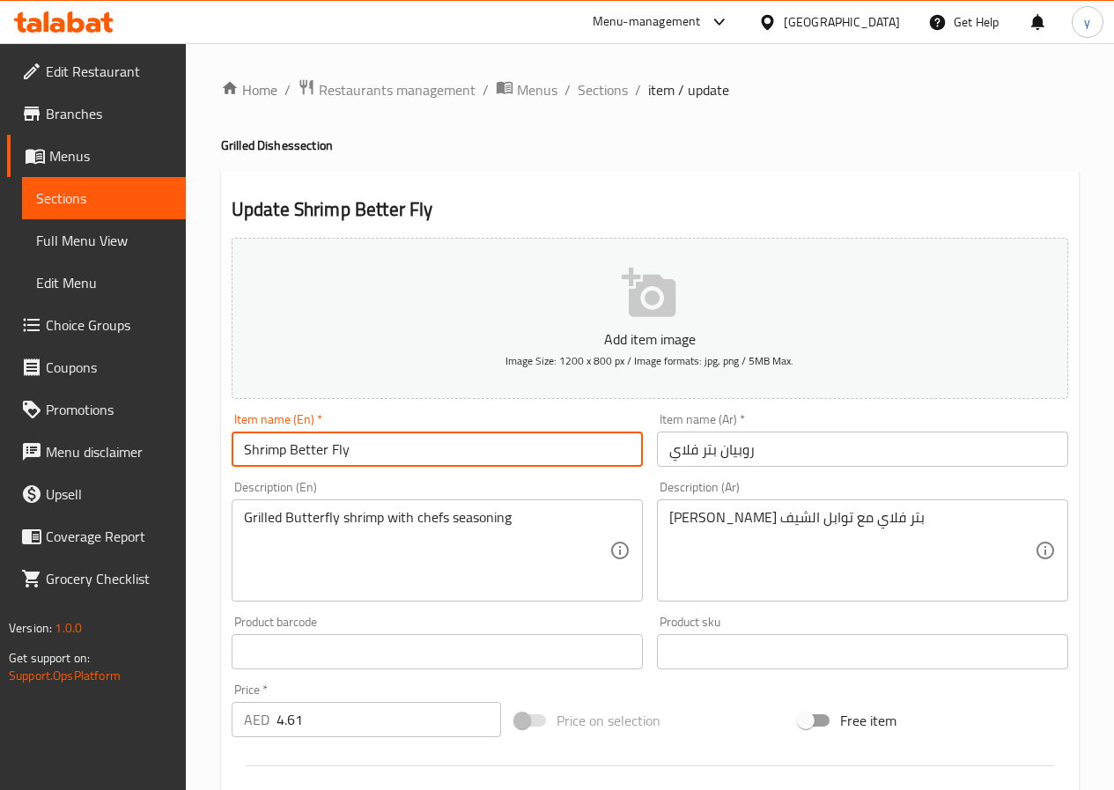
click at [351, 452] on input "Shrimp Better Fly" at bounding box center [437, 448] width 411 height 35
click at [354, 452] on input "Shrimp Better Fly" at bounding box center [437, 448] width 411 height 35
drag, startPoint x: 354, startPoint y: 452, endPoint x: 296, endPoint y: 468, distance: 60.5
click at [296, 468] on div "Item name (En)   * Shrimp Better Fly Item name (En) *" at bounding box center [437, 440] width 425 height 68
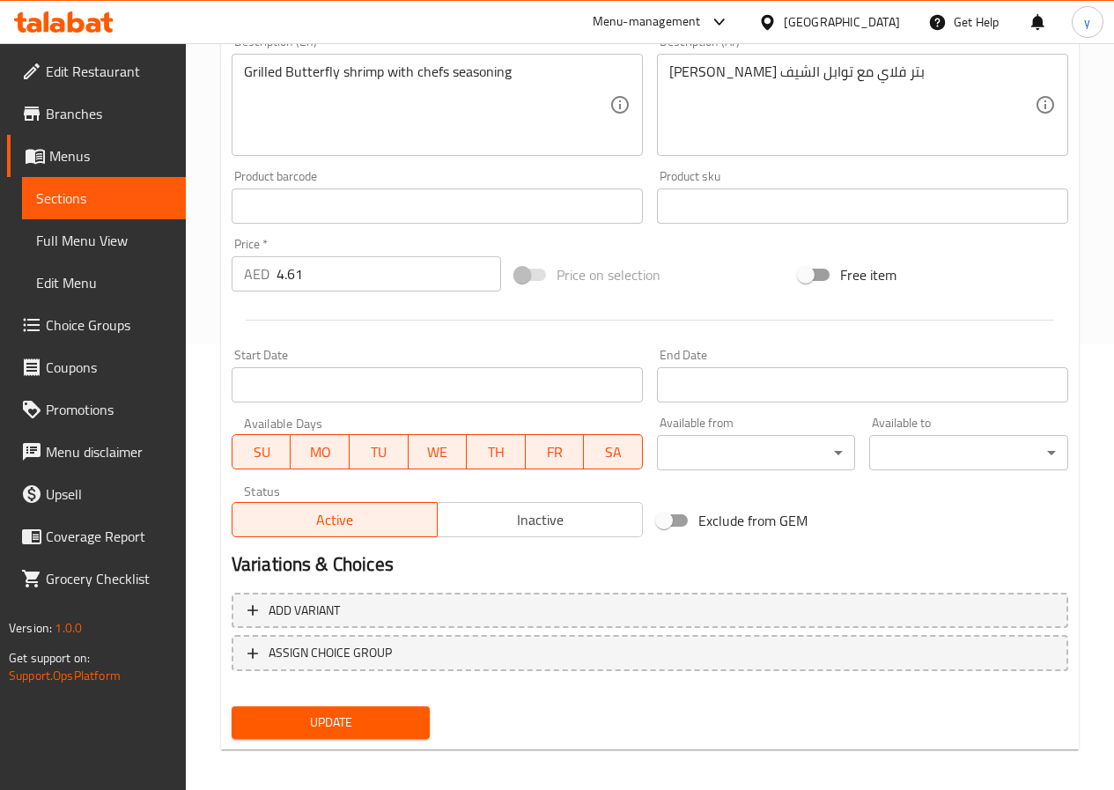
scroll to position [454, 0]
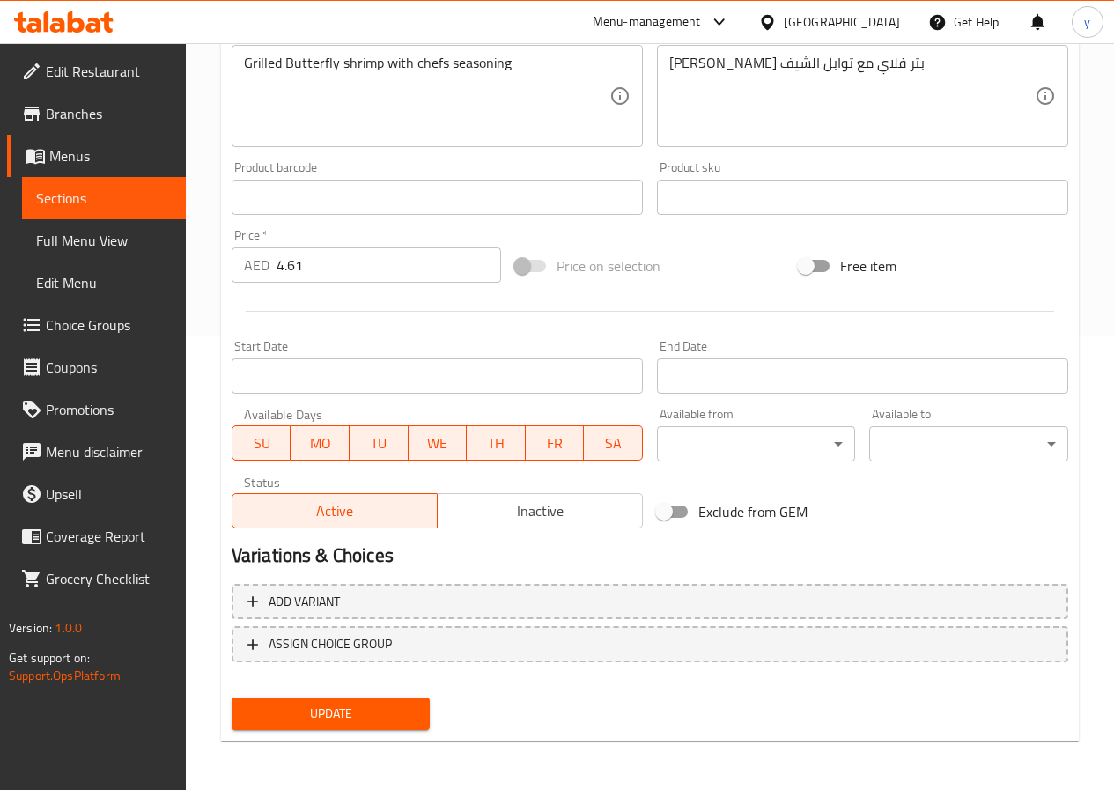
click at [378, 716] on span "Update" at bounding box center [331, 714] width 171 height 22
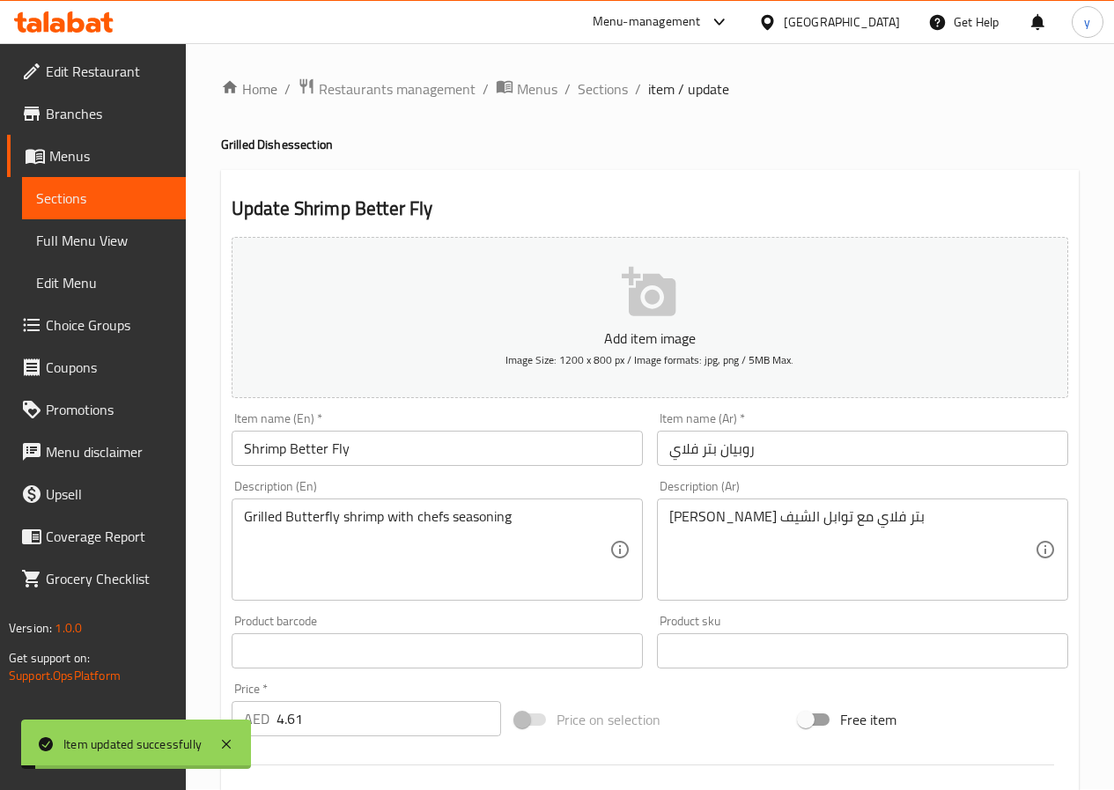
scroll to position [0, 0]
click at [597, 95] on span "Sections" at bounding box center [603, 89] width 50 height 21
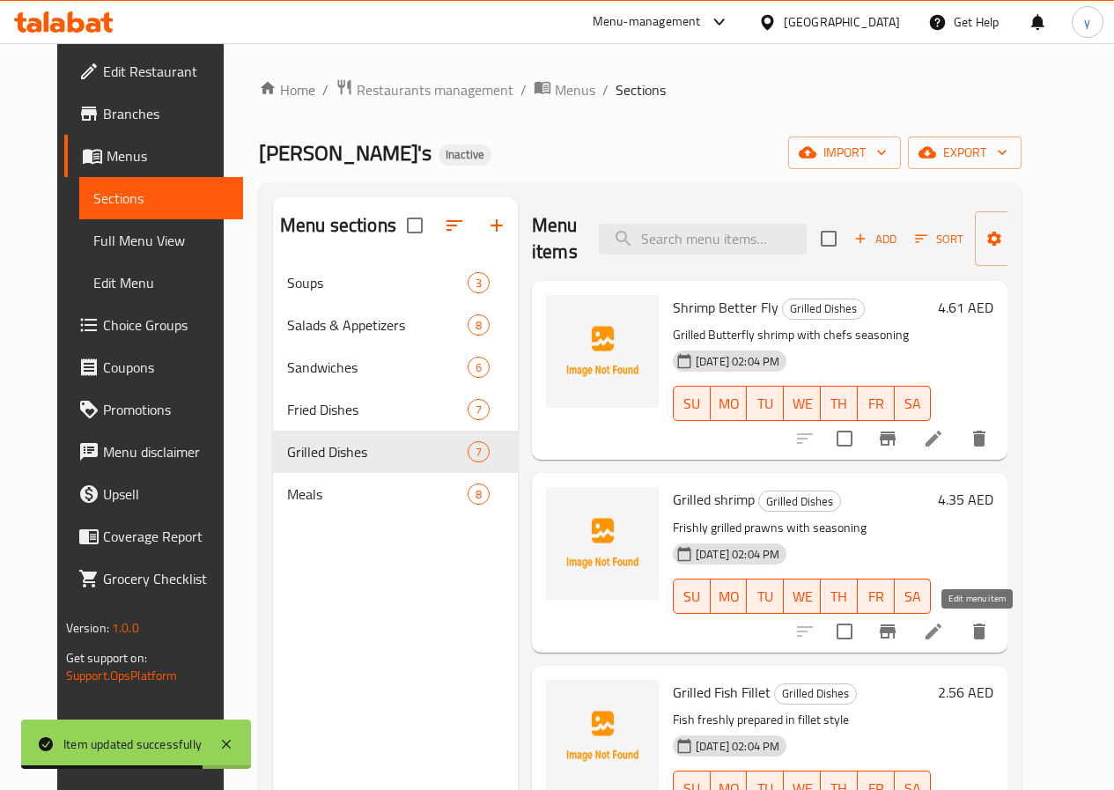
click at [944, 634] on icon at bounding box center [933, 631] width 21 height 21
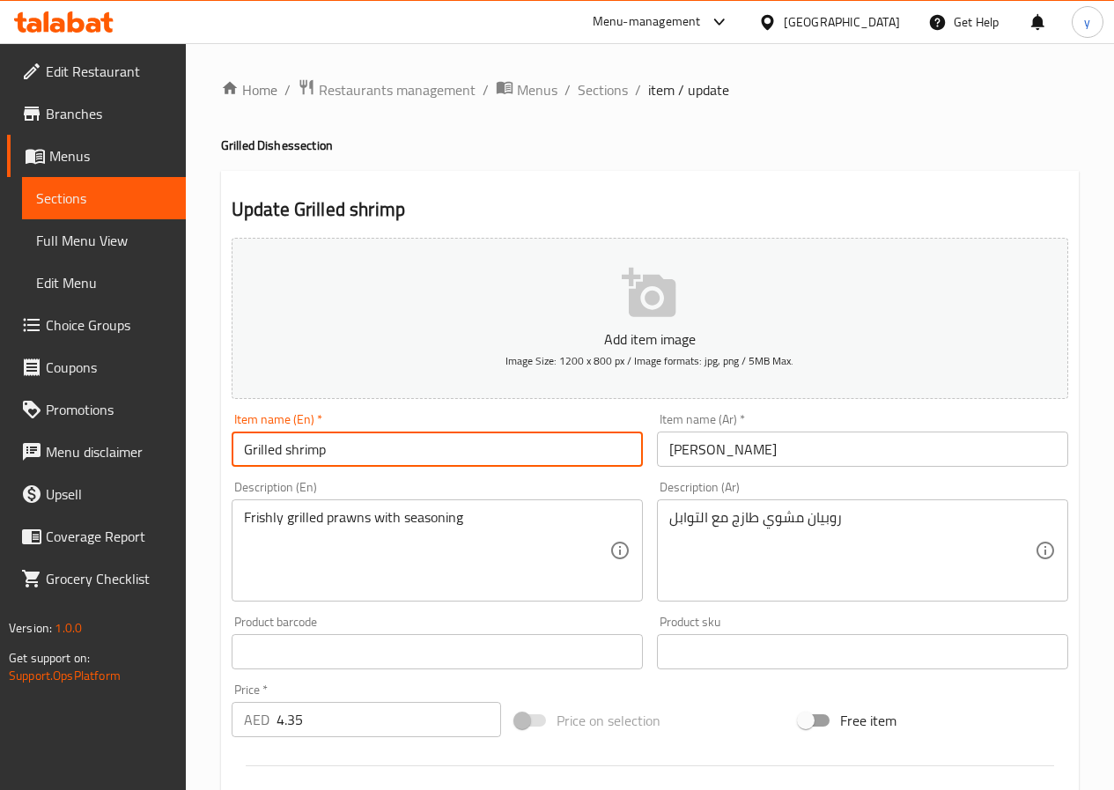
click at [261, 455] on input "Grilled shrimp" at bounding box center [437, 448] width 411 height 35
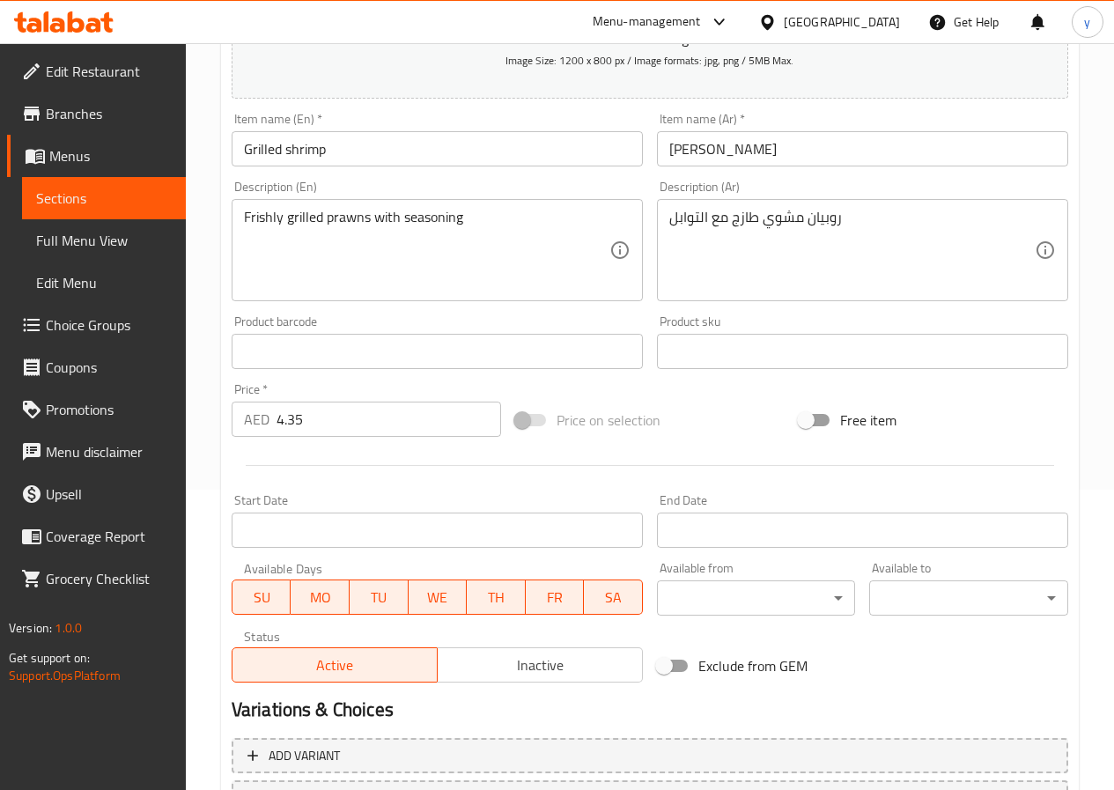
scroll to position [454, 0]
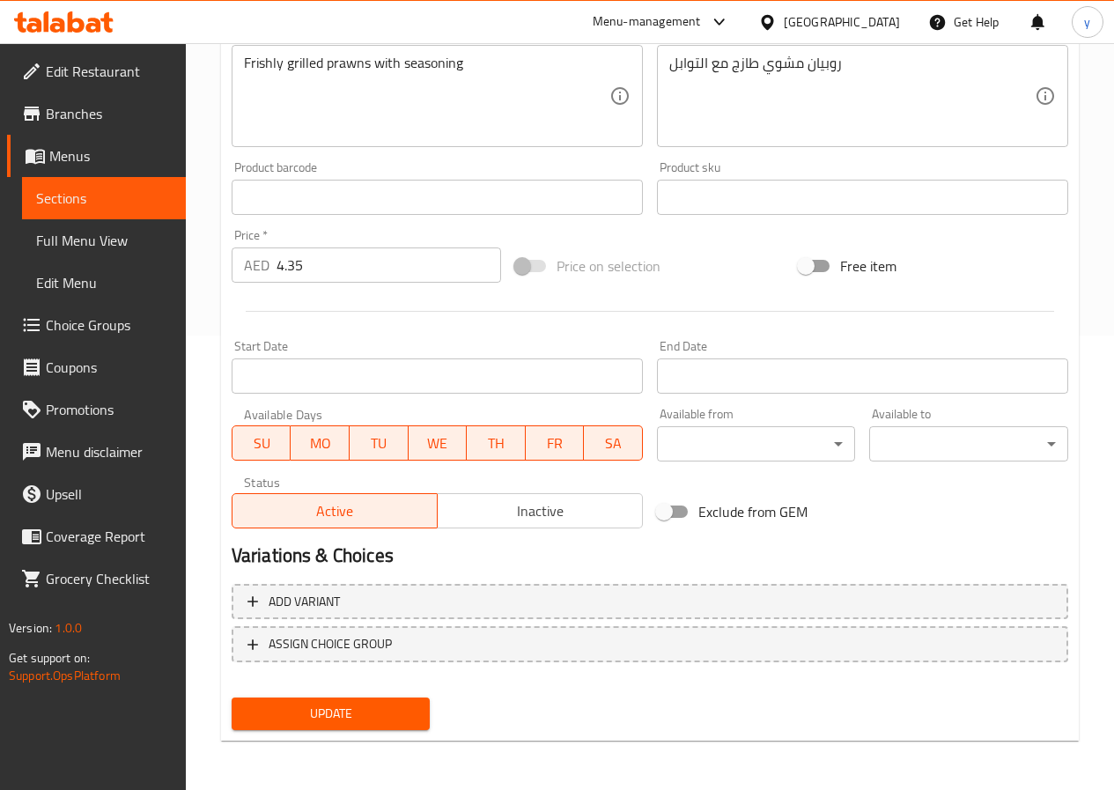
drag, startPoint x: 393, startPoint y: 711, endPoint x: 386, endPoint y: 701, distance: 12.0
click at [392, 709] on span "Update" at bounding box center [331, 714] width 171 height 22
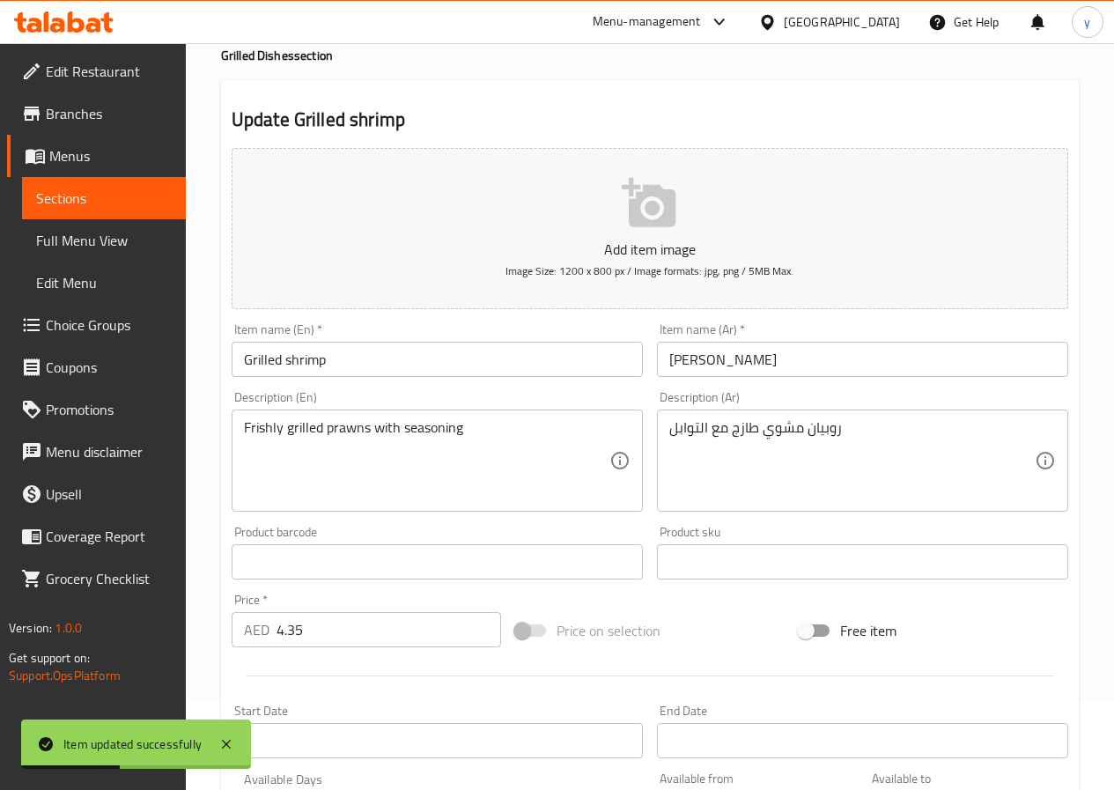
scroll to position [176, 0]
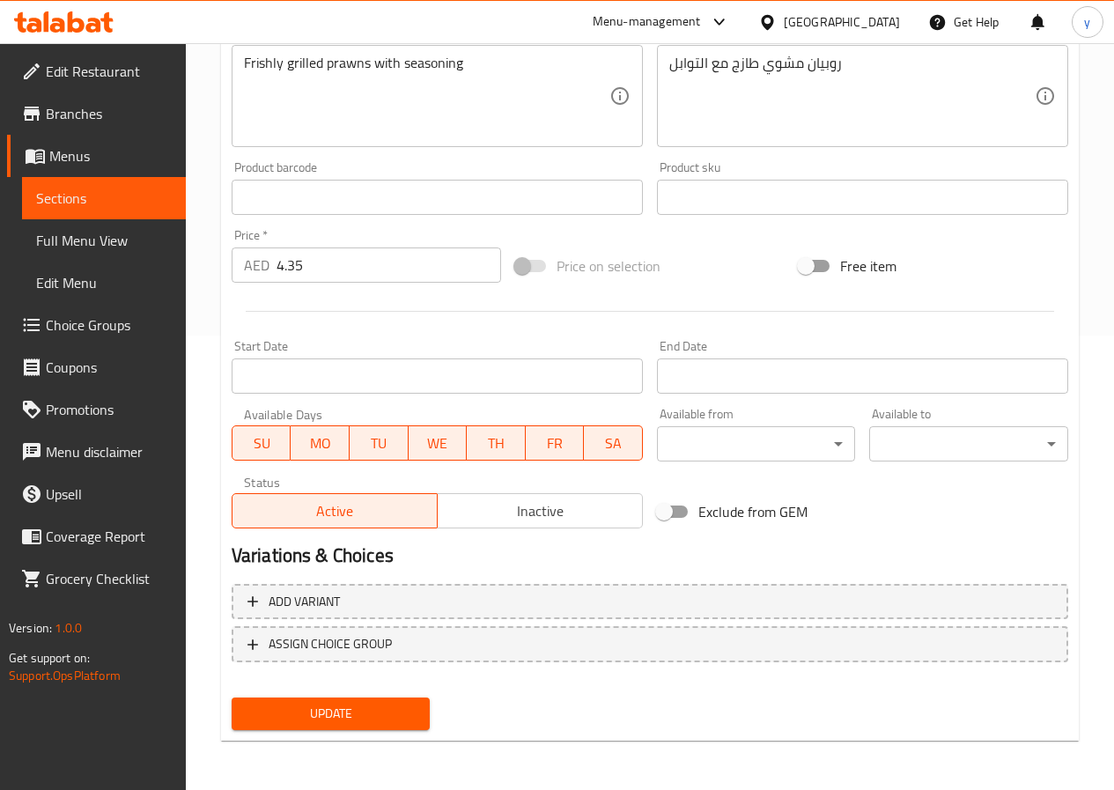
click at [387, 701] on button "Update" at bounding box center [331, 713] width 199 height 33
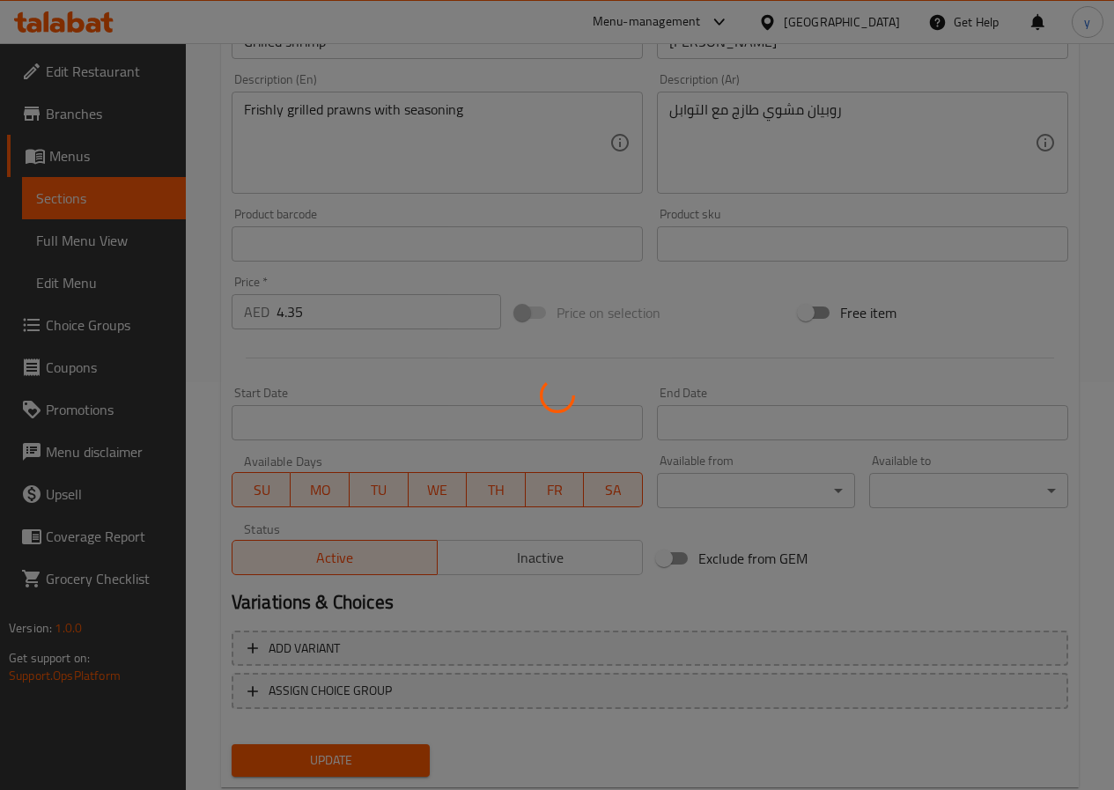
scroll to position [0, 0]
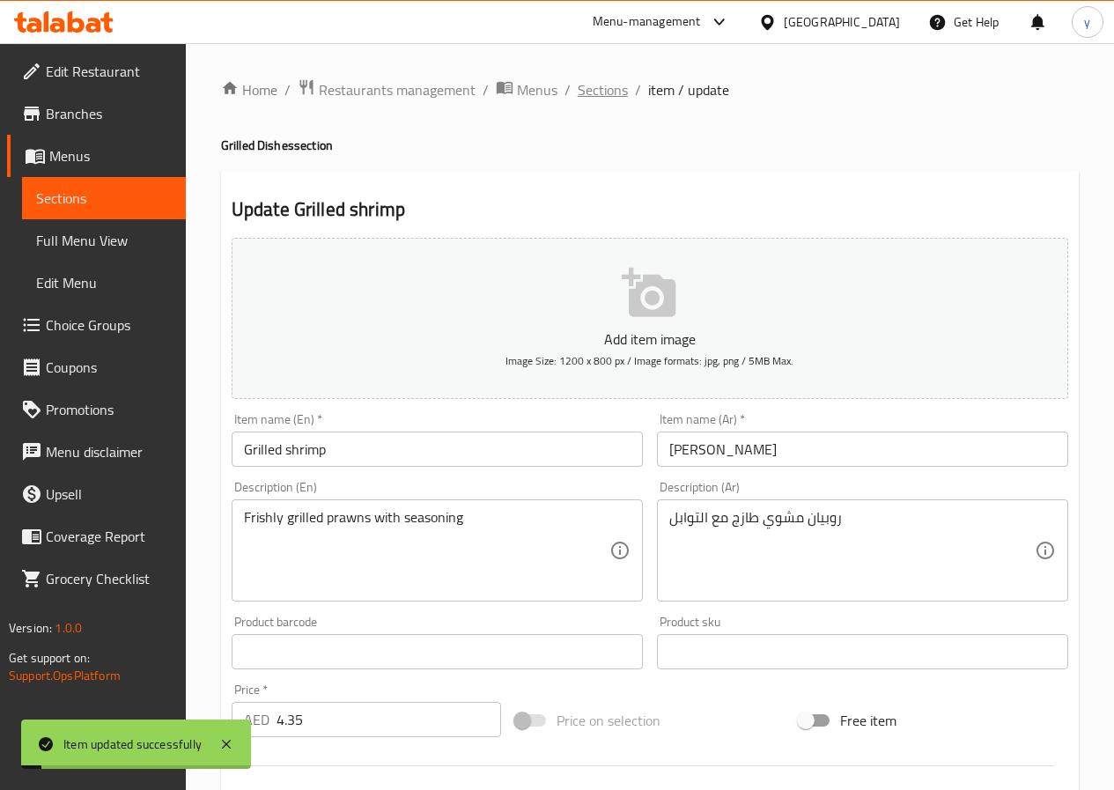
click at [586, 97] on span "Sections" at bounding box center [603, 89] width 50 height 21
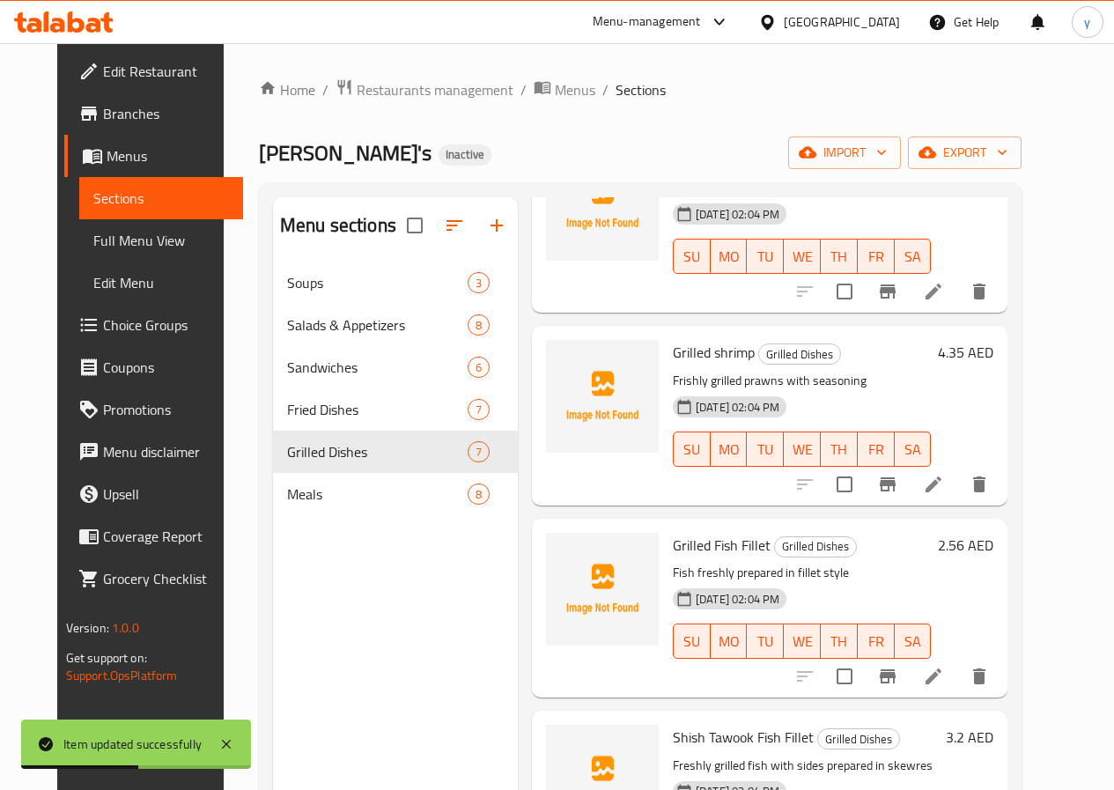
scroll to position [176, 0]
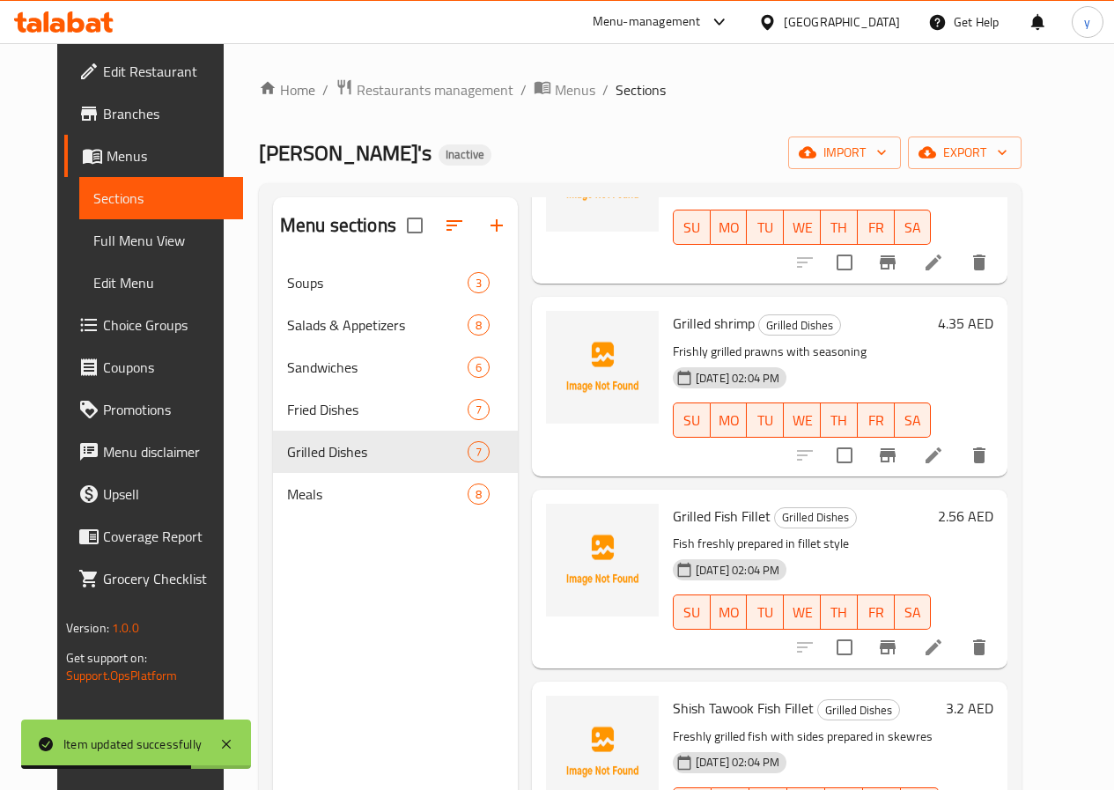
click at [958, 658] on li at bounding box center [933, 647] width 49 height 32
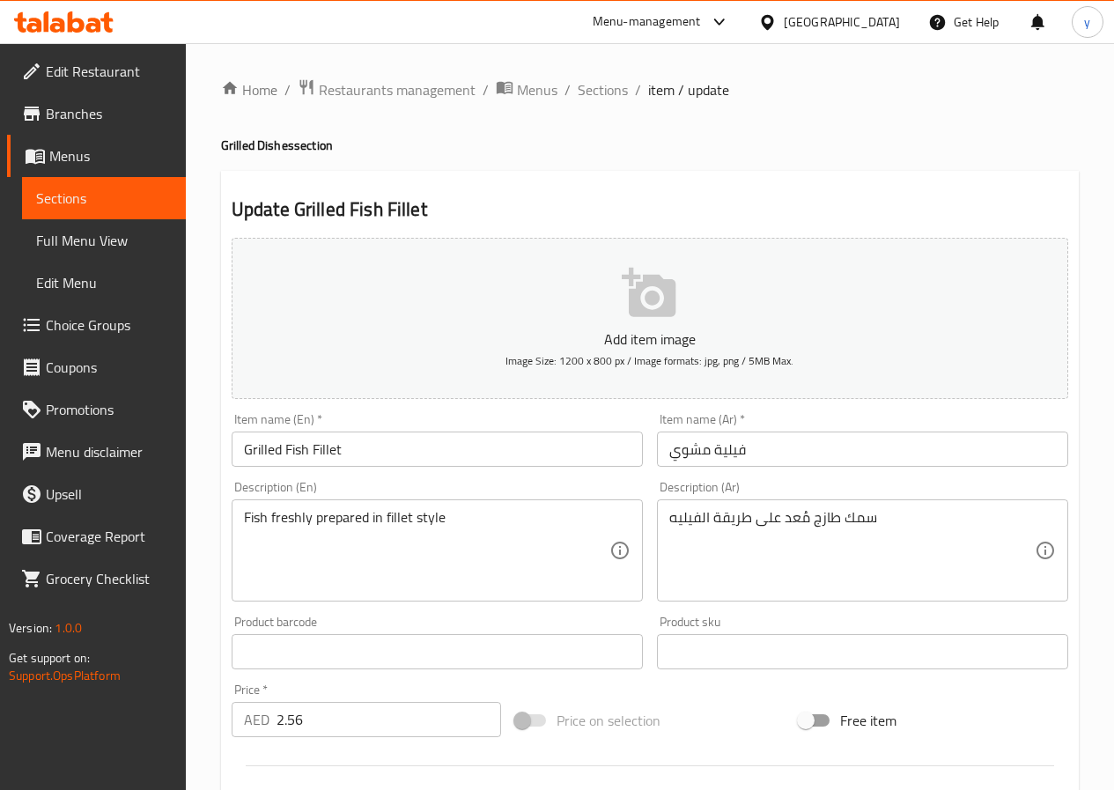
click at [756, 446] on input "فيلية مشوي" at bounding box center [862, 448] width 411 height 35
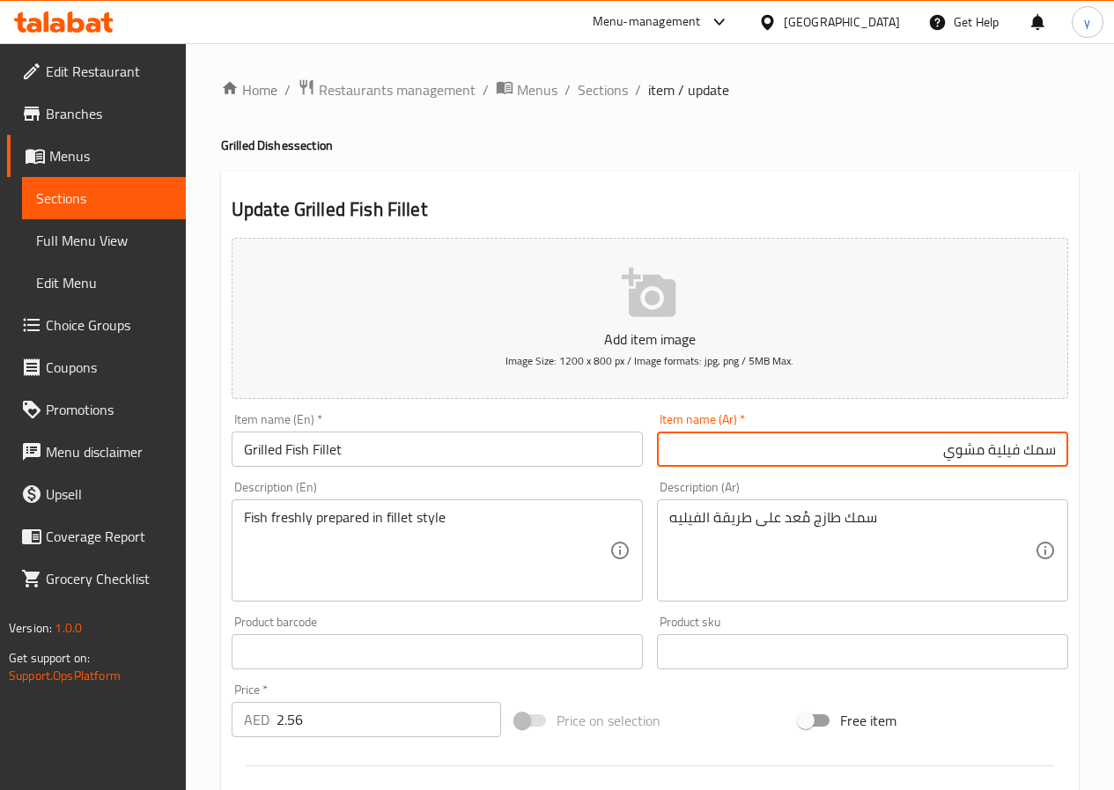
type input "سمك فيلية مشوي"
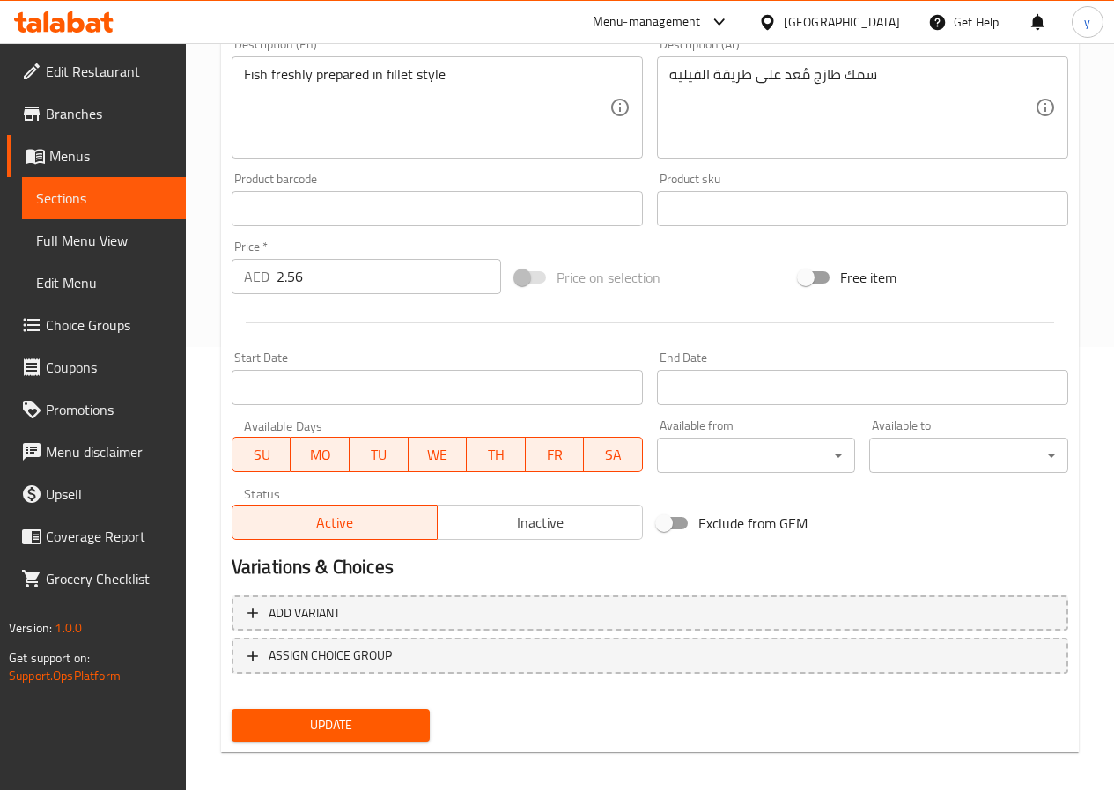
scroll to position [454, 0]
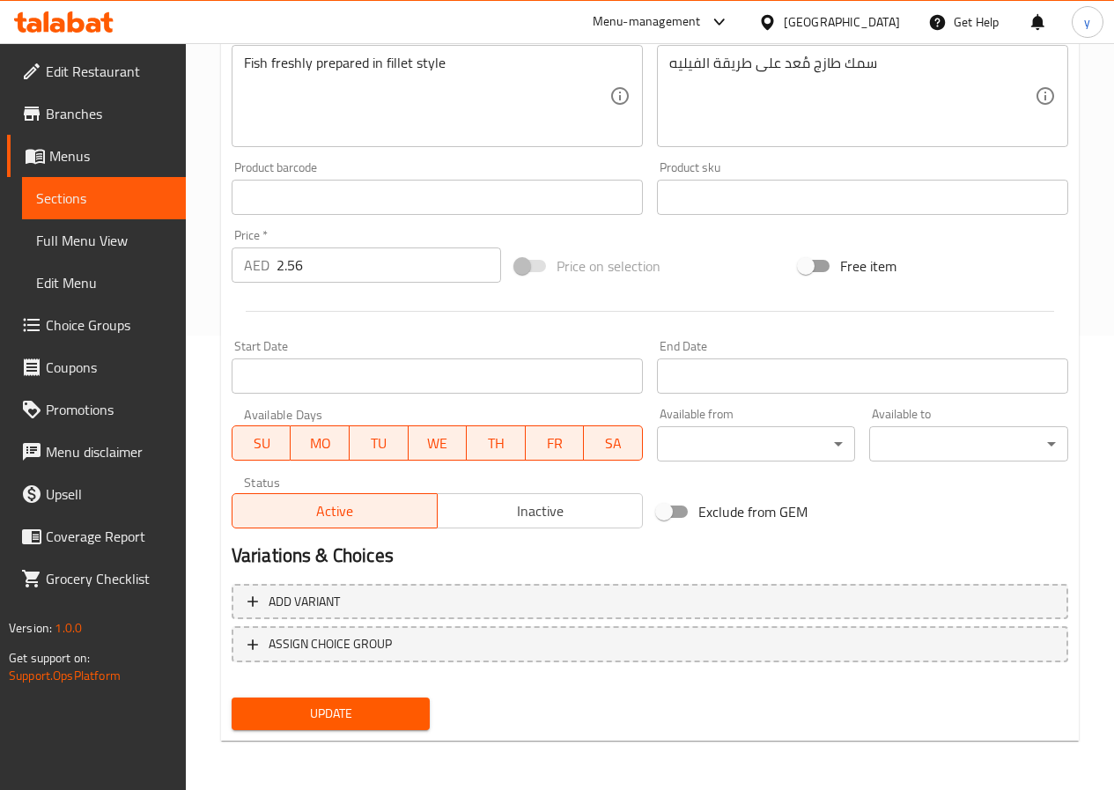
click at [385, 722] on span "Update" at bounding box center [331, 714] width 171 height 22
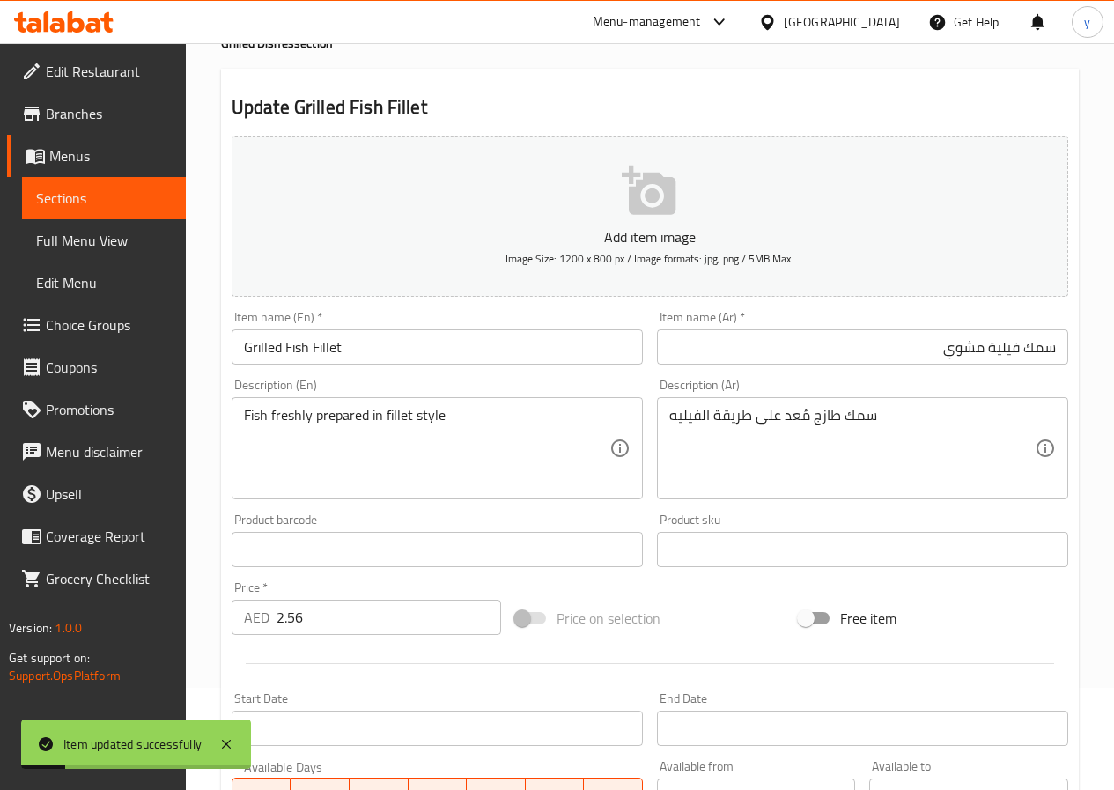
scroll to position [0, 0]
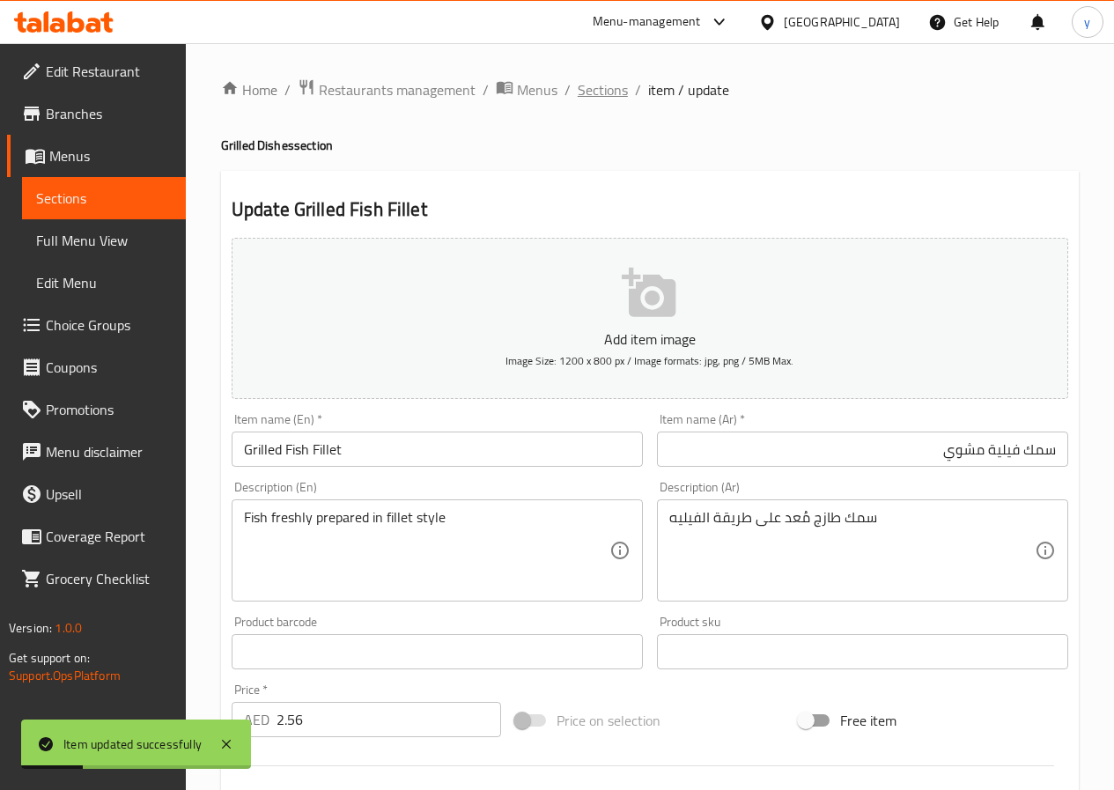
click at [603, 94] on span "Sections" at bounding box center [603, 89] width 50 height 21
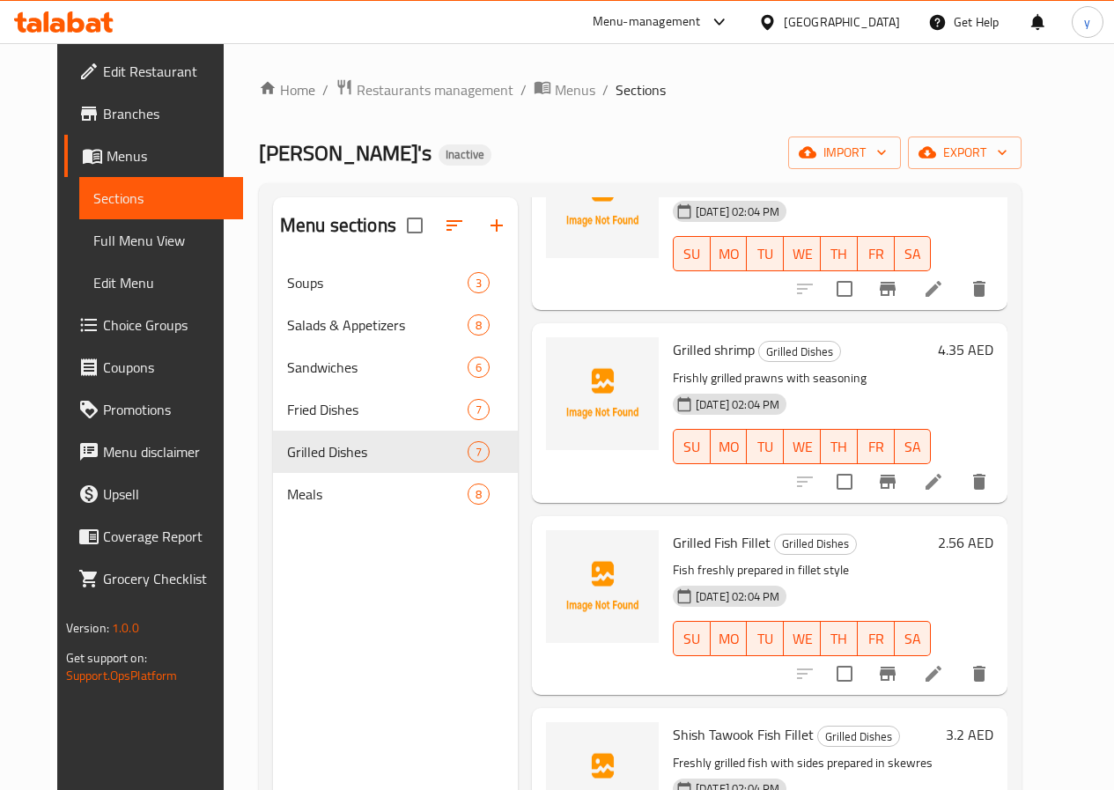
scroll to position [264, 0]
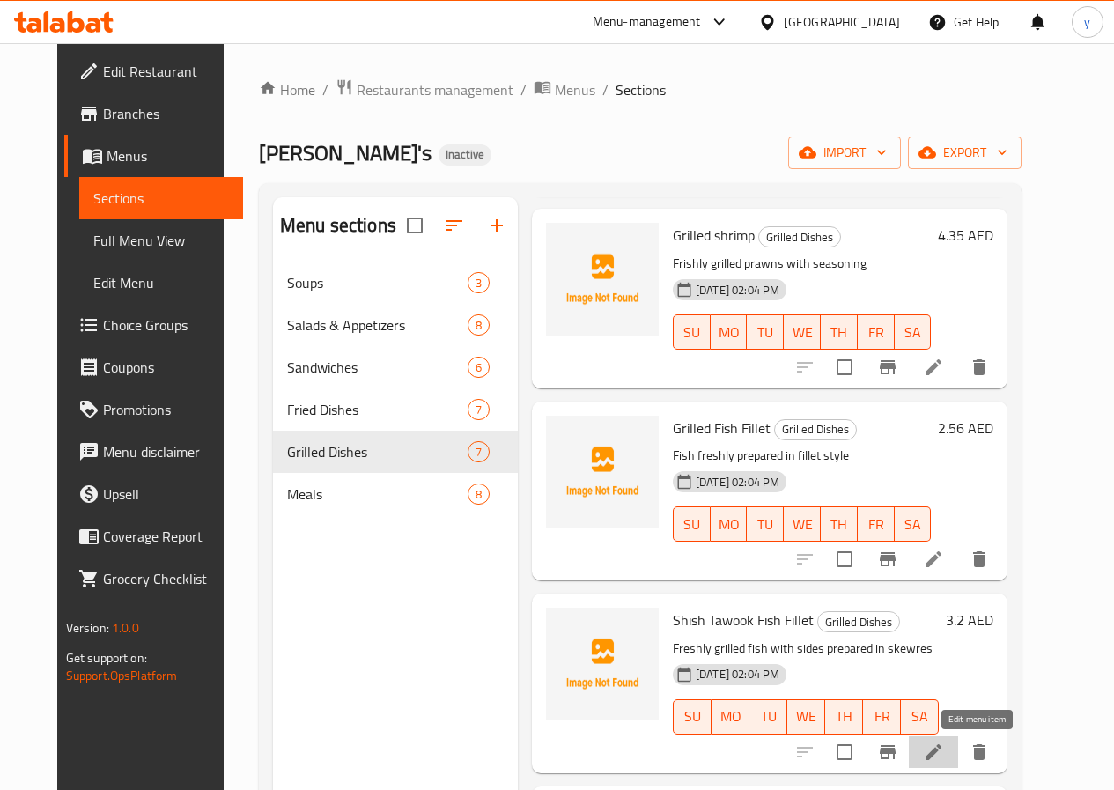
click at [944, 750] on icon at bounding box center [933, 751] width 21 height 21
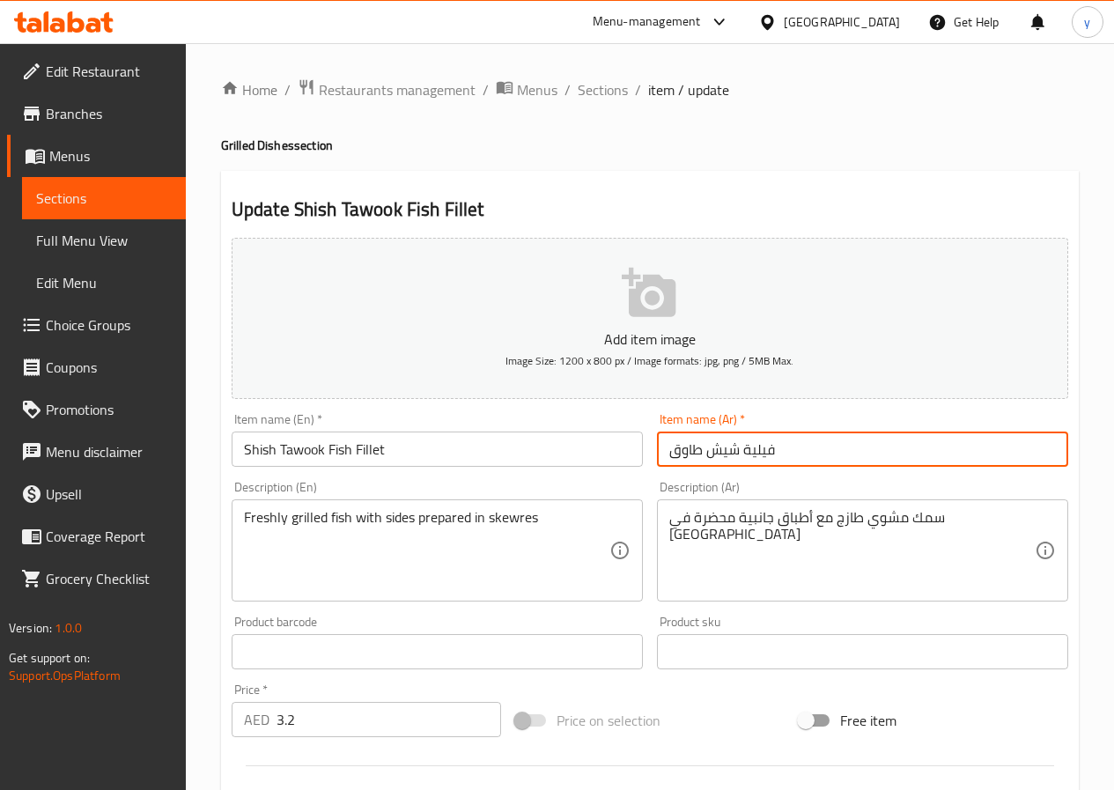
click at [829, 466] on input "فيلية شيش طاوق" at bounding box center [862, 448] width 411 height 35
click at [522, 464] on input "Shish Tawook Fish Fillet" at bounding box center [437, 448] width 411 height 35
click at [827, 447] on input "فيلية شيش طاوق" at bounding box center [862, 448] width 411 height 35
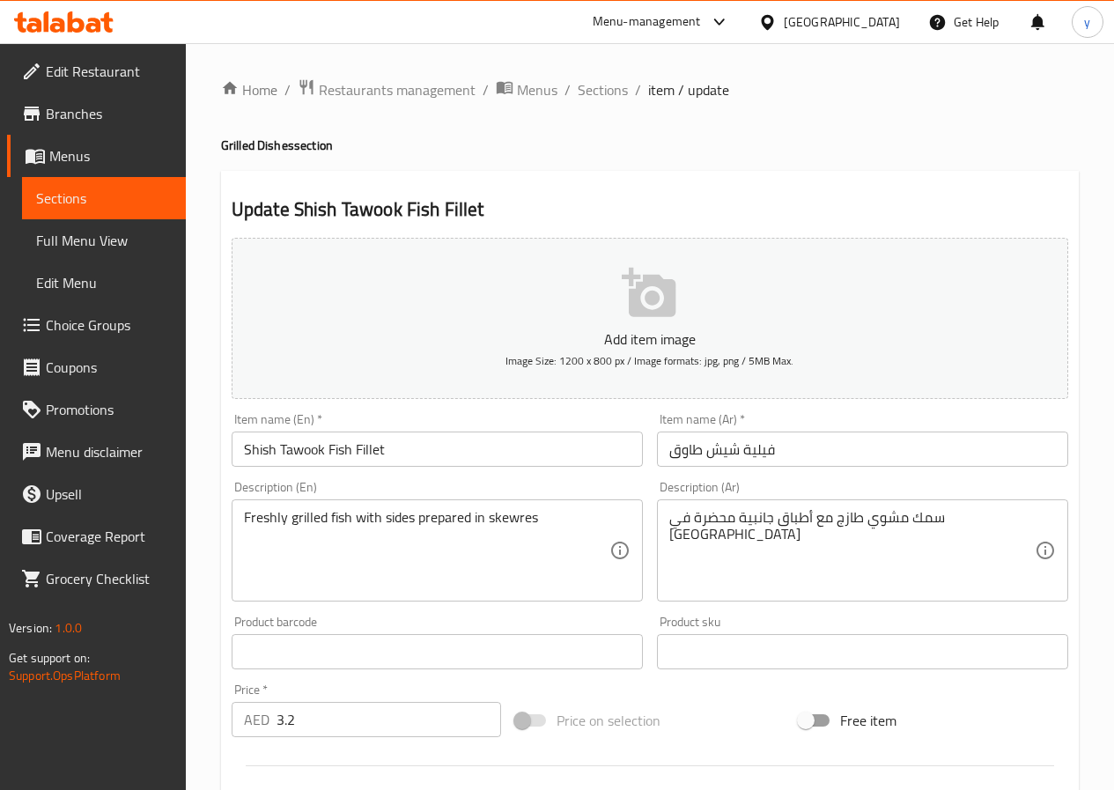
click at [863, 470] on div "Item name (Ar)   * فيلية شيش طاوق Item name (Ar) *" at bounding box center [862, 440] width 425 height 68
click at [868, 468] on div "Item name (Ar)   * فيلية شيش طاوق Item name (Ar) *" at bounding box center [862, 440] width 425 height 68
click at [862, 450] on input "فيلية شيش طاوق" at bounding box center [862, 448] width 411 height 35
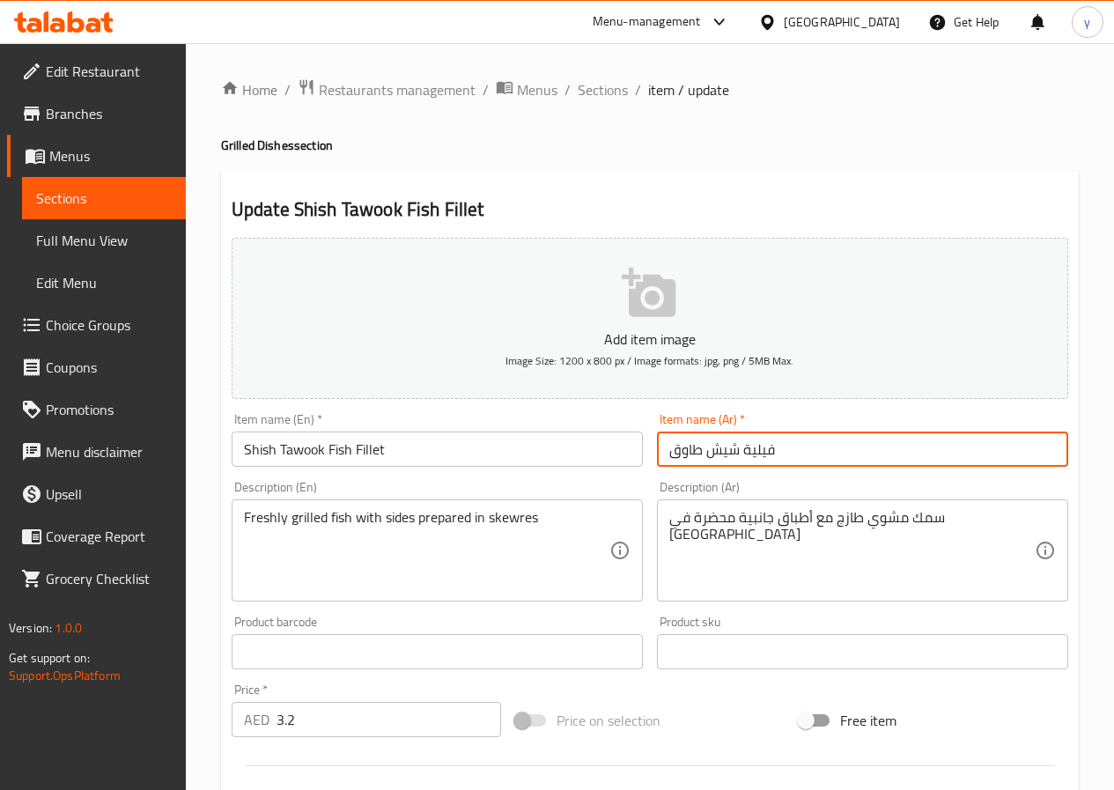
click at [1064, 211] on h2 "Update Shish Tawook Fish Fillet" at bounding box center [650, 209] width 836 height 26
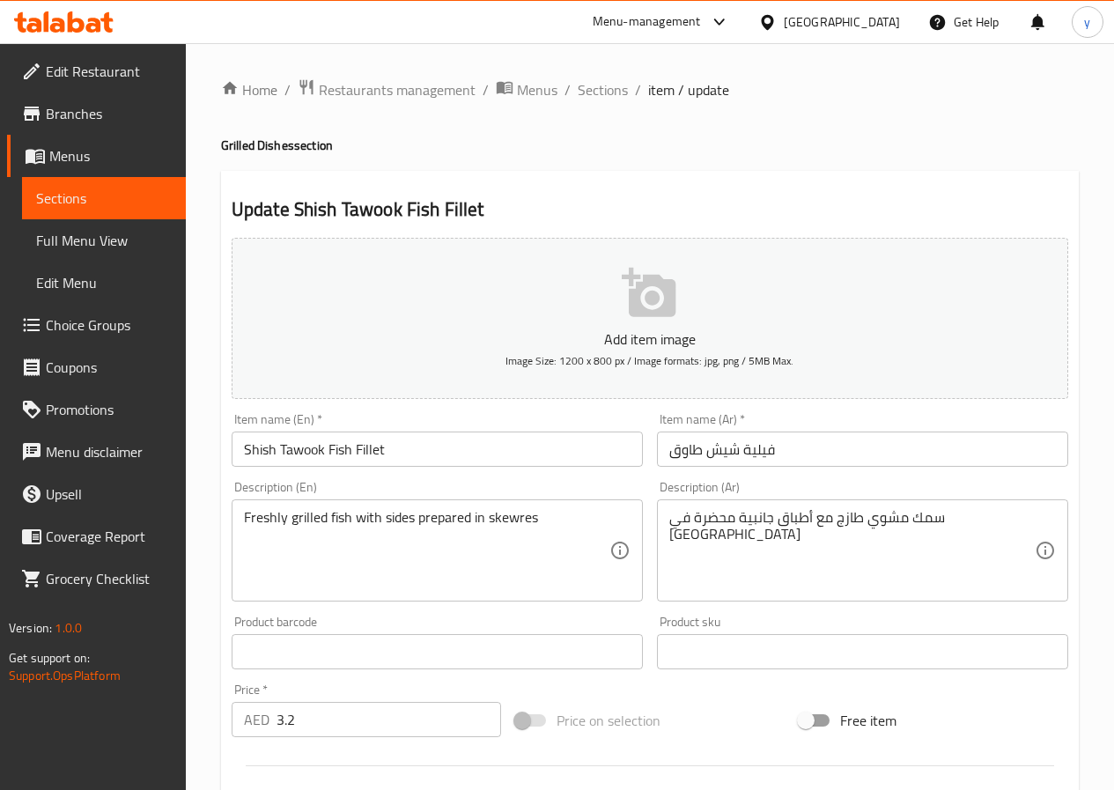
click at [800, 445] on input "فيلية شيش طاوق" at bounding box center [862, 448] width 411 height 35
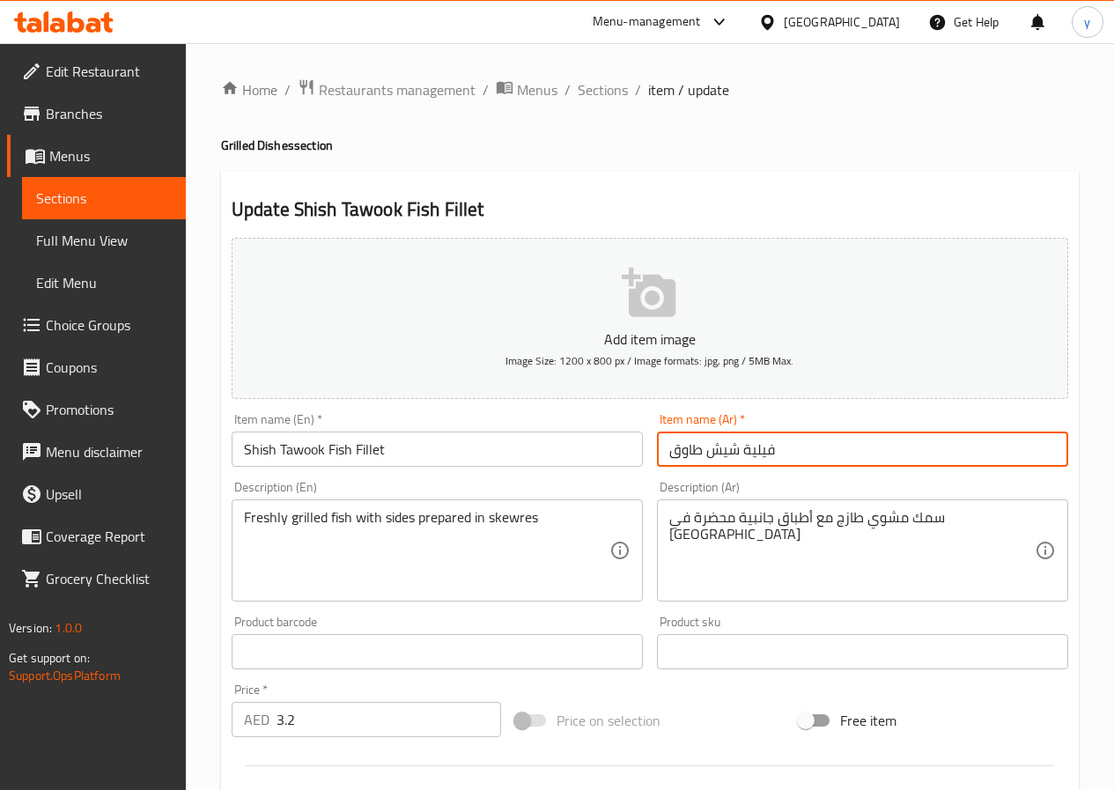
click at [788, 449] on input "فيلية شيش طاوق" at bounding box center [862, 448] width 411 height 35
click at [806, 446] on input "فيلية شيش طاوق" at bounding box center [862, 448] width 411 height 35
click at [926, 436] on input "فيلية شيش طاوق" at bounding box center [862, 448] width 411 height 35
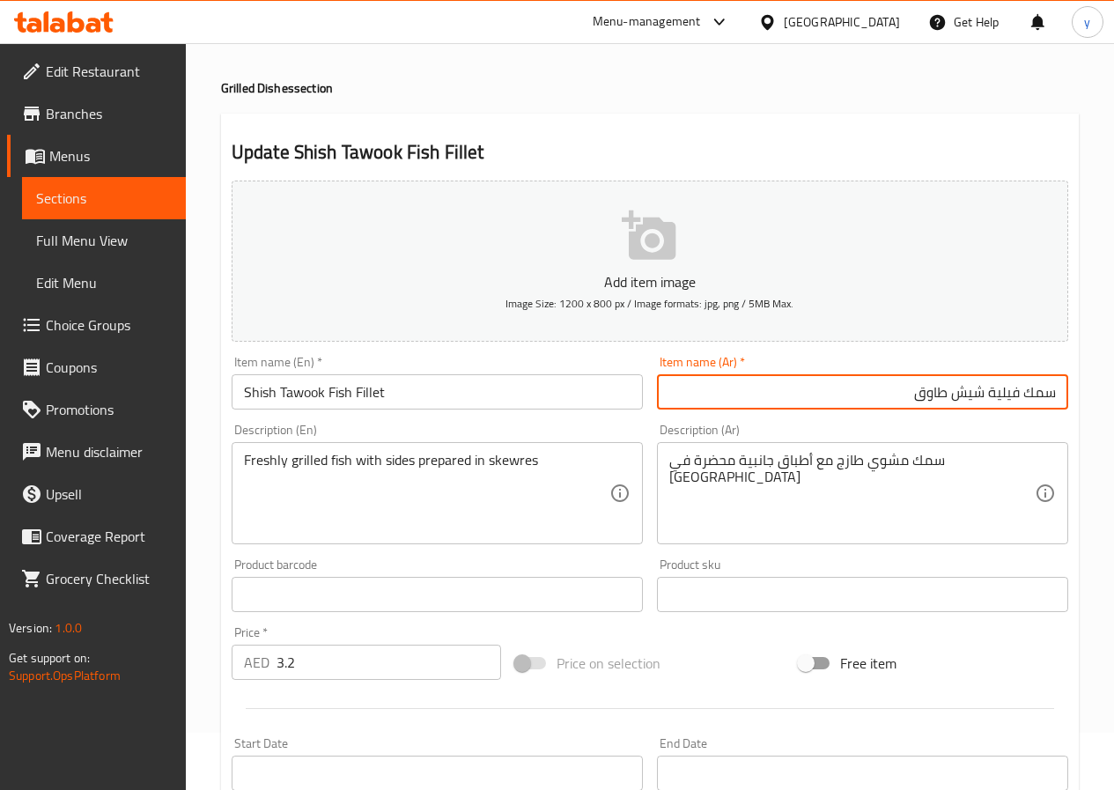
scroll to position [88, 0]
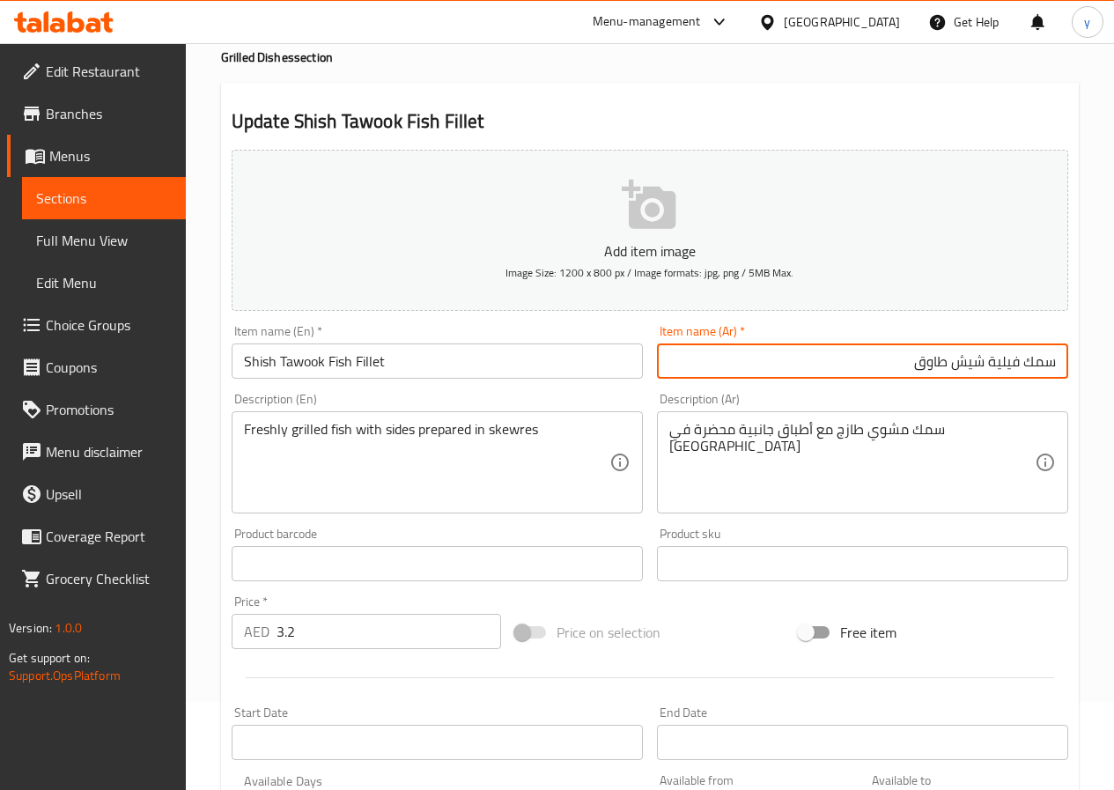
type input "سمك فيلية شيش طاوق"
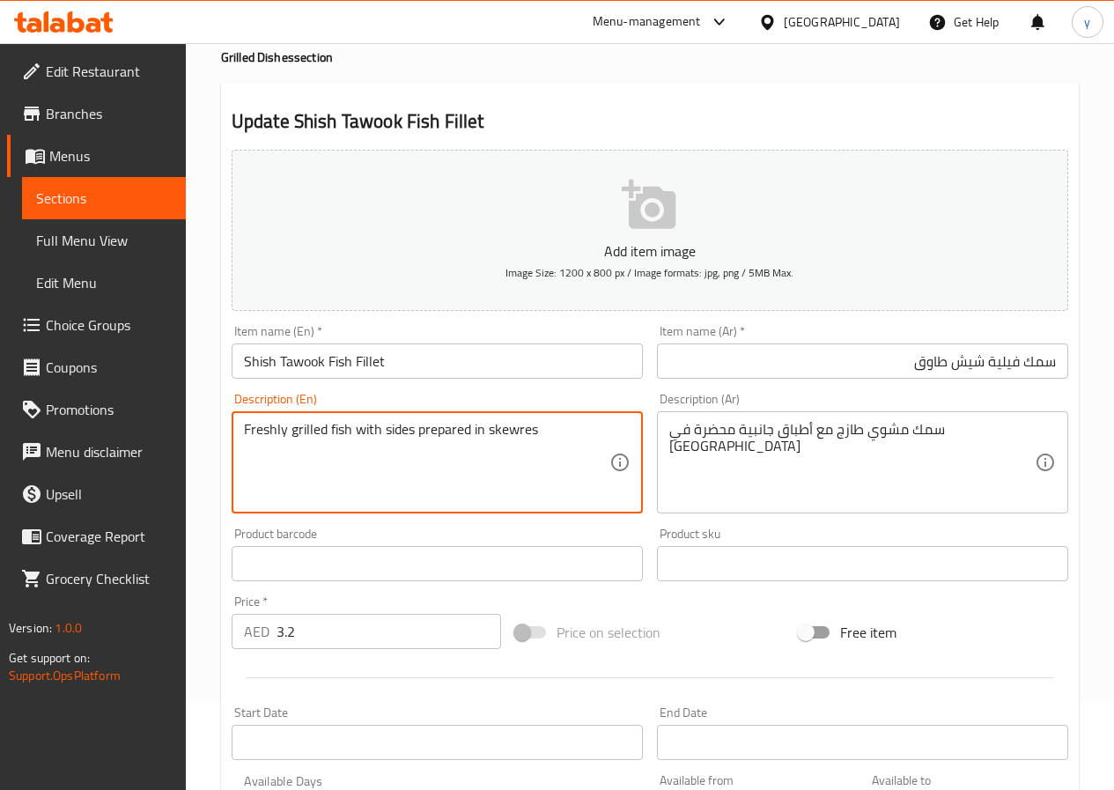
click at [513, 432] on textarea "Freshly grilled fish with sides prepared in skewres" at bounding box center [426, 463] width 365 height 84
click at [530, 435] on textarea "Freshly grilled fish with sides prepared in skewers" at bounding box center [426, 463] width 365 height 84
type textarea "Freshly grilled fish with sides prepared in skewers"
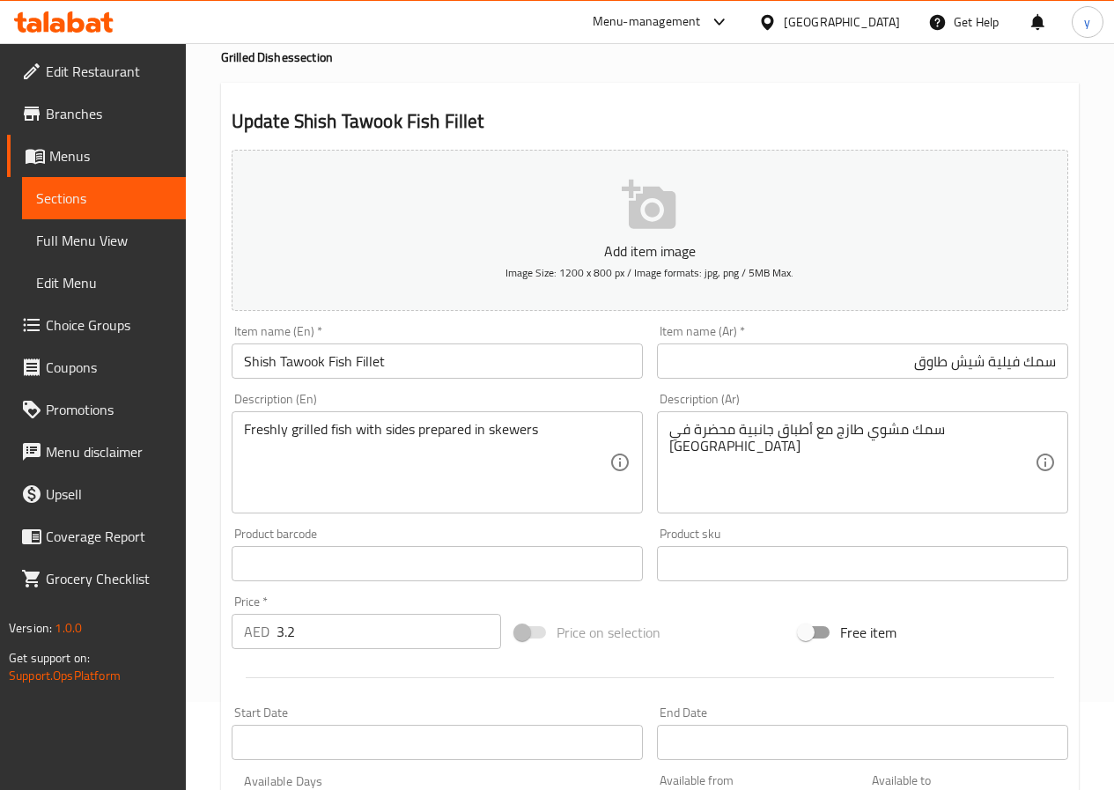
click at [499, 329] on div "Item name (En)   * Shish Tawook Fish Fillet Item name (En) *" at bounding box center [437, 352] width 411 height 54
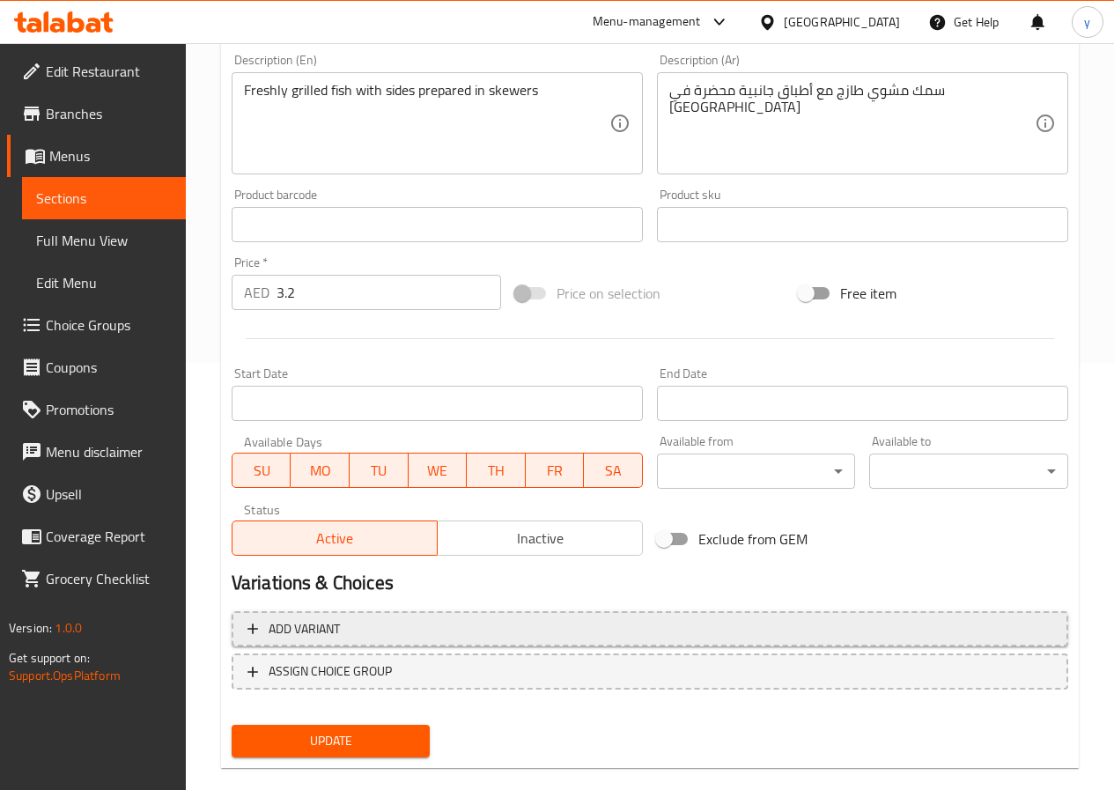
scroll to position [454, 0]
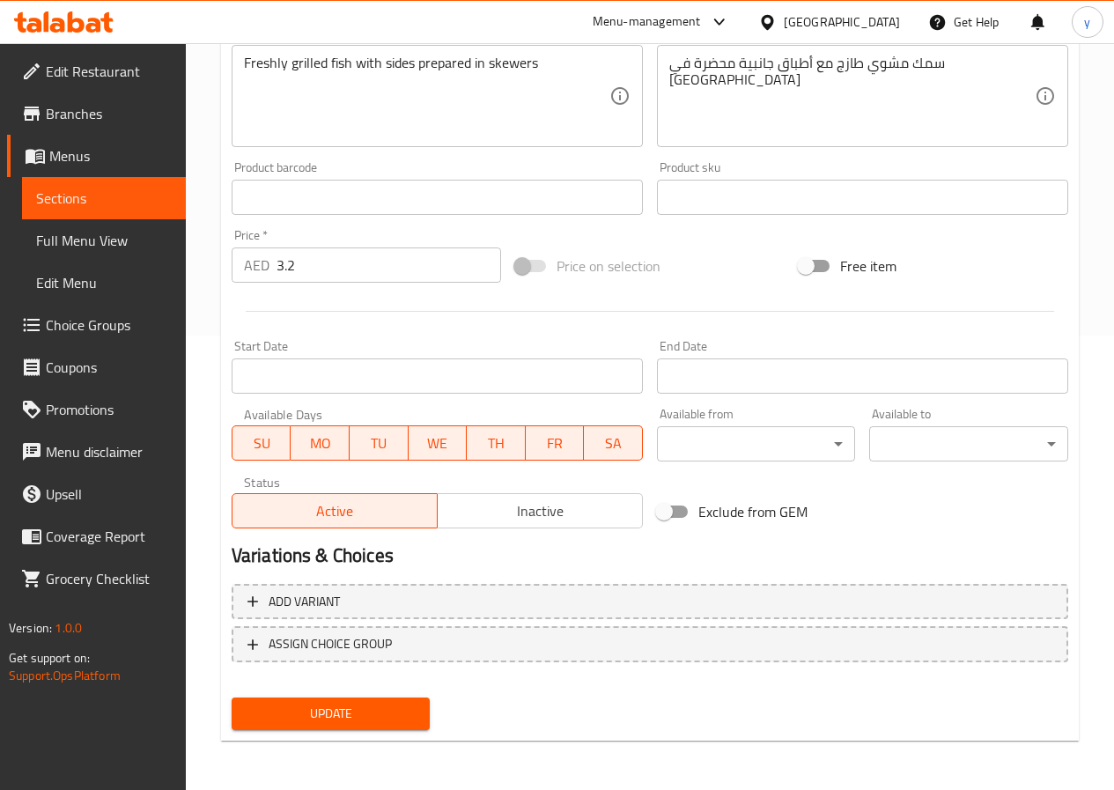
click at [341, 723] on span "Update" at bounding box center [331, 714] width 171 height 22
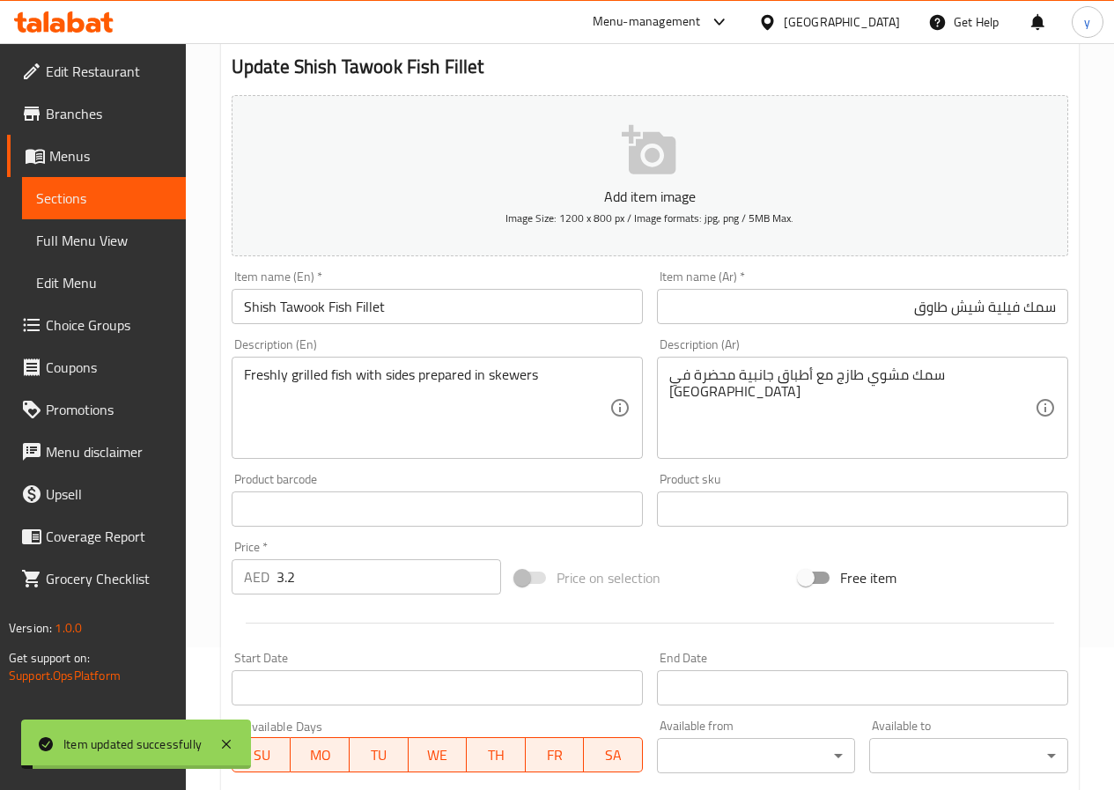
scroll to position [0, 0]
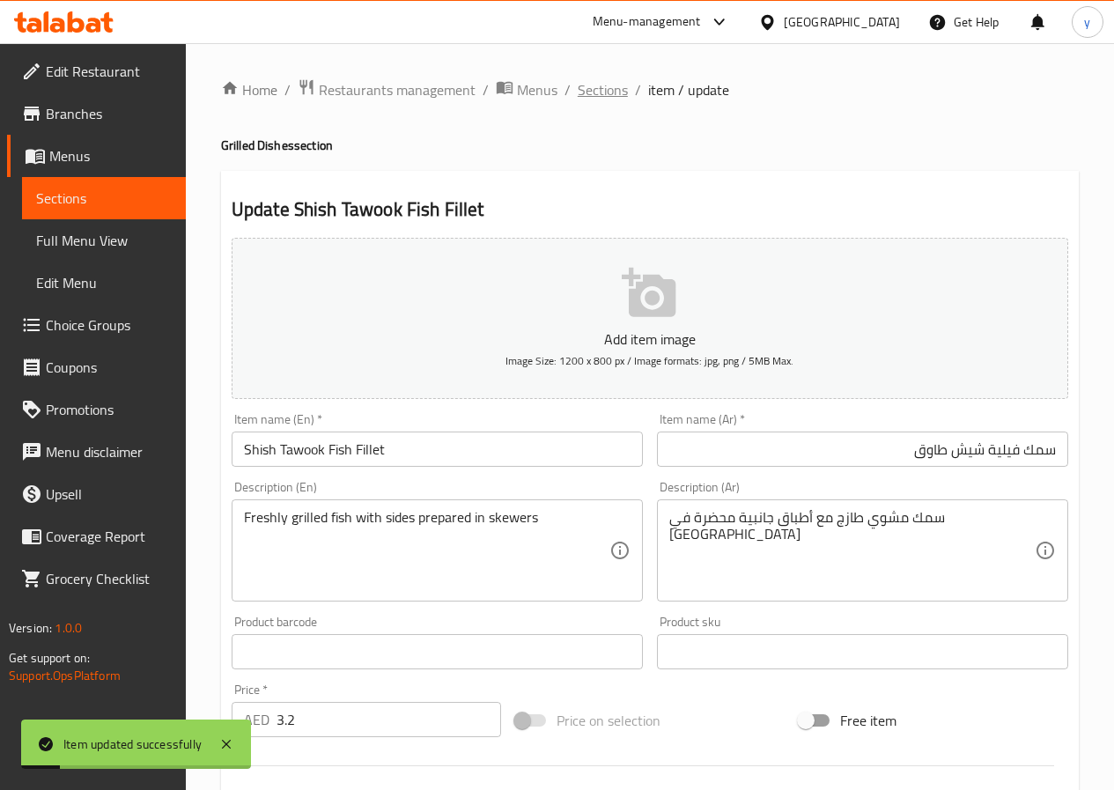
click at [602, 90] on span "Sections" at bounding box center [603, 89] width 50 height 21
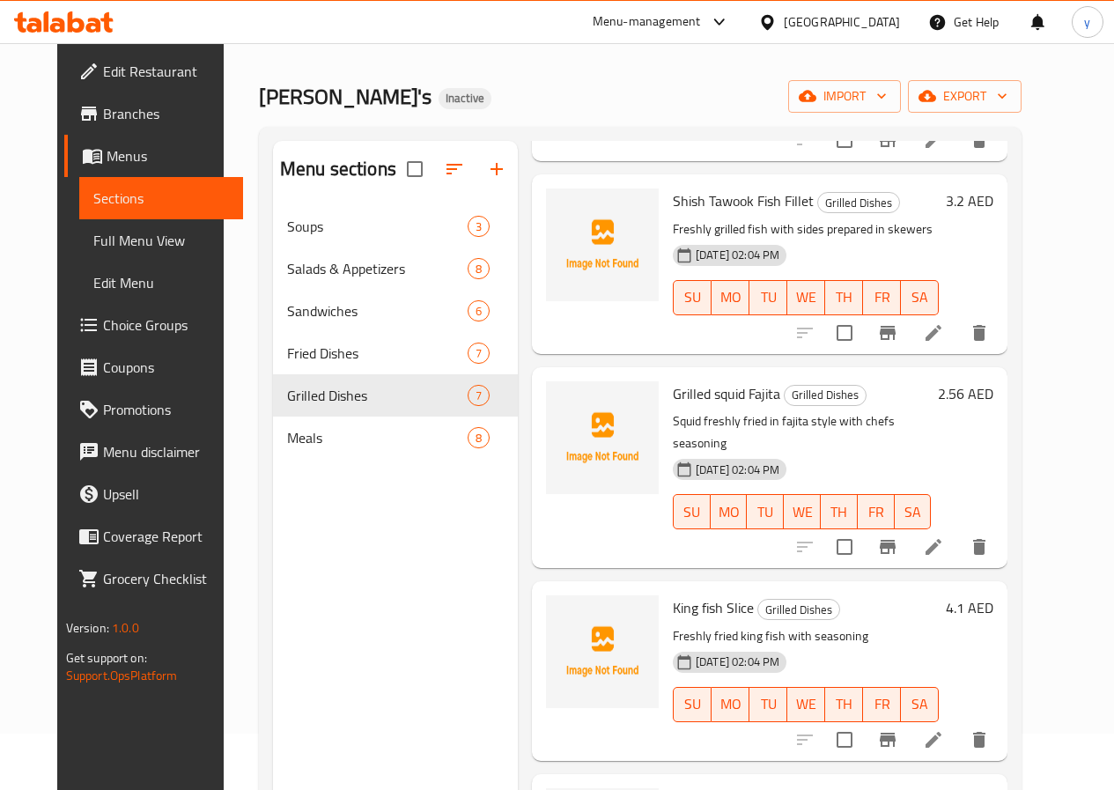
scroll to position [88, 0]
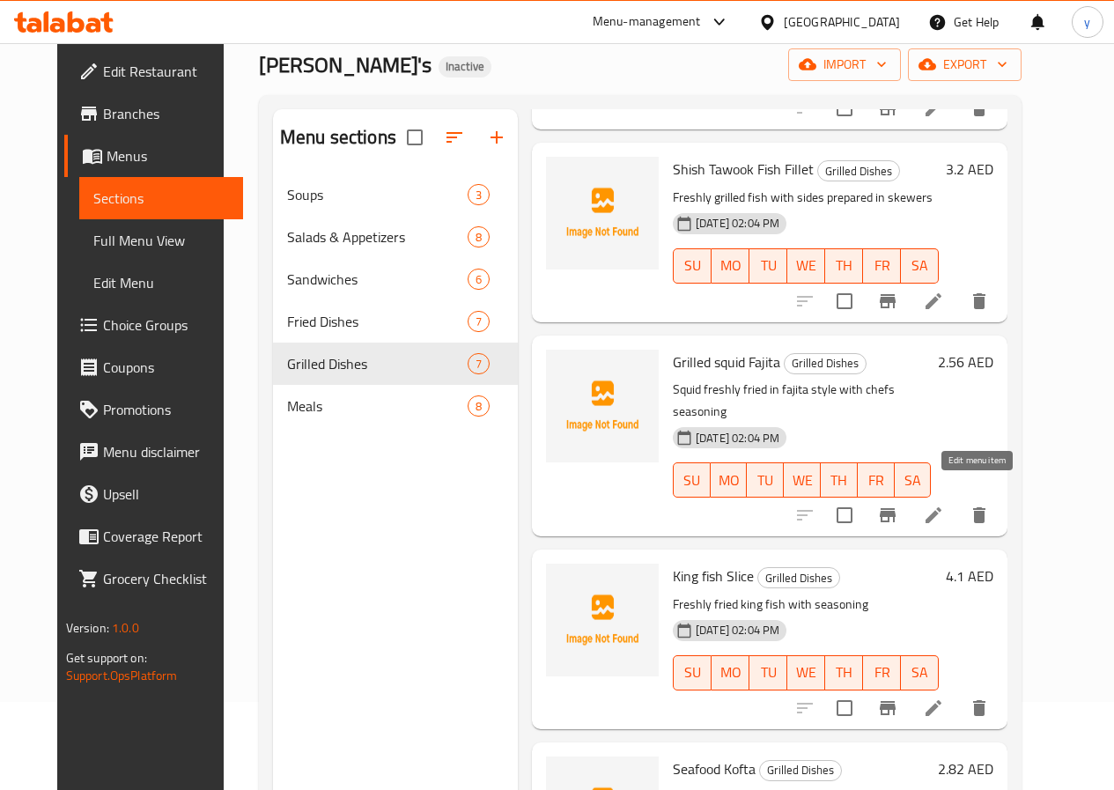
click at [941, 507] on icon at bounding box center [933, 515] width 16 height 16
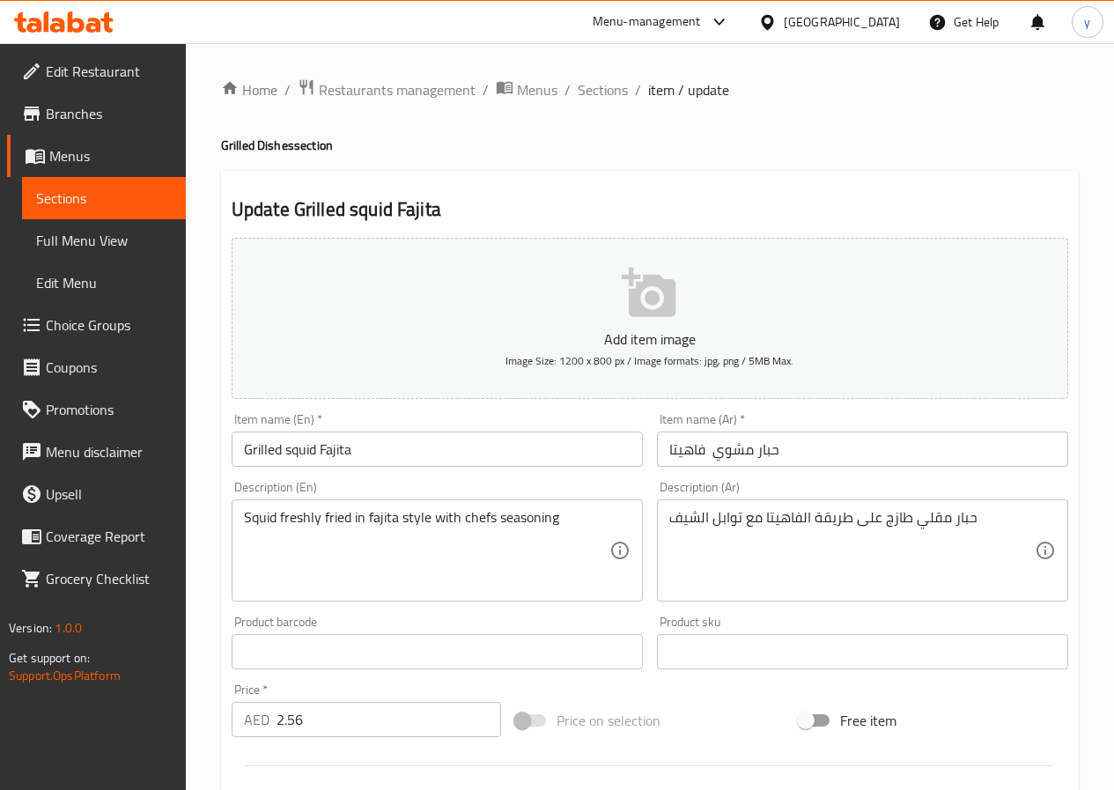
click at [343, 453] on input "Grilled squid Fajita" at bounding box center [437, 448] width 411 height 35
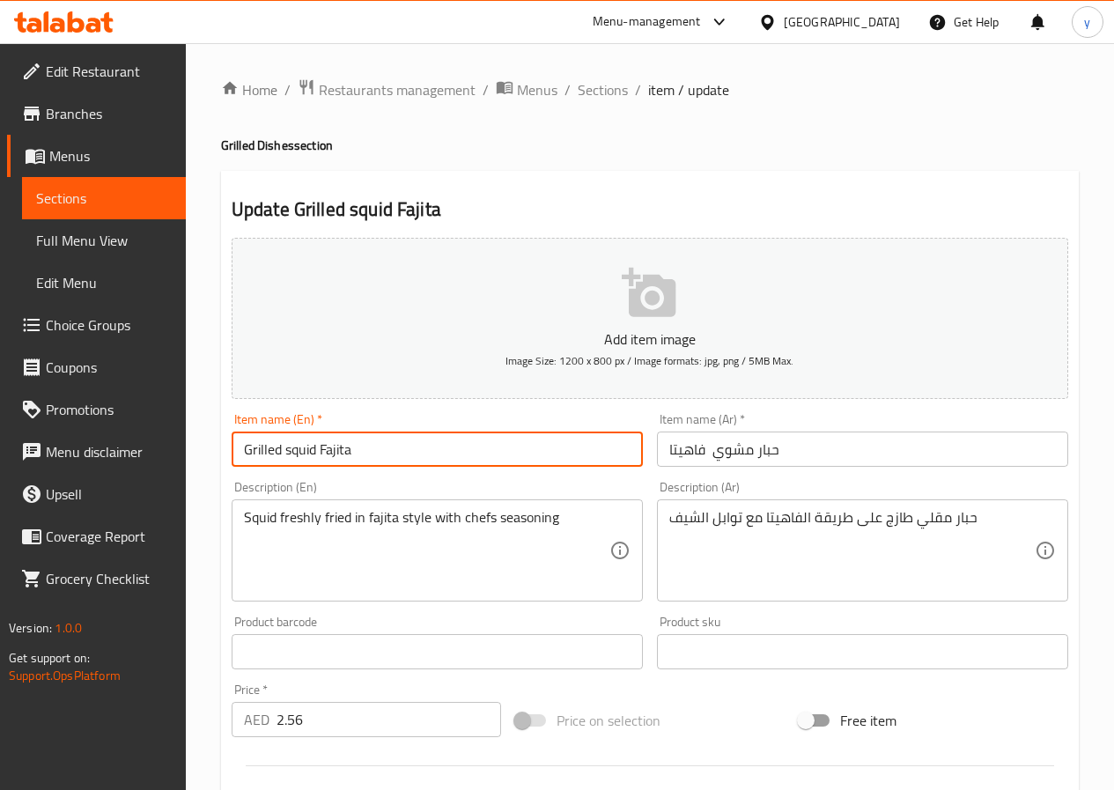
click at [343, 453] on input "Grilled squid Fajita" at bounding box center [437, 448] width 411 height 35
click at [357, 448] on input "Grilled squid Fajita" at bounding box center [437, 448] width 411 height 35
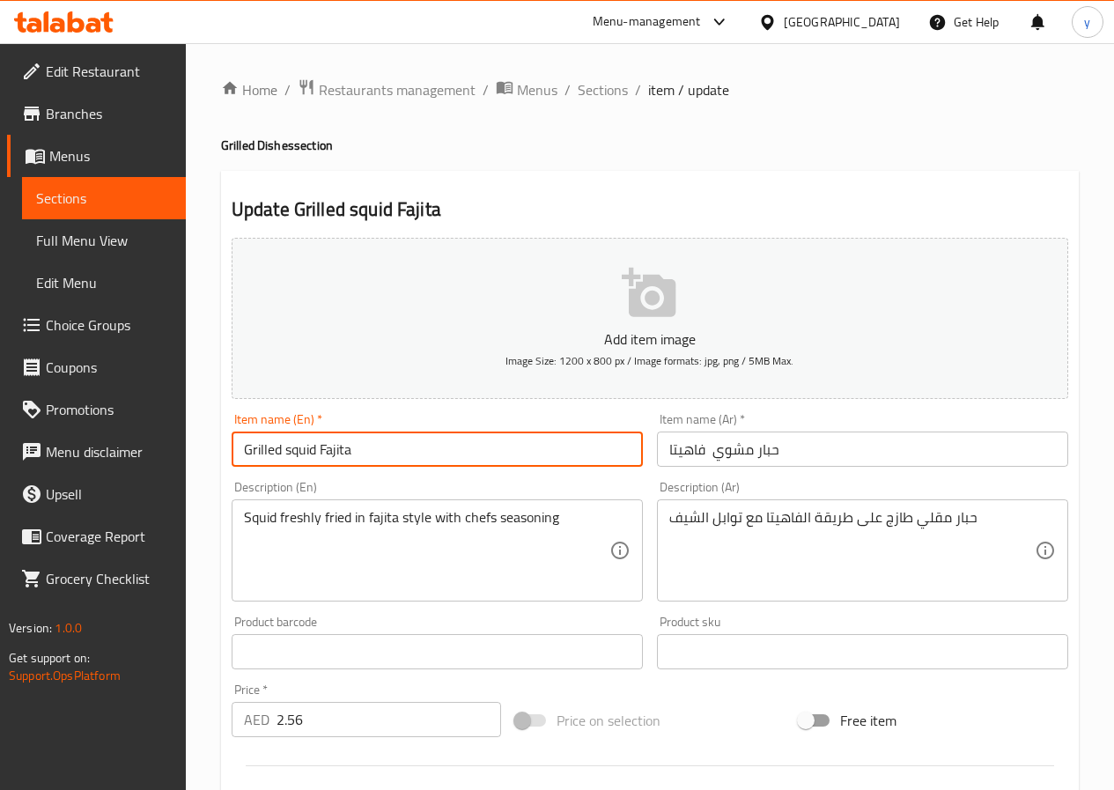
drag, startPoint x: 353, startPoint y: 450, endPoint x: 320, endPoint y: 466, distance: 36.2
click at [320, 466] on input "Grilled squid Fajita" at bounding box center [437, 448] width 411 height 35
click at [361, 446] on input "Grilled squid Fajita" at bounding box center [437, 448] width 411 height 35
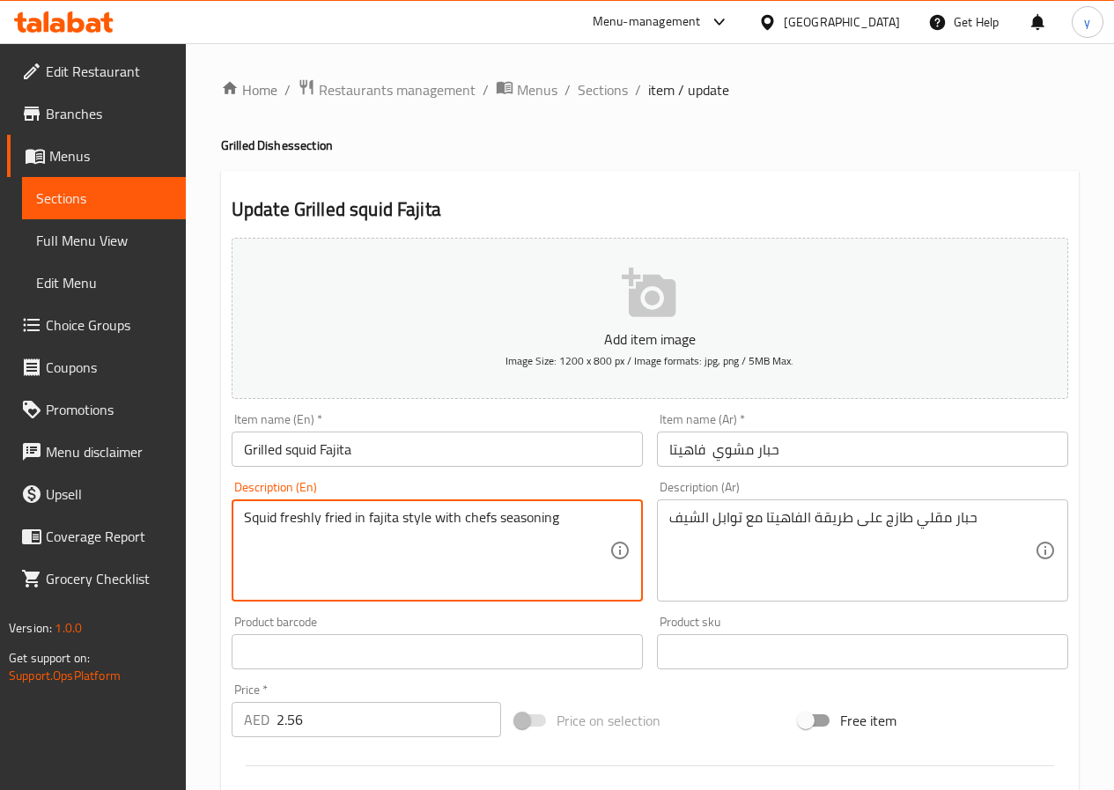
click at [568, 519] on textarea "Squid freshly fried in fajita style with chefs seasoning" at bounding box center [426, 551] width 365 height 84
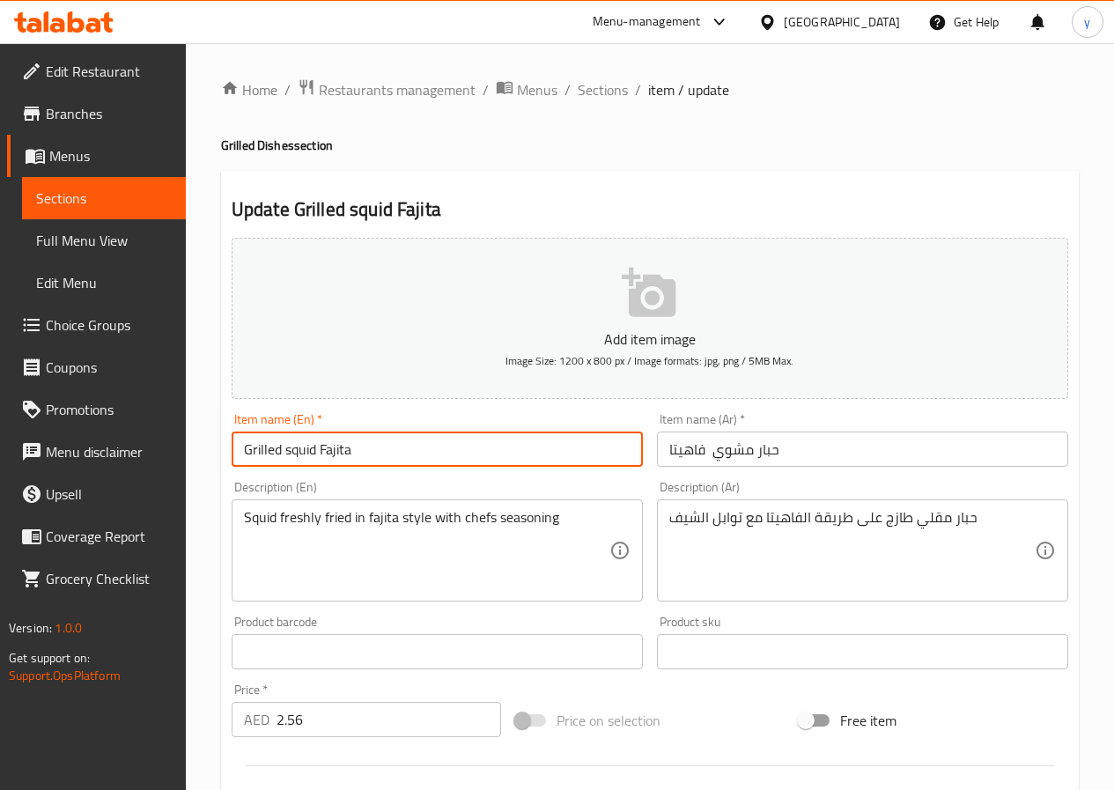
click at [261, 450] on input "Grilled squid Fajita" at bounding box center [437, 448] width 411 height 35
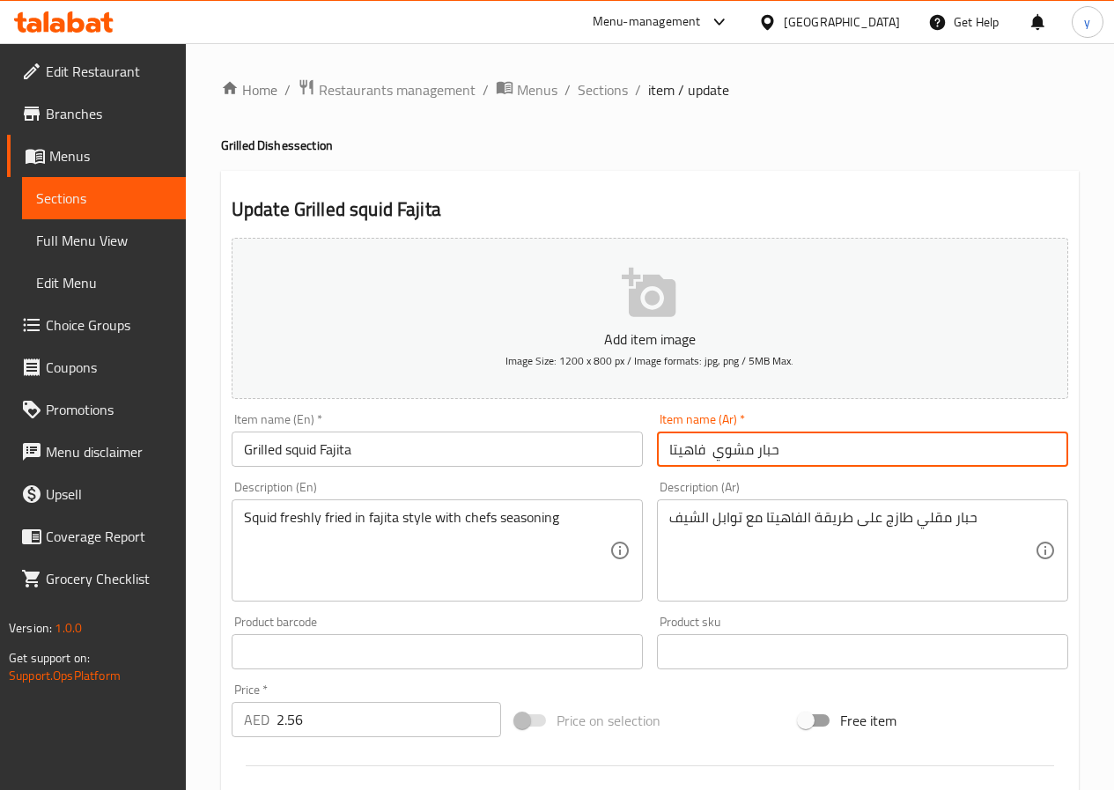
drag, startPoint x: 711, startPoint y: 446, endPoint x: 635, endPoint y: 461, distance: 77.2
click at [635, 461] on div "Add item image Image Size: 1200 x 800 px / Image formats: jpg, png / 5MB Max. I…" at bounding box center [650, 610] width 851 height 759
click at [748, 451] on input "حبار مشوي" at bounding box center [862, 448] width 411 height 35
click at [1049, 454] on input "حبار مشوي" at bounding box center [862, 448] width 411 height 35
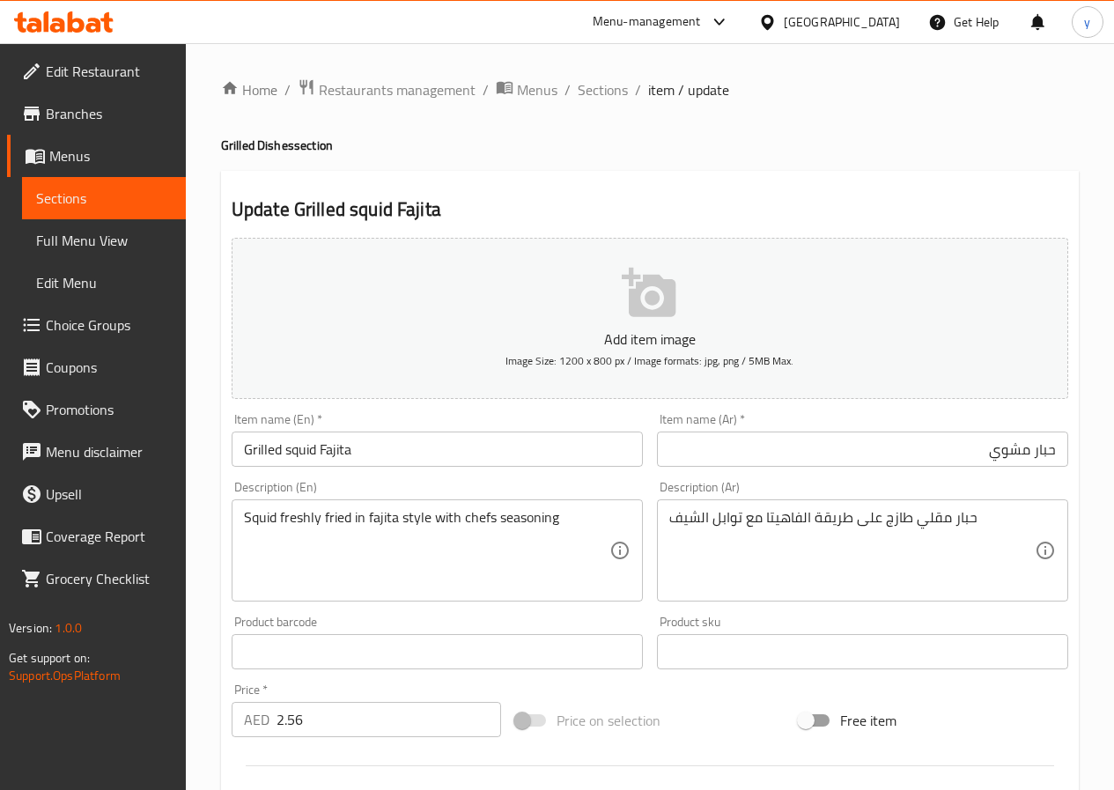
drag, startPoint x: 991, startPoint y: 125, endPoint x: 992, endPoint y: 164, distance: 38.8
click at [993, 125] on div "Home / Restaurants management / Menus / Sections / item / update Grilled Dishes…" at bounding box center [650, 643] width 858 height 1131
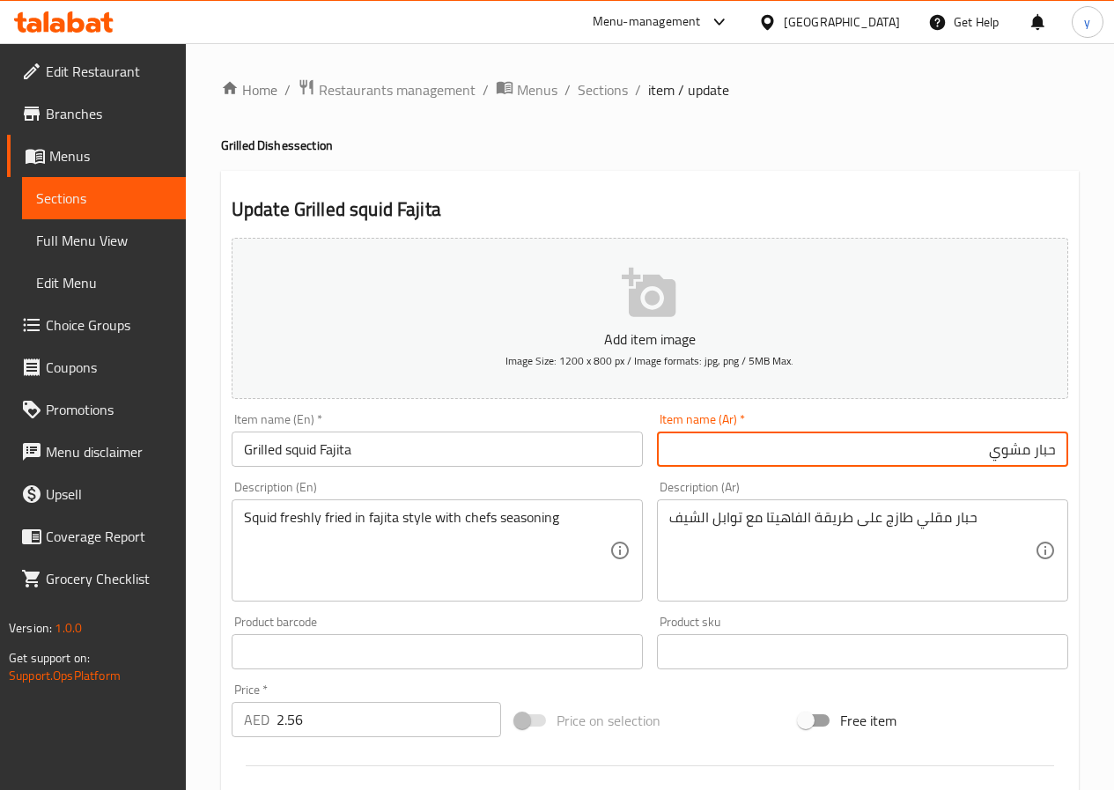
click at [907, 456] on input "حبار مشوي" at bounding box center [862, 448] width 411 height 35
paste input "فاهيتا"
type input "حبار مشوي فاهيتا"
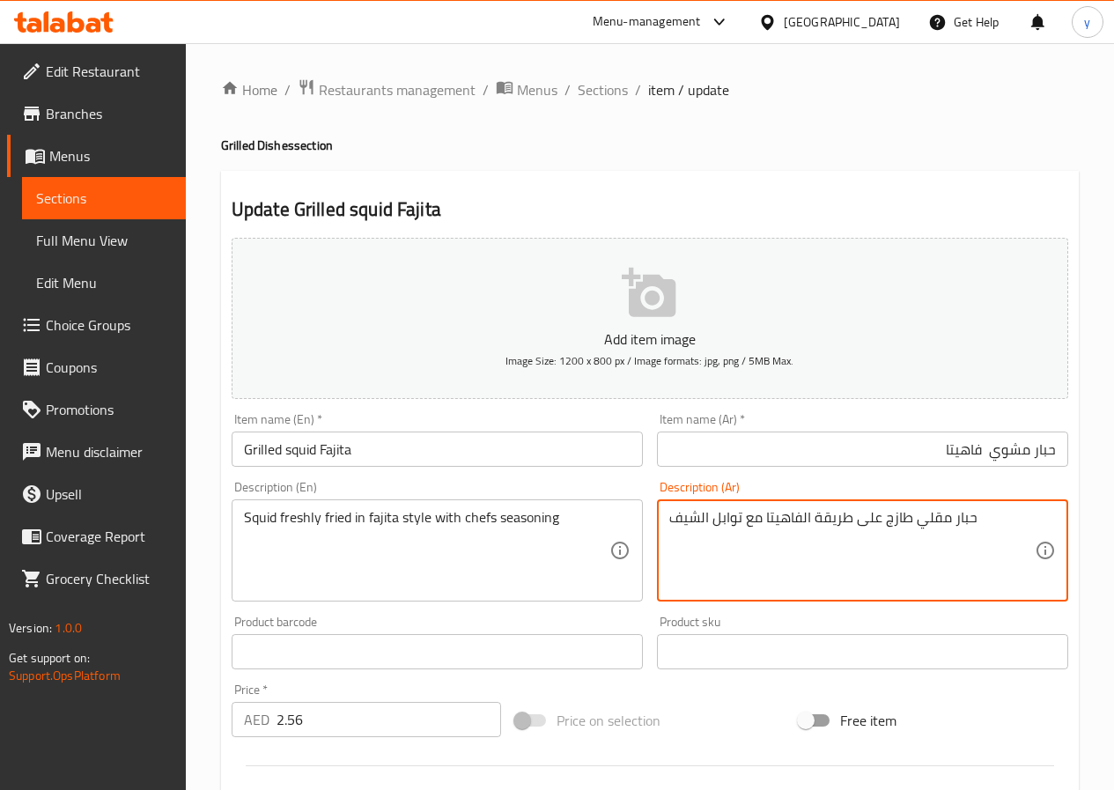
click at [937, 524] on textarea "حبار مقلي طازج على طريقة الفاهيتا مع توابل الشيف" at bounding box center [851, 551] width 365 height 84
paste textarea "فاهيتا"
click at [961, 535] on textarea "حبار مقلي طازج على طريقة الفاهيتا مع توابل الشيف" at bounding box center [851, 551] width 365 height 84
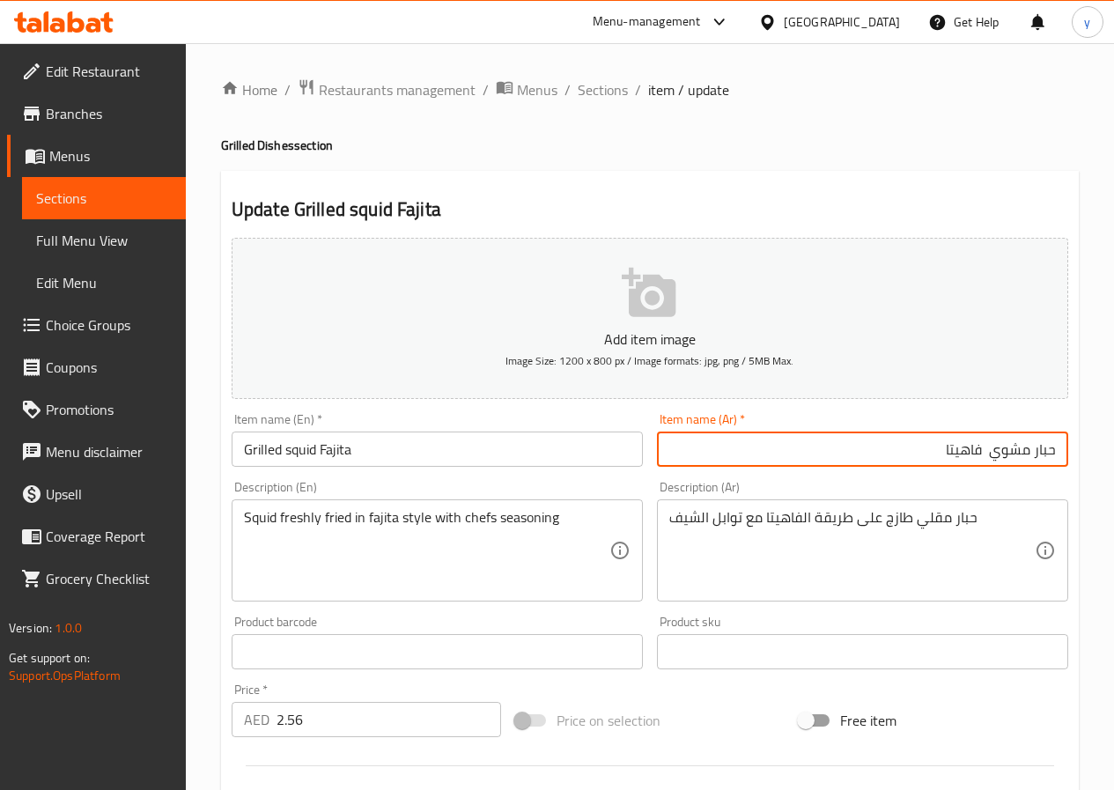
drag, startPoint x: 991, startPoint y: 454, endPoint x: 1027, endPoint y: 454, distance: 36.1
click at [1027, 454] on input "حبار مشوي فاهيتا" at bounding box center [862, 448] width 411 height 35
click at [930, 518] on textarea "حبار مقلي طازج على طريقة الفاهيتا مع توابل الشيف" at bounding box center [851, 551] width 365 height 84
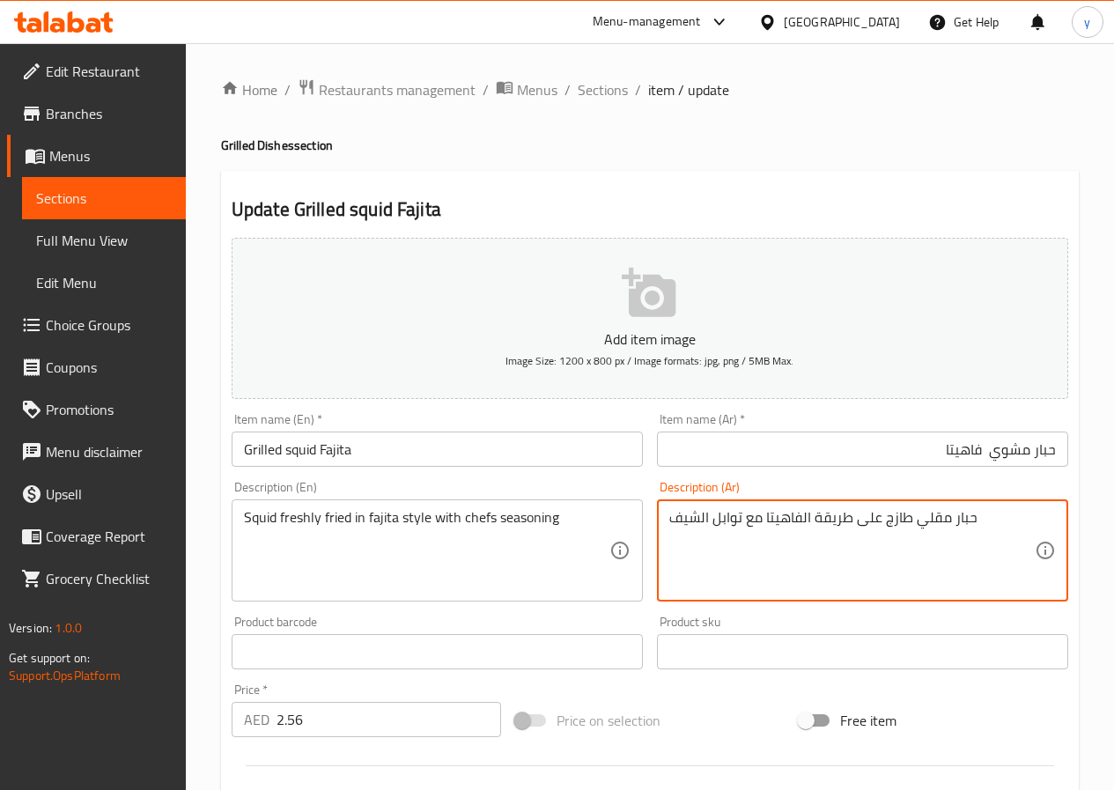
paste textarea "شوي"
type textarea "حبار مشوي طازج على طريقة الفاهيتا مع توابل الشيف"
click at [431, 446] on input "Grilled squid Fajita" at bounding box center [437, 448] width 411 height 35
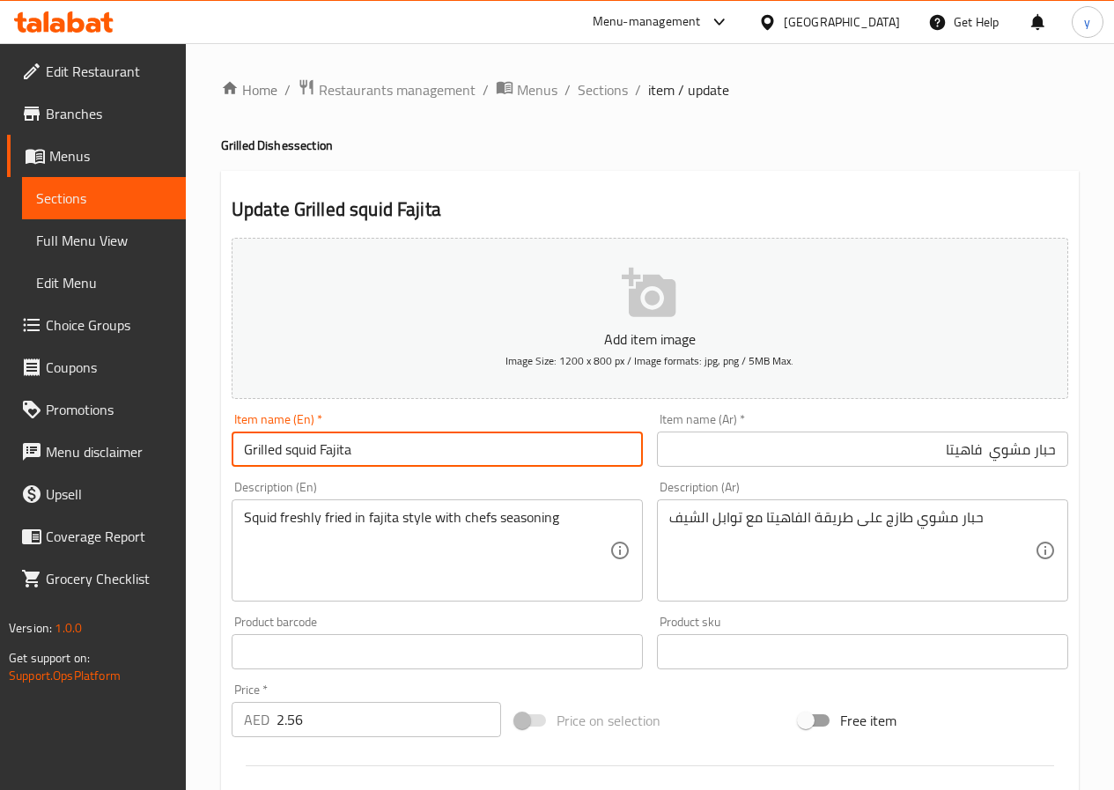
drag, startPoint x: 372, startPoint y: 456, endPoint x: 199, endPoint y: 469, distance: 173.1
click at [199, 469] on div "Home / Restaurants management / Menus / Sections / item / update Grilled Dishes…" at bounding box center [650, 643] width 928 height 1201
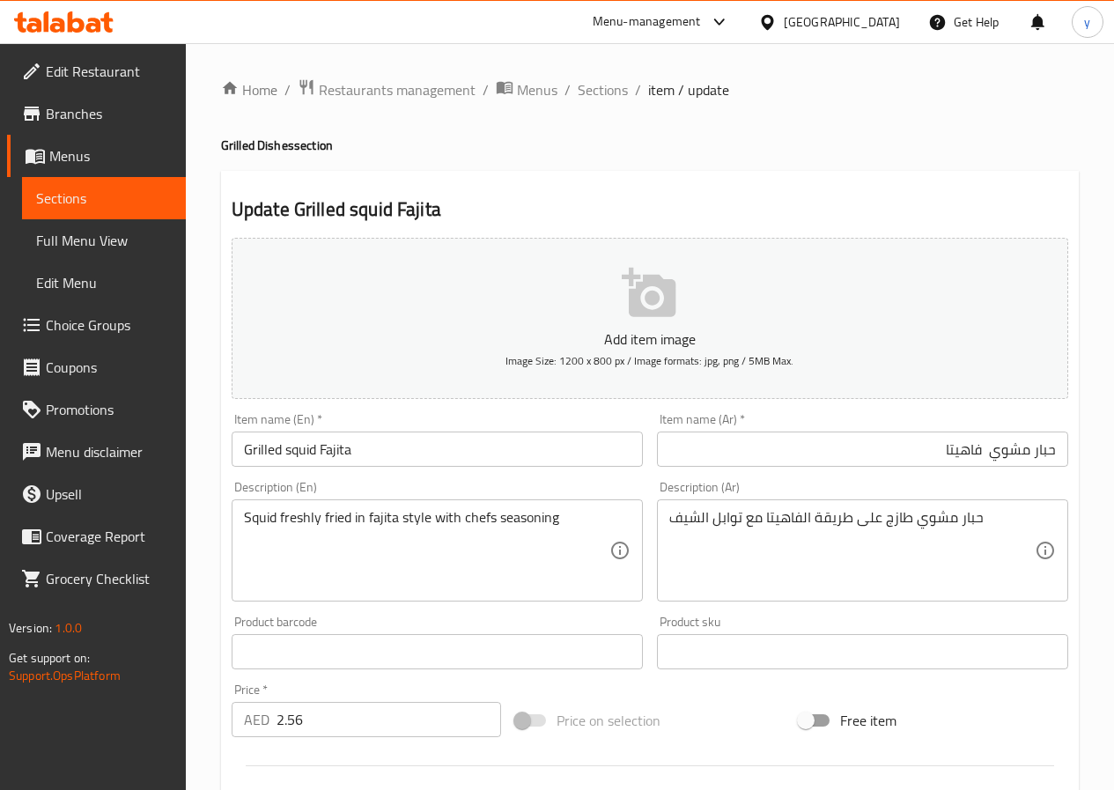
click at [457, 448] on input "Grilled squid Fajita" at bounding box center [437, 448] width 411 height 35
click at [604, 99] on span "Sections" at bounding box center [603, 89] width 50 height 21
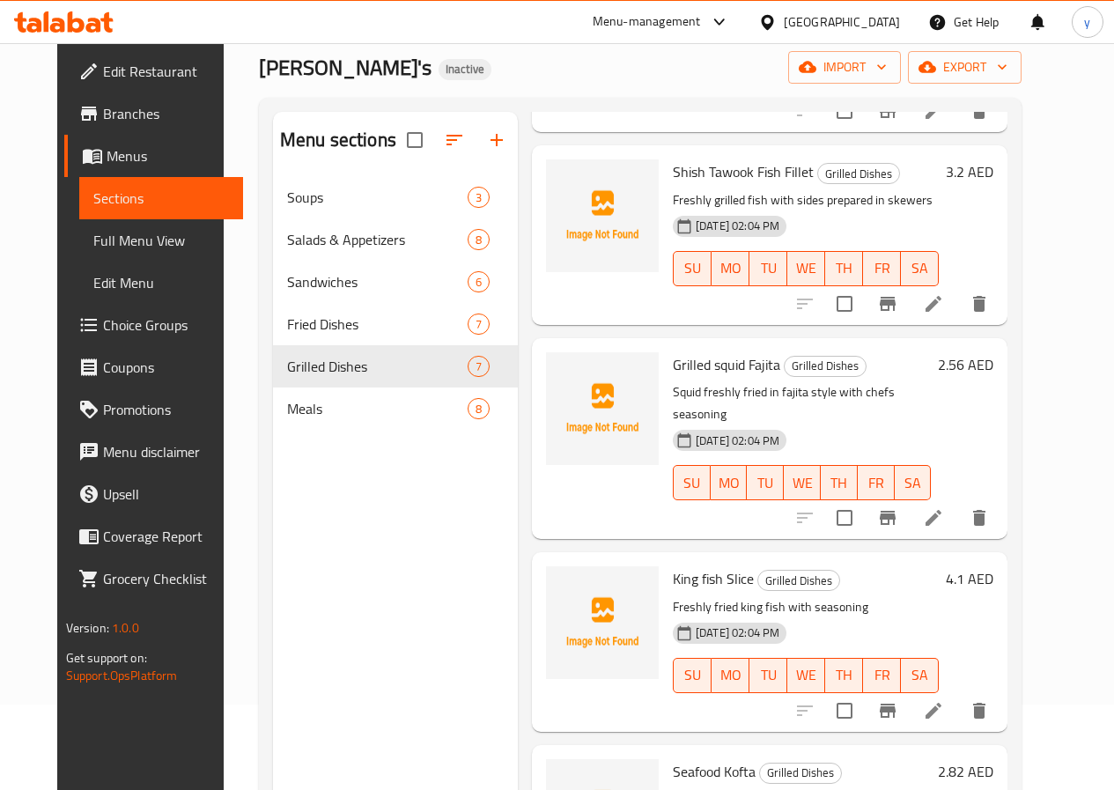
scroll to position [247, 0]
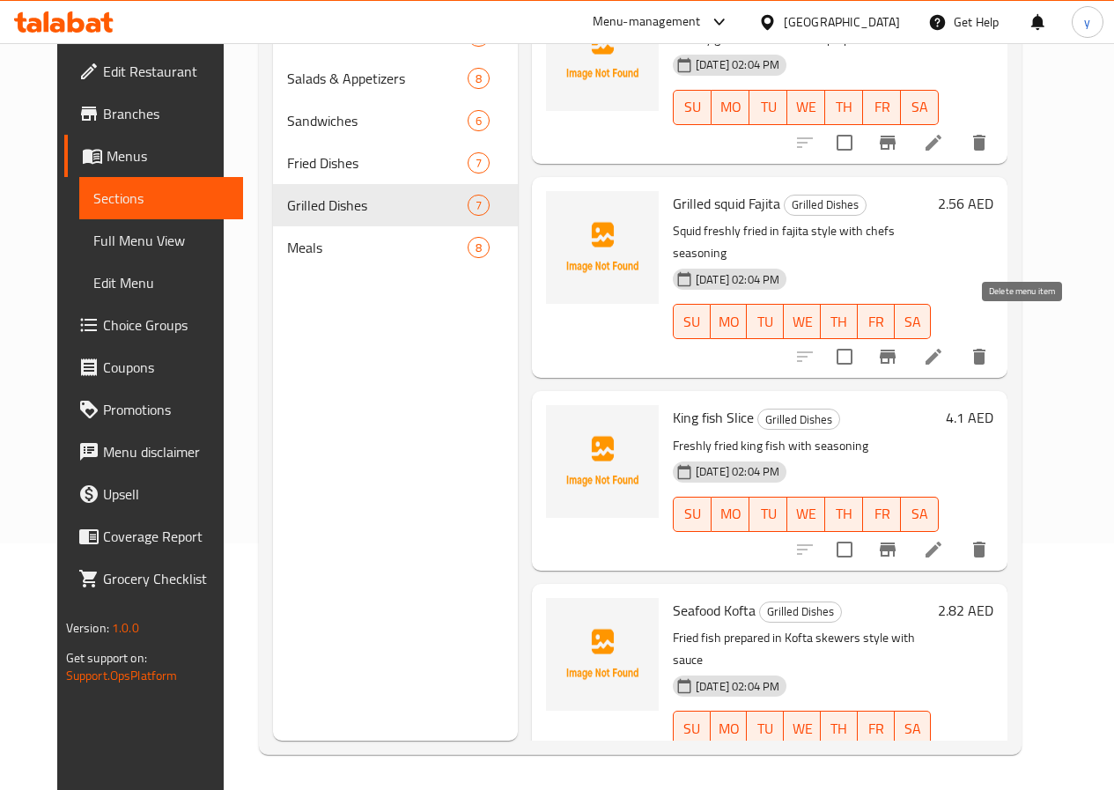
click at [990, 346] on icon "delete" at bounding box center [979, 356] width 21 height 21
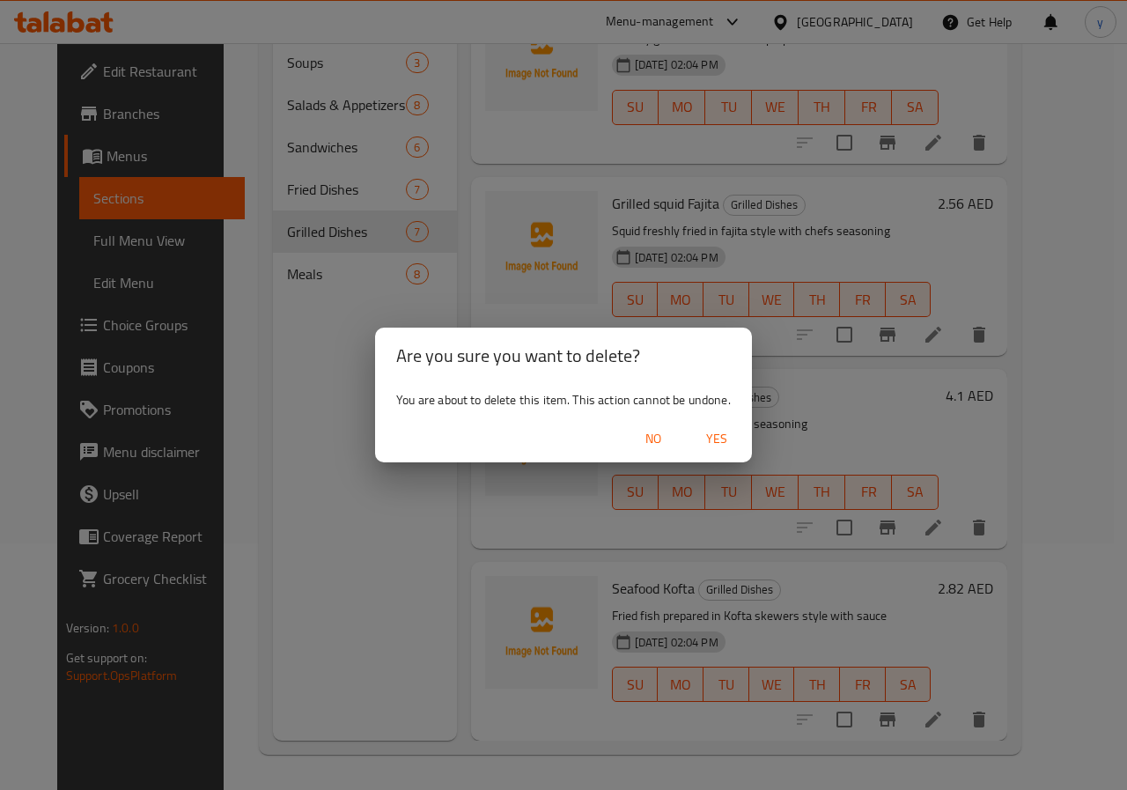
click at [652, 431] on span "No" at bounding box center [653, 439] width 42 height 22
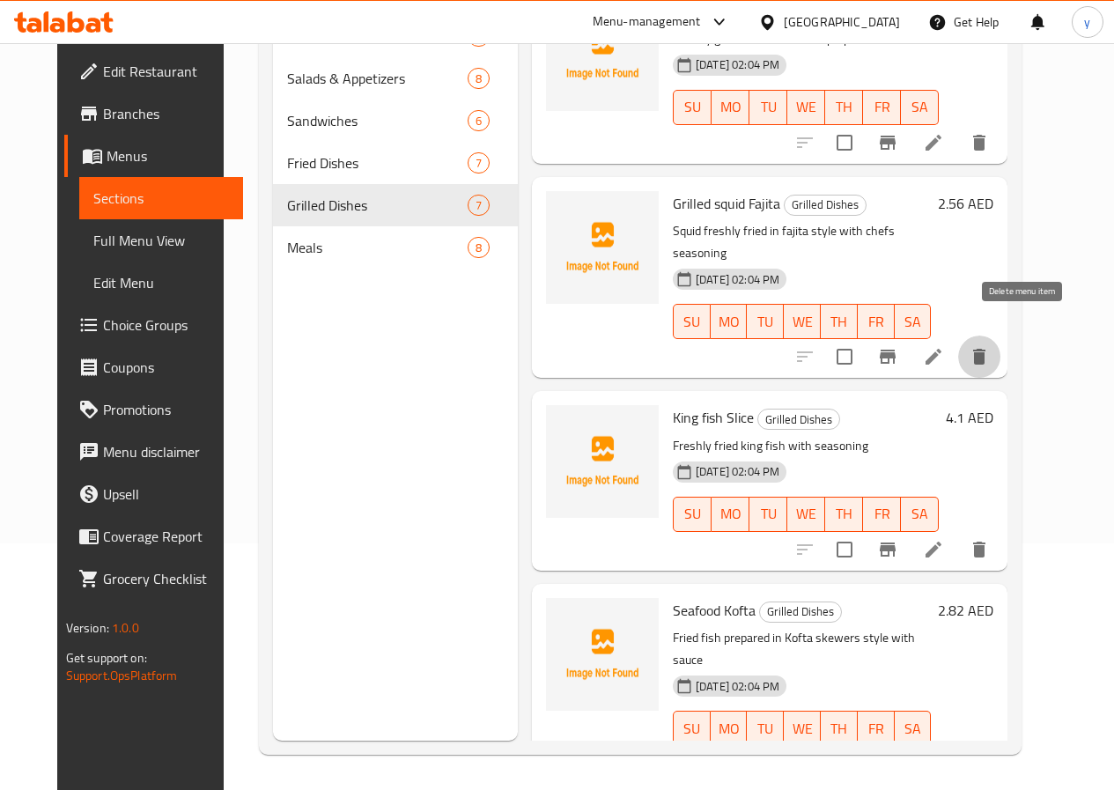
click at [985, 349] on icon "delete" at bounding box center [979, 357] width 12 height 16
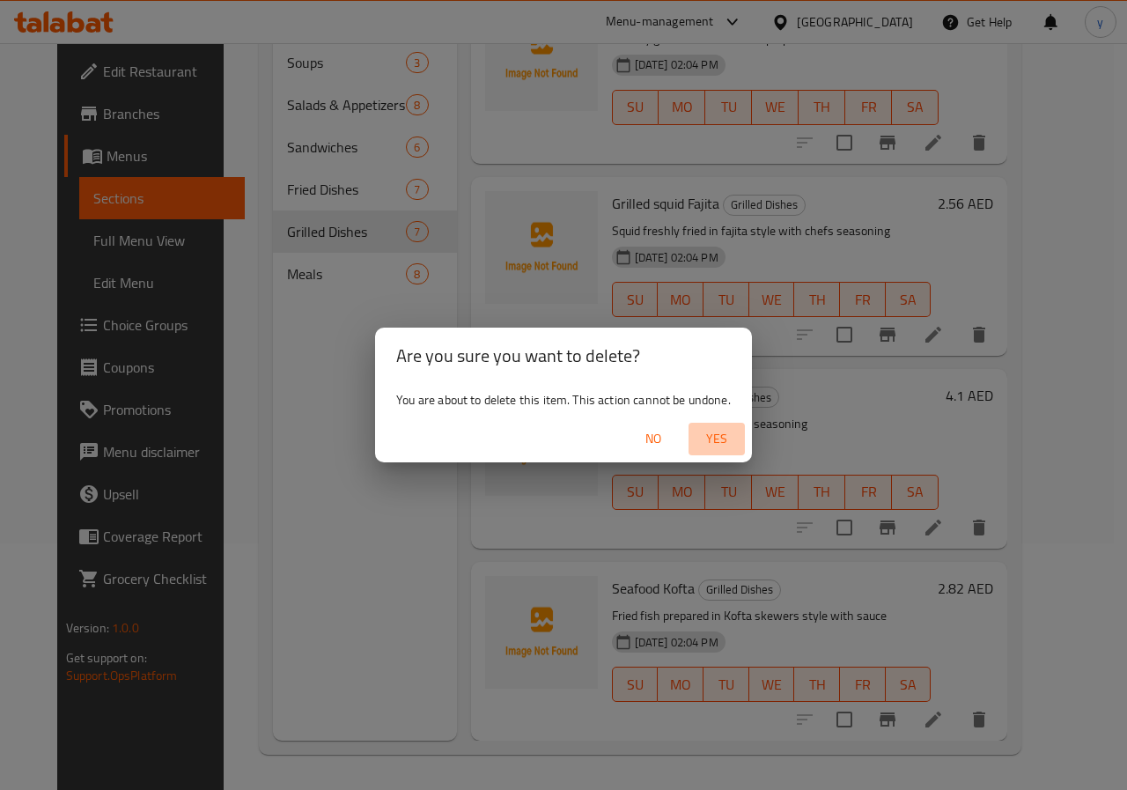
click at [722, 446] on span "Yes" at bounding box center [717, 439] width 42 height 22
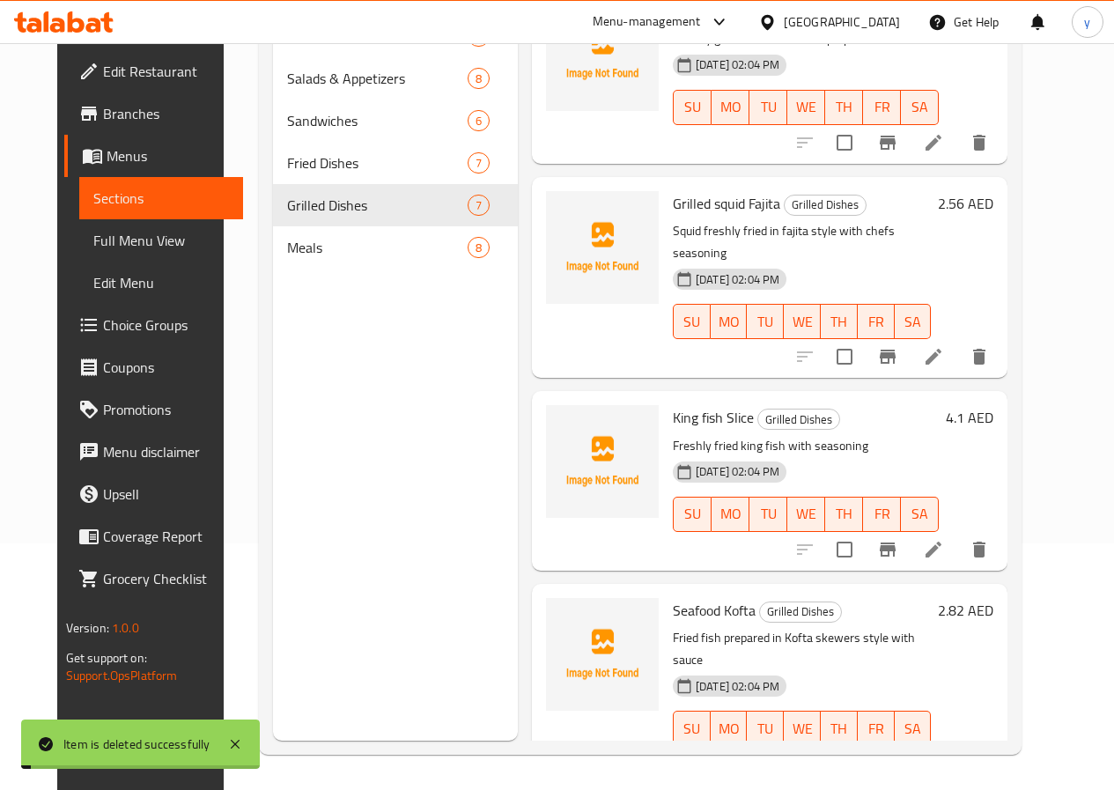
scroll to position [435, 0]
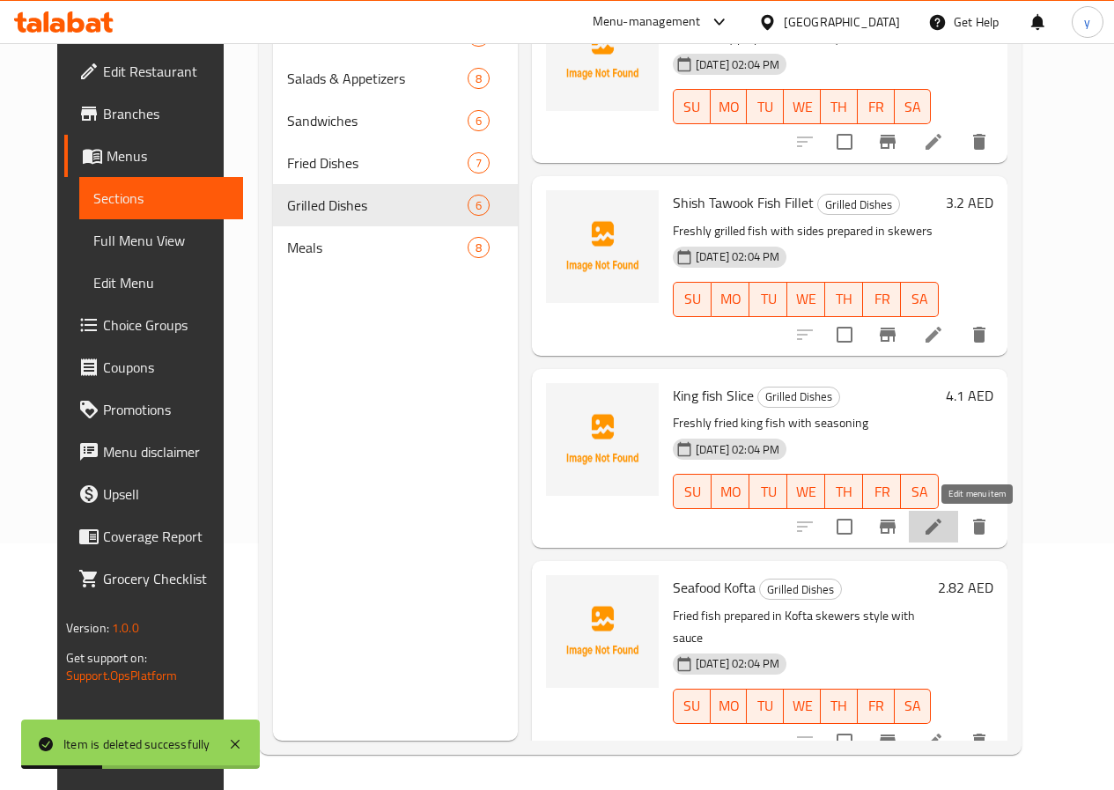
click at [944, 526] on icon at bounding box center [933, 526] width 21 height 21
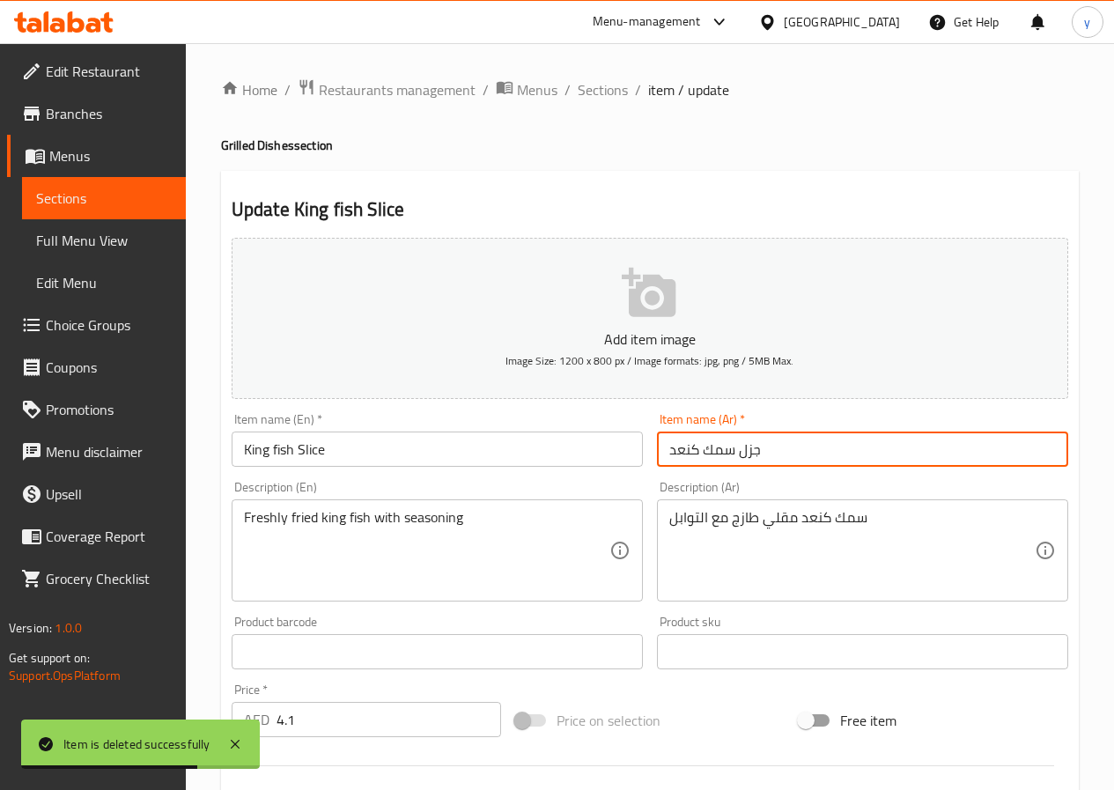
drag, startPoint x: 667, startPoint y: 456, endPoint x: 696, endPoint y: 450, distance: 29.7
click at [696, 450] on input "جزل سمك كنعد" at bounding box center [862, 448] width 411 height 35
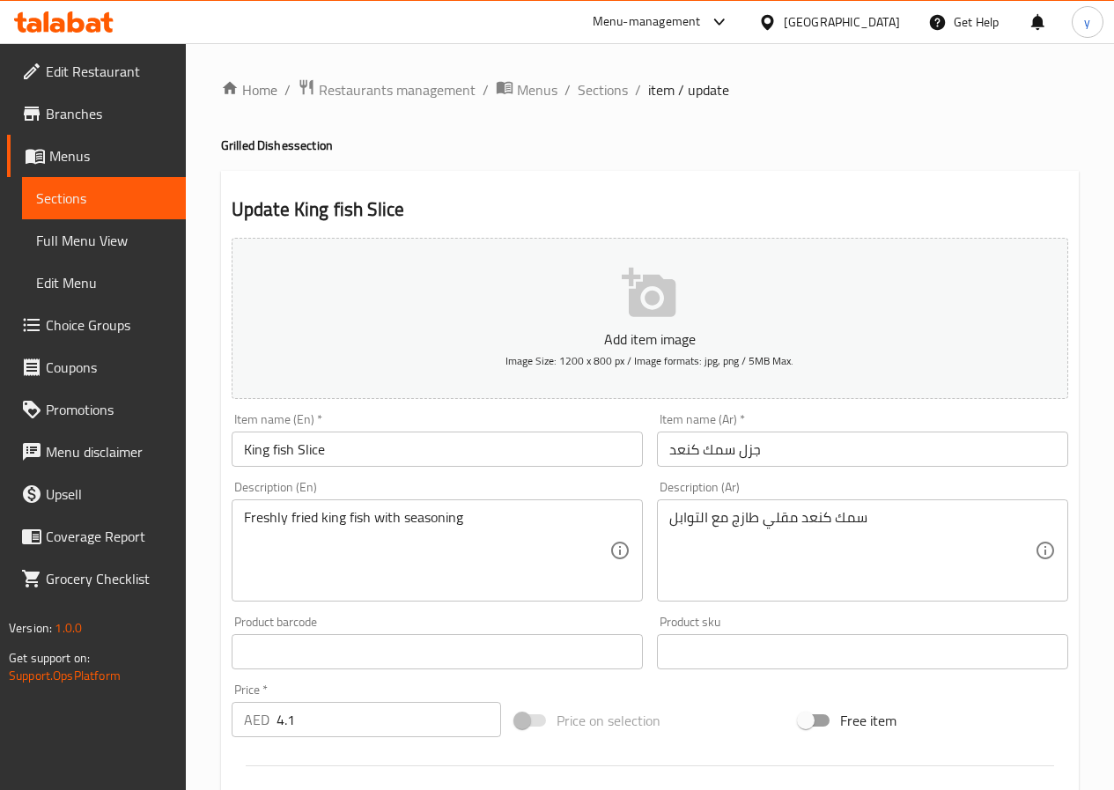
click at [265, 449] on input "King fish Slice" at bounding box center [437, 448] width 411 height 35
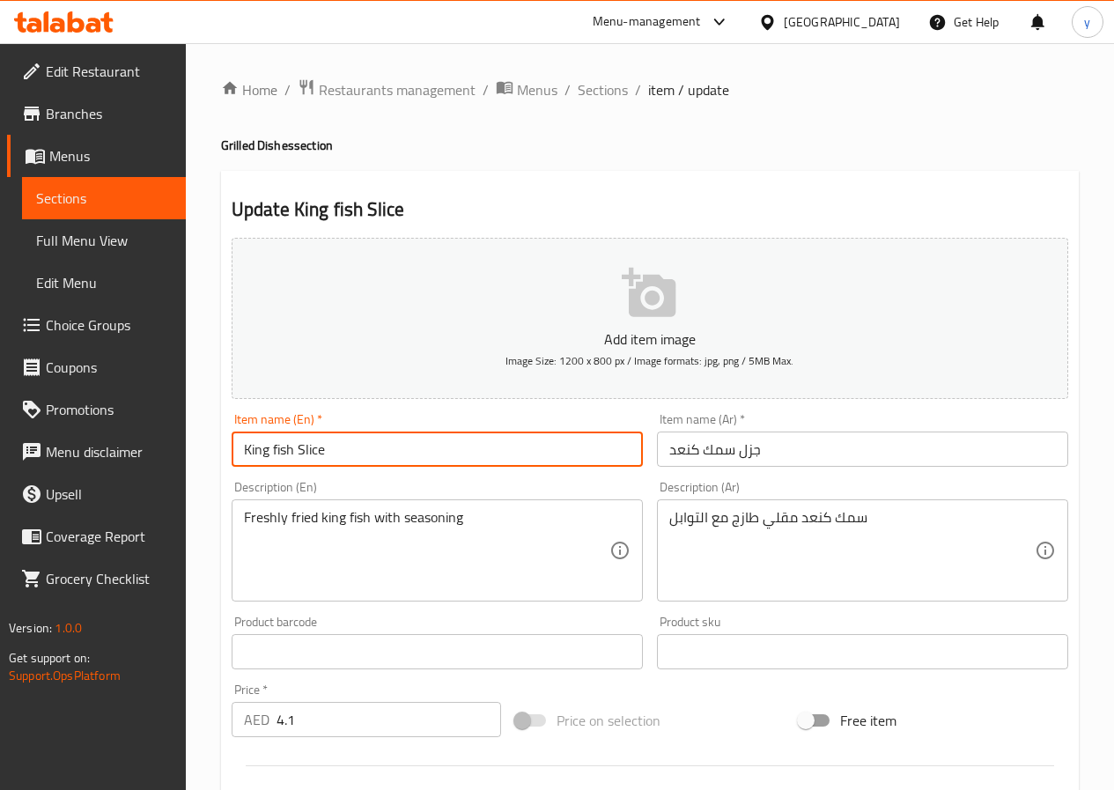
click at [265, 449] on input "King fish Slice" at bounding box center [437, 448] width 411 height 35
drag, startPoint x: 306, startPoint y: 445, endPoint x: 299, endPoint y: 454, distance: 12.0
click at [299, 454] on input "King fish Slice" at bounding box center [437, 448] width 411 height 35
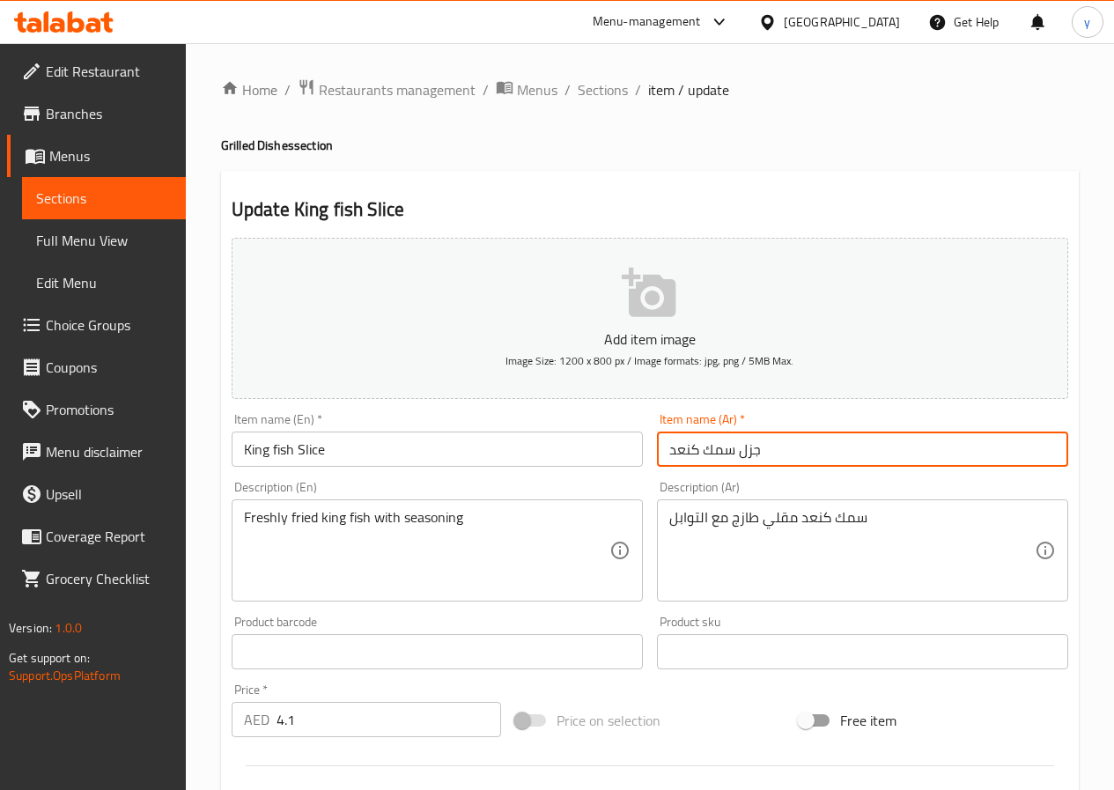
click at [697, 455] on input "جزل سمك كنعد" at bounding box center [862, 448] width 411 height 35
drag, startPoint x: 740, startPoint y: 458, endPoint x: 764, endPoint y: 458, distance: 24.7
click at [764, 458] on input "جزل سمك كنعد" at bounding box center [862, 448] width 411 height 35
type input "شرائح سمك كنعد"
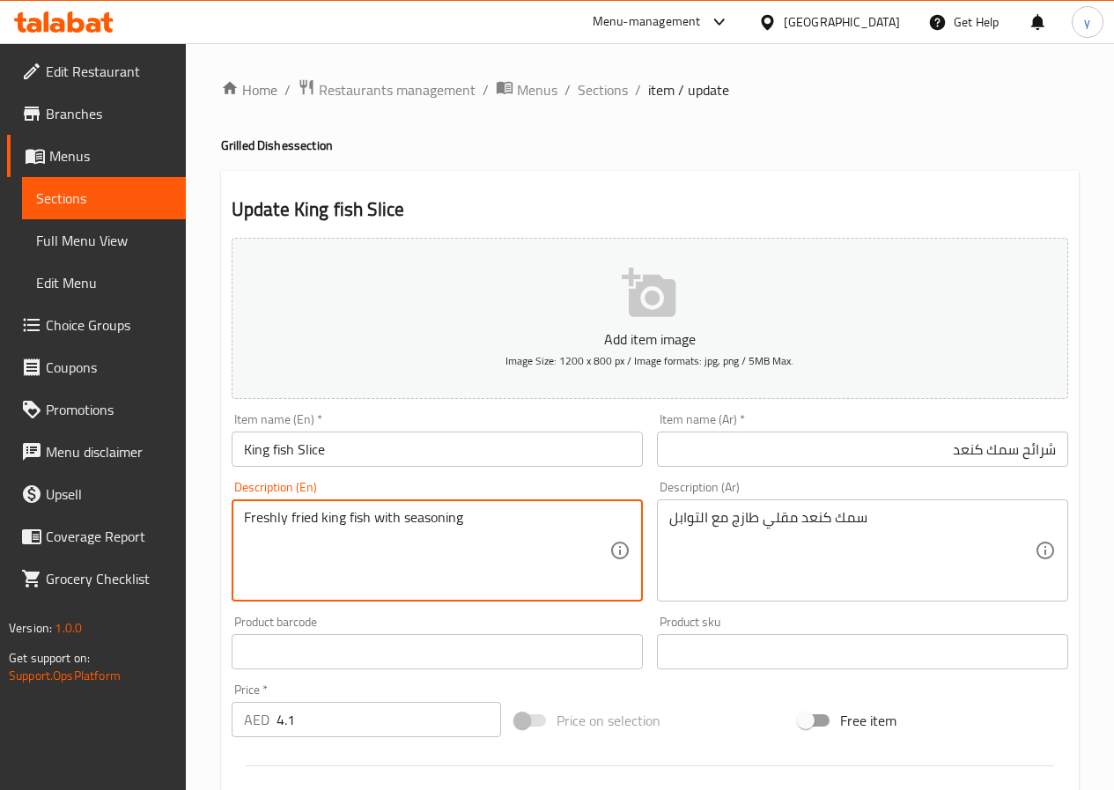
click at [308, 522] on textarea "Freshly fried king fish with seasoning" at bounding box center [426, 551] width 365 height 84
click at [496, 525] on textarea "Freshly fried king fish with seasoning" at bounding box center [426, 551] width 365 height 84
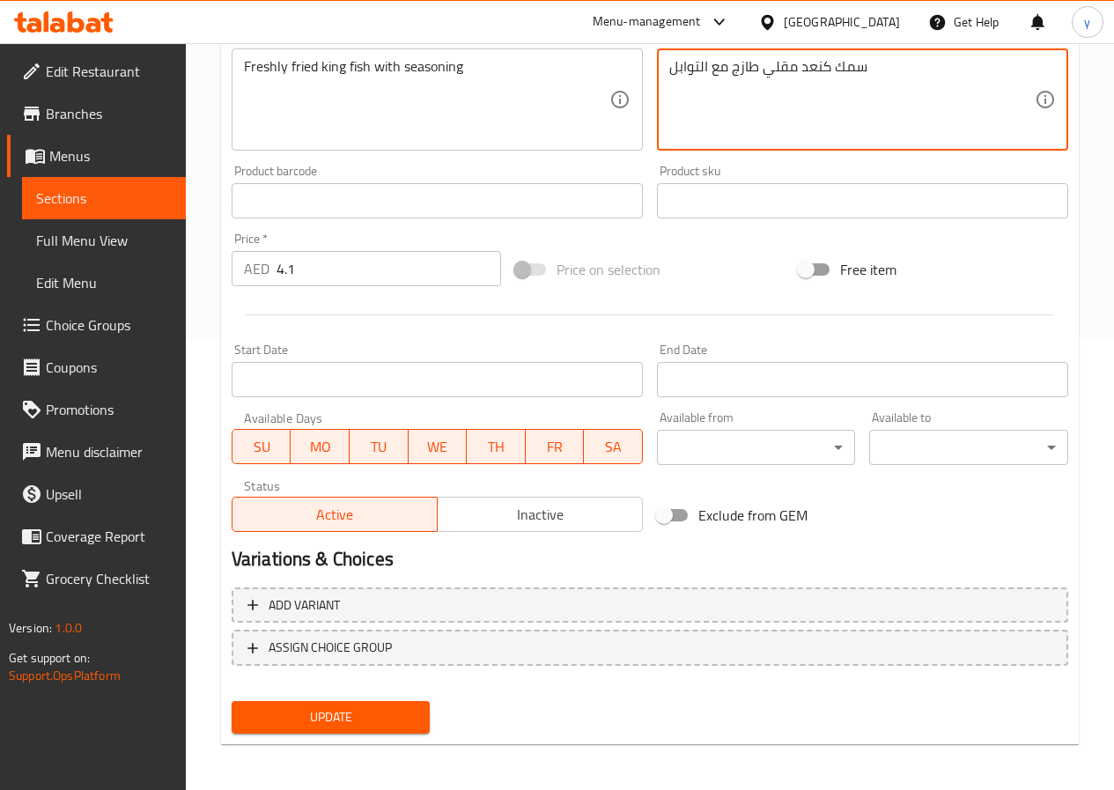
scroll to position [454, 0]
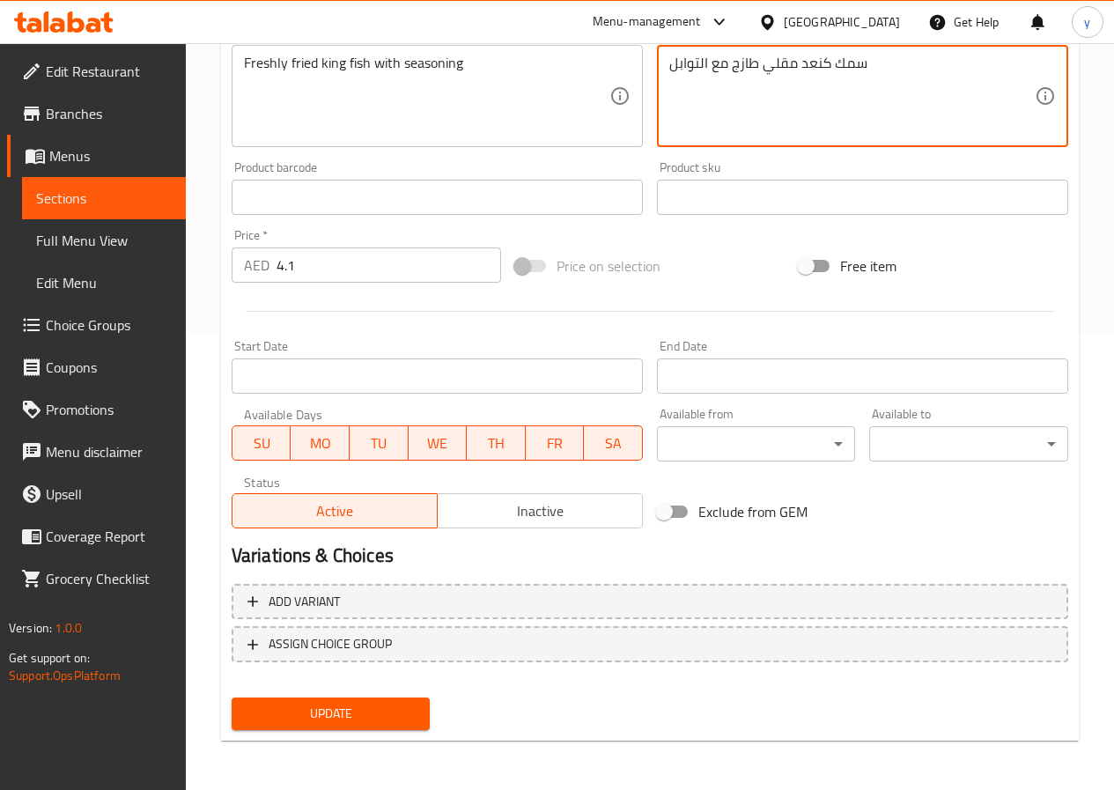
click at [369, 727] on button "Update" at bounding box center [331, 713] width 199 height 33
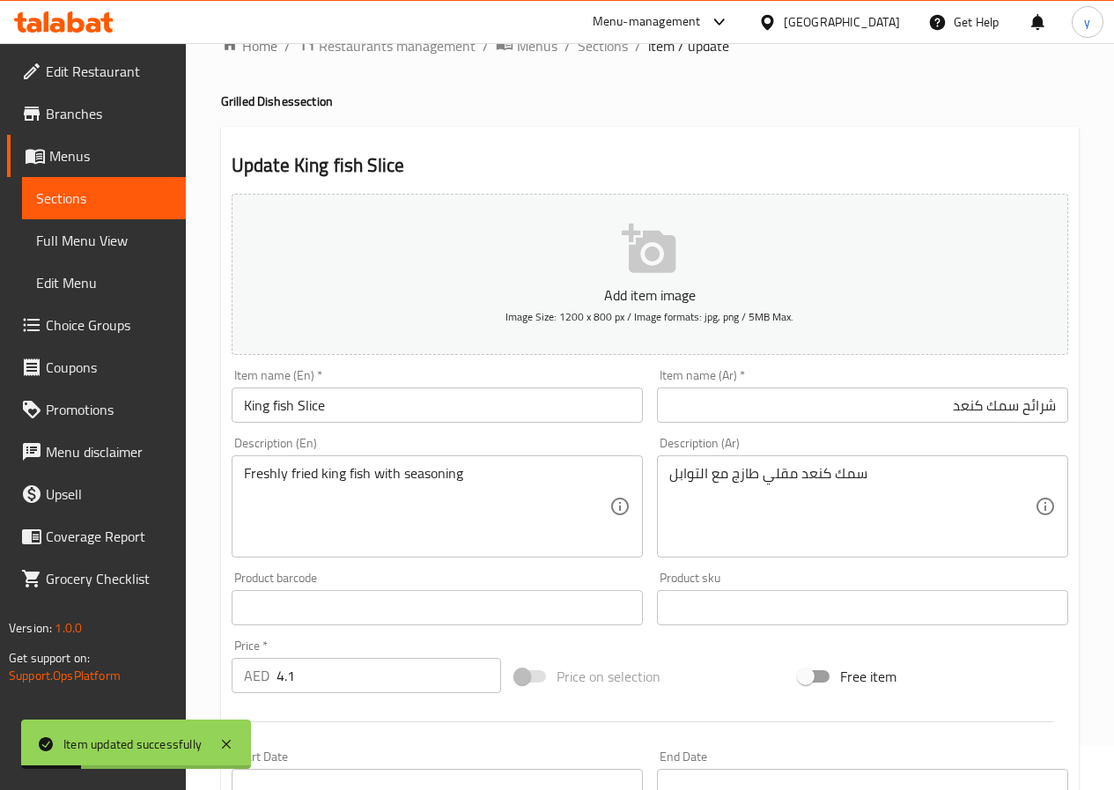
scroll to position [14, 0]
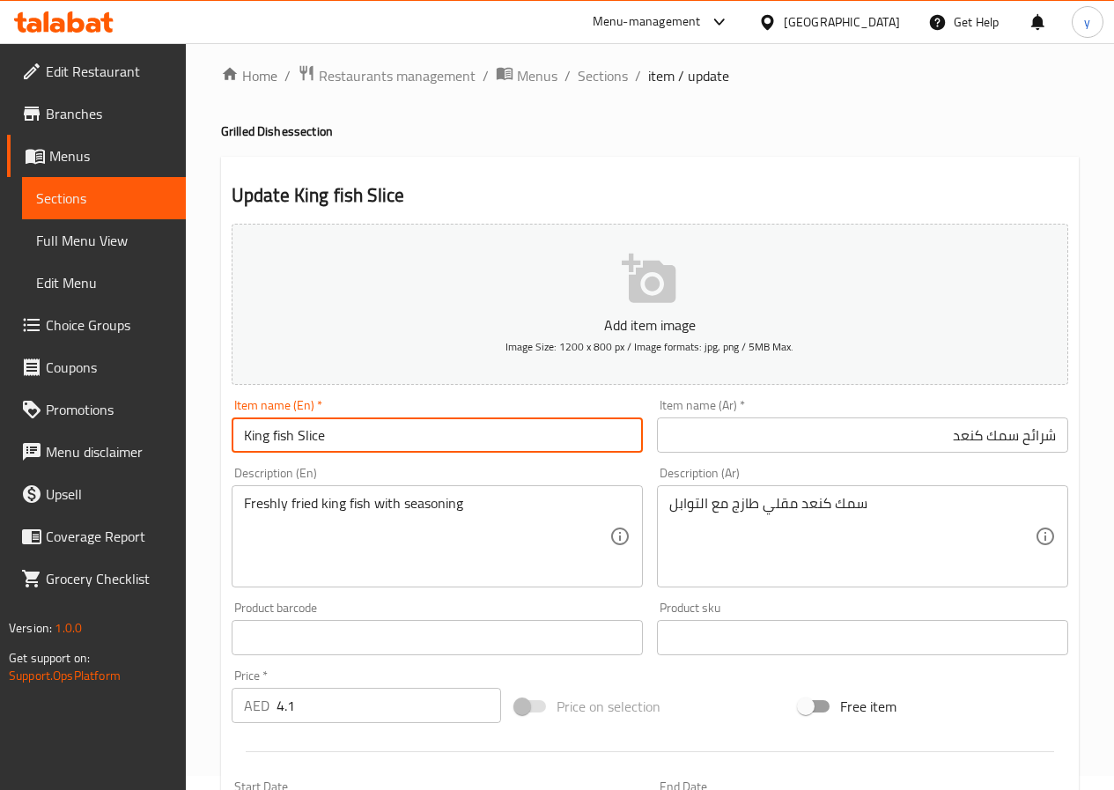
drag, startPoint x: 377, startPoint y: 437, endPoint x: 164, endPoint y: 449, distance: 213.4
click at [157, 459] on div "Edit Restaurant Branches Menus Sections Full Menu View Edit Menu Choice Groups …" at bounding box center [557, 629] width 1114 height 1201
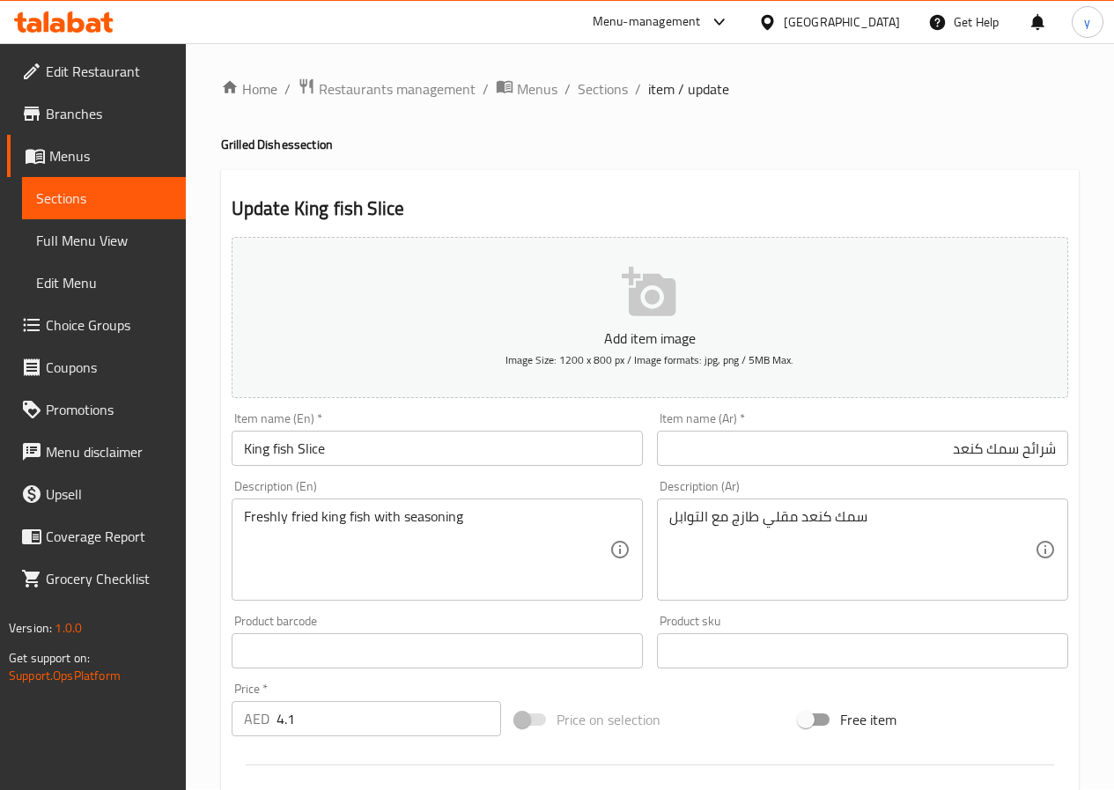
scroll to position [0, 0]
click at [612, 94] on span "Sections" at bounding box center [603, 89] width 50 height 21
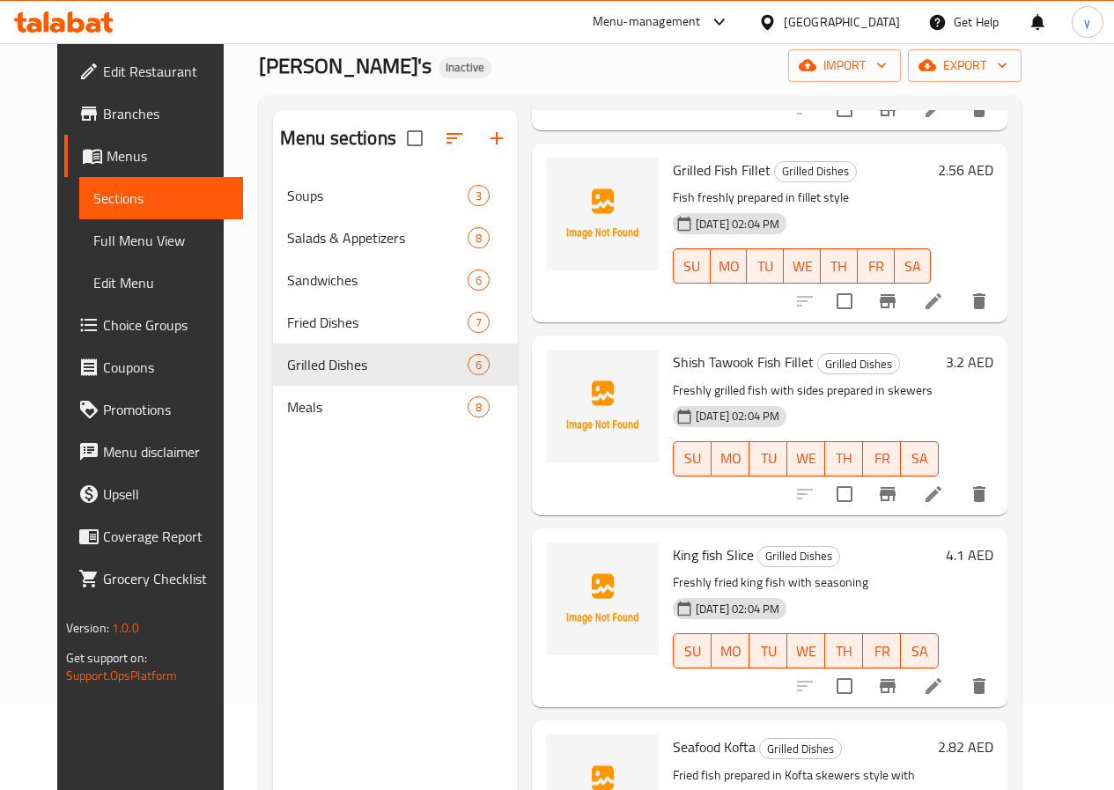
scroll to position [247, 0]
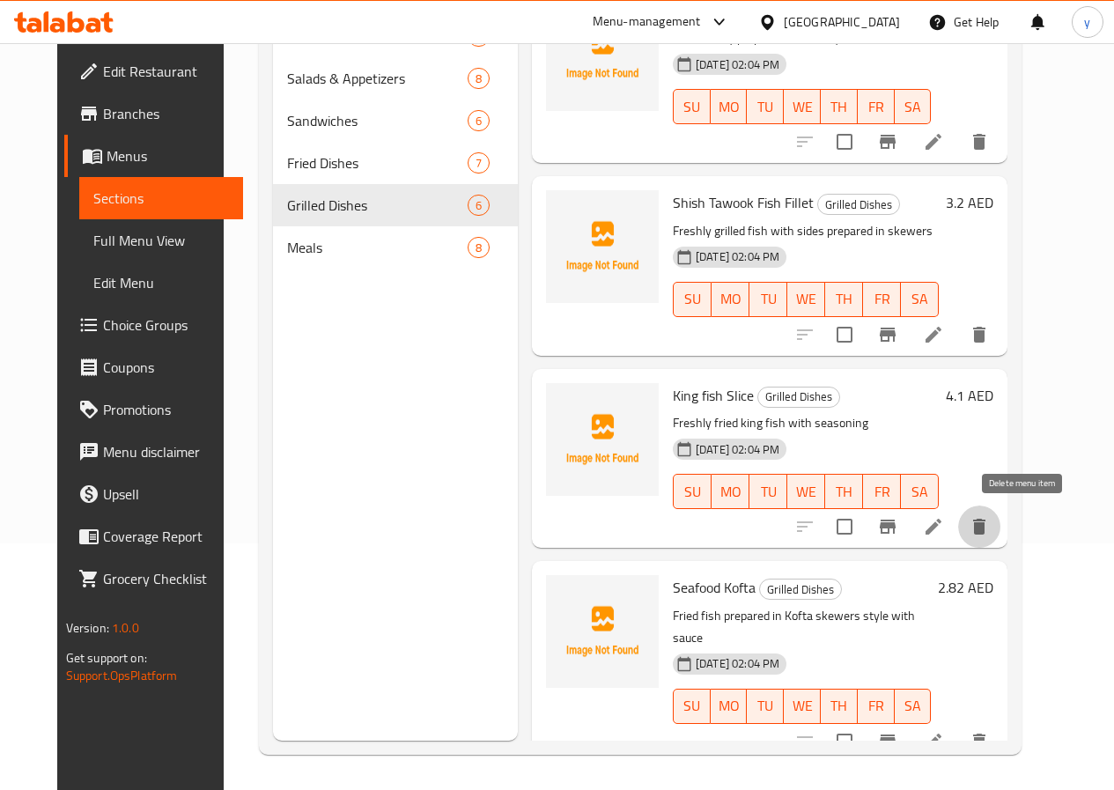
click at [1000, 531] on button "delete" at bounding box center [979, 526] width 42 height 42
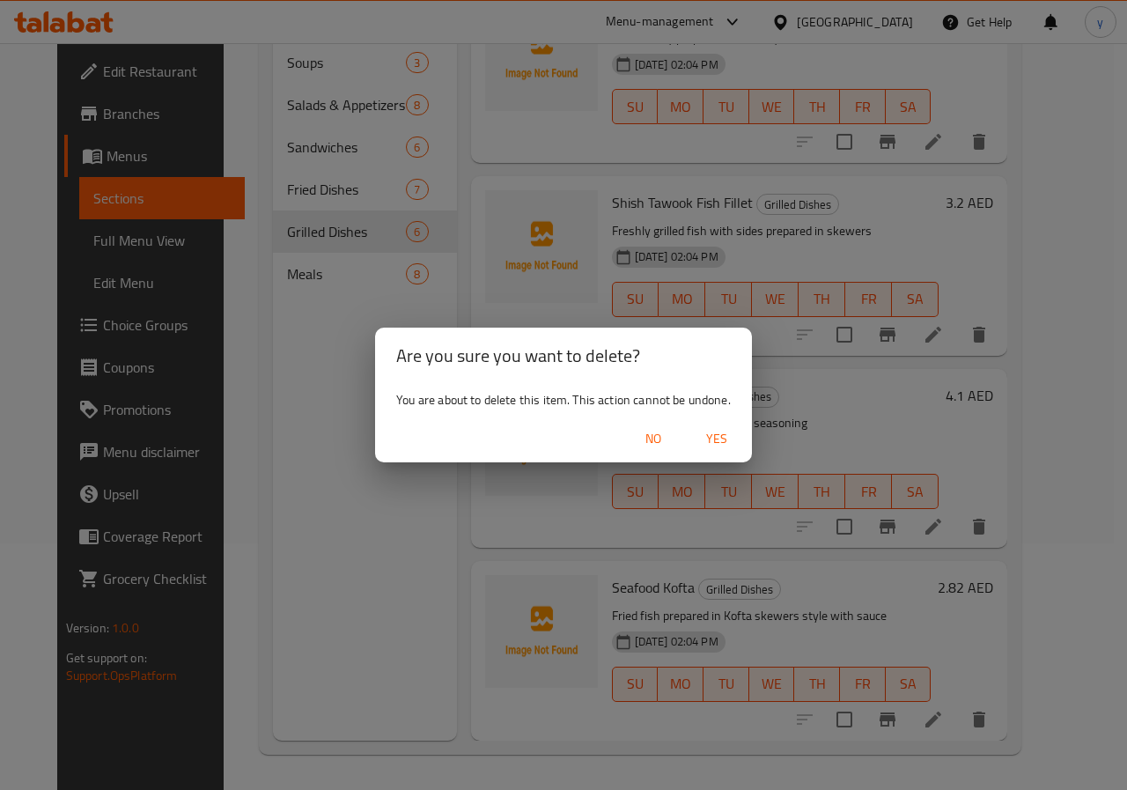
click at [718, 443] on span "Yes" at bounding box center [717, 439] width 42 height 22
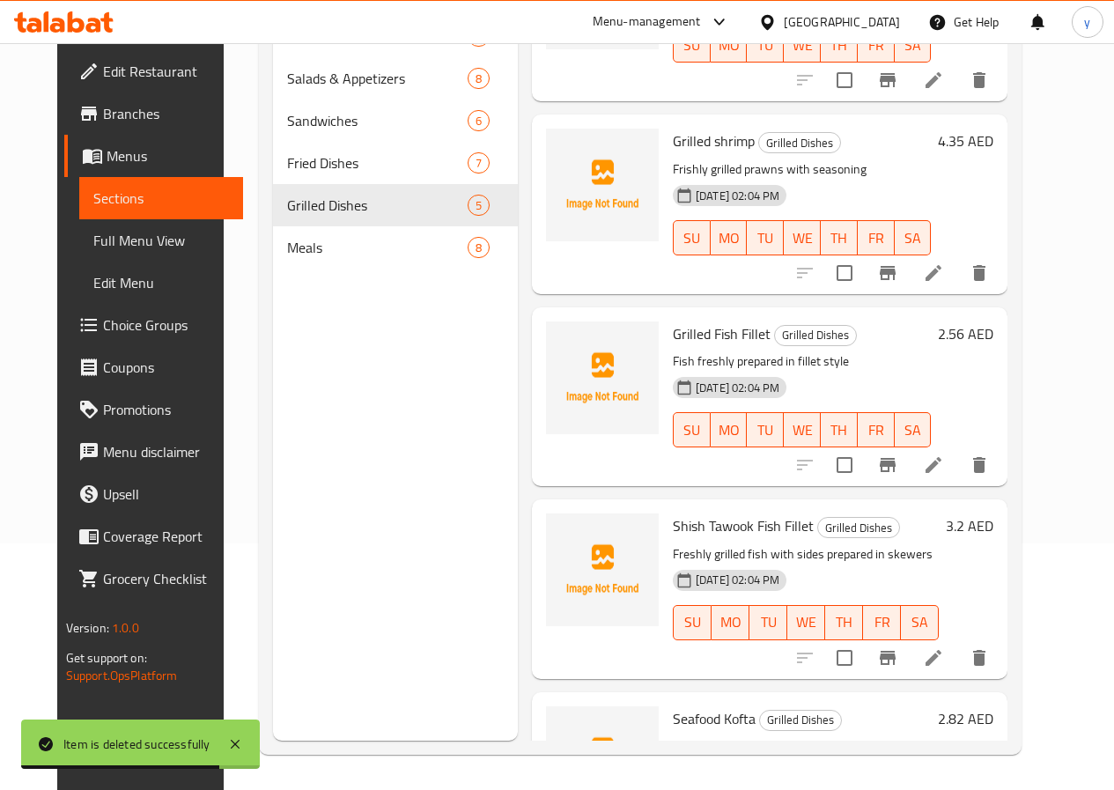
scroll to position [242, 0]
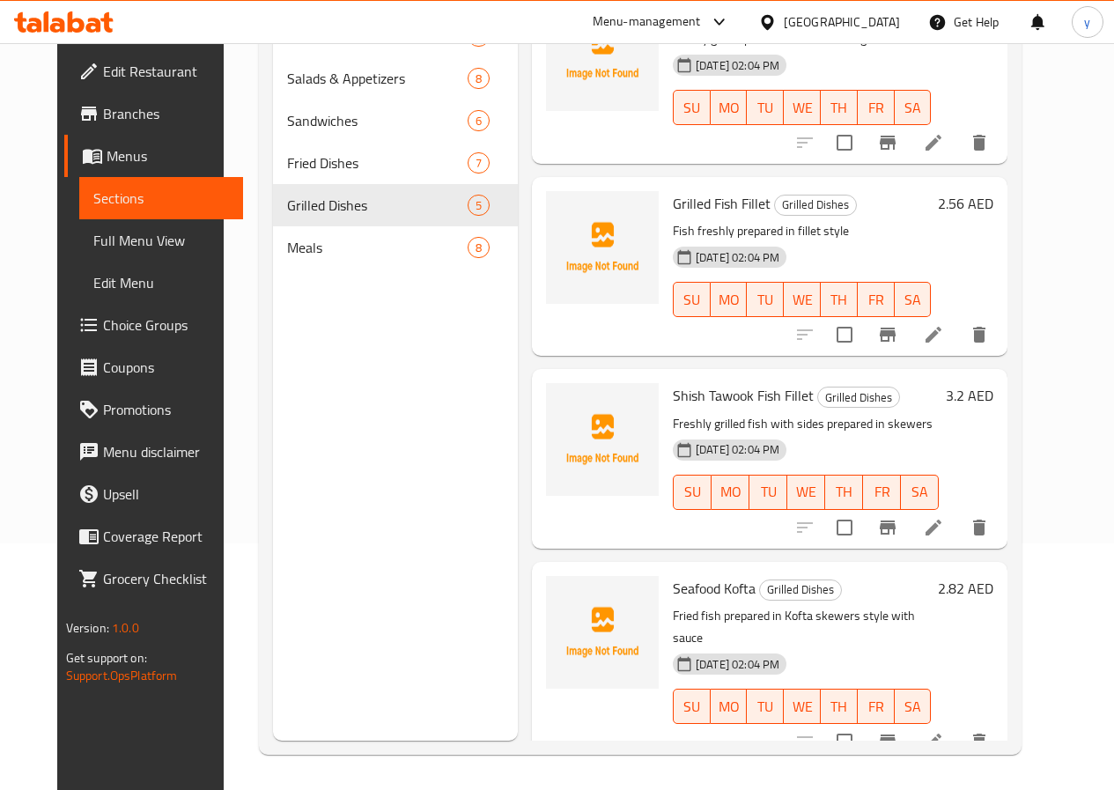
click at [958, 725] on li at bounding box center [933, 741] width 49 height 32
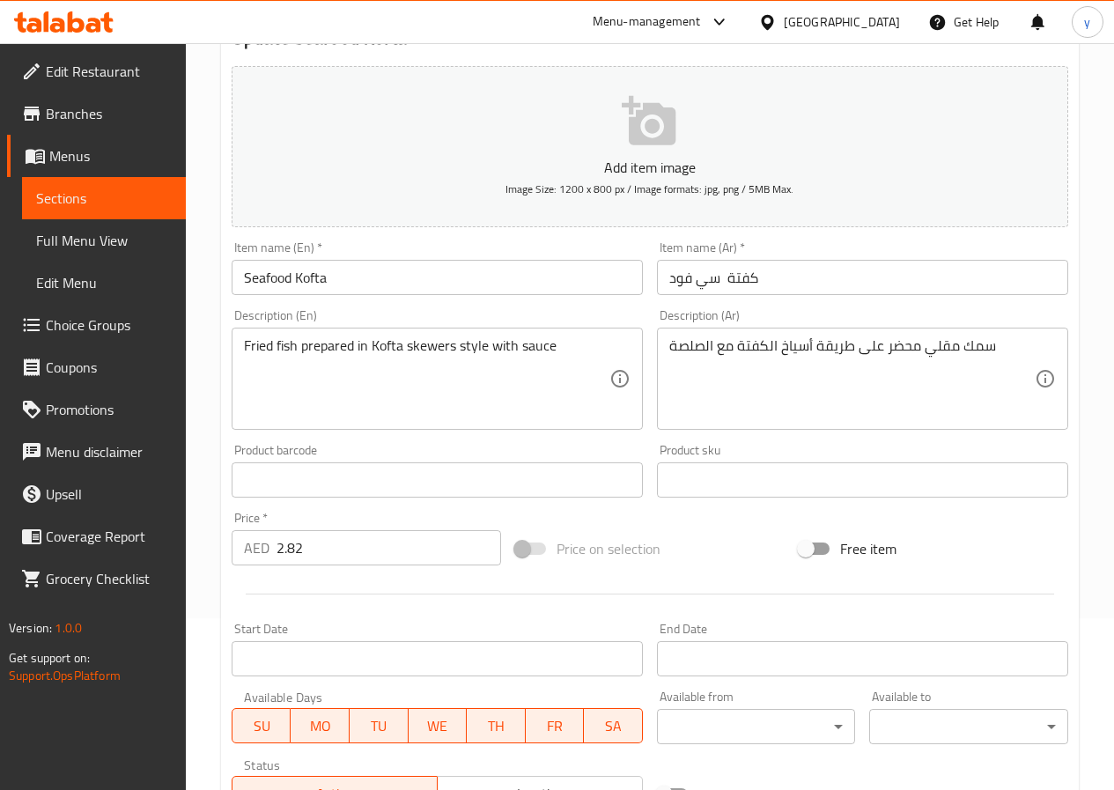
scroll to position [176, 0]
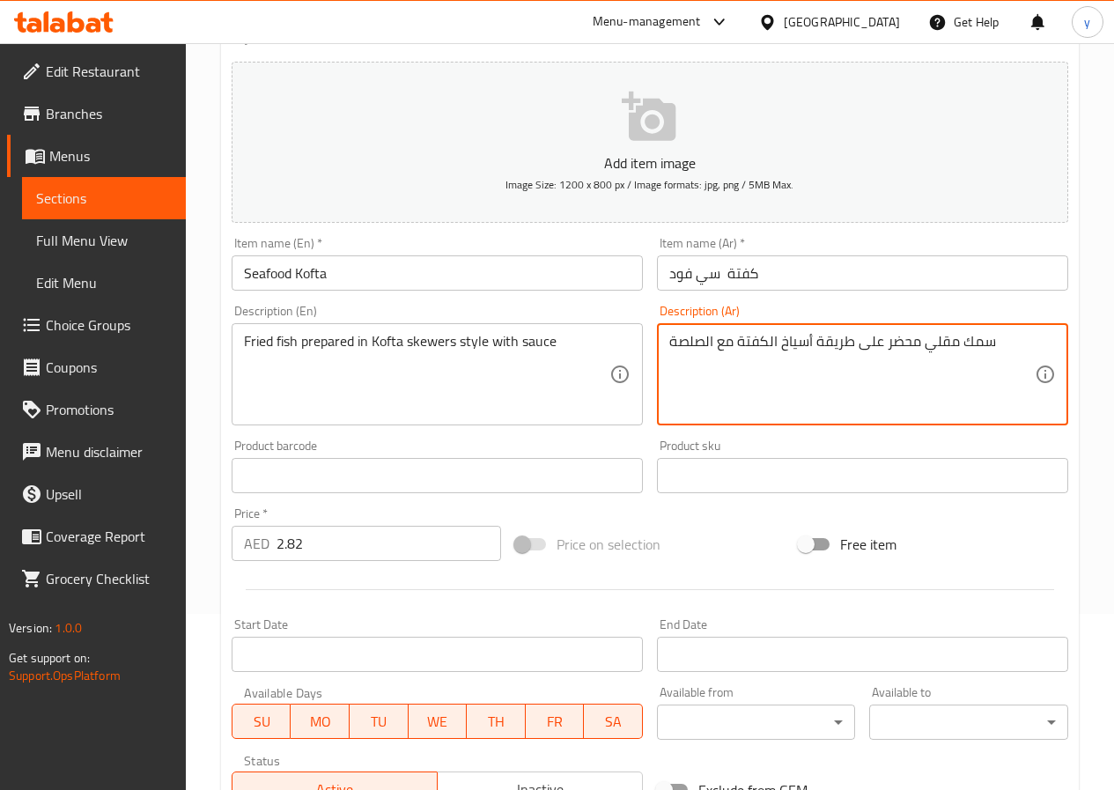
click at [702, 350] on textarea "سمك مقلي محضر على طريقة أسياخ الكفتة مع الصلصة" at bounding box center [851, 375] width 365 height 84
type textarea "سمك مقلي محضر على طريقة أسياخ الكفتة مع صوص"
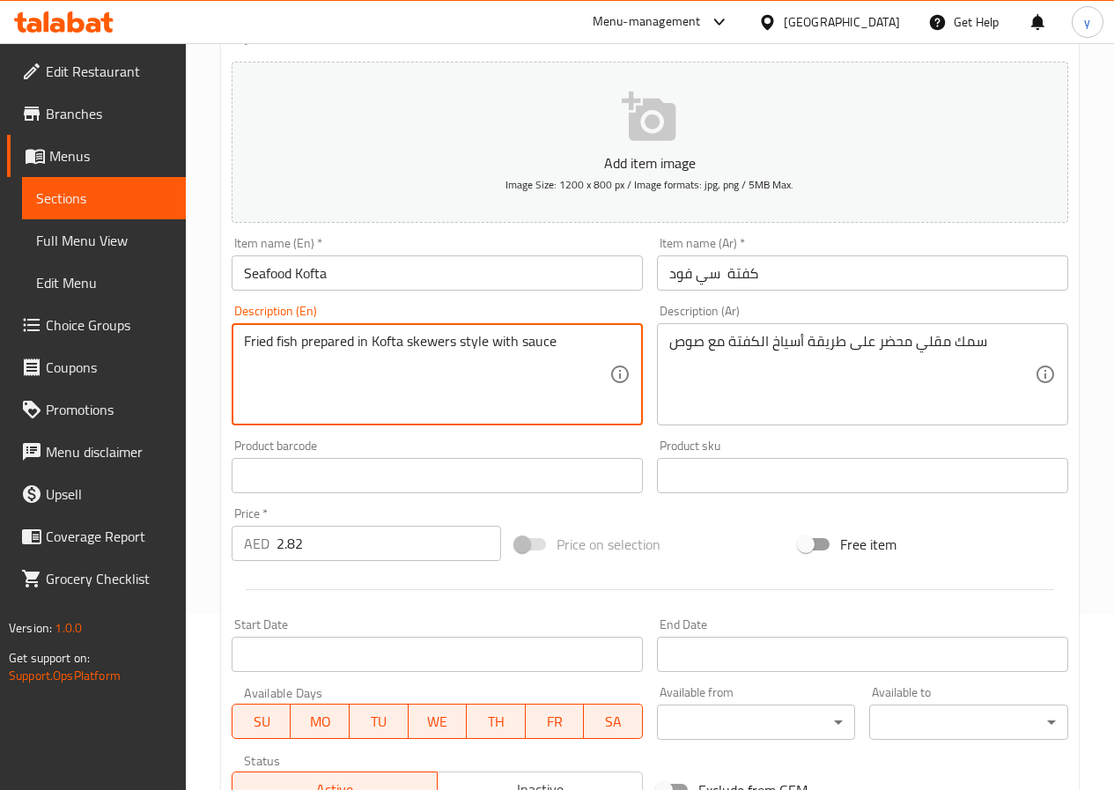
click at [259, 349] on textarea "Fried fish prepared in Kofta skewers style with sauce" at bounding box center [426, 375] width 365 height 84
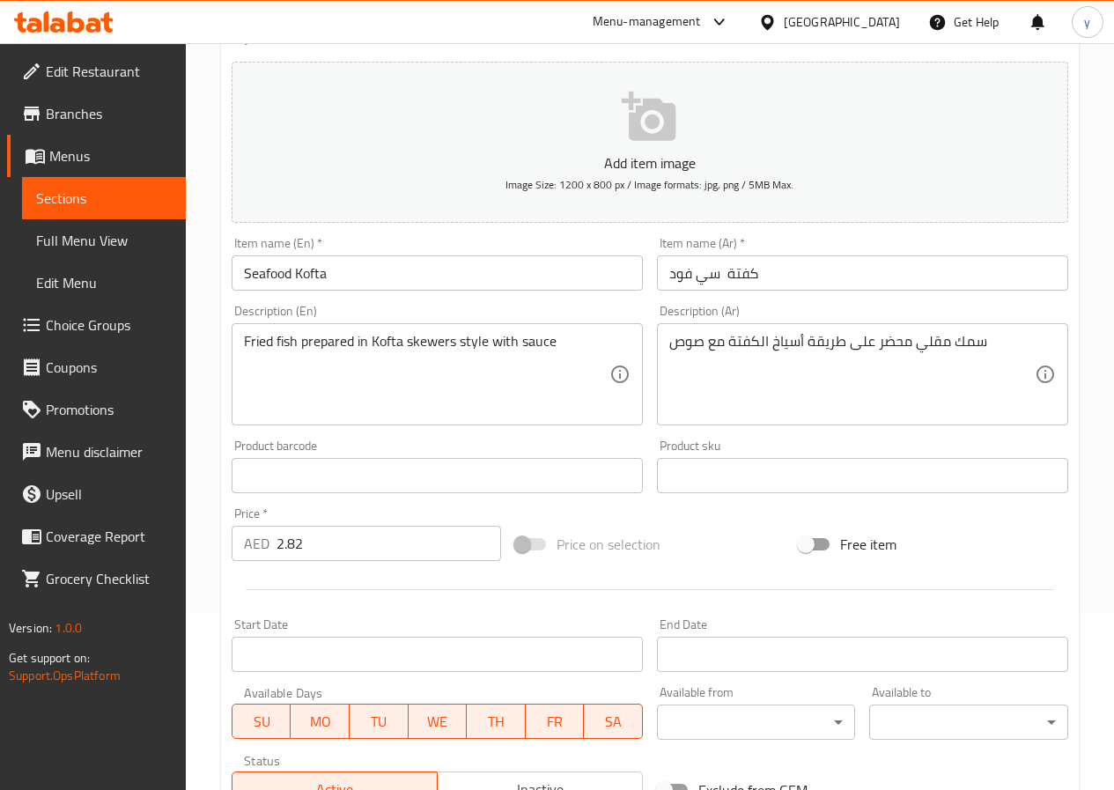
click at [585, 351] on textarea "Fried fish prepared in Kofta skewers style with sauce" at bounding box center [426, 375] width 365 height 84
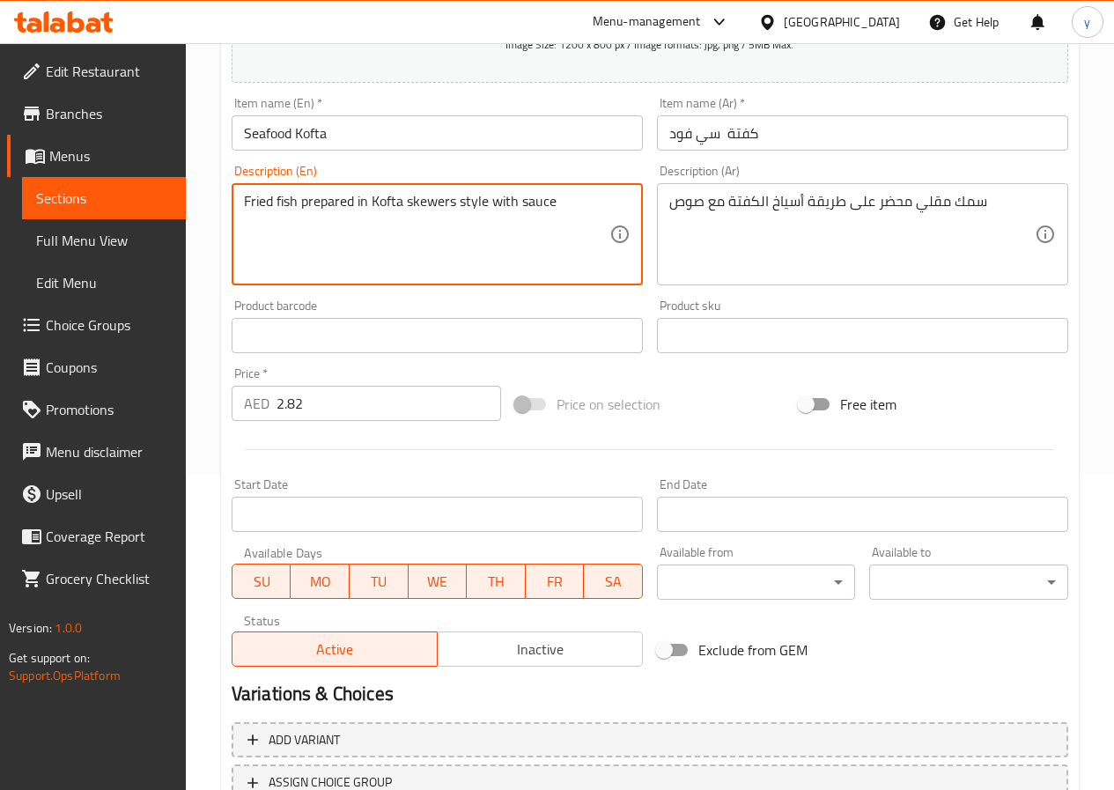
scroll to position [454, 0]
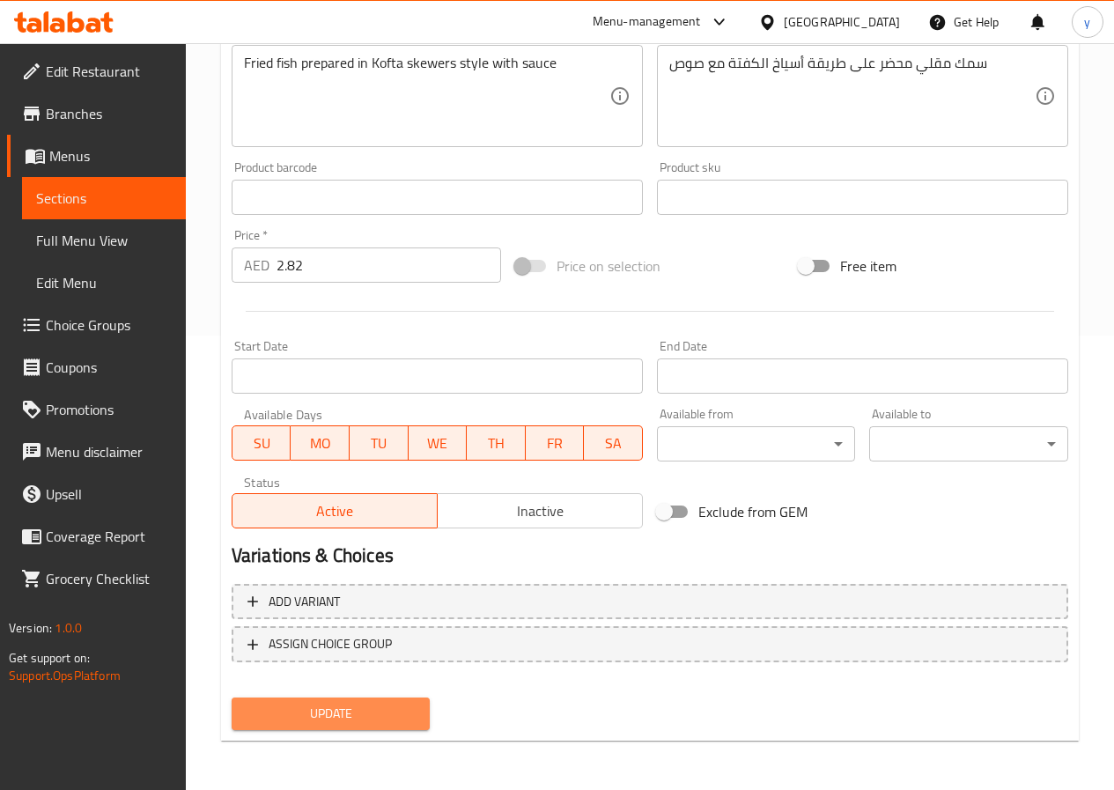
click at [416, 723] on span "Update" at bounding box center [331, 714] width 171 height 22
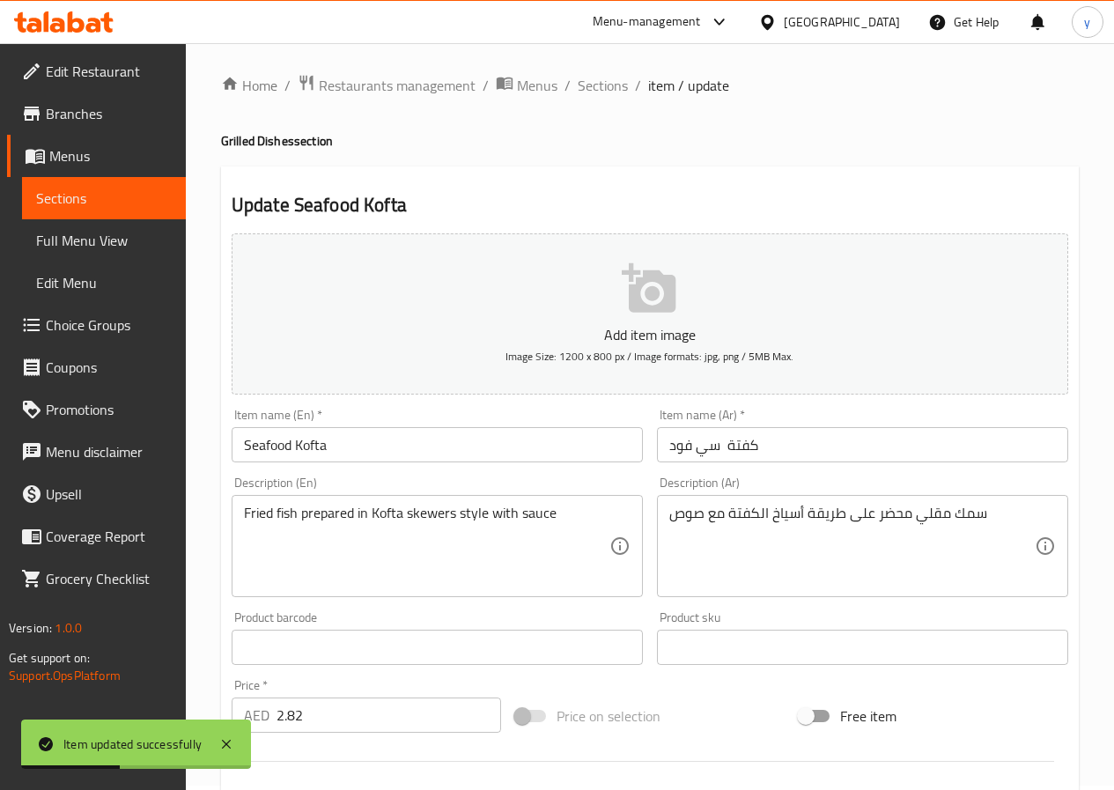
scroll to position [0, 0]
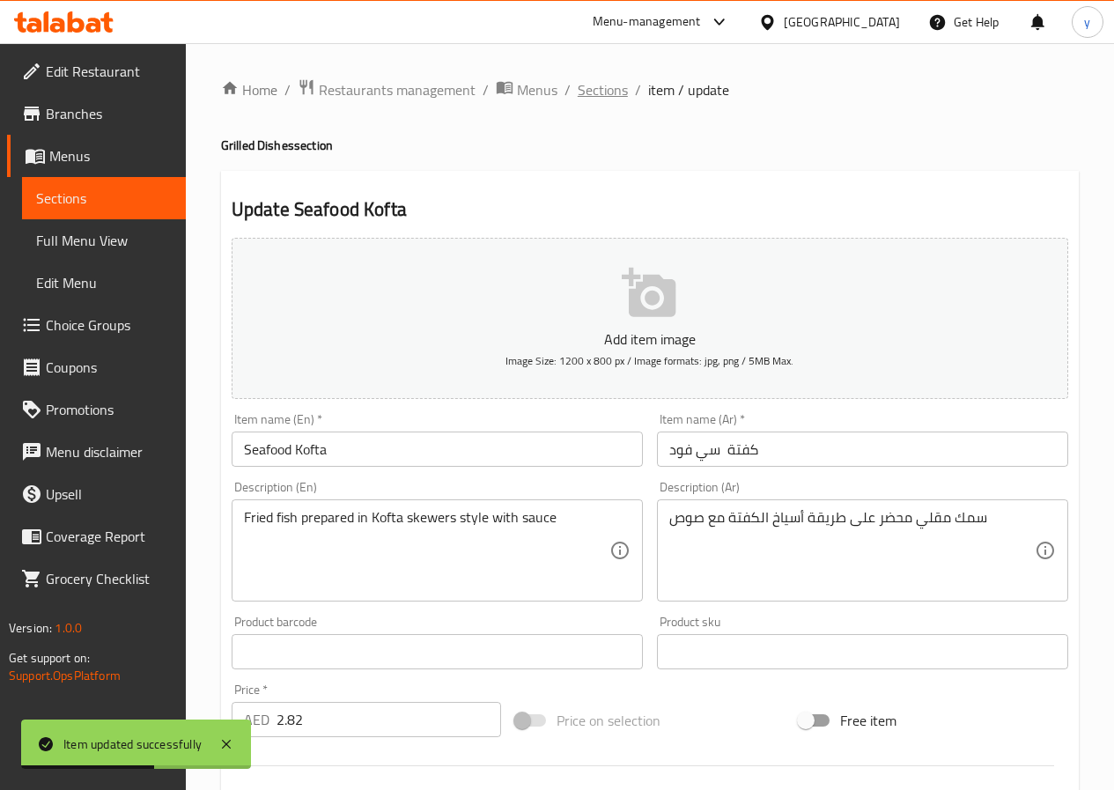
click at [586, 93] on span "Sections" at bounding box center [603, 89] width 50 height 21
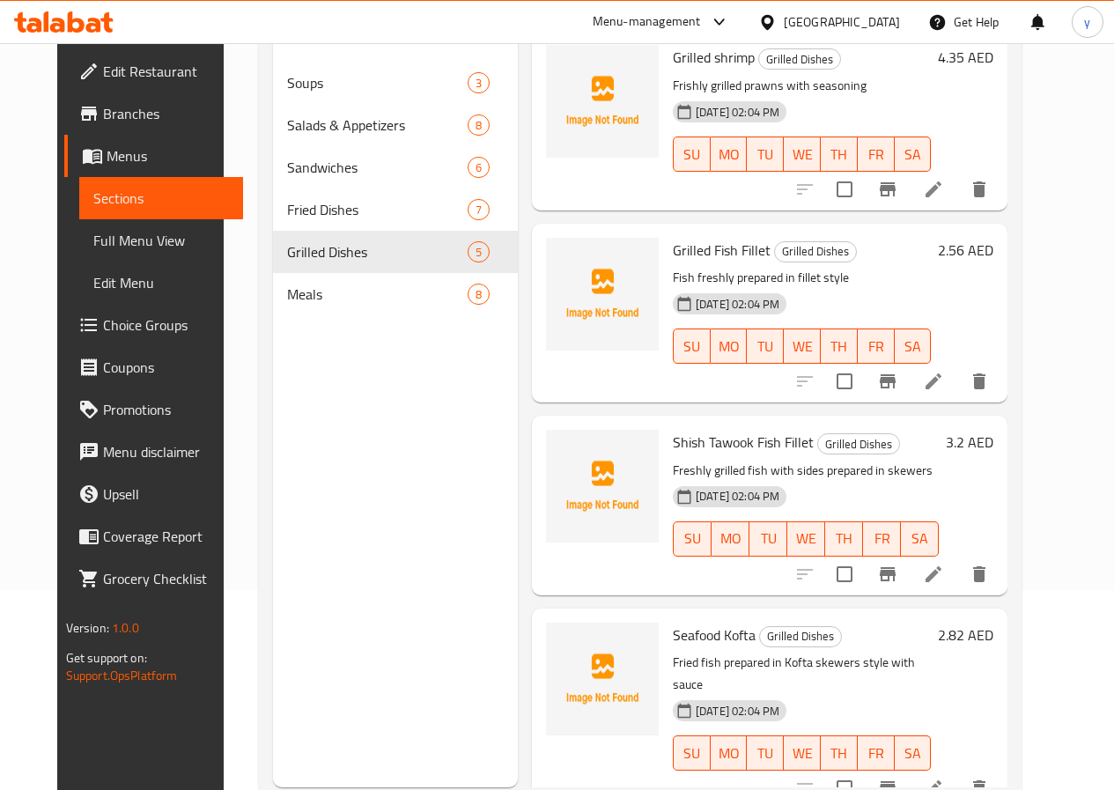
scroll to position [247, 0]
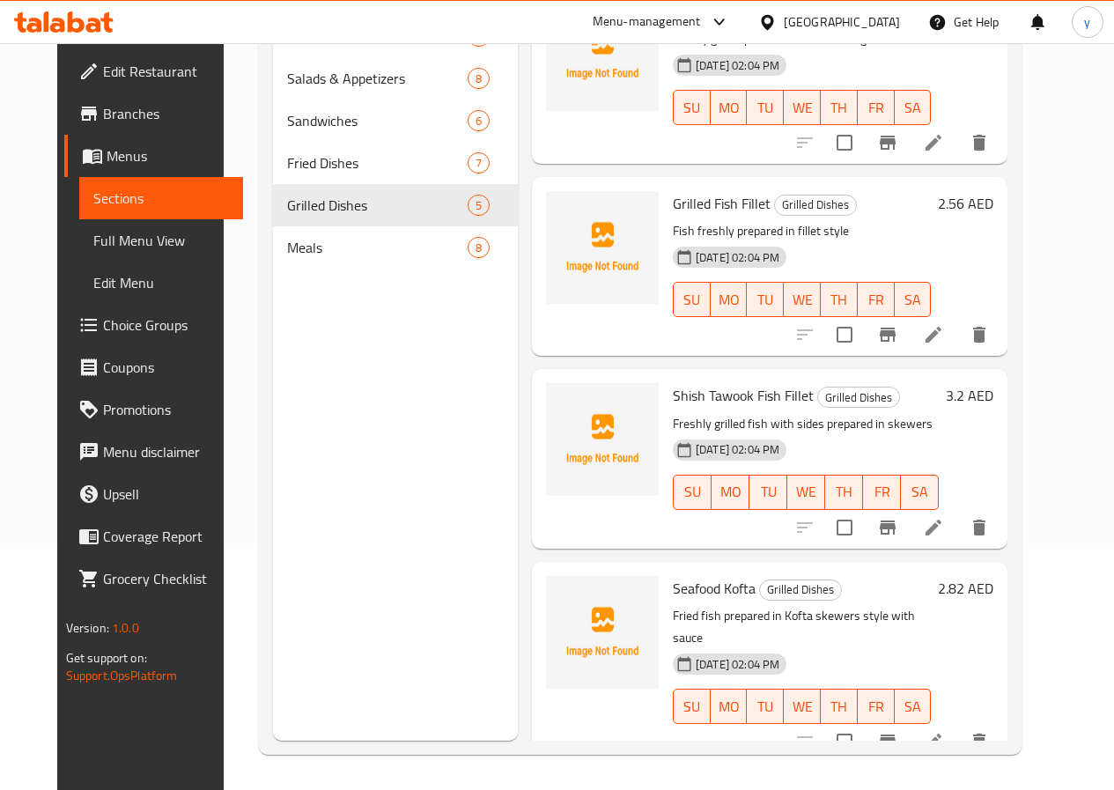
click at [941, 733] on icon at bounding box center [933, 741] width 16 height 16
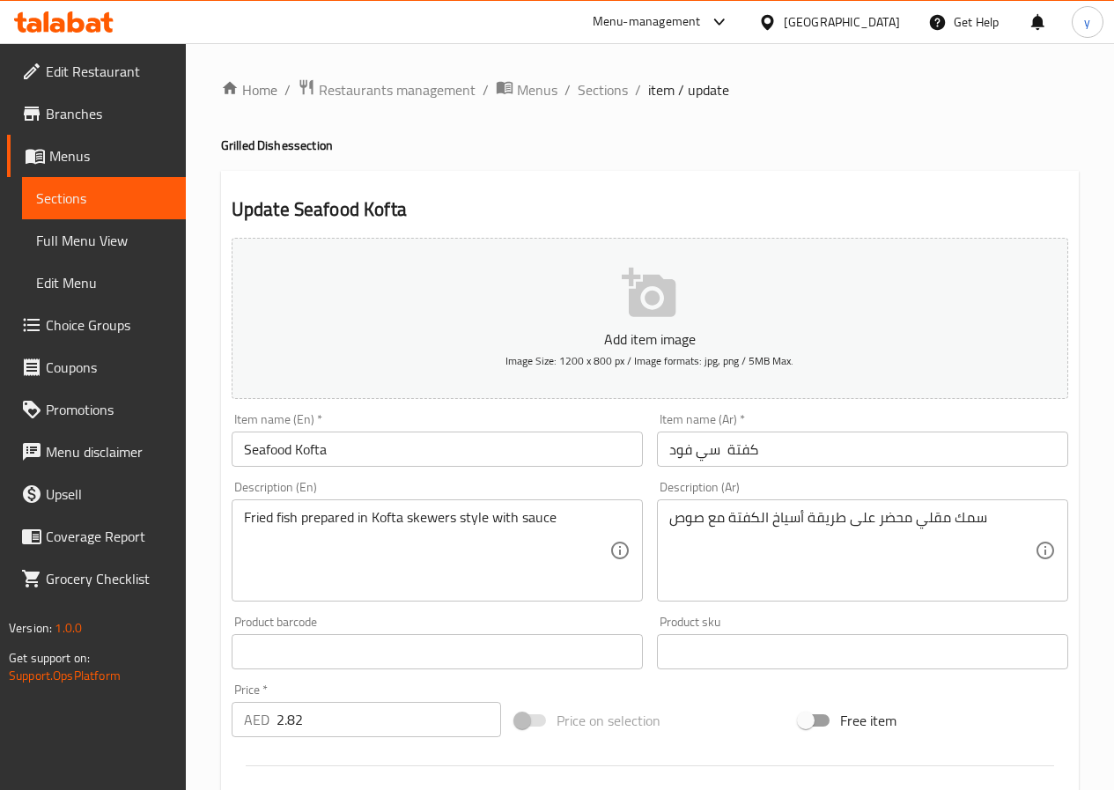
click at [457, 460] on input "Seafood Kofta" at bounding box center [437, 448] width 411 height 35
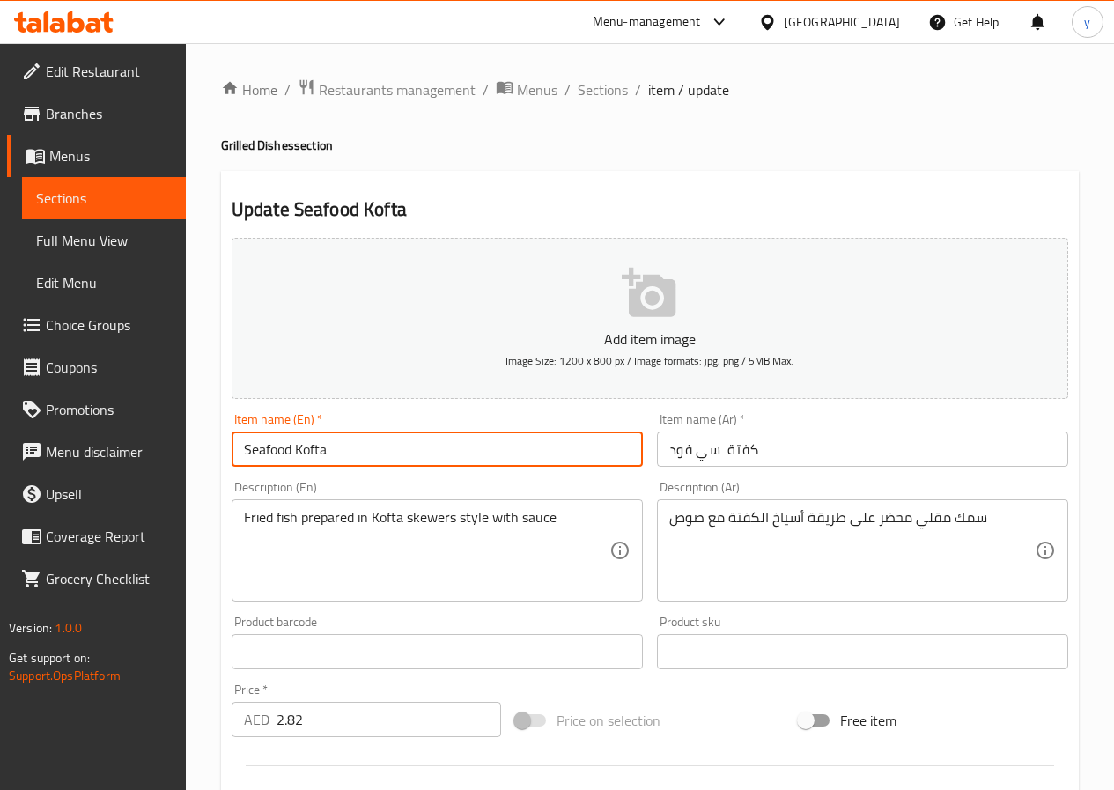
click at [457, 460] on input "Seafood Kofta" at bounding box center [437, 448] width 411 height 35
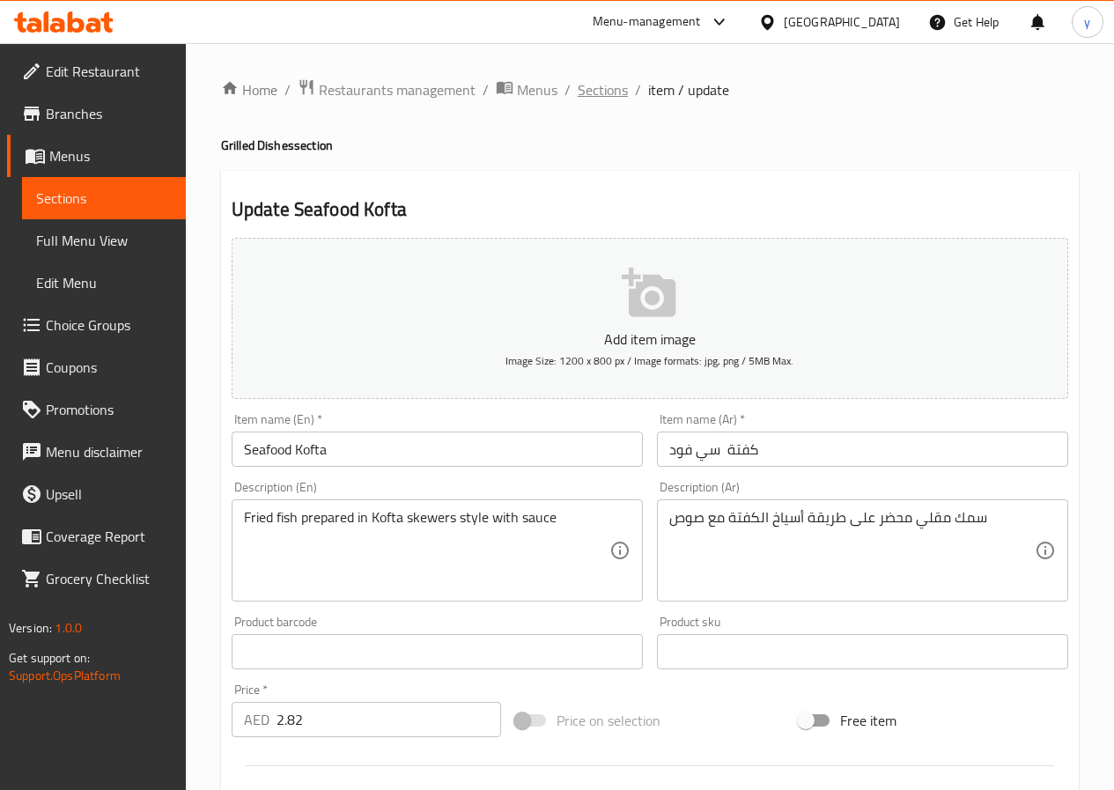
click at [607, 99] on span "Sections" at bounding box center [603, 89] width 50 height 21
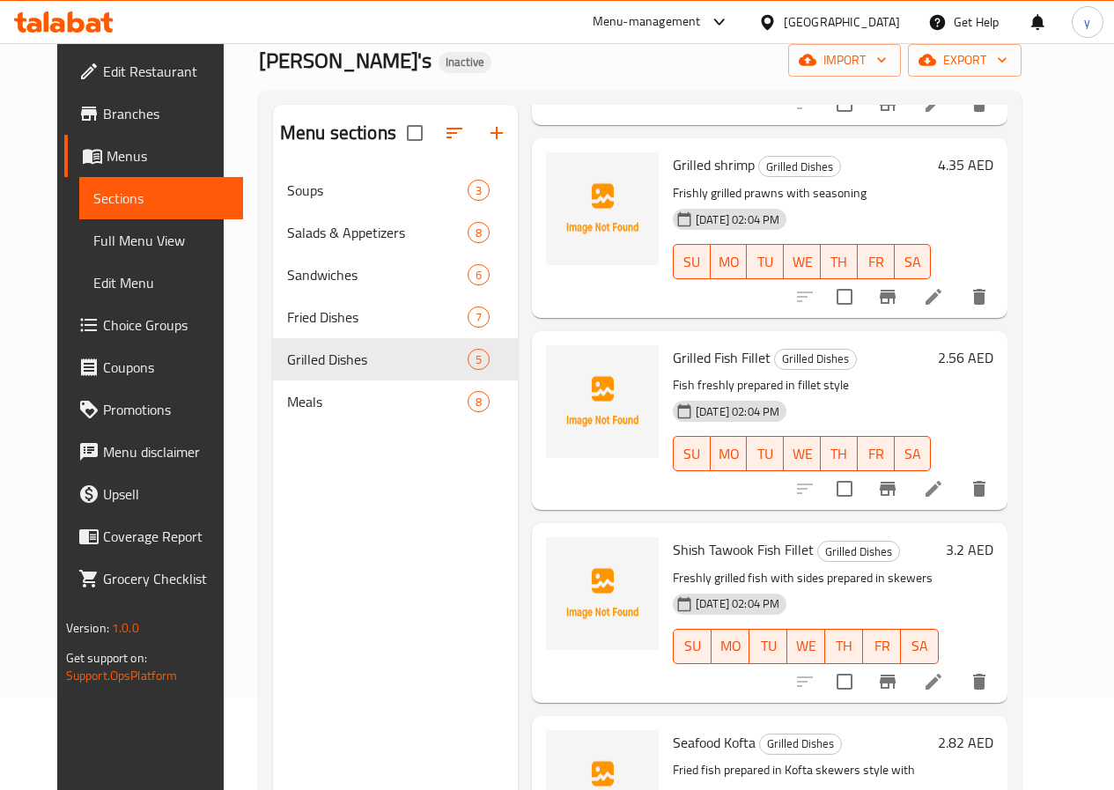
scroll to position [247, 0]
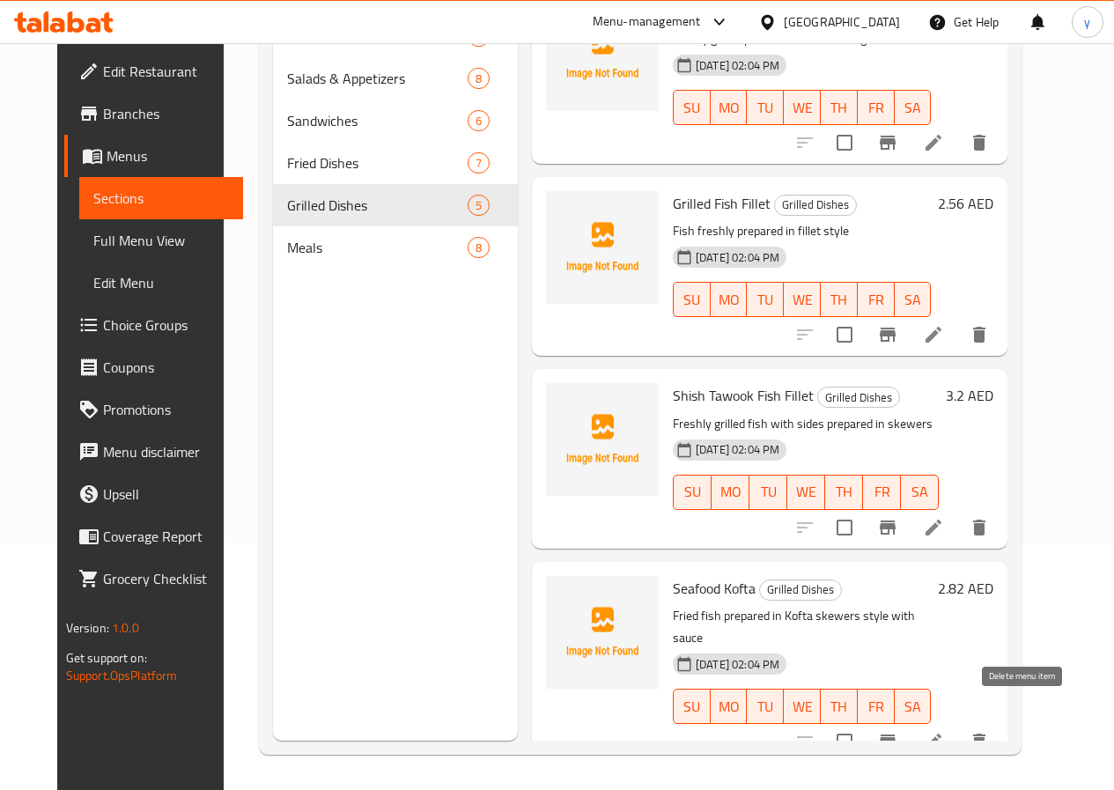
click at [985, 733] on icon "delete" at bounding box center [979, 741] width 12 height 16
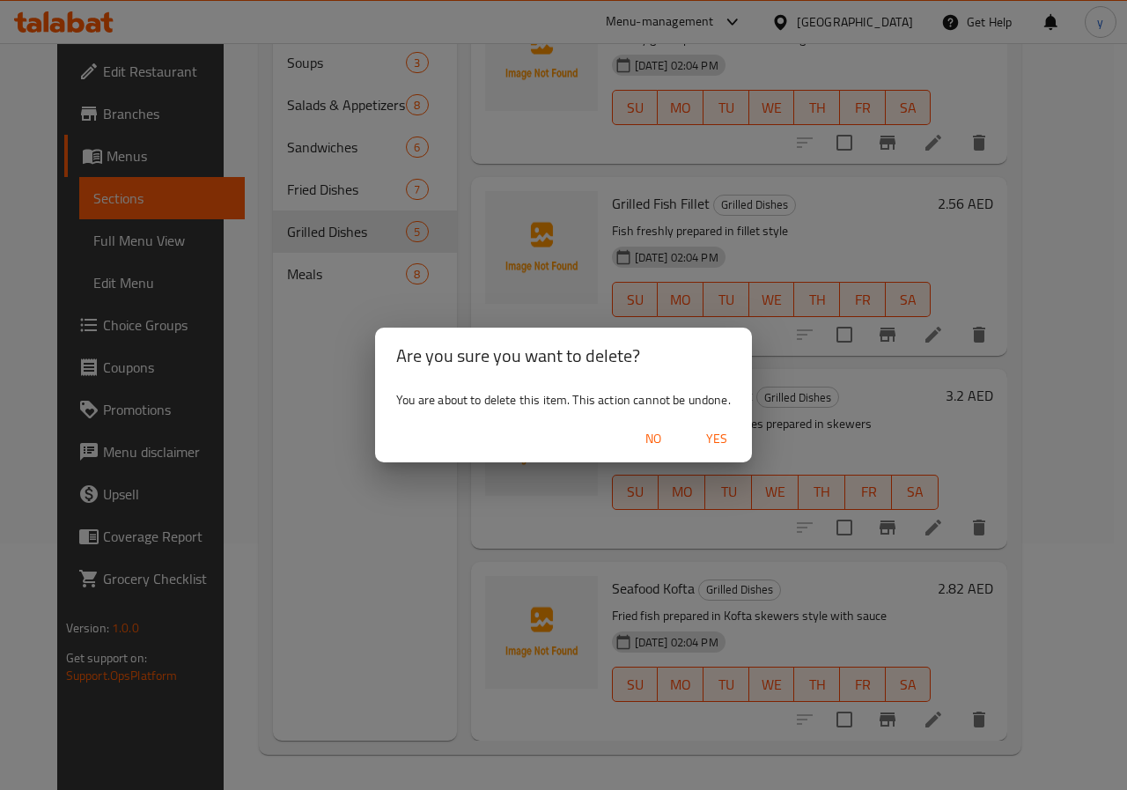
click at [726, 448] on span "Yes" at bounding box center [717, 439] width 42 height 22
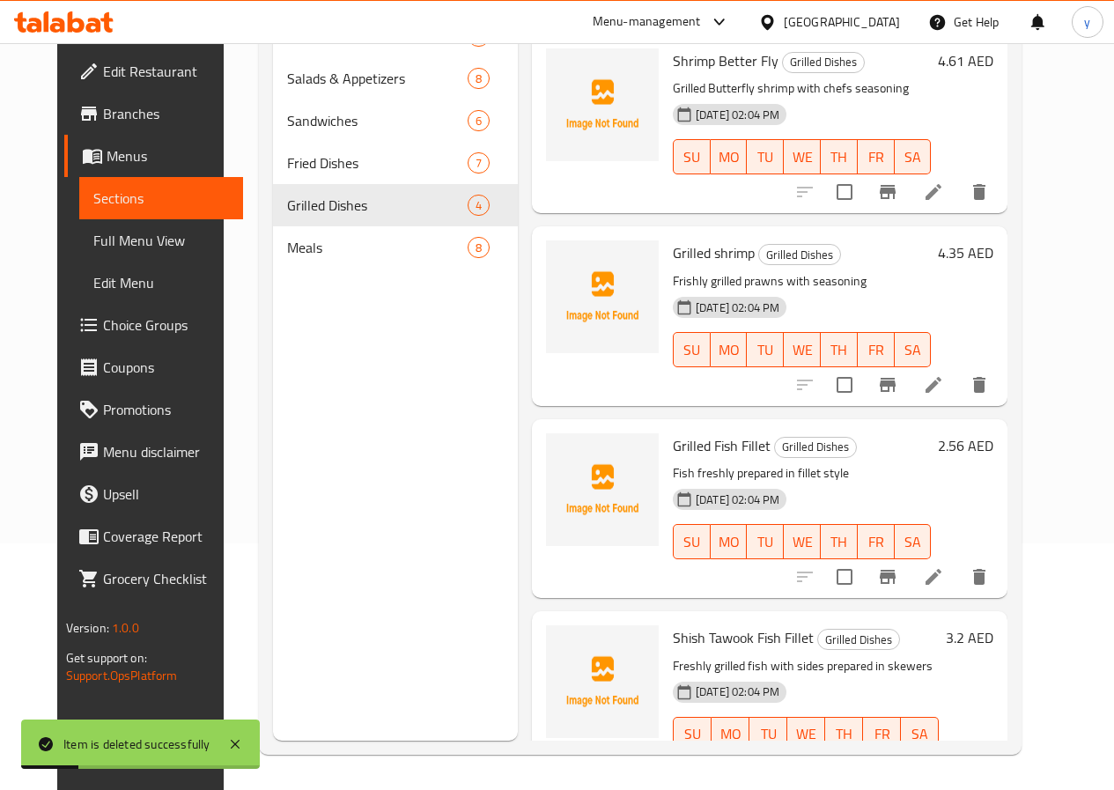
scroll to position [50, 0]
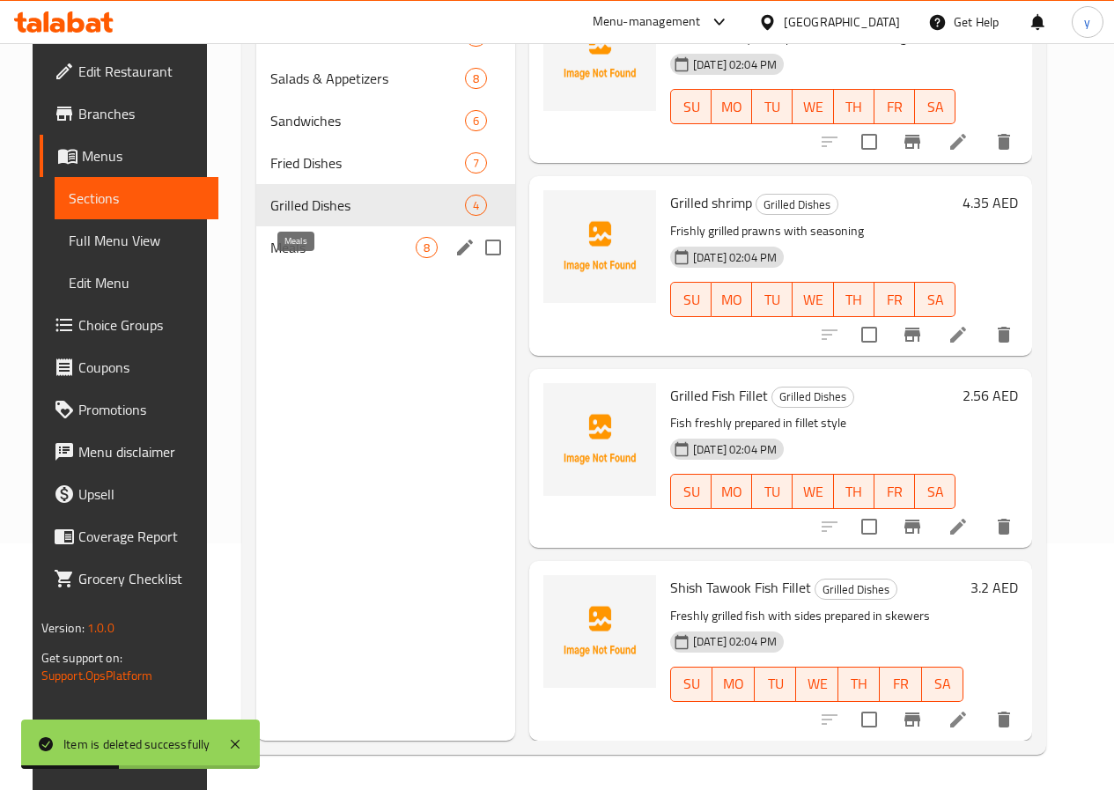
click at [317, 258] on span "Meals" at bounding box center [342, 247] width 145 height 21
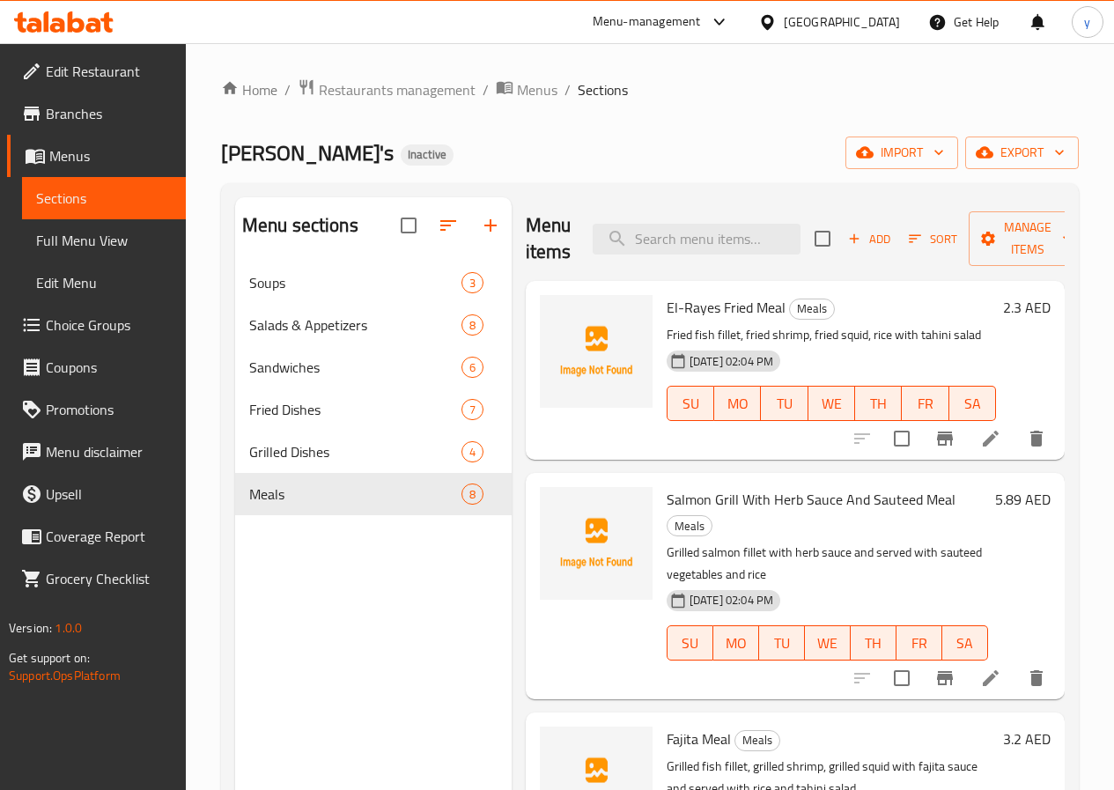
click at [996, 448] on li at bounding box center [990, 439] width 49 height 32
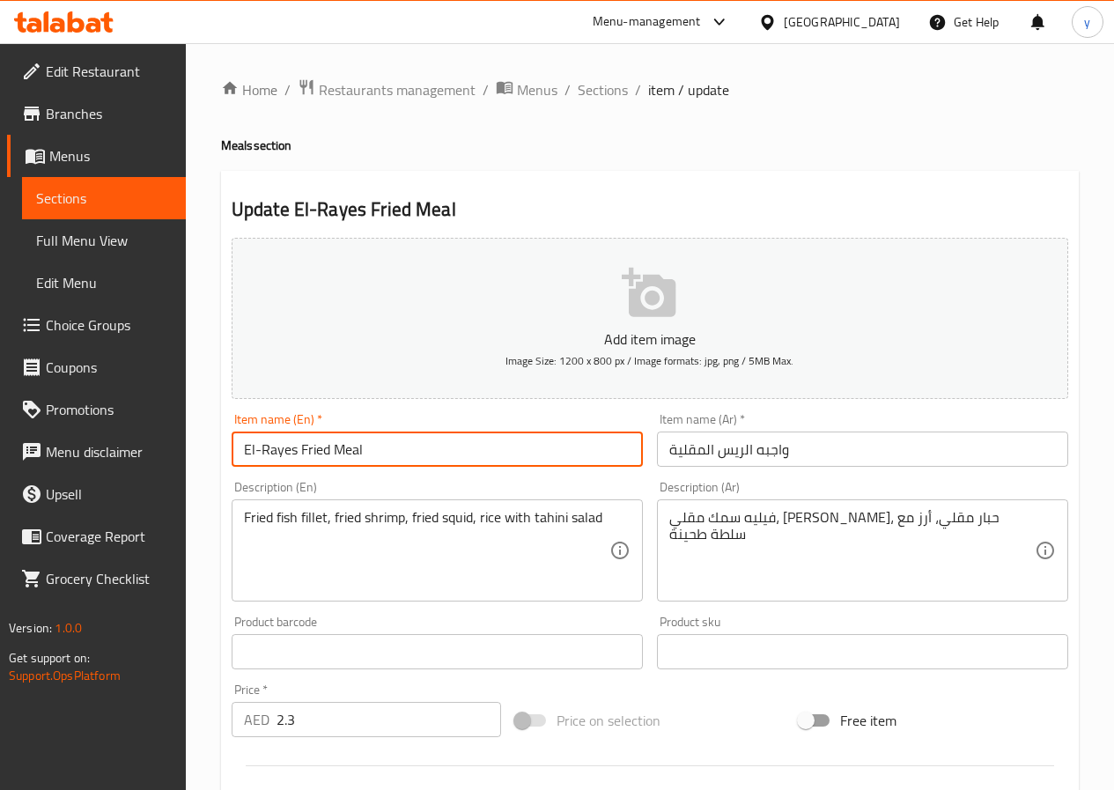
click at [317, 455] on input "El-Rayes Fried Meal" at bounding box center [437, 448] width 411 height 35
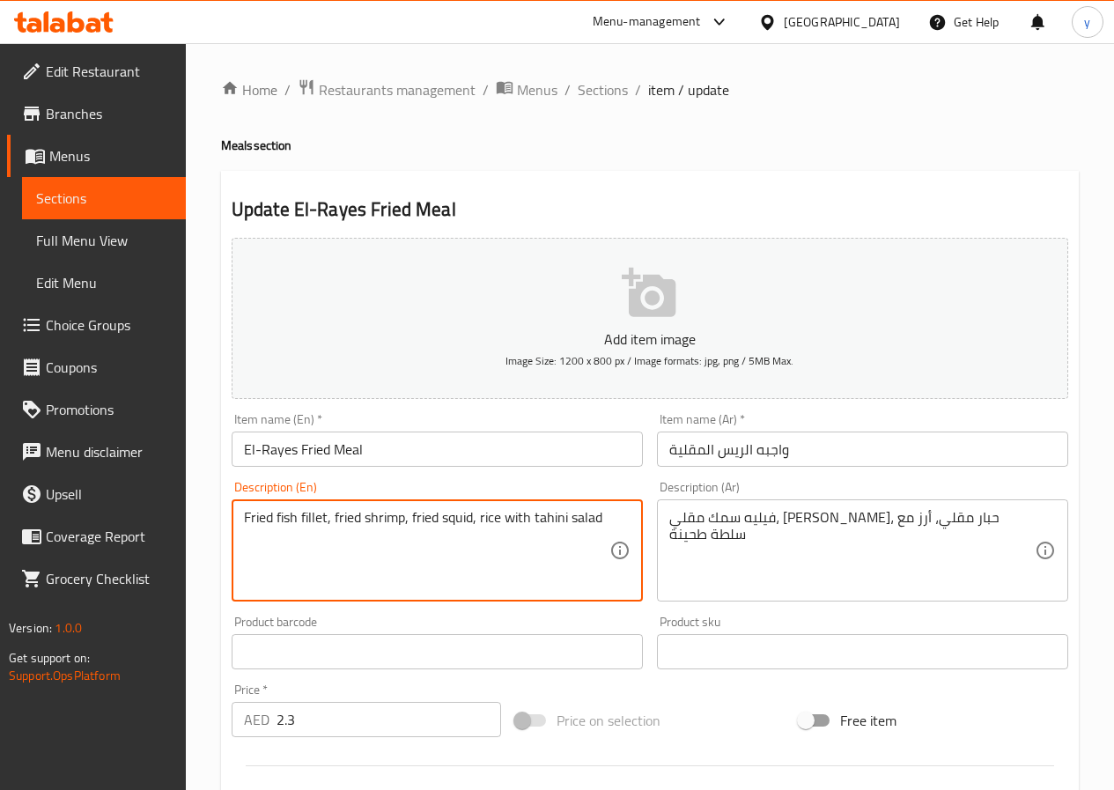
click at [369, 520] on textarea "Fried fish fillet, fried shrimp, fried squid, rice with tahini salad" at bounding box center [426, 551] width 365 height 84
click at [380, 538] on textarea "Fried fish fillet, fried shrimp, fried squid, rice with tahini salad" at bounding box center [426, 551] width 365 height 84
drag, startPoint x: 402, startPoint y: 527, endPoint x: 333, endPoint y: 546, distance: 72.2
click at [333, 546] on textarea "Fried fish fillet, fried shrimp, fried squid, rice with tahini salad" at bounding box center [426, 551] width 365 height 84
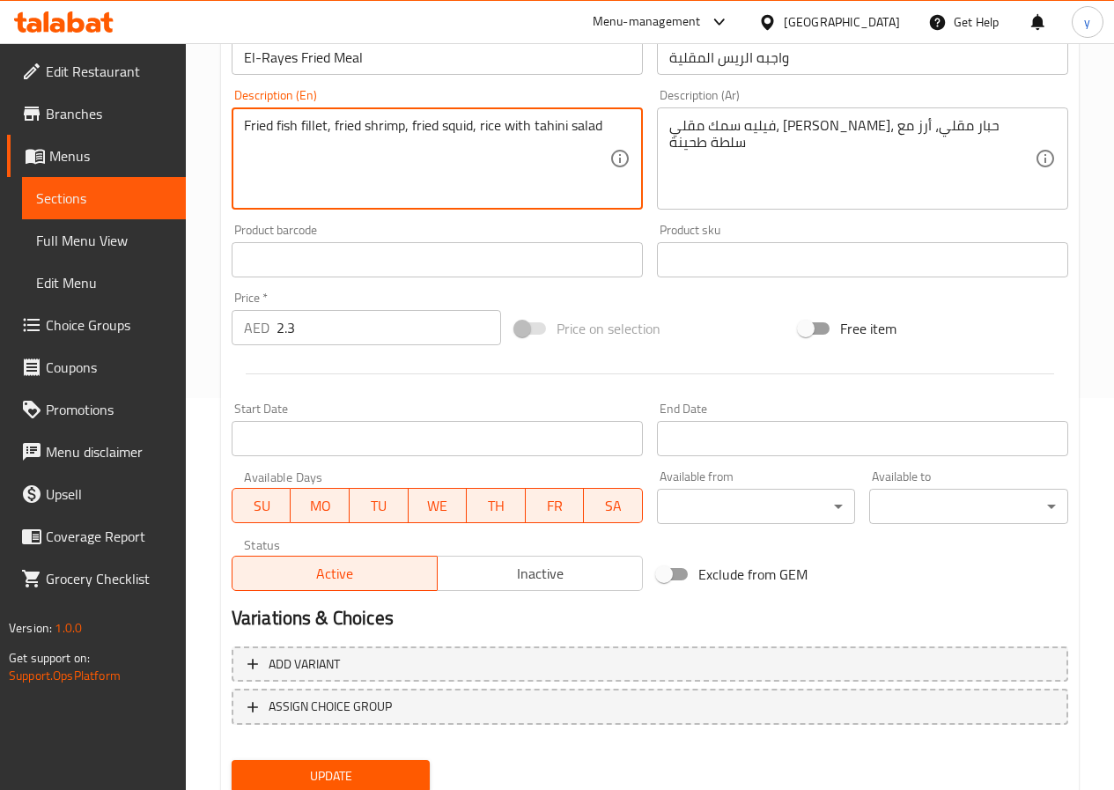
scroll to position [454, 0]
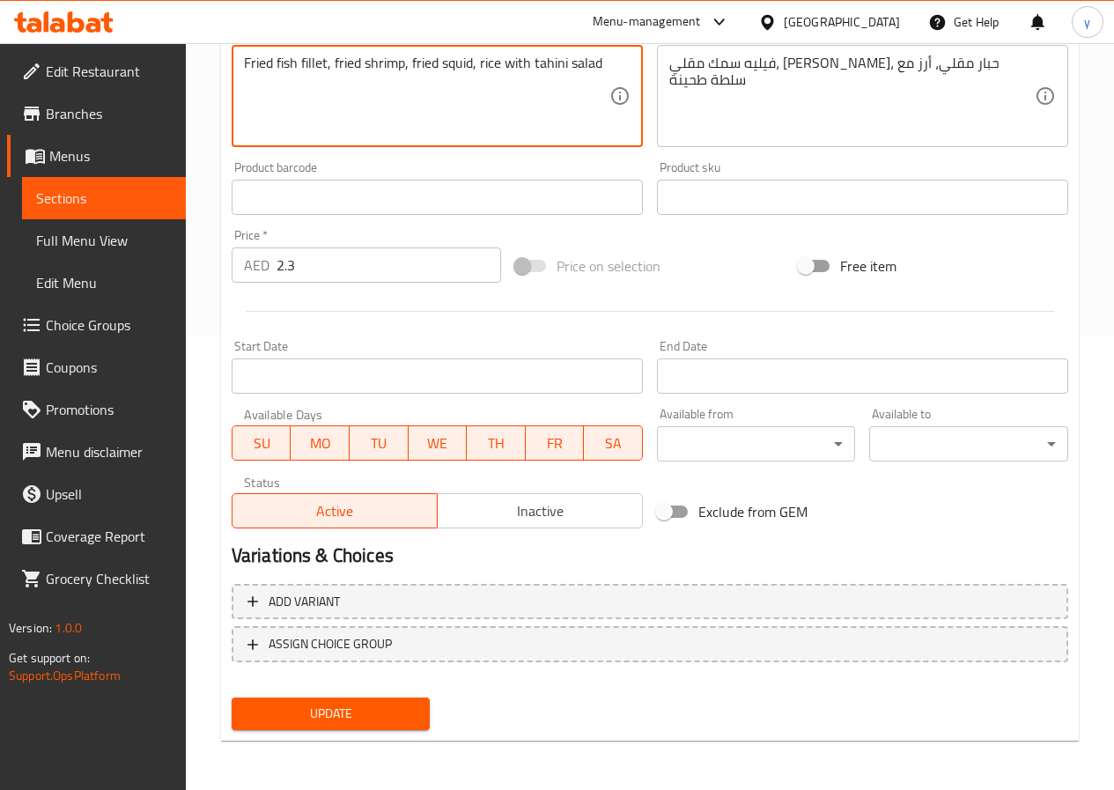
click at [381, 710] on span "Update" at bounding box center [331, 714] width 171 height 22
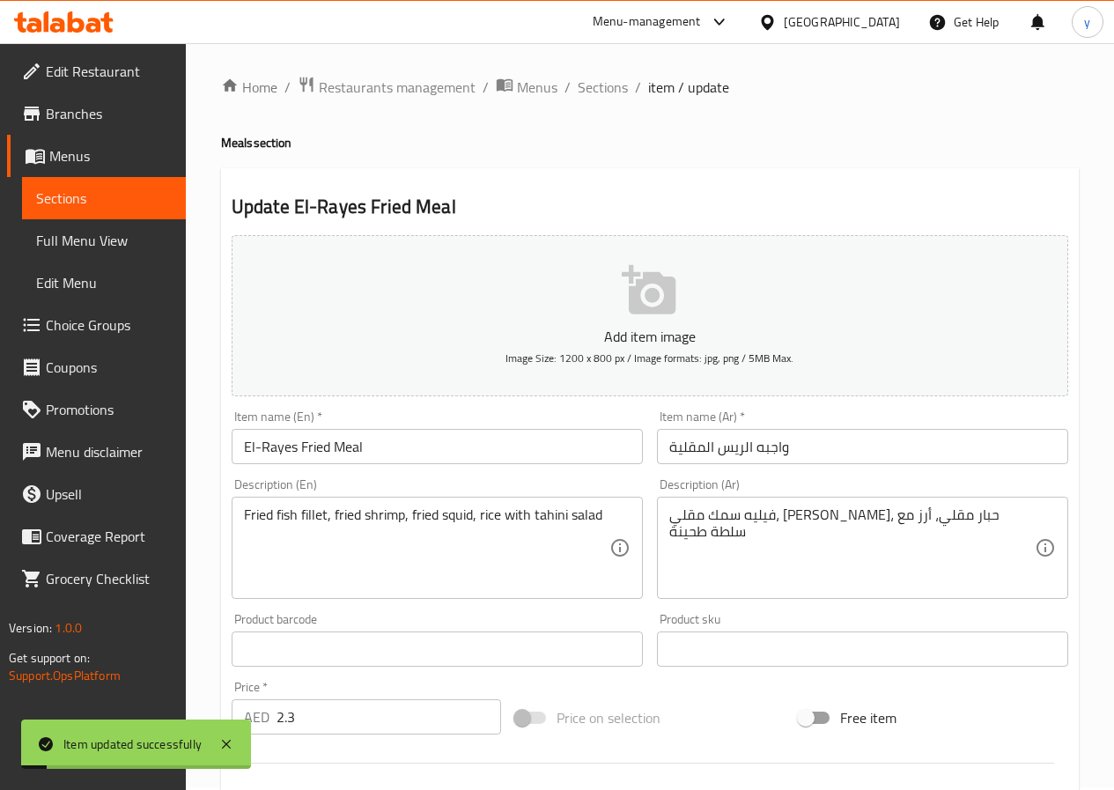
scroll to position [0, 0]
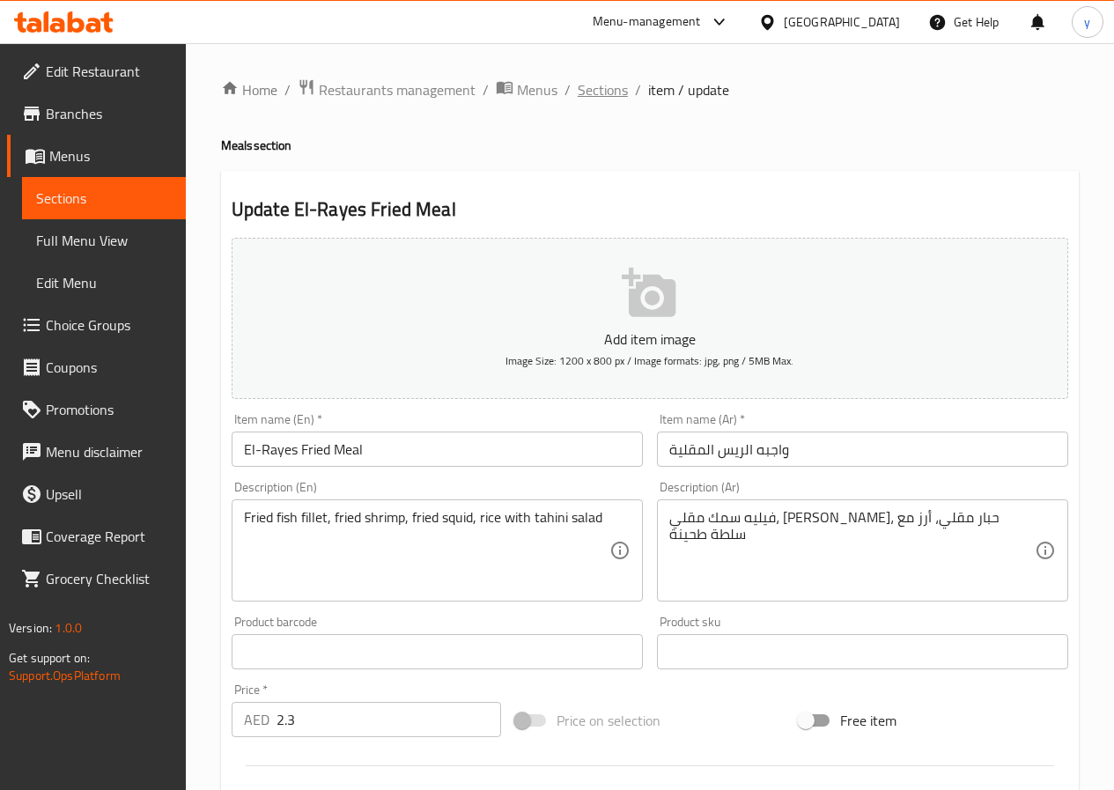
click at [600, 97] on span "Sections" at bounding box center [603, 89] width 50 height 21
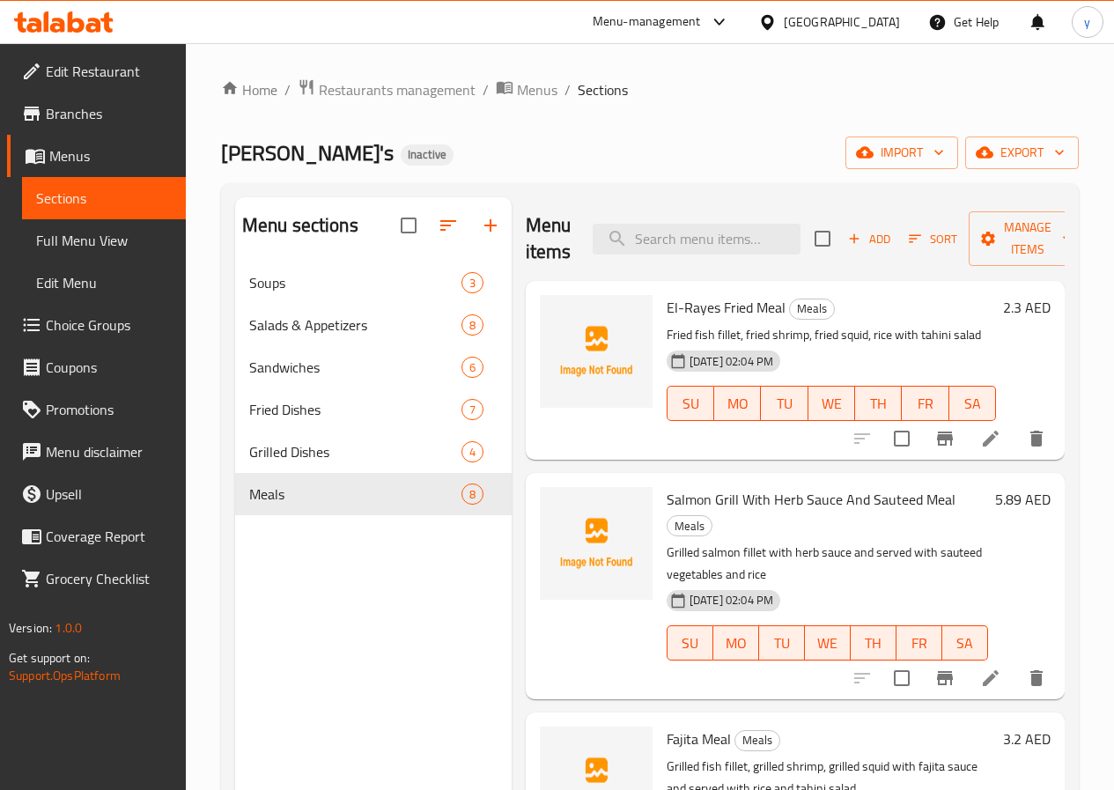
click at [990, 662] on li at bounding box center [990, 678] width 49 height 32
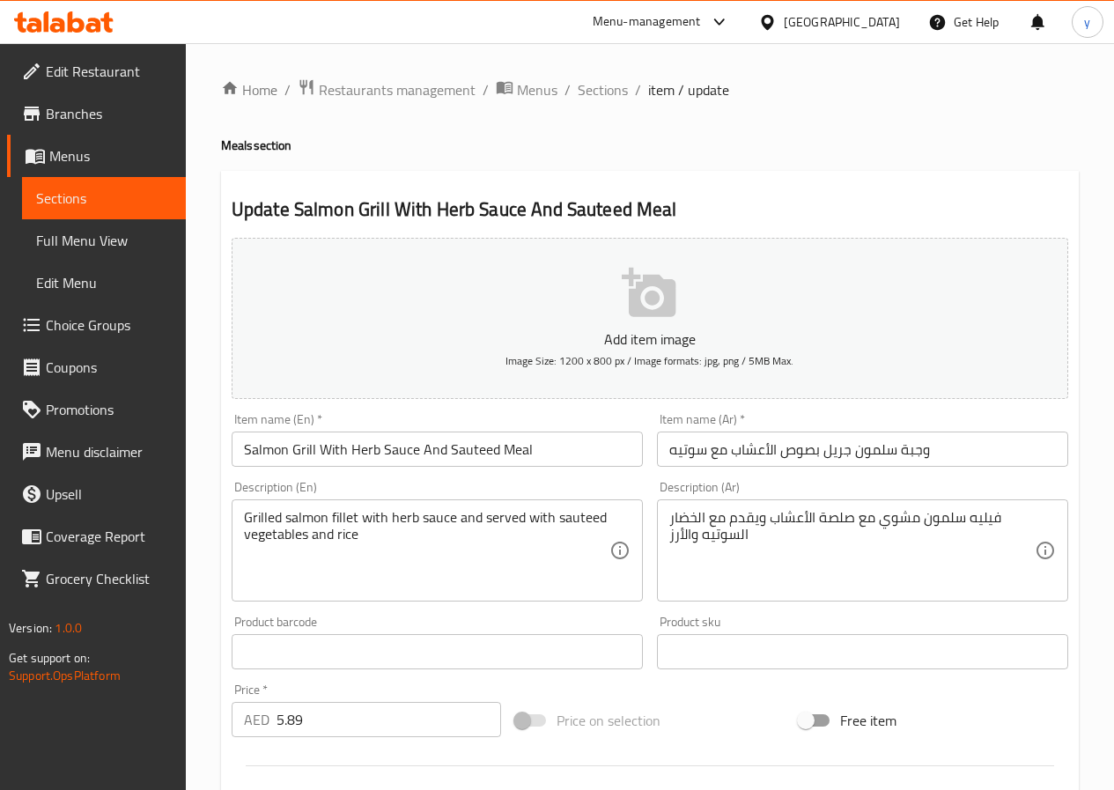
click at [805, 459] on input "وجبة سلمون جريل بصوص الأعشاب مع سوتيه" at bounding box center [862, 448] width 411 height 35
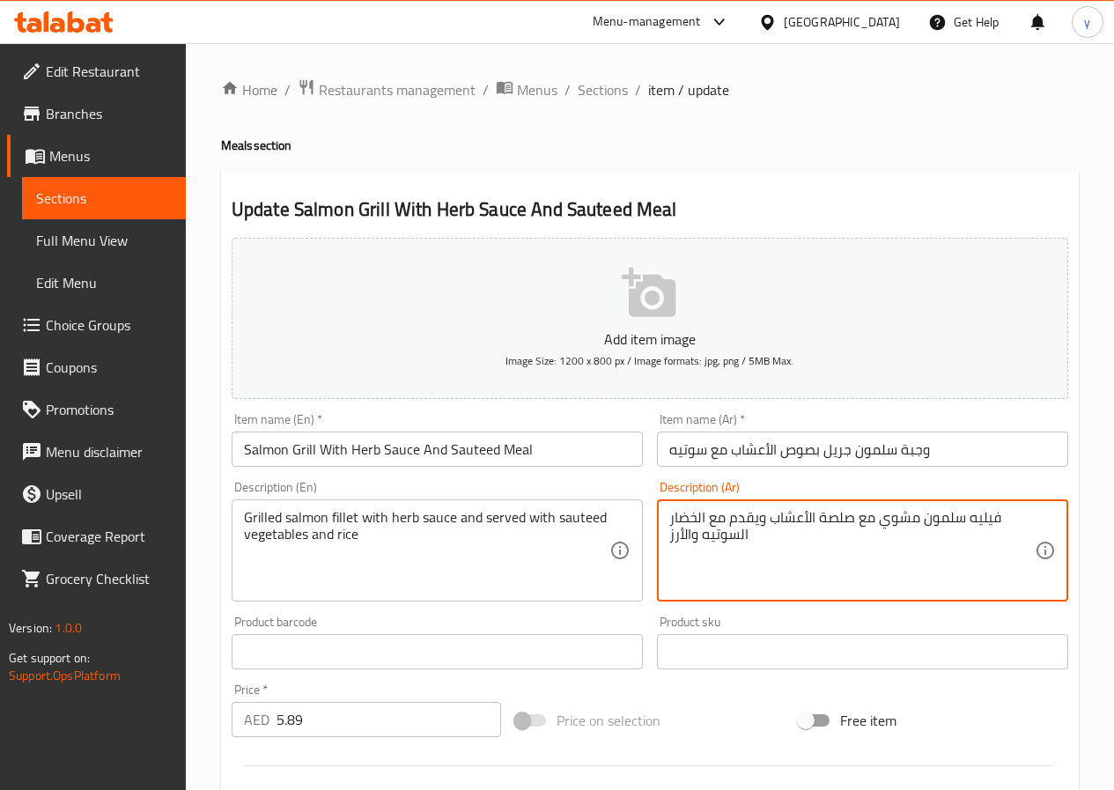
click at [831, 527] on textarea "فيليه سلمون مشوي مع صلصة الأعشاب ويقدم مع الخضار السوتيه والأرز" at bounding box center [851, 551] width 365 height 84
type textarea "فيليه سلمون مشوي مع صوص الأعشاب ويقدم مع الخضار السوتيه والأرز"
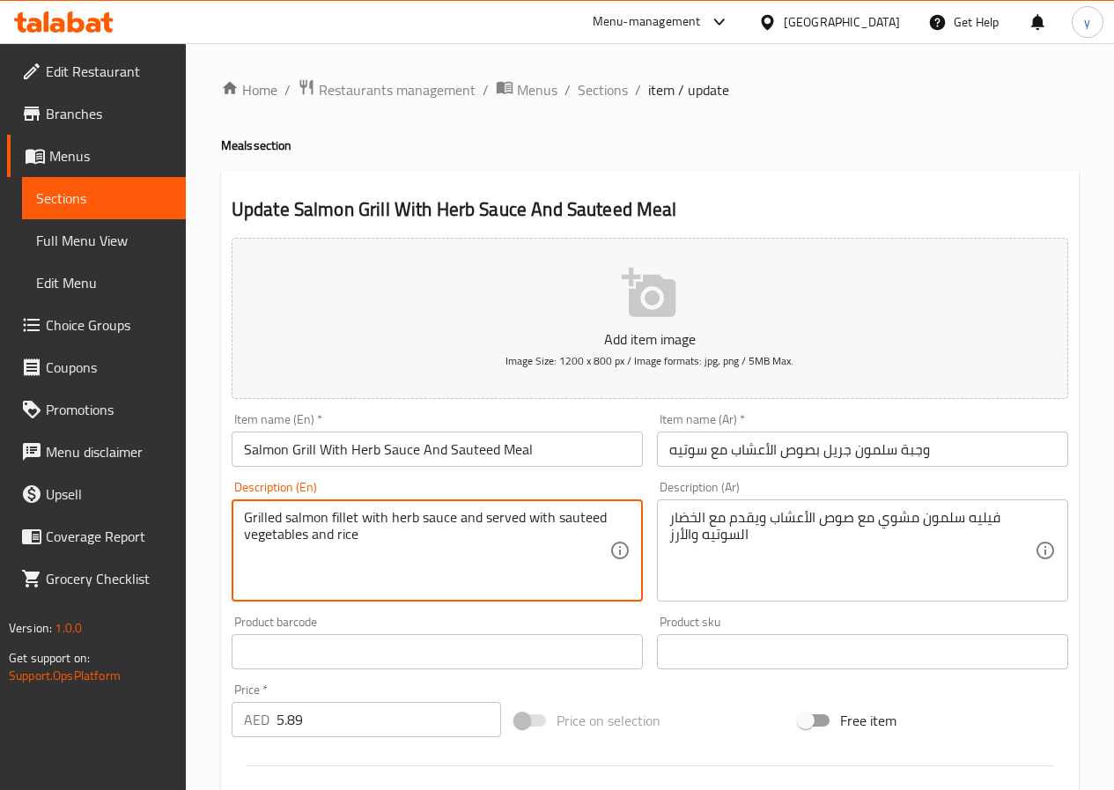
drag, startPoint x: 387, startPoint y: 517, endPoint x: 453, endPoint y: 526, distance: 65.7
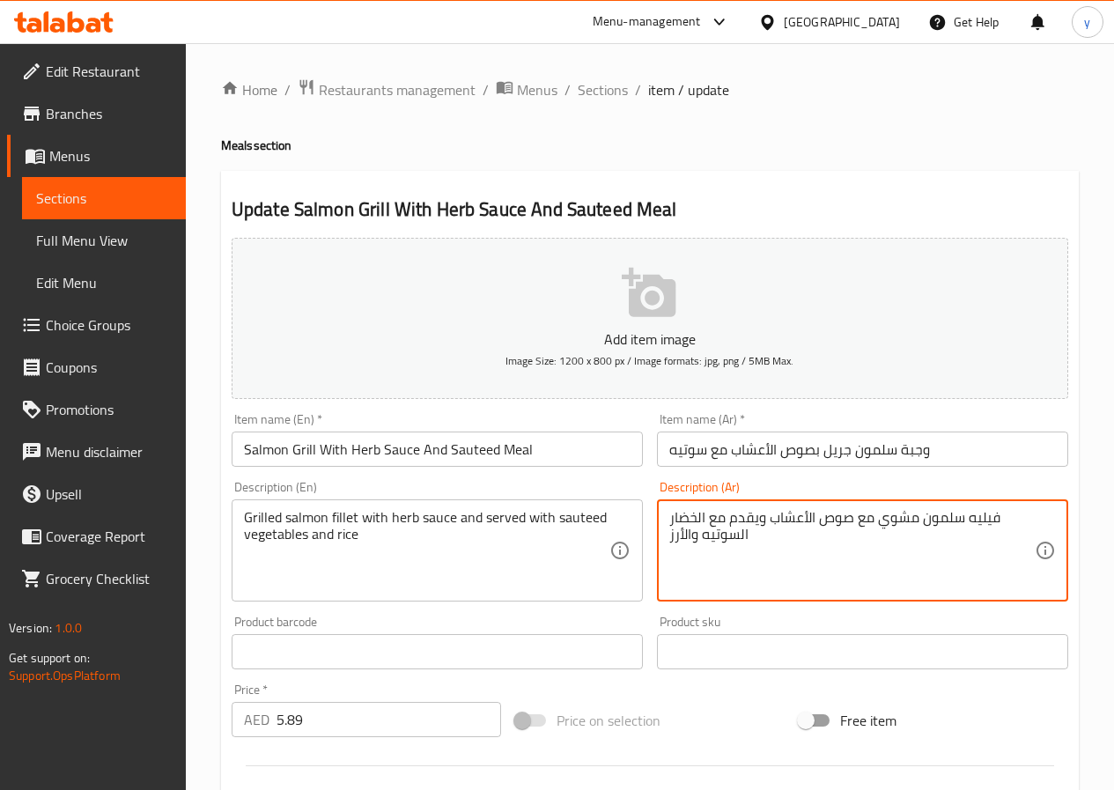
drag, startPoint x: 581, startPoint y: 522, endPoint x: 916, endPoint y: 556, distance: 336.2
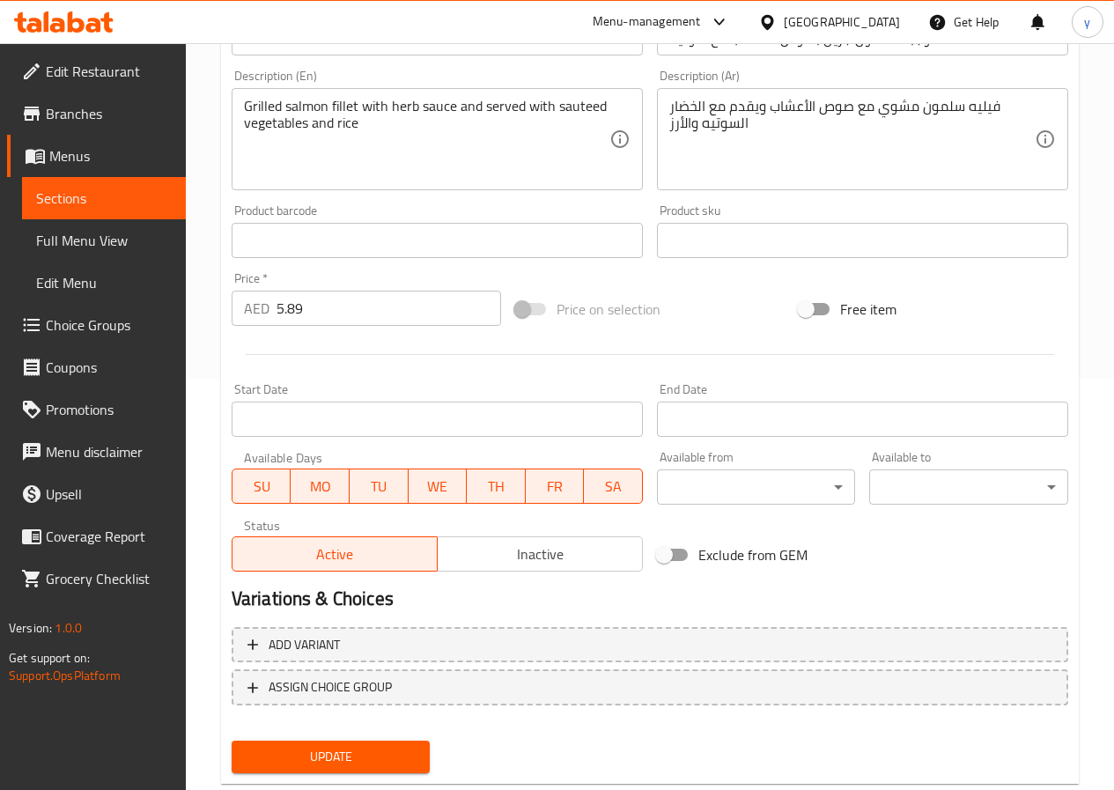
scroll to position [454, 0]
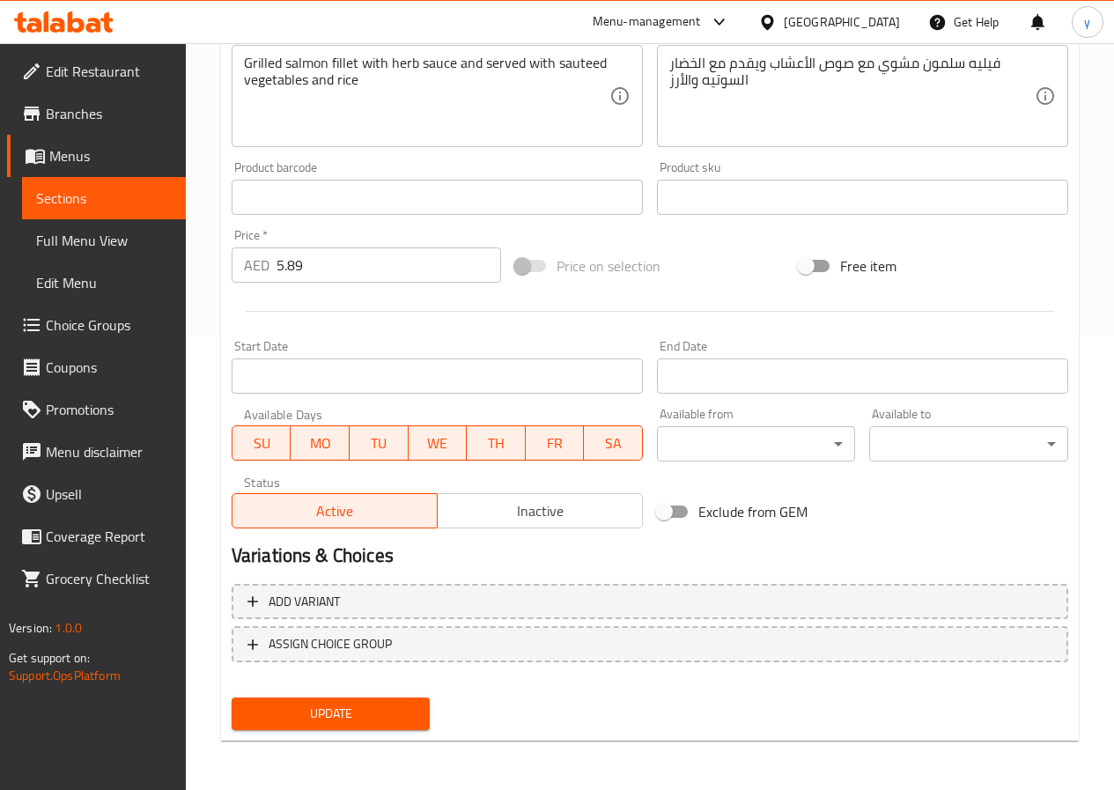
click at [344, 718] on span "Update" at bounding box center [331, 714] width 171 height 22
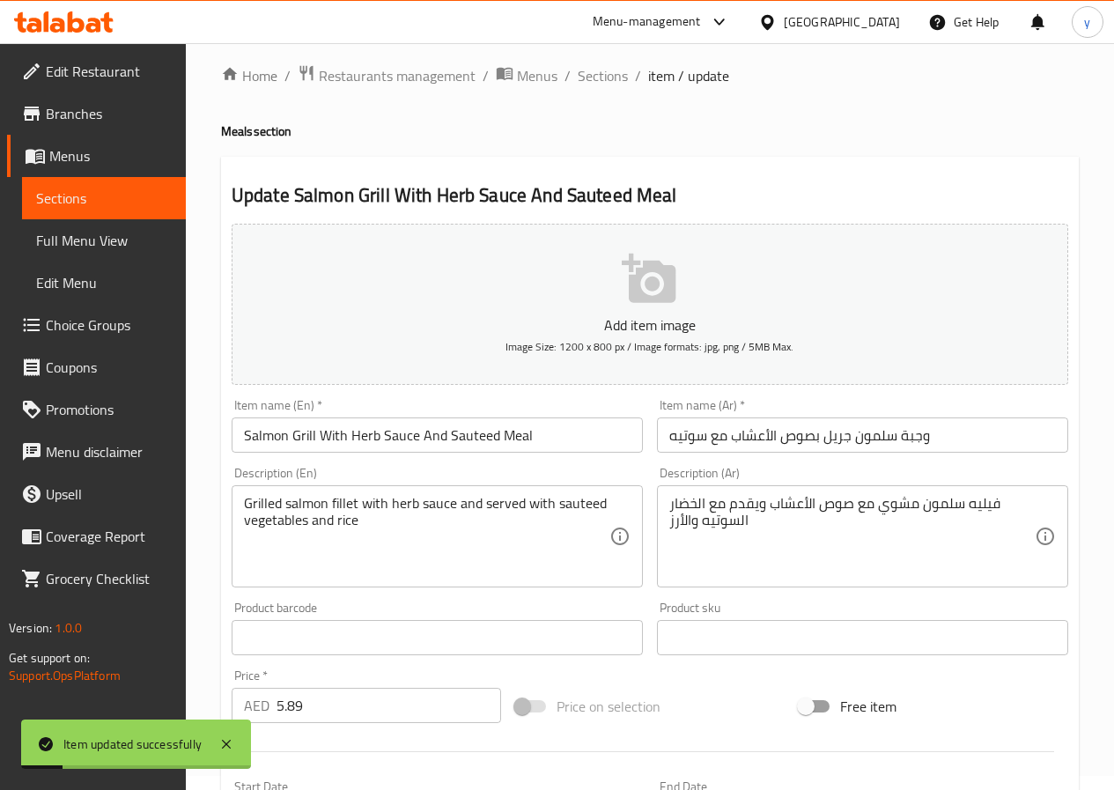
scroll to position [0, 0]
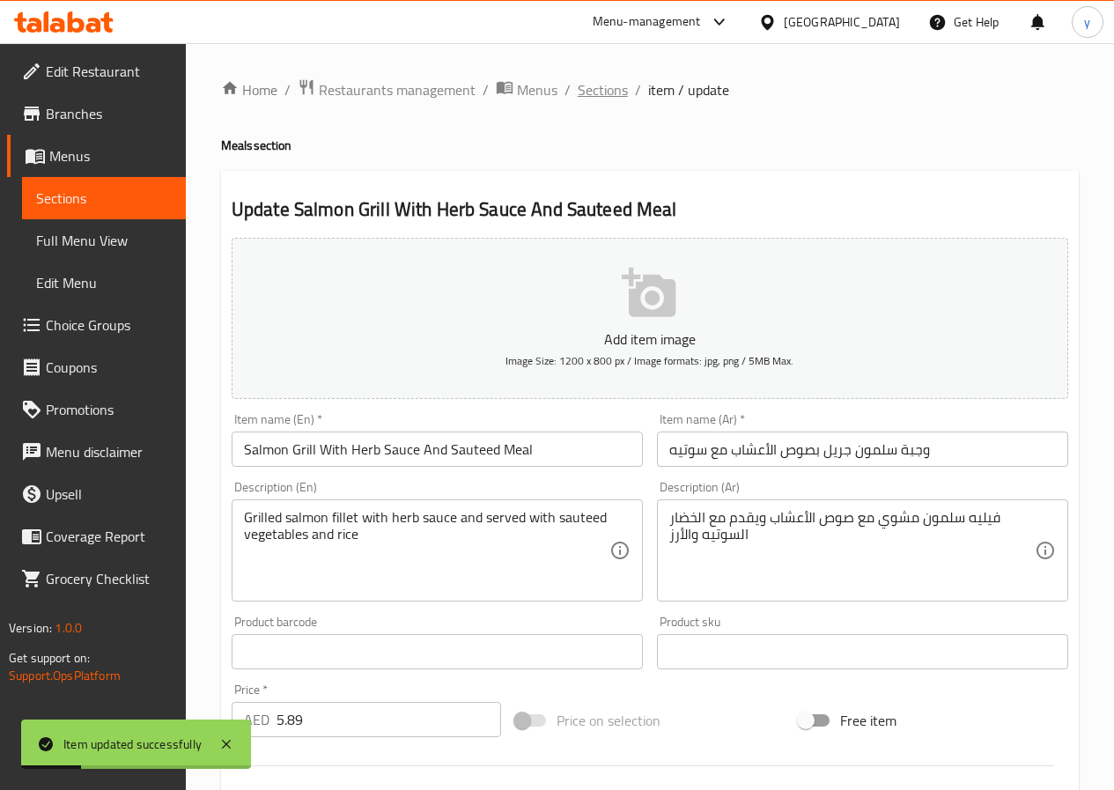
click at [597, 95] on span "Sections" at bounding box center [603, 89] width 50 height 21
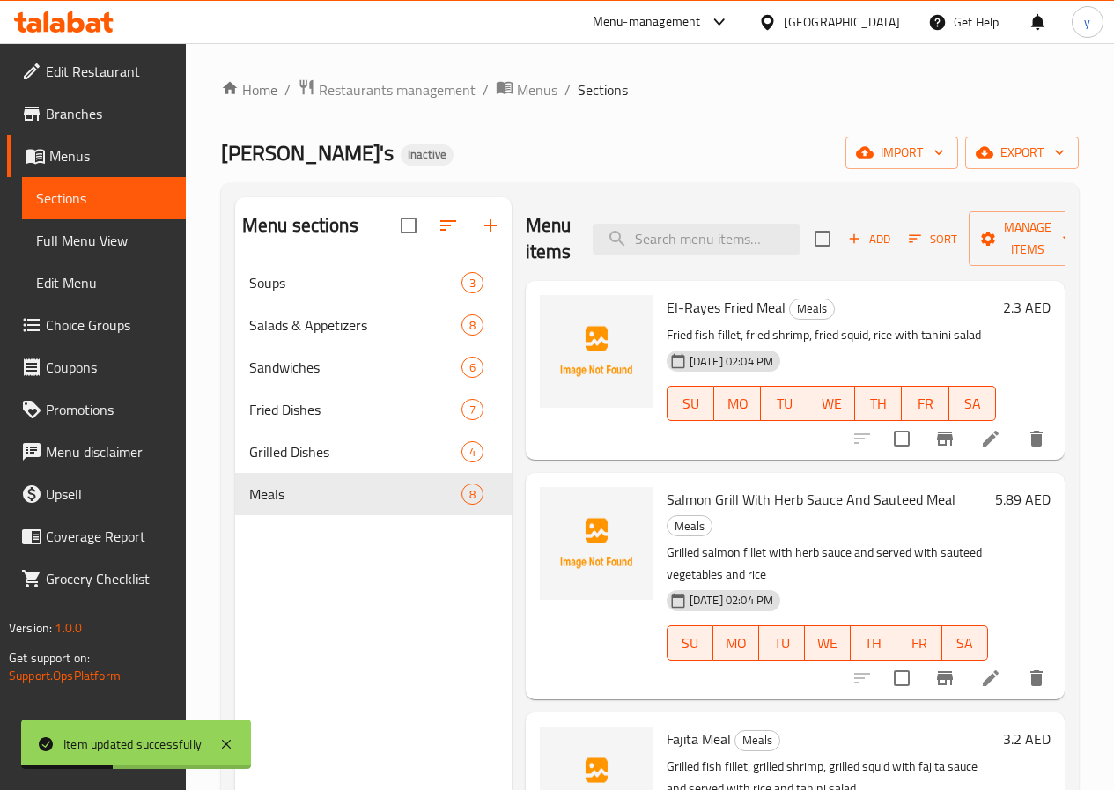
scroll to position [176, 0]
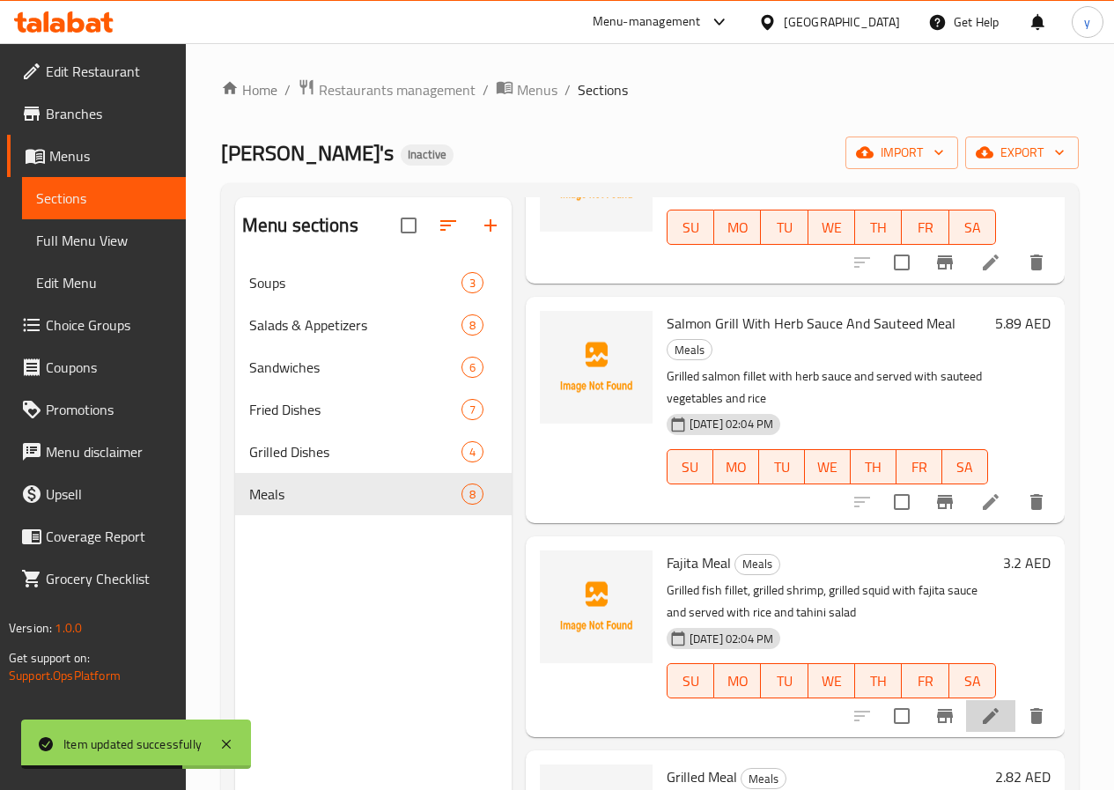
click at [988, 700] on li at bounding box center [990, 716] width 49 height 32
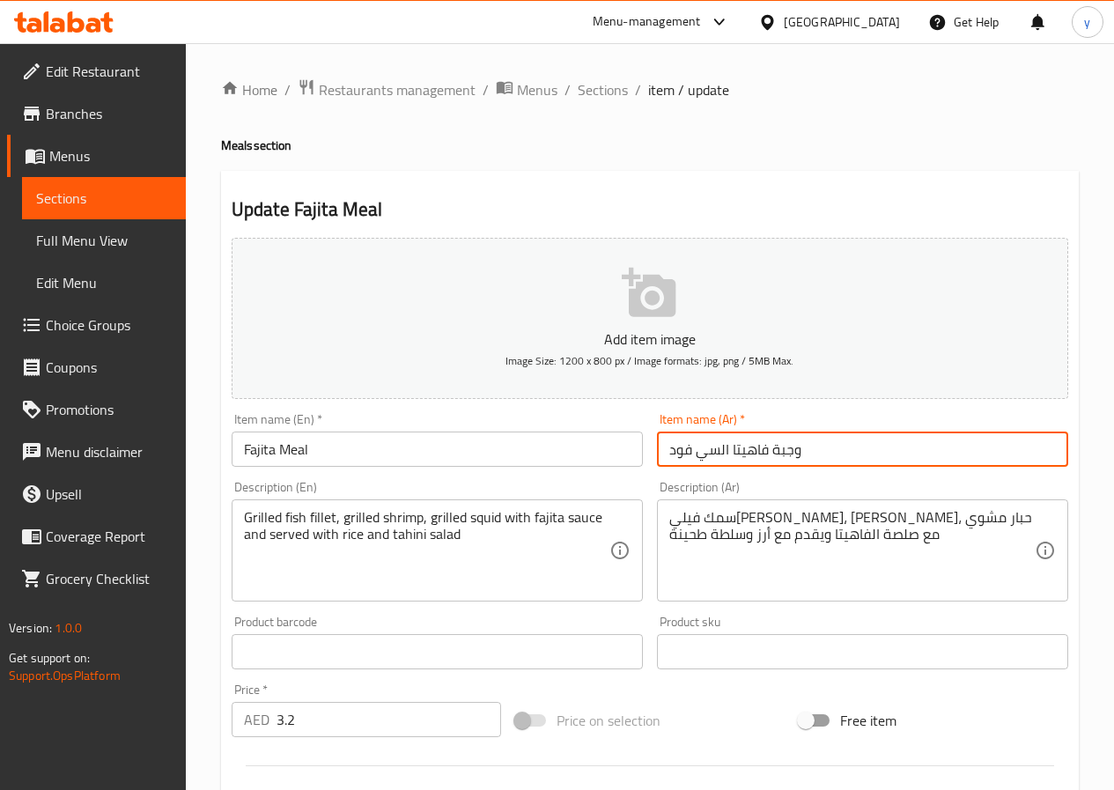
drag, startPoint x: 730, startPoint y: 453, endPoint x: 586, endPoint y: 505, distance: 152.6
click at [592, 507] on div "Add item image Image Size: 1200 x 800 px / Image formats: jpg, png / 5MB Max. I…" at bounding box center [650, 610] width 851 height 759
type input "وجبة فاهيتا"
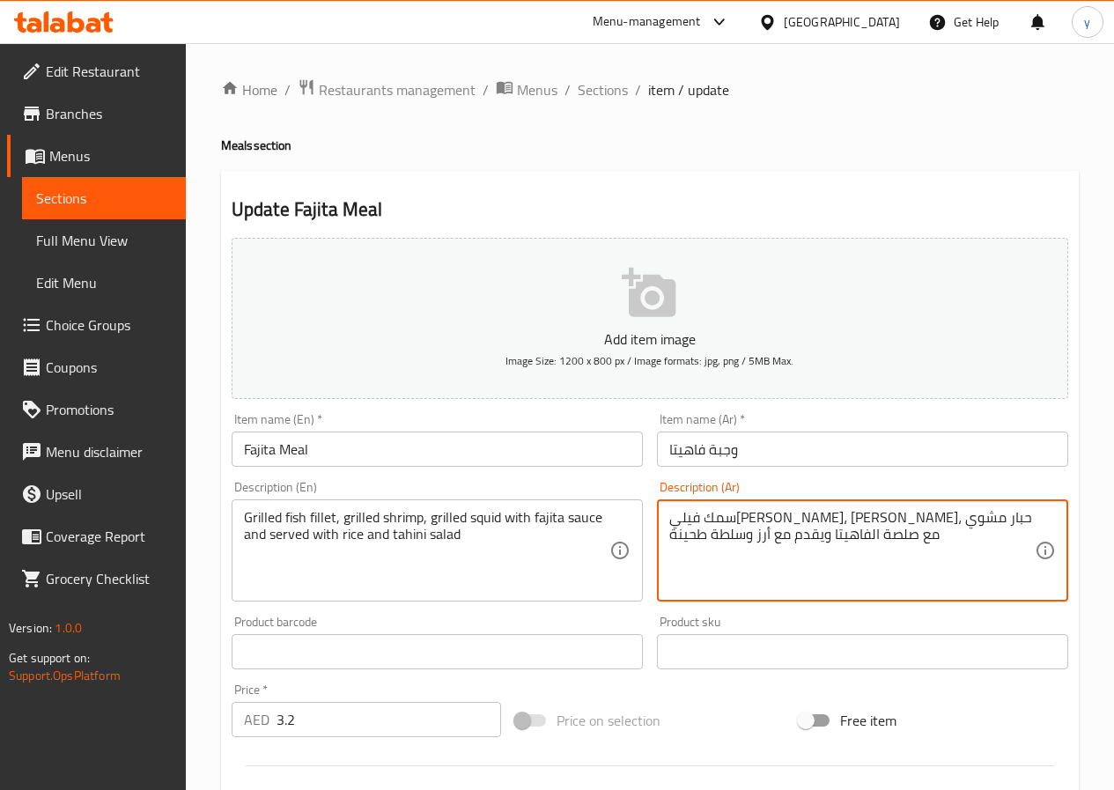
click at [694, 519] on textarea "سمك فيليه مشوي، روبيان مشوي، حبار مشوي مع صلصة الفاهيتا ويقدم مع أرز وسلطة طحينة" at bounding box center [851, 551] width 365 height 84
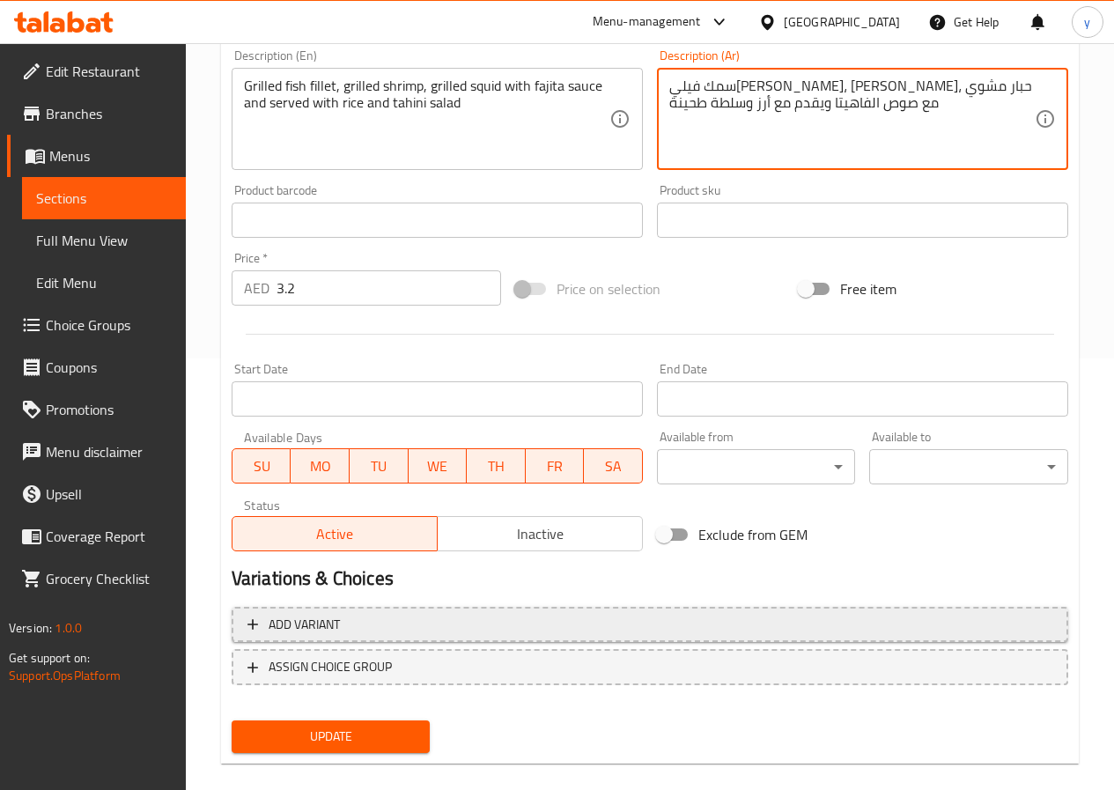
scroll to position [440, 0]
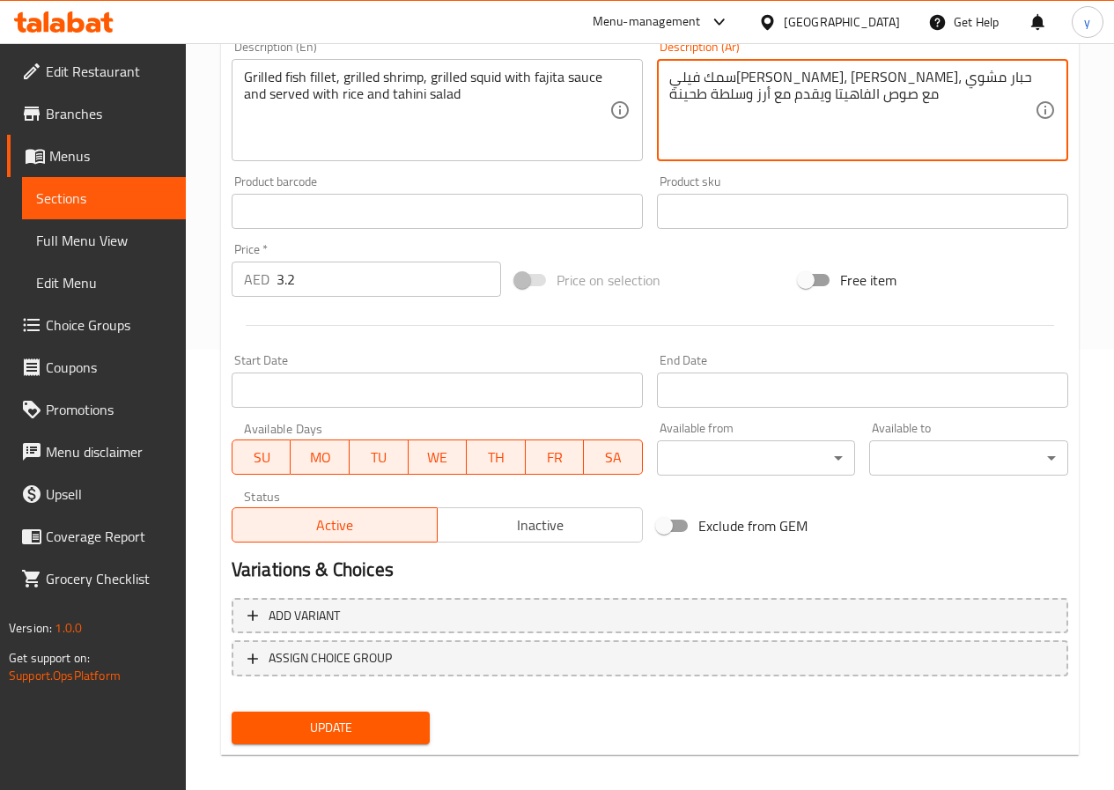
type textarea "سمك فيليه مشوي، روبيان مشوي، حبار مشوي مع صوص الفاهيتا ويقدم مع أرز وسلطة طحينة"
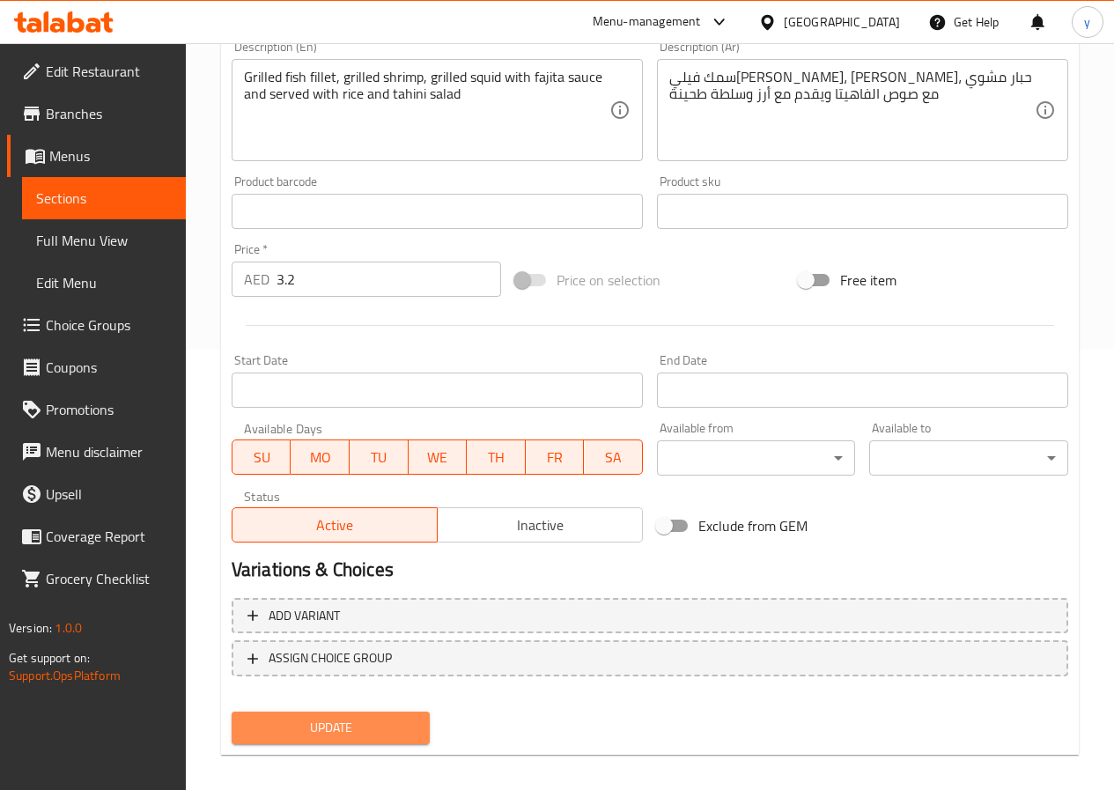
click at [335, 727] on span "Update" at bounding box center [331, 728] width 171 height 22
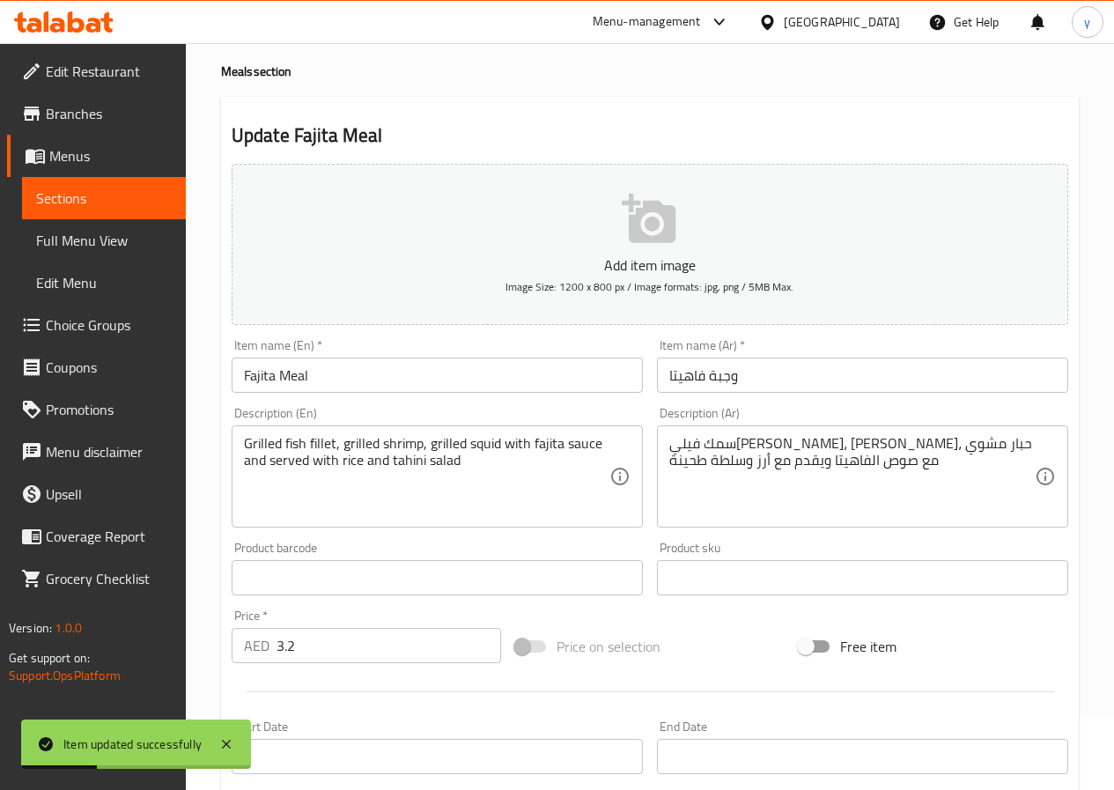
scroll to position [0, 0]
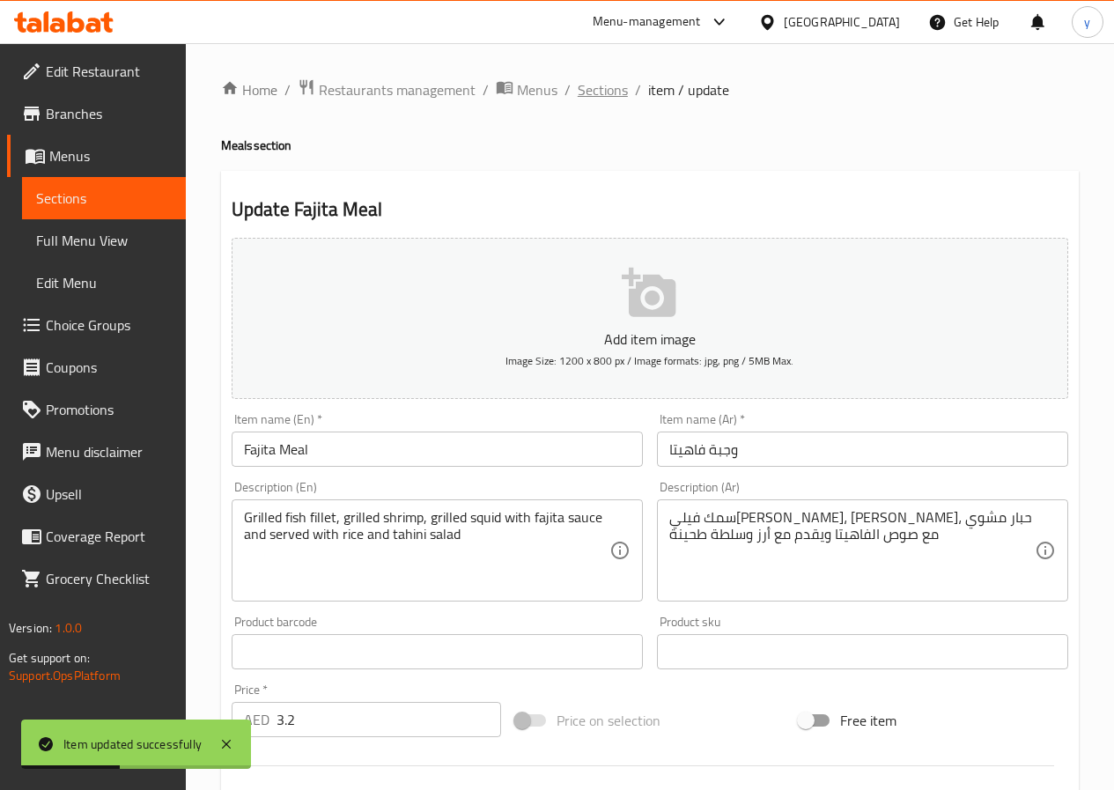
click at [595, 88] on span "Sections" at bounding box center [603, 89] width 50 height 21
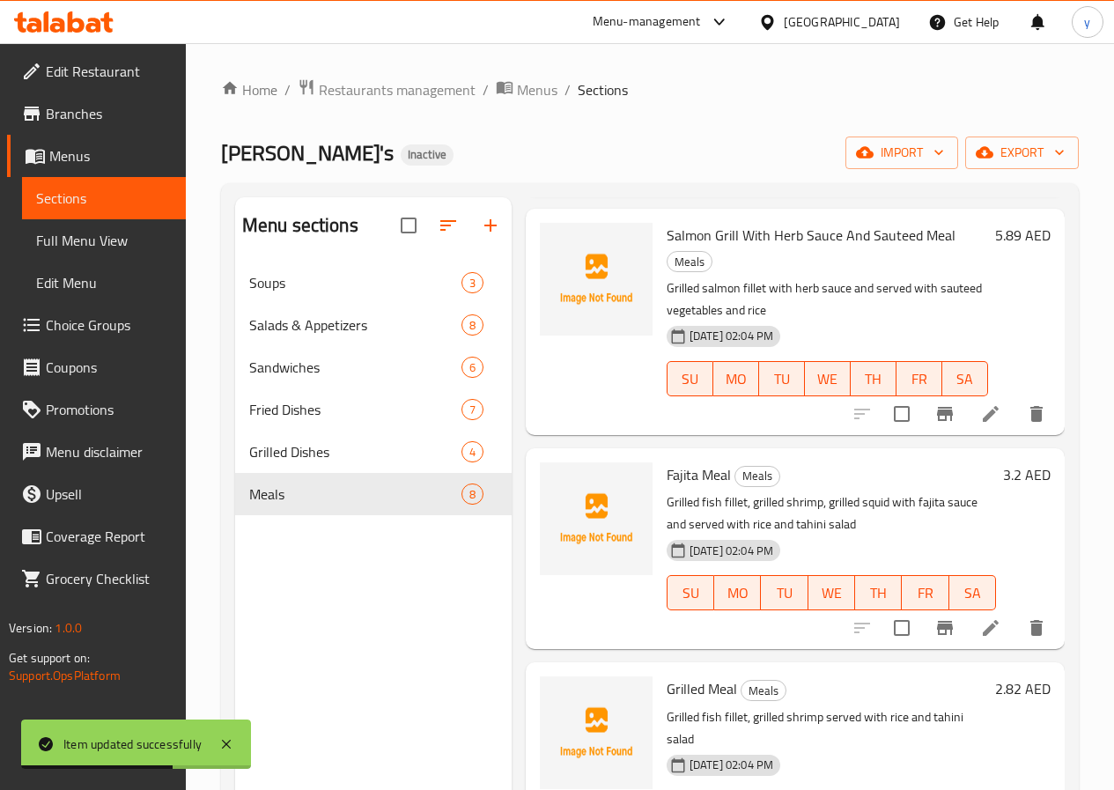
scroll to position [440, 0]
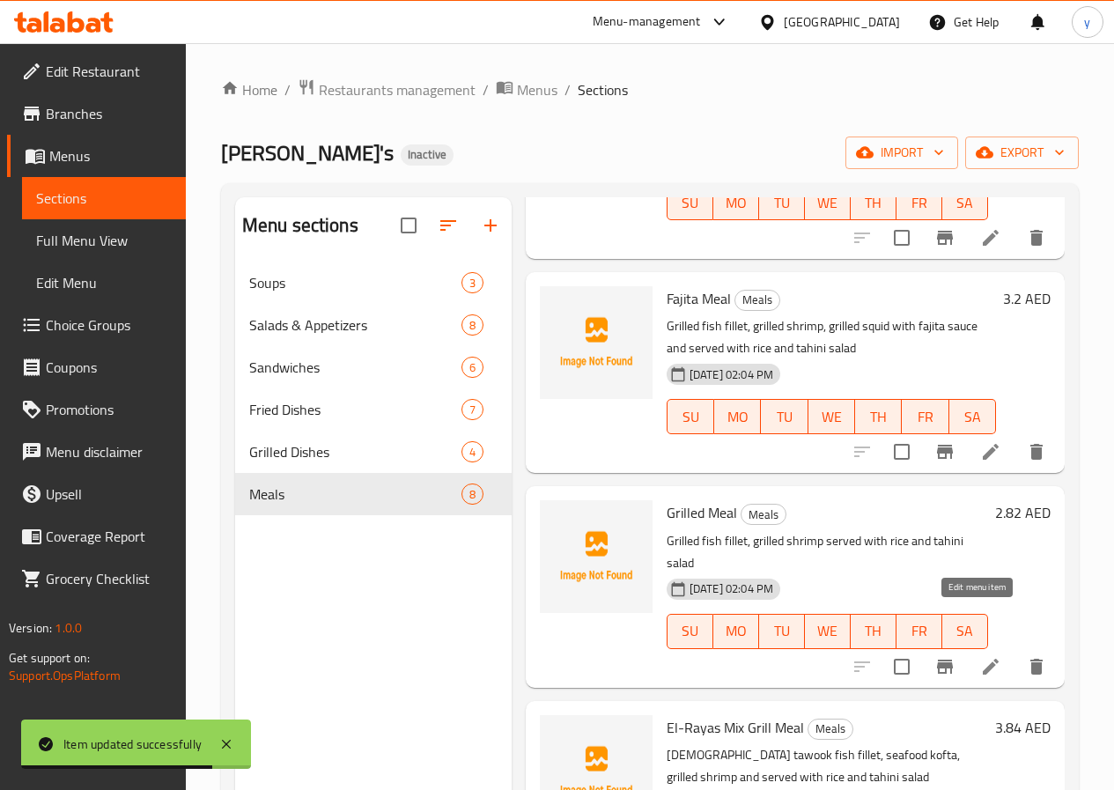
click at [983, 656] on icon at bounding box center [990, 666] width 21 height 21
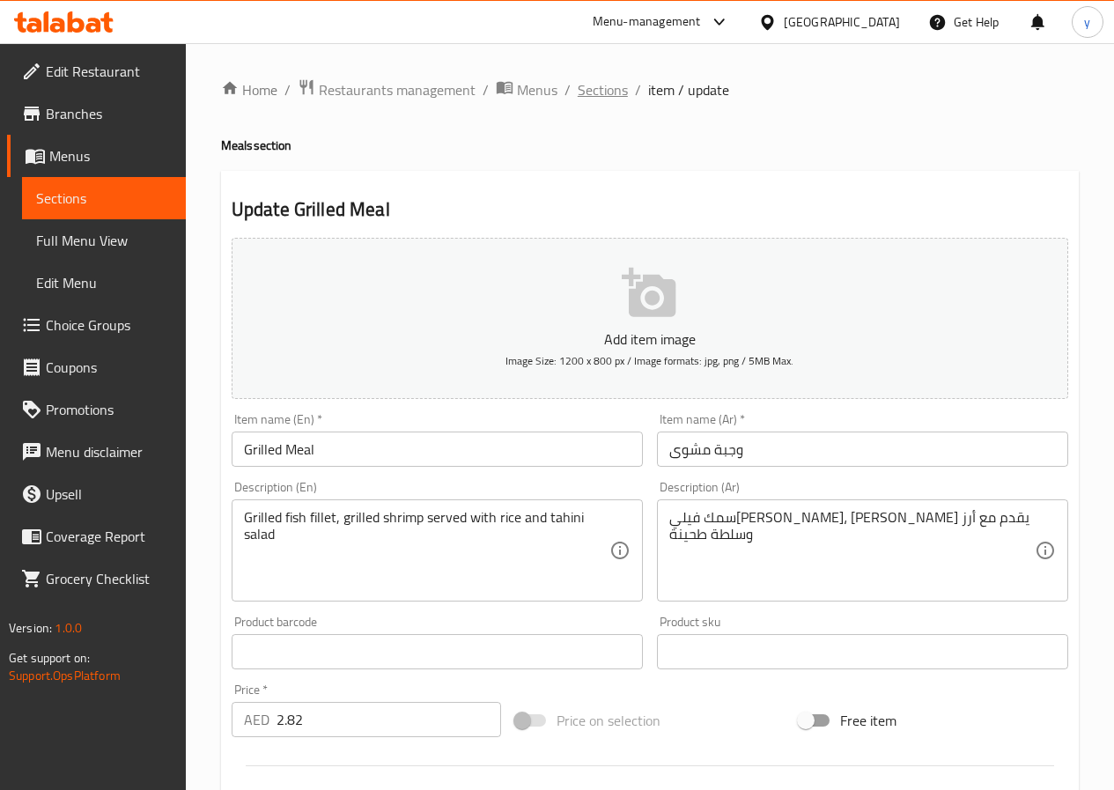
click at [606, 97] on span "Sections" at bounding box center [603, 89] width 50 height 21
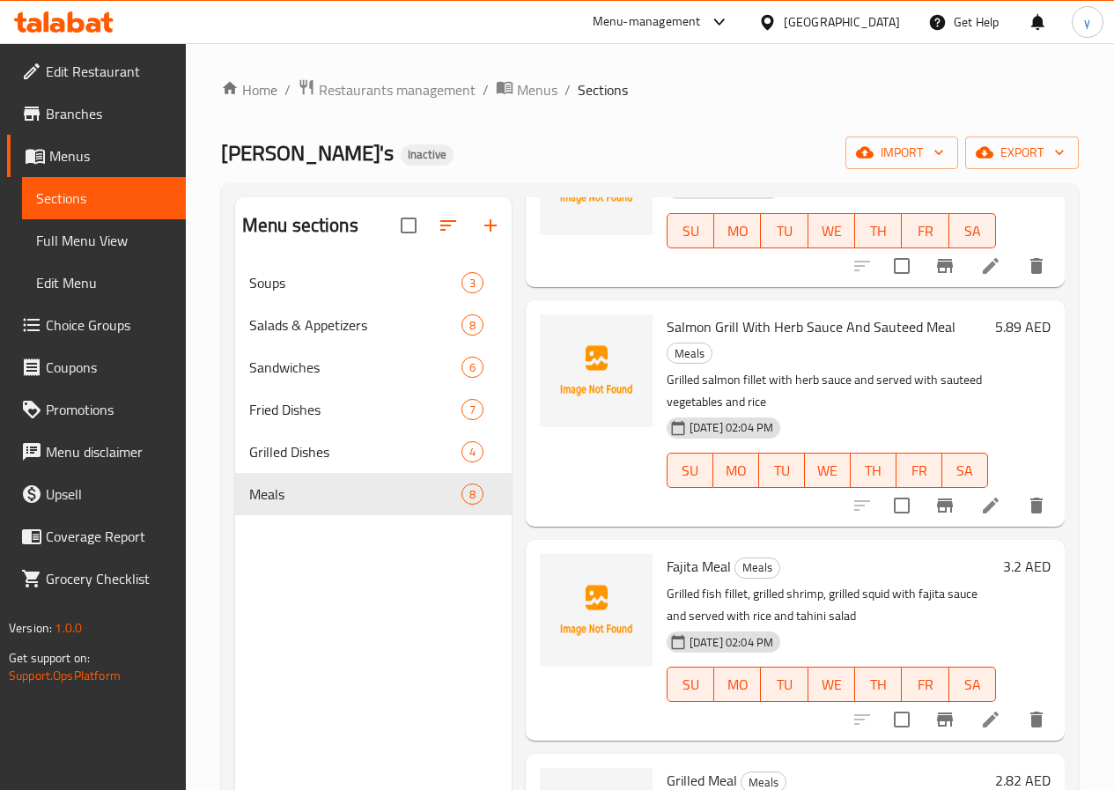
scroll to position [176, 0]
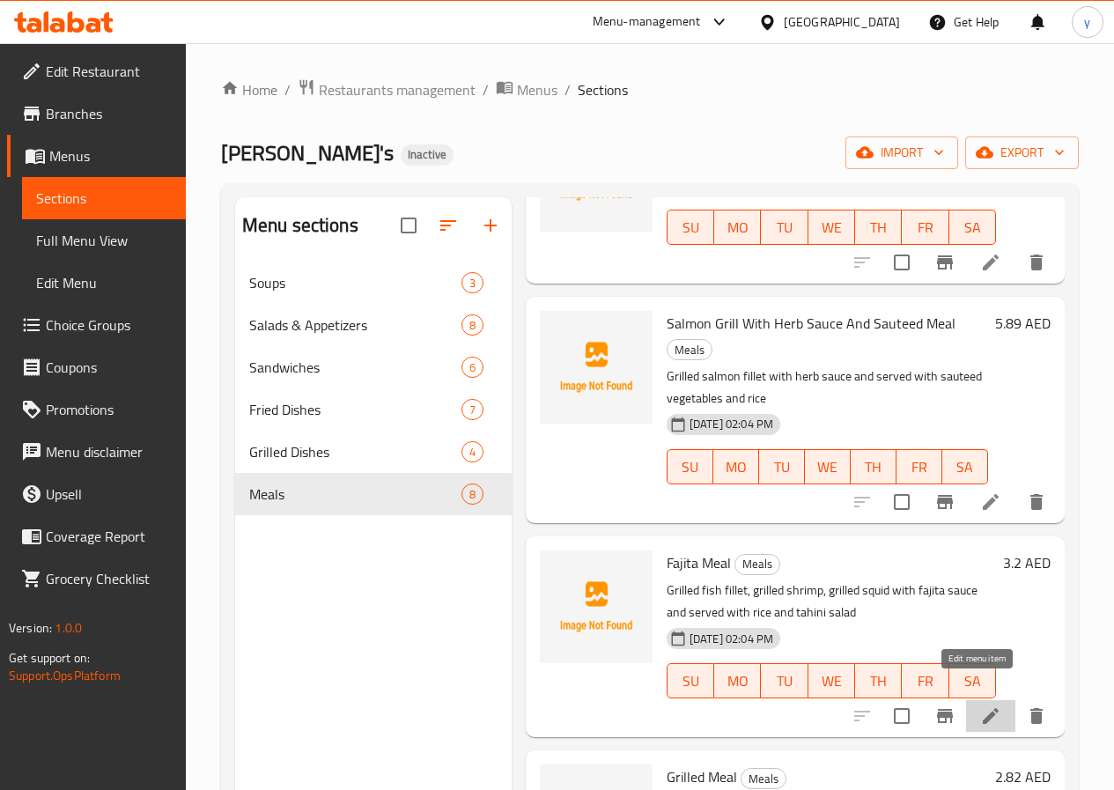
click at [985, 705] on icon at bounding box center [990, 715] width 21 height 21
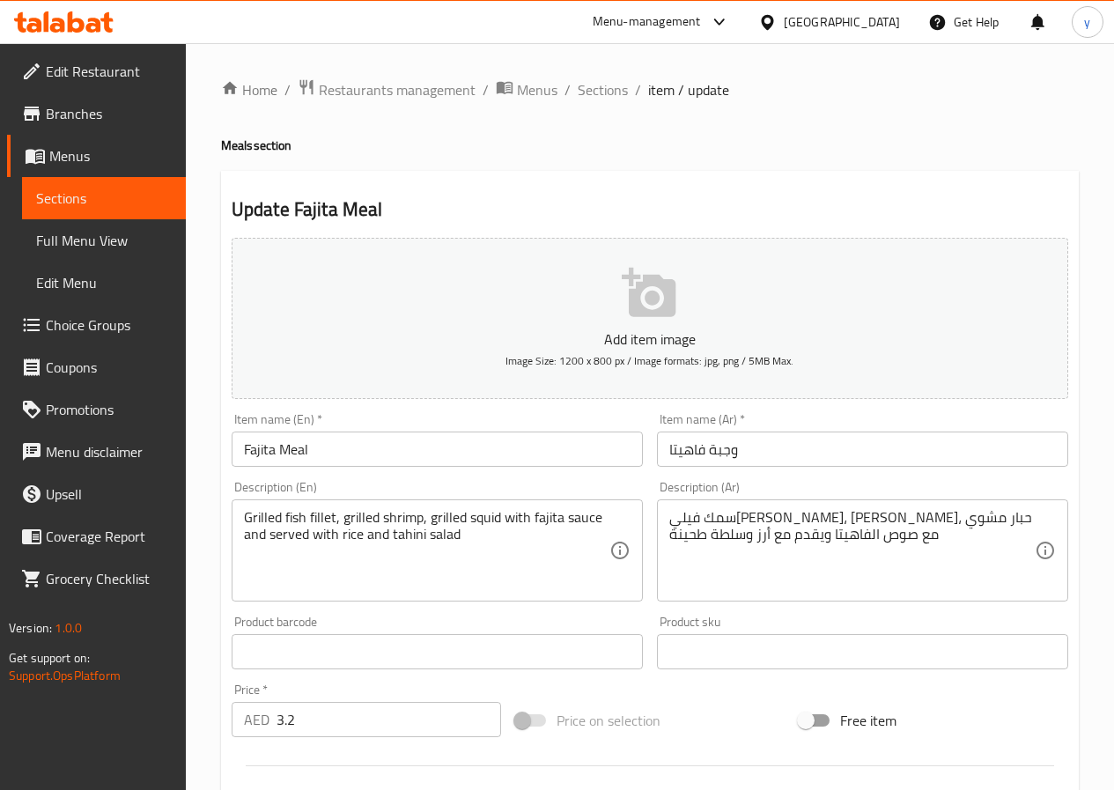
click at [667, 456] on input "وجبة فاهيتا" at bounding box center [862, 448] width 411 height 35
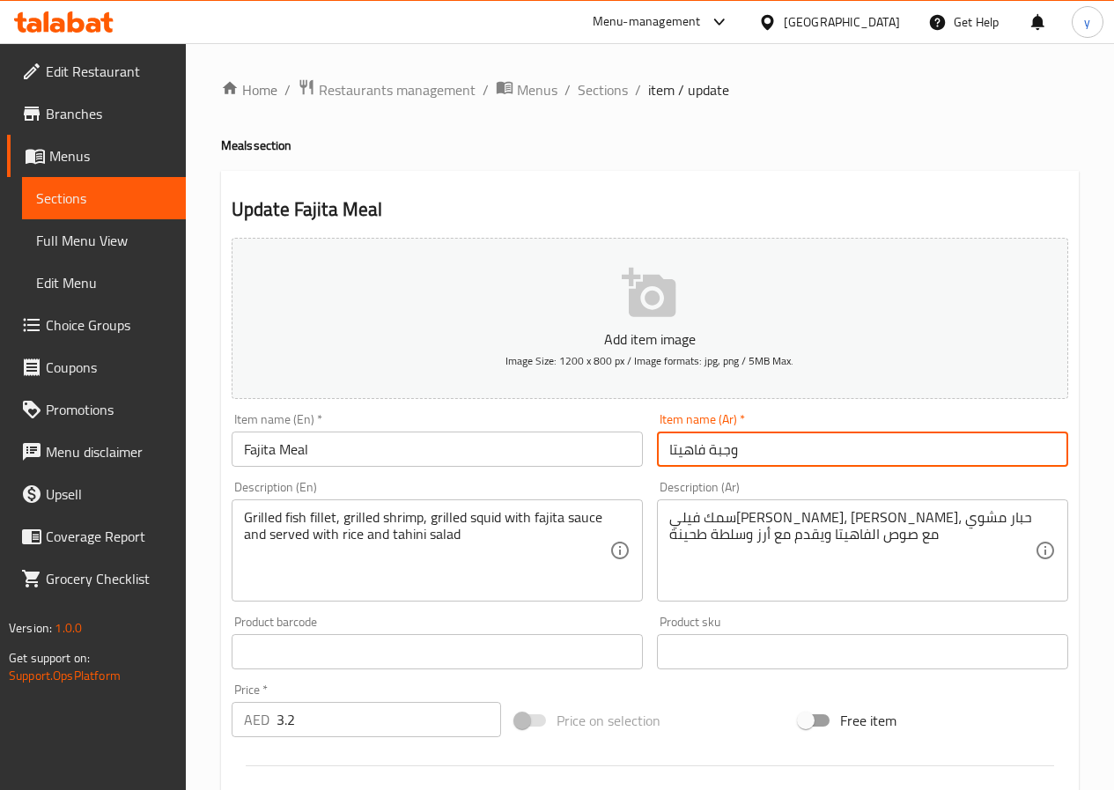
click at [404, 463] on input "Fajita Meal" at bounding box center [437, 448] width 411 height 35
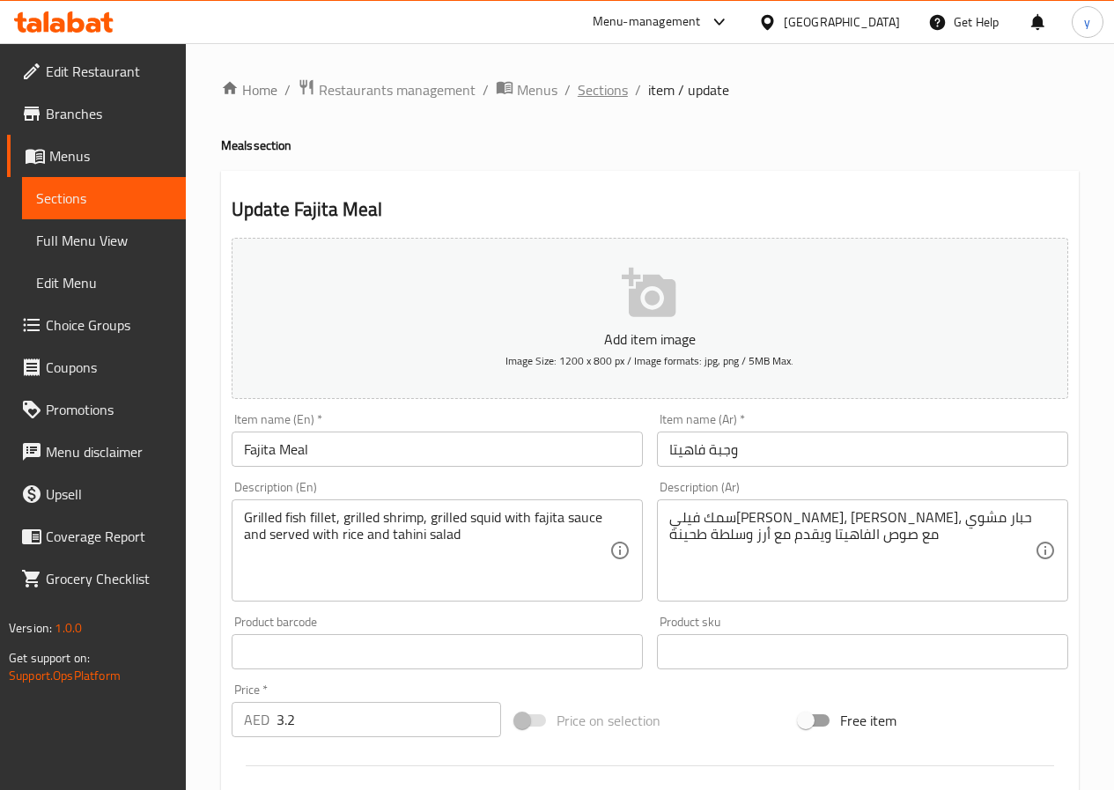
click at [615, 95] on span "Sections" at bounding box center [603, 89] width 50 height 21
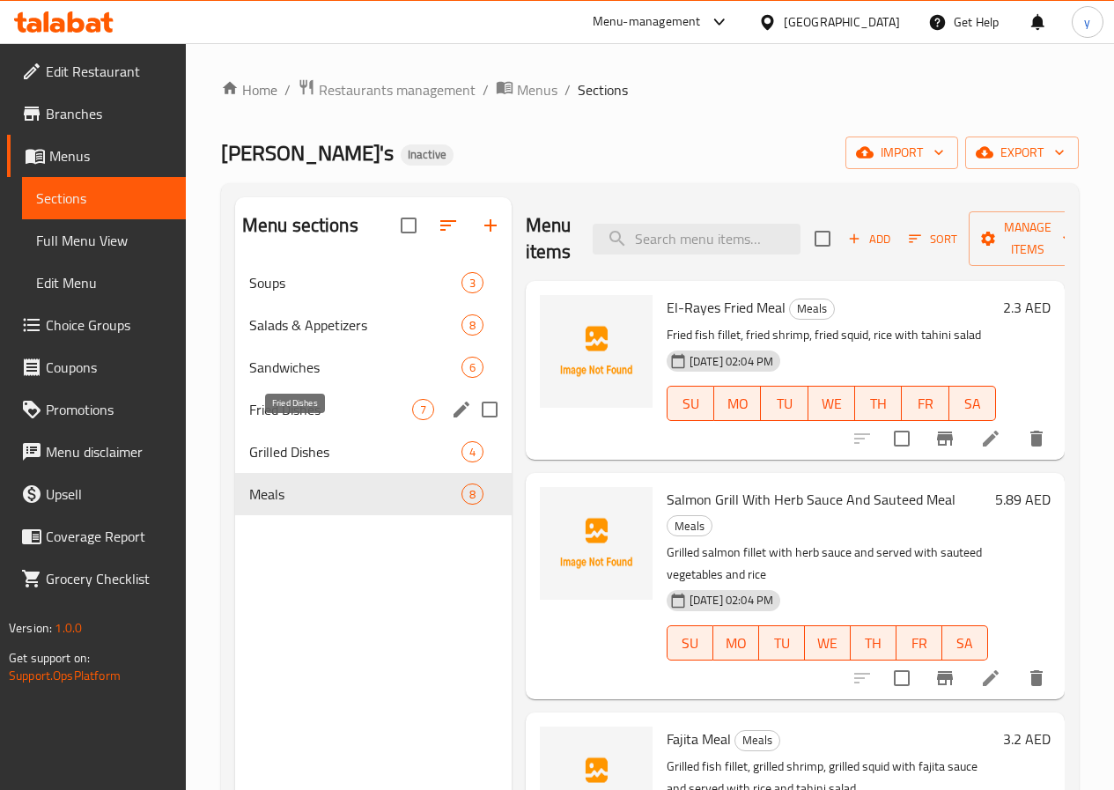
click at [280, 420] on span "Fried Dishes" at bounding box center [330, 409] width 163 height 21
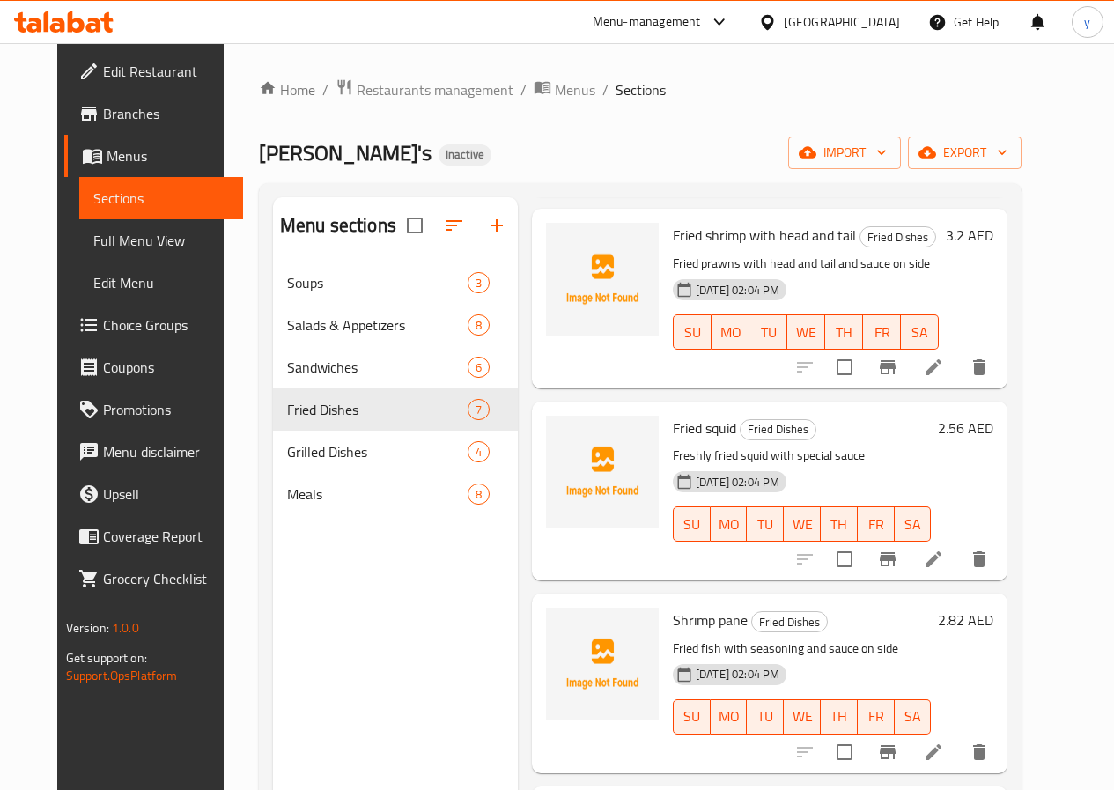
scroll to position [440, 0]
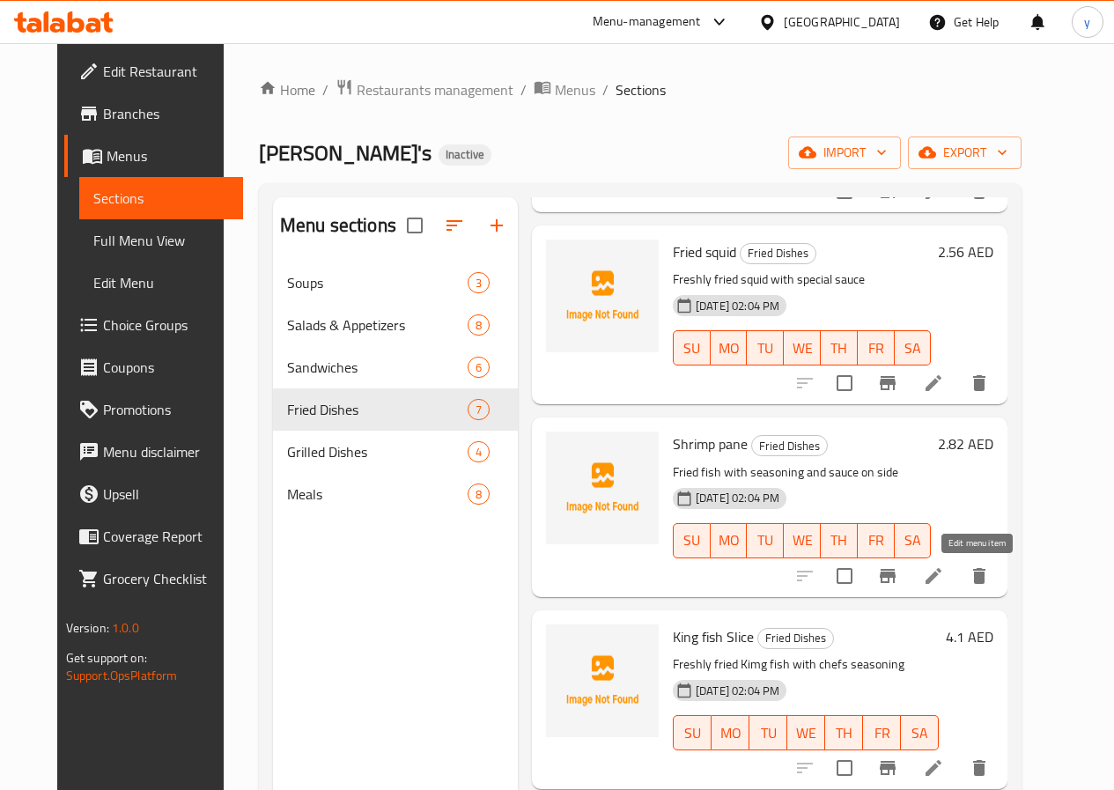
click at [944, 576] on icon at bounding box center [933, 575] width 21 height 21
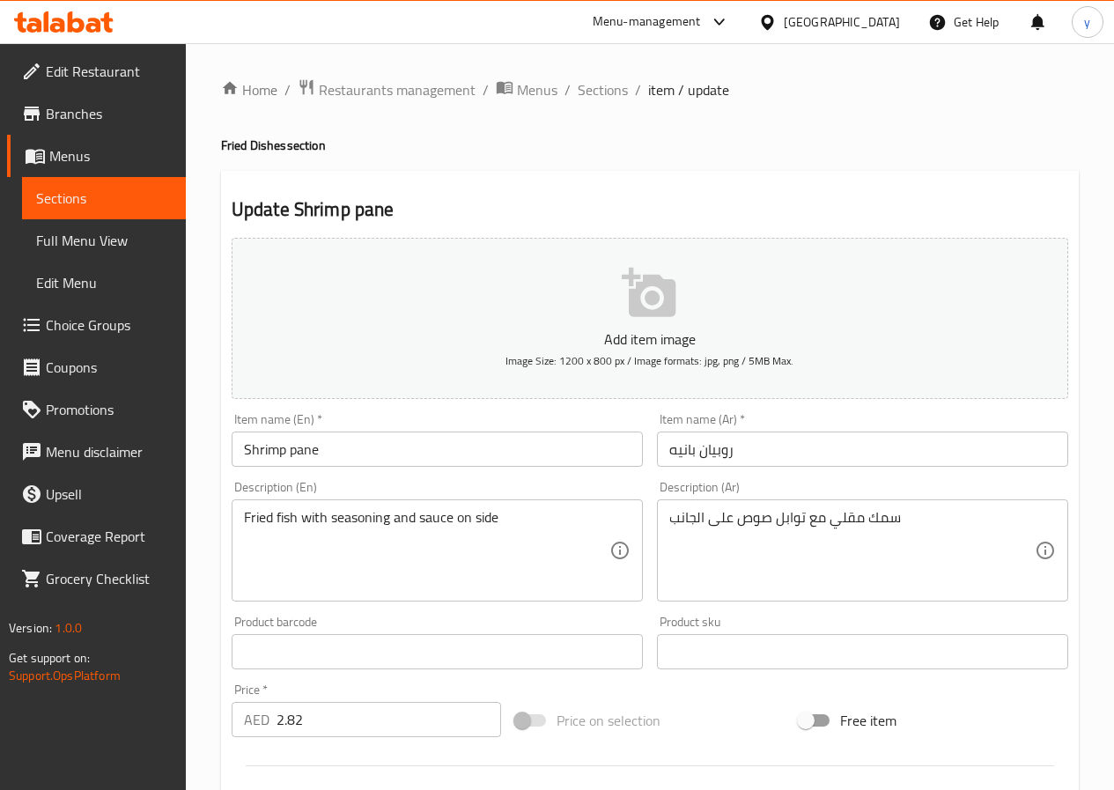
click at [671, 449] on input "روبيان بانيه" at bounding box center [862, 448] width 411 height 35
click at [416, 460] on input "Shrimp pane" at bounding box center [437, 448] width 411 height 35
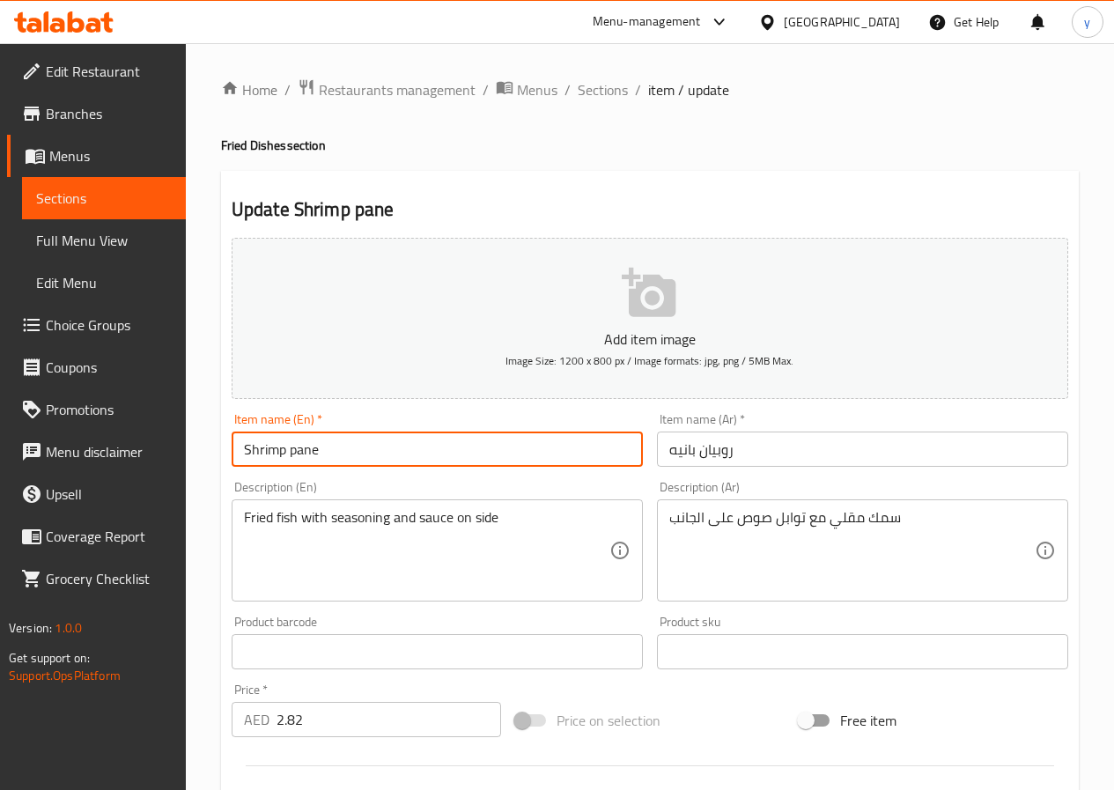
paste input "Breaded"
type input "Shrimp pane Breaded"
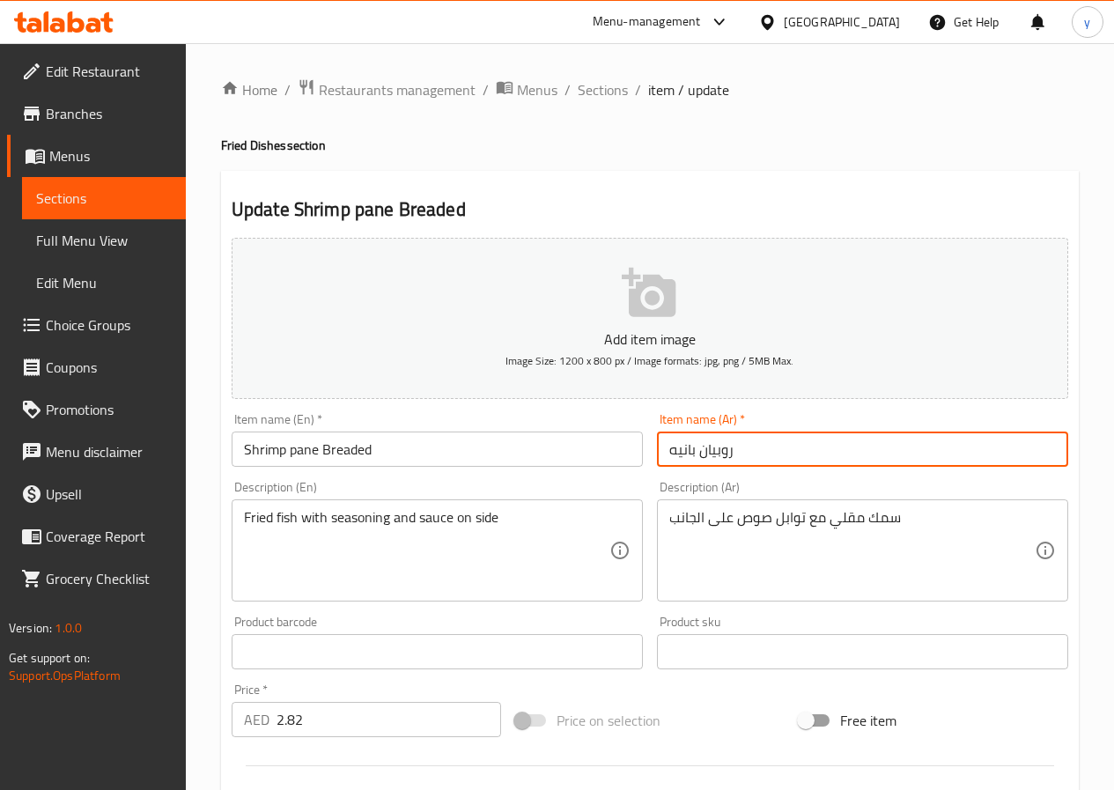
click at [667, 459] on input "روبيان بانيه" at bounding box center [862, 448] width 411 height 35
paste input "بالبقسماط"
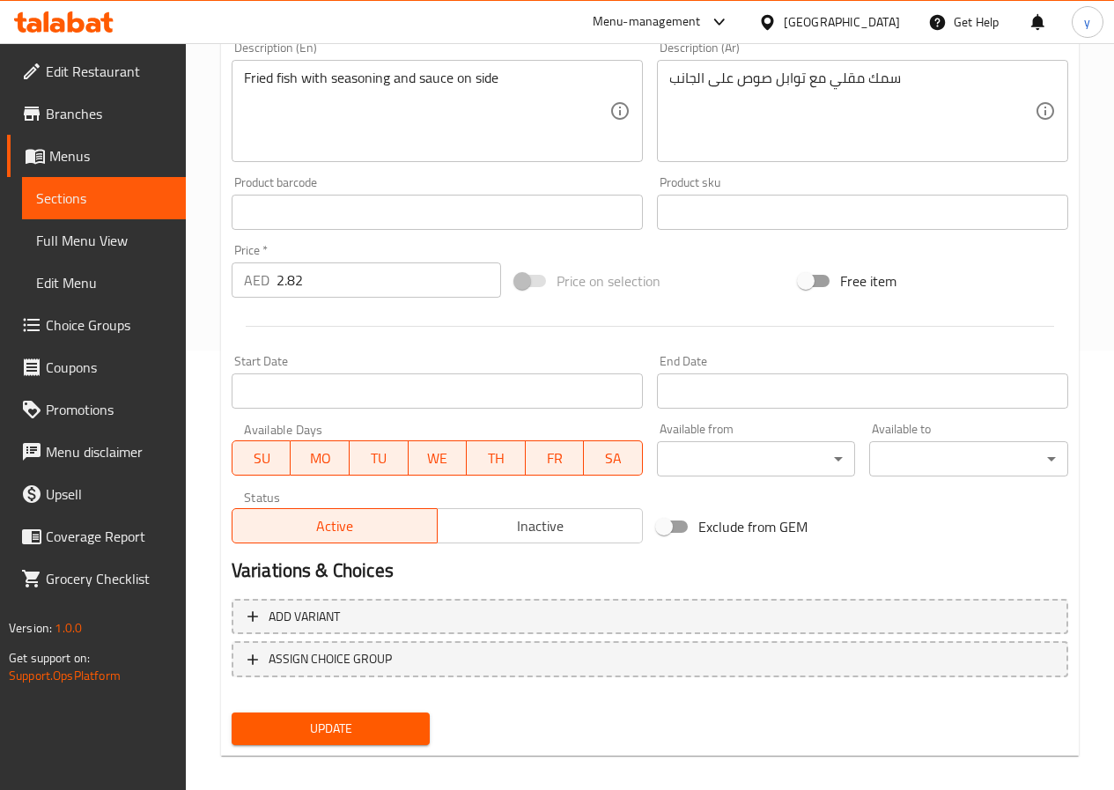
scroll to position [454, 0]
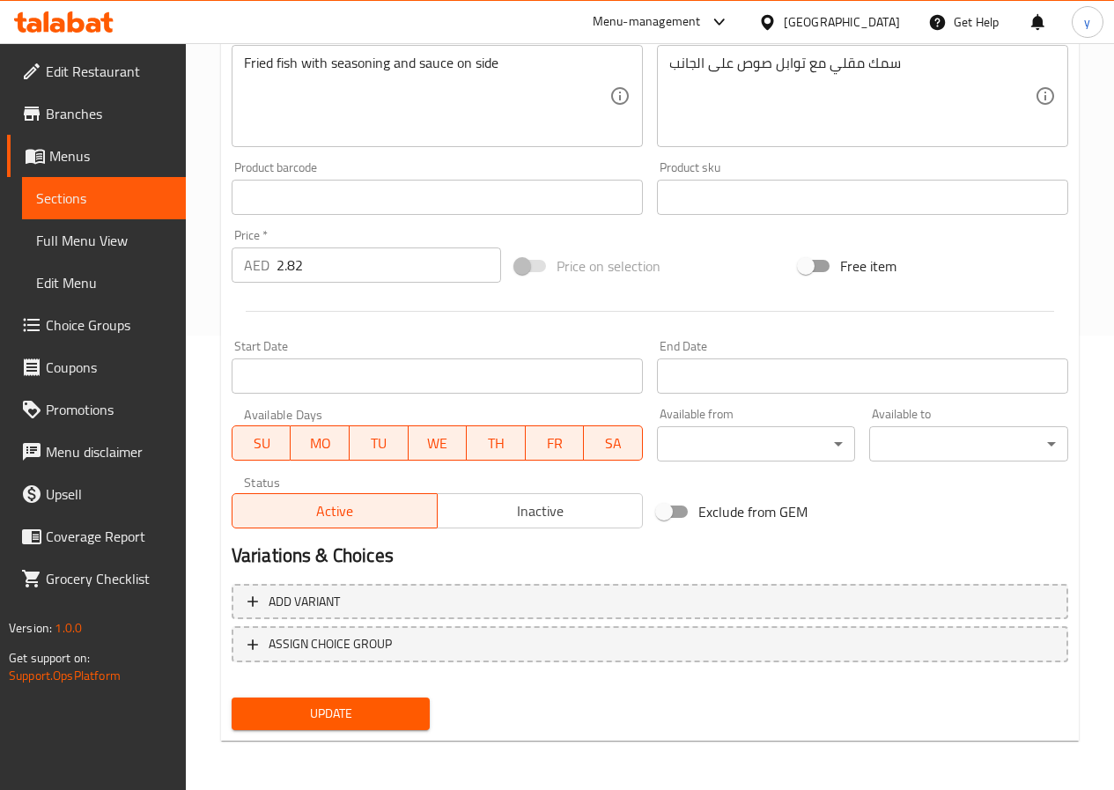
type input "روبيان بانيه بالبقسماط"
click at [340, 731] on div "Update" at bounding box center [331, 713] width 213 height 47
click at [358, 724] on span "Update" at bounding box center [331, 714] width 171 height 22
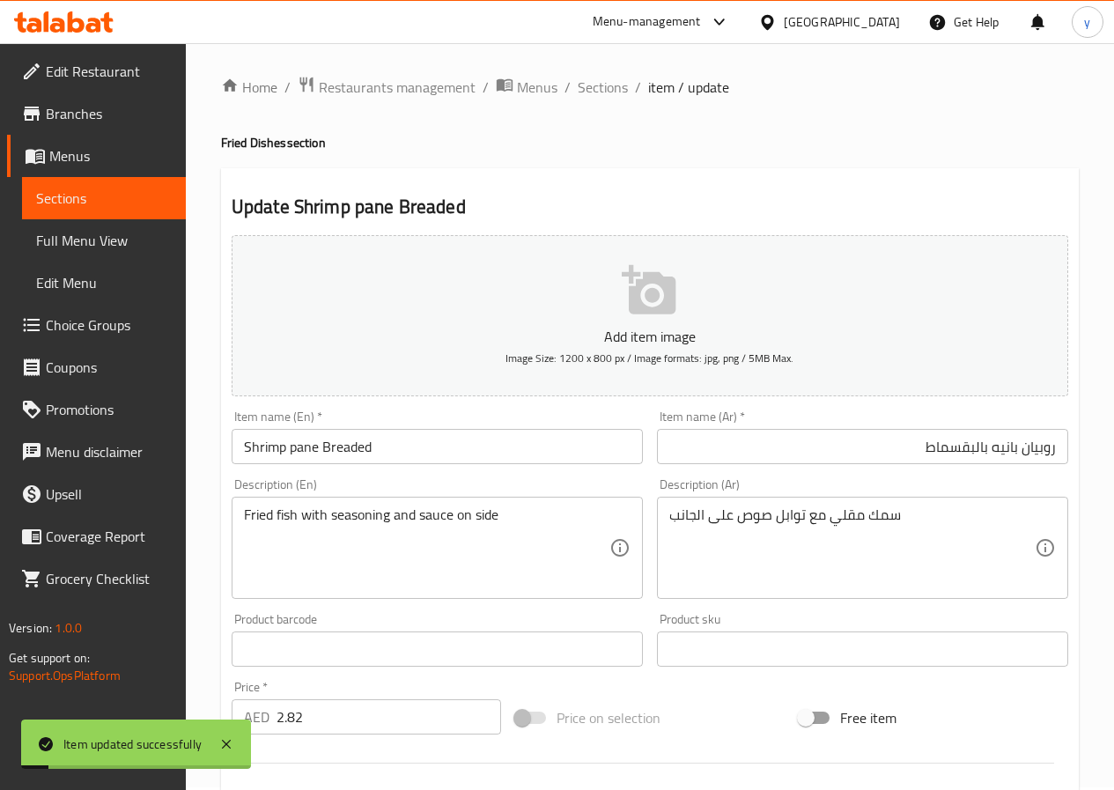
scroll to position [0, 0]
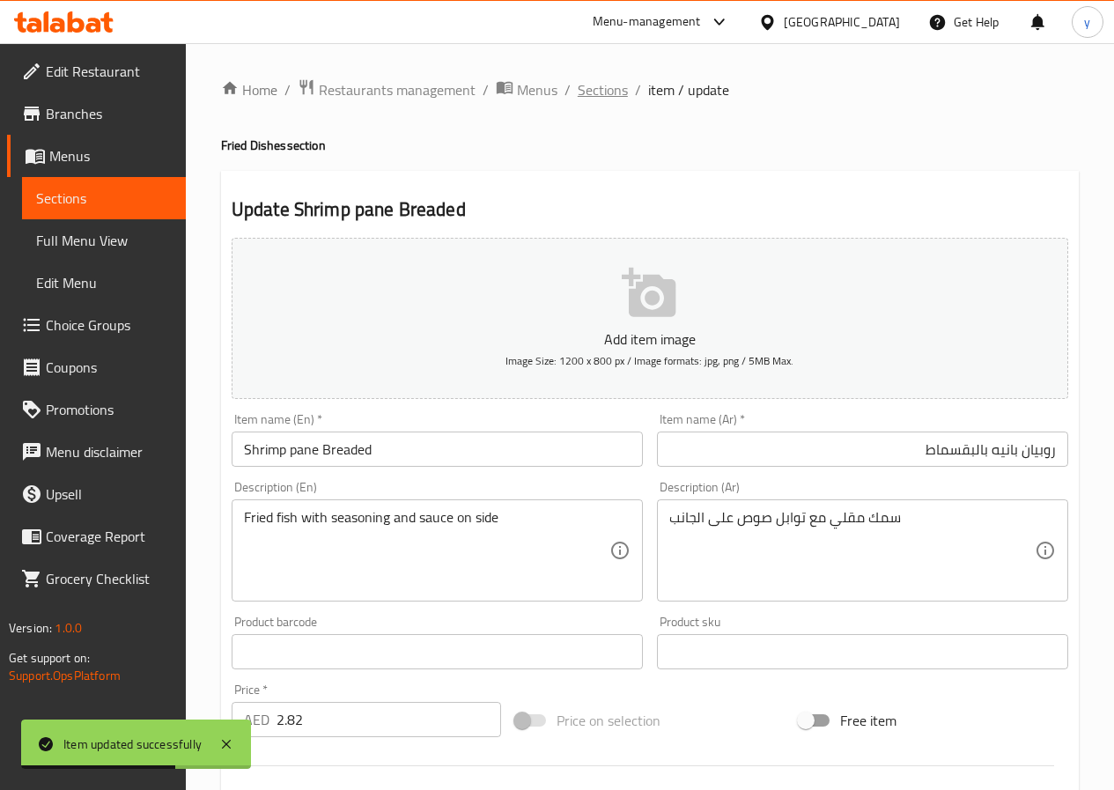
click at [602, 86] on span "Sections" at bounding box center [603, 89] width 50 height 21
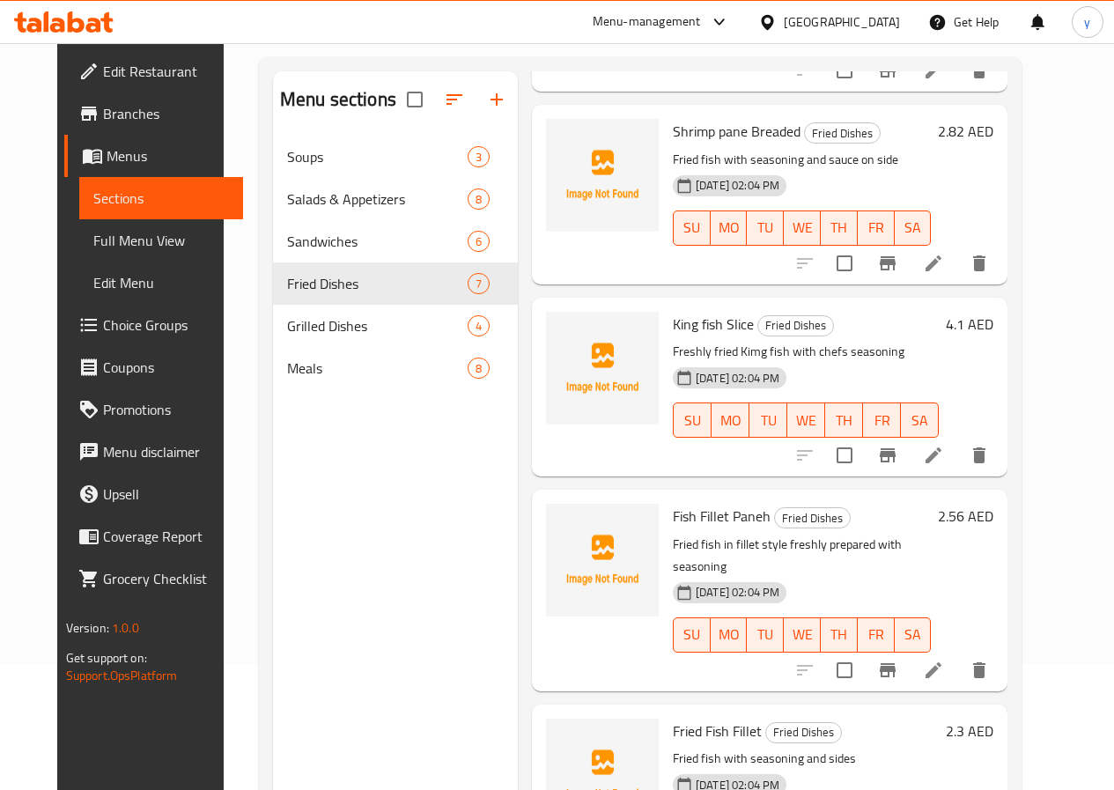
scroll to position [247, 0]
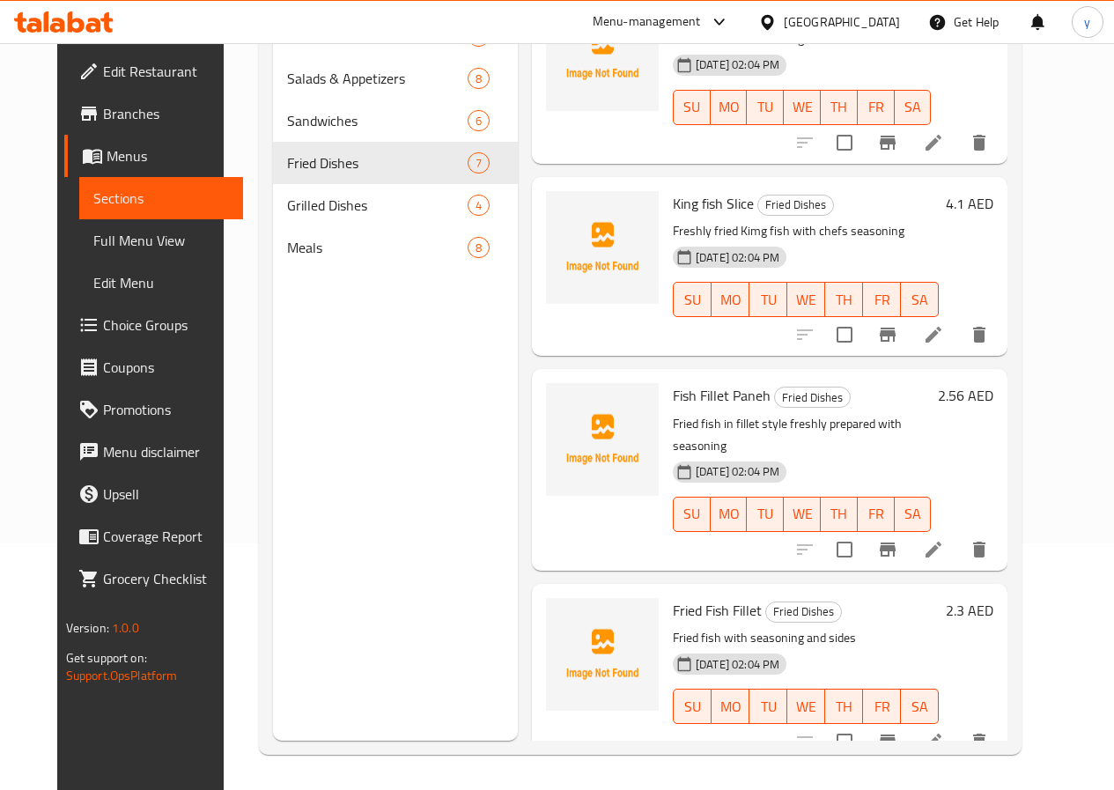
click at [944, 731] on icon at bounding box center [933, 741] width 21 height 21
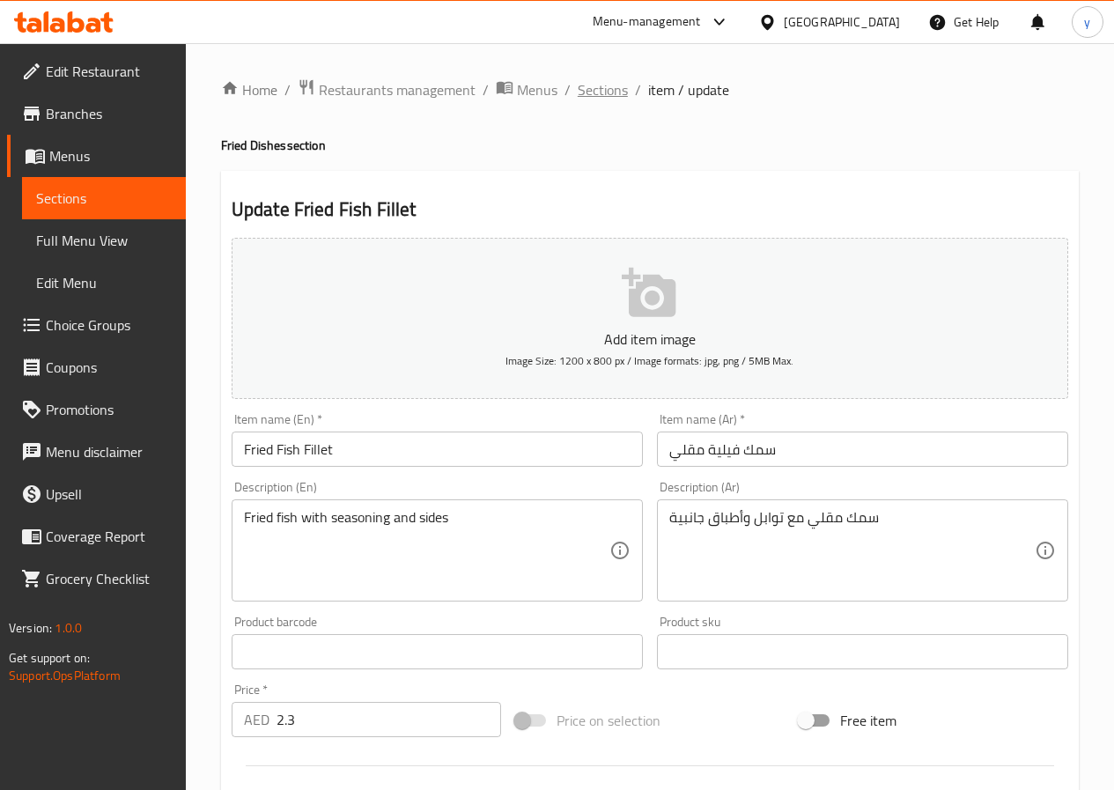
click at [602, 87] on span "Sections" at bounding box center [603, 89] width 50 height 21
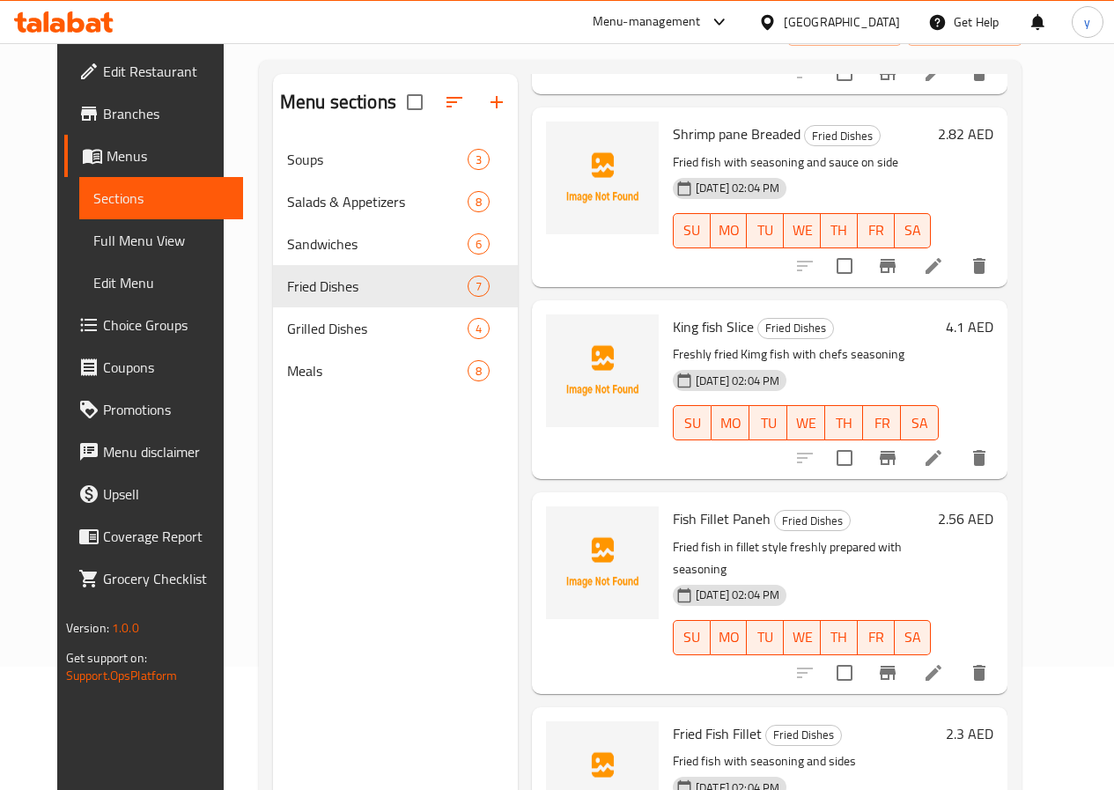
scroll to position [247, 0]
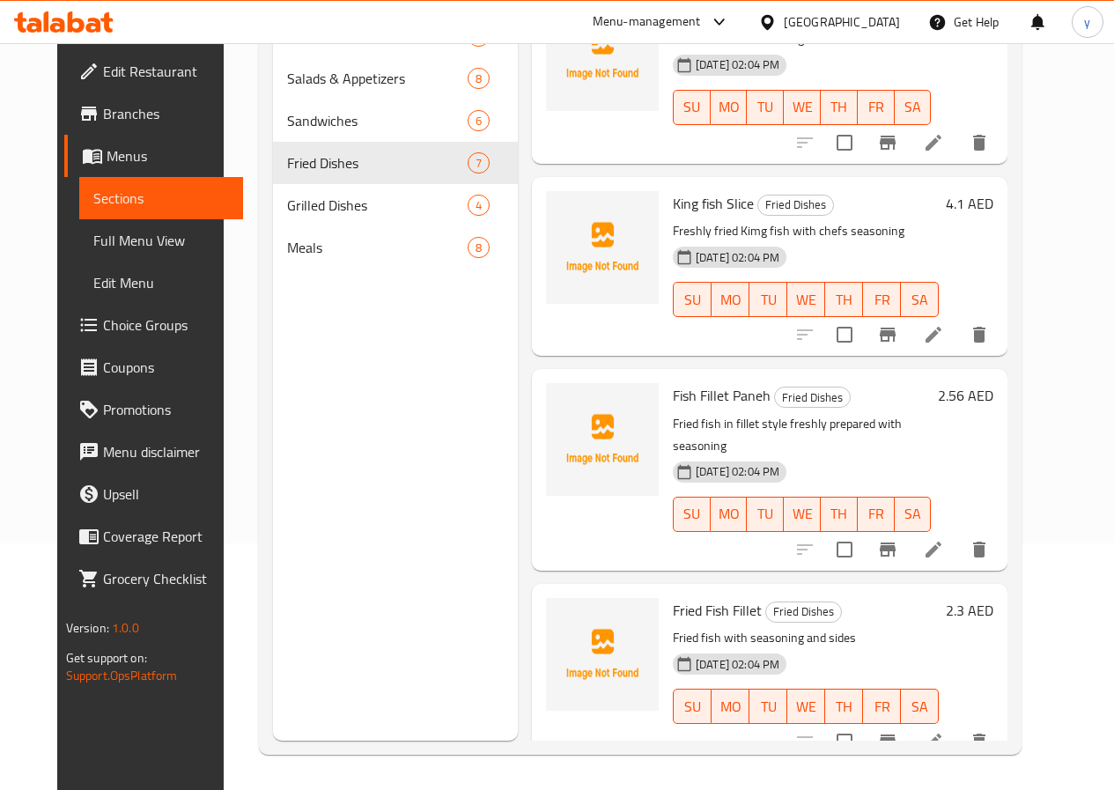
click at [944, 539] on icon at bounding box center [933, 549] width 21 height 21
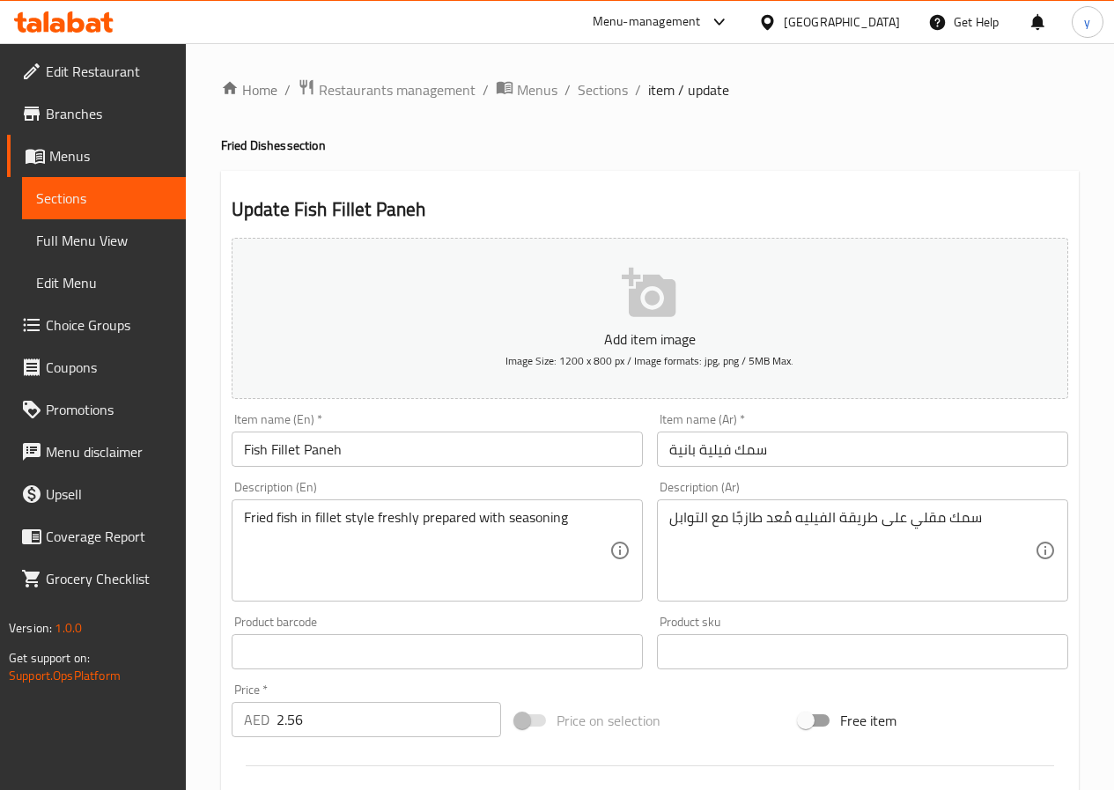
click at [359, 446] on input "Fish Fillet Paneh" at bounding box center [437, 448] width 411 height 35
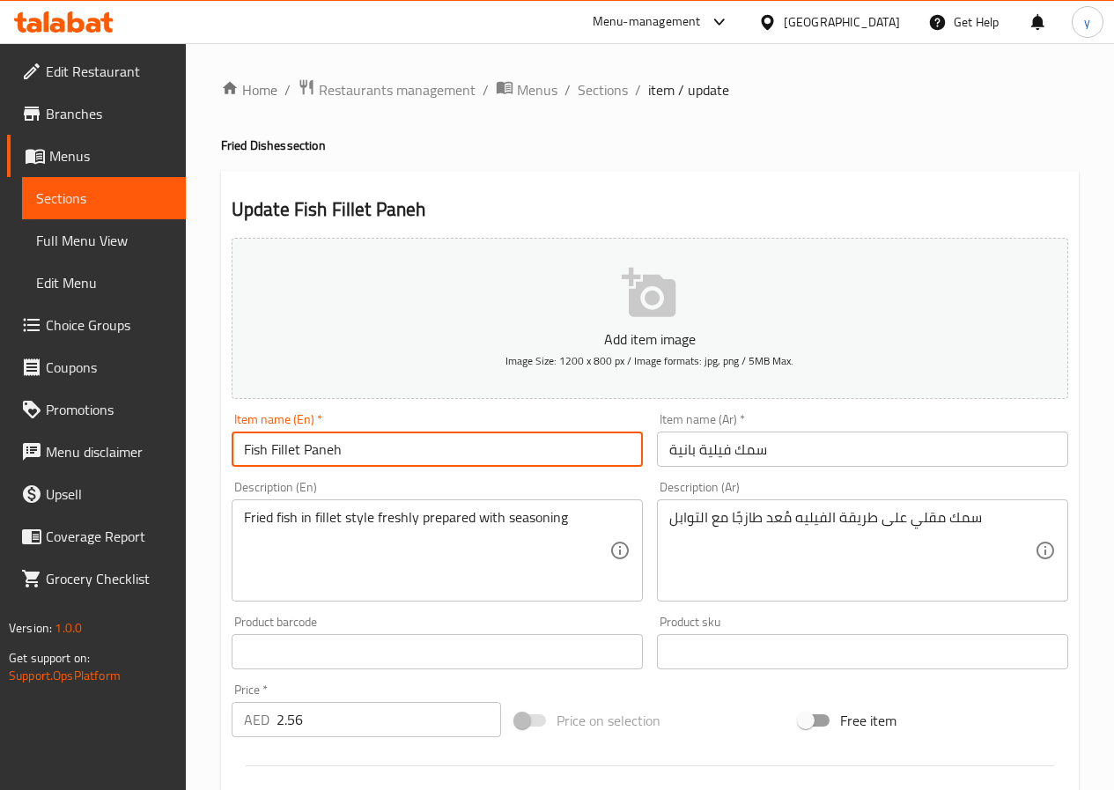
paste input "بالبقسماط"
type input "Fish Fillet Paneh"
click at [665, 452] on input "سمك فيلية بانية" at bounding box center [862, 448] width 411 height 35
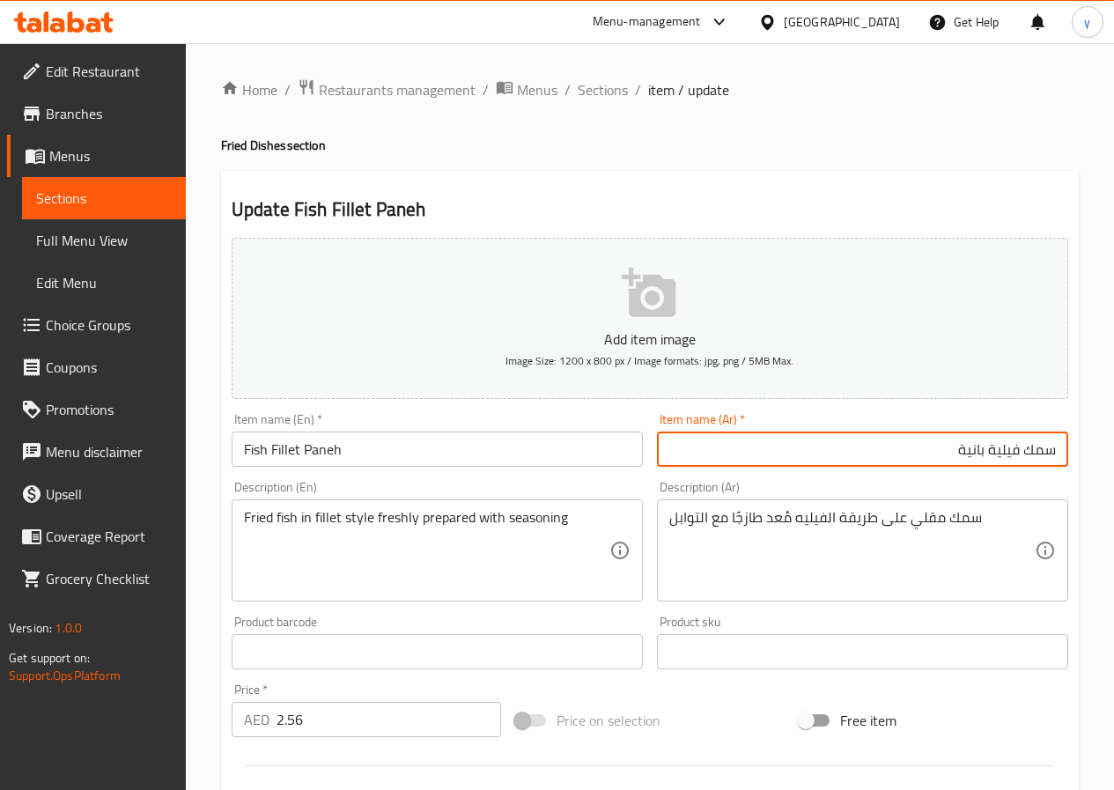
paste input "بالبقسماط"
type input "سمك فيلية بانية بالبقسماط"
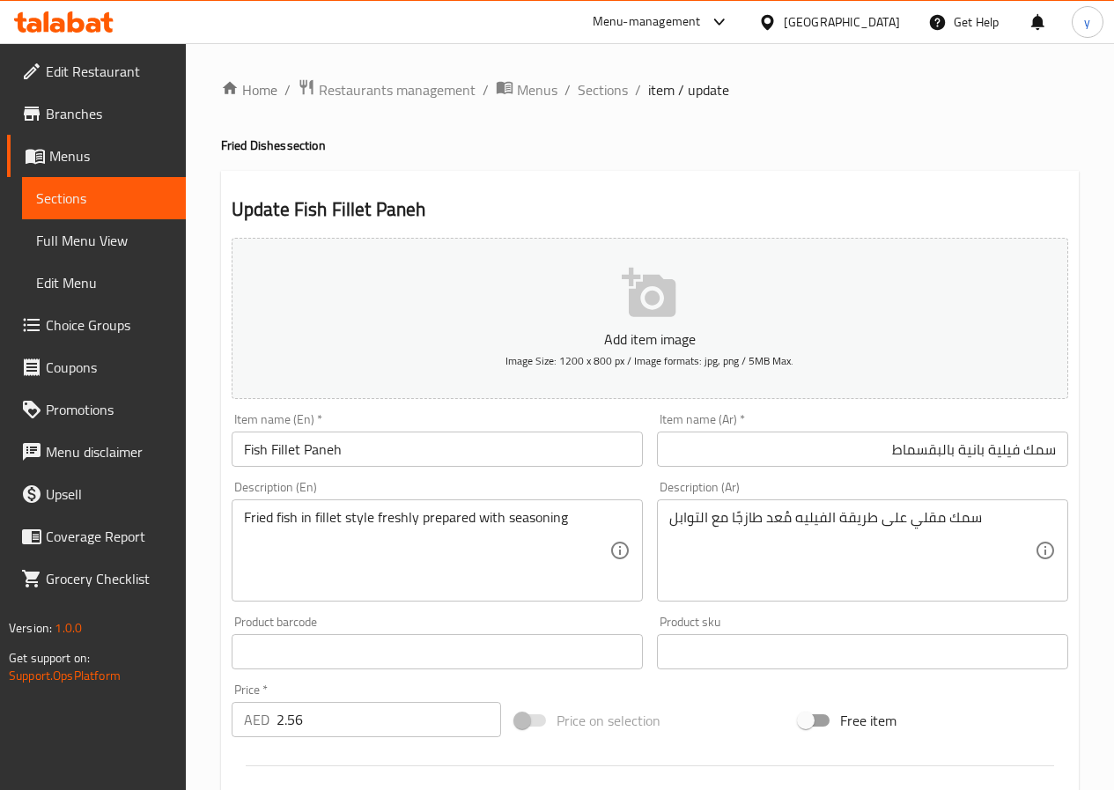
click at [413, 451] on input "Fish Fillet Paneh" at bounding box center [437, 448] width 411 height 35
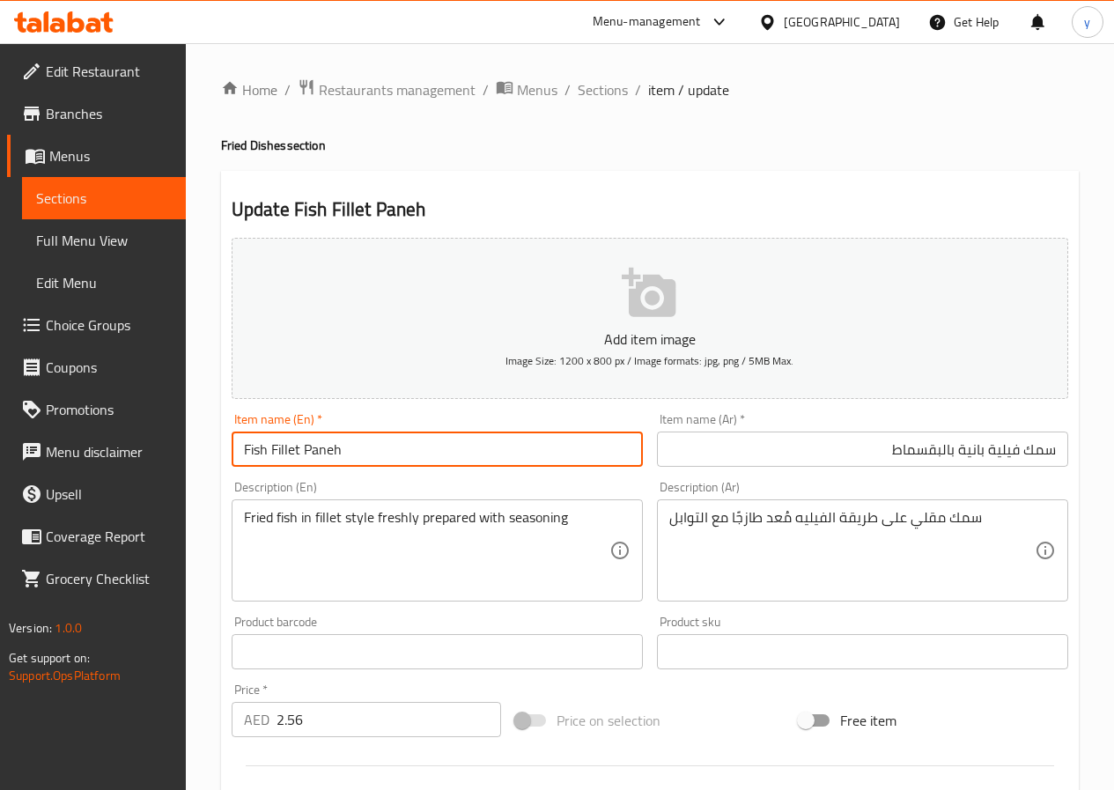
paste input "Breaded"
drag, startPoint x: 329, startPoint y: 461, endPoint x: 613, endPoint y: 445, distance: 284.0
click at [613, 445] on input "Fish Fillet Paneh Breaded" at bounding box center [437, 448] width 411 height 35
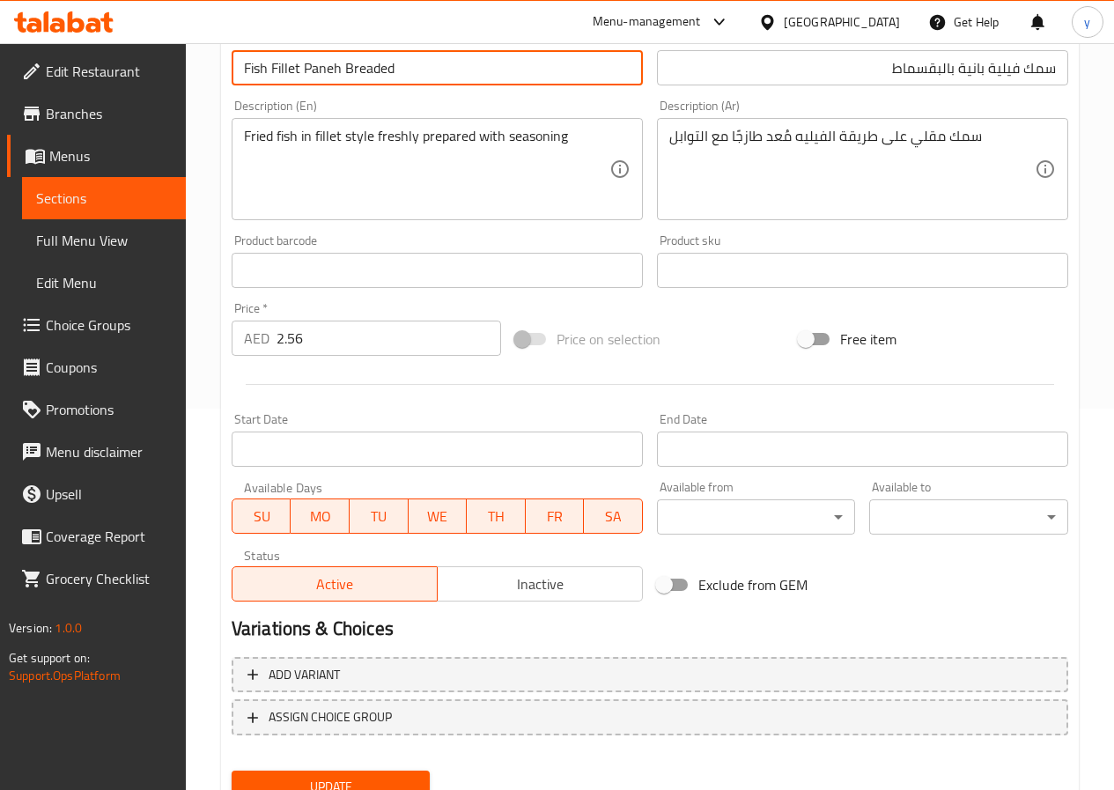
scroll to position [454, 0]
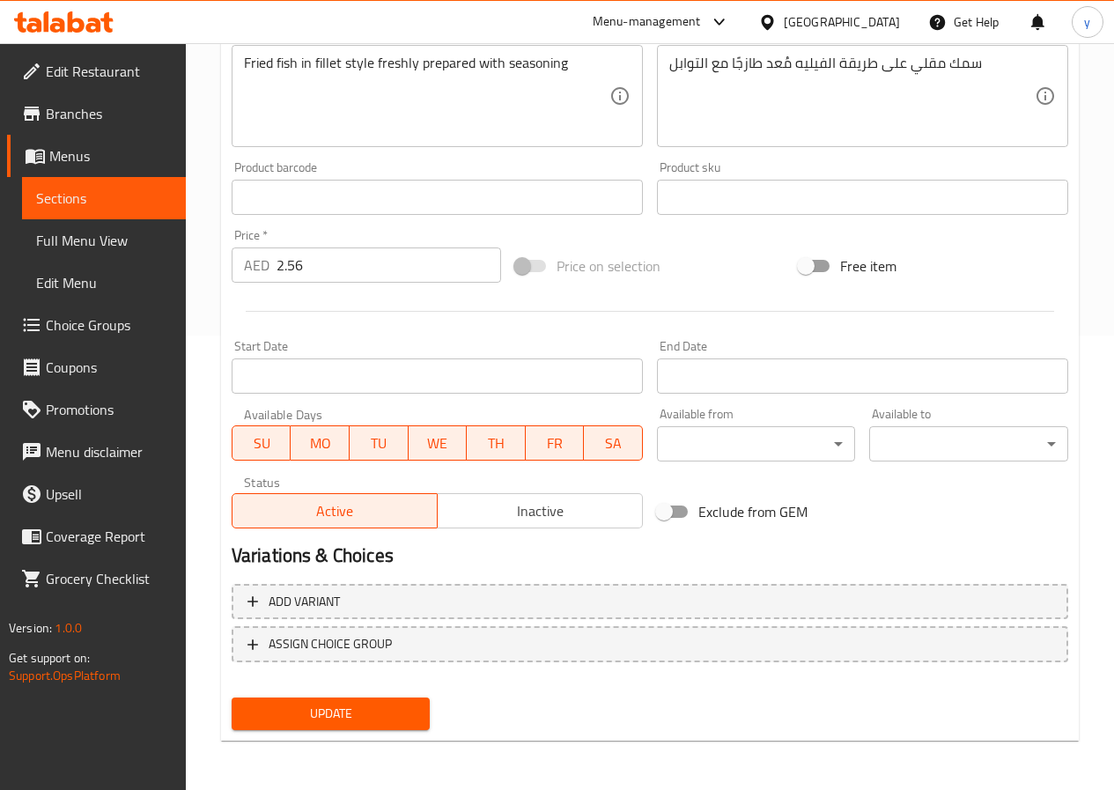
type input "Fish Fillet Paneh Breaded"
click at [352, 730] on button "Update" at bounding box center [331, 713] width 199 height 33
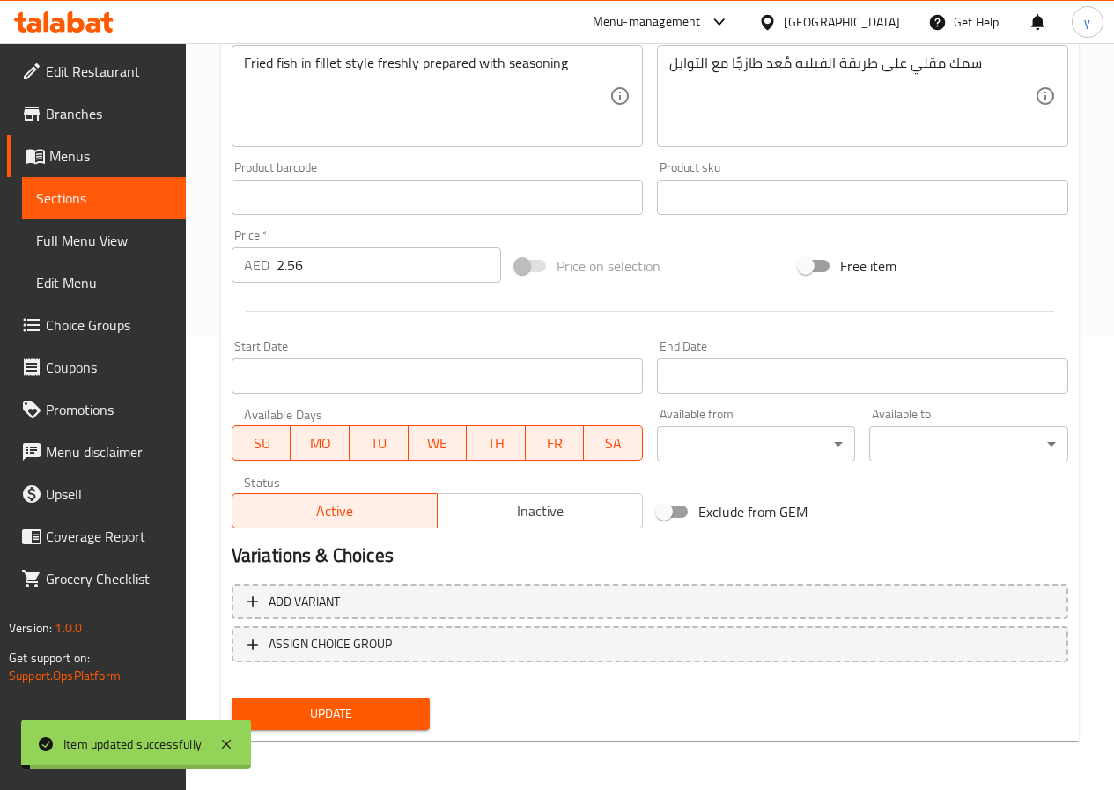
scroll to position [0, 0]
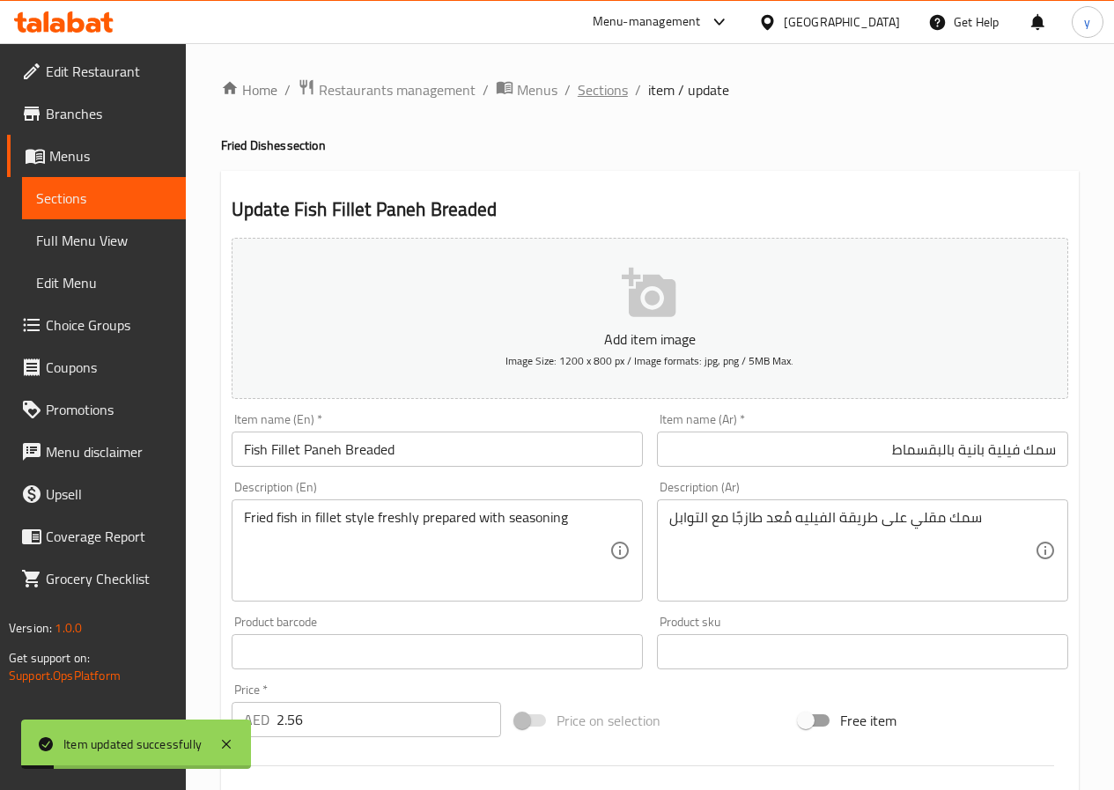
click at [601, 99] on span "Sections" at bounding box center [603, 89] width 50 height 21
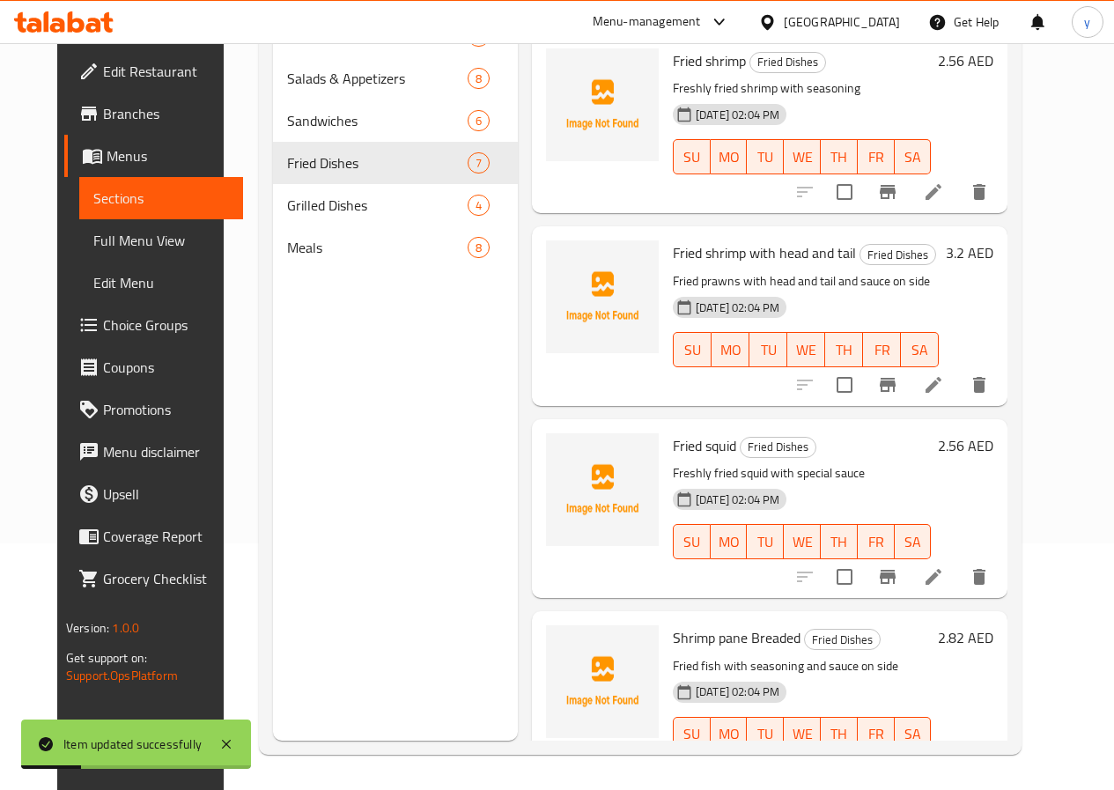
scroll to position [627, 0]
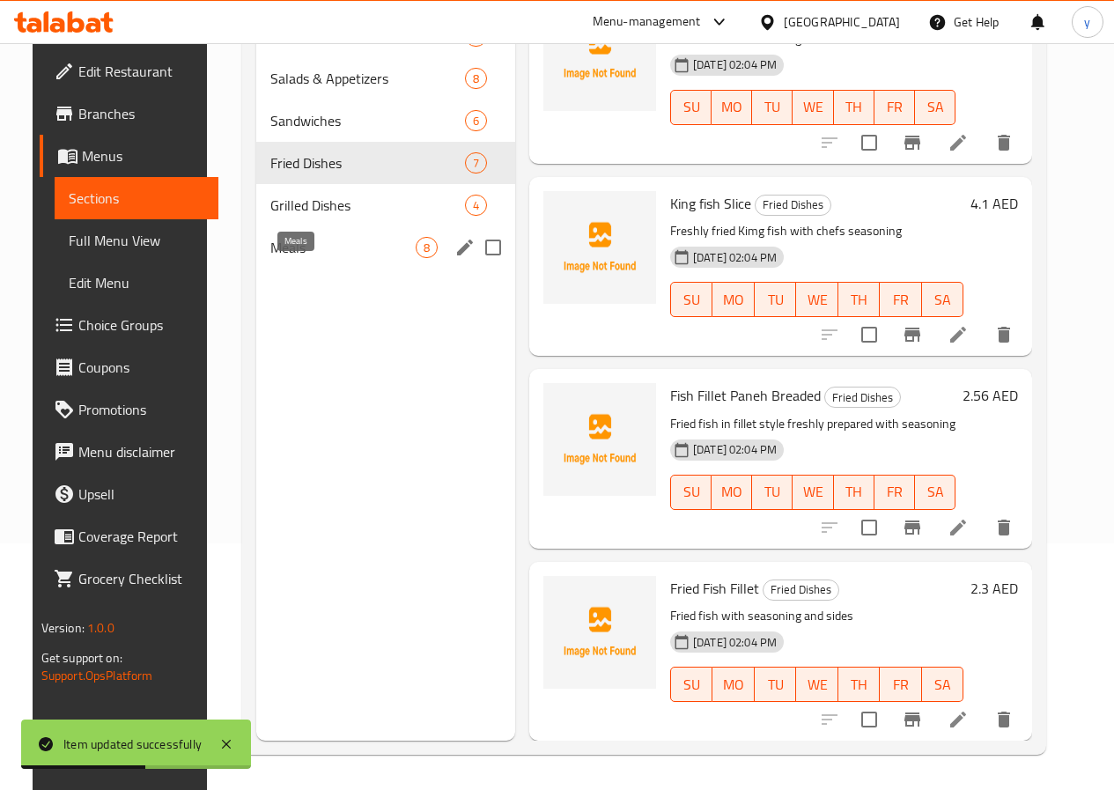
click at [320, 258] on span "Meals" at bounding box center [342, 247] width 145 height 21
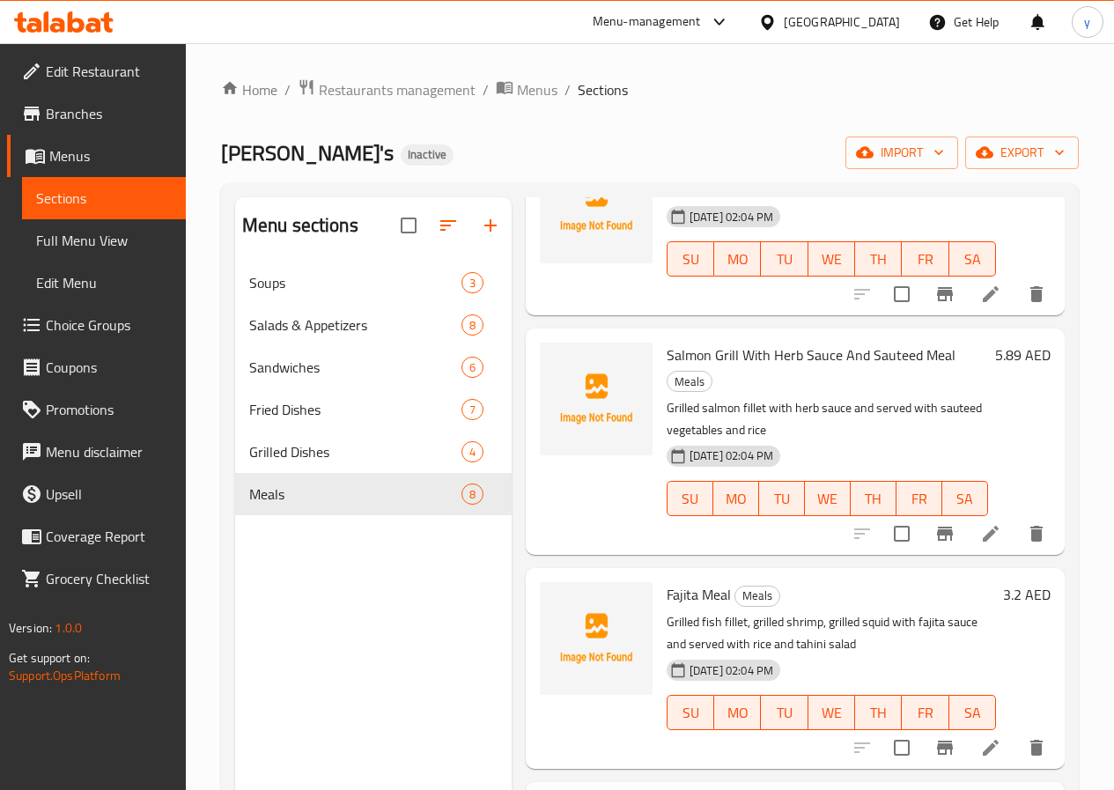
scroll to position [176, 0]
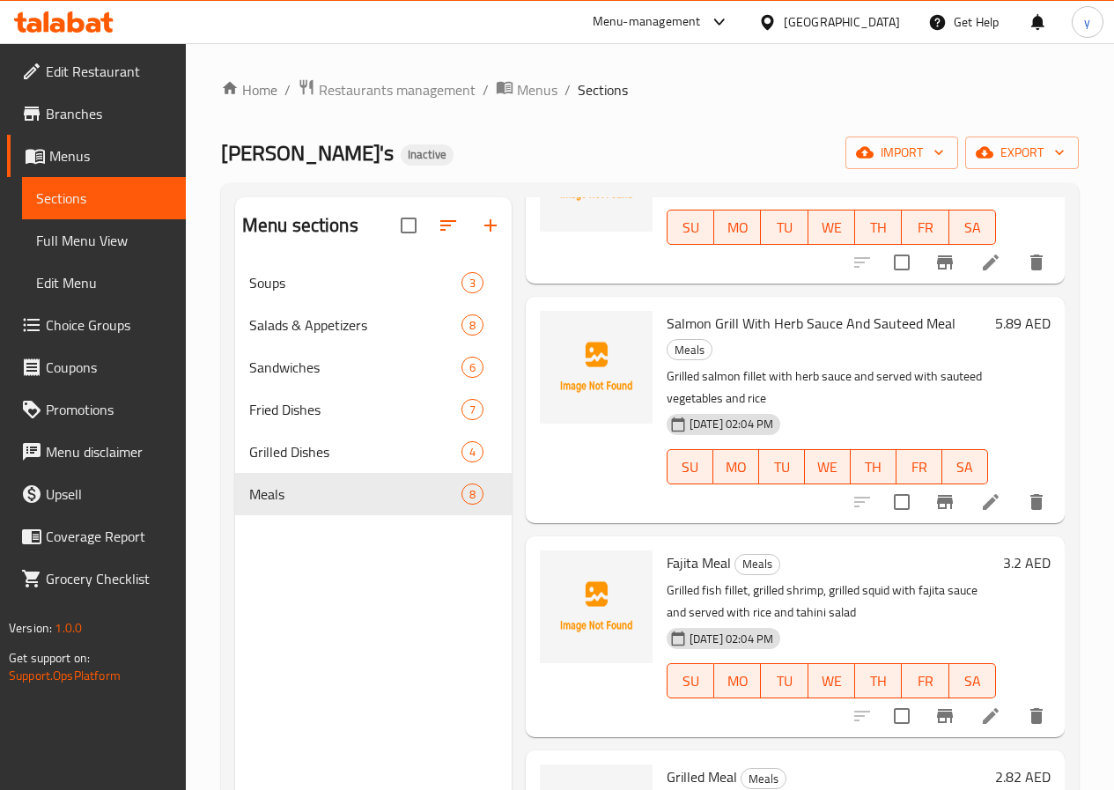
click at [977, 708] on div at bounding box center [949, 716] width 217 height 42
click at [980, 705] on icon at bounding box center [990, 715] width 21 height 21
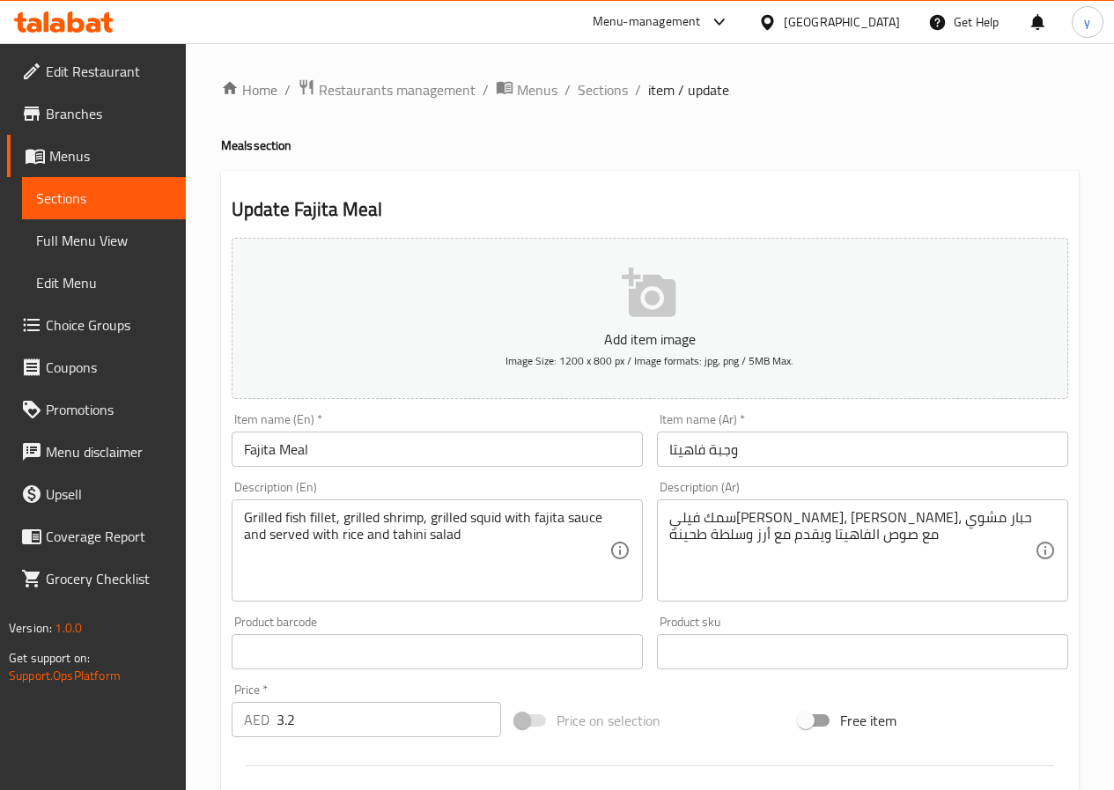
click at [498, 441] on input "Fajita Meal" at bounding box center [437, 448] width 411 height 35
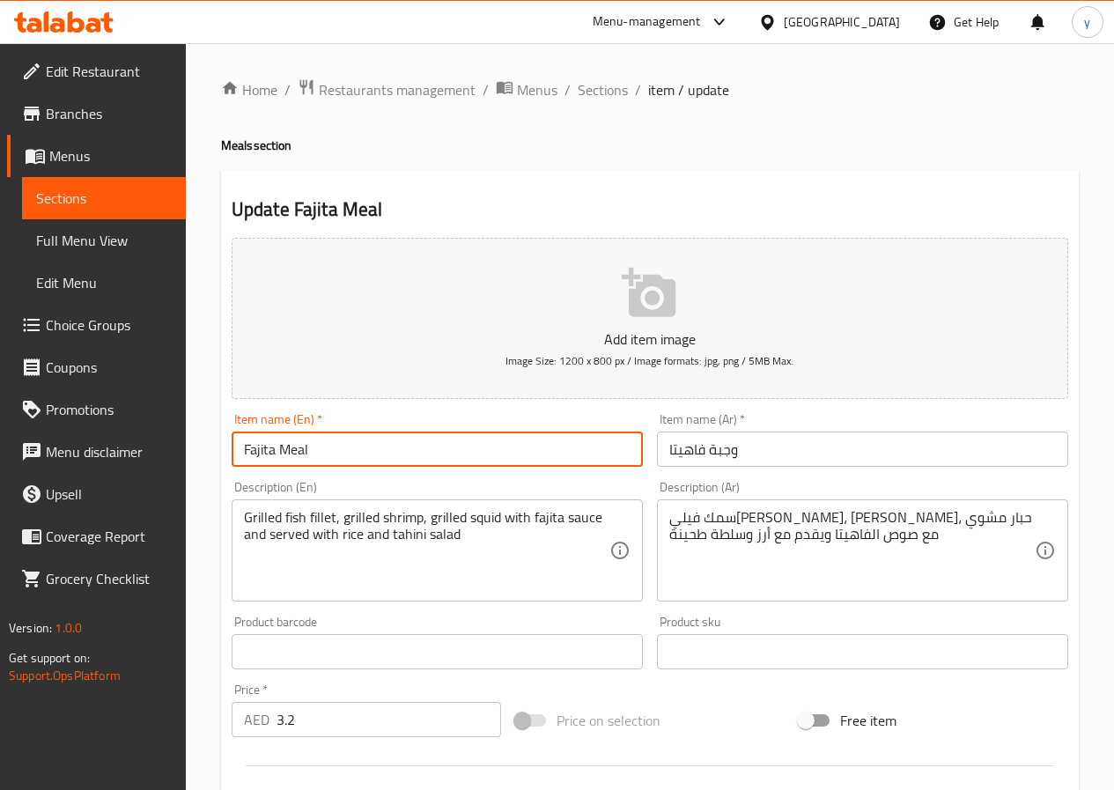
paste input "Seafood"
drag, startPoint x: 342, startPoint y: 453, endPoint x: 312, endPoint y: 466, distance: 32.4
click at [312, 466] on input "Fajita Meal Seafood" at bounding box center [437, 448] width 411 height 35
type input "Fajita Meal Seafood"
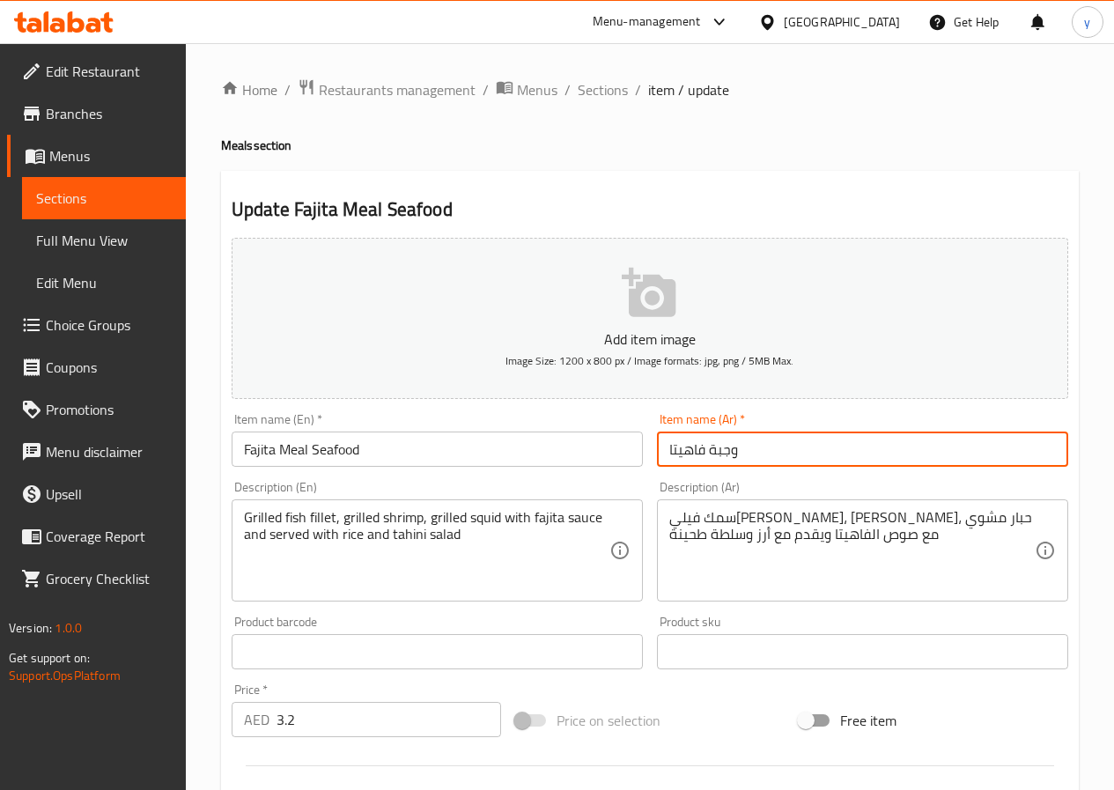
drag, startPoint x: 662, startPoint y: 451, endPoint x: 671, endPoint y: 455, distance: 9.8
click at [664, 453] on input "وجبة فاهيتا" at bounding box center [862, 448] width 411 height 35
click at [755, 460] on input "وجبة فاهيتا" at bounding box center [862, 448] width 411 height 35
paste input "مأكولات بحرية"
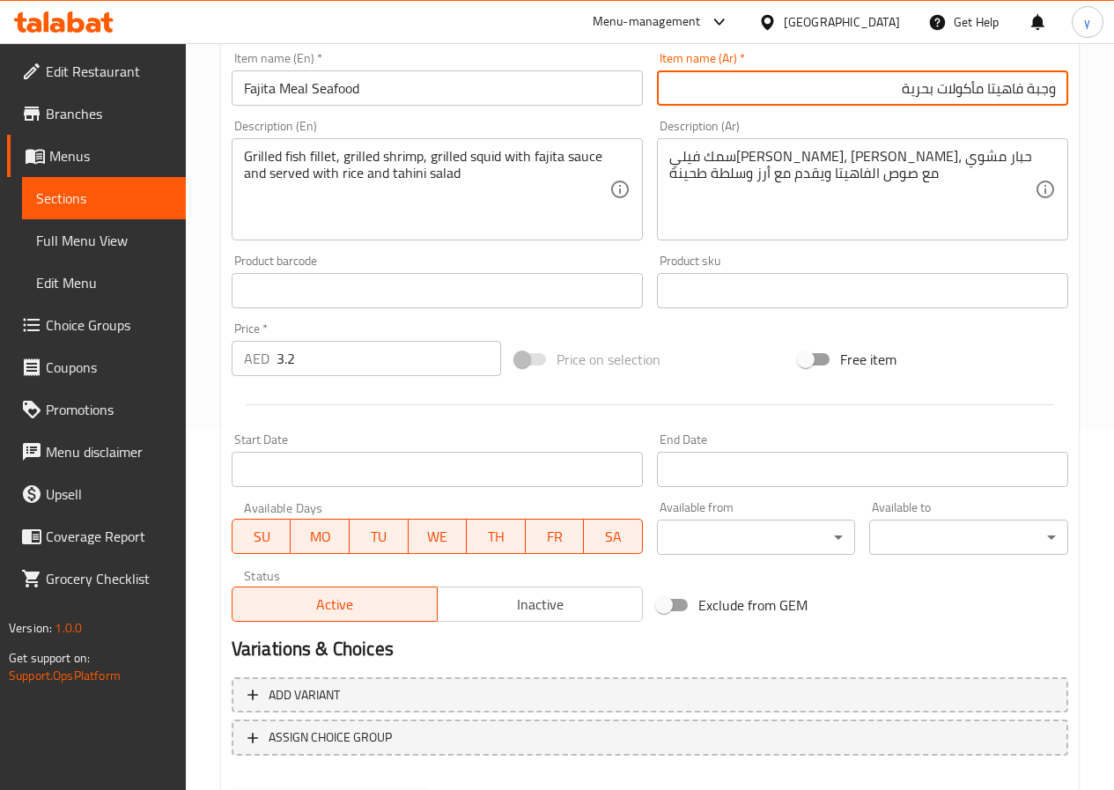
scroll to position [454, 0]
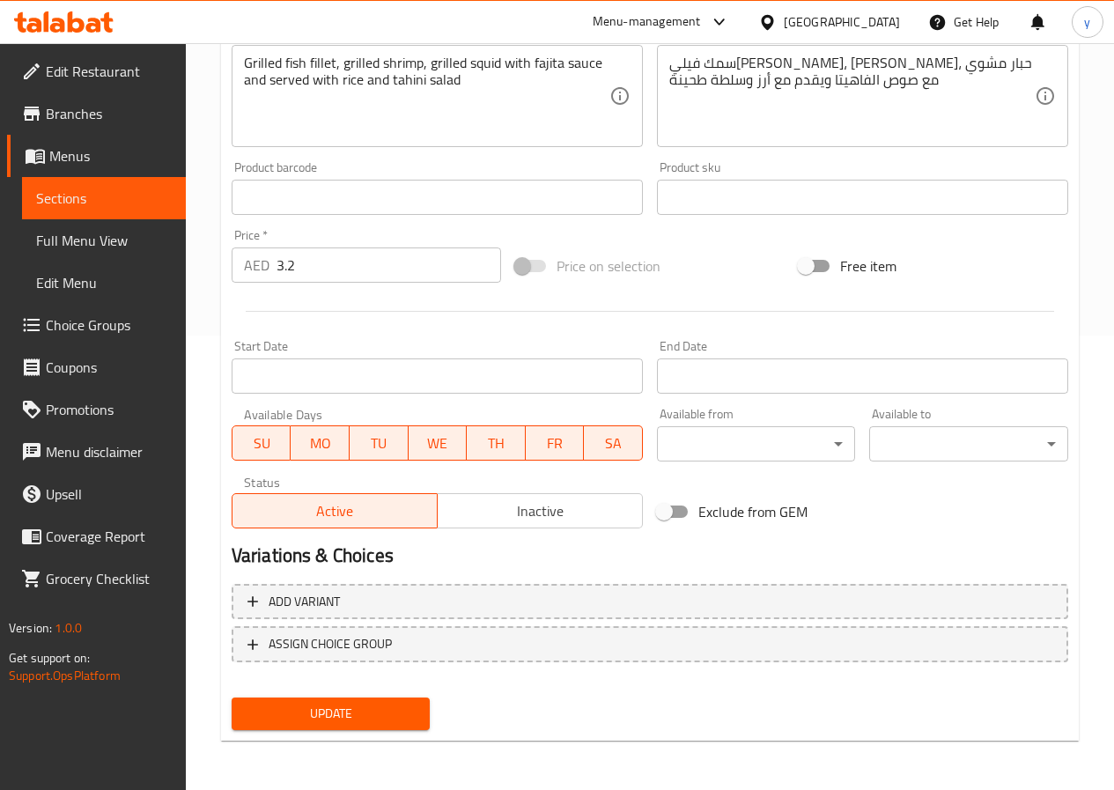
type input "وجبة فاهيتا مأكولات بحرية"
click at [371, 712] on span "Update" at bounding box center [331, 714] width 171 height 22
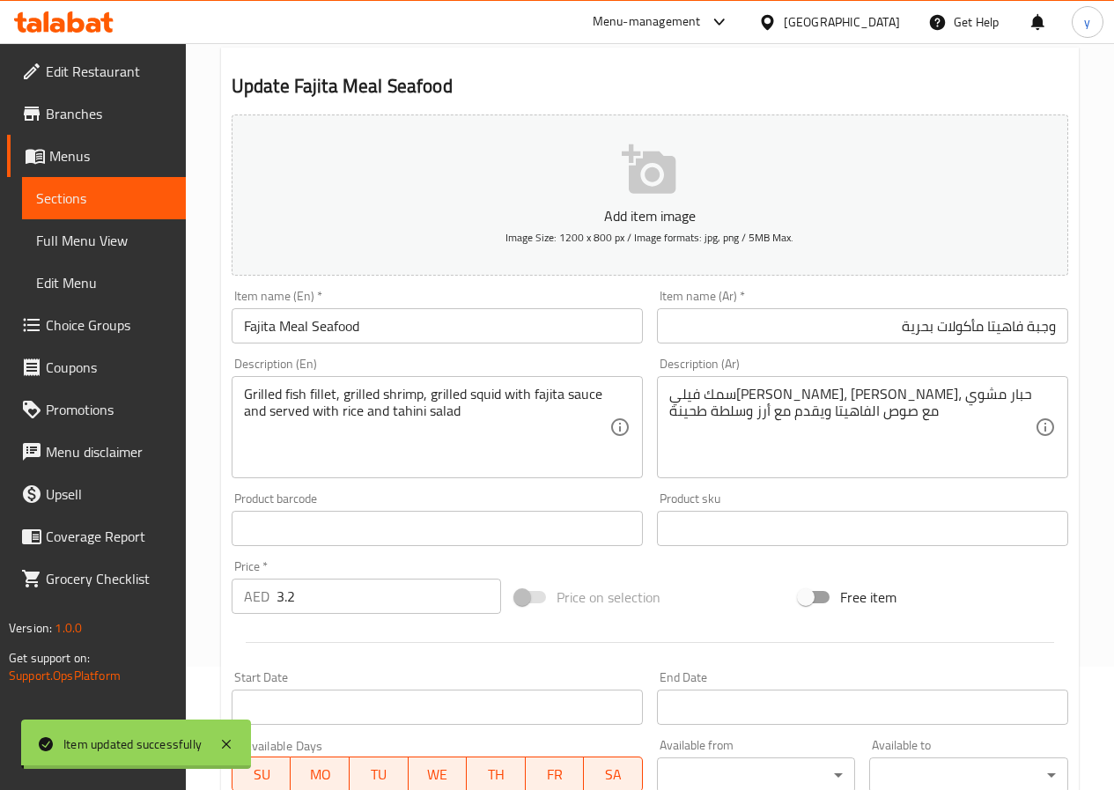
scroll to position [0, 0]
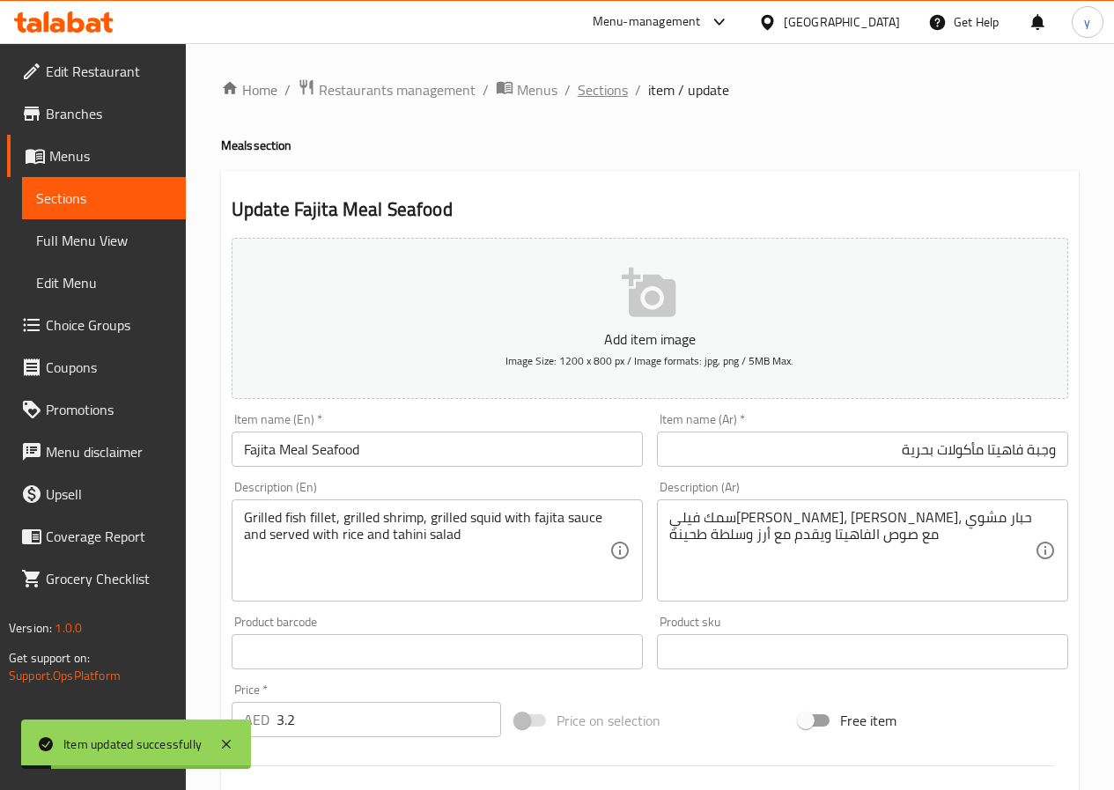
click at [588, 87] on span "Sections" at bounding box center [603, 89] width 50 height 21
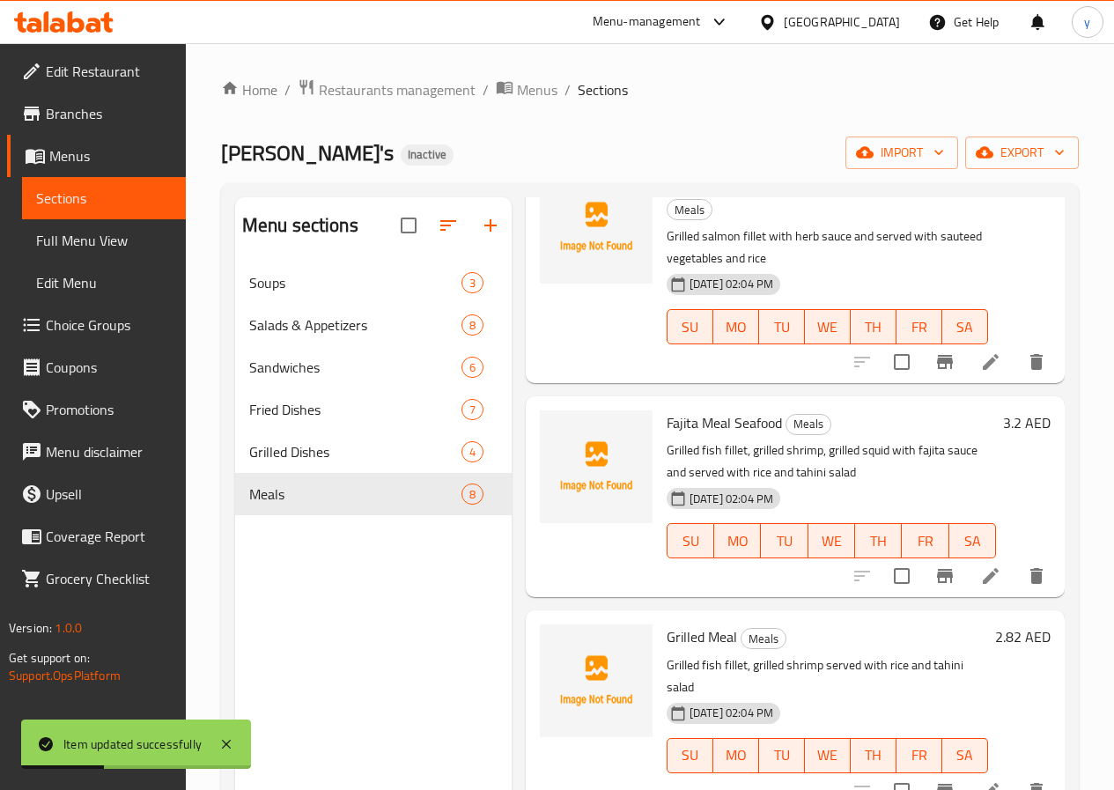
scroll to position [440, 0]
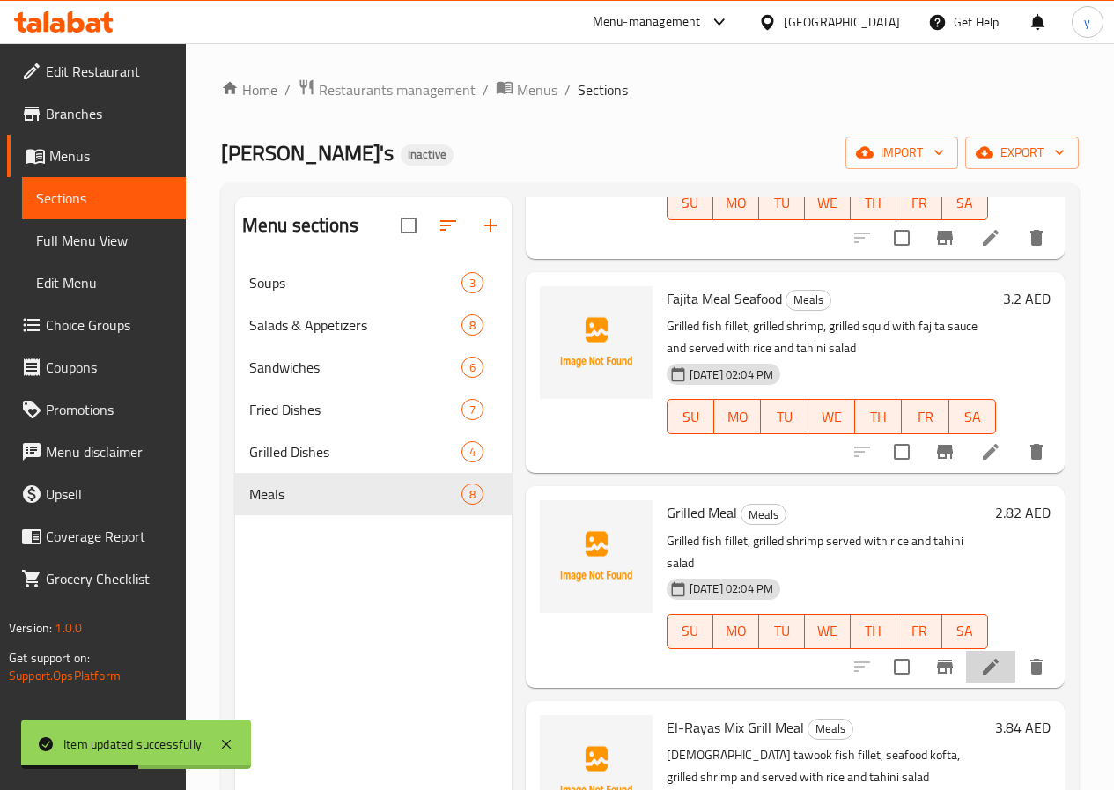
click at [966, 651] on li at bounding box center [990, 667] width 49 height 32
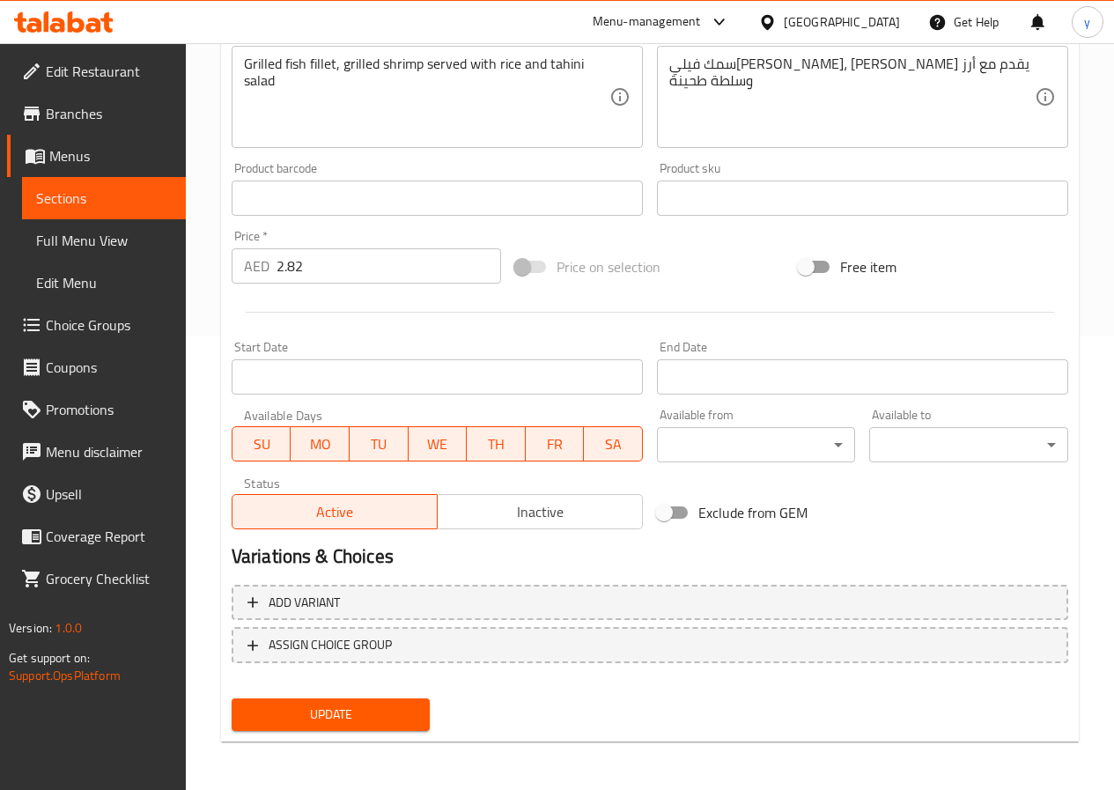
scroll to position [454, 0]
click at [340, 716] on span "Update" at bounding box center [331, 714] width 171 height 22
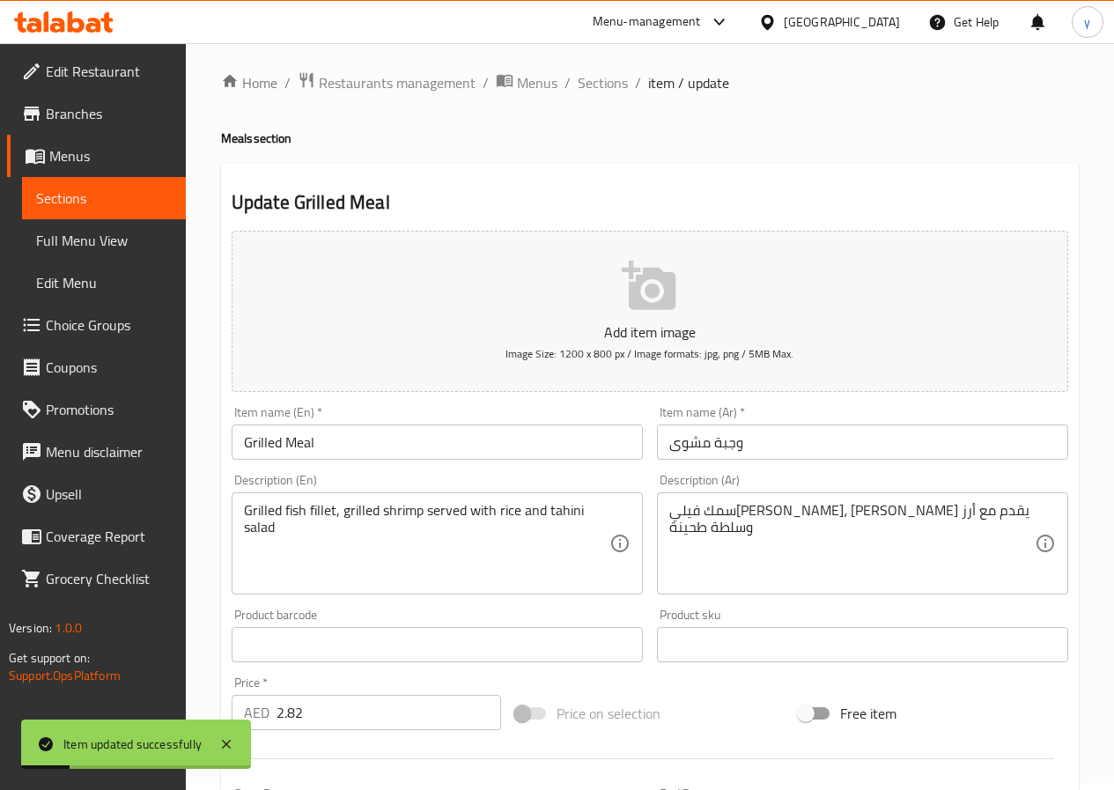
scroll to position [0, 0]
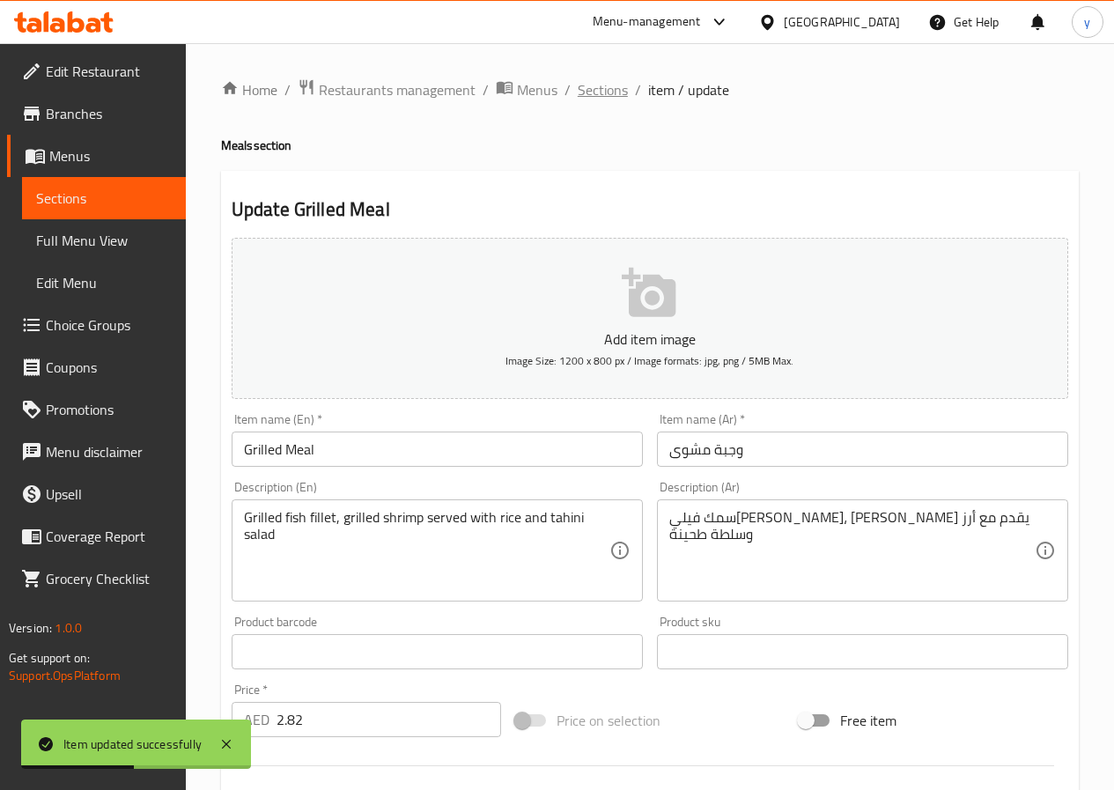
click at [609, 85] on span "Sections" at bounding box center [603, 89] width 50 height 21
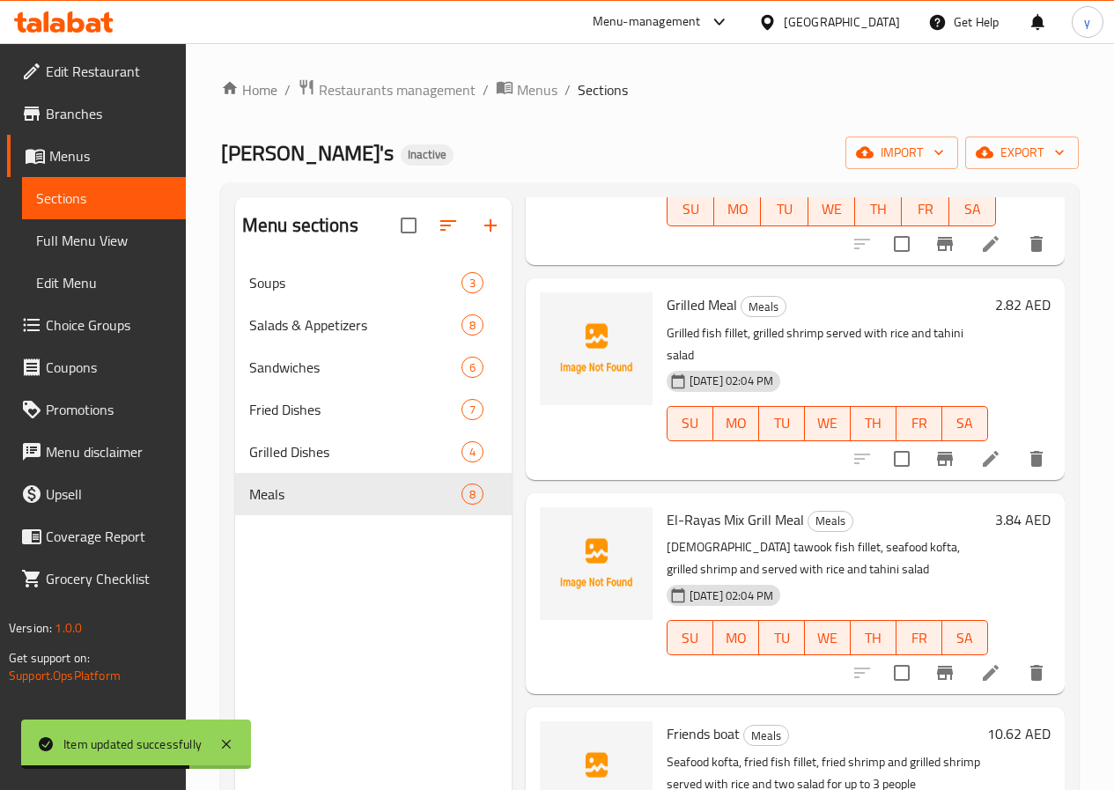
scroll to position [704, 0]
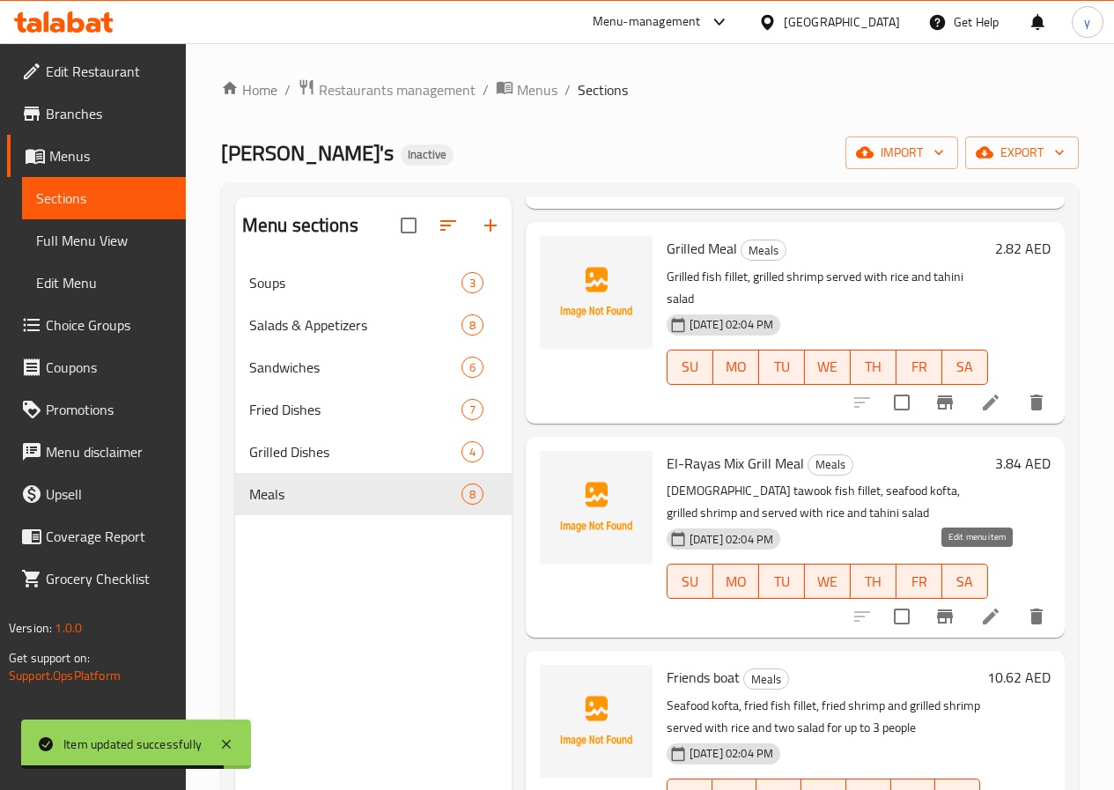
click at [983, 608] on icon at bounding box center [991, 616] width 16 height 16
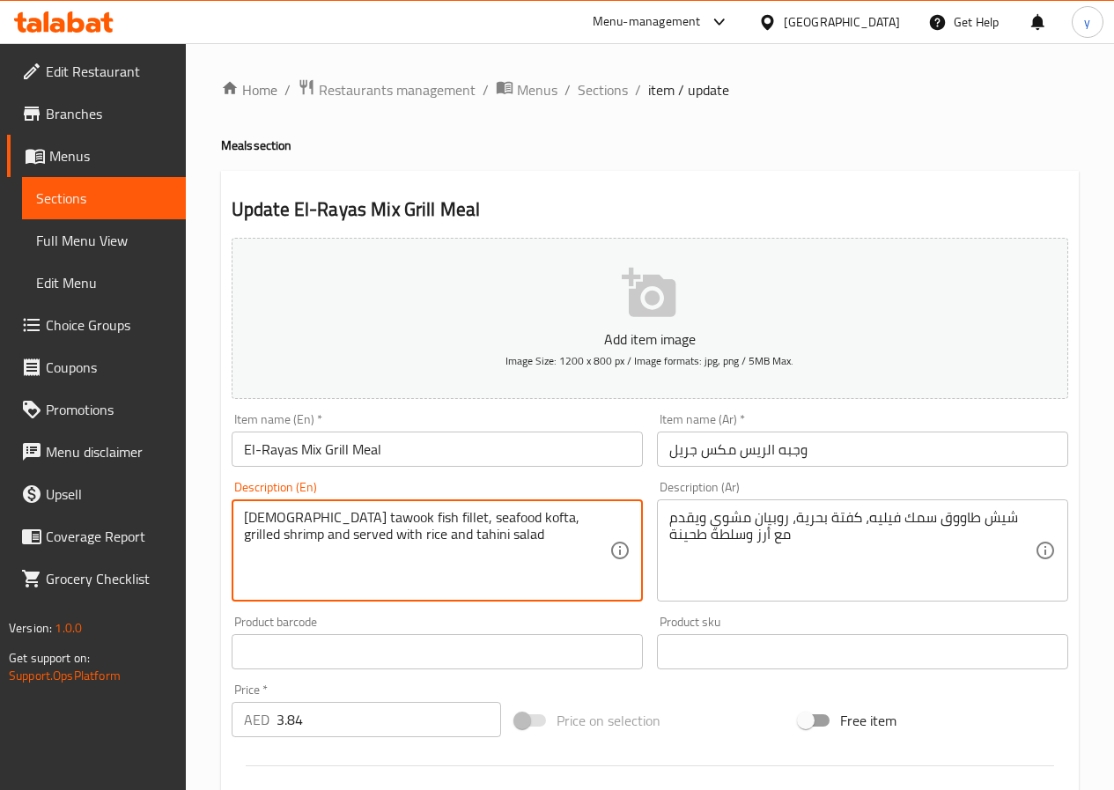
drag, startPoint x: 466, startPoint y: 524, endPoint x: 386, endPoint y: 522, distance: 80.1
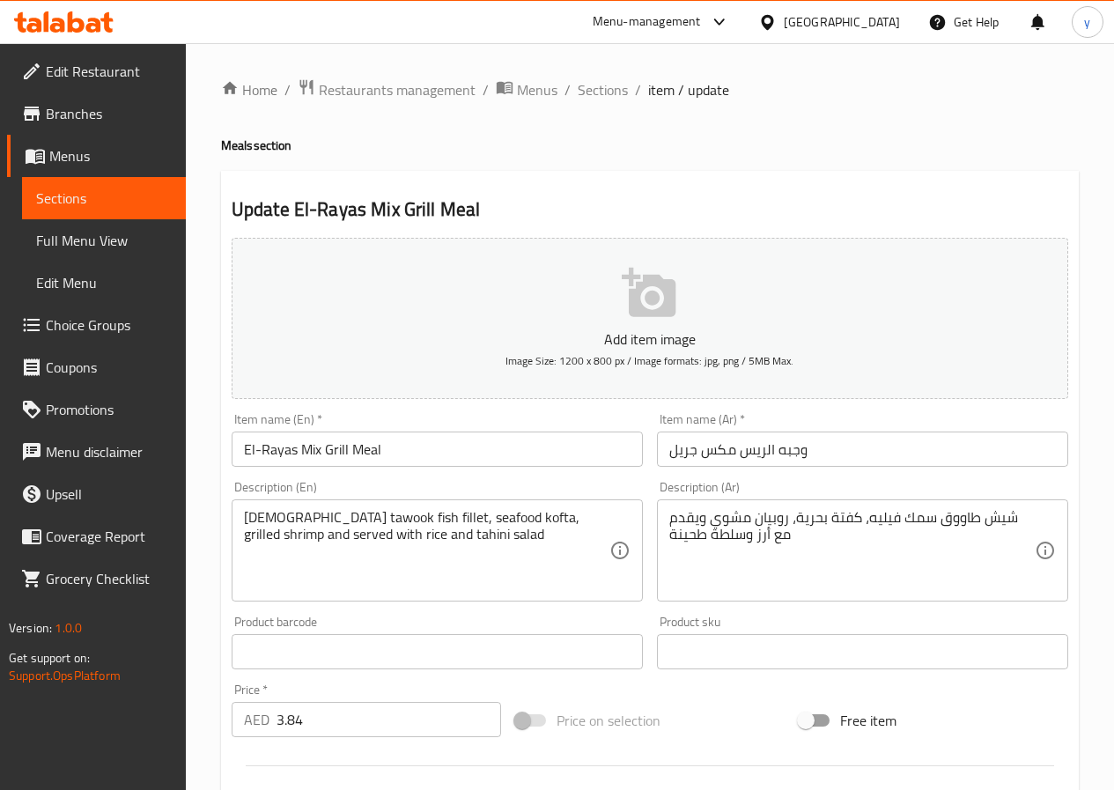
click at [554, 572] on textarea "Shish tawook fish fillet, seafood kofta, grilled shrimp and served with rice an…" at bounding box center [426, 551] width 365 height 84
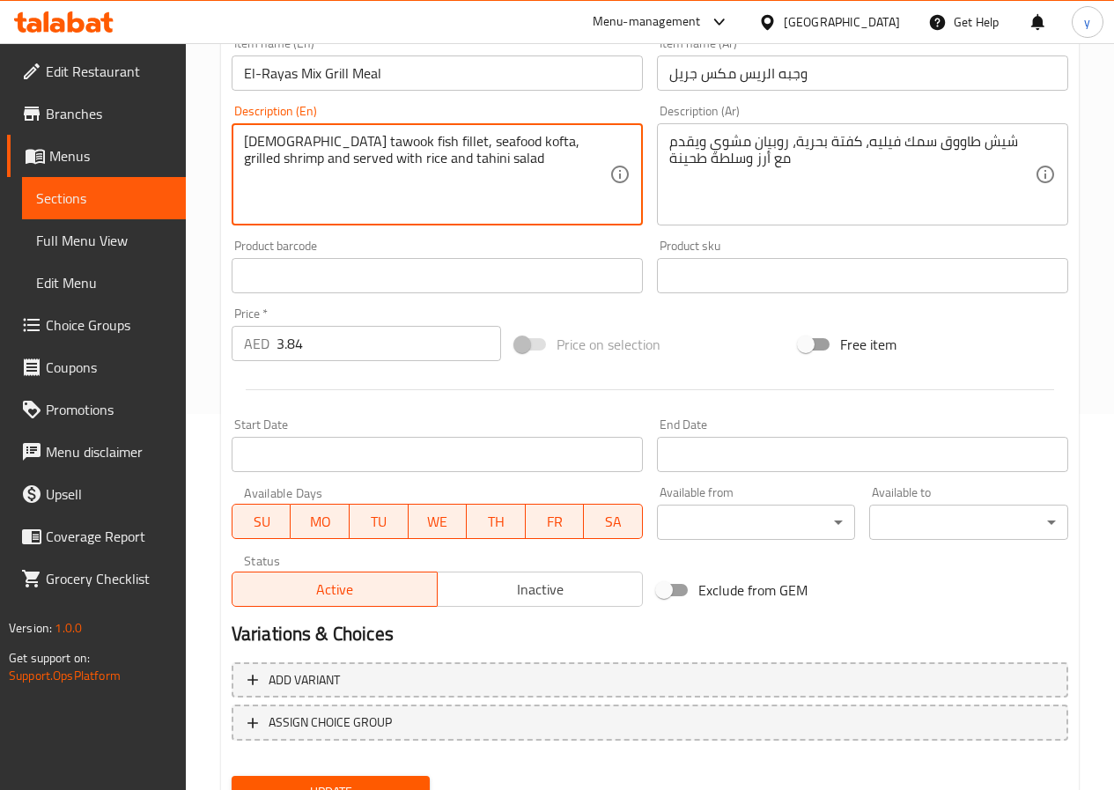
scroll to position [454, 0]
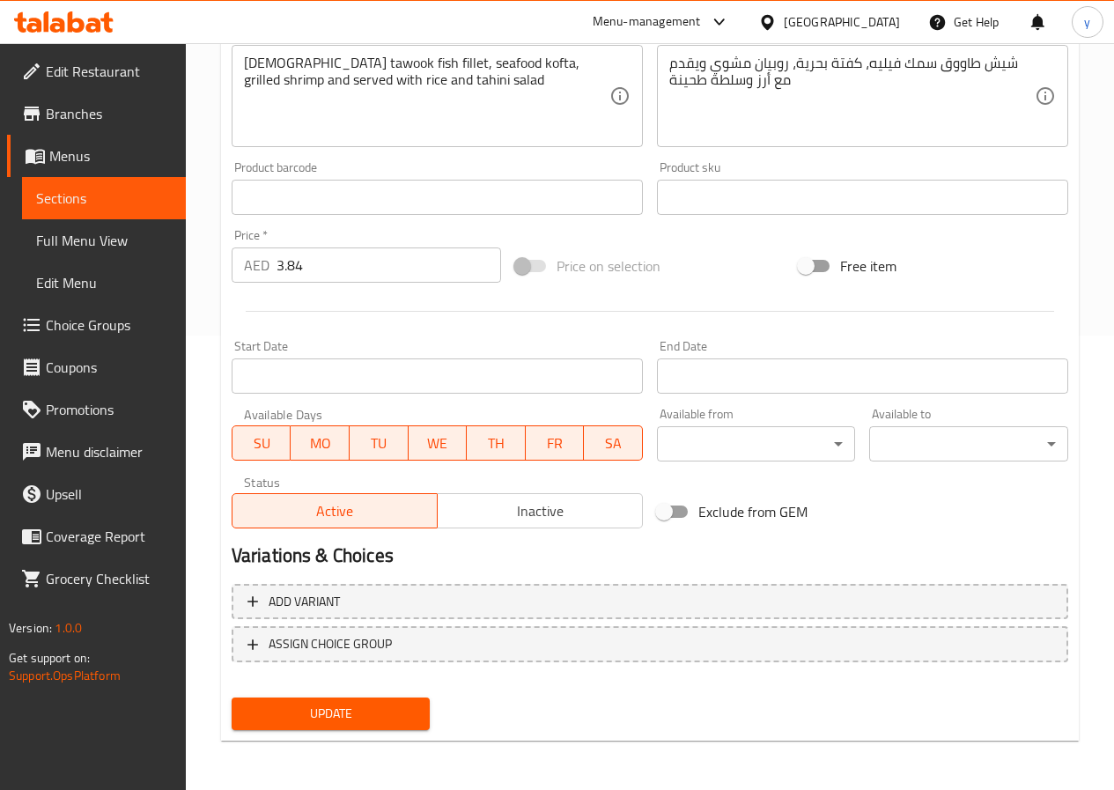
click at [373, 696] on div "Update" at bounding box center [331, 713] width 213 height 47
click at [373, 710] on span "Update" at bounding box center [331, 714] width 171 height 22
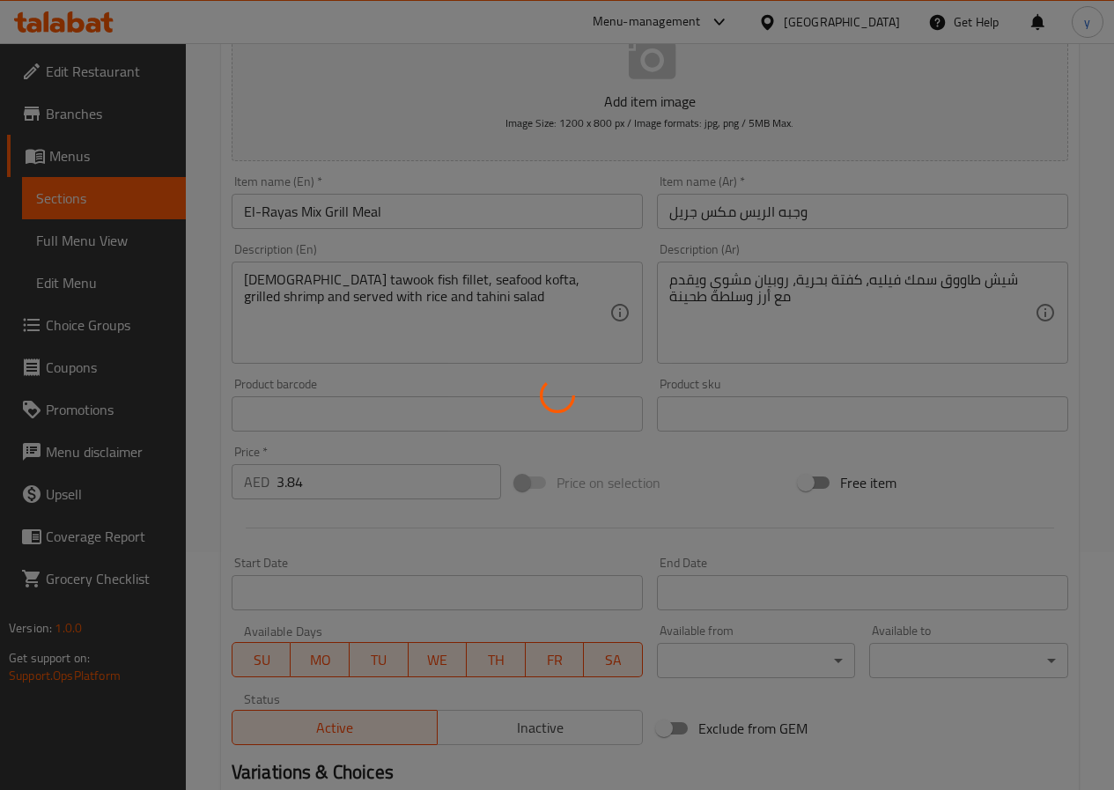
scroll to position [0, 0]
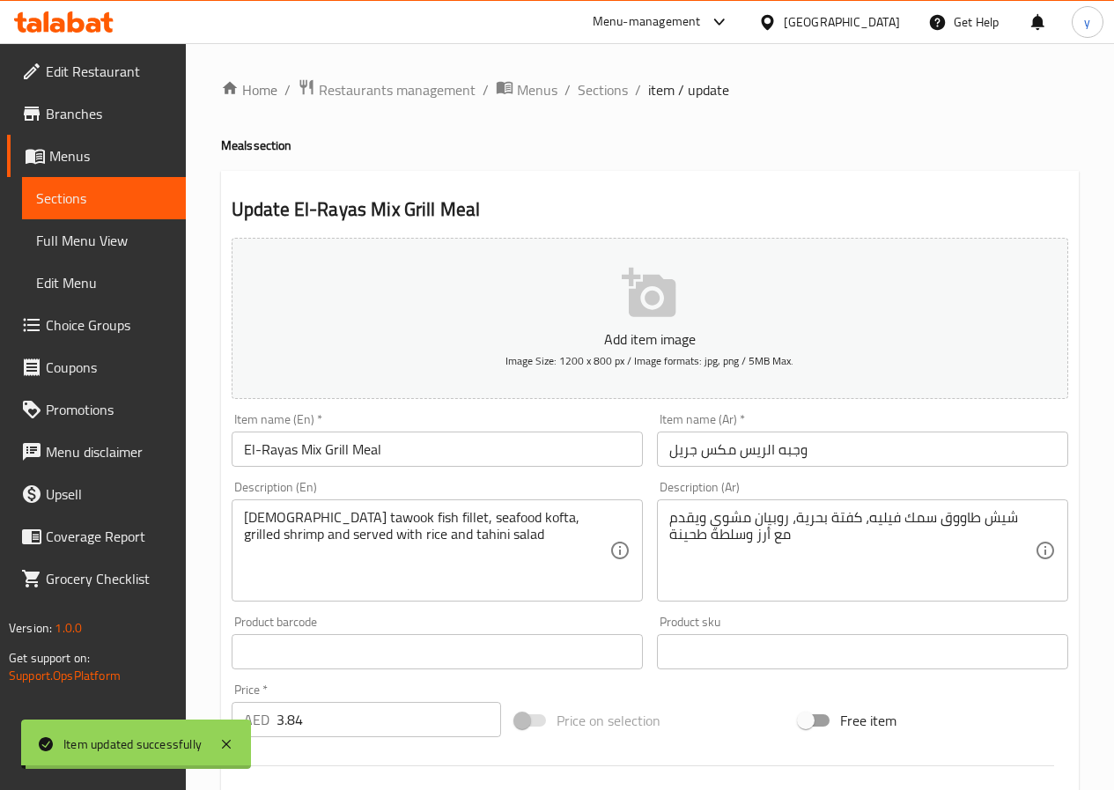
click at [602, 92] on span "Sections" at bounding box center [603, 89] width 50 height 21
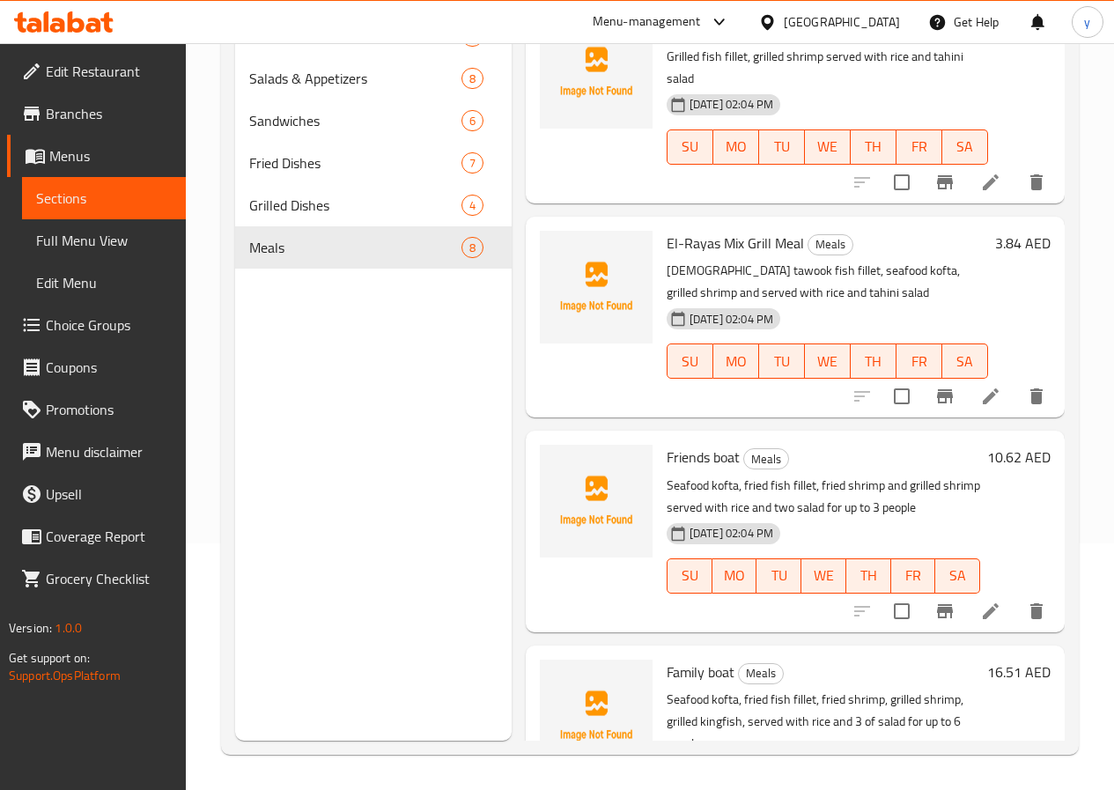
scroll to position [688, 0]
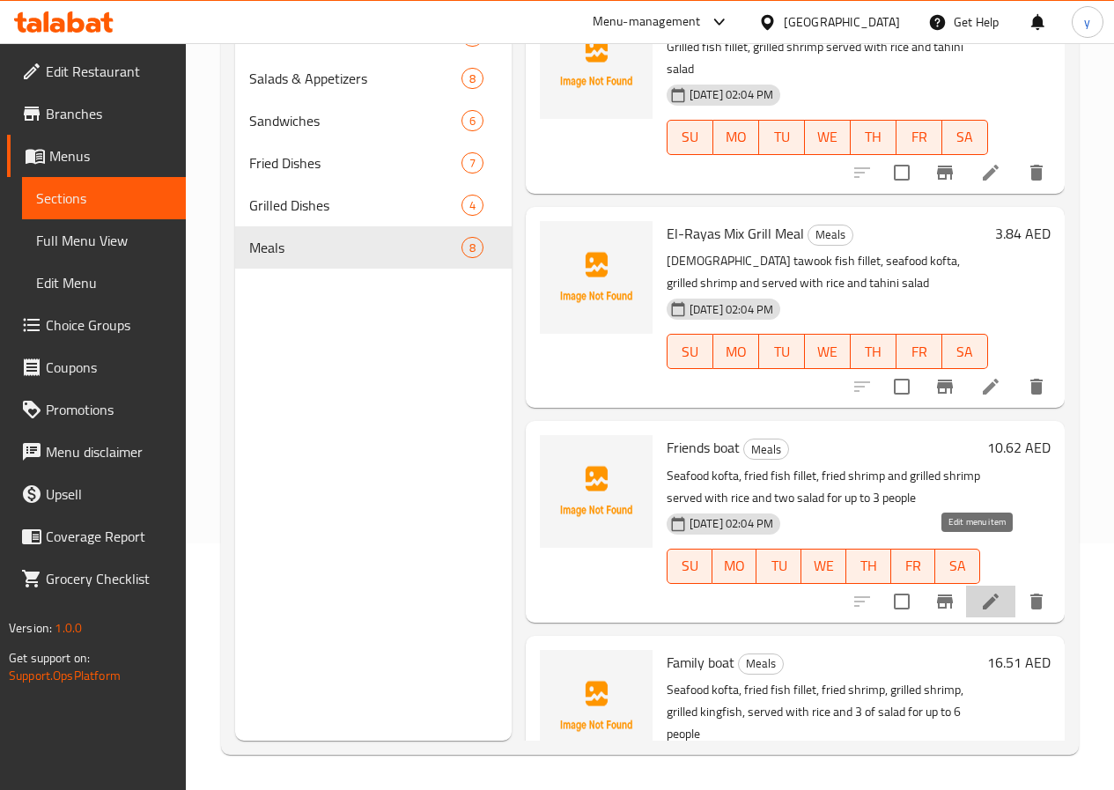
click at [983, 591] on icon at bounding box center [990, 601] width 21 height 21
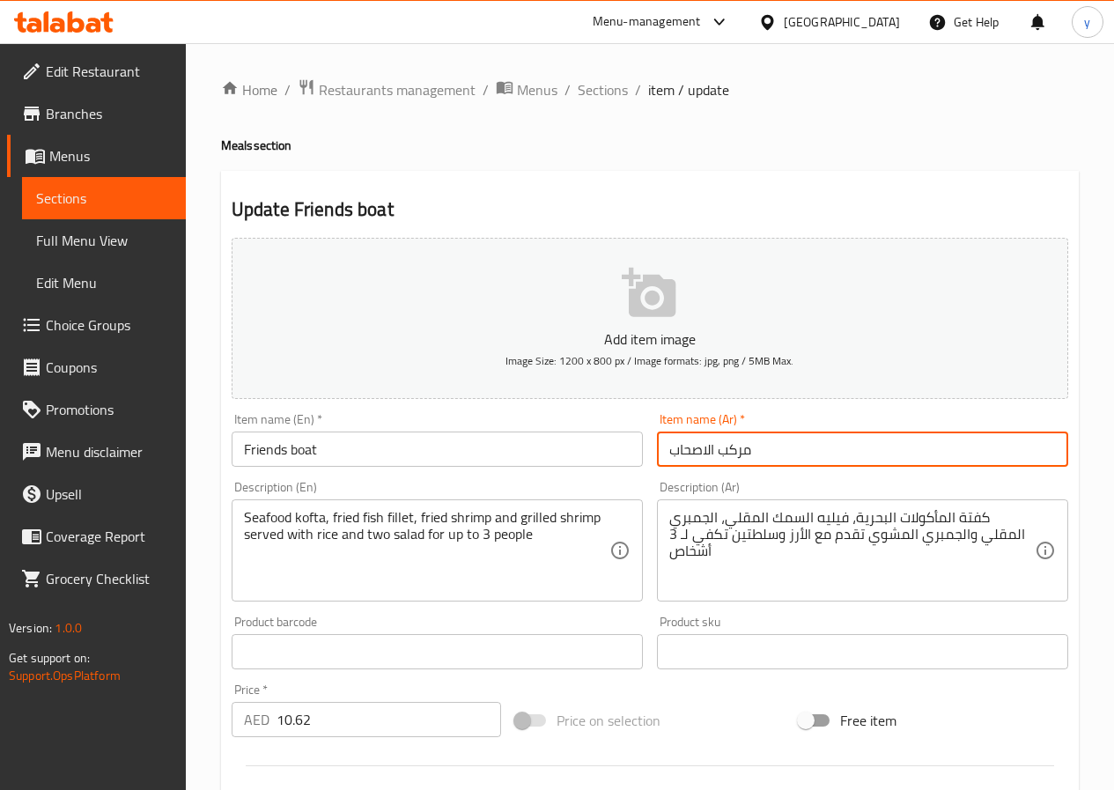
drag, startPoint x: 755, startPoint y: 448, endPoint x: 593, endPoint y: 465, distance: 162.9
click at [593, 465] on div "Add item image Image Size: 1200 x 800 px / Image formats: jpg, png / 5MB Max. I…" at bounding box center [650, 610] width 851 height 759
type input "t"
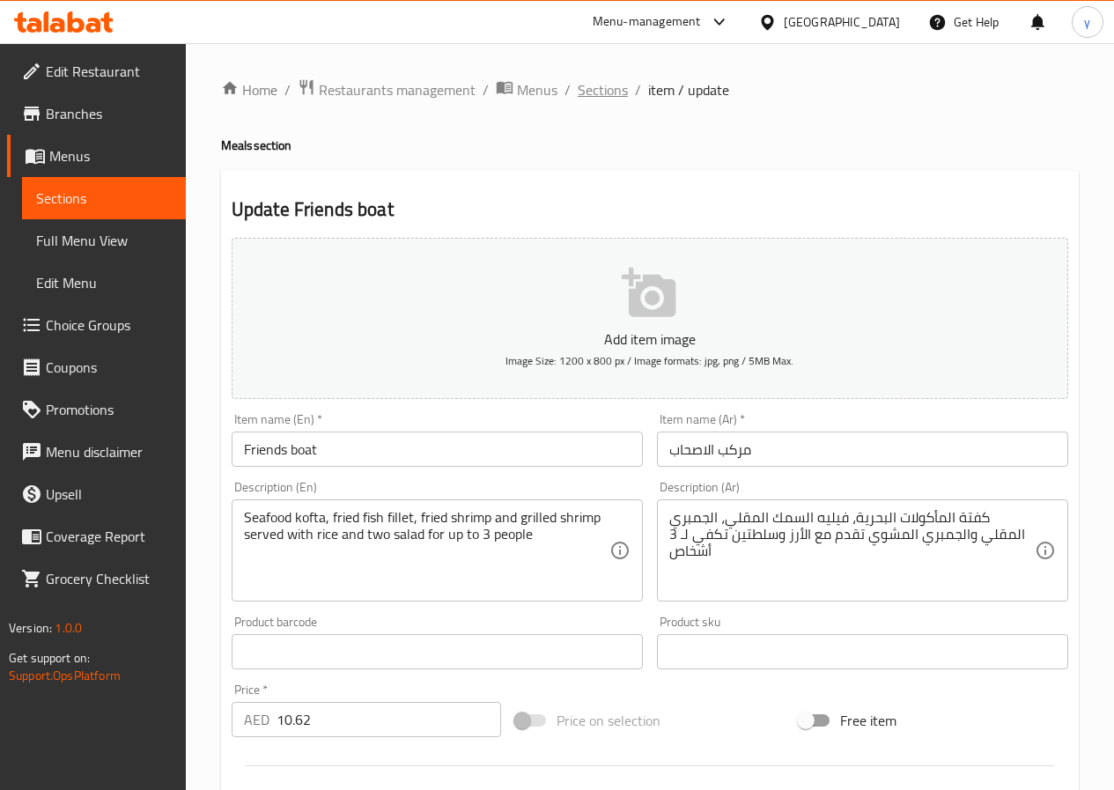
click at [603, 81] on span "Sections" at bounding box center [603, 89] width 50 height 21
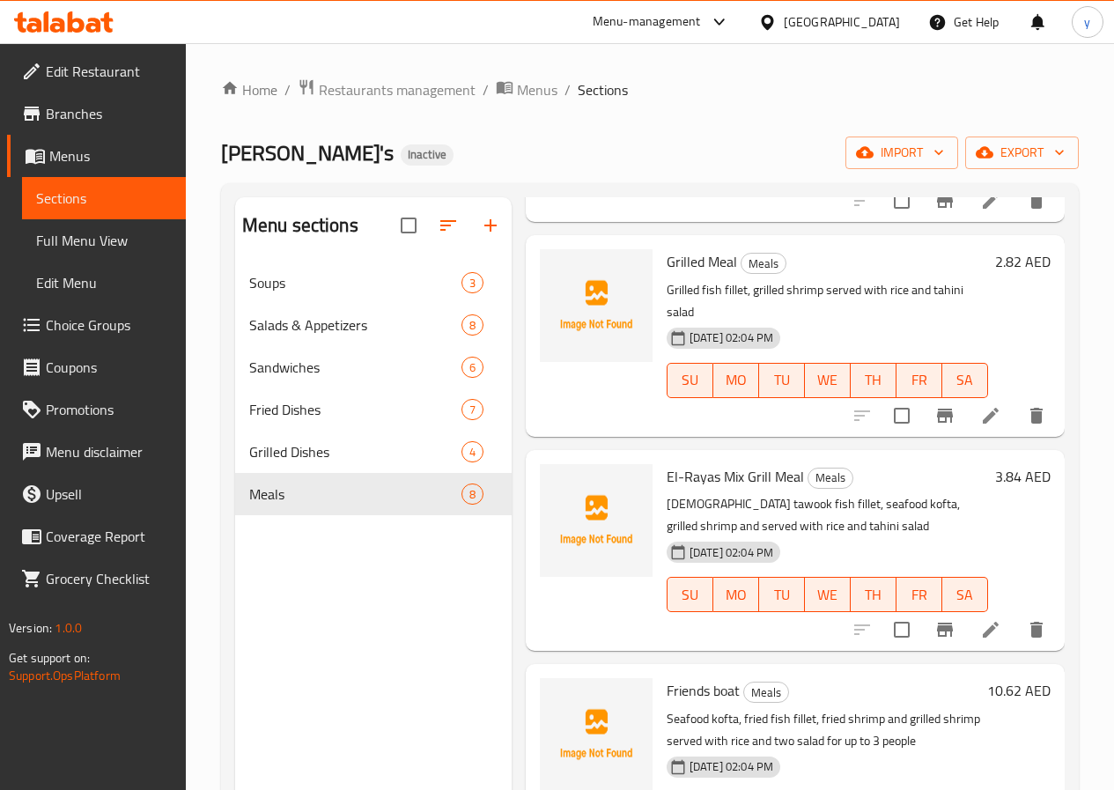
scroll to position [792, 0]
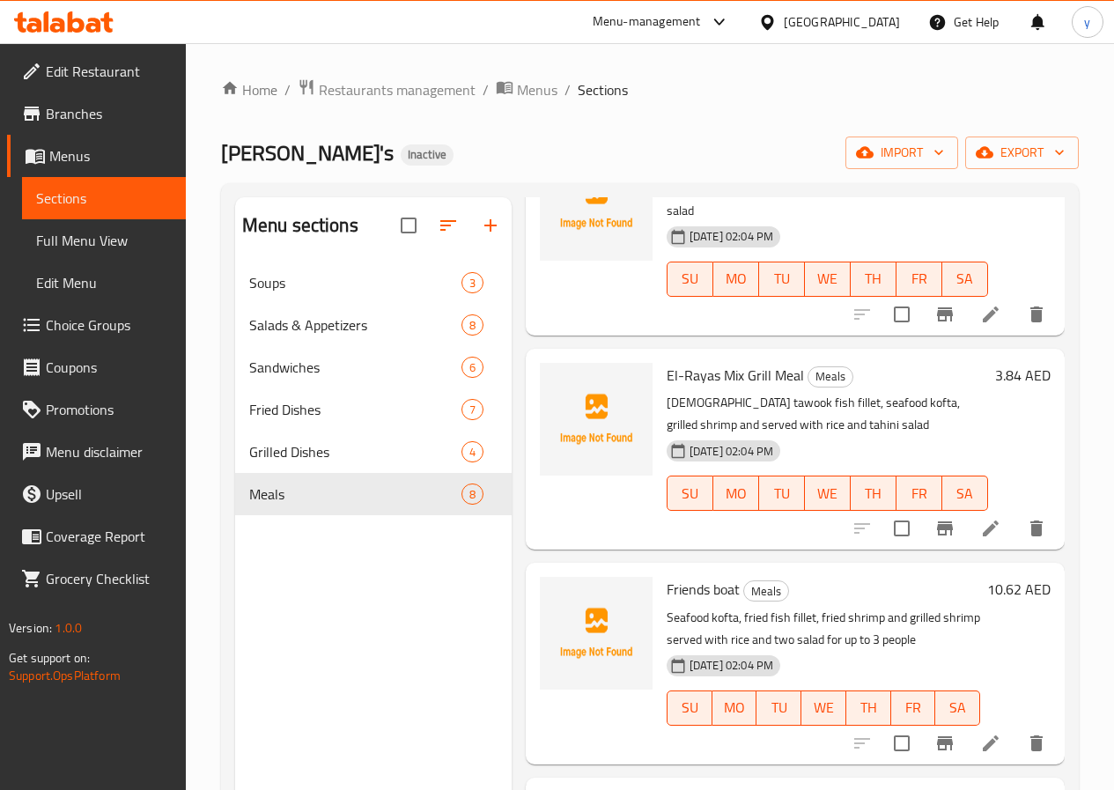
click at [991, 512] on li at bounding box center [990, 528] width 49 height 32
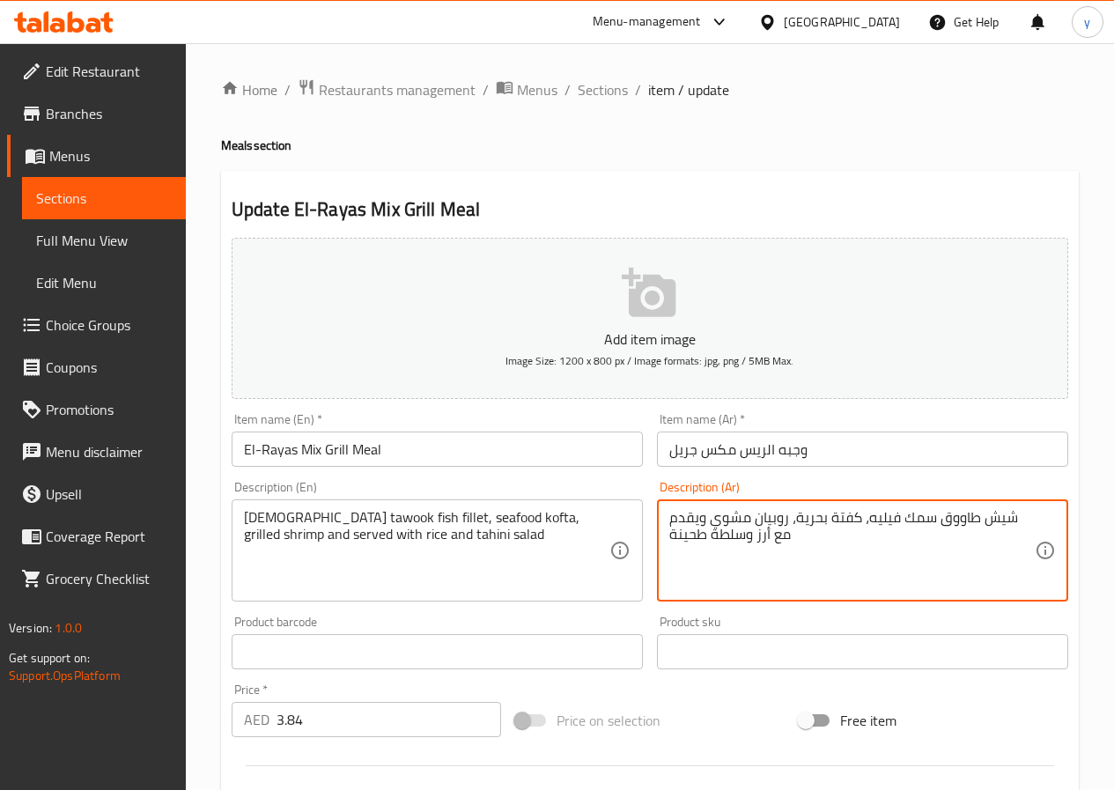
drag, startPoint x: 844, startPoint y: 518, endPoint x: 814, endPoint y: 521, distance: 31.0
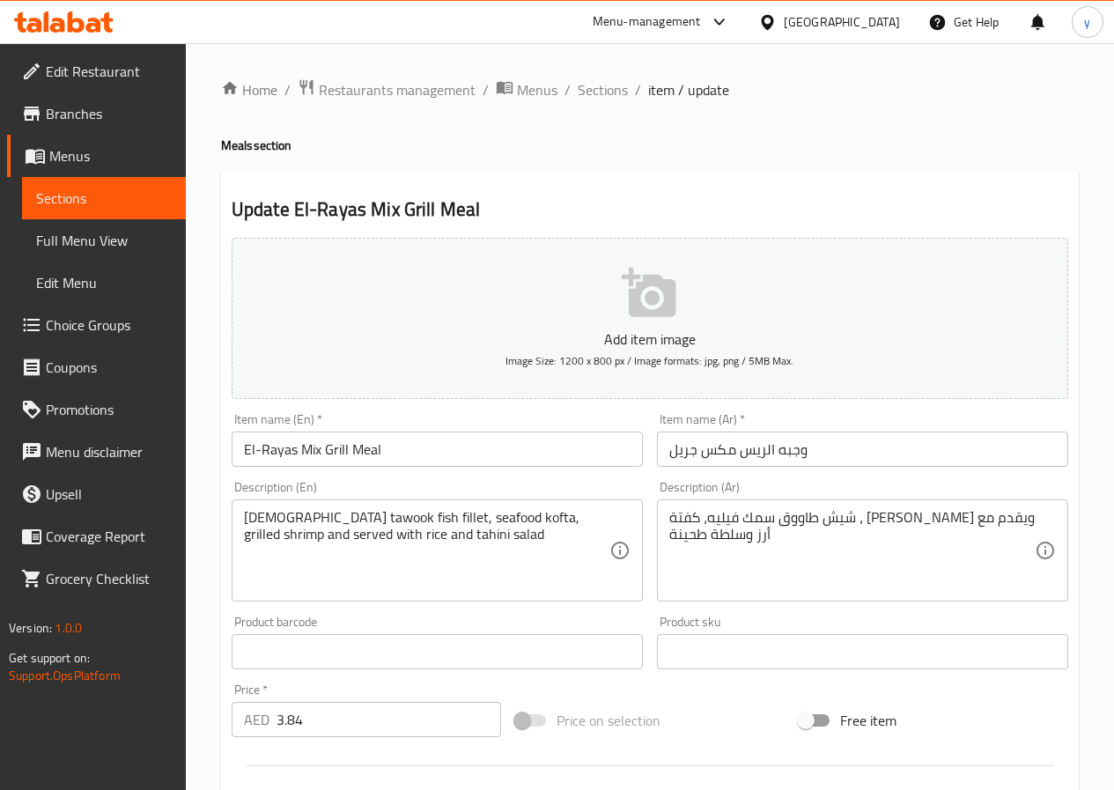
drag, startPoint x: 827, startPoint y: 521, endPoint x: 873, endPoint y: 516, distance: 47.0
click at [833, 520] on textarea "شيش طاووق سمك فيليه، كفتة ، روبيان مشوي ويقدم مع أرز وسلطة طحينة" at bounding box center [851, 551] width 365 height 84
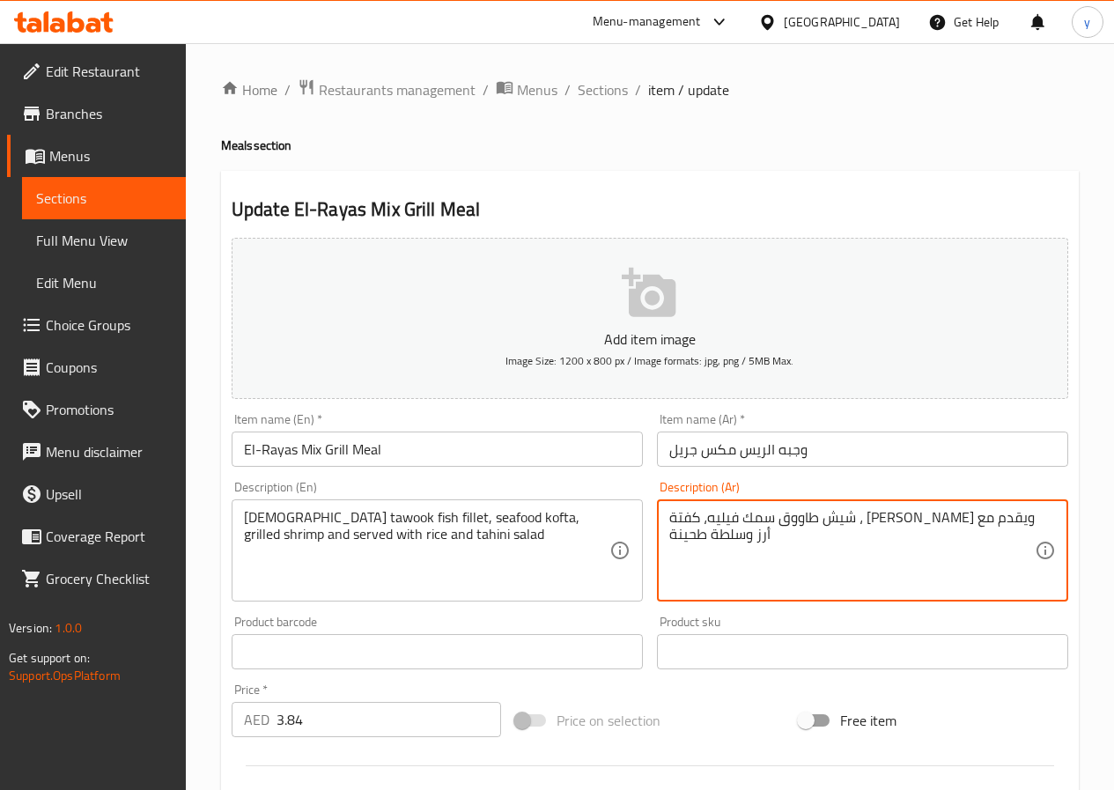
click at [822, 526] on textarea "شيش طاووق سمك فيليه، كفتة ، روبيان مشوي ويقدم مع أرز وسلطة طحينة" at bounding box center [851, 551] width 365 height 84
paste textarea "مأكولات بحرية"
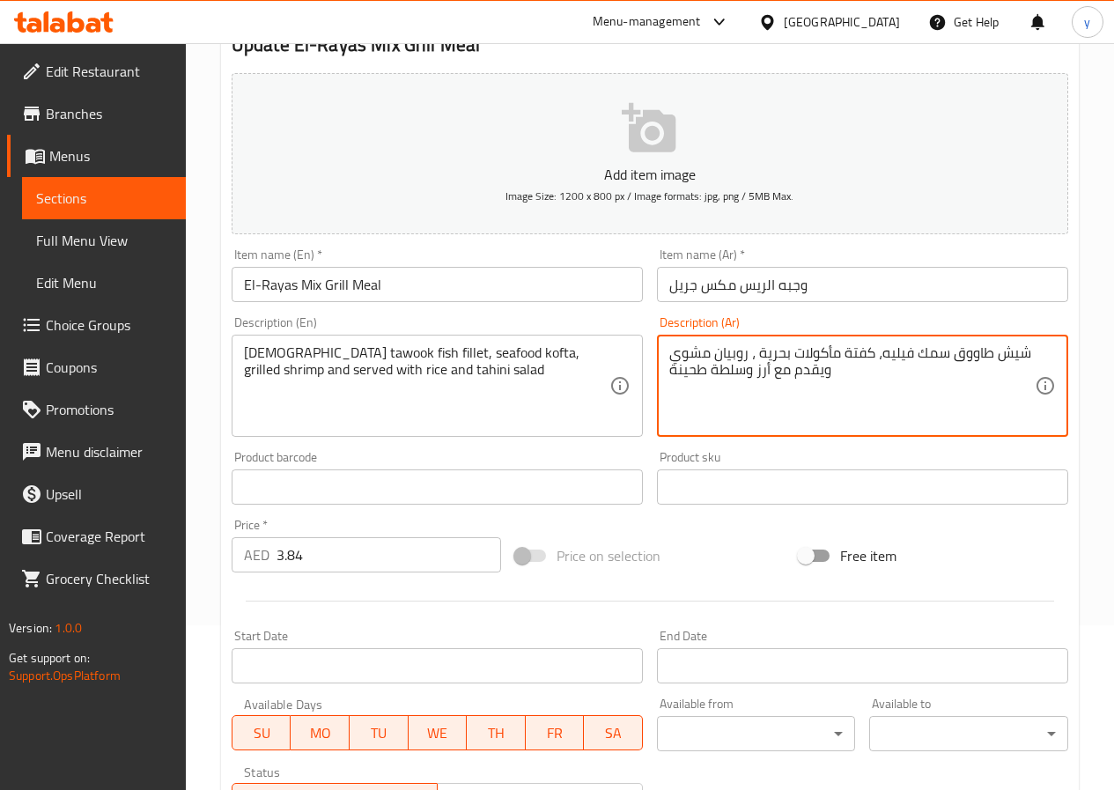
scroll to position [454, 0]
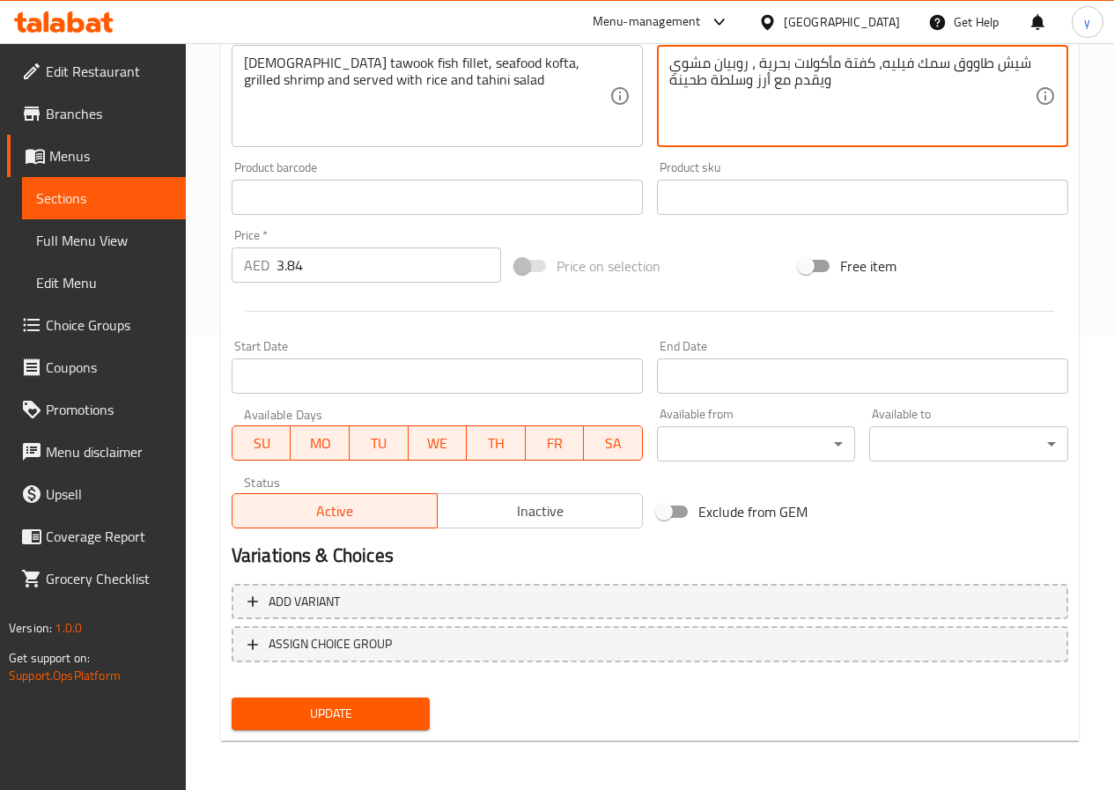
type textarea "شيش طاووق سمك فيليه، كفتة مأكولات بحرية ، روبيان مشوي ويقدم مع أرز وسلطة طحينة"
click at [357, 713] on span "Update" at bounding box center [331, 714] width 171 height 22
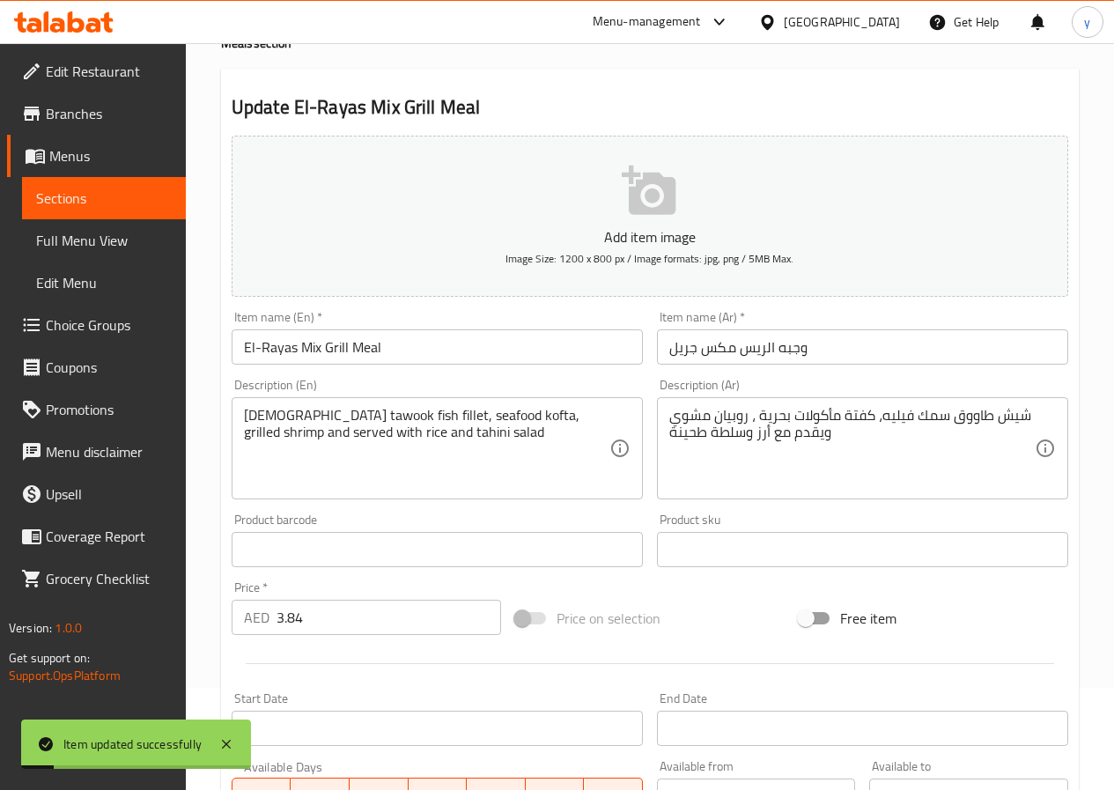
scroll to position [0, 0]
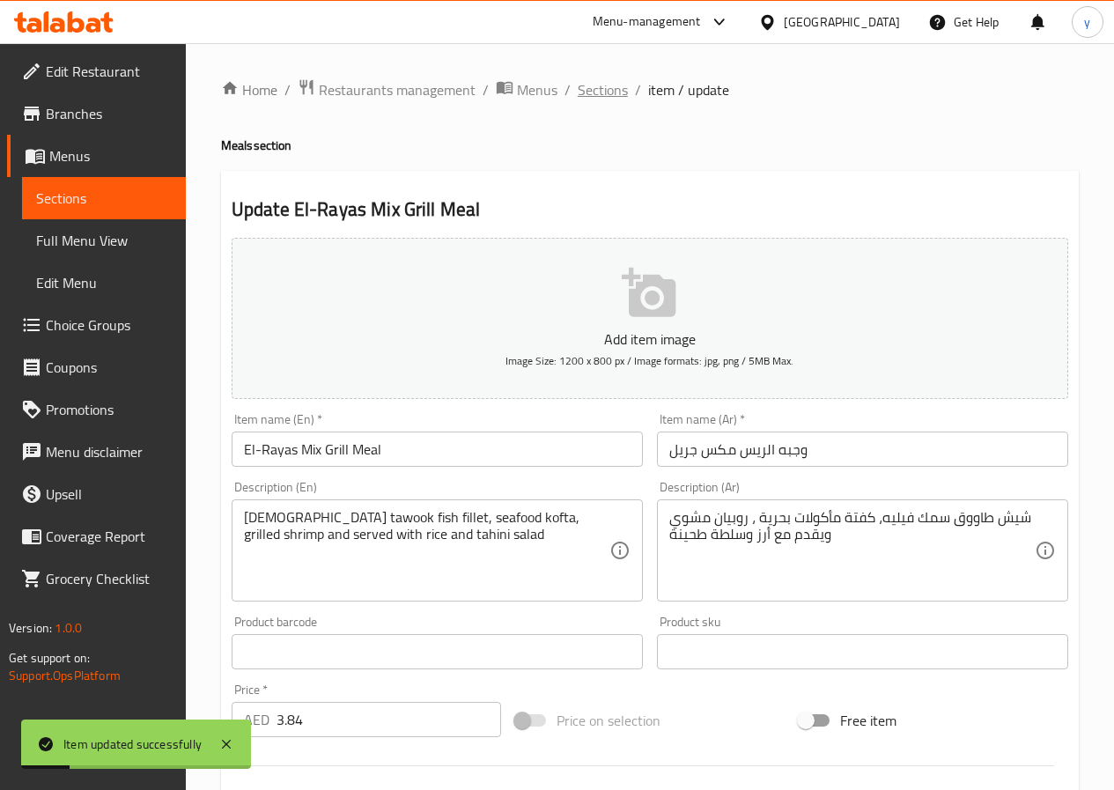
click at [617, 96] on span "Sections" at bounding box center [603, 89] width 50 height 21
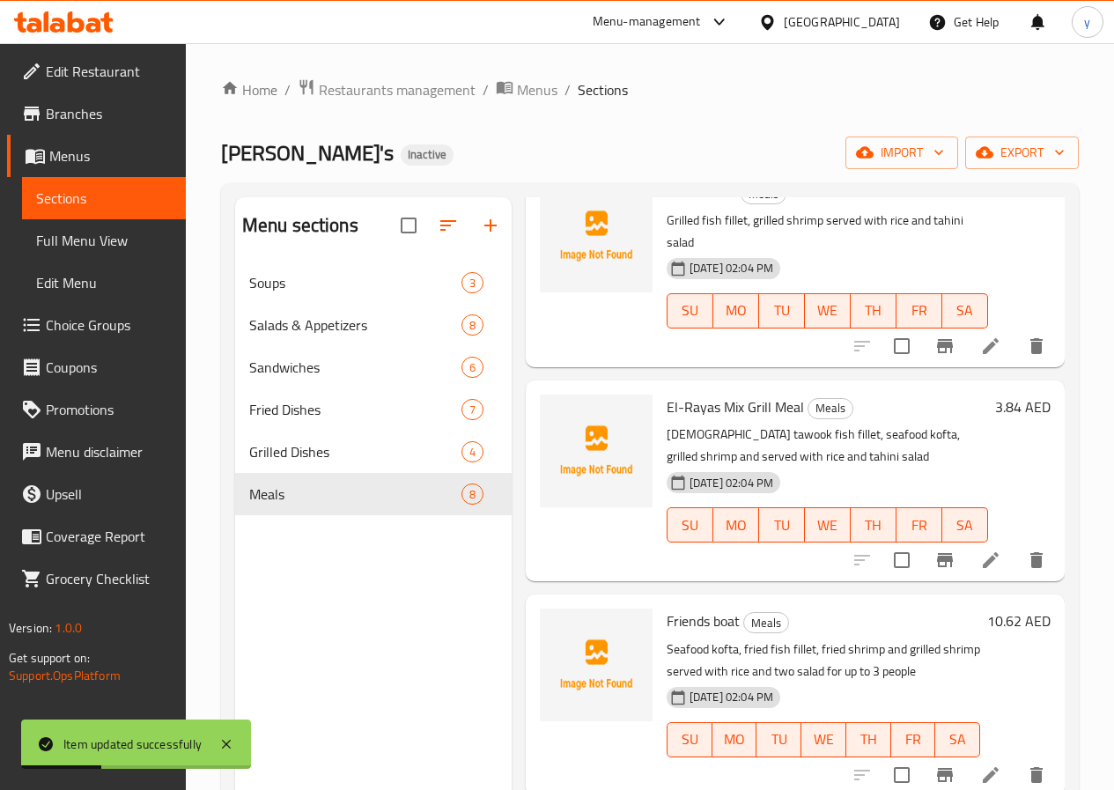
scroll to position [952, 0]
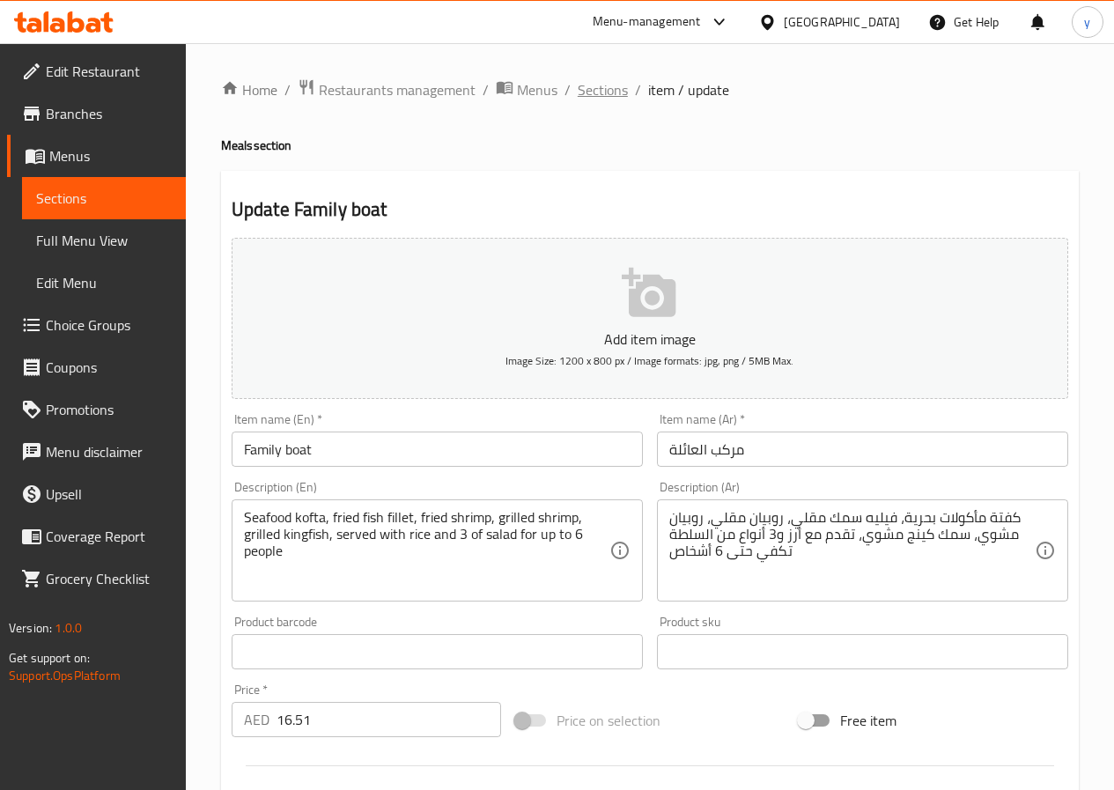
click at [593, 94] on span "Sections" at bounding box center [603, 89] width 50 height 21
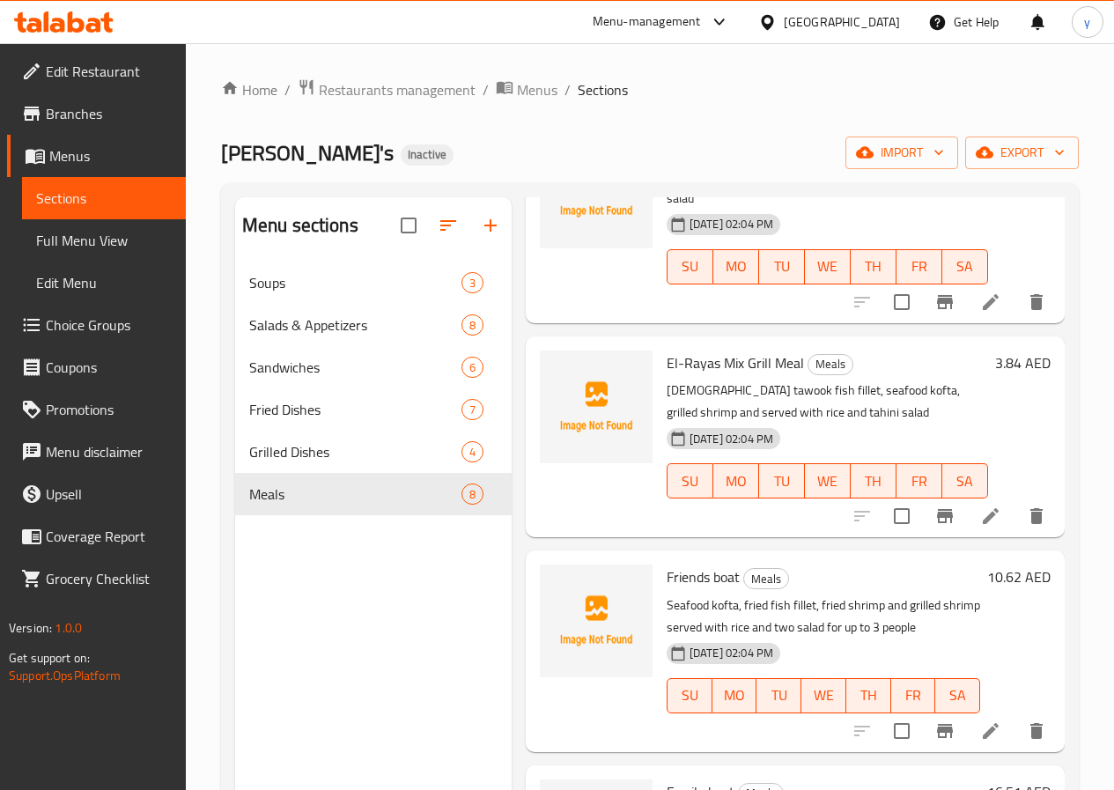
scroll to position [952, 0]
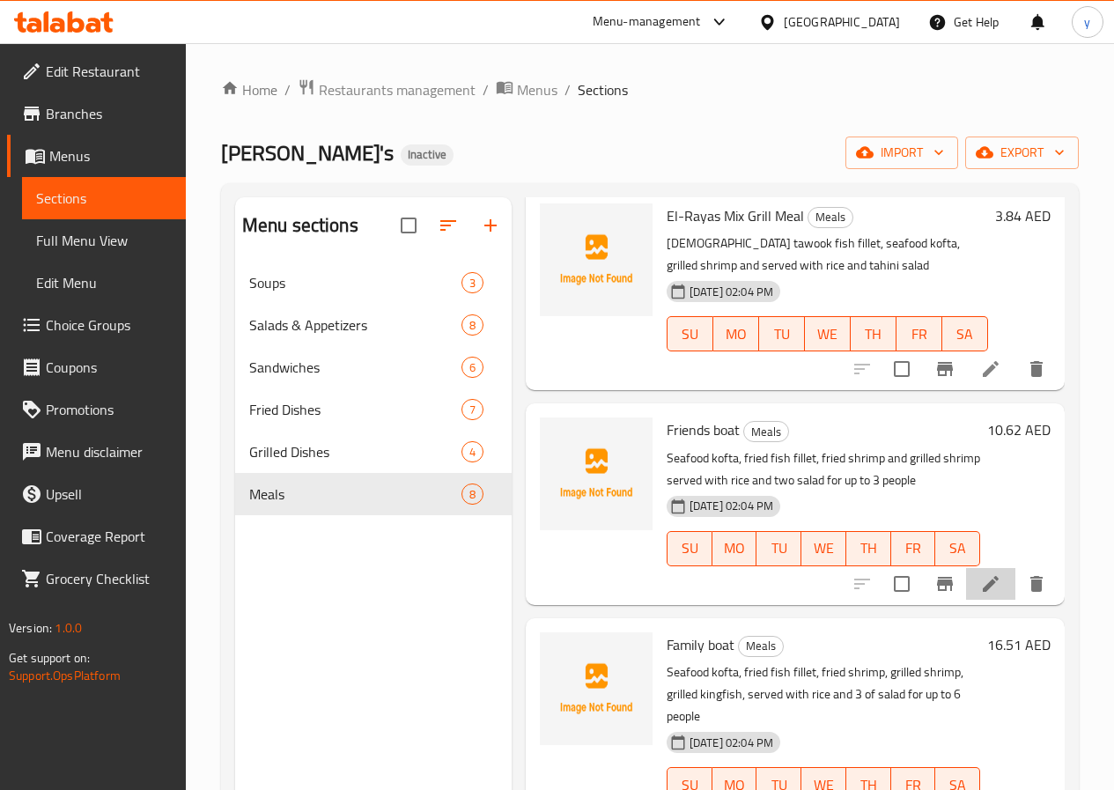
click at [990, 568] on li at bounding box center [990, 584] width 49 height 32
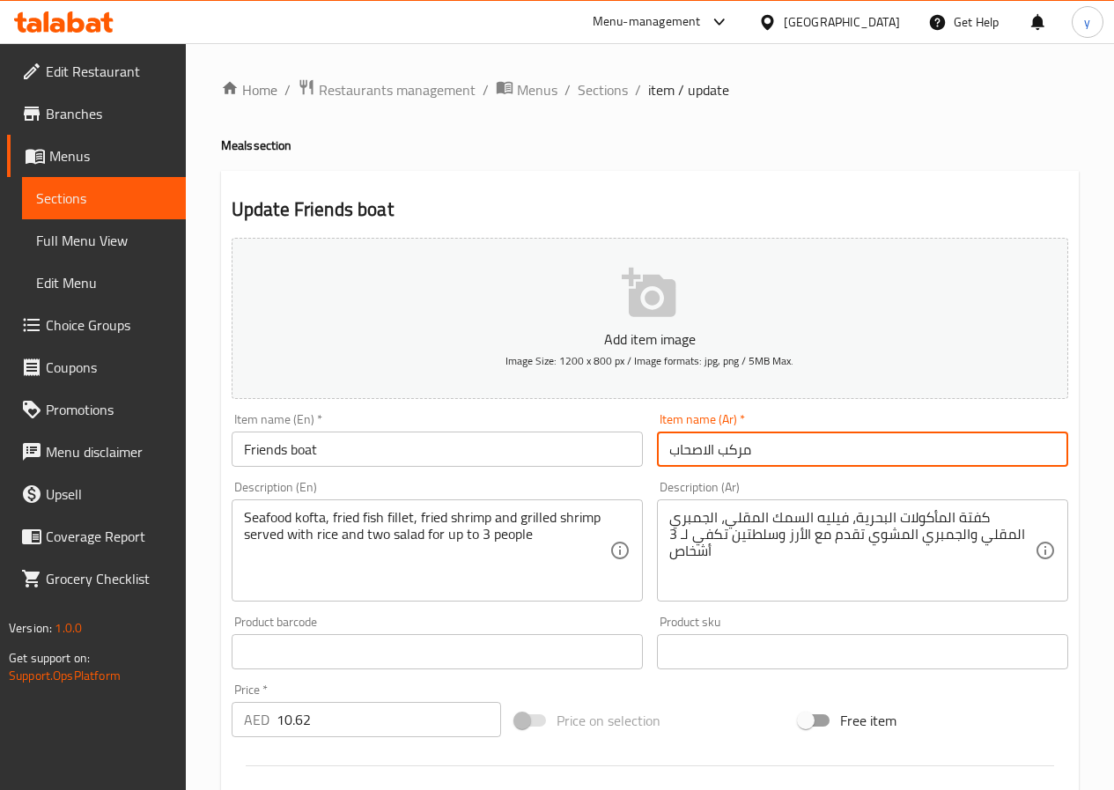
drag, startPoint x: 779, startPoint y: 453, endPoint x: 644, endPoint y: 509, distance: 146.5
click at [644, 509] on div "Add item image Image Size: 1200 x 800 px / Image formats: jpg, png / 5MB Max. I…" at bounding box center [650, 610] width 851 height 759
type input "t"
type input "فرندز بوت"
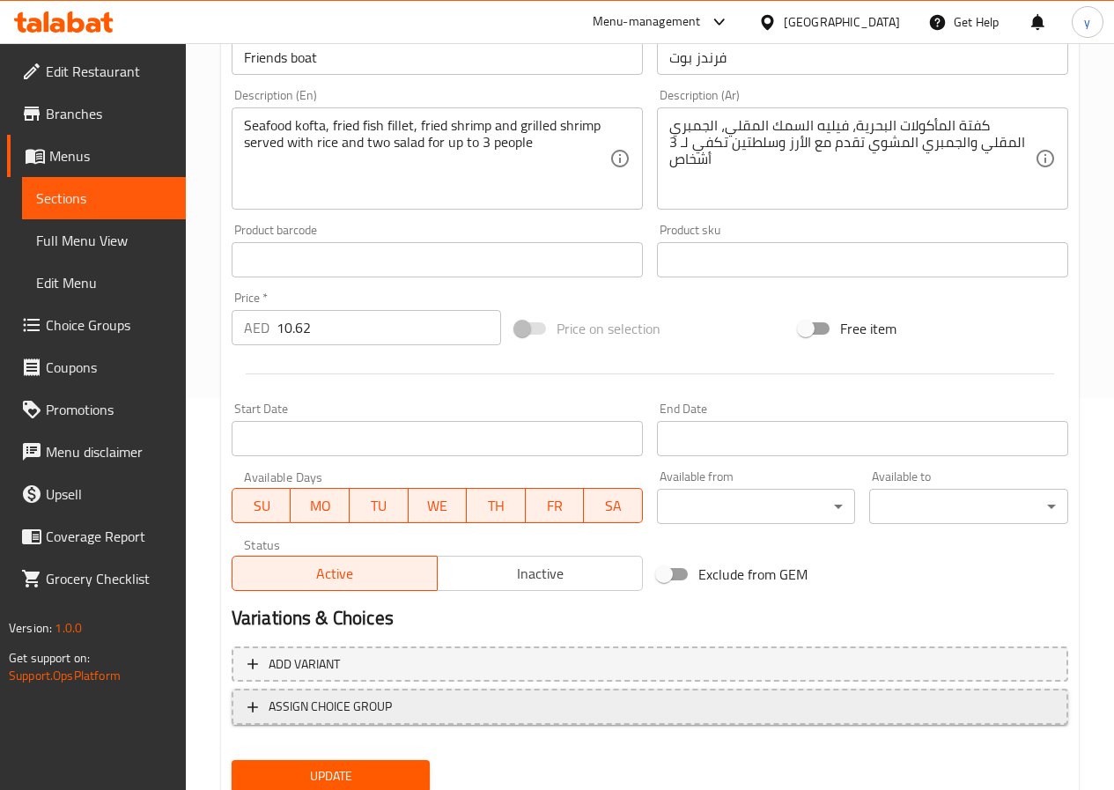
scroll to position [440, 0]
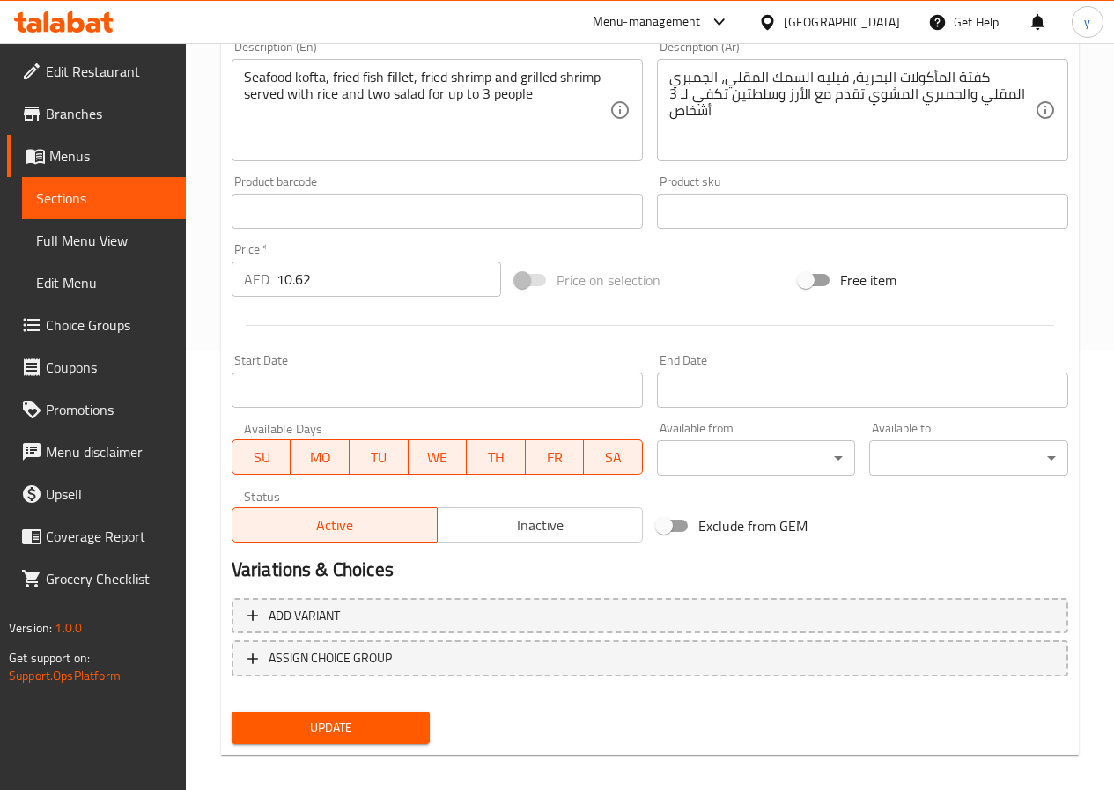
click at [398, 719] on span "Update" at bounding box center [331, 728] width 171 height 22
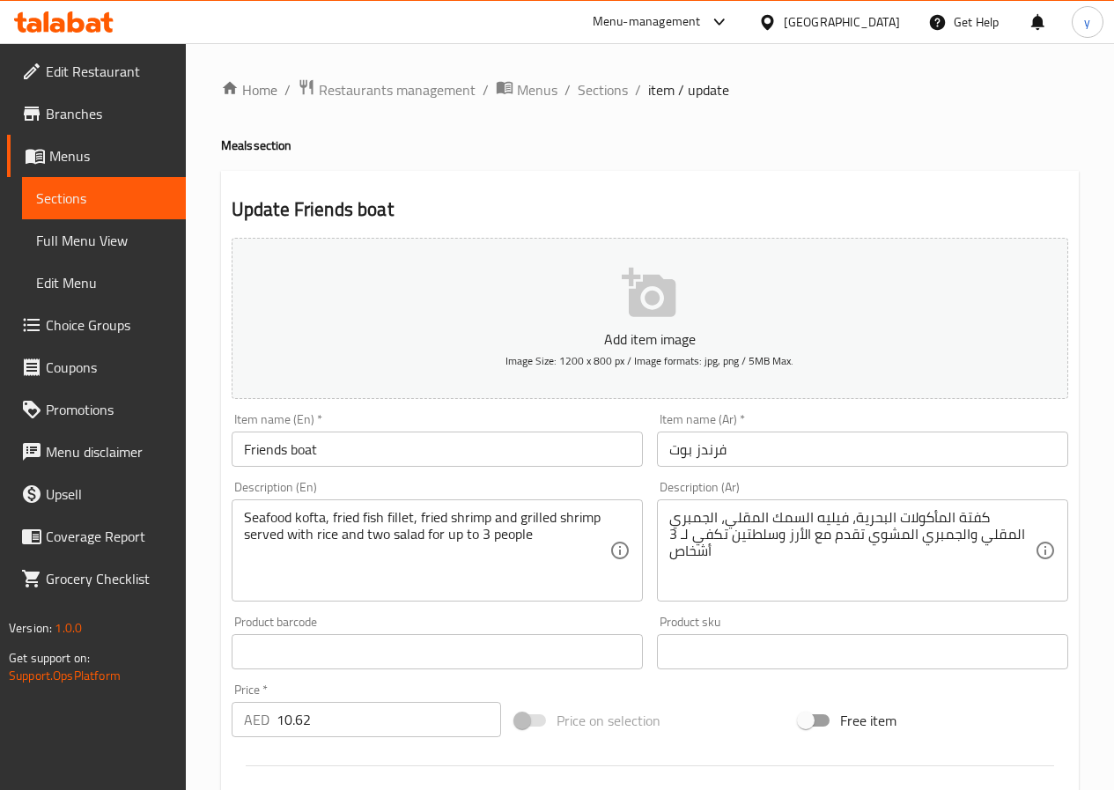
scroll to position [454, 0]
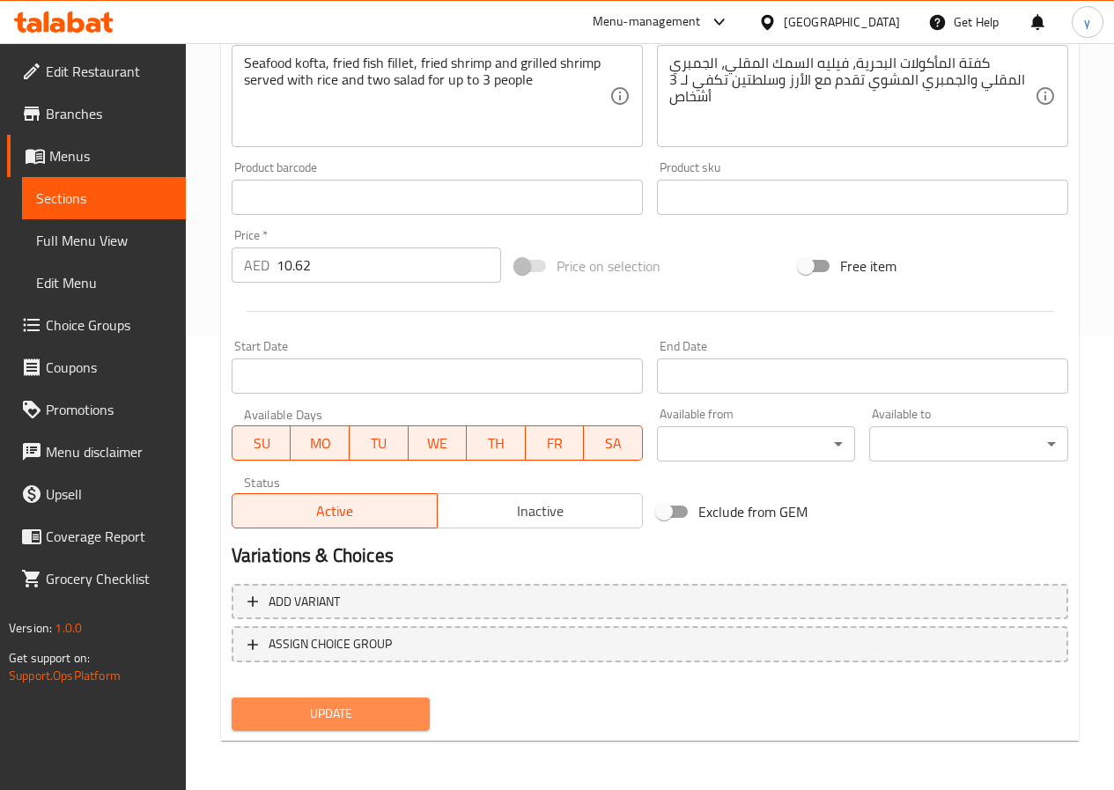
click at [379, 722] on span "Update" at bounding box center [331, 714] width 171 height 22
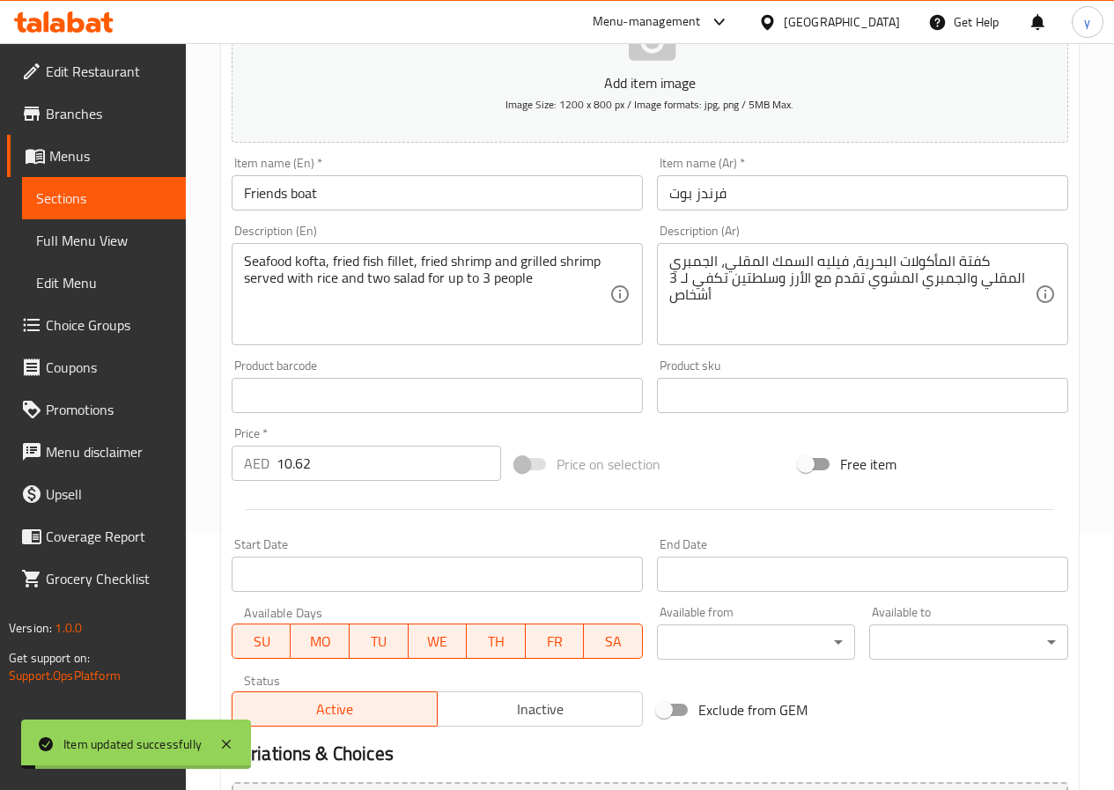
scroll to position [14, 0]
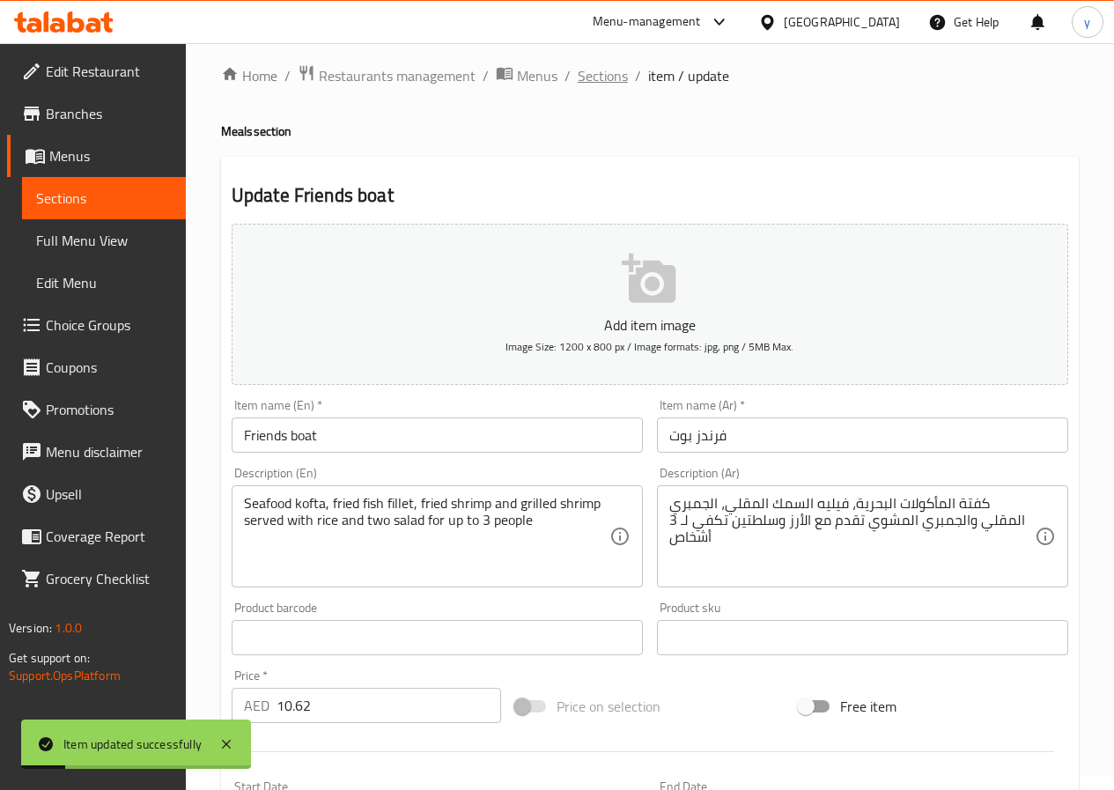
click at [610, 80] on span "Sections" at bounding box center [603, 75] width 50 height 21
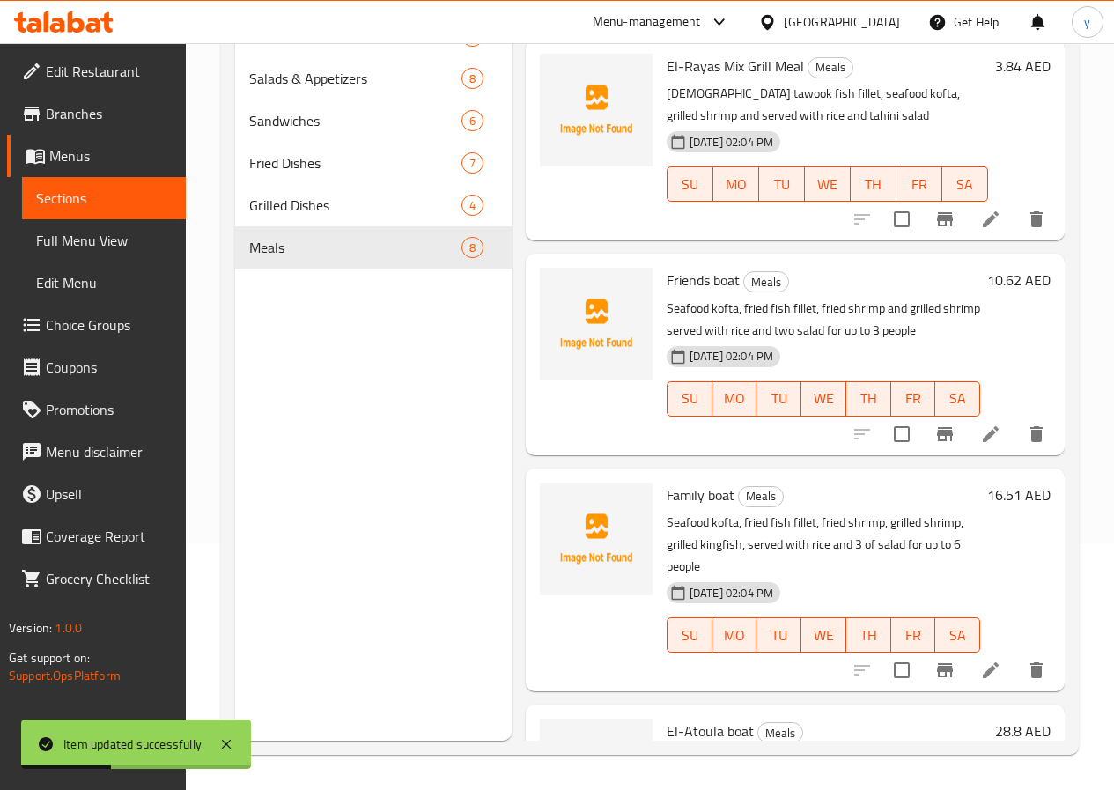
scroll to position [952, 0]
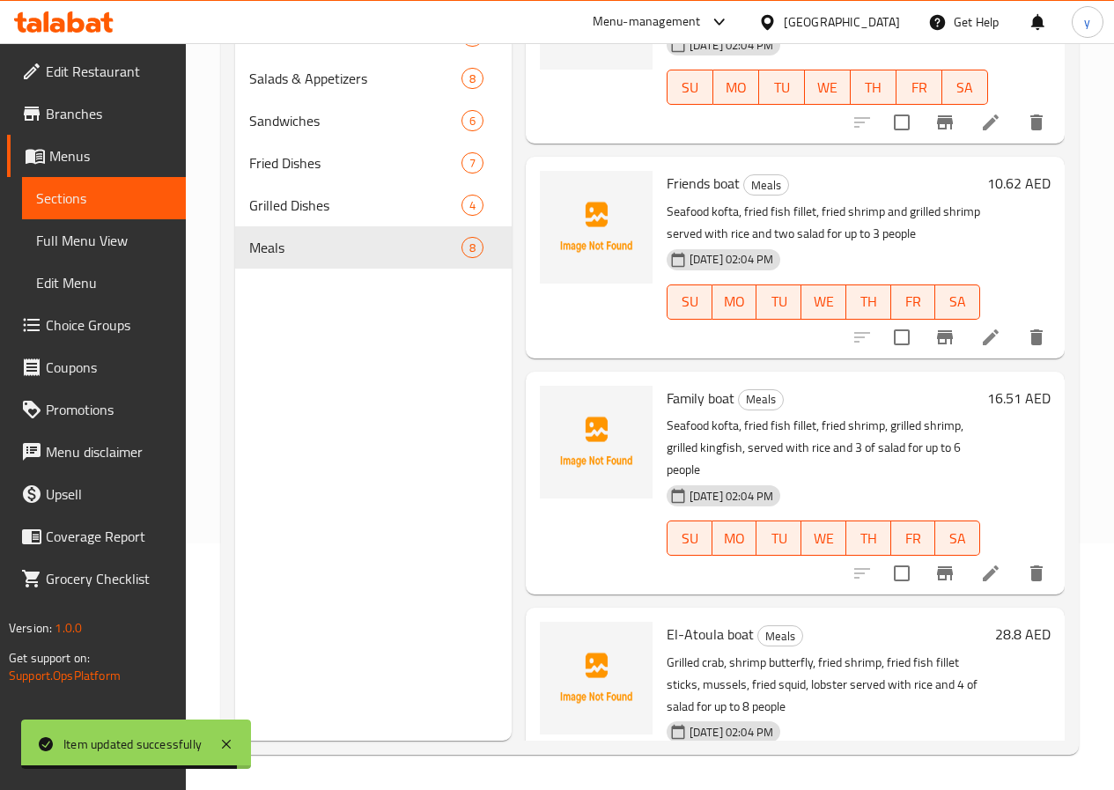
click at [991, 557] on li at bounding box center [990, 573] width 49 height 32
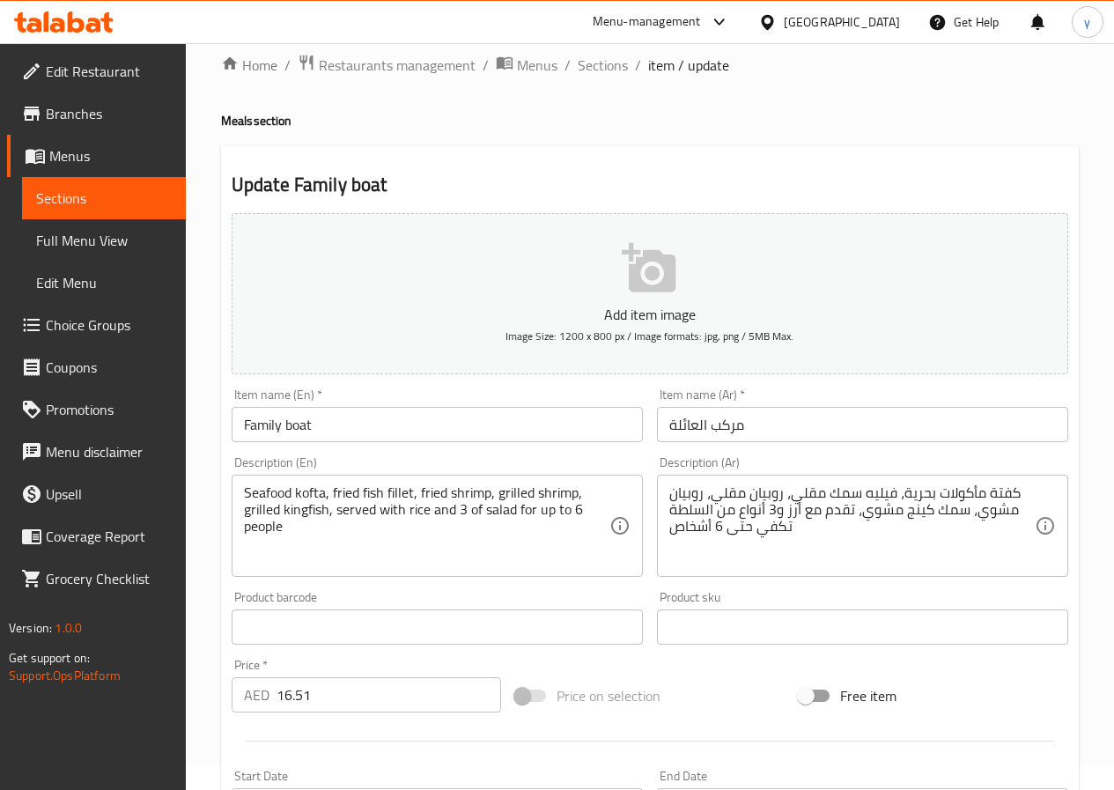
scroll to position [14, 0]
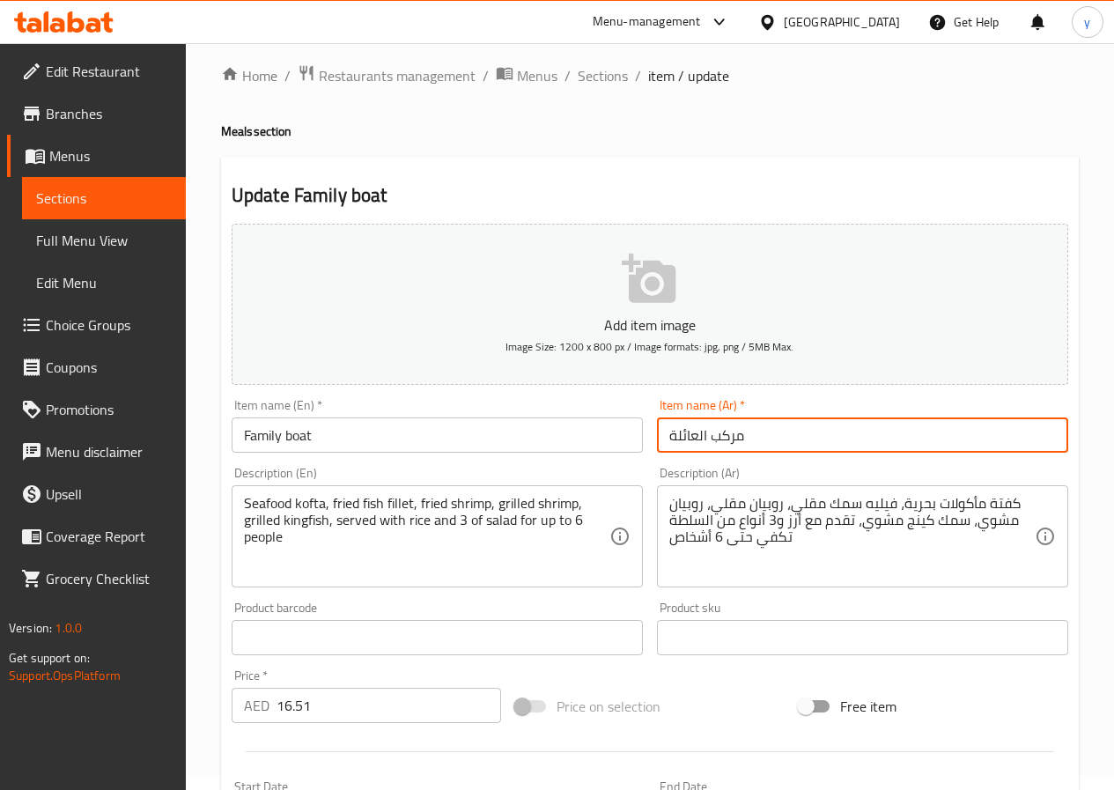
drag, startPoint x: 750, startPoint y: 435, endPoint x: 624, endPoint y: 455, distance: 127.5
click at [624, 455] on div "Add item image Image Size: 1200 x 800 px / Image formats: jpg, png / 5MB Max. I…" at bounding box center [650, 596] width 851 height 759
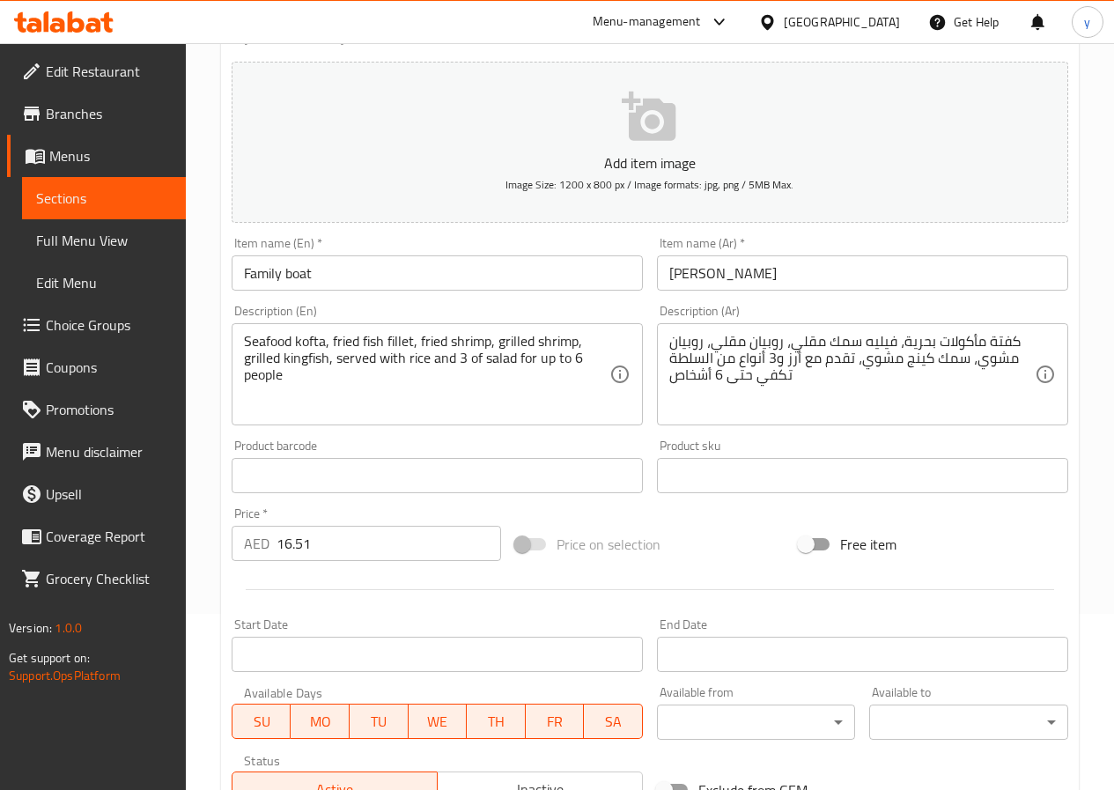
scroll to position [88, 0]
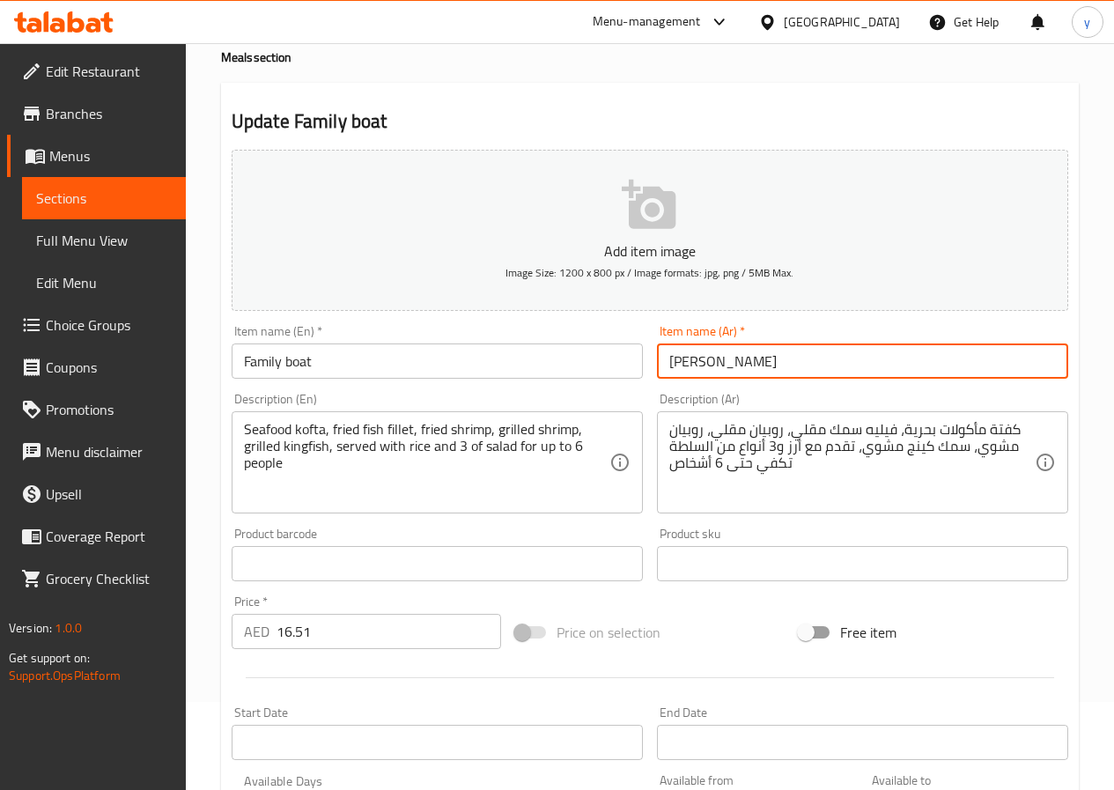
click at [883, 372] on input "فاميلي بوت" at bounding box center [862, 360] width 411 height 35
type input "فاميلي بوت ميل"
click at [348, 359] on input "Family boat" at bounding box center [437, 360] width 411 height 35
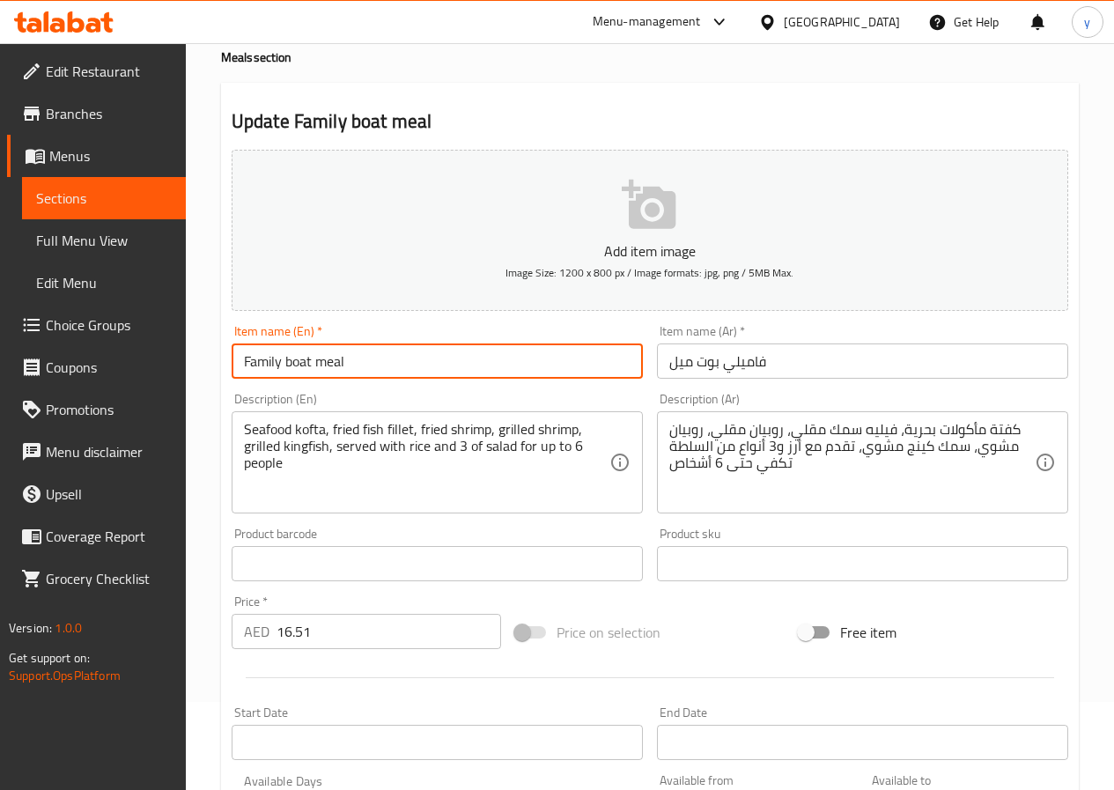
click at [521, 366] on input "Family boat meal" at bounding box center [437, 360] width 411 height 35
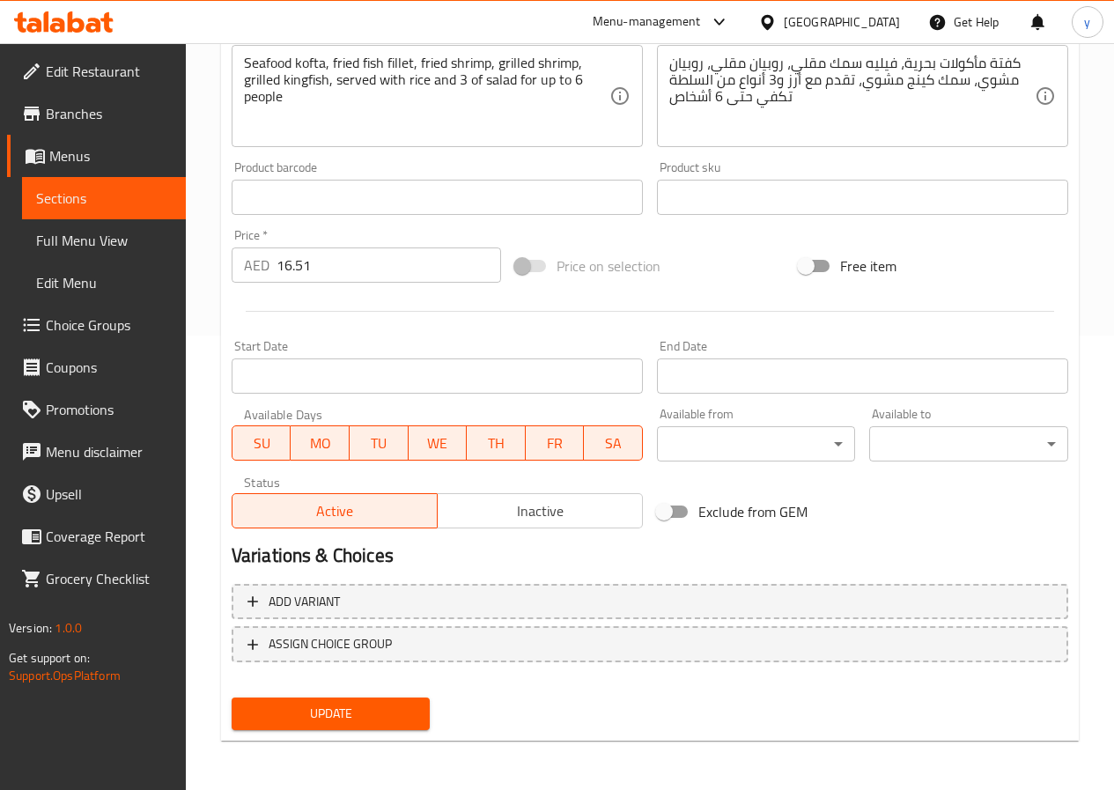
scroll to position [0, 0]
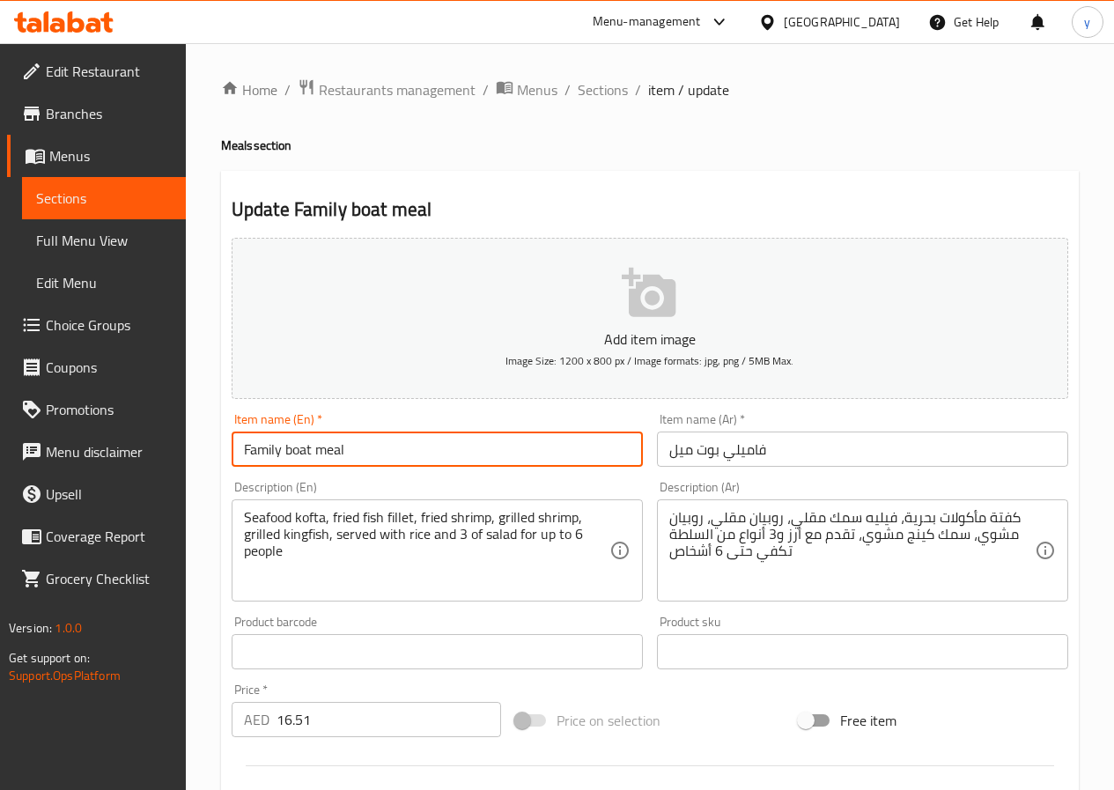
type input "Family boat meal"
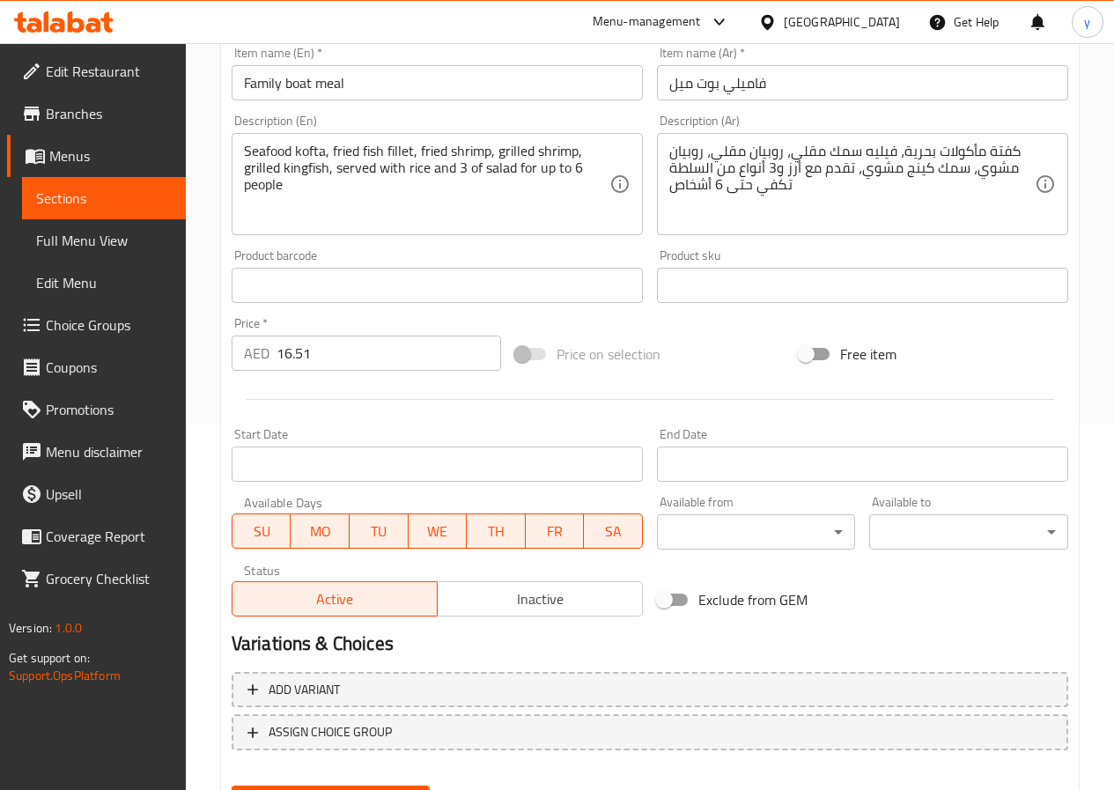
scroll to position [454, 0]
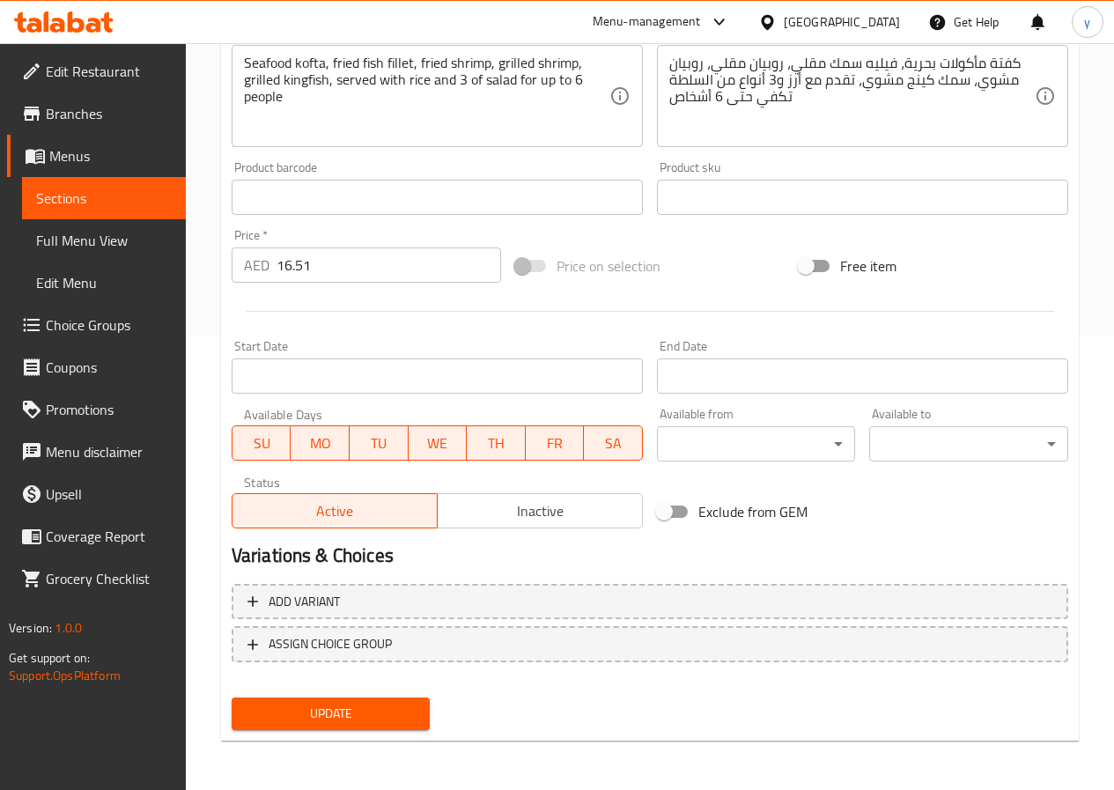
click at [370, 726] on button "Update" at bounding box center [331, 713] width 199 height 33
click at [371, 710] on span "Update" at bounding box center [331, 714] width 171 height 22
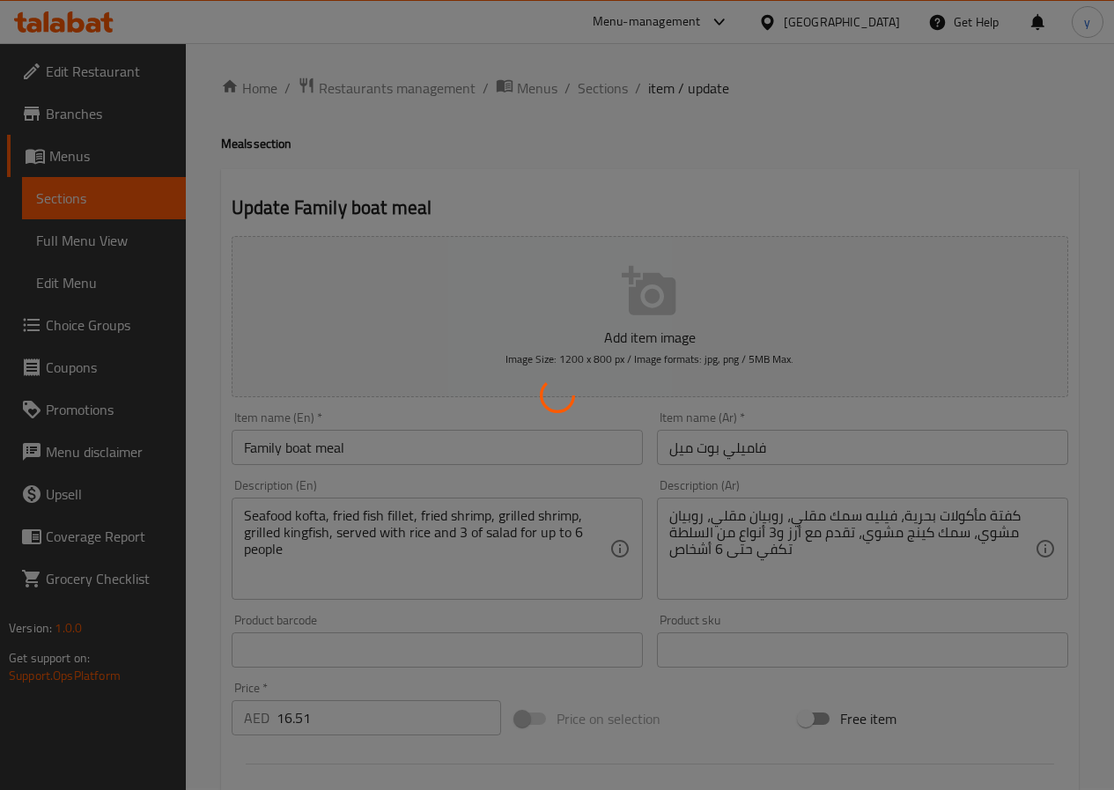
scroll to position [0, 0]
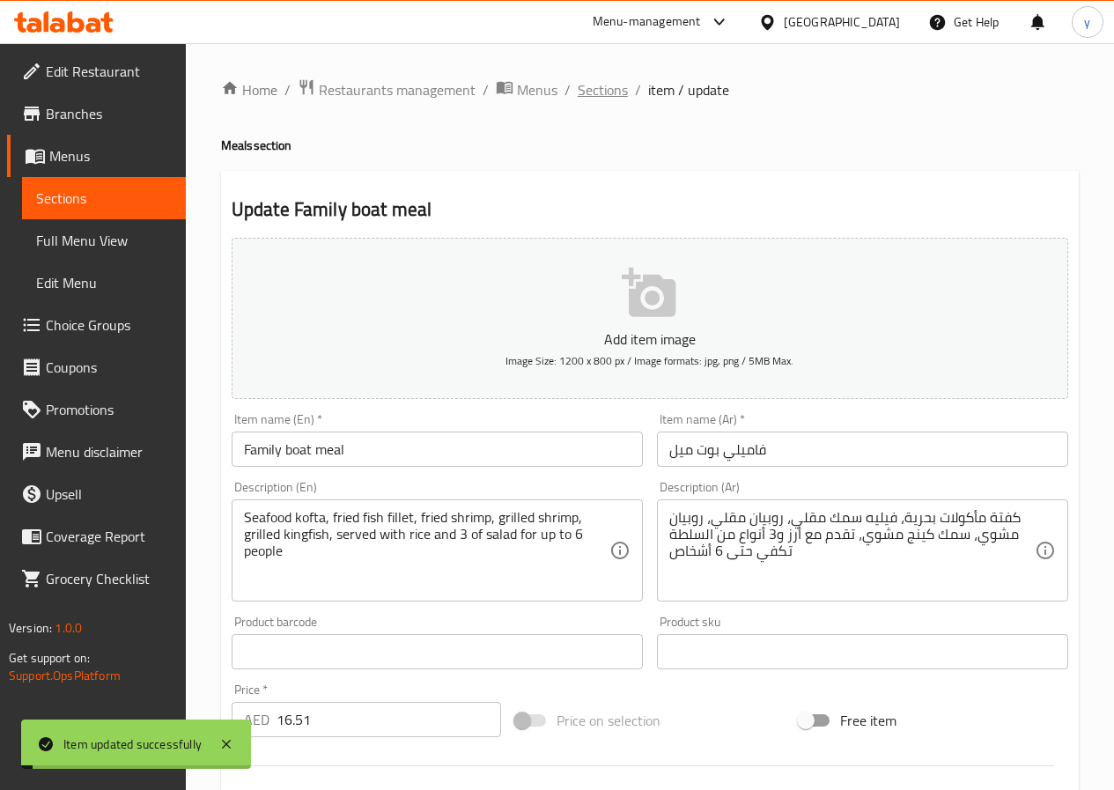
click at [604, 82] on span "Sections" at bounding box center [603, 89] width 50 height 21
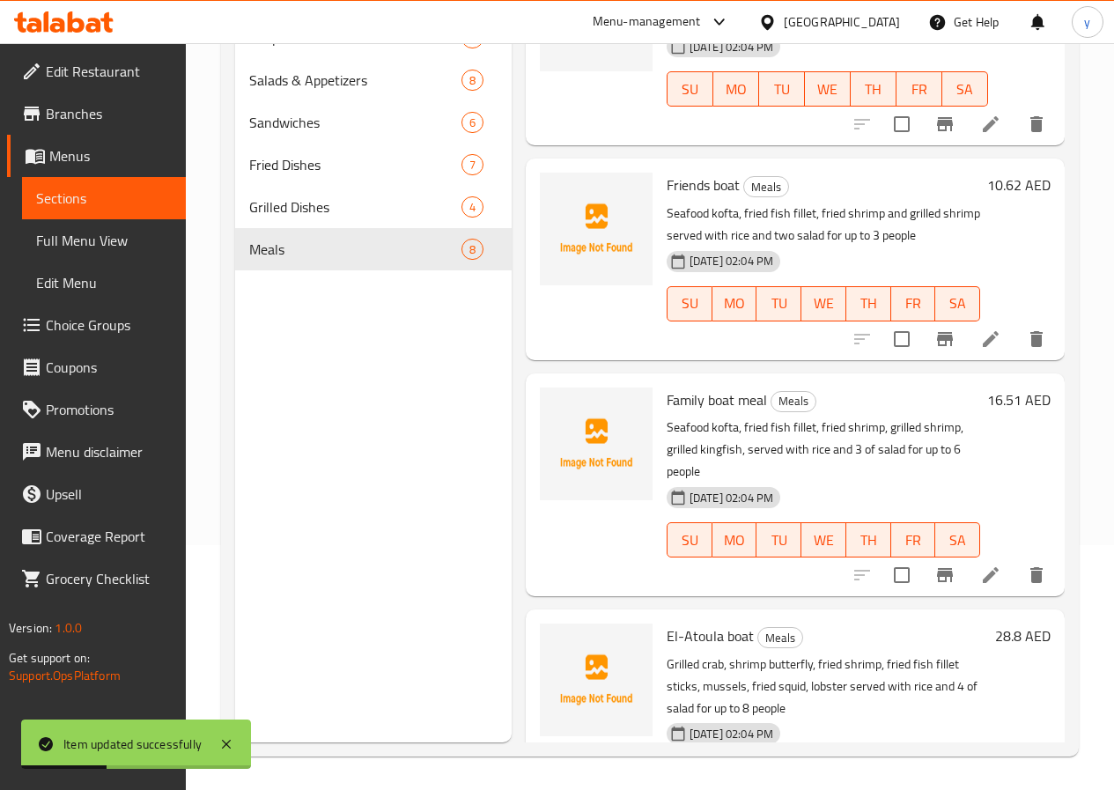
scroll to position [247, 0]
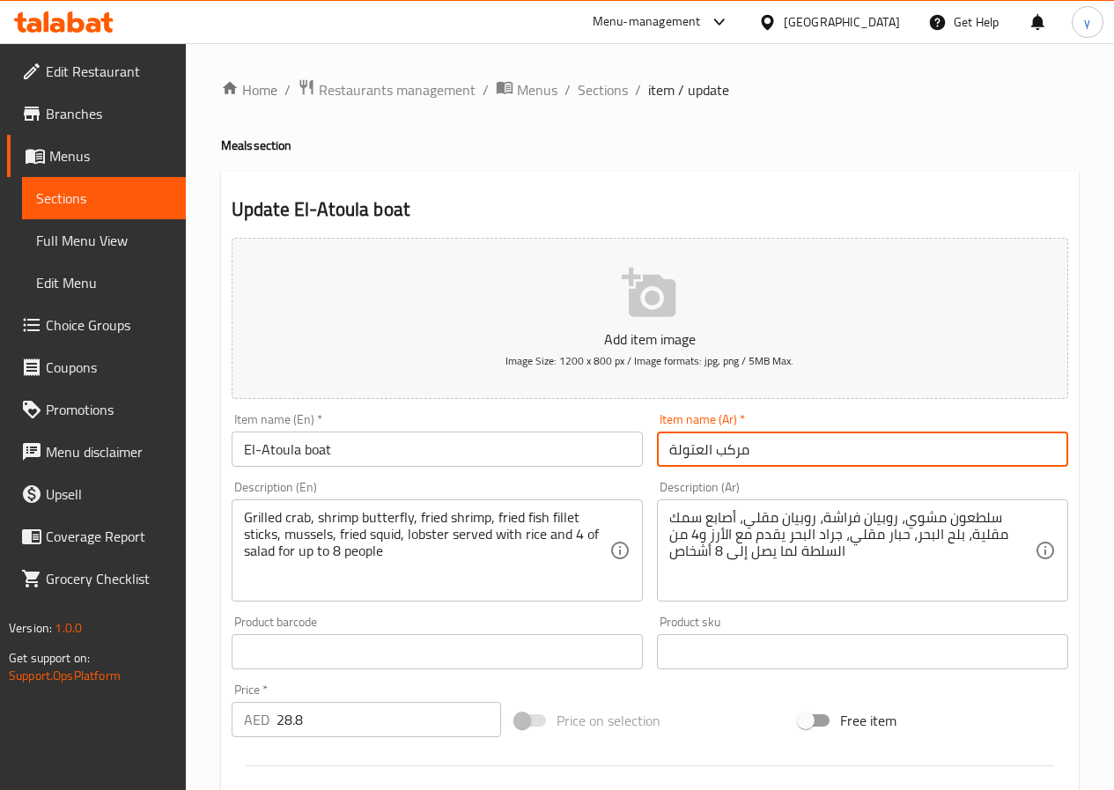
drag, startPoint x: 748, startPoint y: 454, endPoint x: 713, endPoint y: 462, distance: 36.1
click at [713, 462] on input "مركب العتولة" at bounding box center [862, 448] width 411 height 35
click at [866, 460] on input "العتولة" at bounding box center [862, 448] width 411 height 35
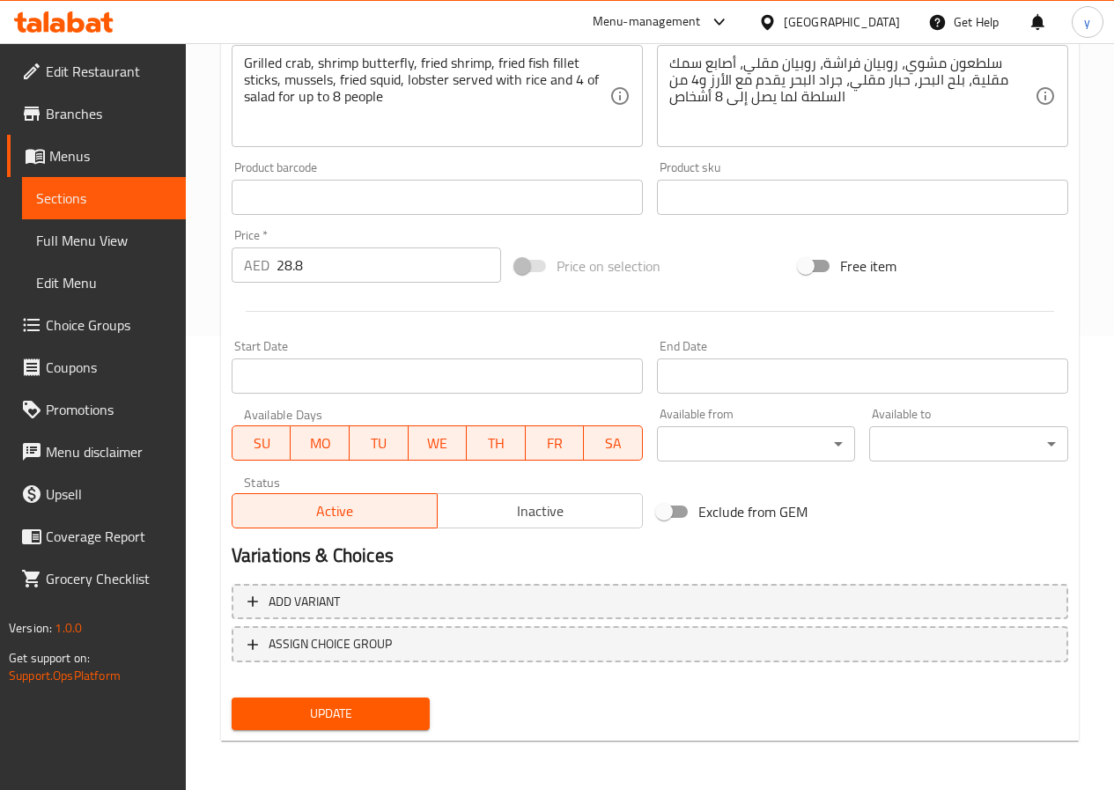
type input "العتولة بوت"
click at [394, 727] on button "Update" at bounding box center [331, 713] width 199 height 33
click at [351, 709] on span "Update" at bounding box center [331, 714] width 171 height 22
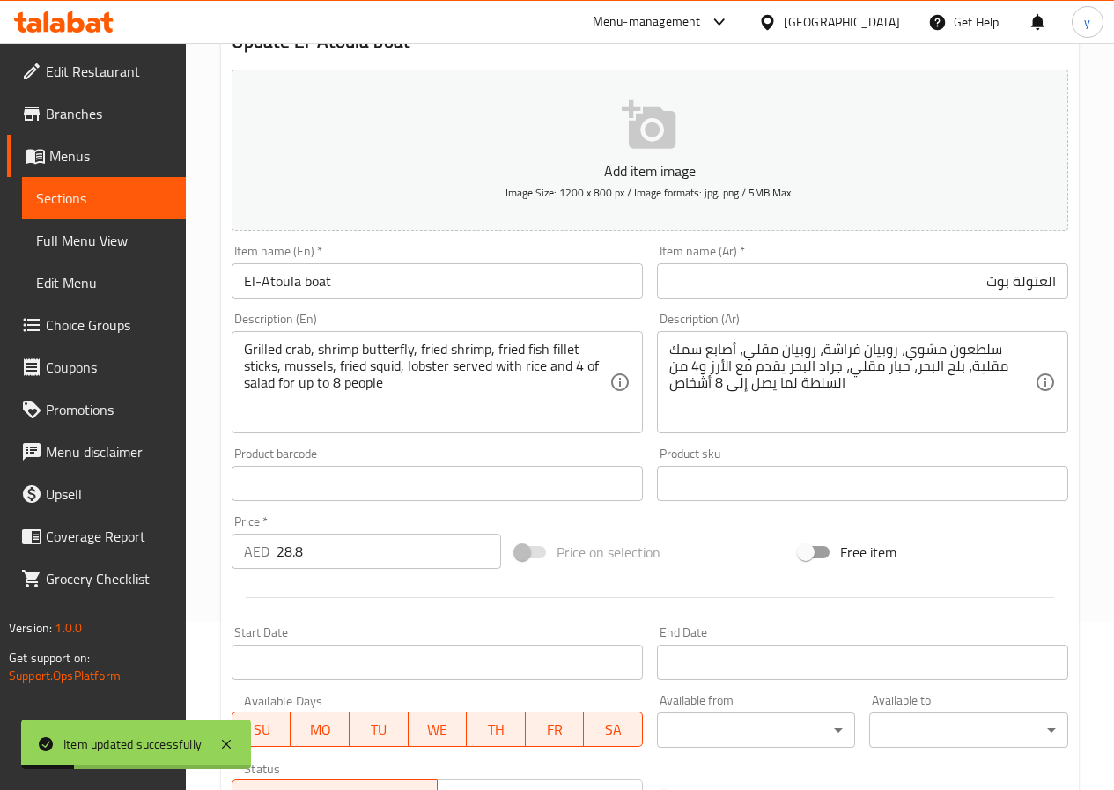
scroll to position [0, 0]
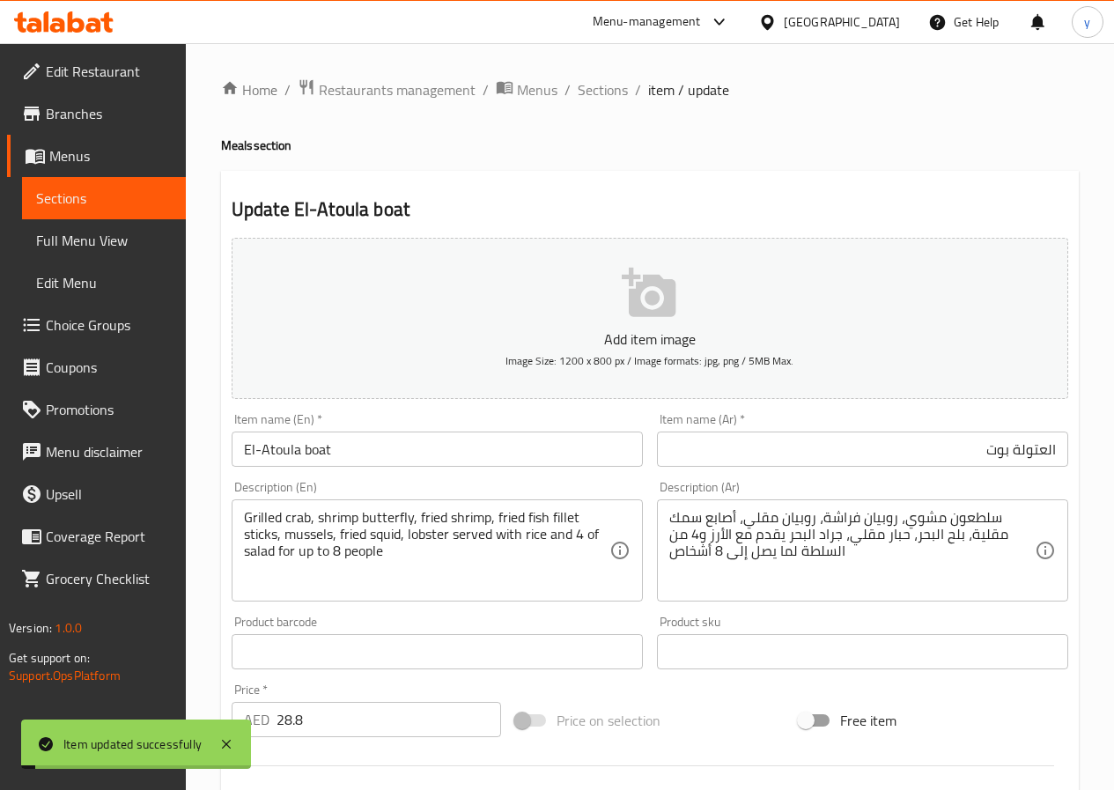
click at [512, 457] on input "El-Atoula boat" at bounding box center [437, 448] width 411 height 35
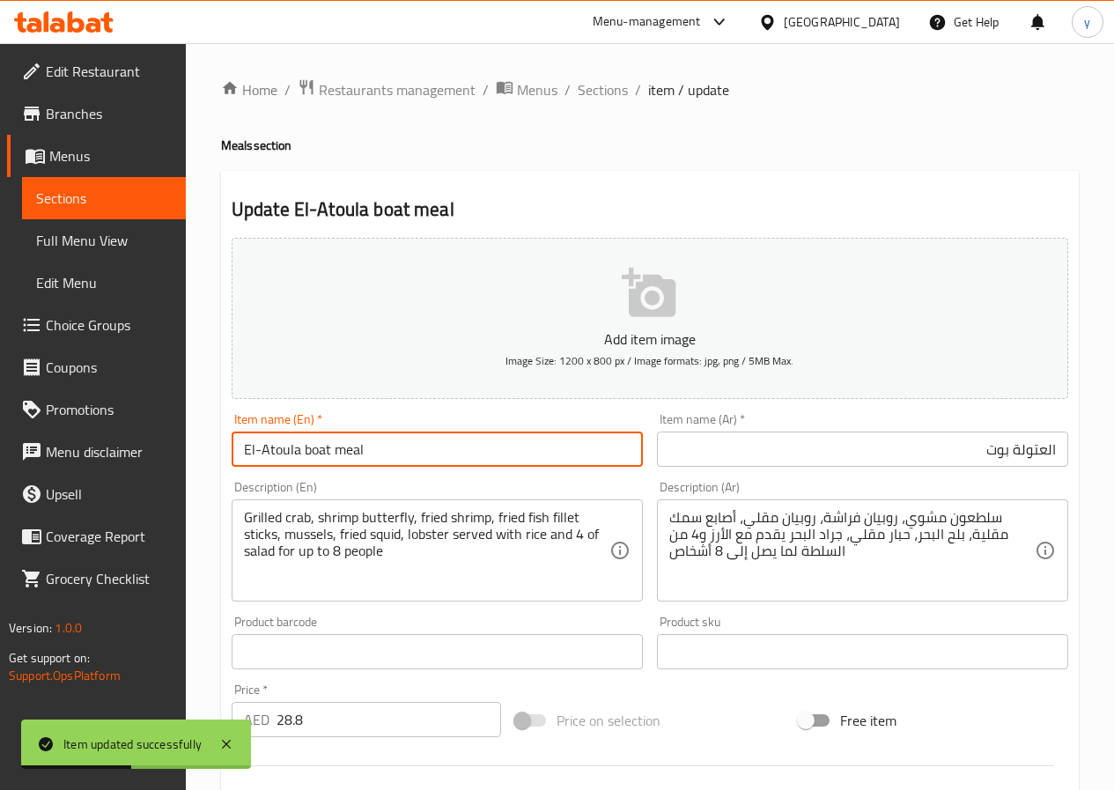
type input "El-Atoula boat meal"
click at [963, 449] on input "العتولة بوت" at bounding box center [862, 448] width 411 height 35
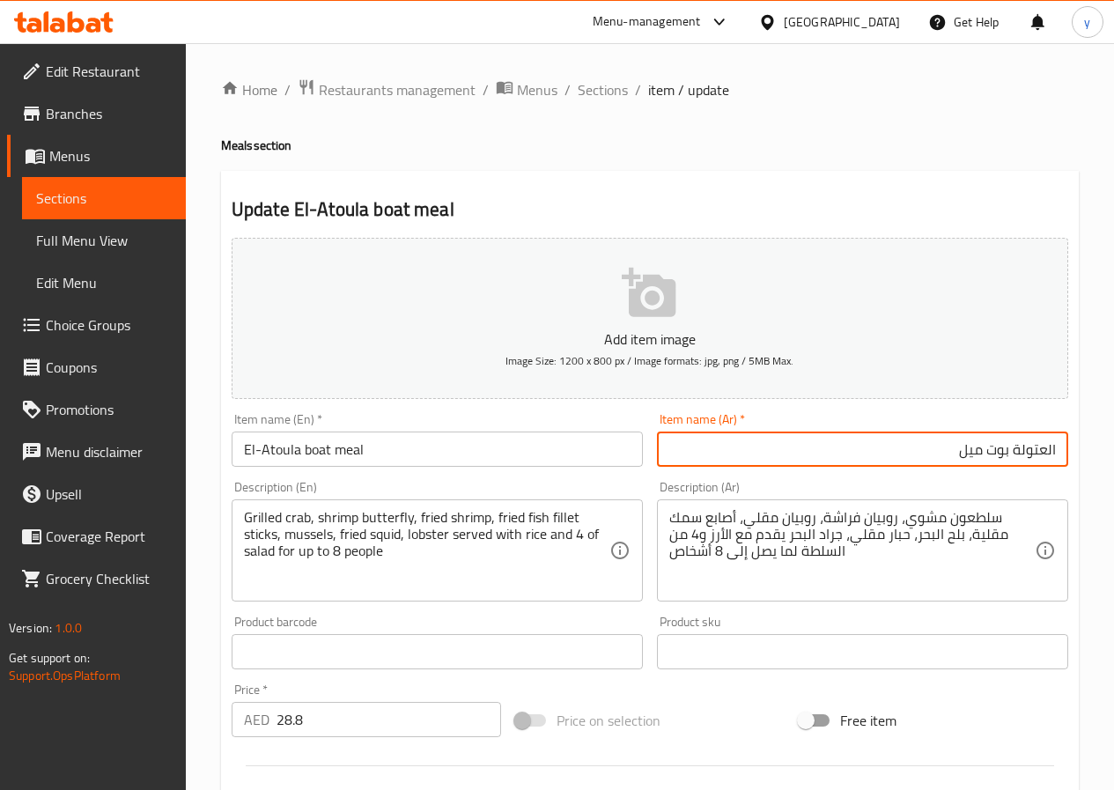
click at [942, 453] on input "العتولة بوت ميل" at bounding box center [862, 448] width 411 height 35
drag, startPoint x: 981, startPoint y: 460, endPoint x: 953, endPoint y: 475, distance: 31.9
click at [953, 475] on div "Add item image Image Size: 1200 x 800 px / Image formats: jpg, png / 5MB Max. I…" at bounding box center [650, 610] width 851 height 759
type input "وجبة العتولة بوت"
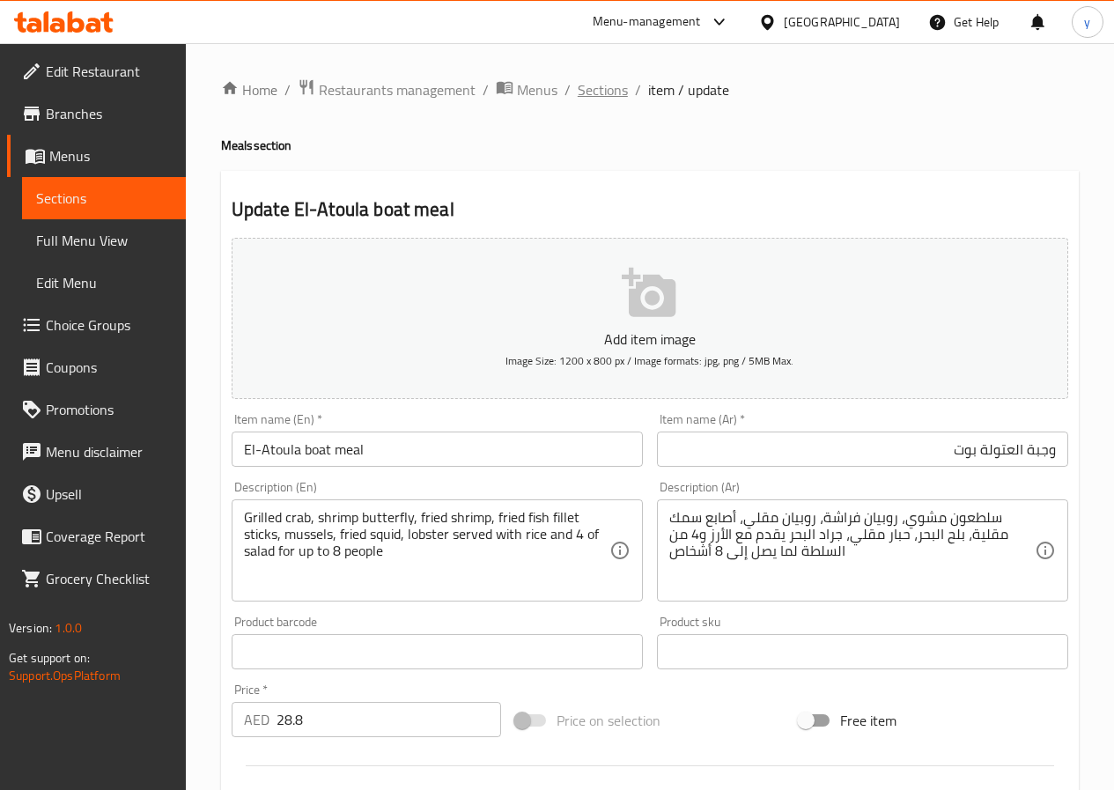
click at [608, 87] on span "Sections" at bounding box center [603, 89] width 50 height 21
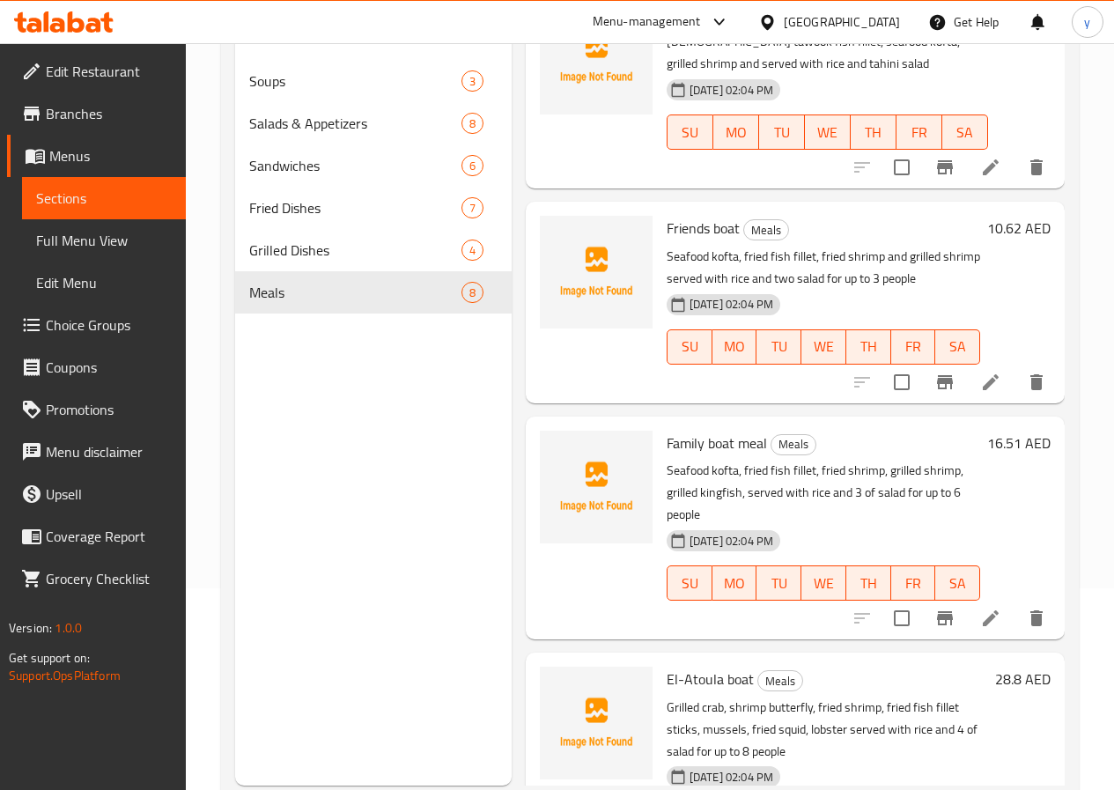
scroll to position [247, 0]
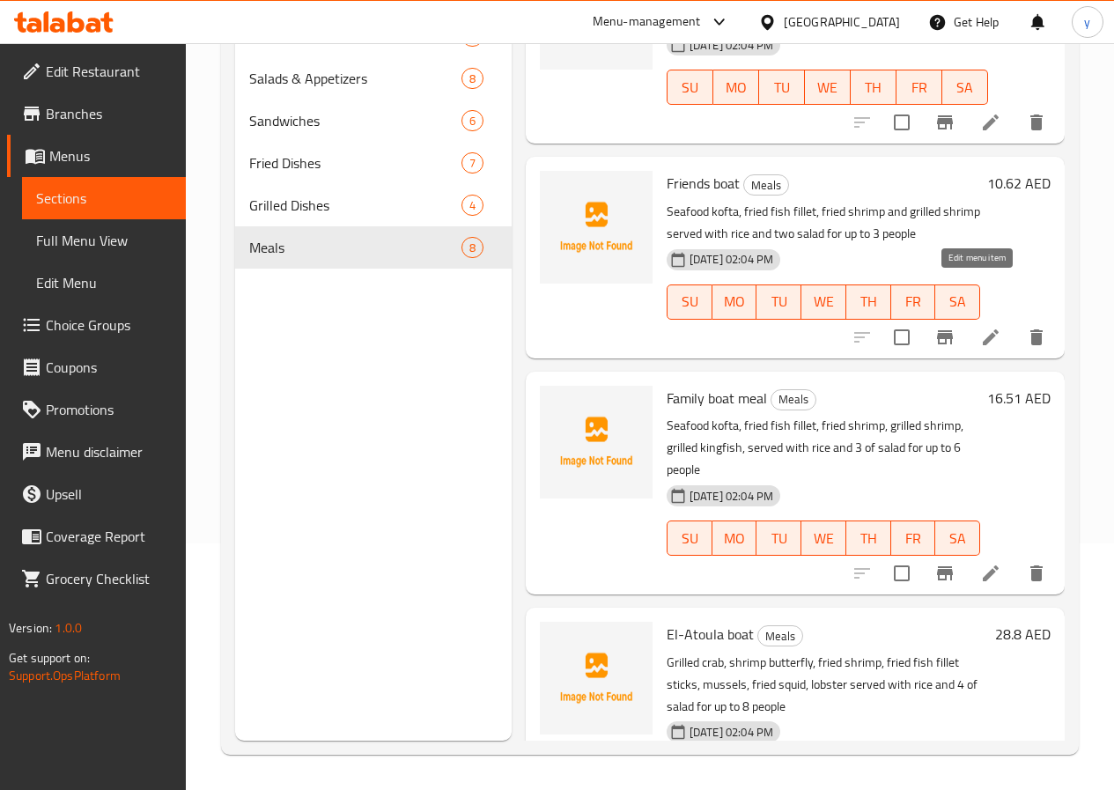
click at [980, 327] on icon at bounding box center [990, 337] width 21 height 21
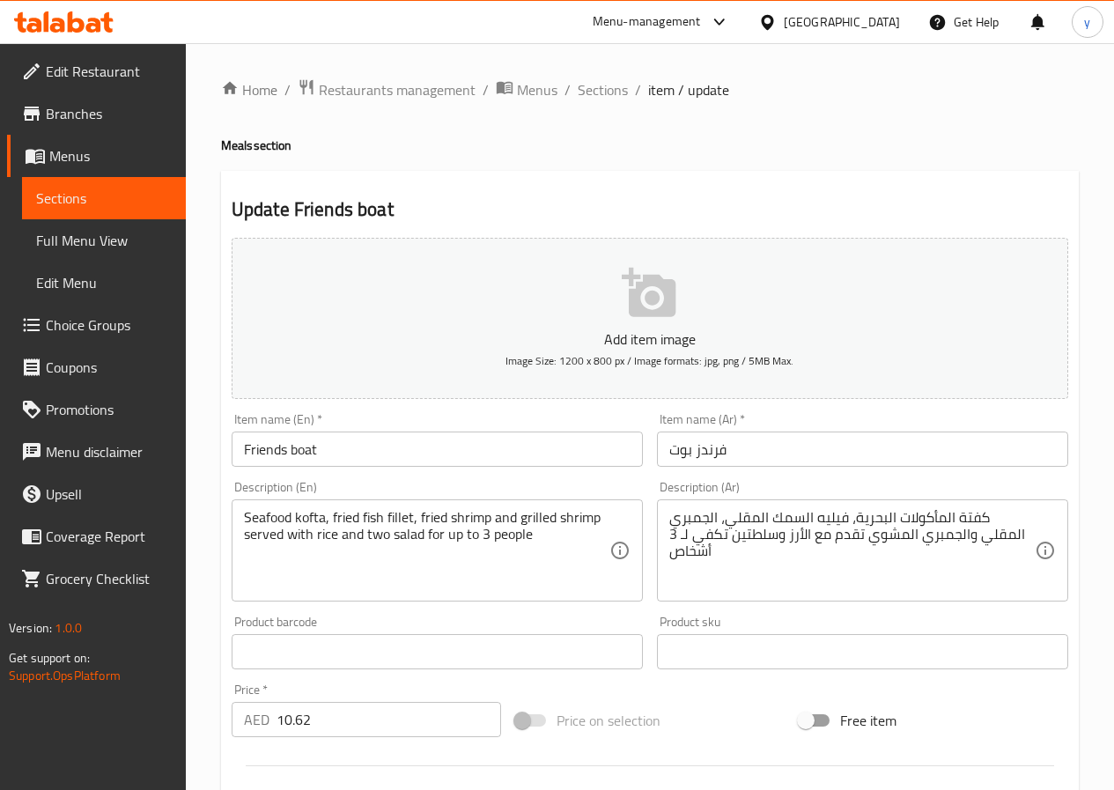
click at [877, 457] on input "فرندز بوت" at bounding box center [862, 448] width 411 height 35
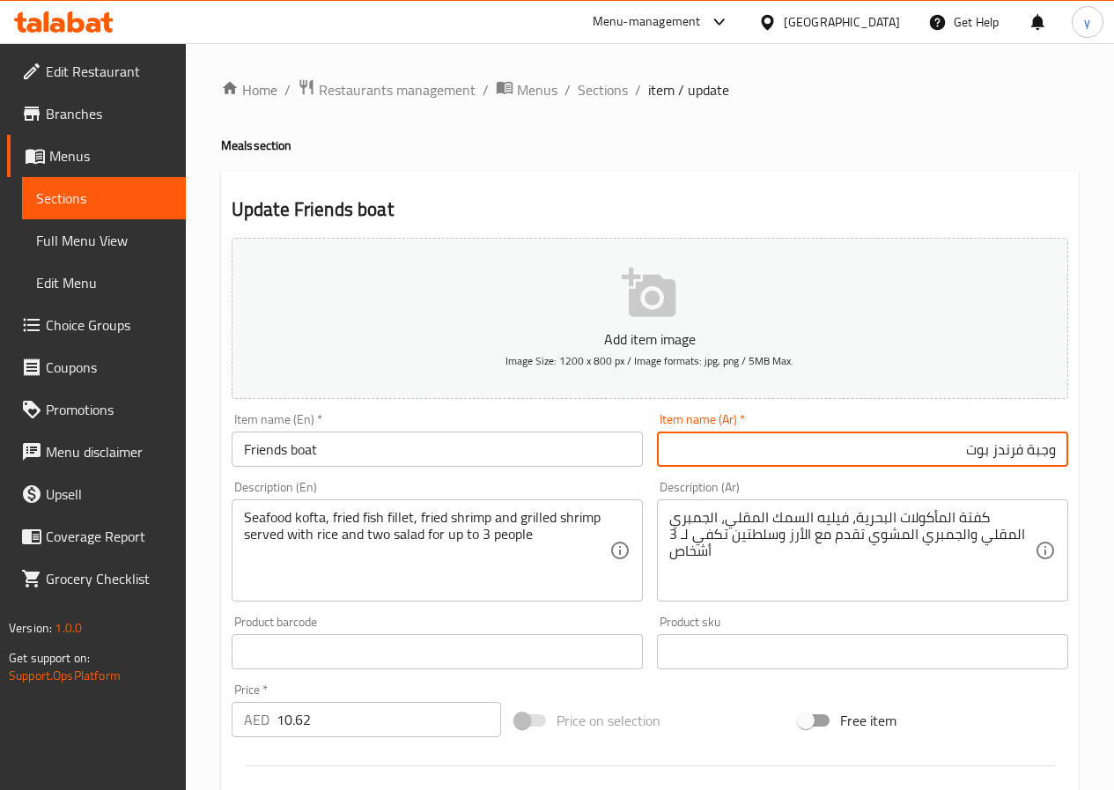
type input "وجبة فرندز بوت"
click at [322, 446] on input "Friends boat" at bounding box center [437, 448] width 411 height 35
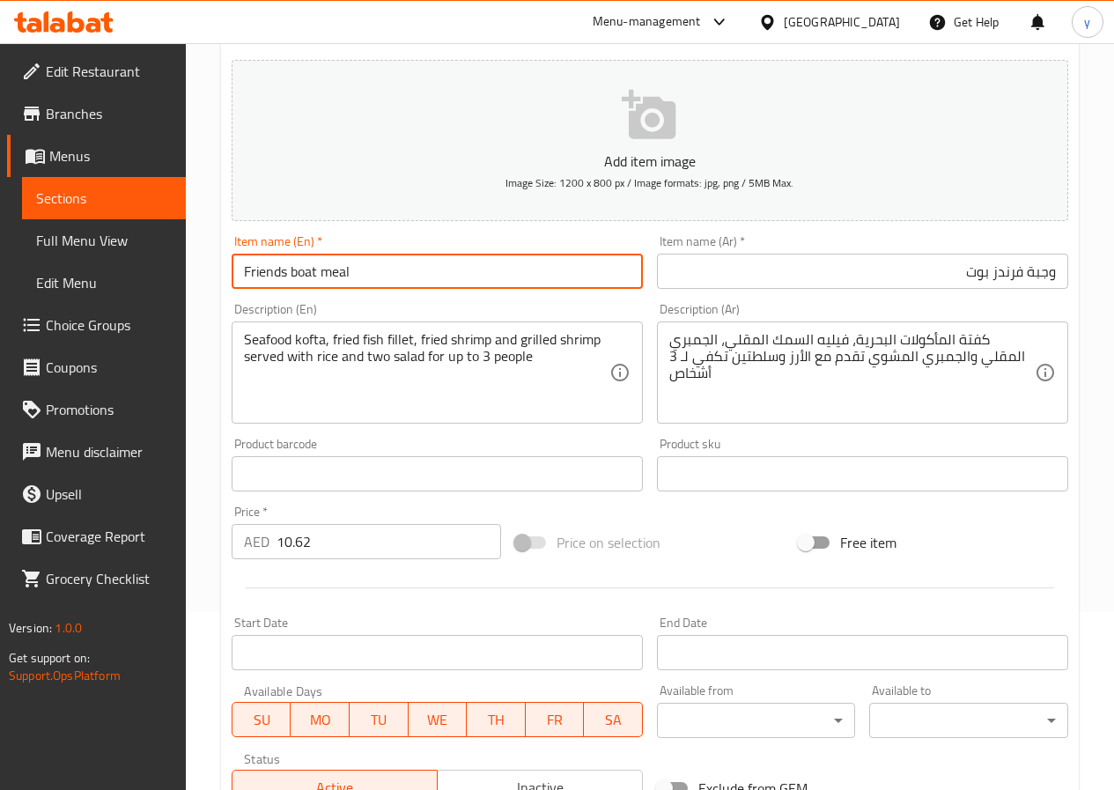
scroll to position [454, 0]
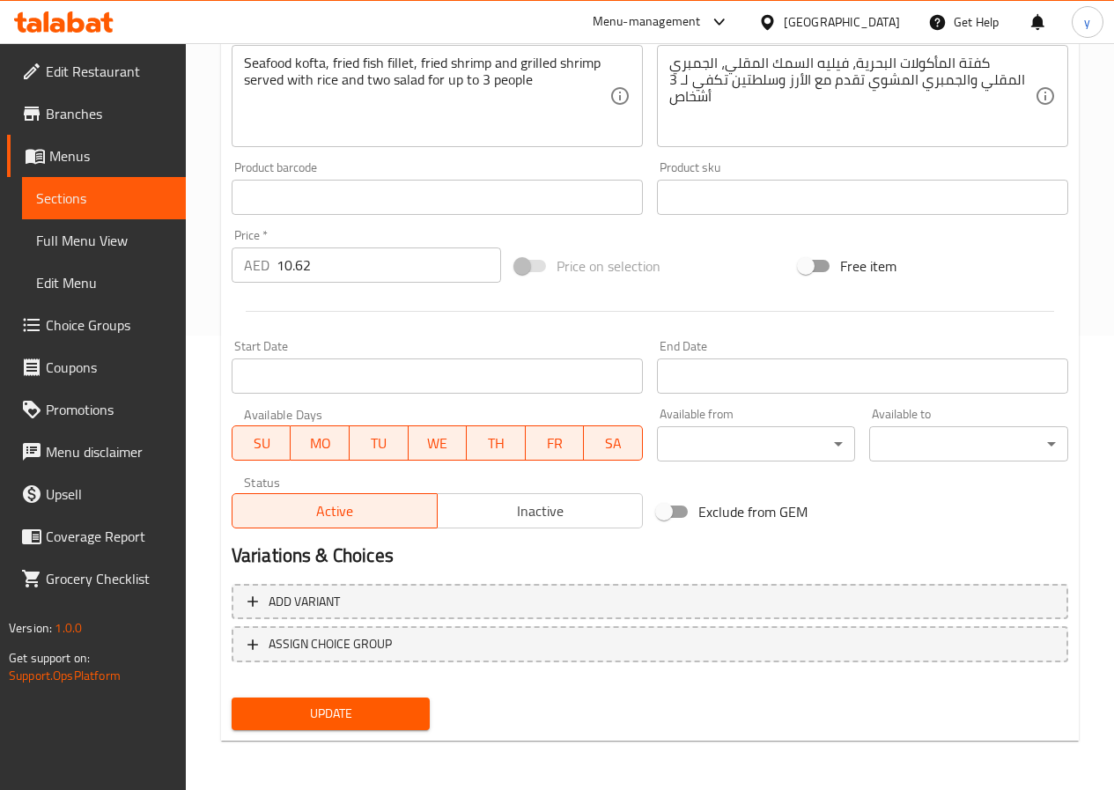
type input "Friends boat meal"
drag, startPoint x: 416, startPoint y: 694, endPoint x: 425, endPoint y: 718, distance: 25.7
click at [416, 701] on div "Update" at bounding box center [331, 713] width 213 height 47
click at [425, 718] on button "Update" at bounding box center [331, 713] width 199 height 33
click at [286, 712] on span "Update" at bounding box center [331, 714] width 171 height 22
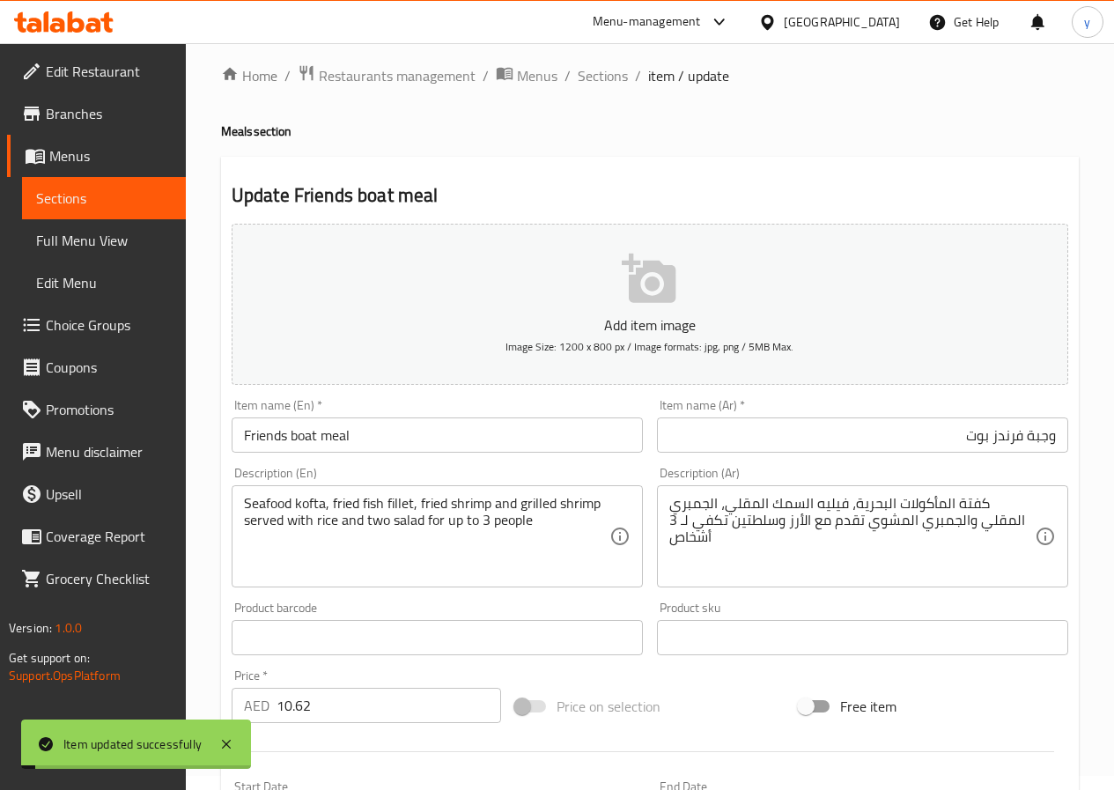
scroll to position [0, 0]
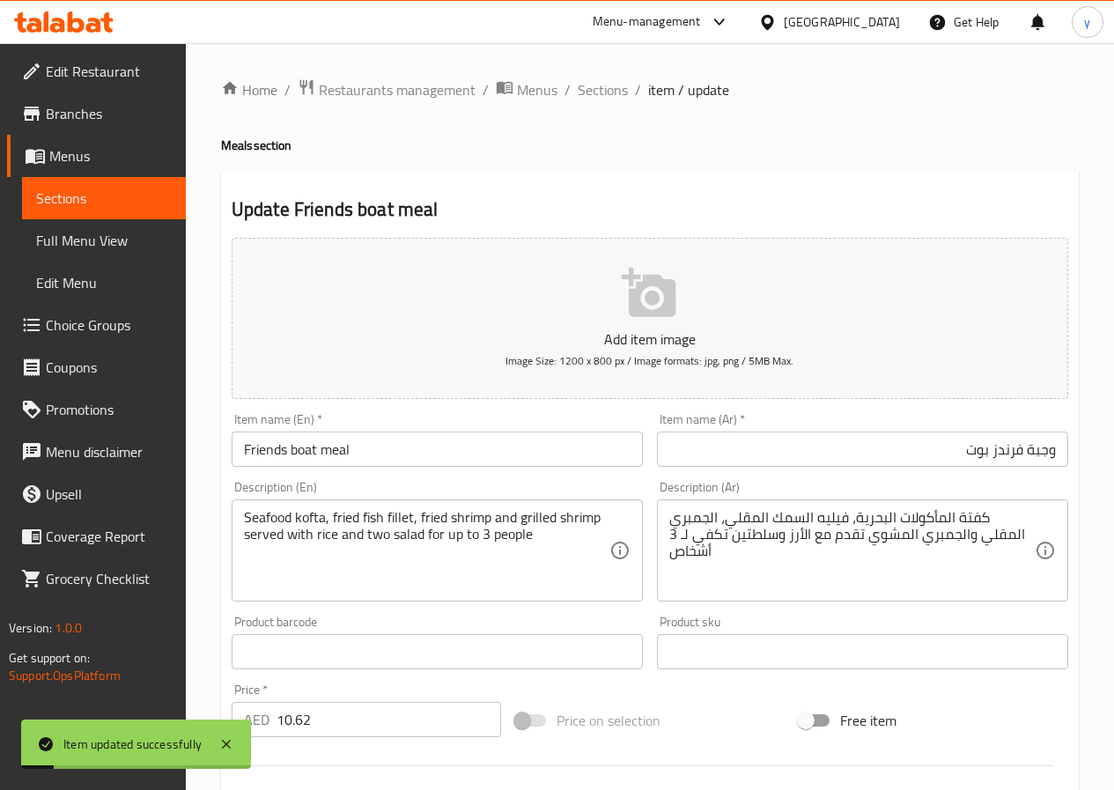
click at [602, 70] on div "Home / Restaurants management / Menus / Sections / item / update Meals section …" at bounding box center [650, 643] width 928 height 1201
click at [601, 85] on span "Sections" at bounding box center [603, 89] width 50 height 21
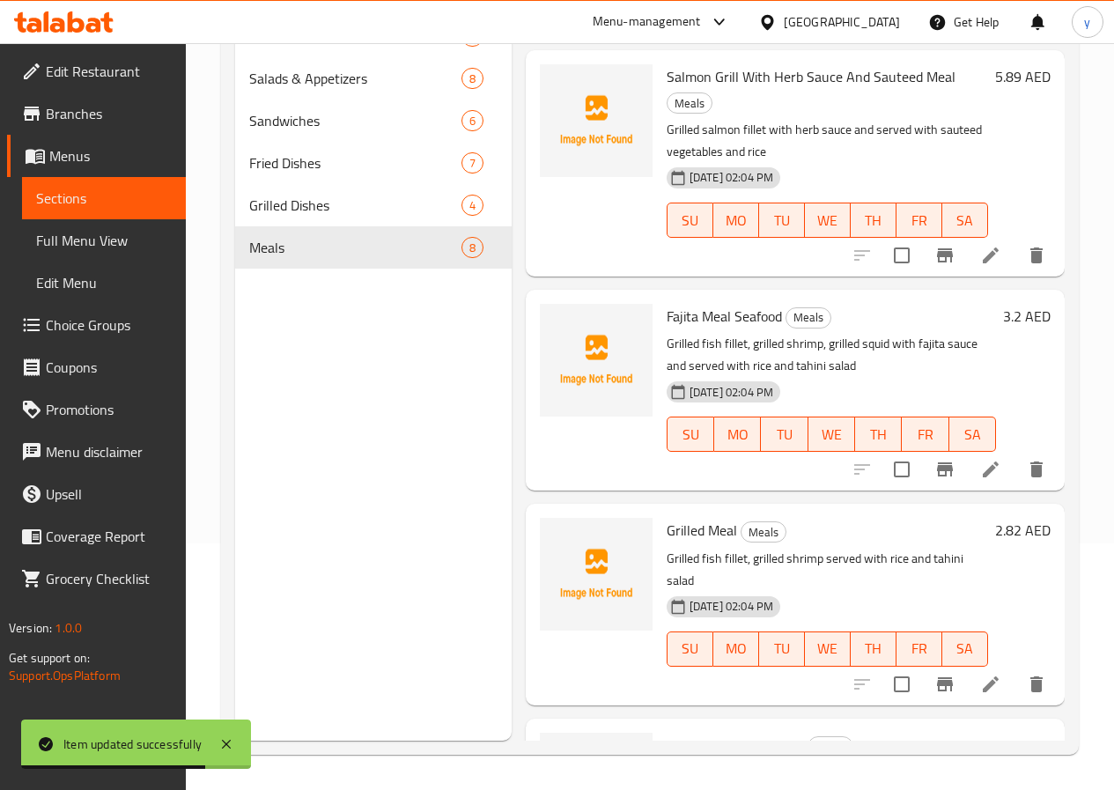
scroll to position [88, 0]
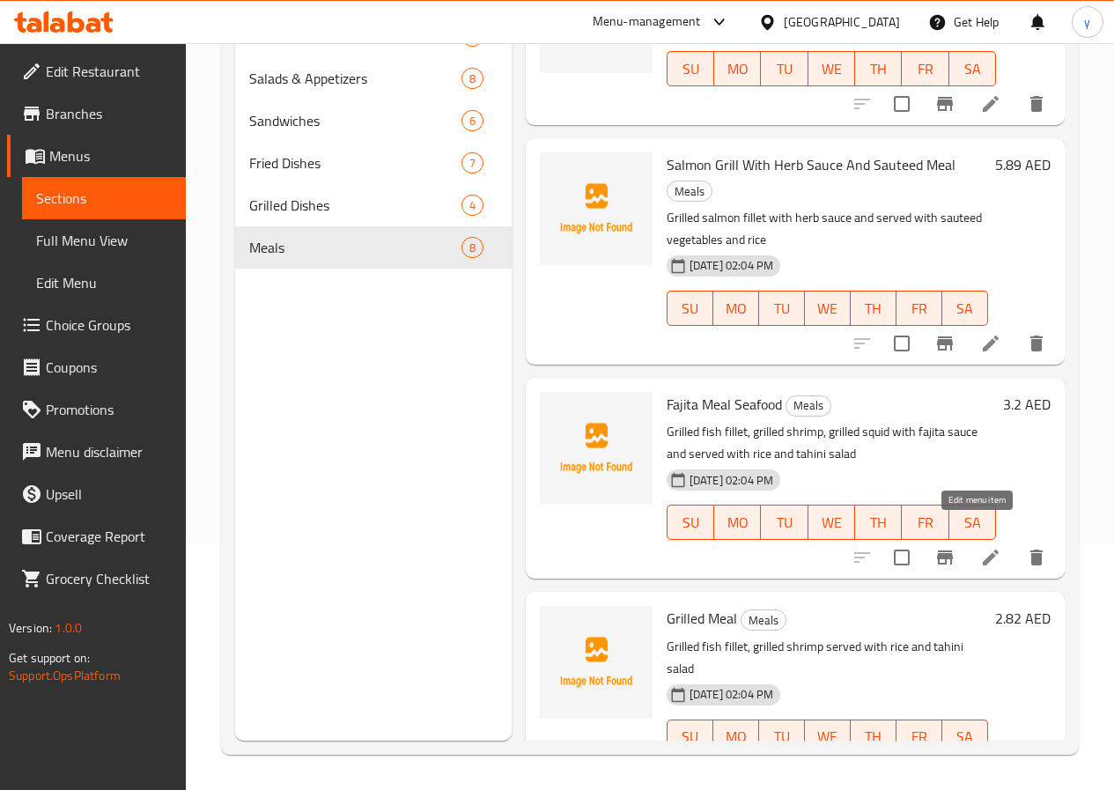
click at [980, 547] on icon at bounding box center [990, 557] width 21 height 21
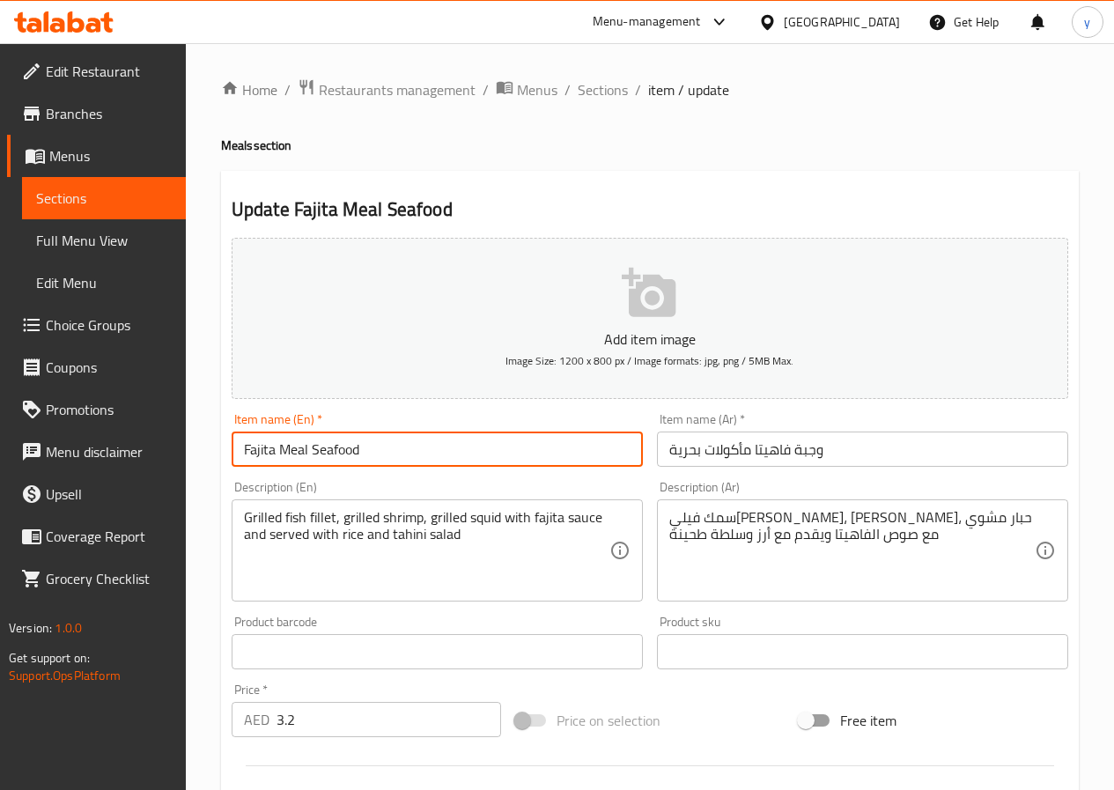
drag, startPoint x: 308, startPoint y: 453, endPoint x: 283, endPoint y: 460, distance: 26.5
click at [283, 460] on input "Fajita Meal Seafood" at bounding box center [437, 448] width 411 height 35
click at [376, 443] on input "Fajita Seafood" at bounding box center [437, 448] width 411 height 35
click at [282, 456] on input "Fajita Seafood" at bounding box center [437, 448] width 411 height 35
click at [341, 451] on input "Fajita Seafood" at bounding box center [437, 448] width 411 height 35
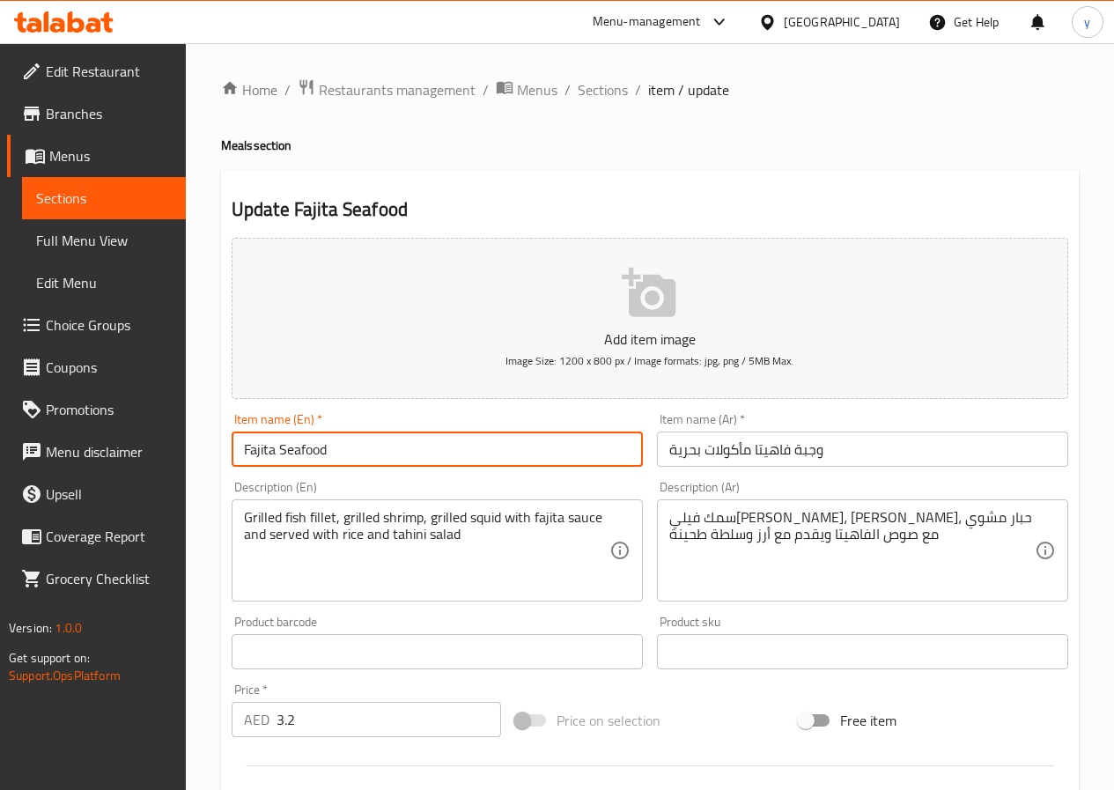
paste input "Meal"
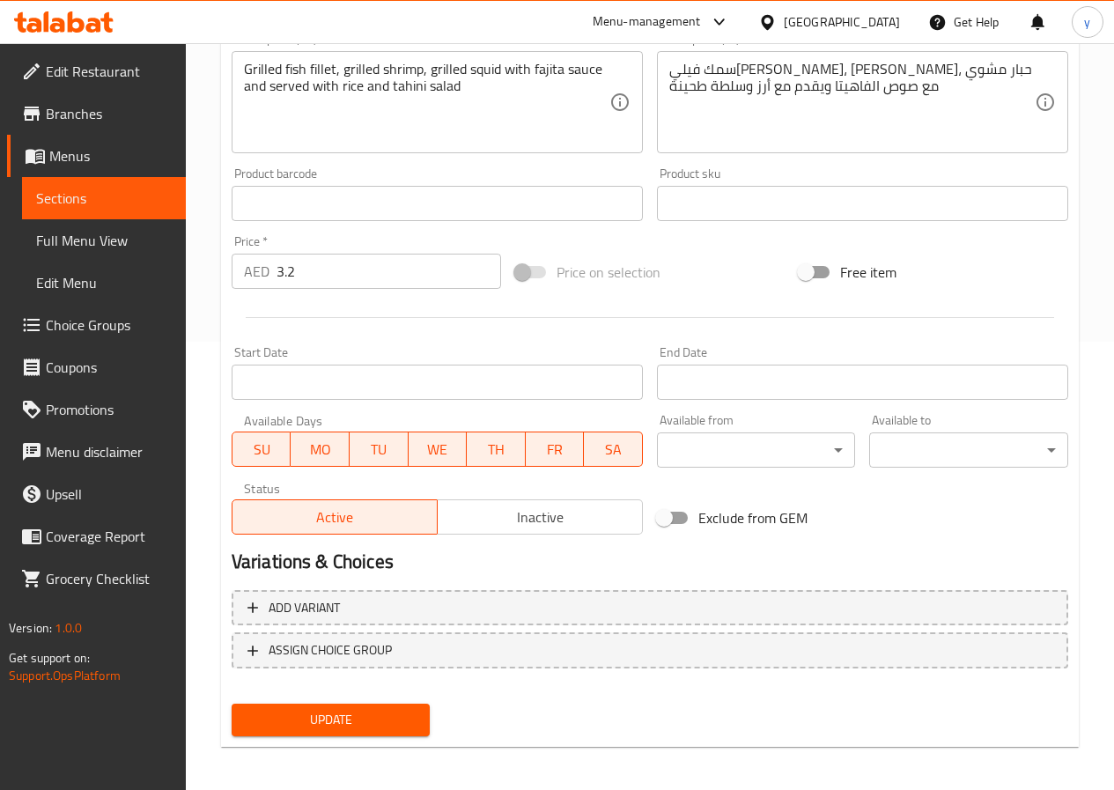
scroll to position [454, 0]
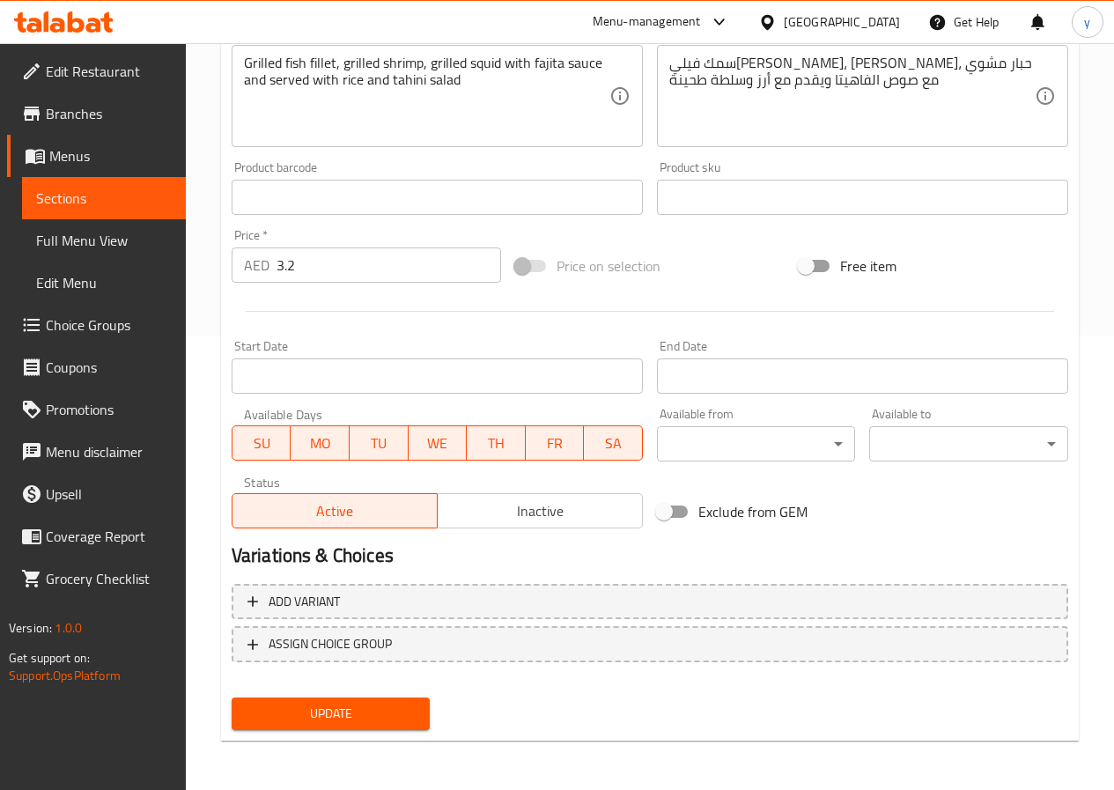
type input "Fajita Seafood Meal"
click at [350, 703] on span "Update" at bounding box center [331, 714] width 171 height 22
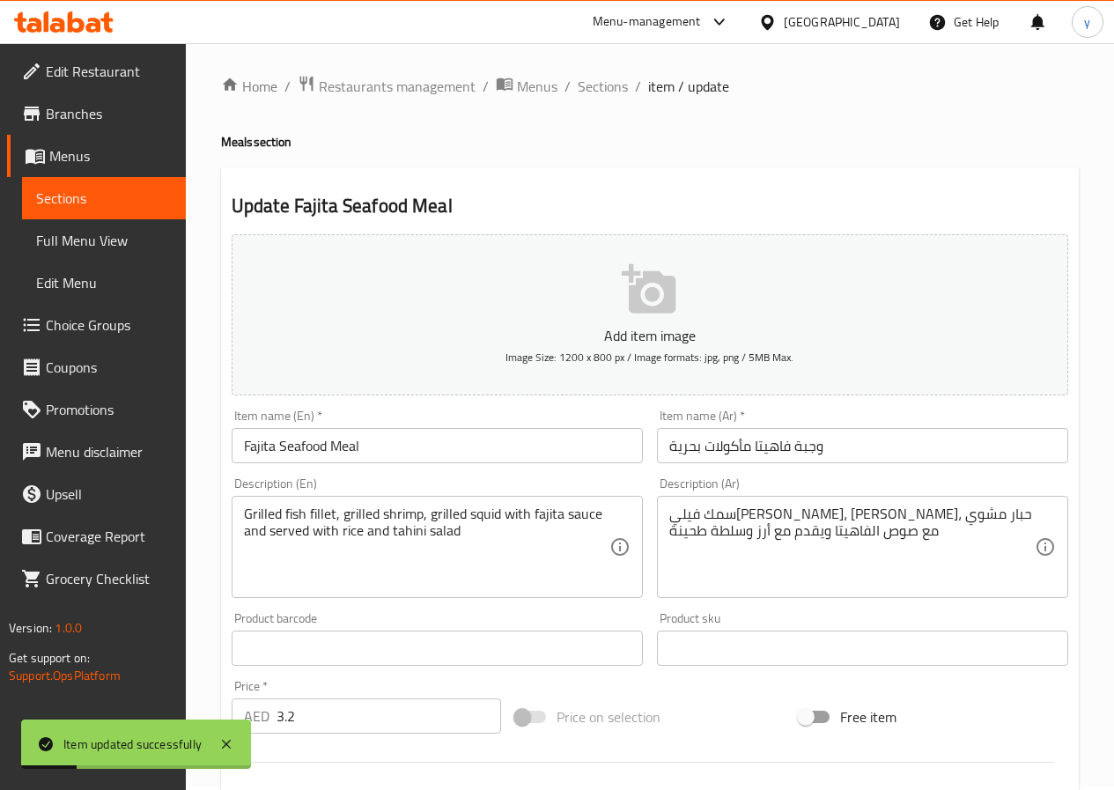
scroll to position [0, 0]
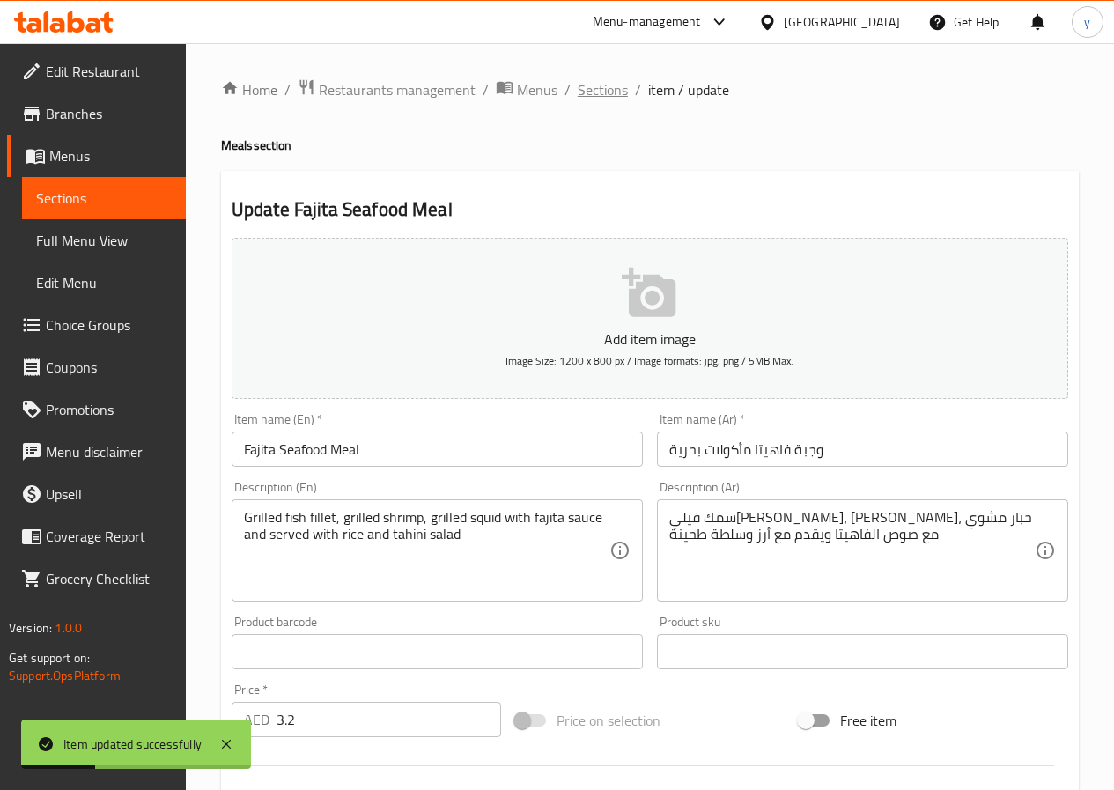
click at [601, 86] on span "Sections" at bounding box center [603, 89] width 50 height 21
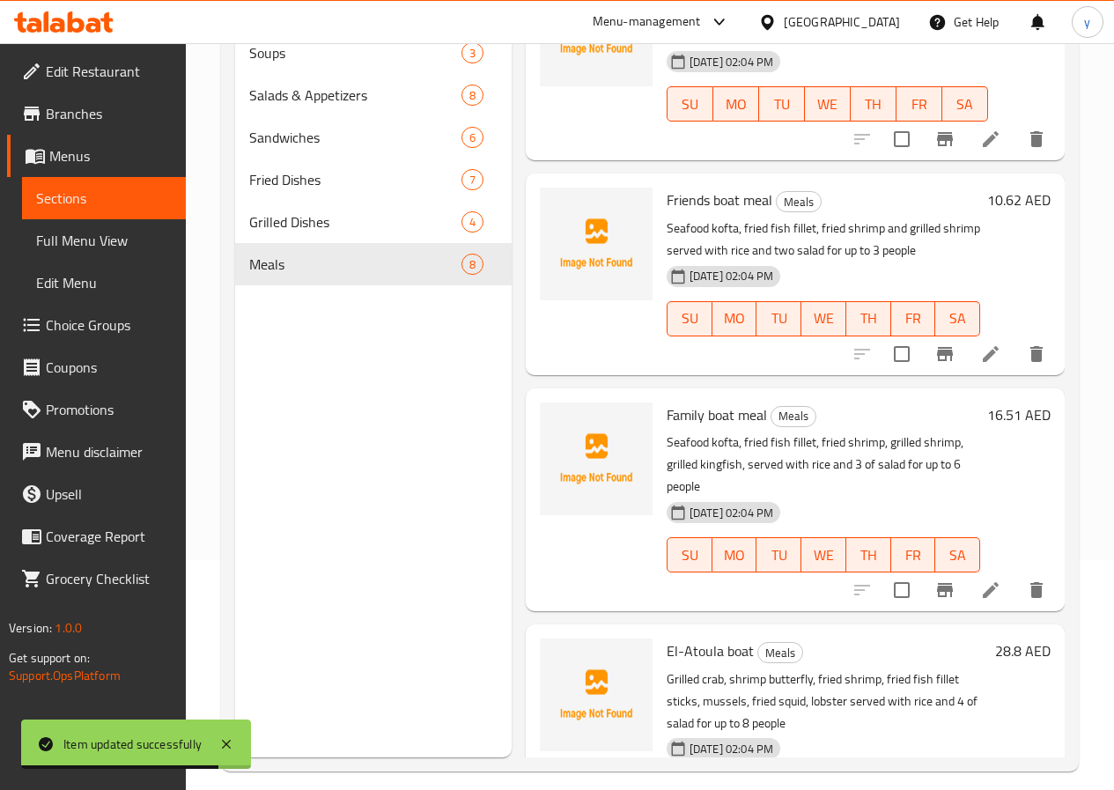
scroll to position [247, 0]
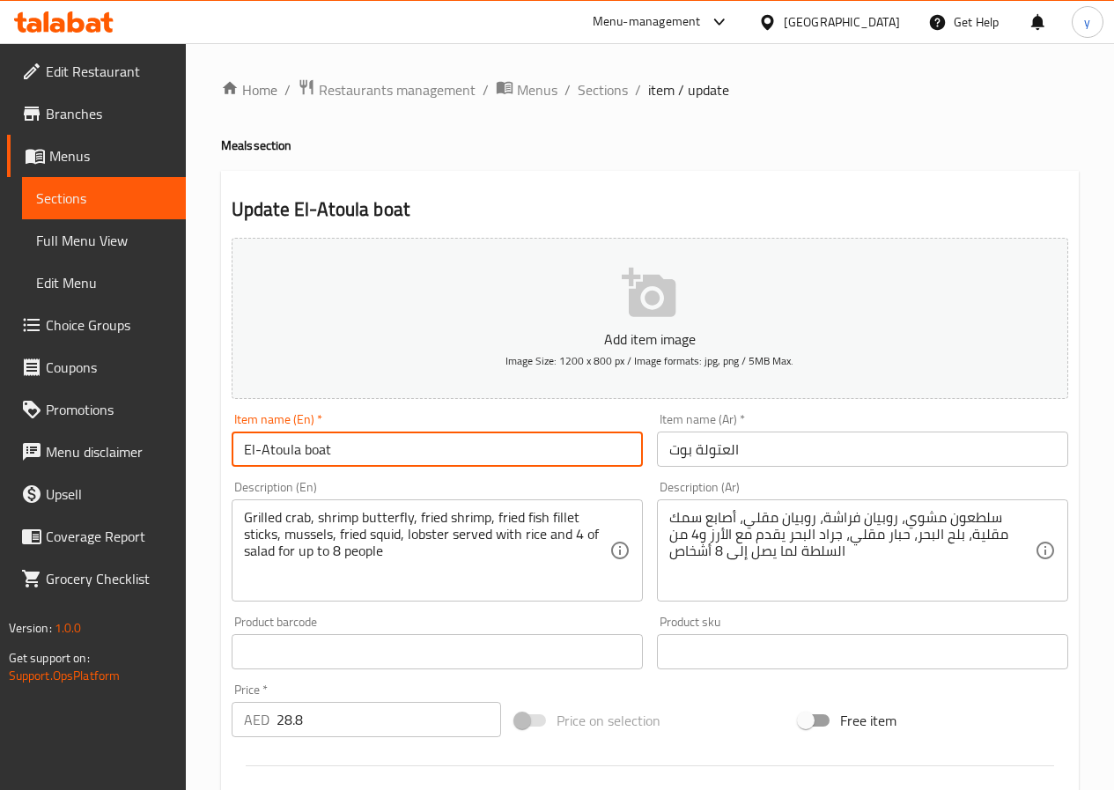
click at [453, 446] on input "El-Atoula boat" at bounding box center [437, 448] width 411 height 35
type input "El-Atoula boat meal"
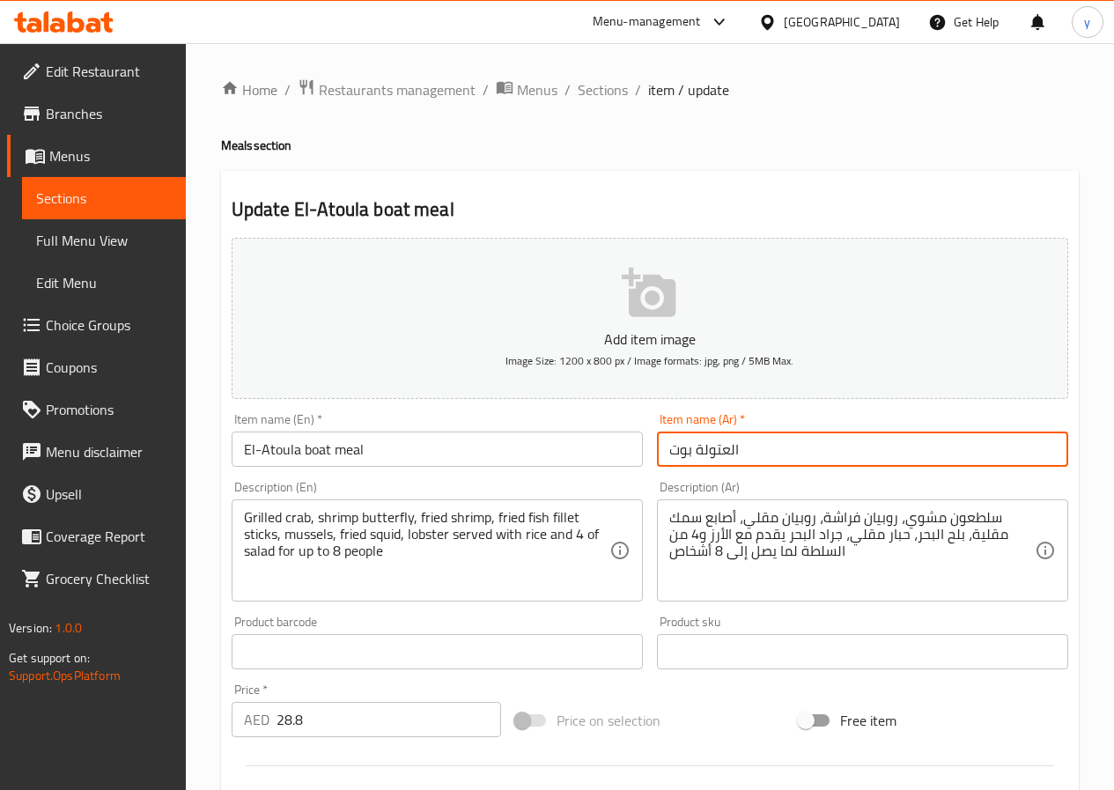
click at [783, 447] on input "العتولة بوت" at bounding box center [862, 448] width 411 height 35
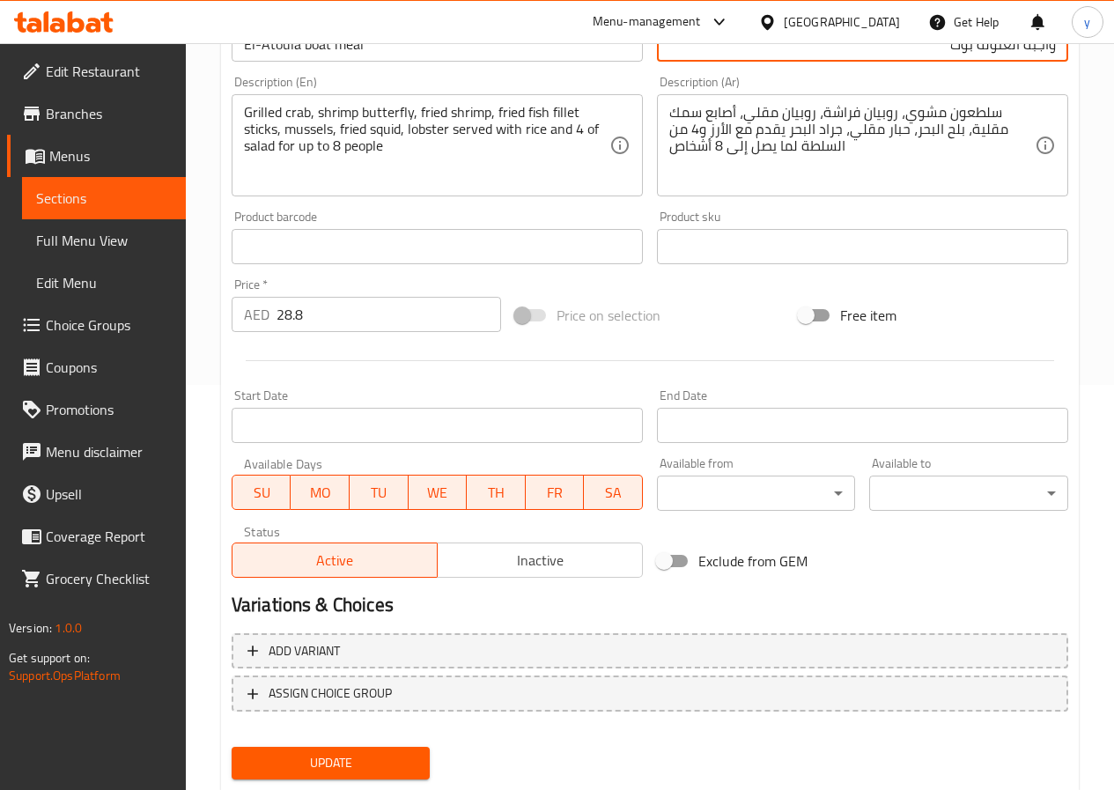
scroll to position [454, 0]
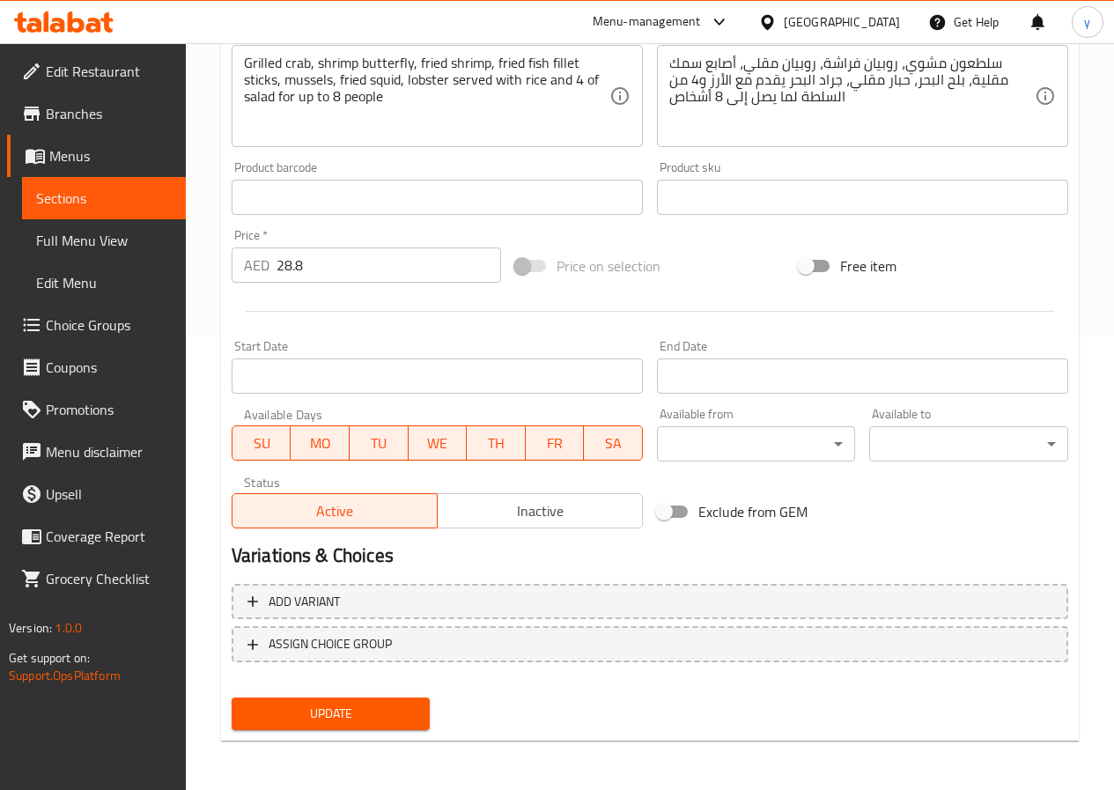
type input "واجبة العتولة بوت"
click at [346, 707] on span "Update" at bounding box center [331, 714] width 171 height 22
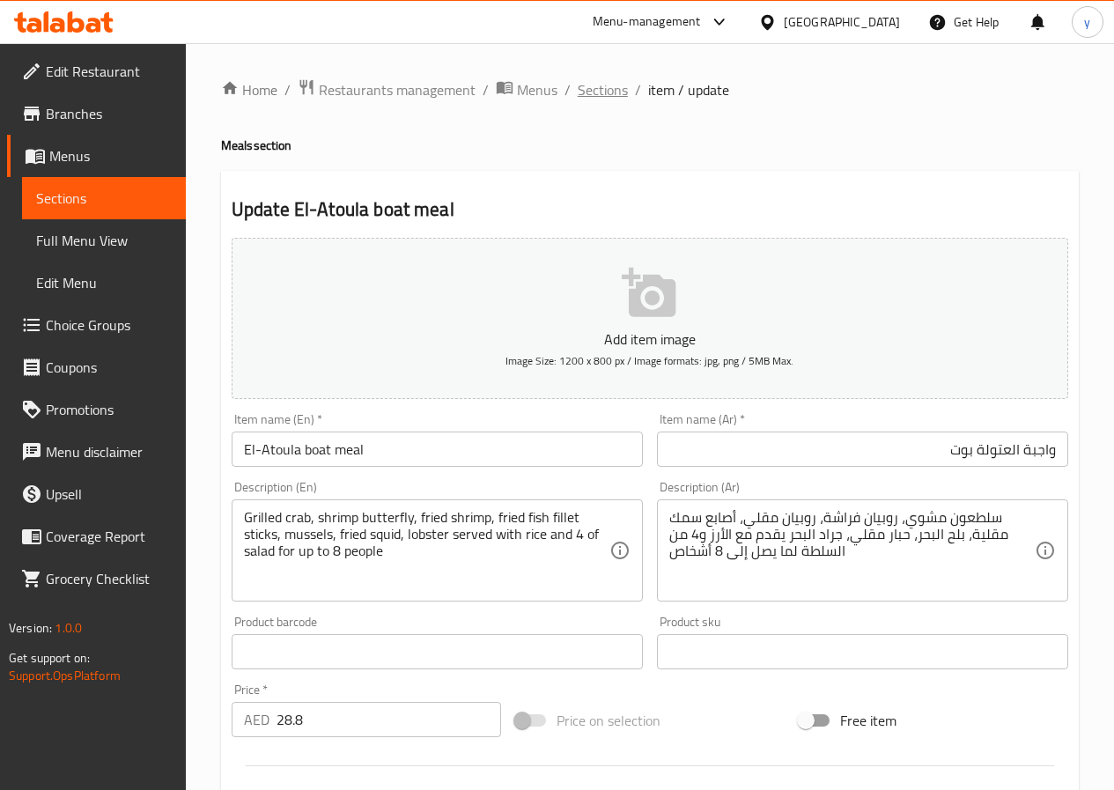
click at [617, 98] on span "Sections" at bounding box center [603, 89] width 50 height 21
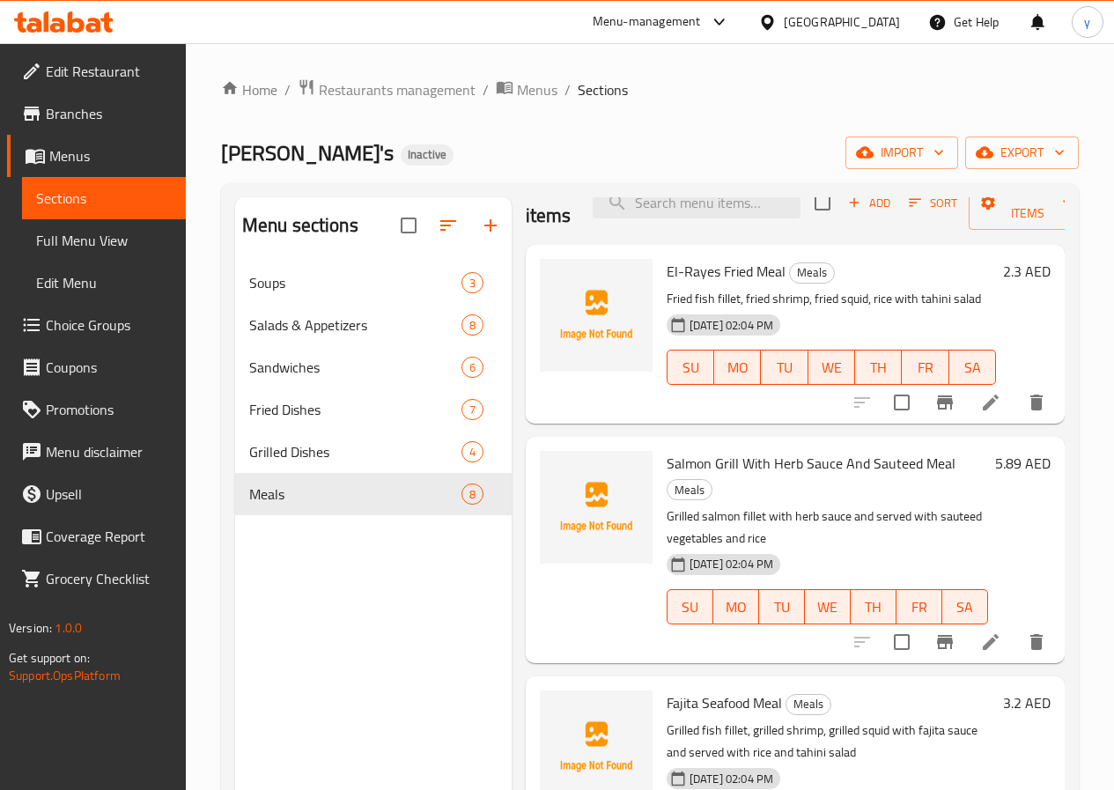
scroll to position [20, 0]
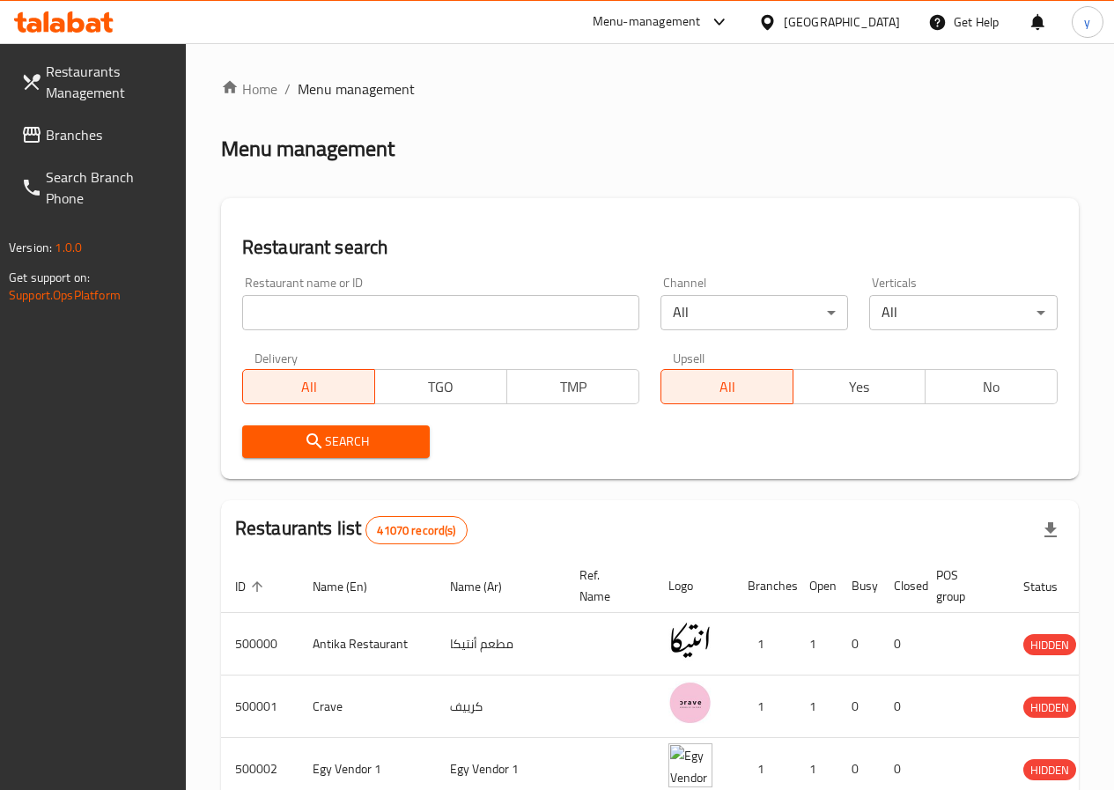
scroll to position [0, 1]
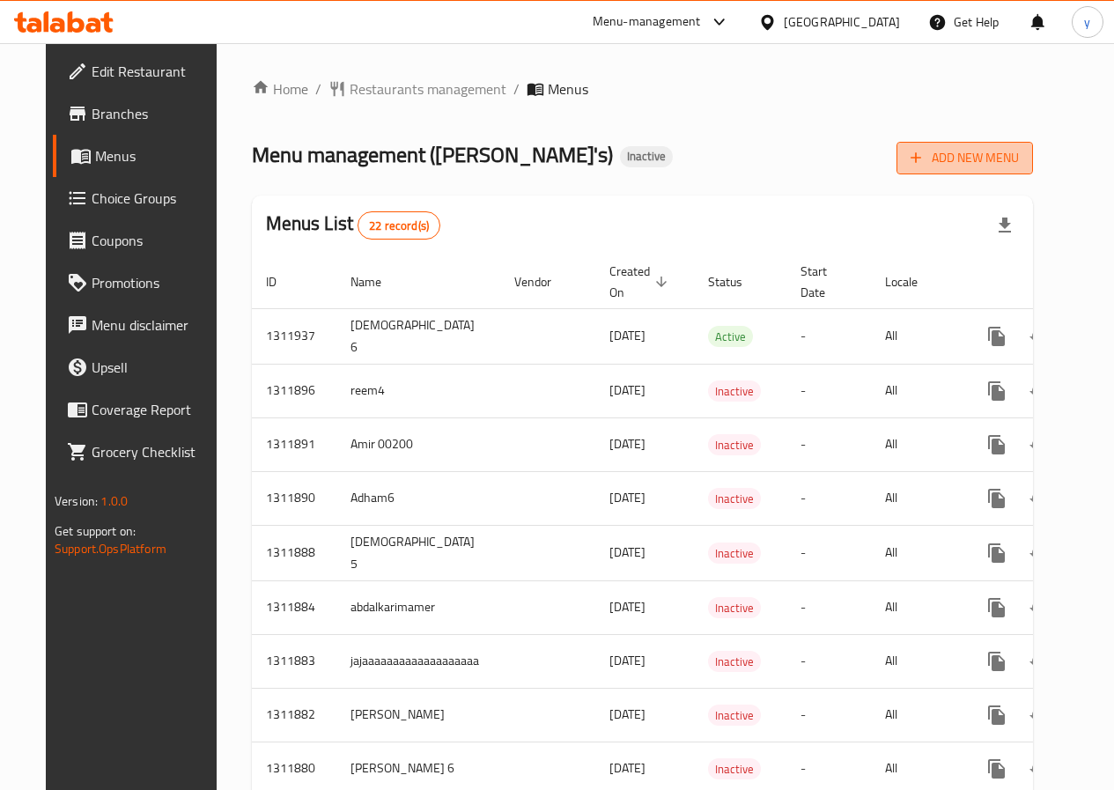
click at [991, 166] on span "Add New Menu" at bounding box center [964, 158] width 108 height 22
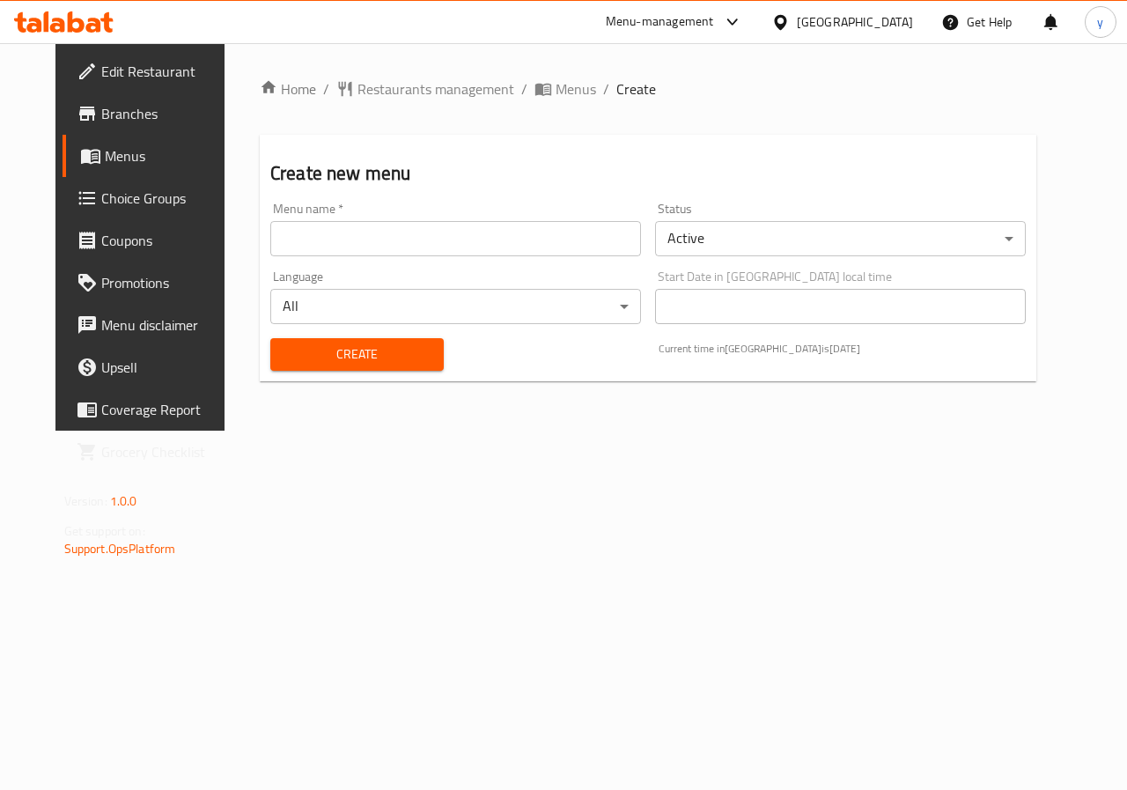
click at [434, 259] on div "Menu name   * Menu name *" at bounding box center [455, 229] width 385 height 68
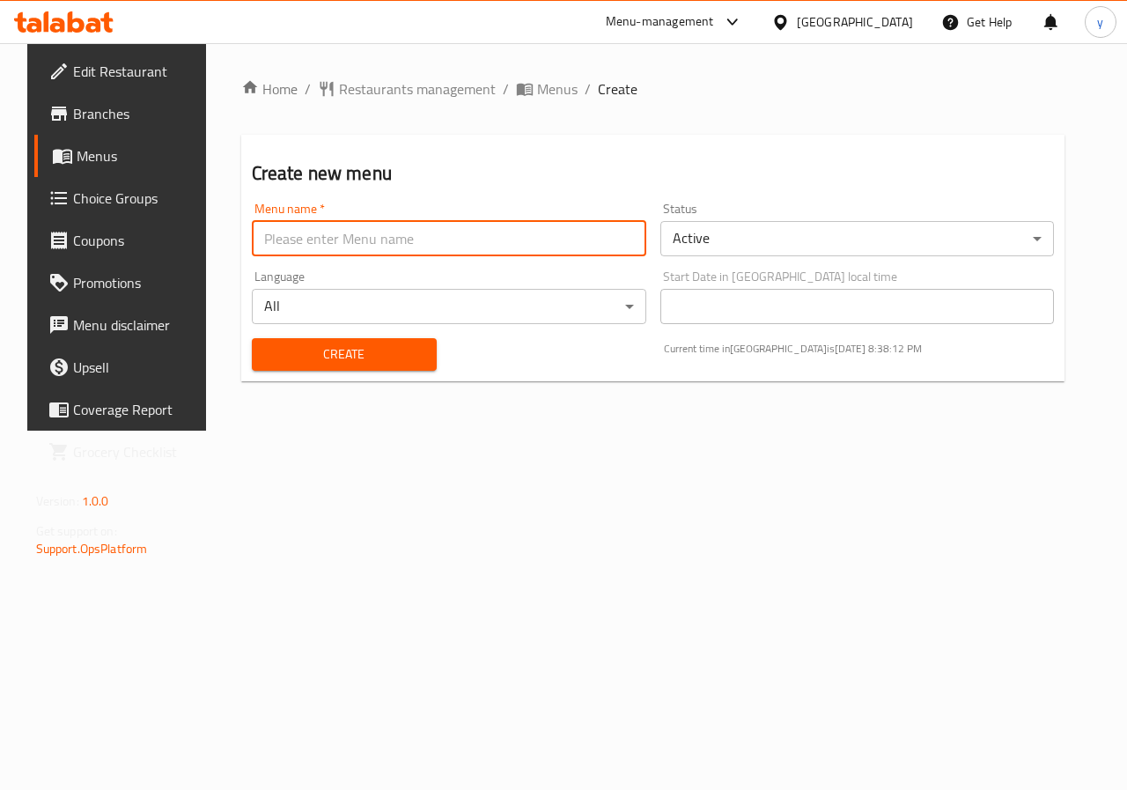
click at [452, 251] on input "text" at bounding box center [449, 238] width 394 height 35
type input "[PERSON_NAME]"
click at [350, 357] on span "Create" at bounding box center [344, 354] width 157 height 22
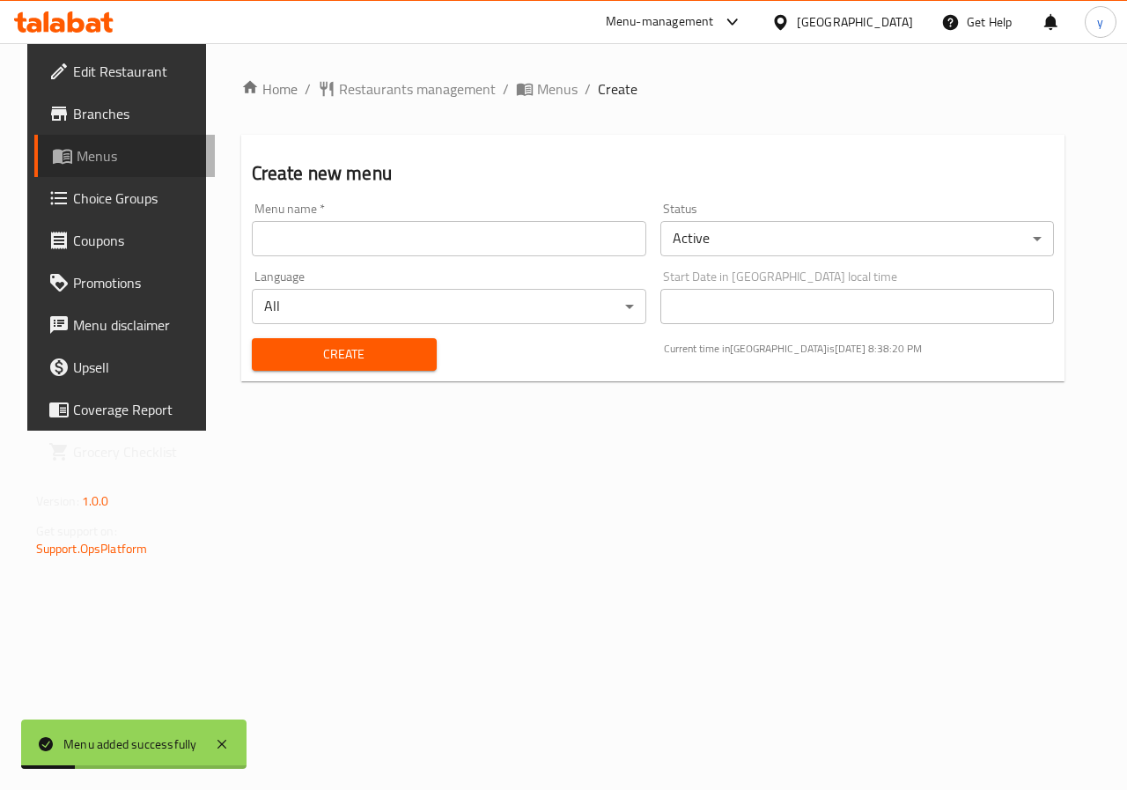
click at [52, 146] on span at bounding box center [64, 155] width 25 height 21
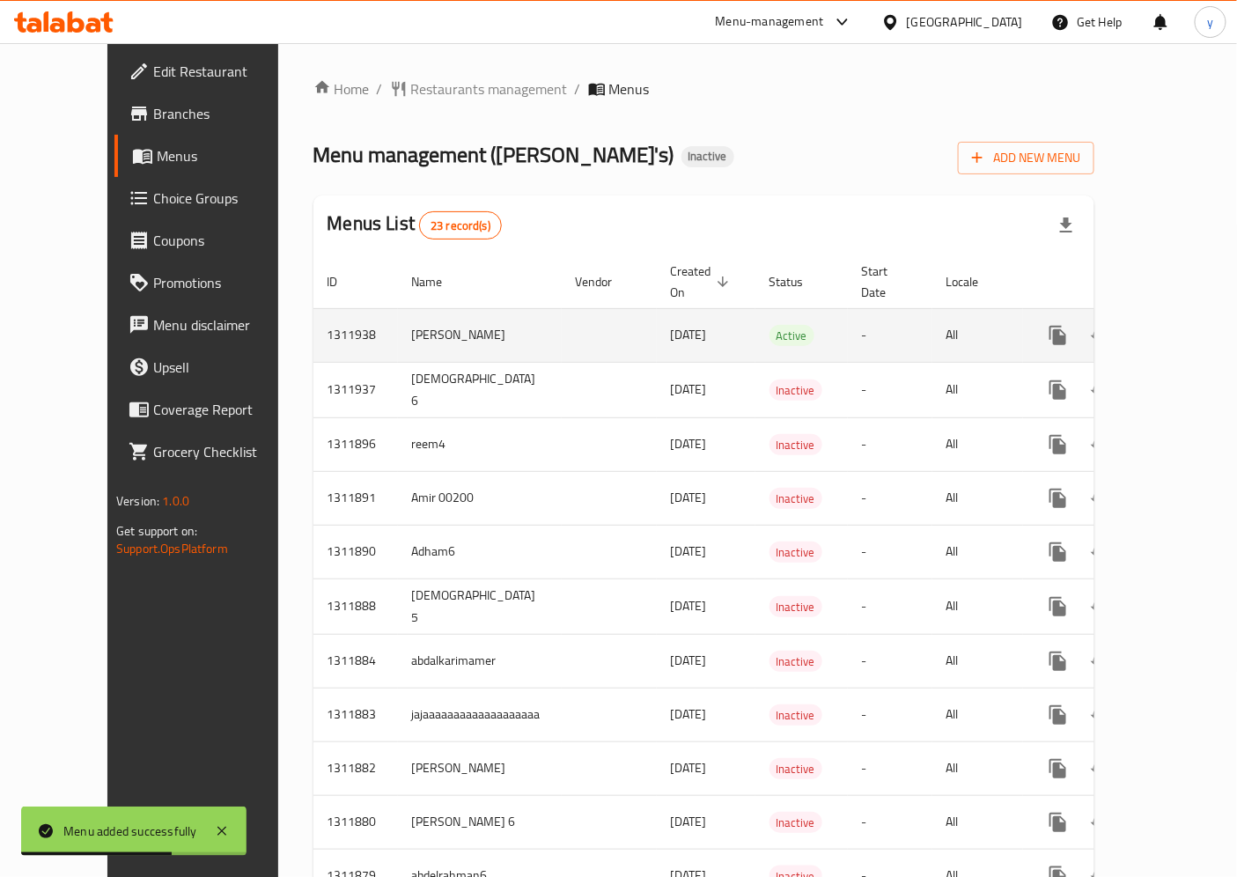
click at [1113, 325] on icon "enhanced table" at bounding box center [1185, 335] width 21 height 21
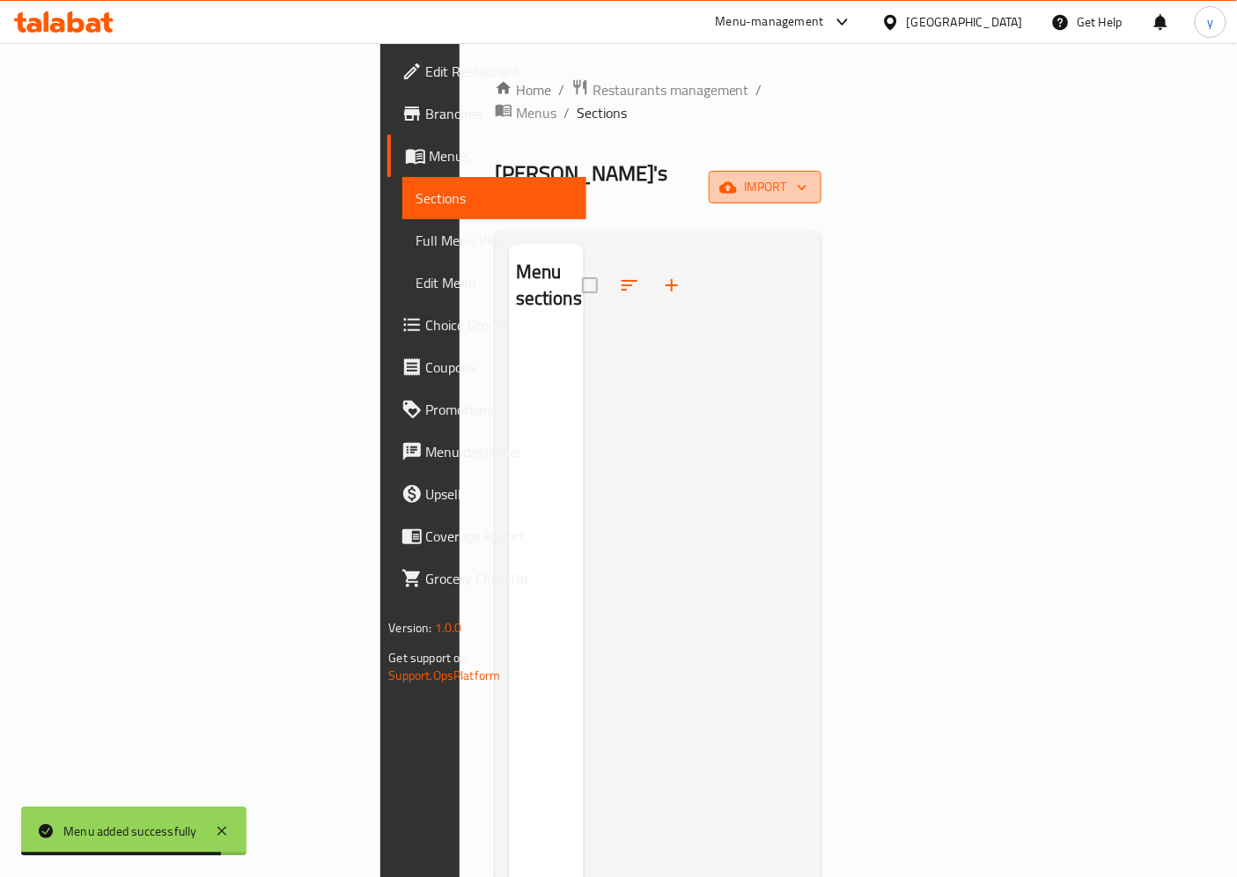
click at [807, 176] on span "import" at bounding box center [765, 187] width 85 height 22
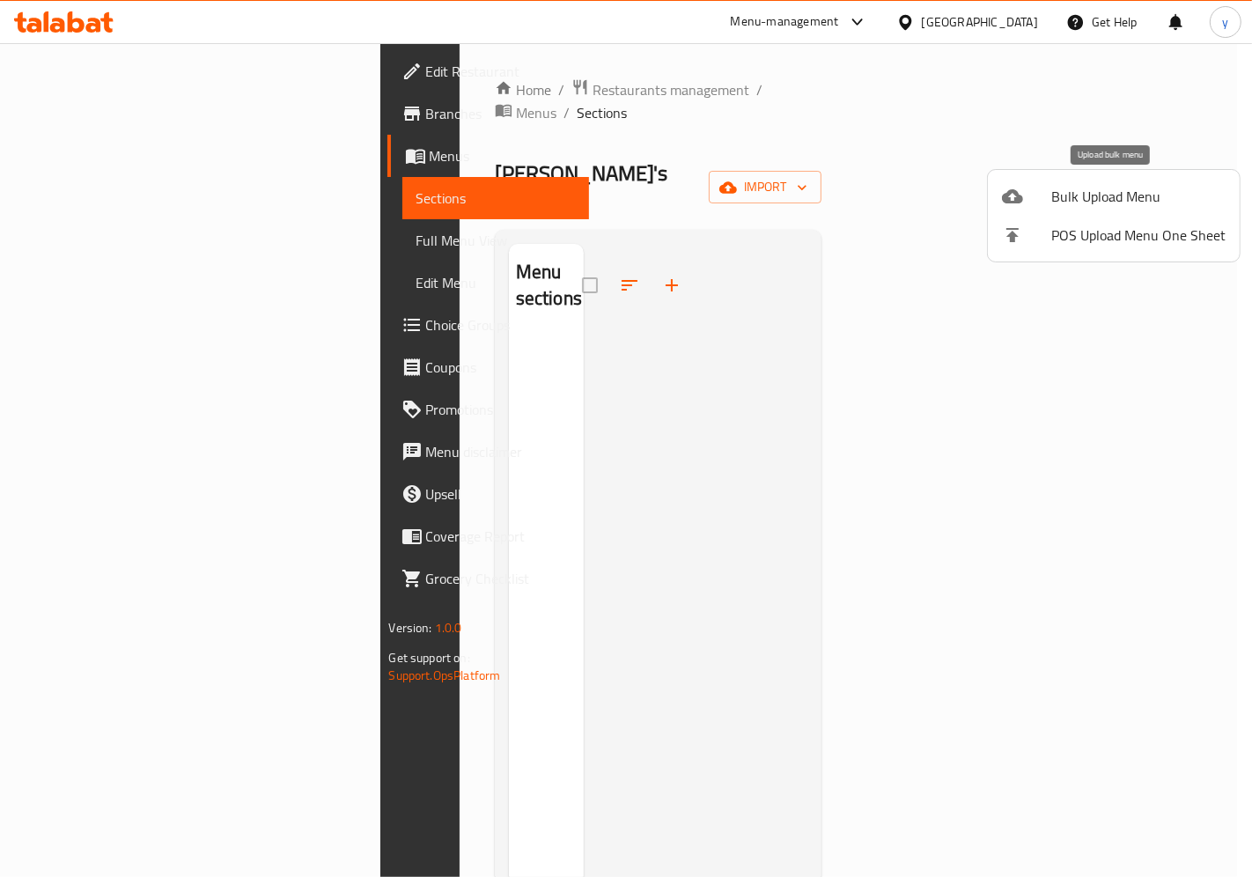
click at [1033, 195] on div at bounding box center [1026, 196] width 49 height 21
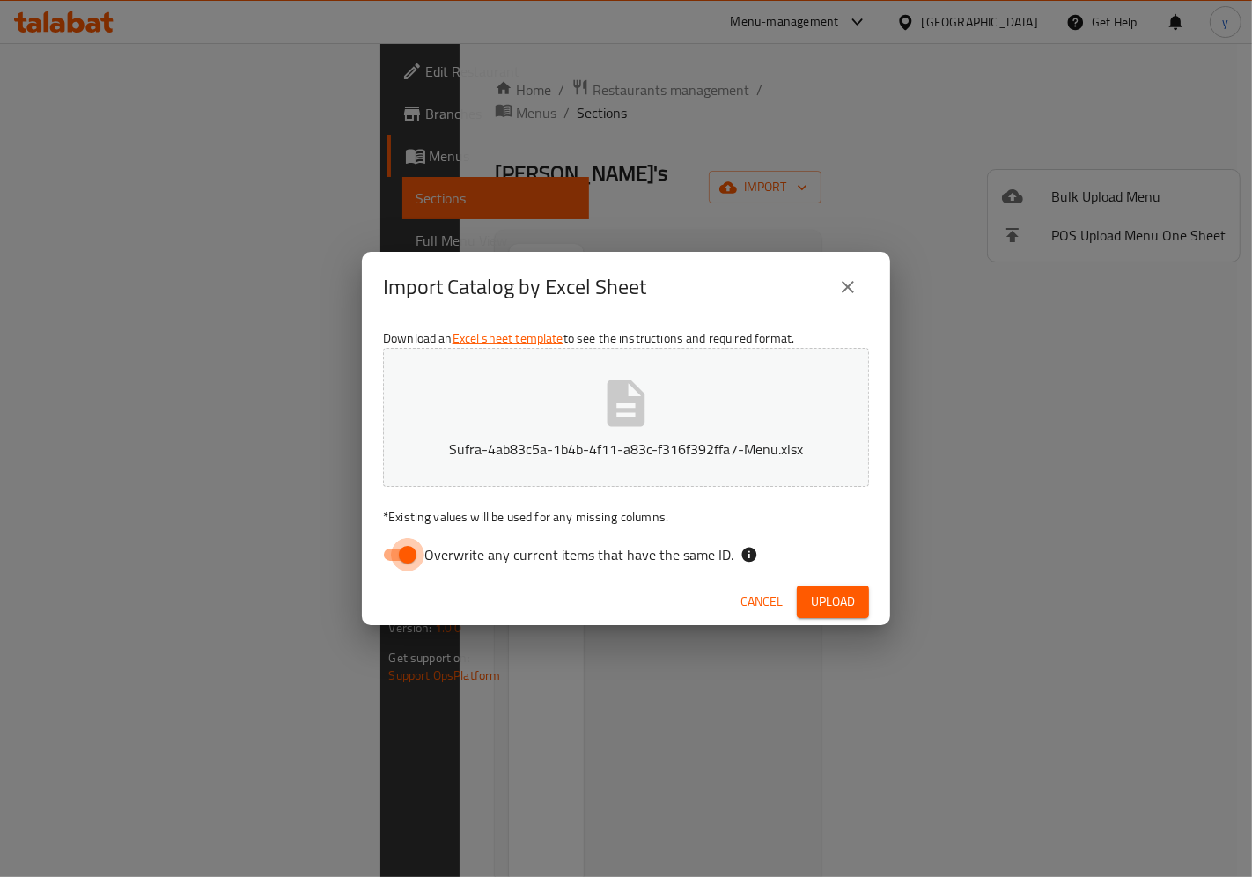
click at [391, 558] on input "Overwrite any current items that have the same ID." at bounding box center [407, 554] width 100 height 33
checkbox input "false"
click at [834, 597] on span "Upload" at bounding box center [833, 602] width 44 height 22
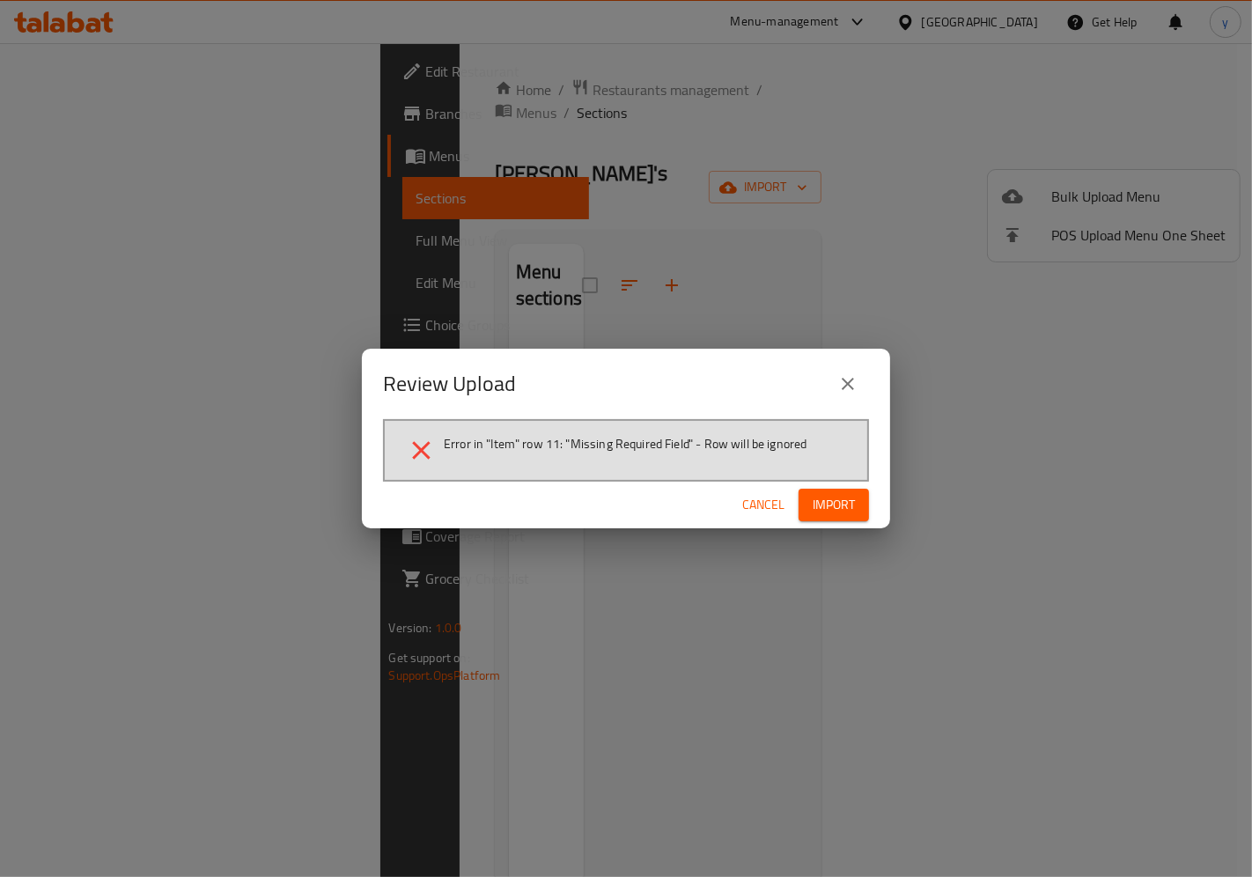
click at [834, 507] on span "Import" at bounding box center [834, 505] width 42 height 22
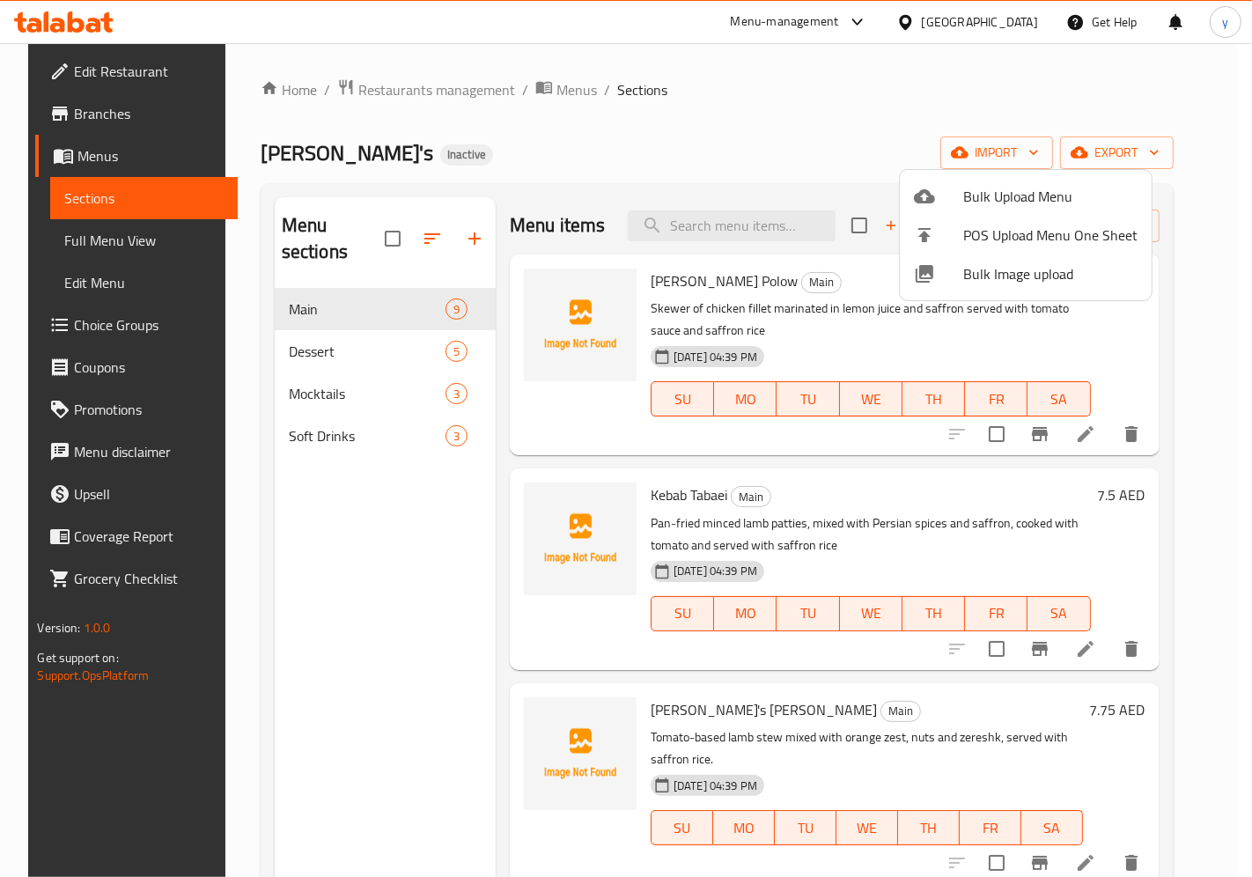
click at [951, 335] on div at bounding box center [626, 438] width 1252 height 877
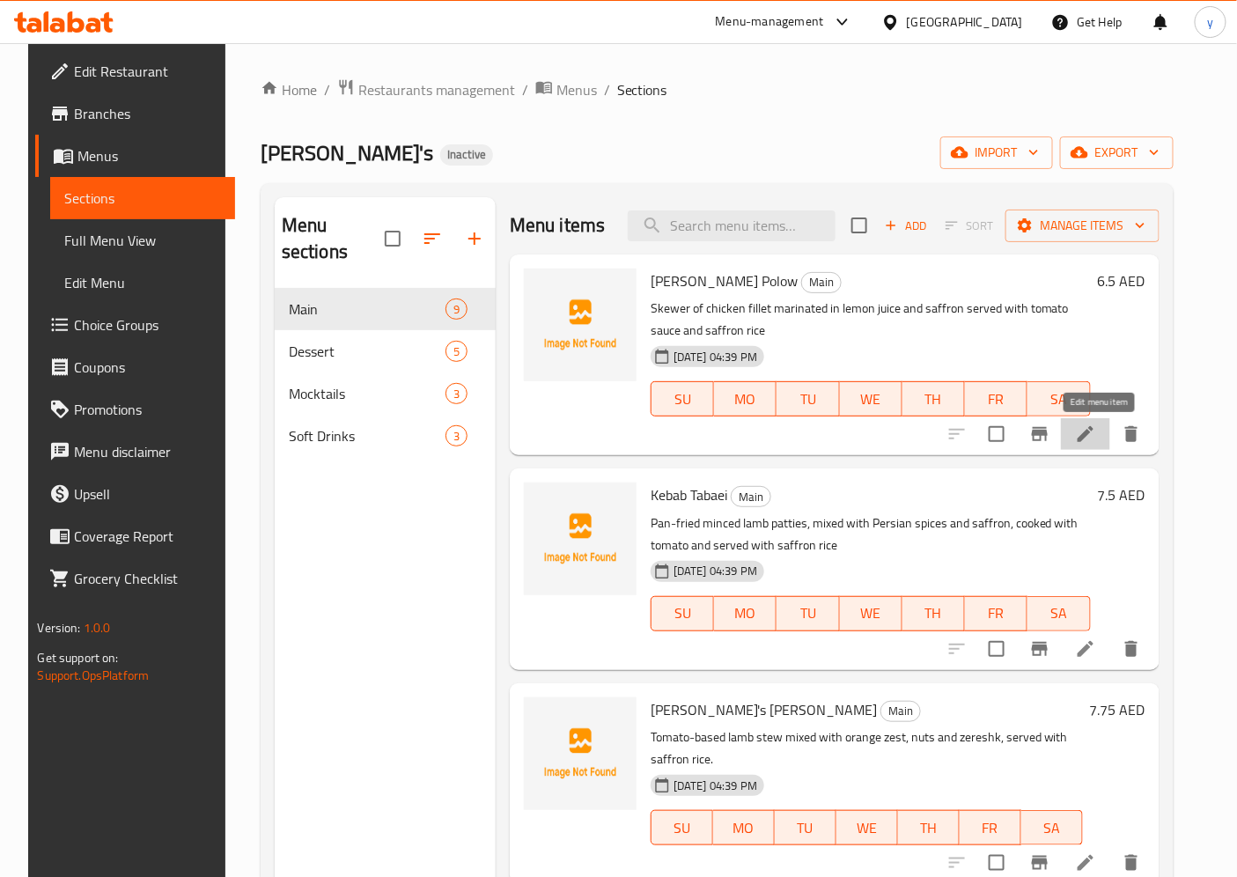
click at [1094, 434] on icon at bounding box center [1085, 433] width 21 height 21
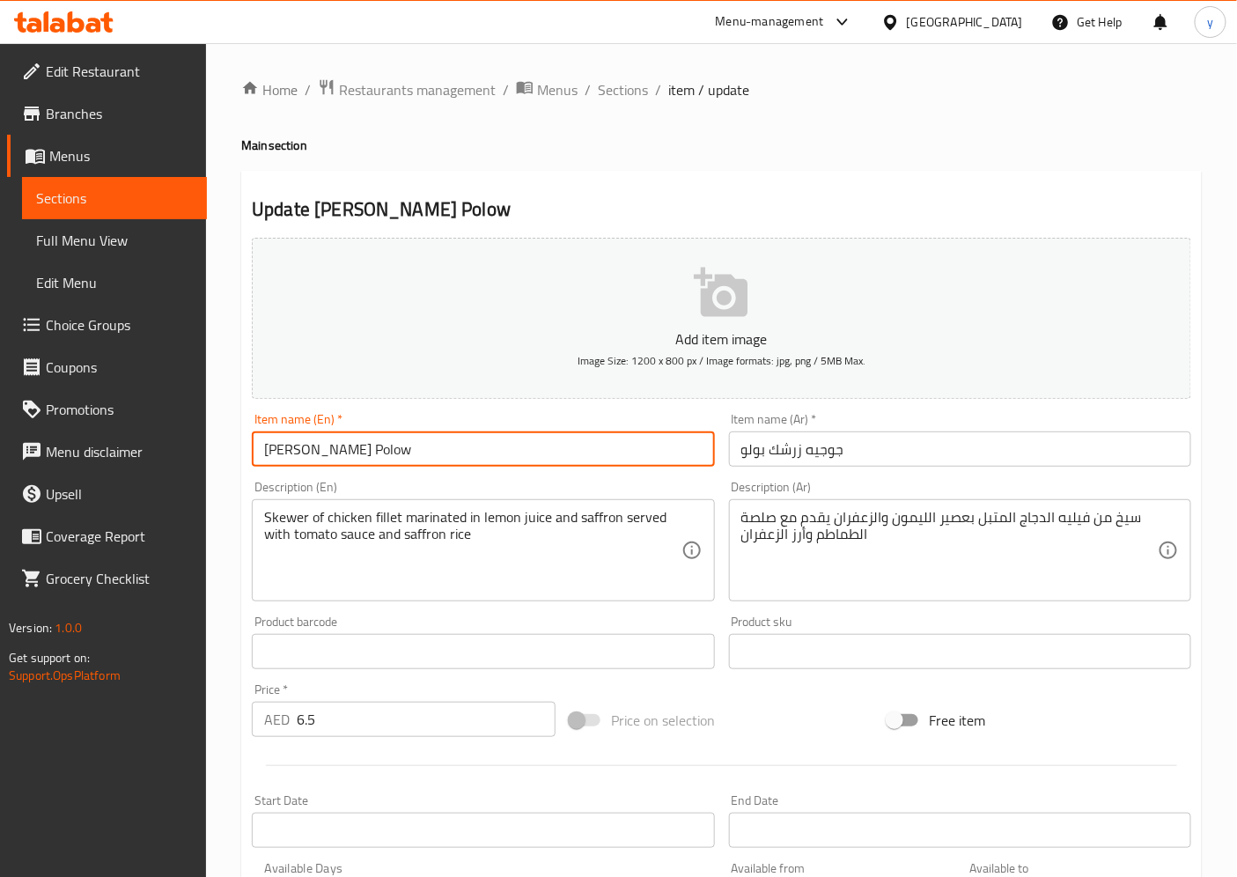
click at [273, 454] on input "[PERSON_NAME] Polow" at bounding box center [483, 448] width 462 height 35
click at [443, 451] on input "[PERSON_NAME] Polow" at bounding box center [483, 448] width 462 height 35
click at [414, 444] on input "[PERSON_NAME] Polow" at bounding box center [483, 448] width 462 height 35
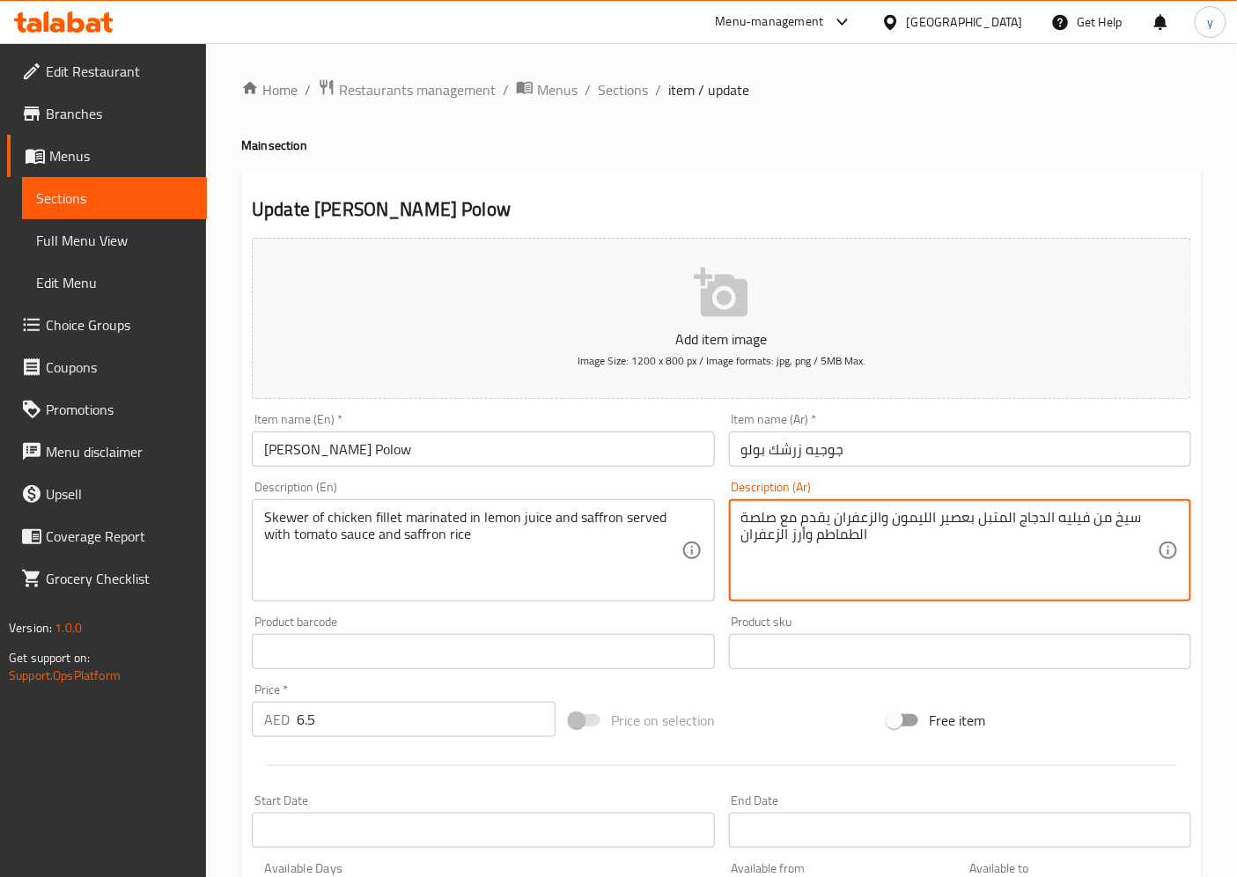
click at [760, 516] on textarea "سيخ من فيليه الدجاج المتبل بعصير الليمون والزعفران يقدم مع صلصة الطماطم وأرز ال…" at bounding box center [949, 551] width 416 height 84
type textarea "سيخ من فيليه الدجاج المتبل بعصير الليمون والزعفران يقدم مع صوص الطماطم وأرز الز…"
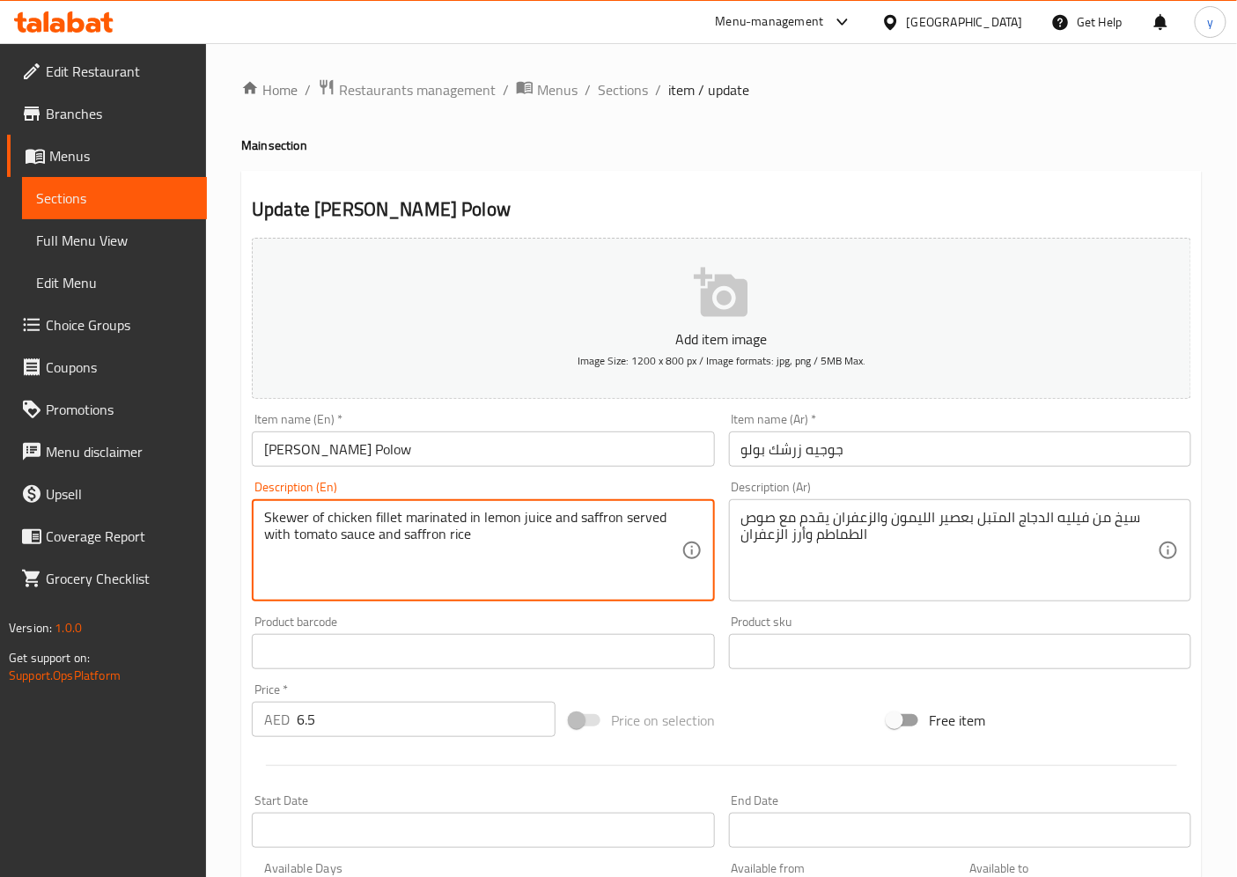
click at [301, 516] on textarea "Skewer of chicken fillet marinated in lemon juice and saffron served with tomat…" at bounding box center [472, 551] width 416 height 84
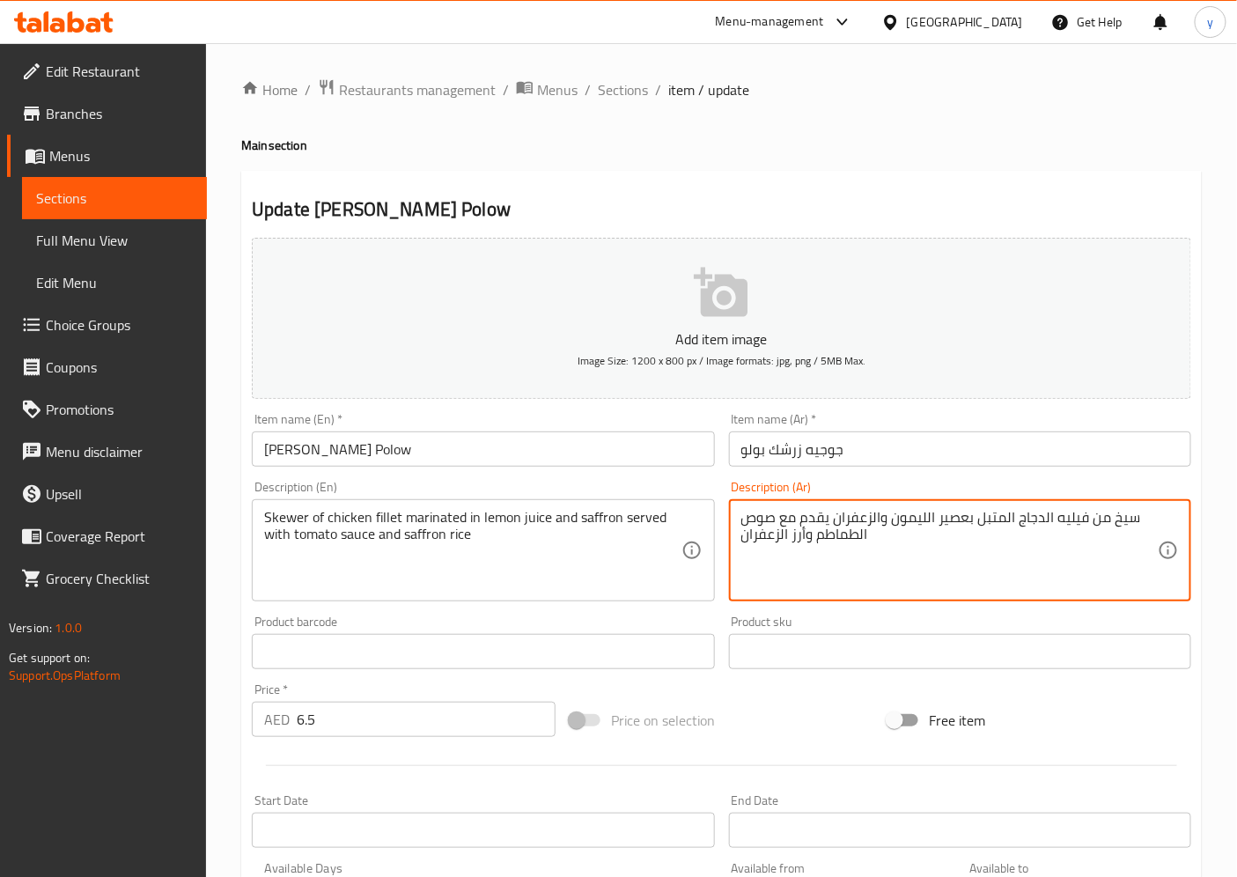
scroll to position [364, 0]
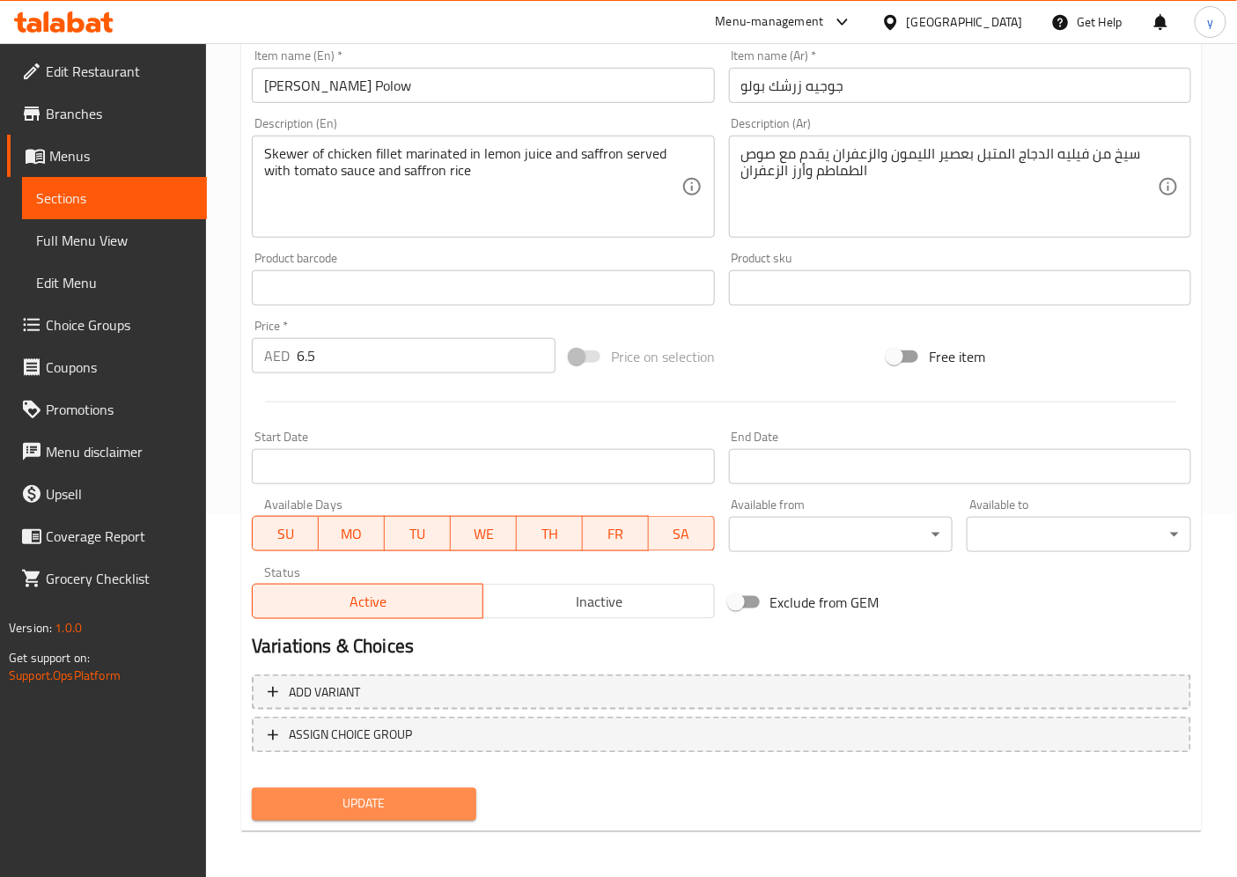
click at [380, 789] on span "Update" at bounding box center [364, 804] width 196 height 22
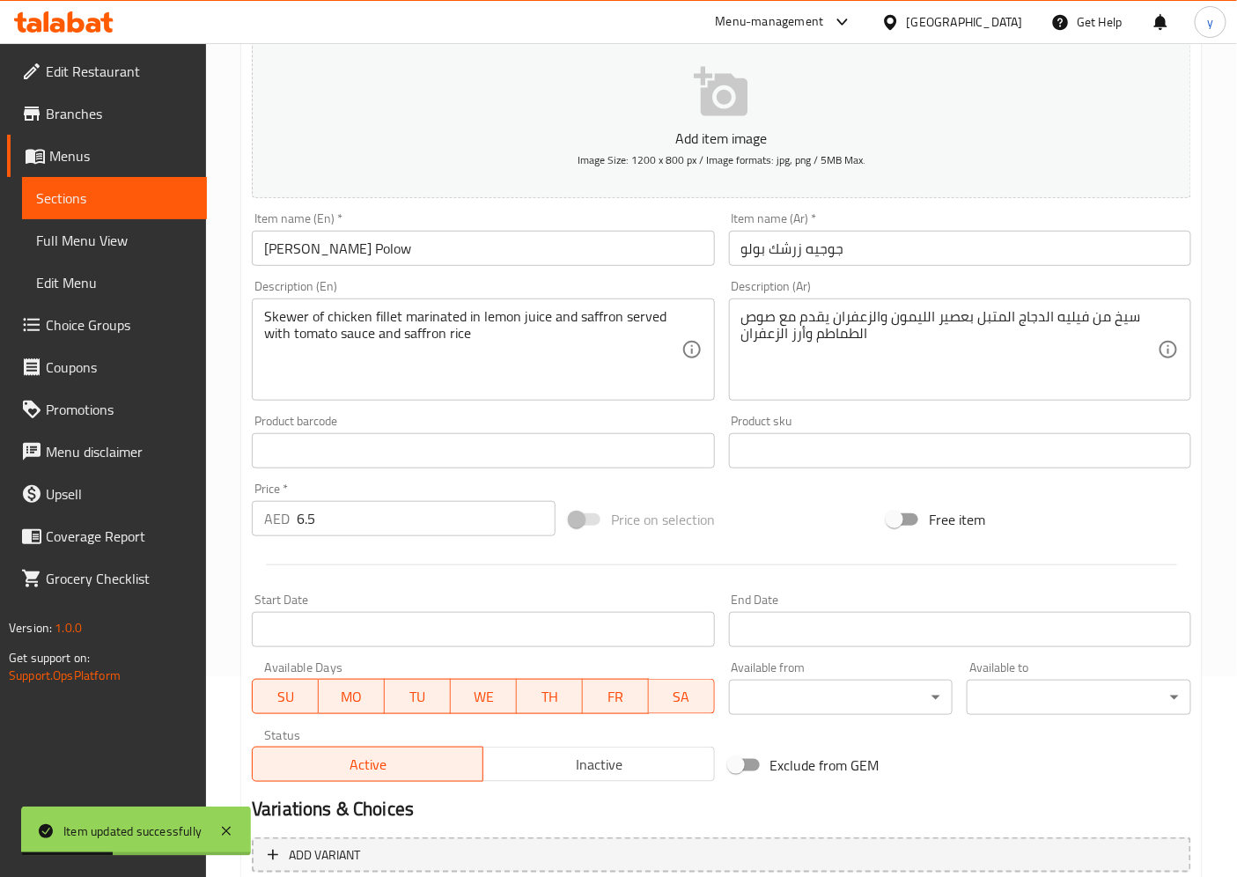
scroll to position [0, 0]
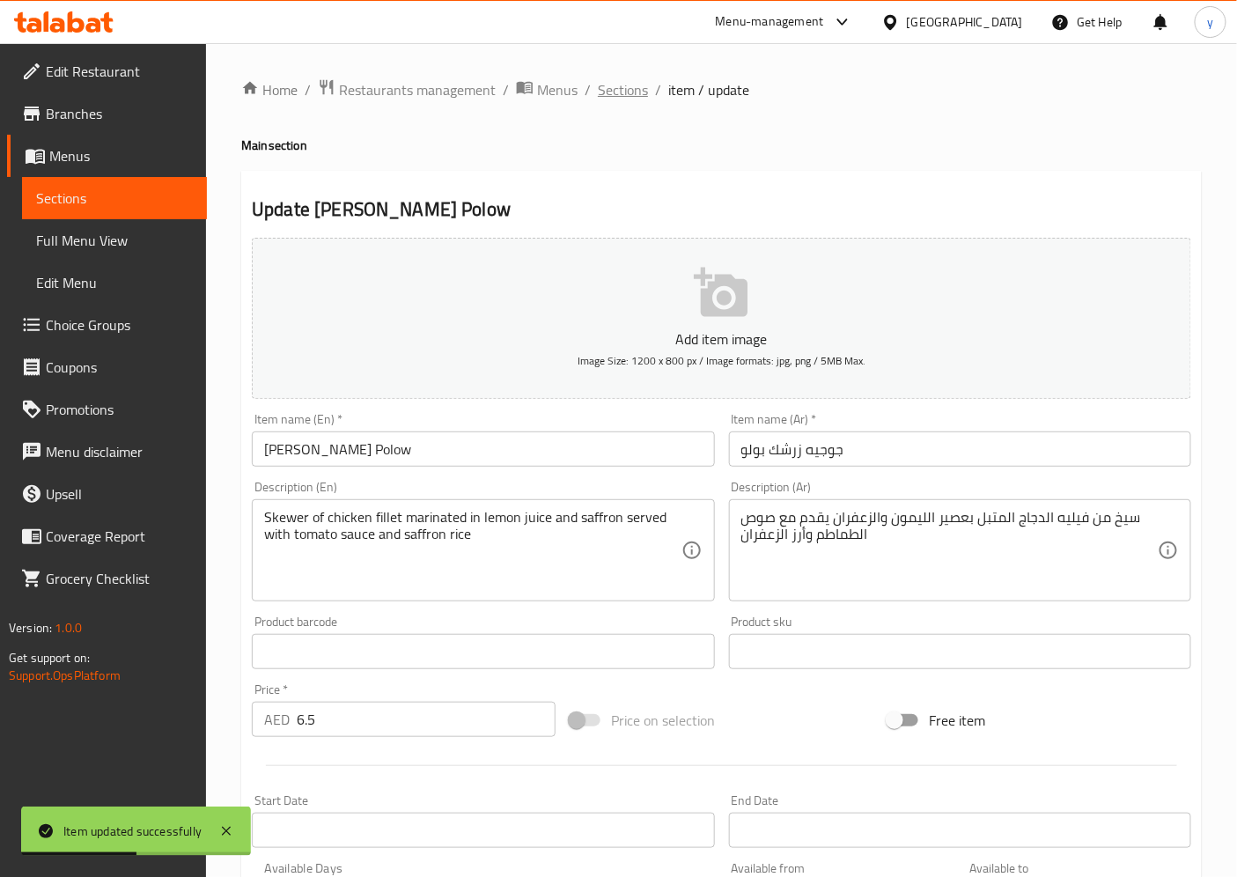
click at [608, 81] on span "Sections" at bounding box center [623, 89] width 50 height 21
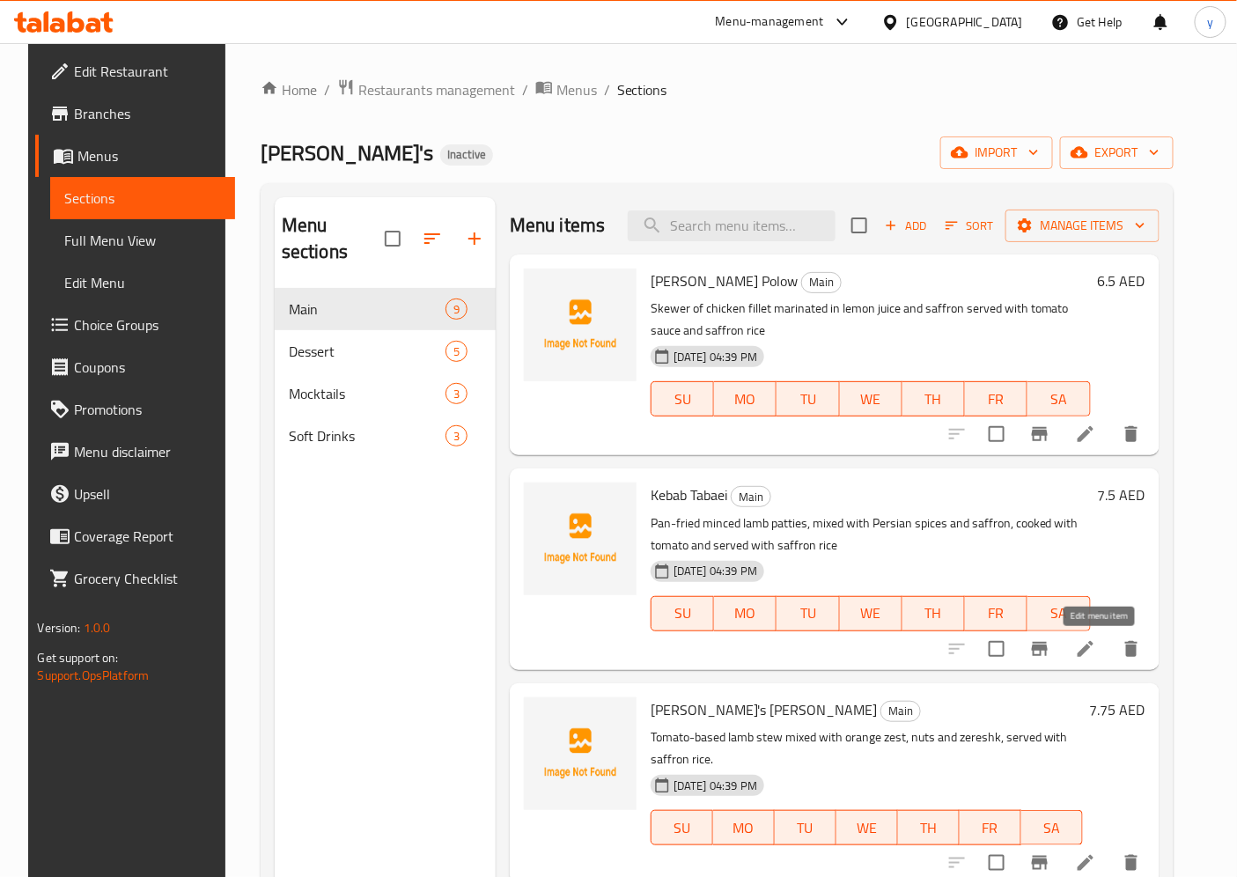
click at [1096, 657] on icon at bounding box center [1085, 648] width 21 height 21
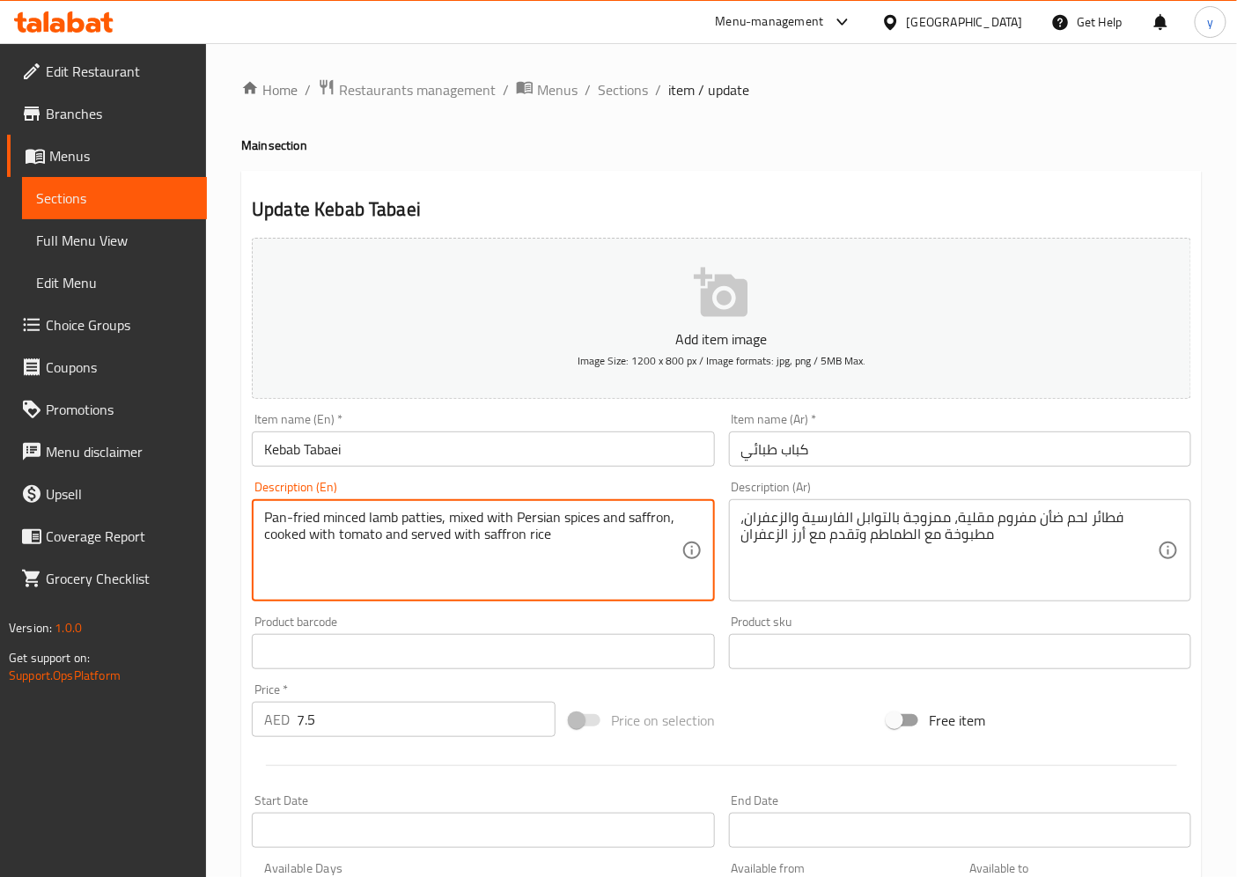
drag, startPoint x: 319, startPoint y: 520, endPoint x: 238, endPoint y: 532, distance: 81.8
click at [269, 519] on textarea "Pan-fried minced lamb patties, mixed with Persian spices and saffron, cooked wi…" at bounding box center [472, 551] width 416 height 84
drag, startPoint x: 317, startPoint y: 512, endPoint x: 261, endPoint y: 520, distance: 56.0
click at [261, 520] on div "Pan-fried minced lamb patties, mixed with Persian spices and saffron, cooked wi…" at bounding box center [483, 550] width 462 height 102
